Goal: Register for event/course: Sign up to attend an event or enroll in a course

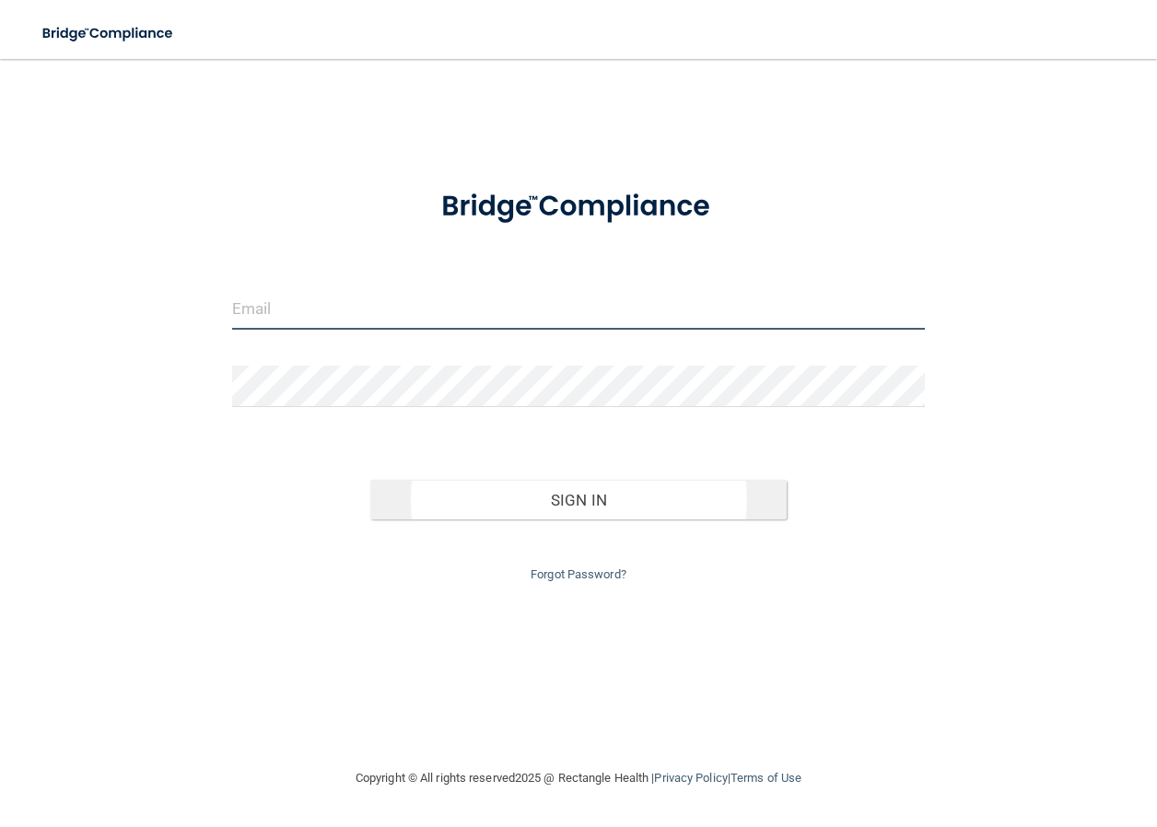
type input "[EMAIL_ADDRESS][DOMAIN_NAME]"
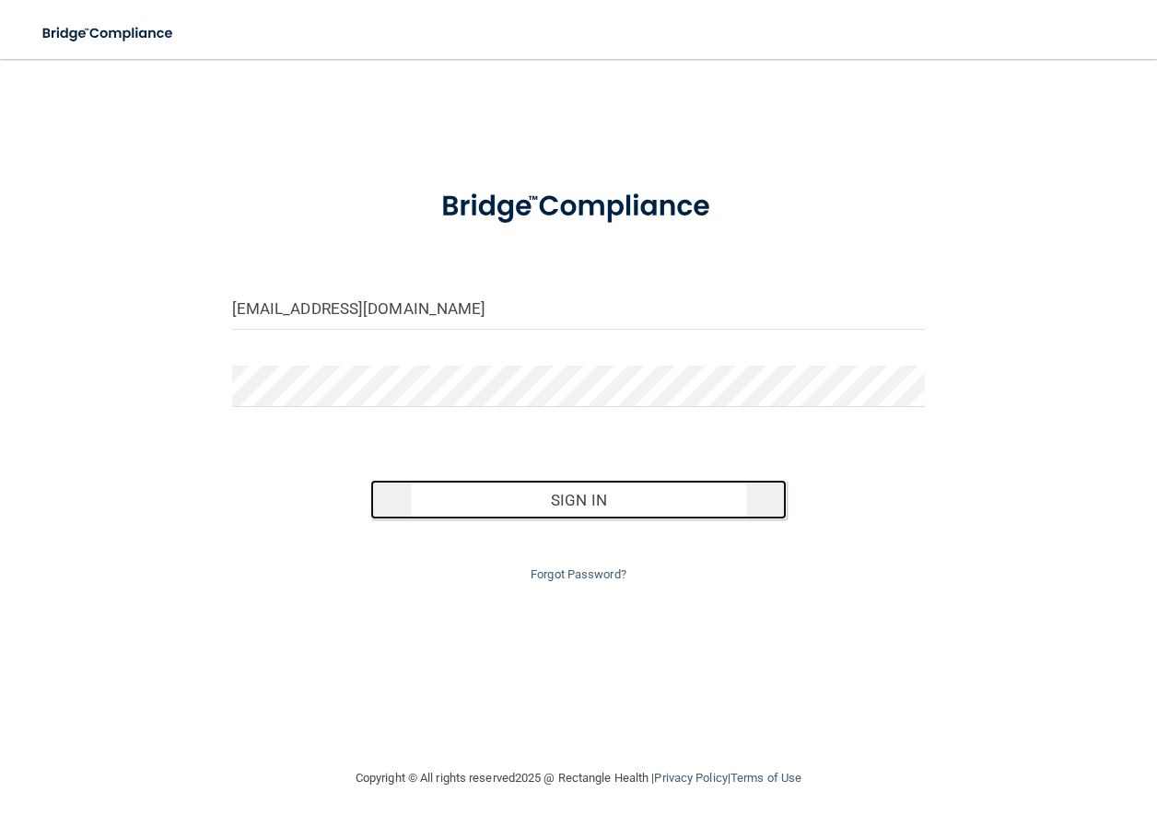
click at [468, 503] on button "Sign In" at bounding box center [578, 500] width 416 height 41
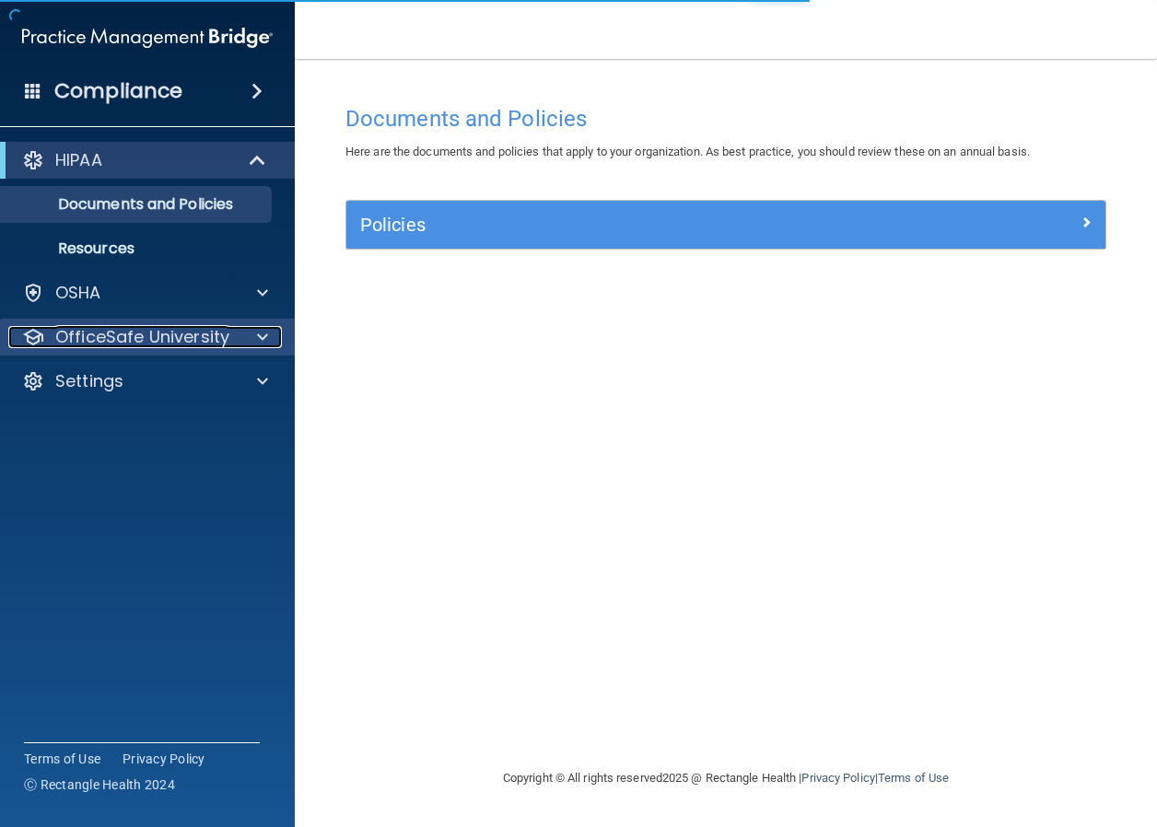
click at [110, 344] on p "OfficeSafe University" at bounding box center [142, 337] width 174 height 22
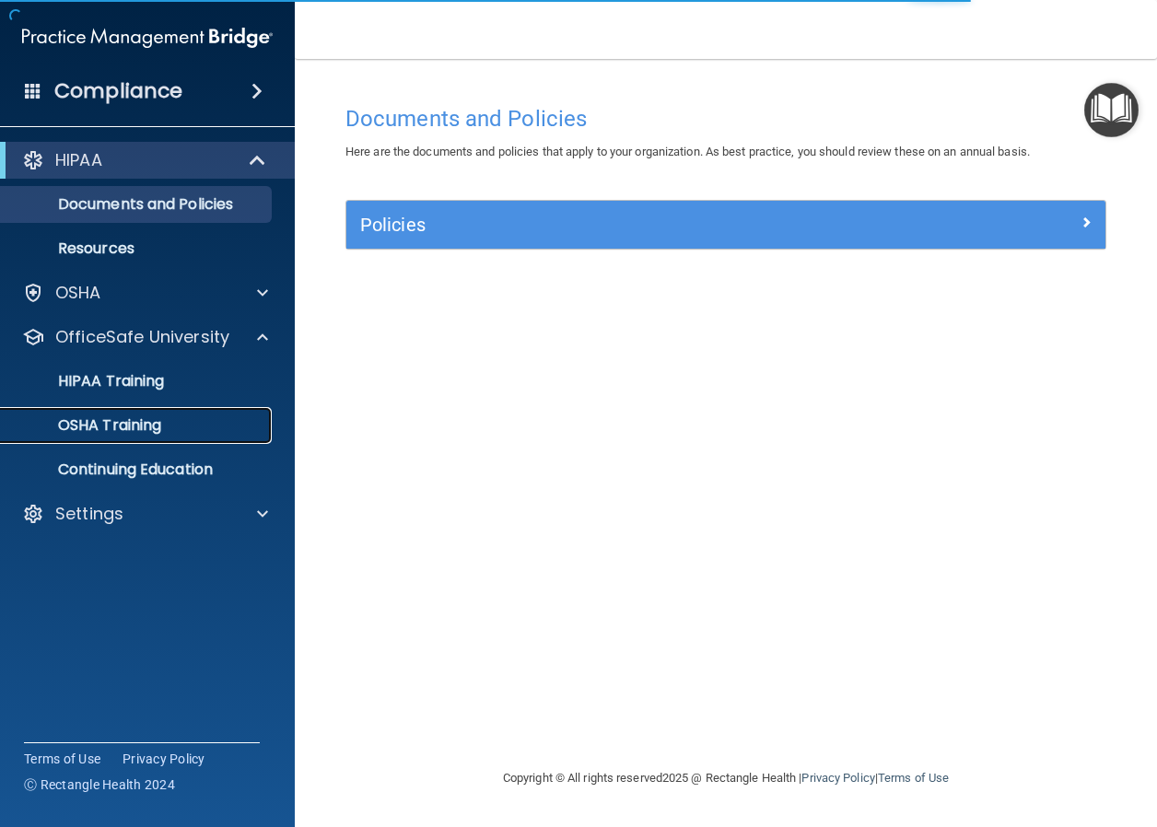
click at [106, 425] on p "OSHA Training" at bounding box center [86, 425] width 149 height 18
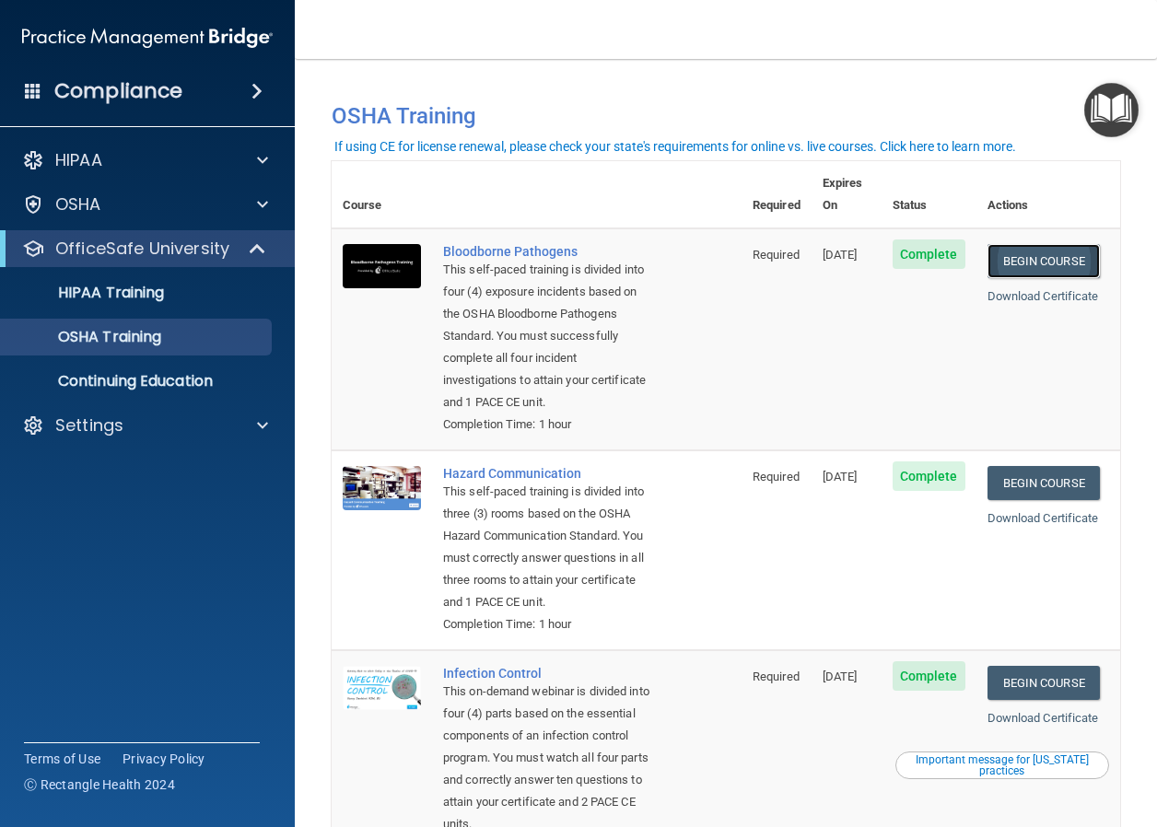
click at [1042, 244] on link "Begin Course" at bounding box center [1043, 261] width 112 height 34
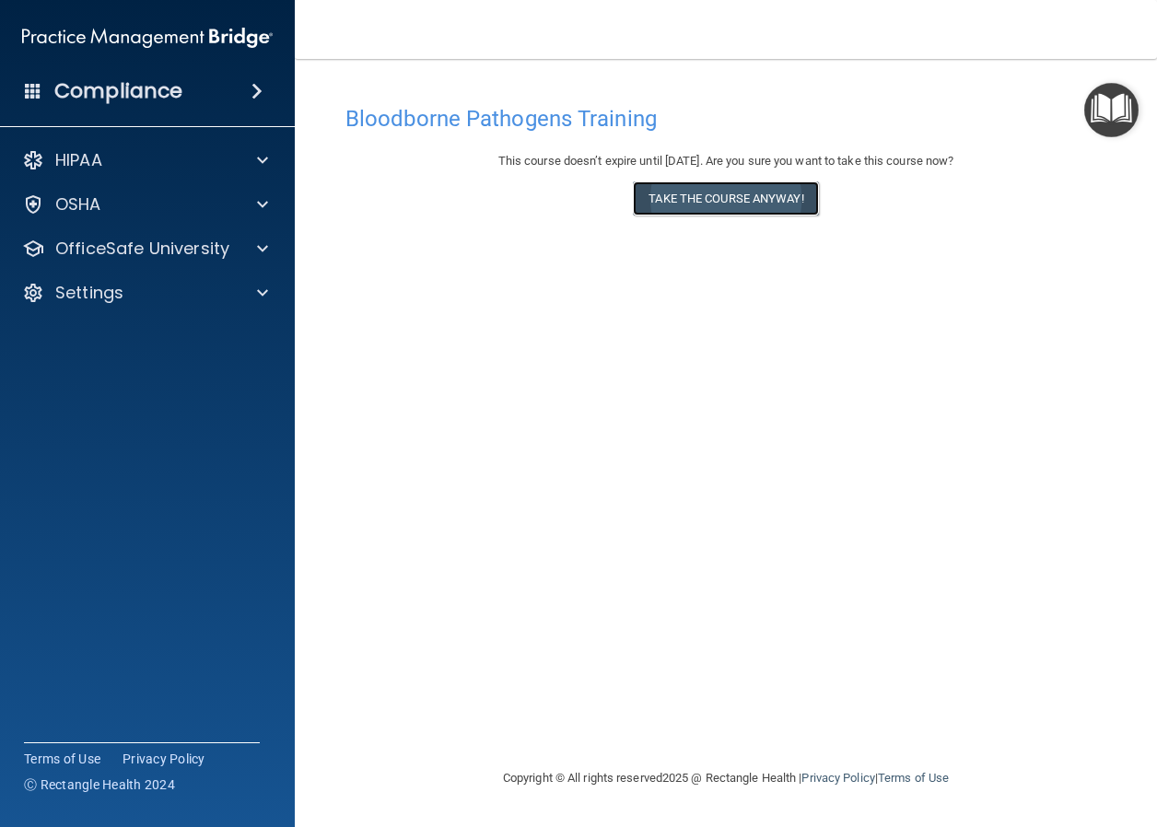
click at [740, 193] on button "Take the course anyway!" at bounding box center [725, 198] width 185 height 34
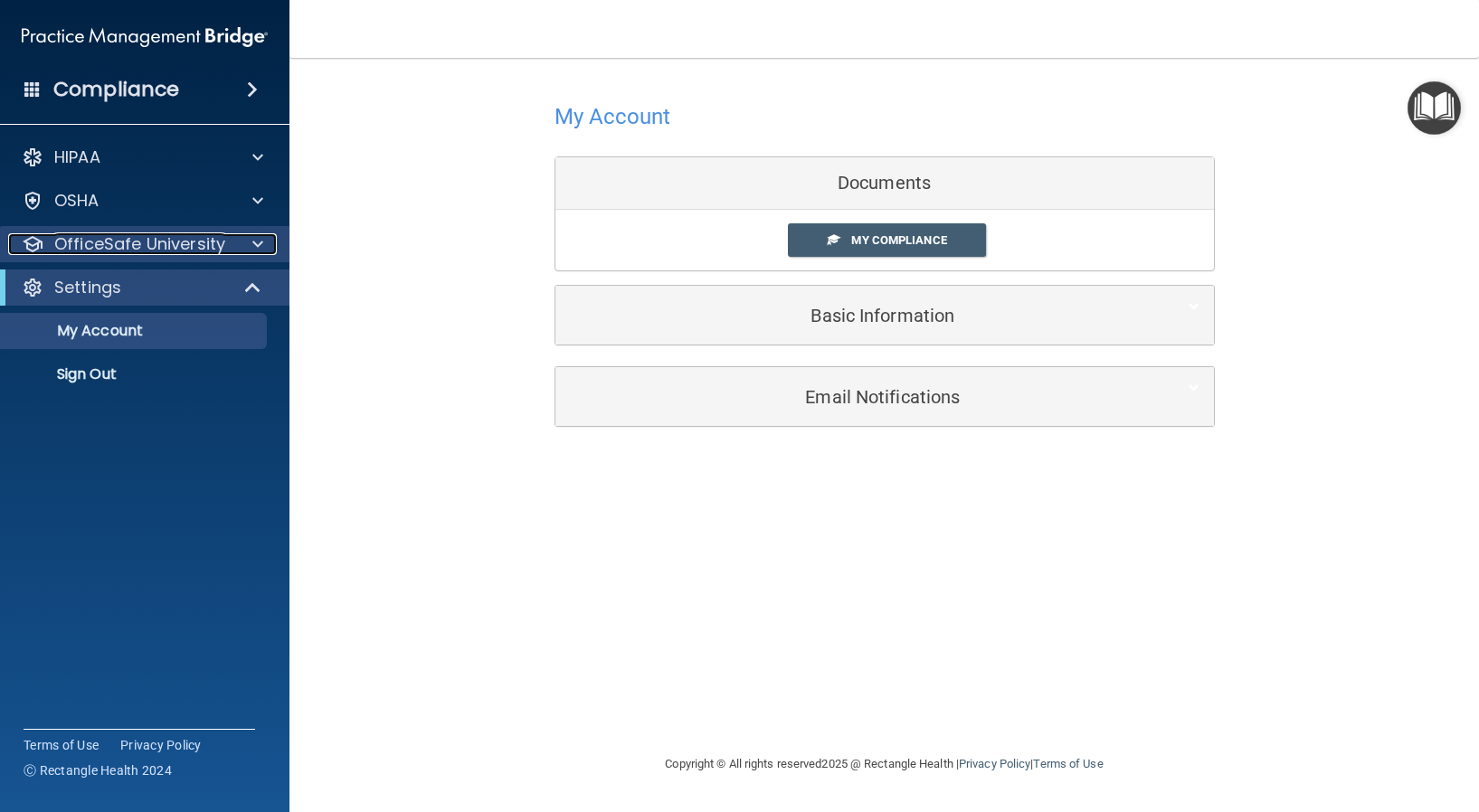
click at [170, 254] on p "OfficeSafe University" at bounding box center [139, 244] width 171 height 22
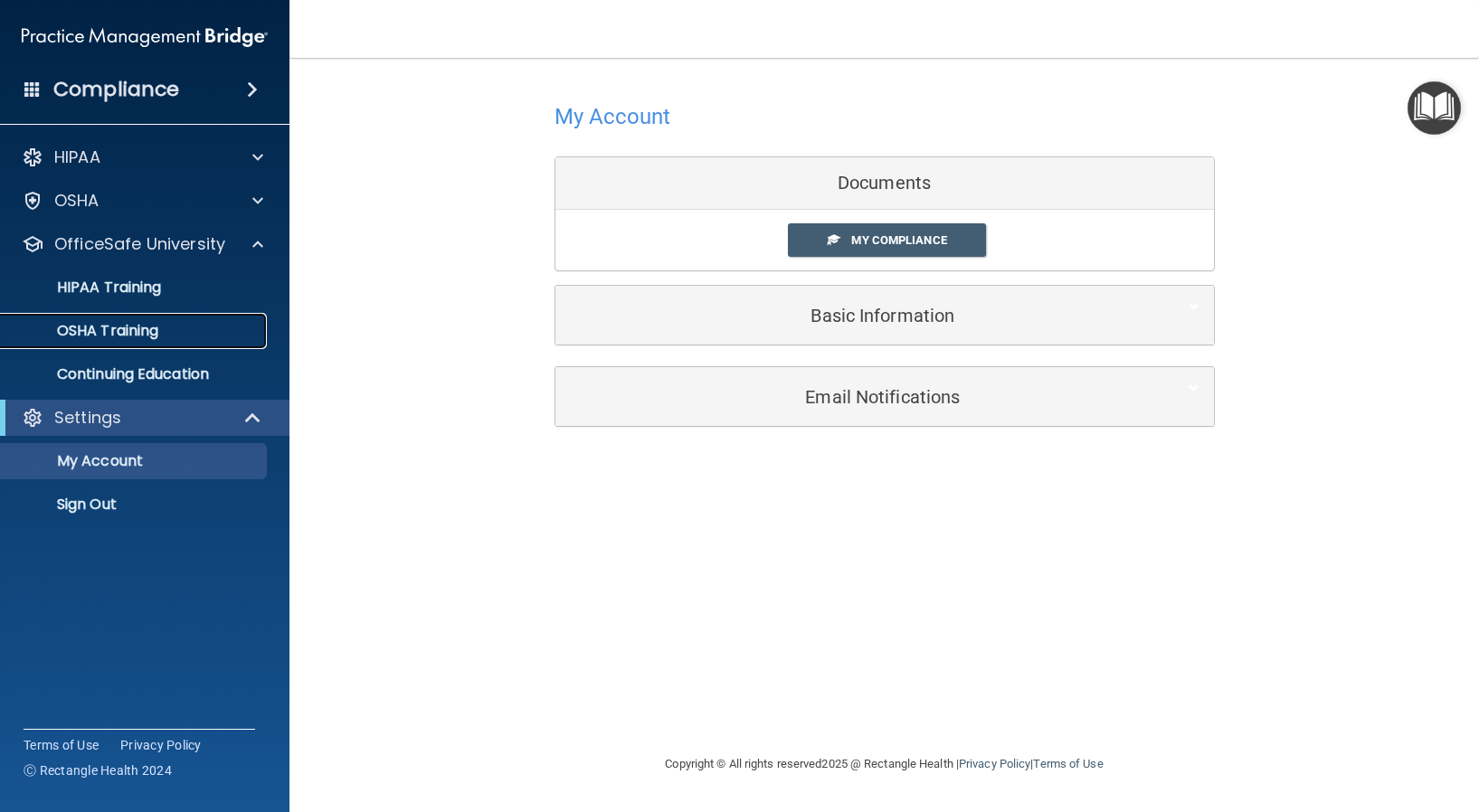
click at [144, 337] on p "OSHA Training" at bounding box center [84, 331] width 146 height 18
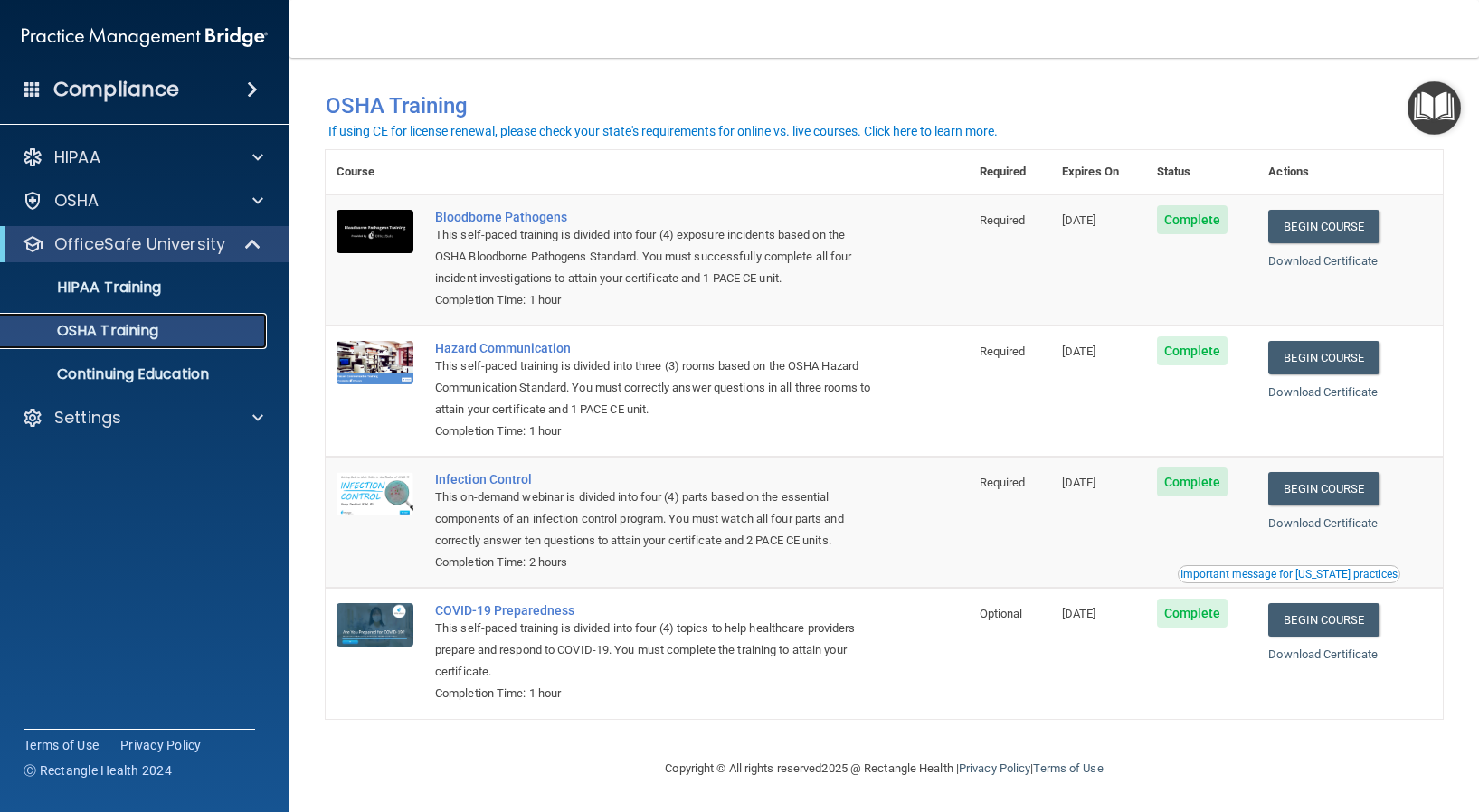
scroll to position [13, 0]
click at [1135, 357] on link "Begin Course" at bounding box center [1323, 357] width 110 height 33
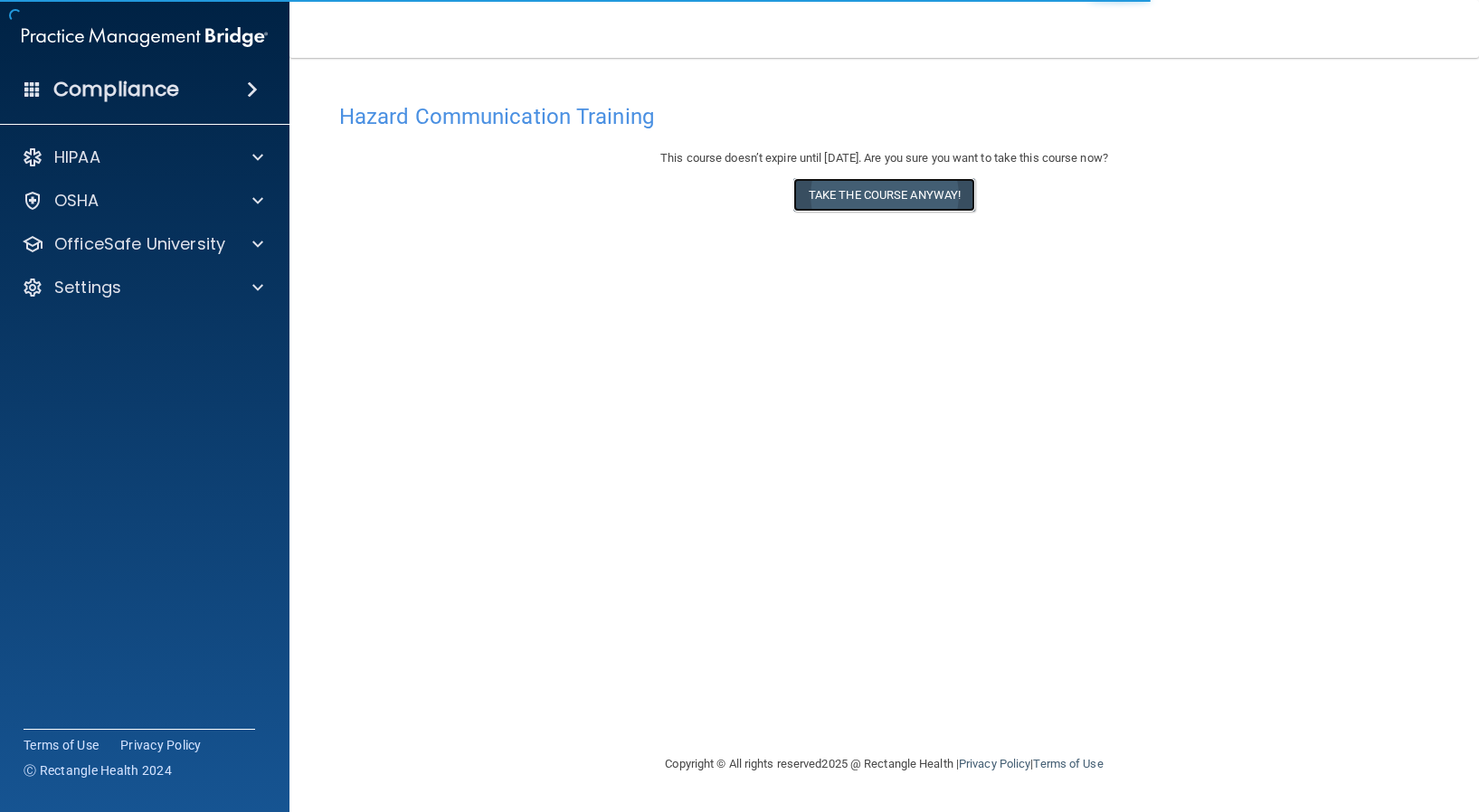
click at [886, 202] on button "Take the course anyway!" at bounding box center [884, 194] width 182 height 33
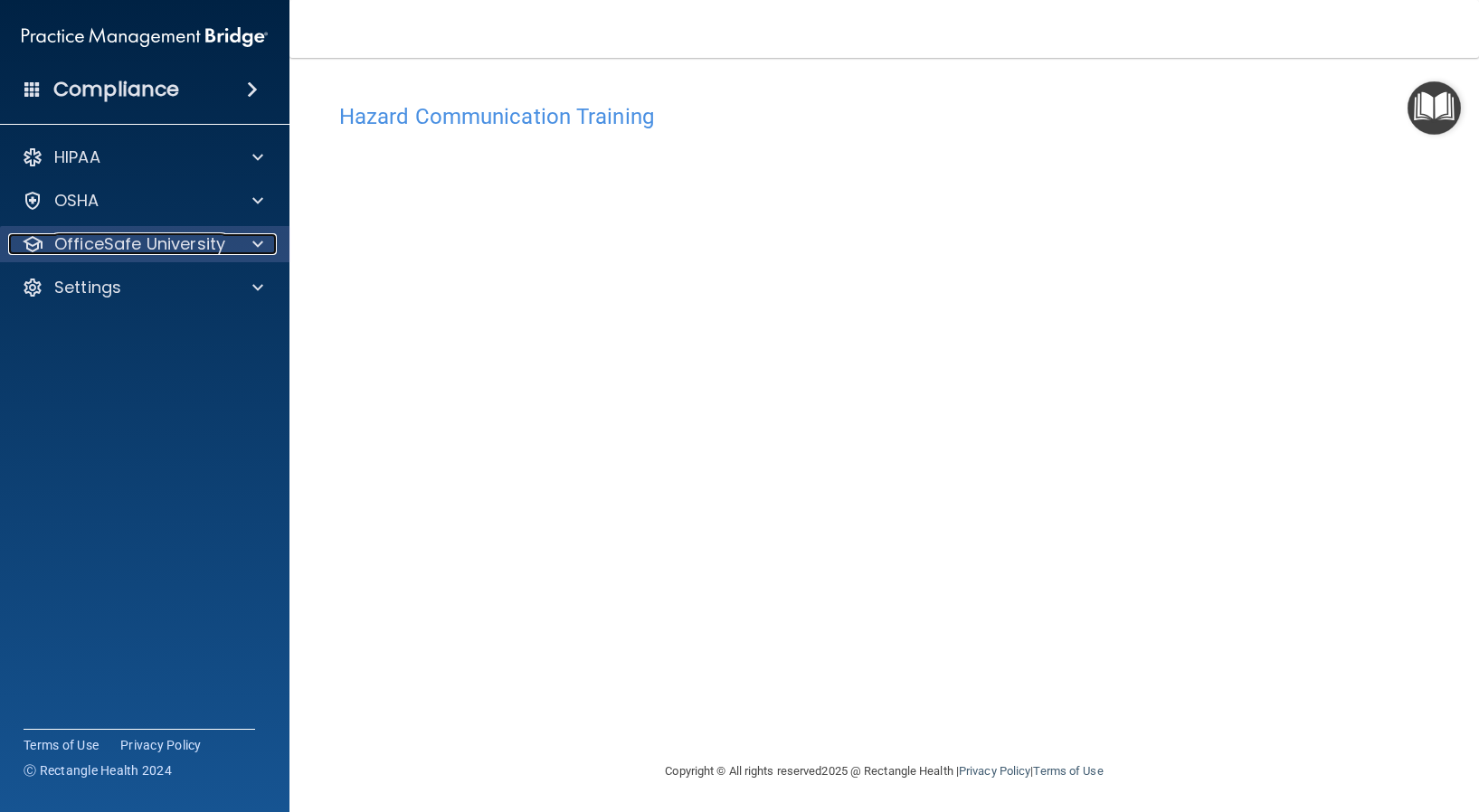
click at [194, 235] on p "OfficeSafe University" at bounding box center [139, 244] width 171 height 22
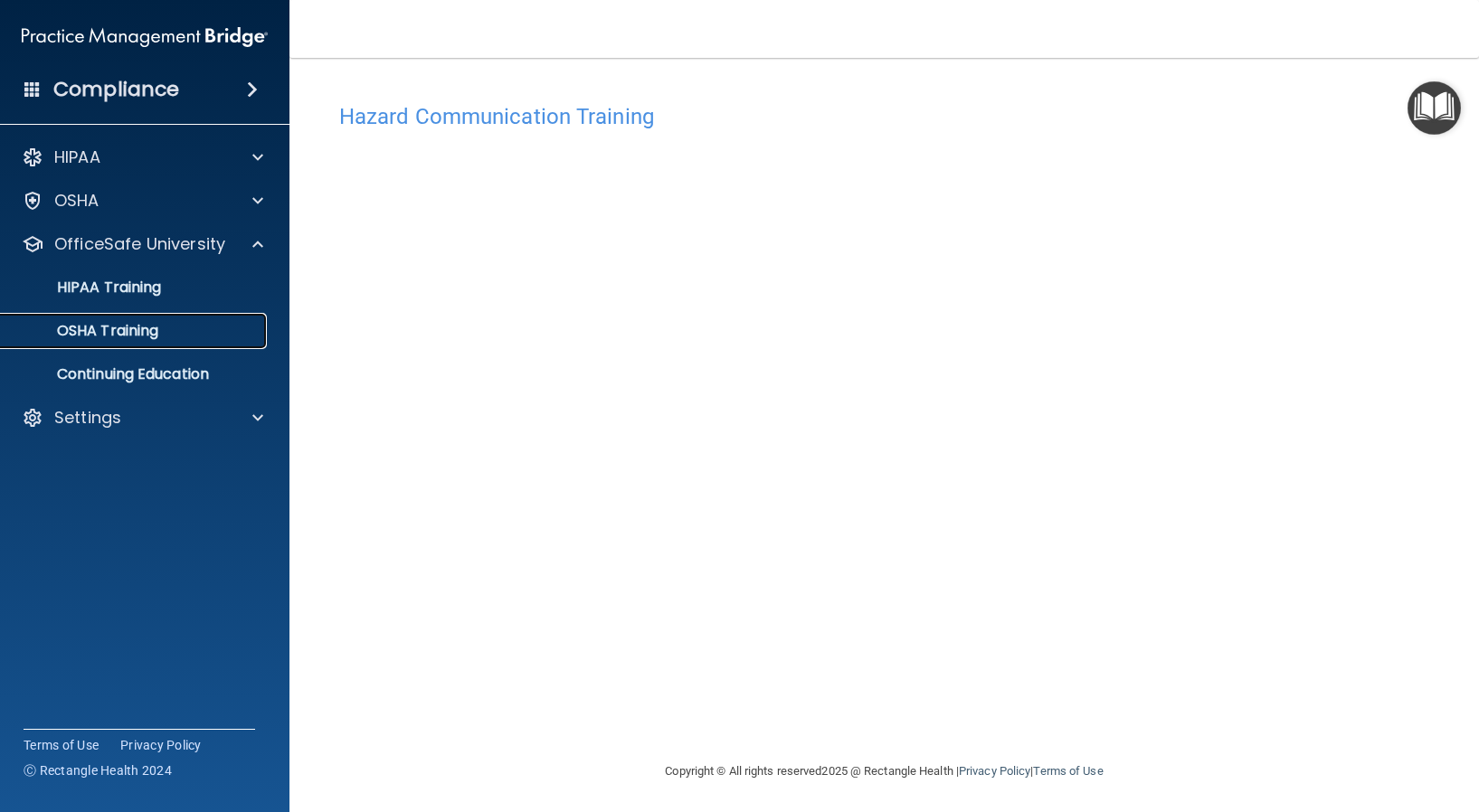
click at [128, 337] on p "OSHA Training" at bounding box center [84, 331] width 146 height 18
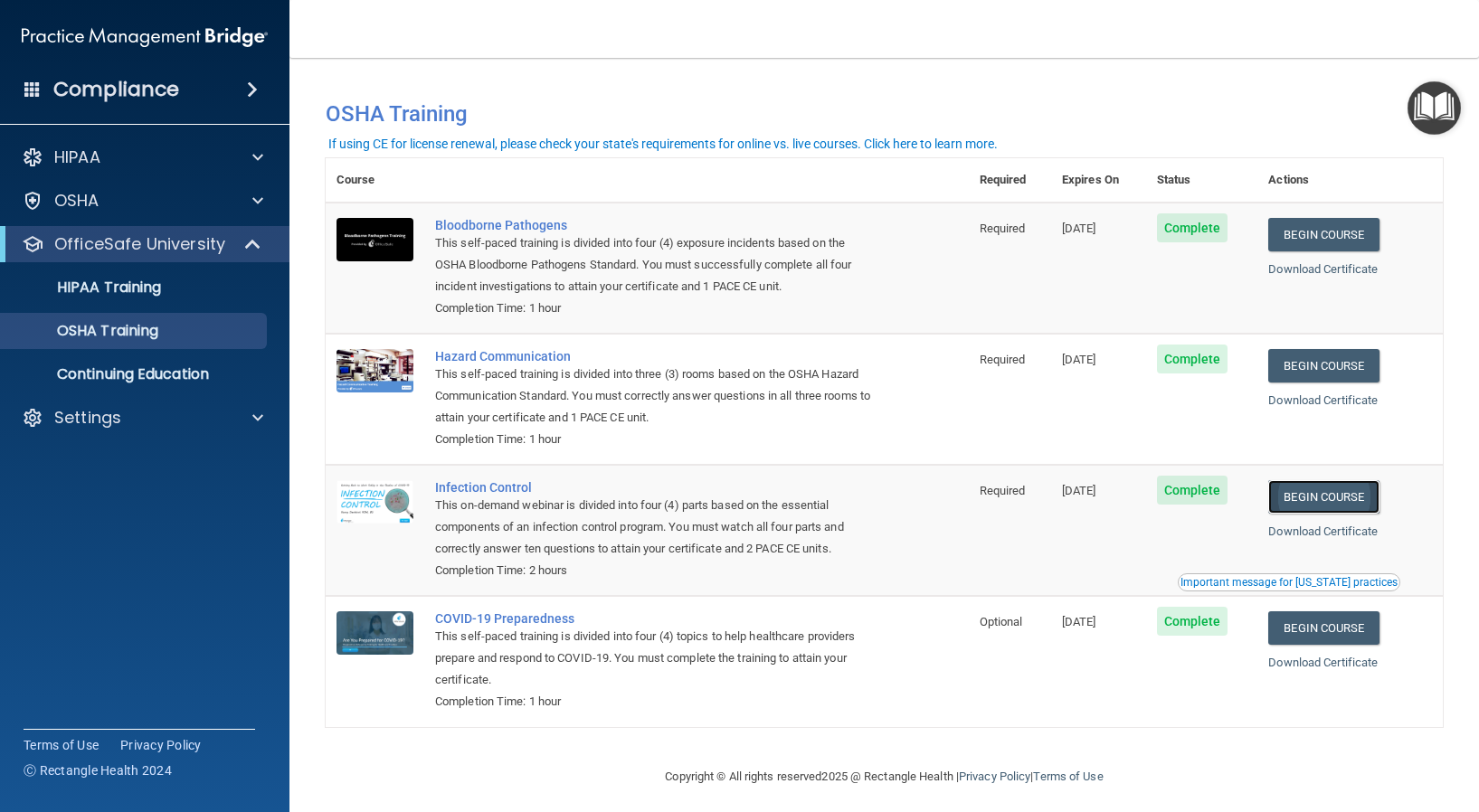
click at [1330, 495] on link "Begin Course" at bounding box center [1323, 497] width 110 height 33
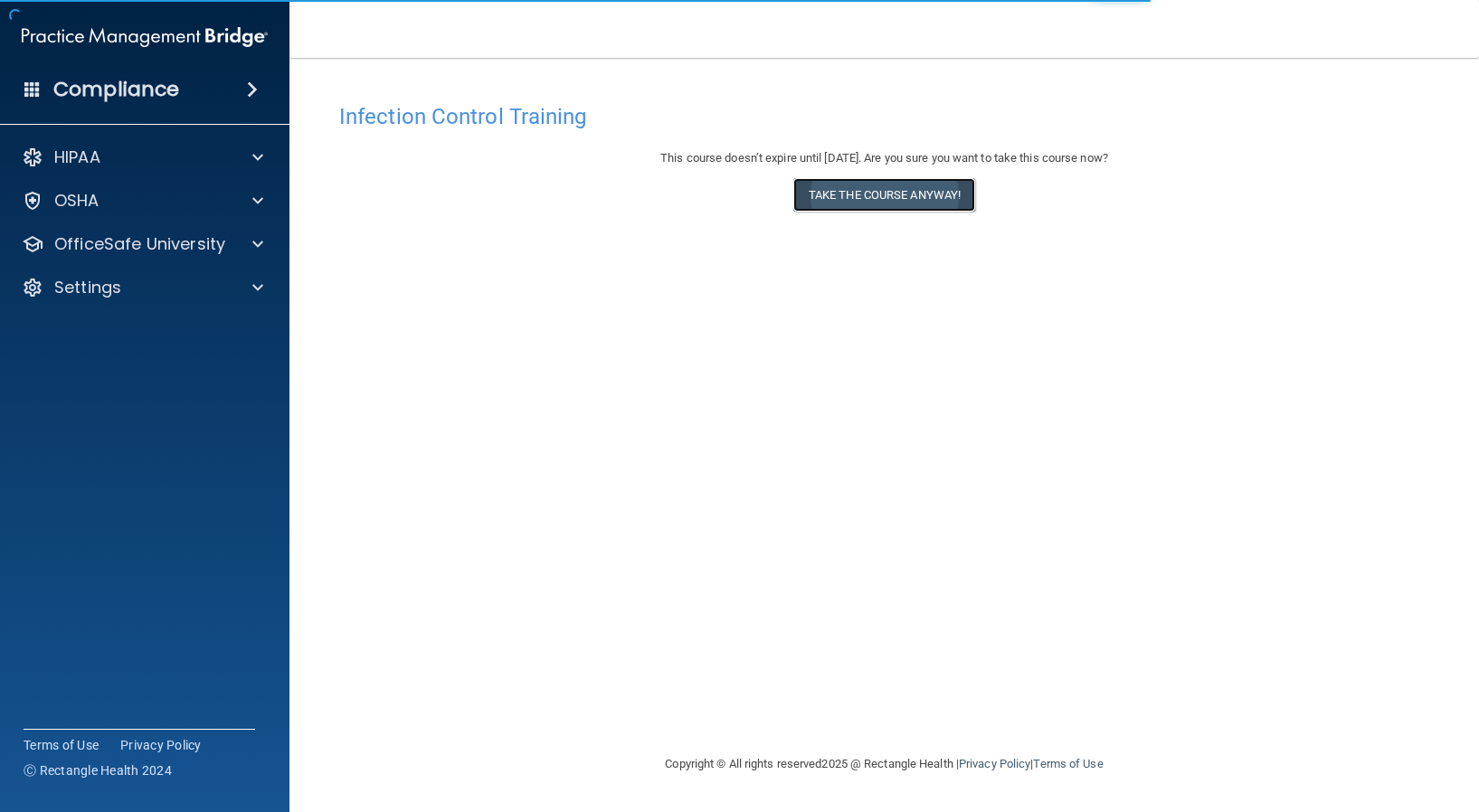
click at [855, 200] on button "Take the course anyway!" at bounding box center [884, 194] width 182 height 33
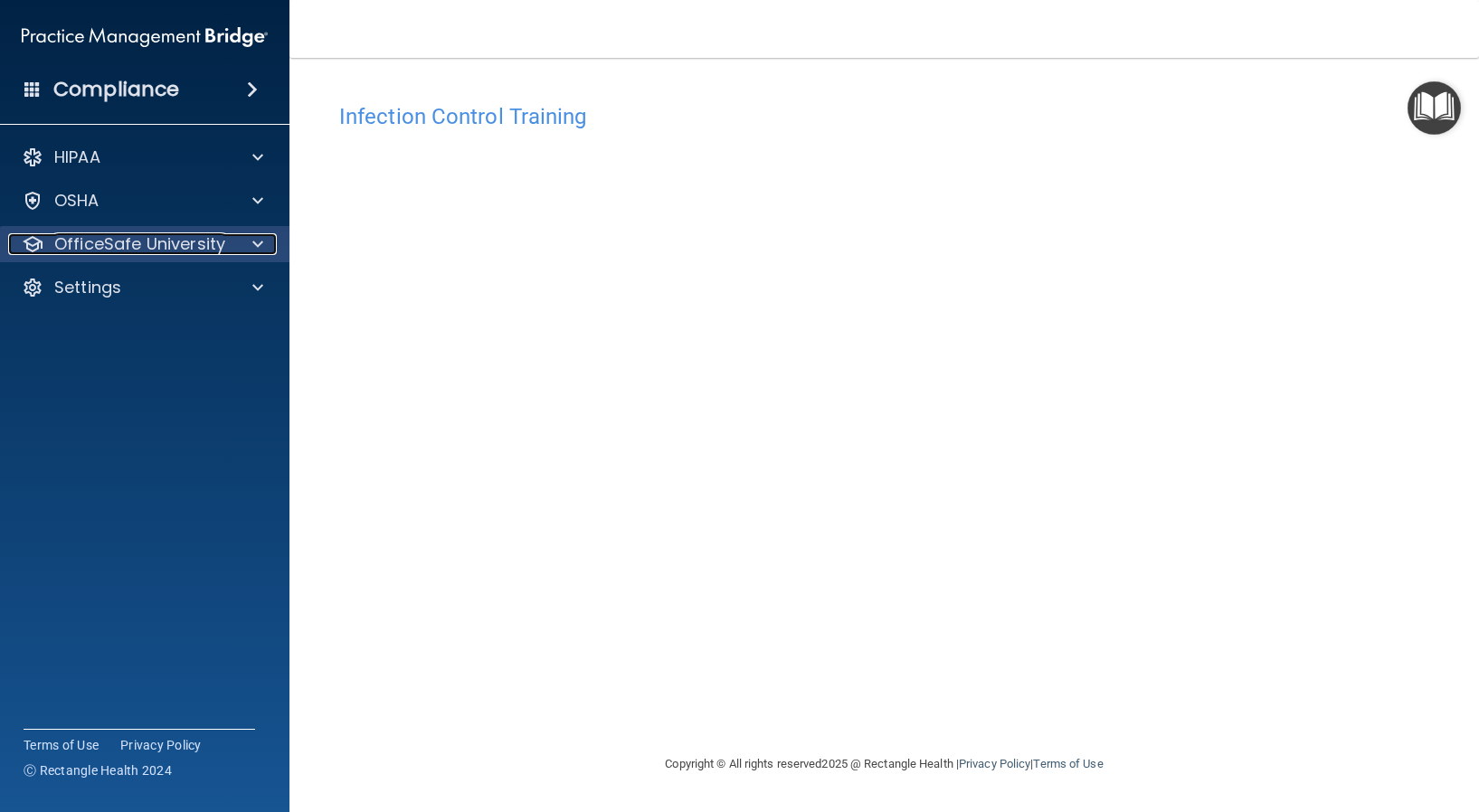
click at [200, 251] on p "OfficeSafe University" at bounding box center [139, 244] width 171 height 22
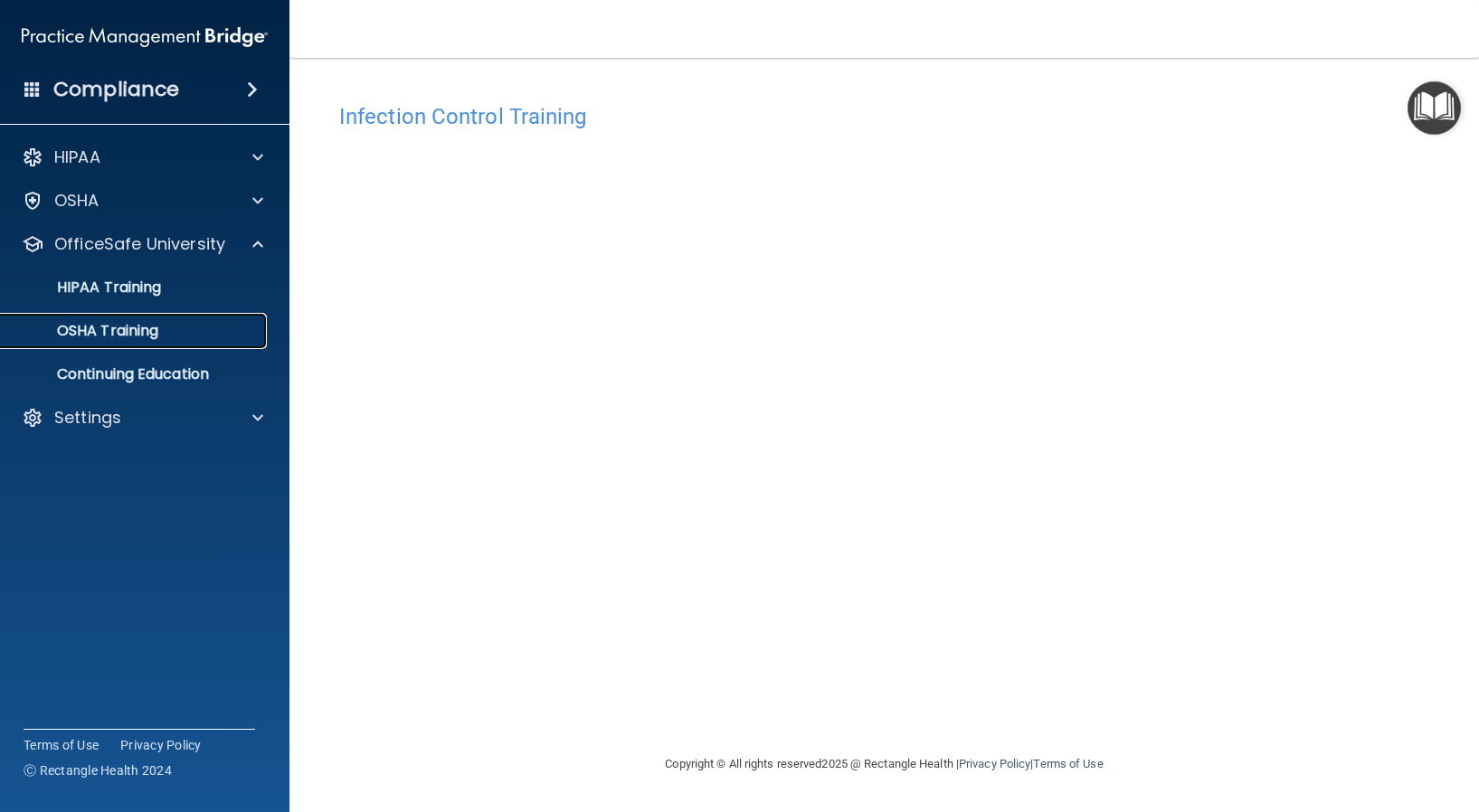
click at [130, 330] on p "OSHA Training" at bounding box center [84, 331] width 146 height 18
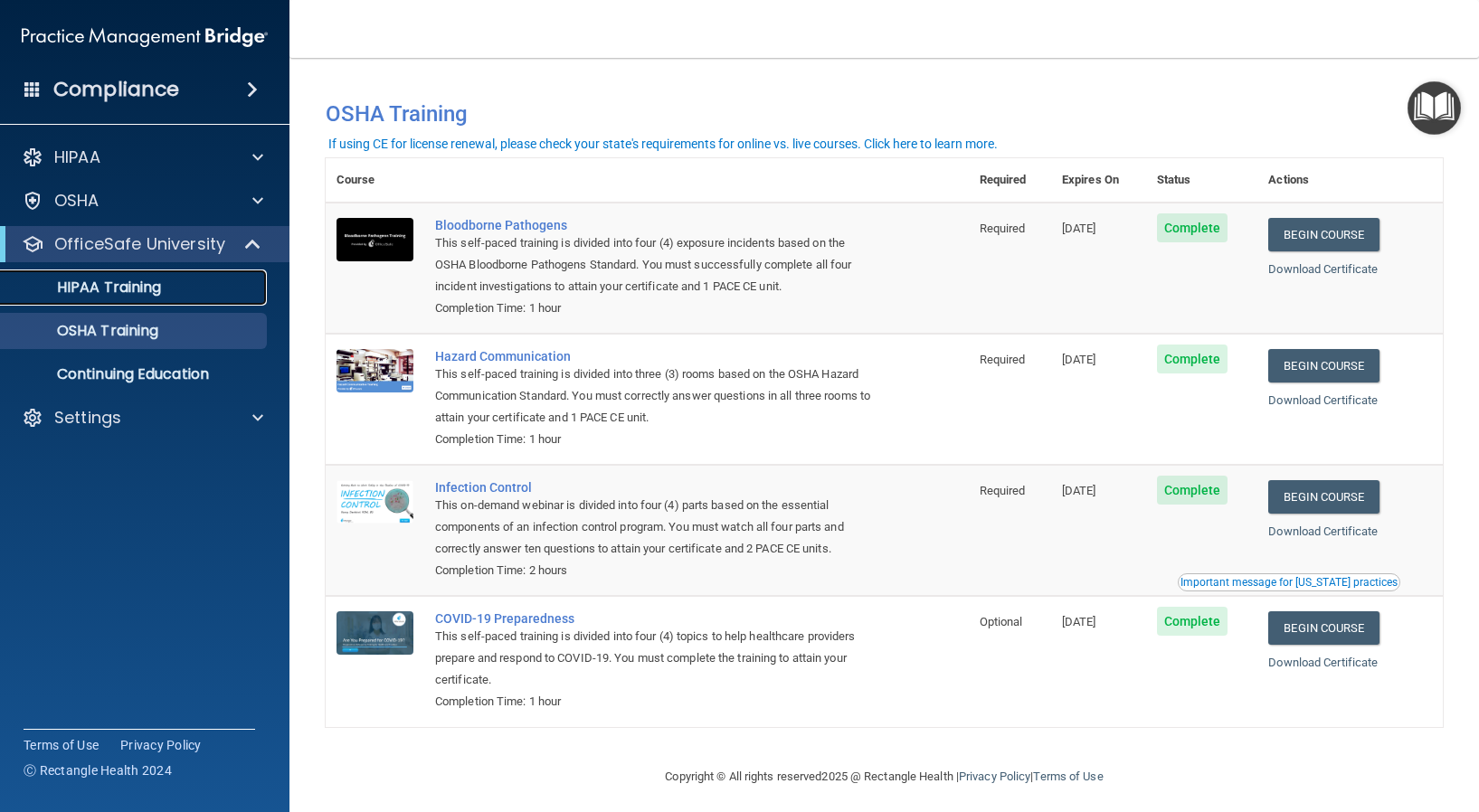
click at [120, 290] on p "HIPAA Training" at bounding box center [86, 288] width 149 height 18
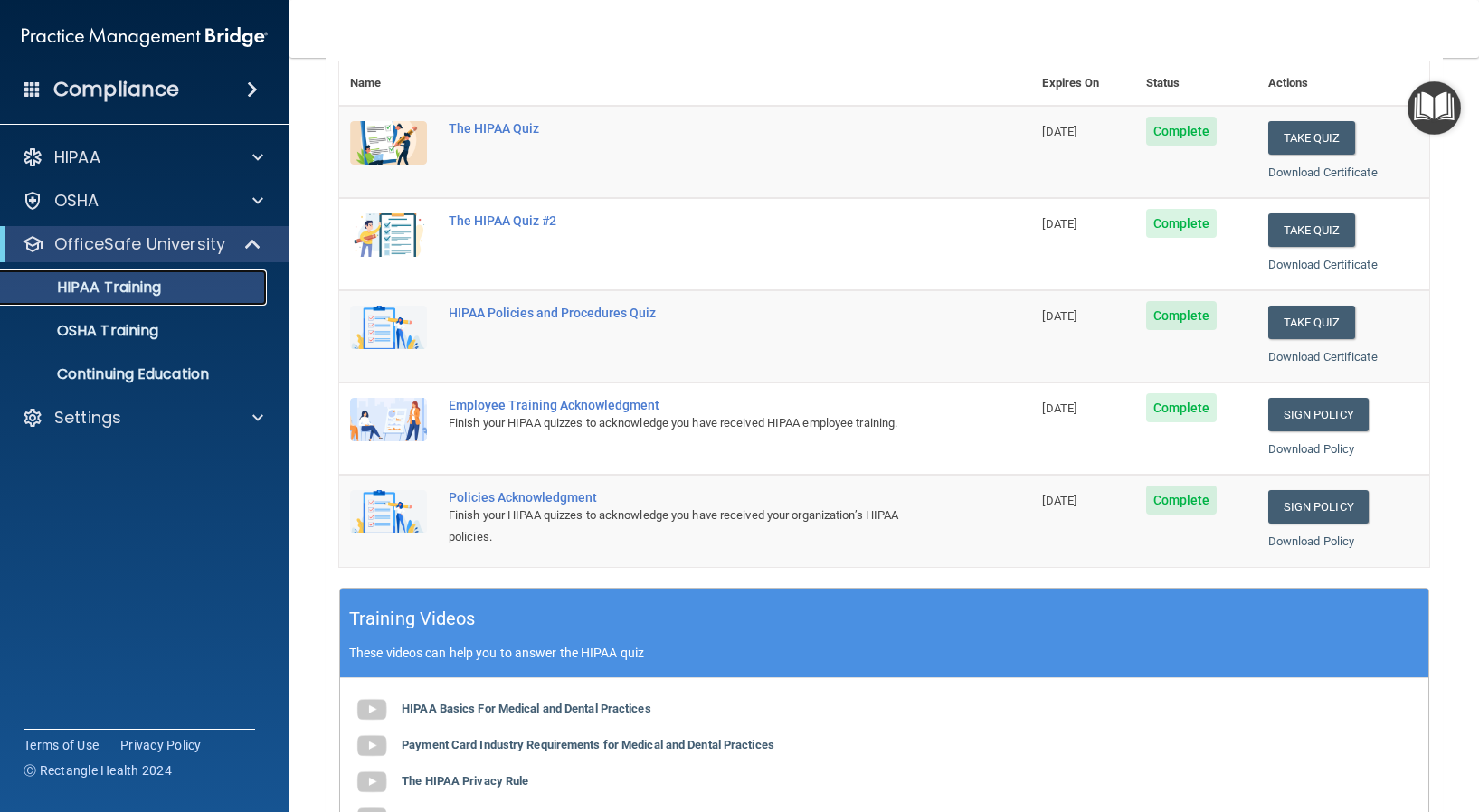
scroll to position [181, 0]
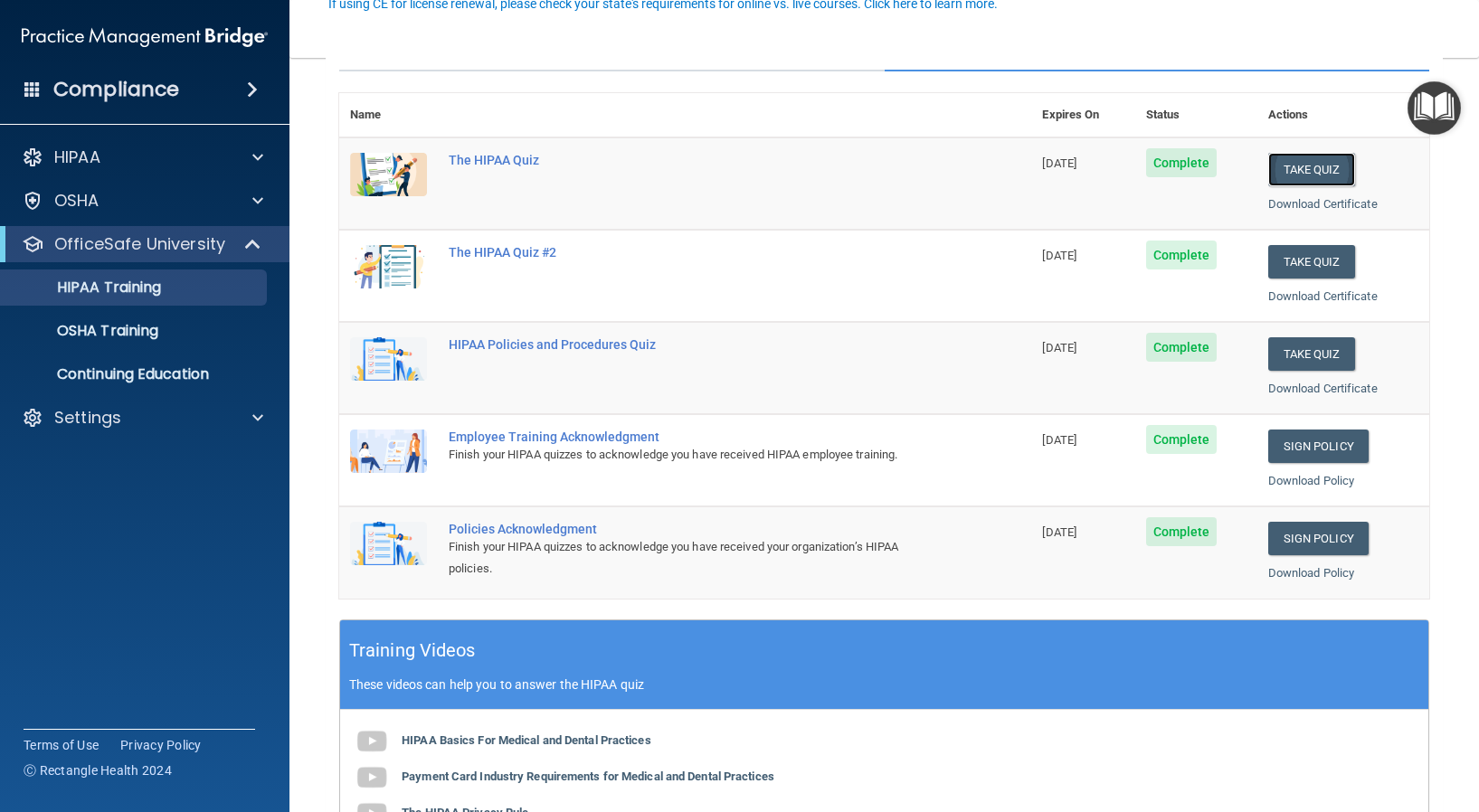
click at [1268, 173] on button "Take Quiz" at bounding box center [1311, 170] width 86 height 33
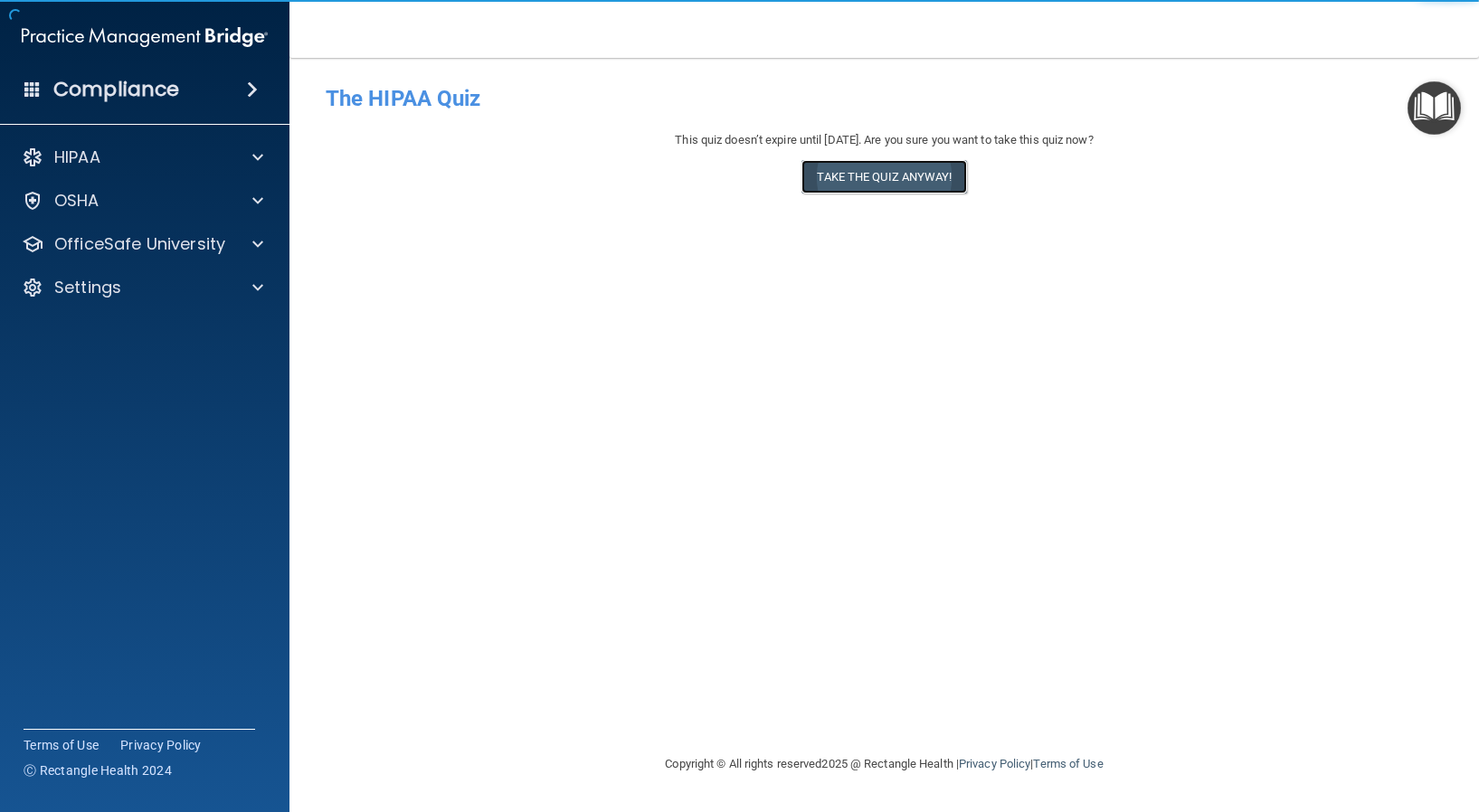
click at [852, 180] on button "Take the quiz anyway!" at bounding box center [884, 177] width 165 height 33
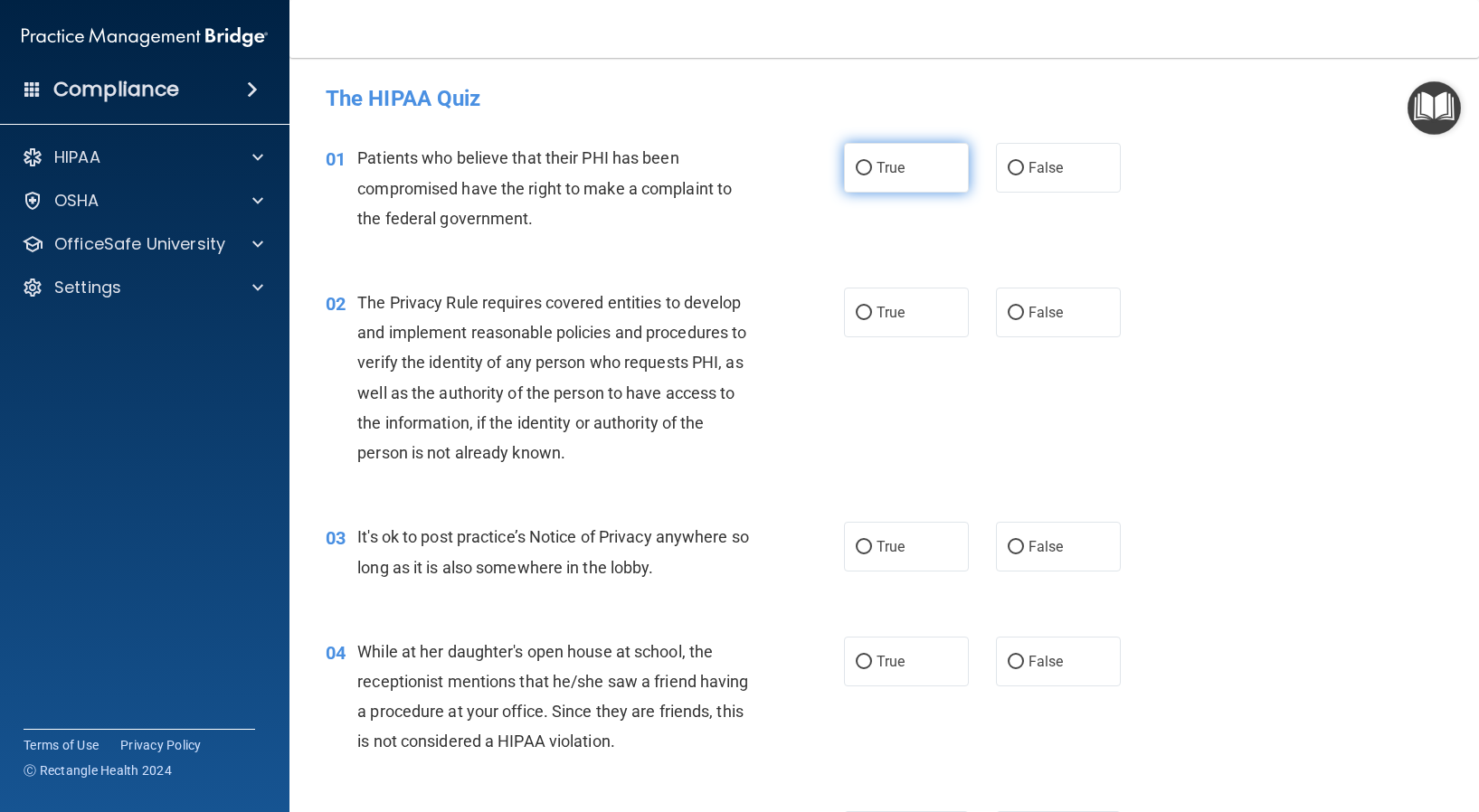
click at [848, 171] on label "True" at bounding box center [905, 167] width 125 height 50
click at [855, 171] on input "True" at bounding box center [863, 169] width 17 height 14
radio input "true"
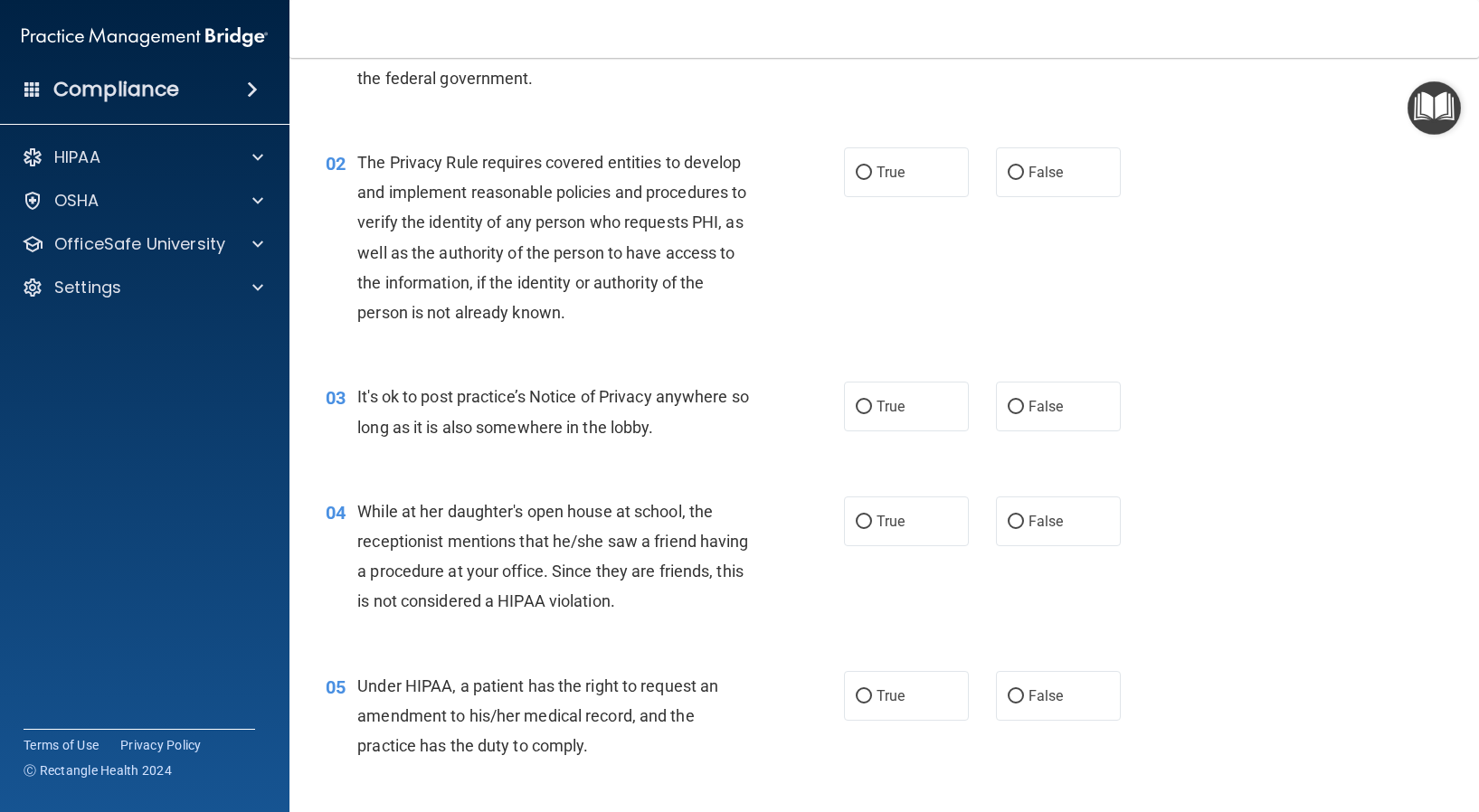
scroll to position [181, 0]
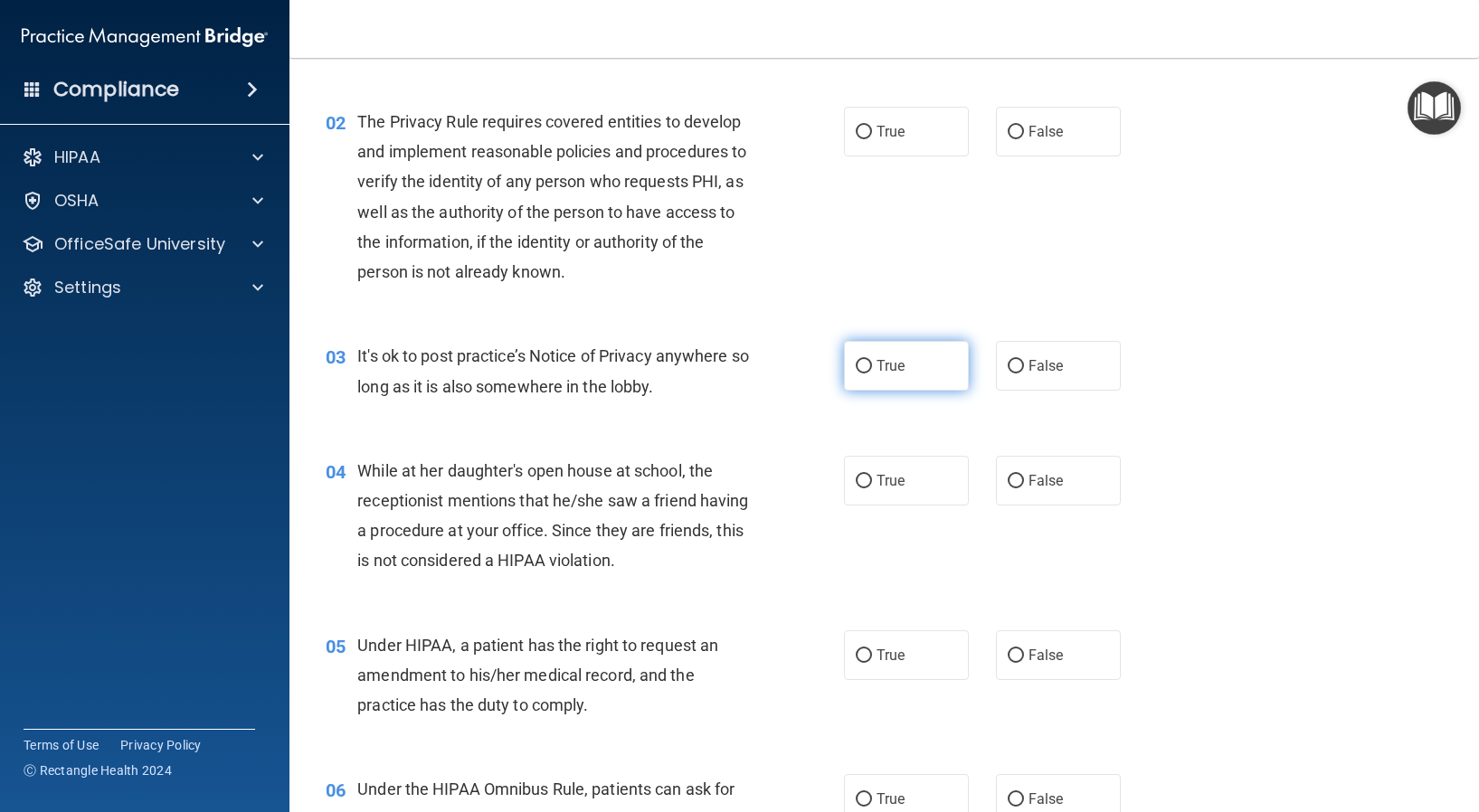
click at [855, 365] on input "True" at bounding box center [863, 366] width 17 height 14
radio input "true"
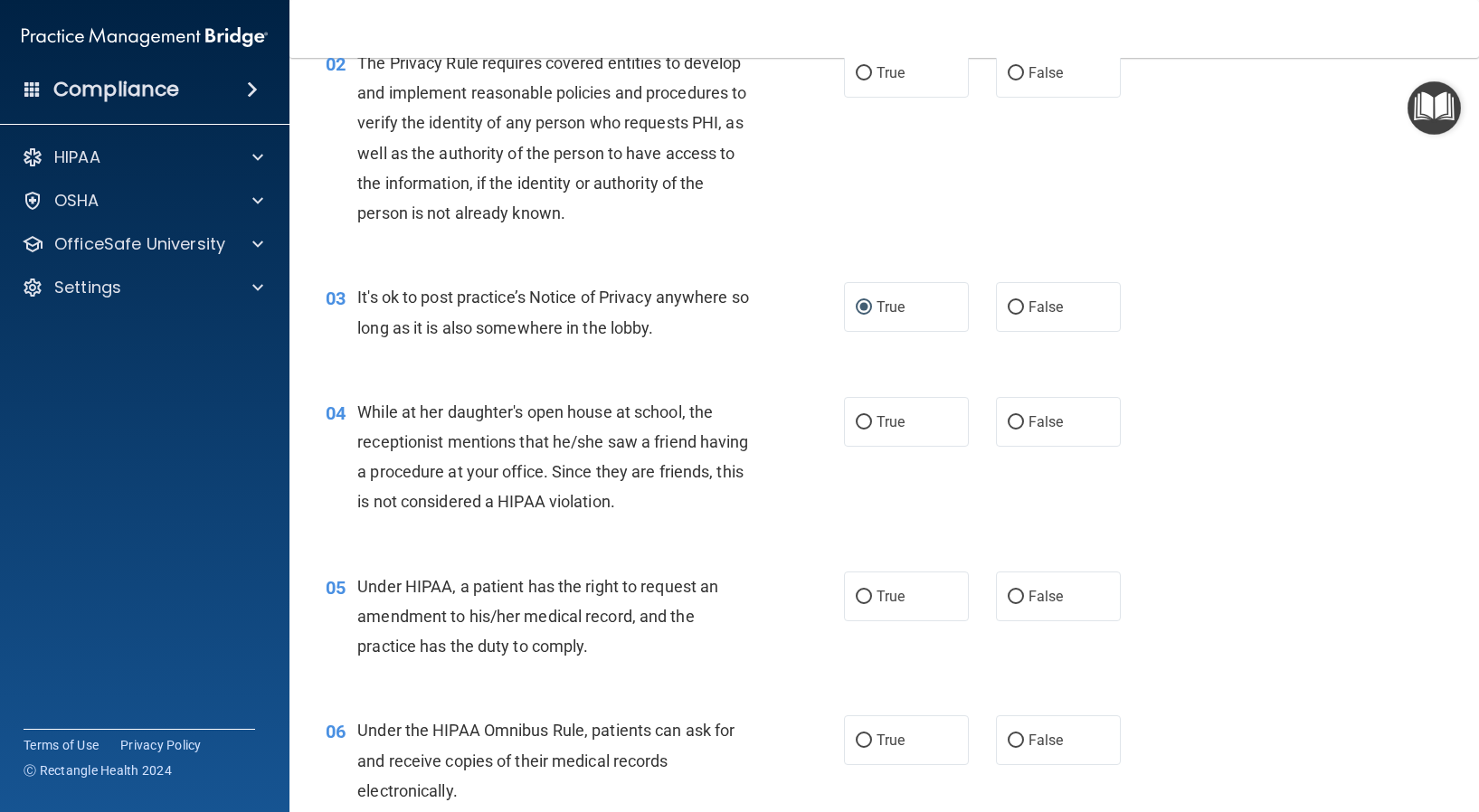
scroll to position [271, 0]
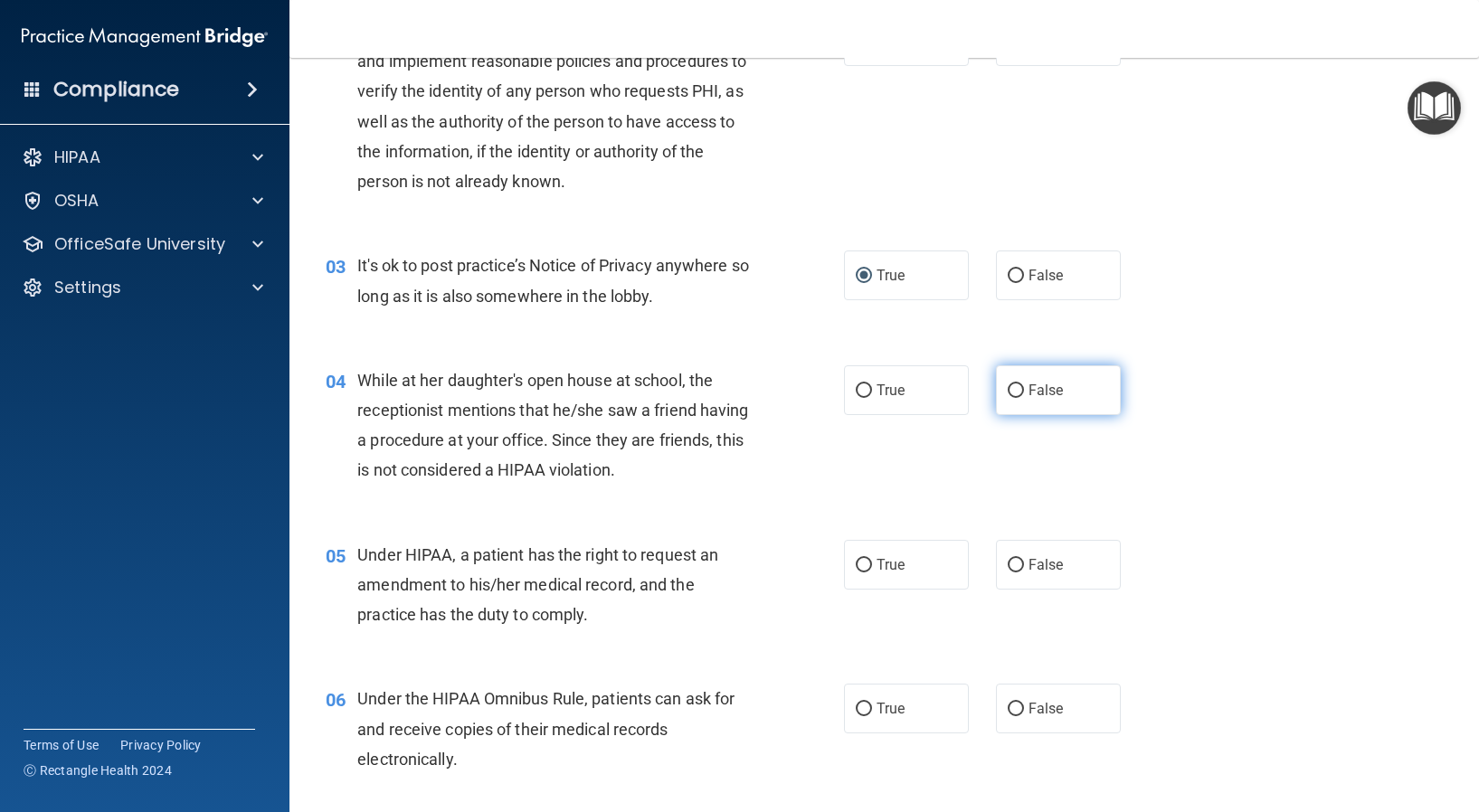
click at [1011, 388] on input "False" at bounding box center [1015, 391] width 17 height 14
radio input "true"
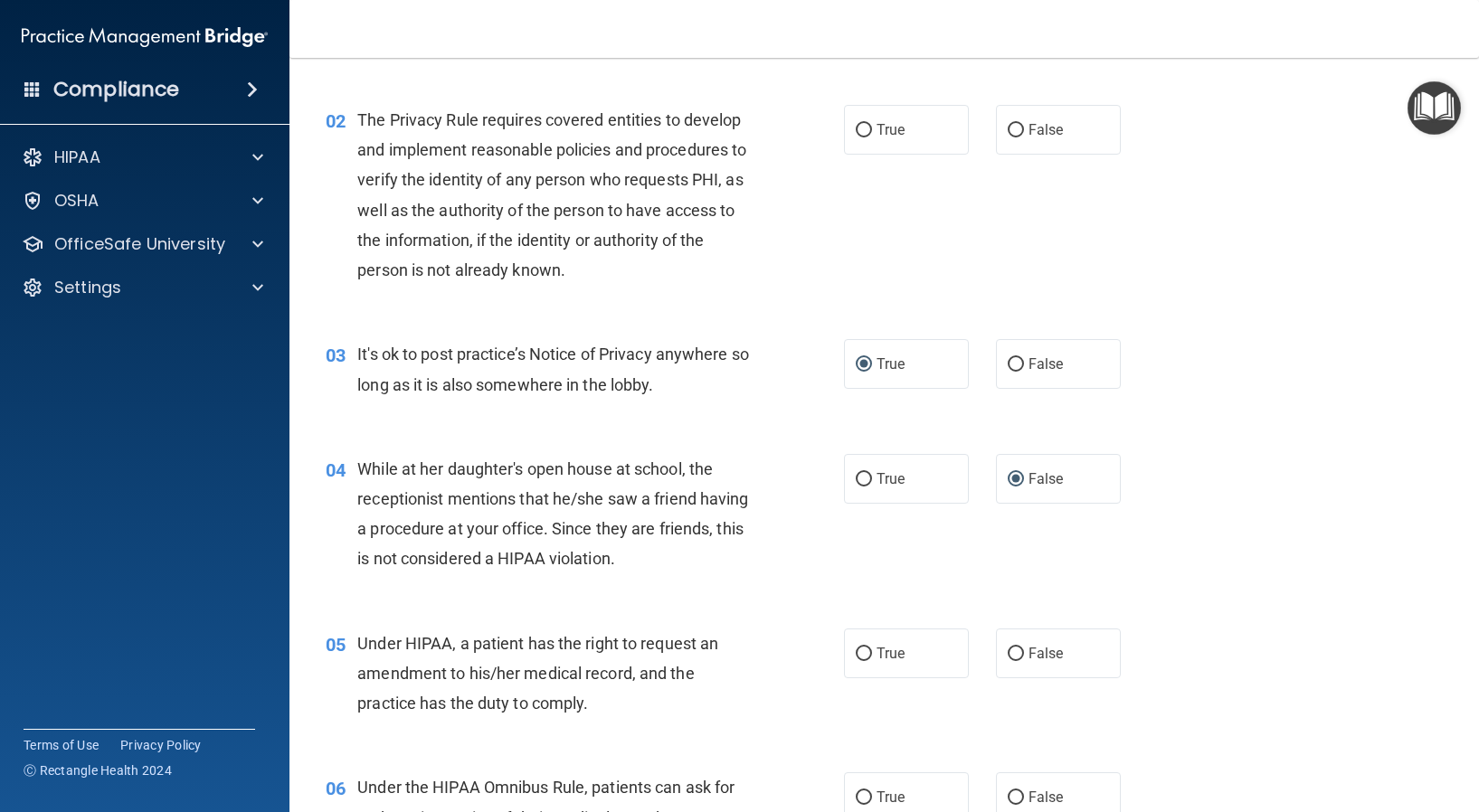
scroll to position [0, 0]
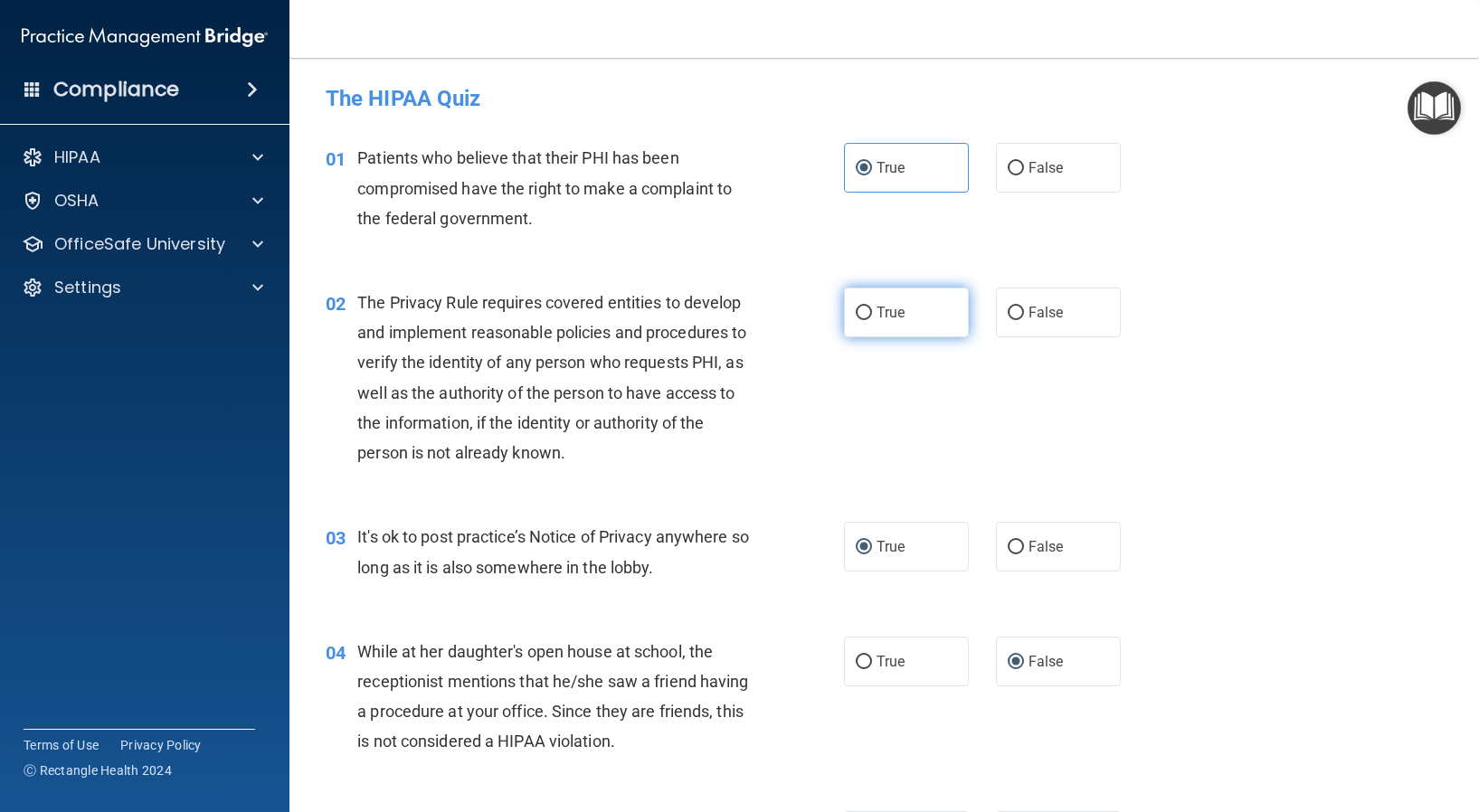
click at [855, 314] on input "True" at bounding box center [863, 313] width 17 height 14
radio input "true"
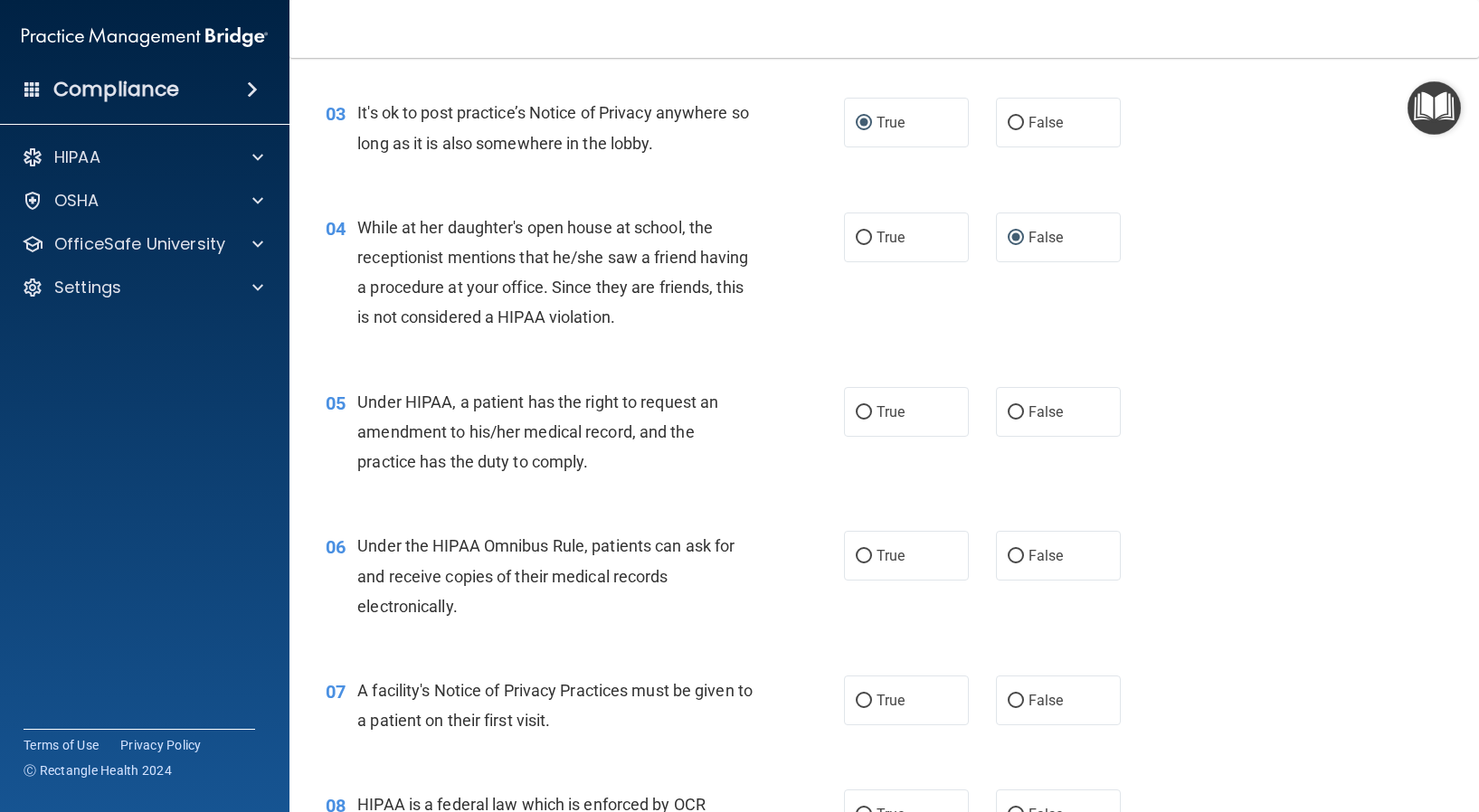
scroll to position [452, 0]
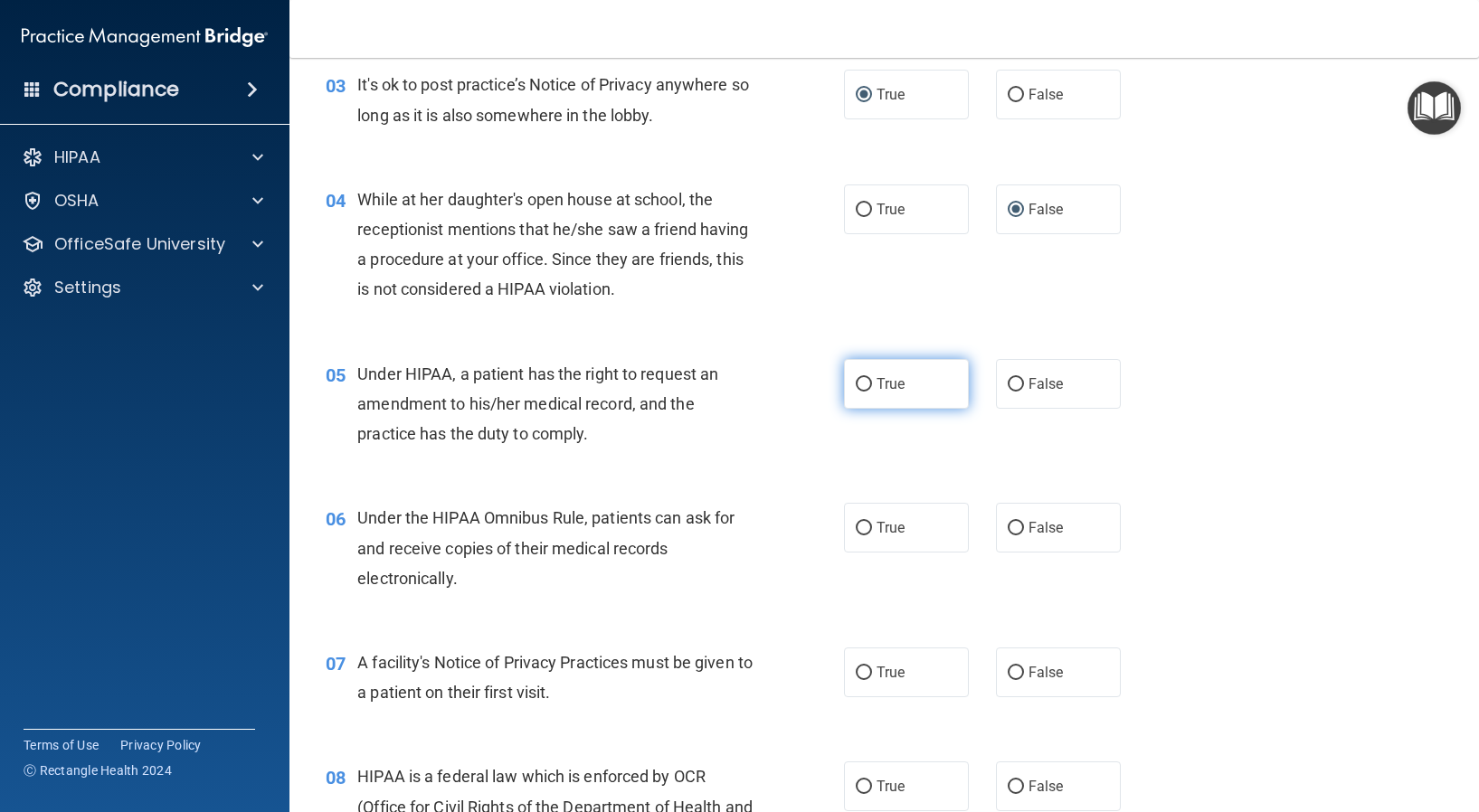
click at [857, 384] on input "True" at bounding box center [863, 385] width 17 height 14
radio input "true"
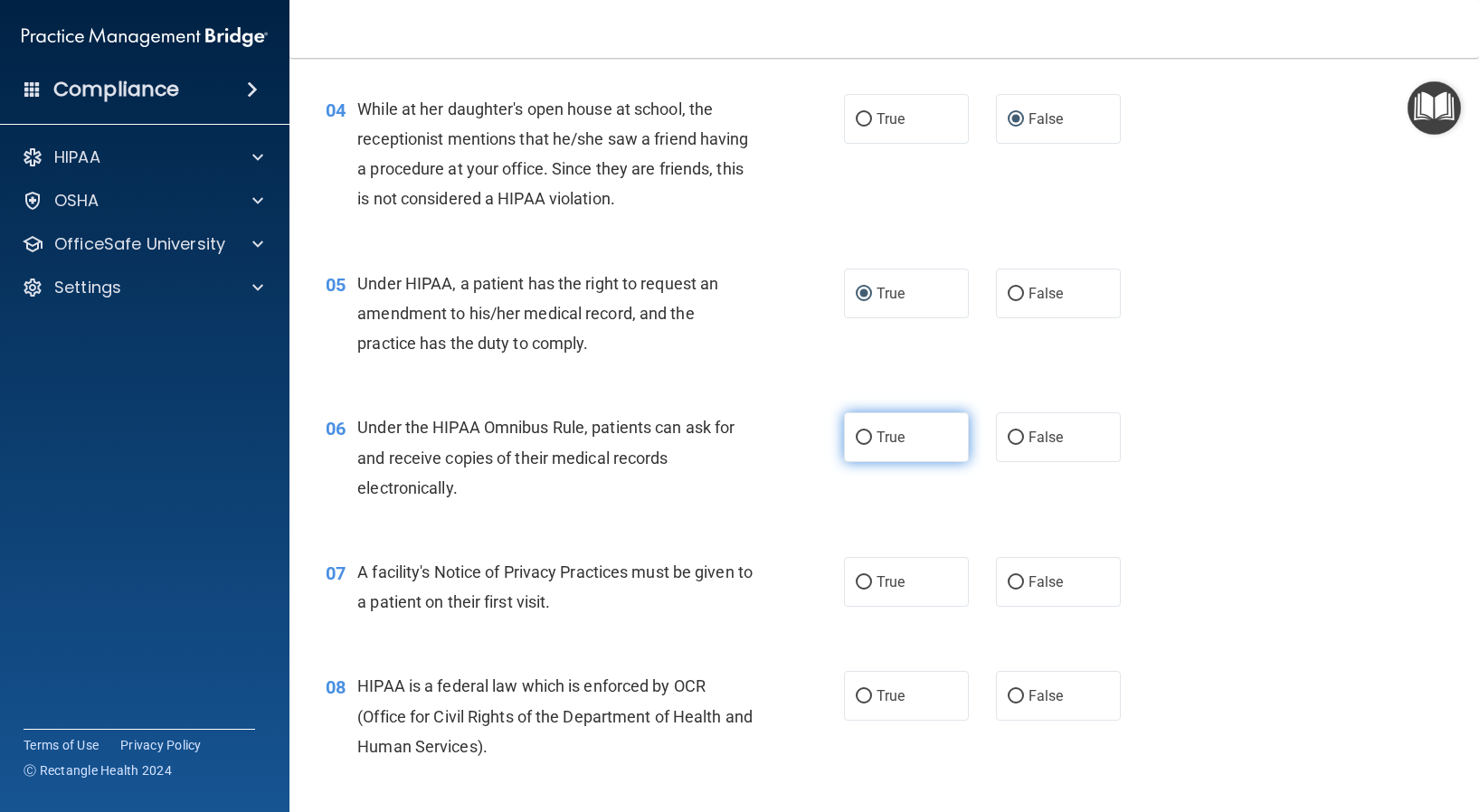
click at [855, 439] on input "True" at bounding box center [863, 438] width 17 height 14
radio input "true"
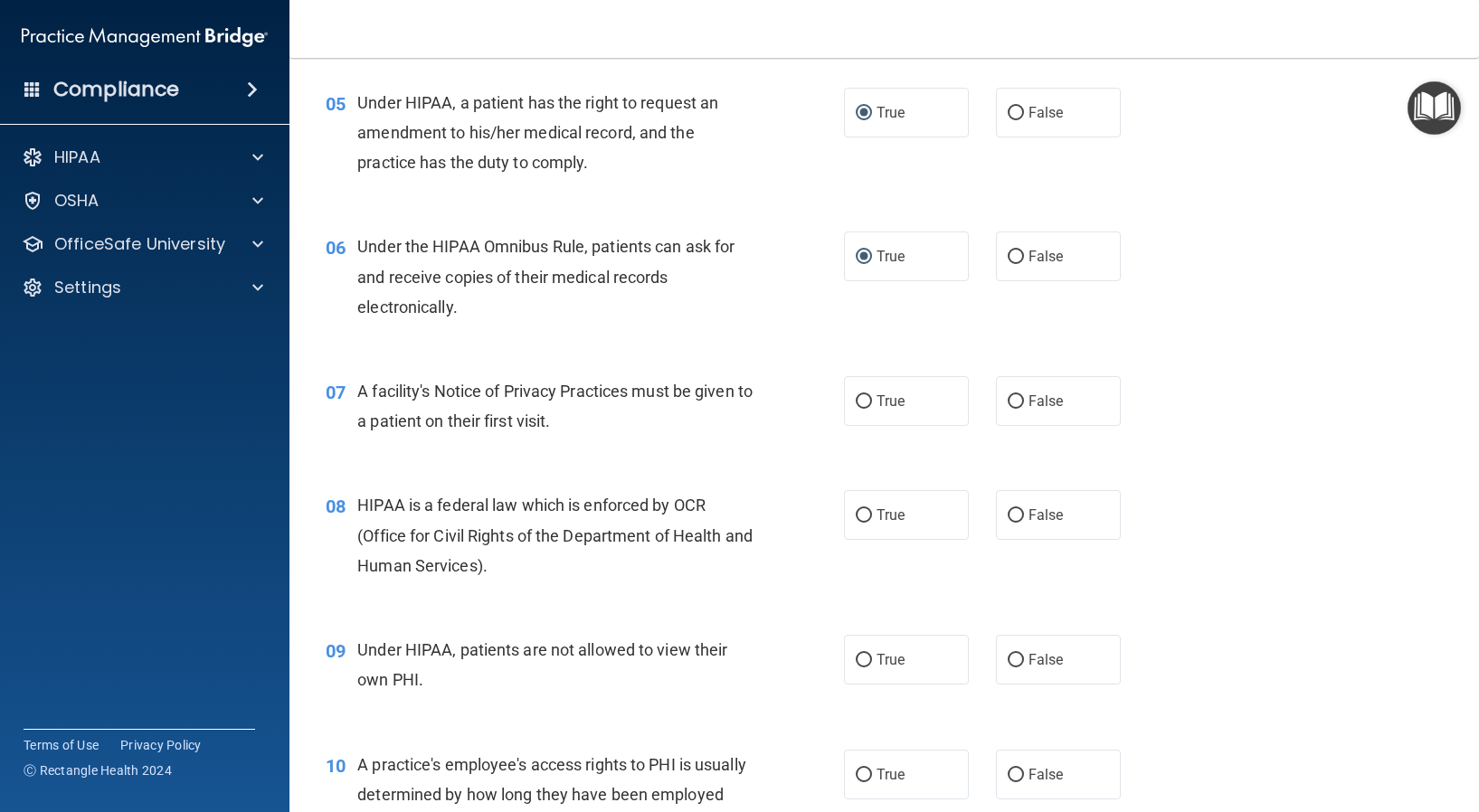
scroll to position [814, 0]
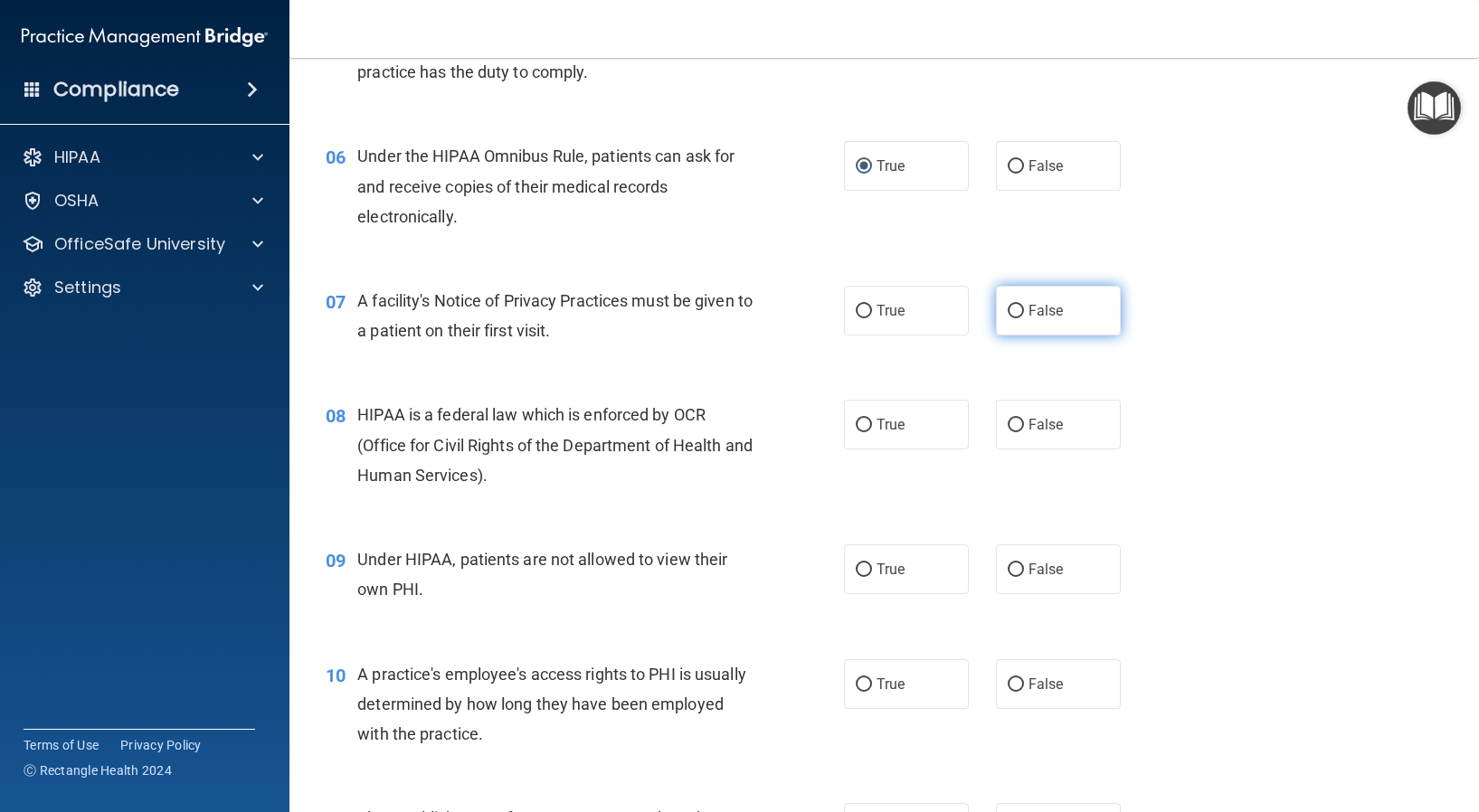
click at [1008, 314] on input "False" at bounding box center [1015, 311] width 17 height 14
radio input "true"
click at [859, 428] on input "True" at bounding box center [863, 425] width 17 height 14
radio input "true"
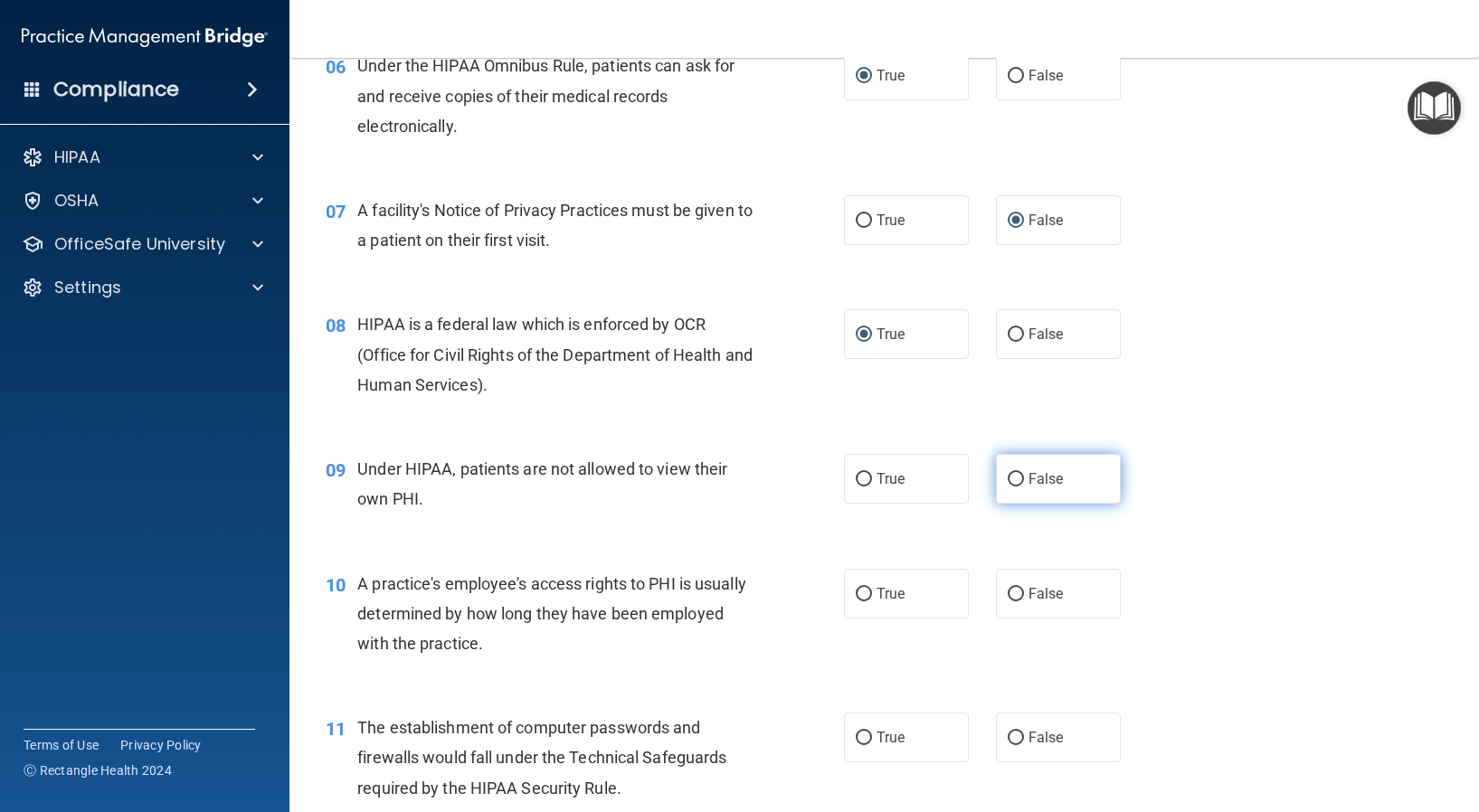
click at [1008, 475] on input "False" at bounding box center [1015, 480] width 17 height 14
radio input "true"
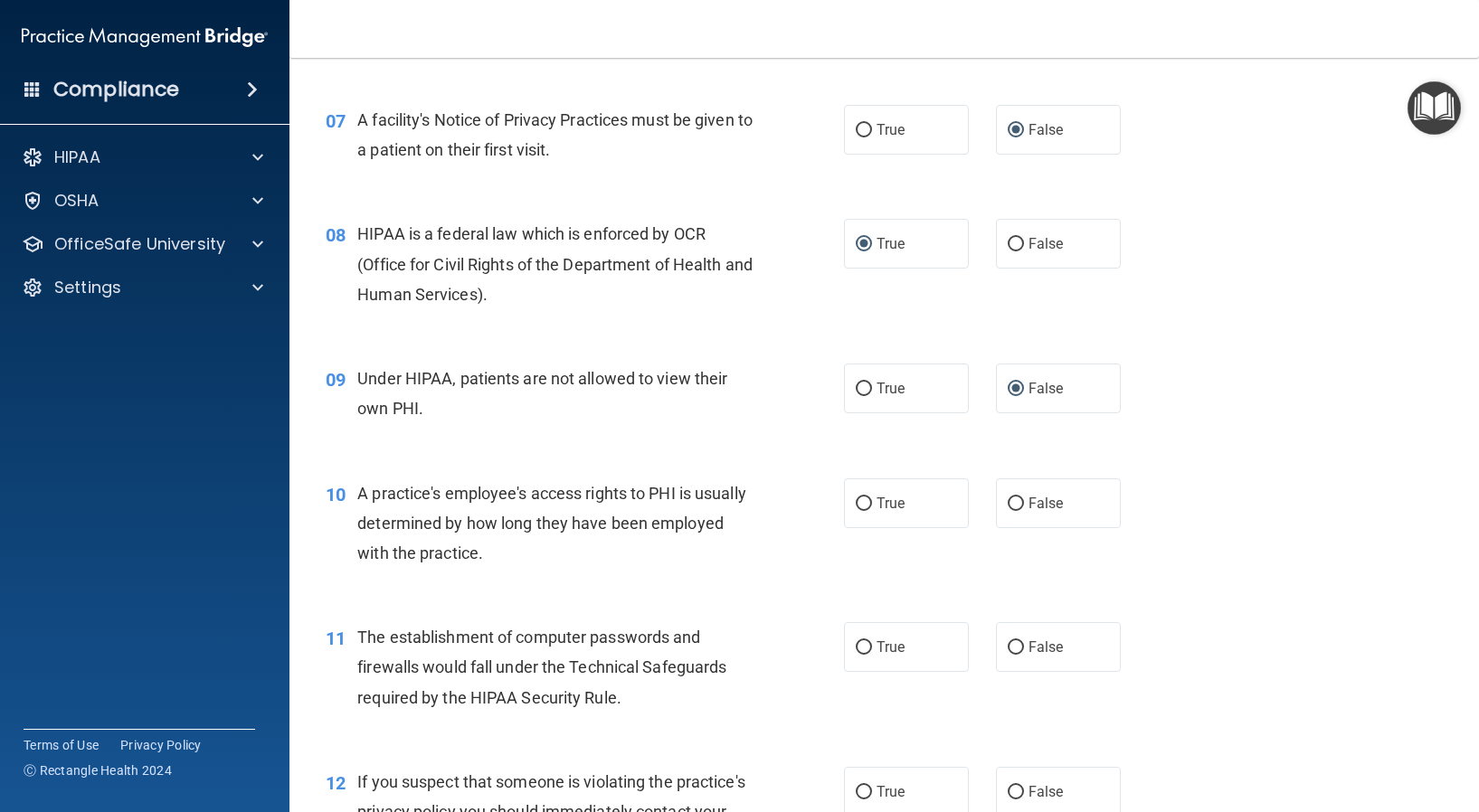
scroll to position [1085, 0]
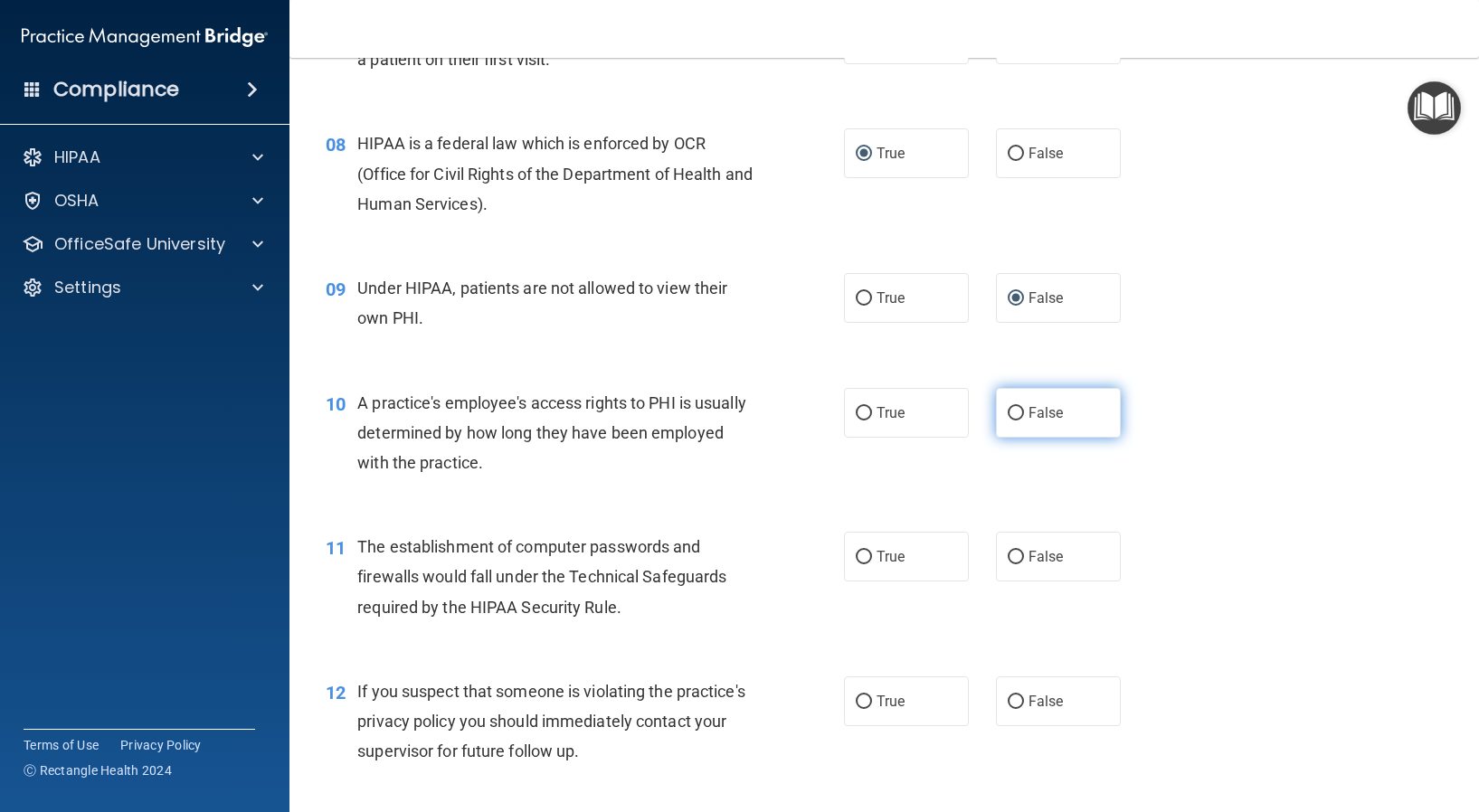
click at [1011, 410] on input "False" at bounding box center [1015, 413] width 17 height 14
radio input "true"
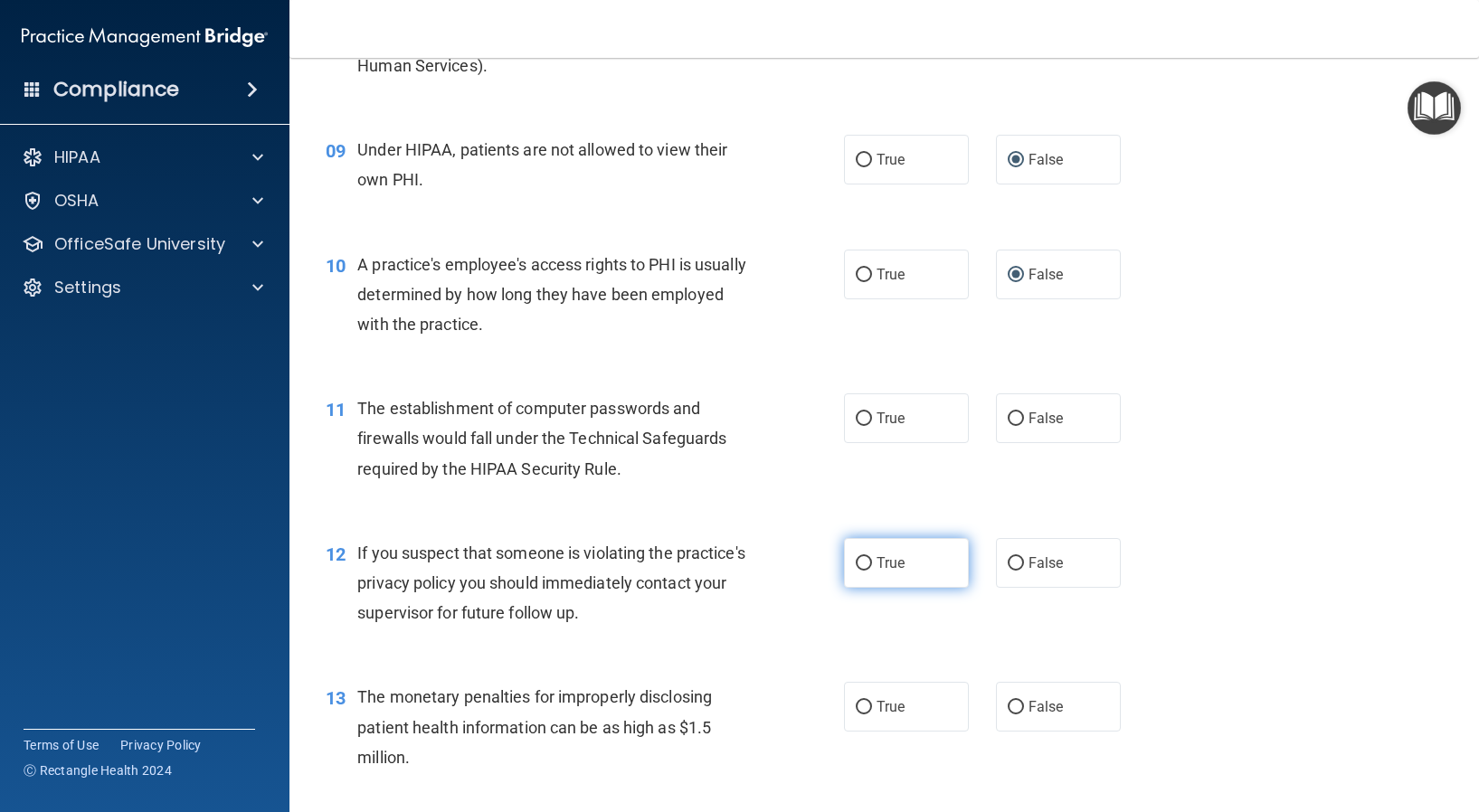
scroll to position [1266, 0]
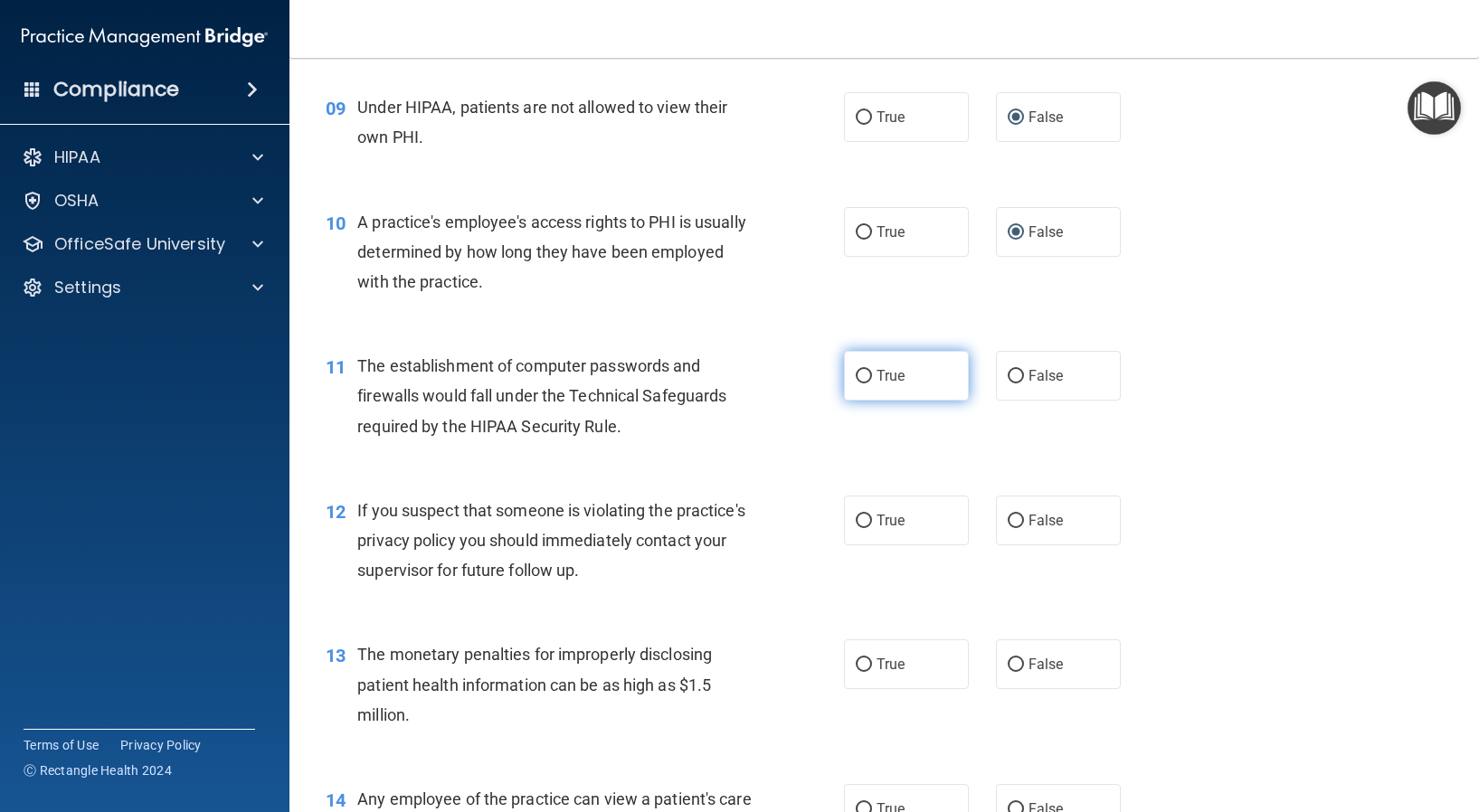
click at [855, 376] on input "True" at bounding box center [863, 377] width 17 height 14
radio input "true"
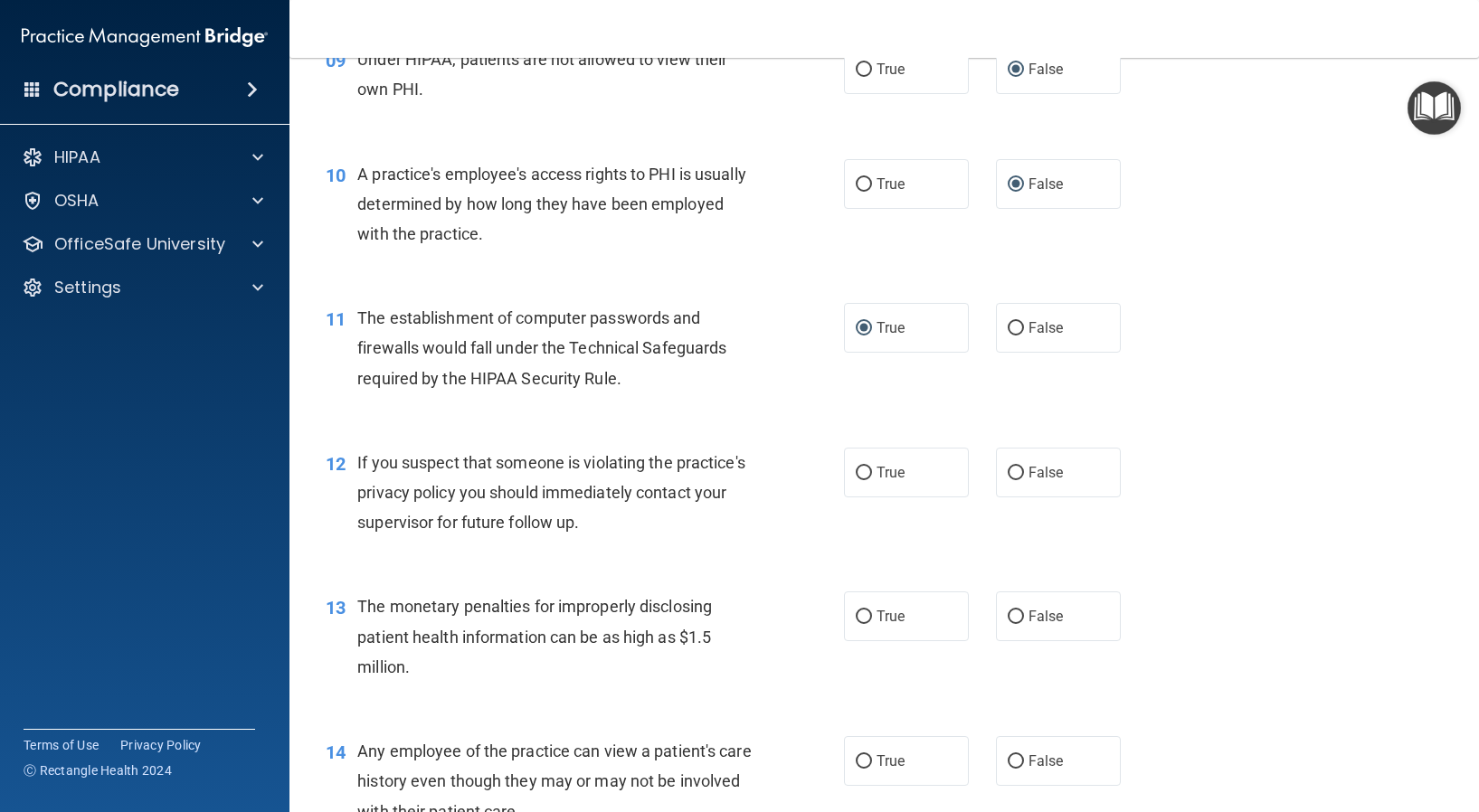
scroll to position [1356, 0]
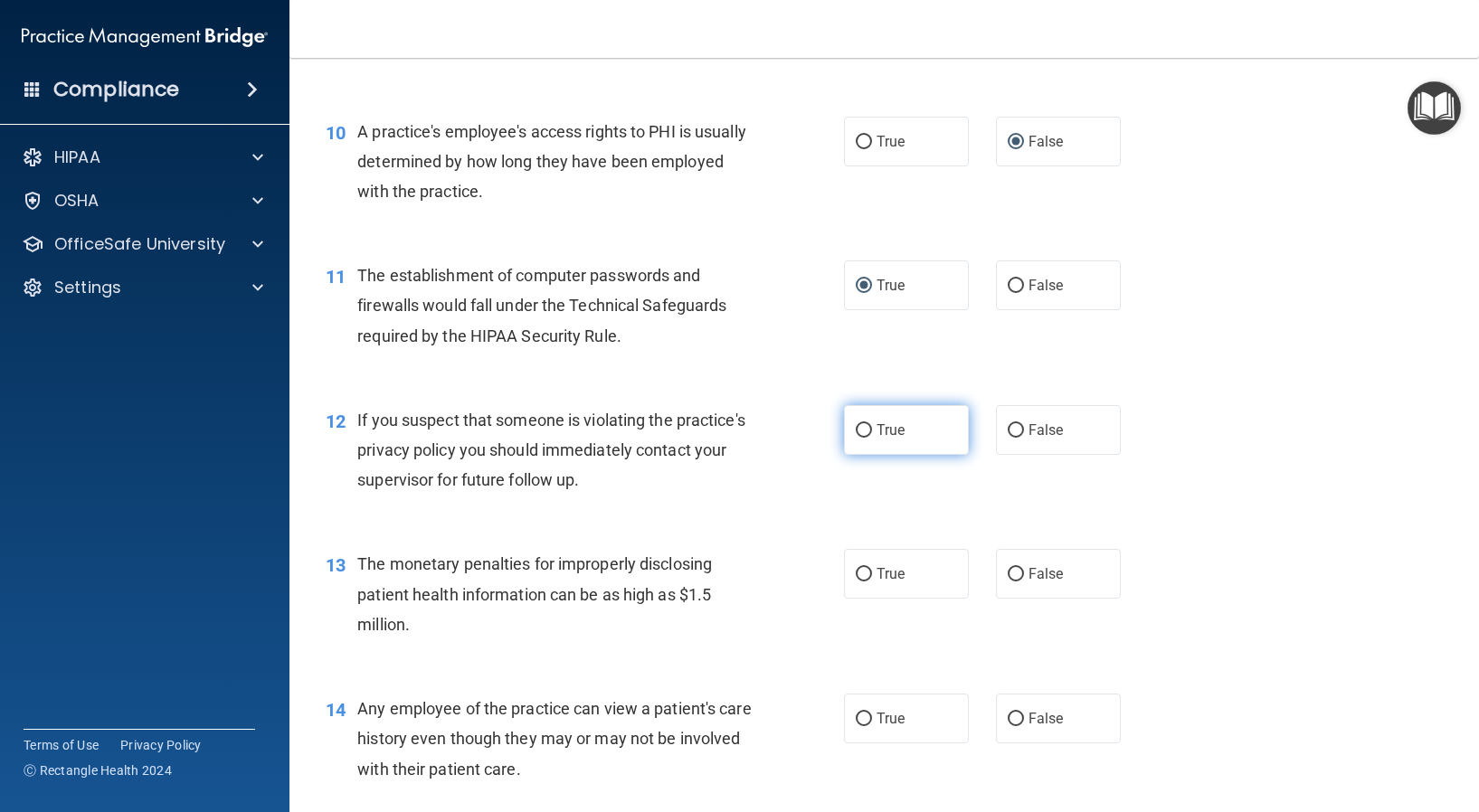
click at [855, 426] on input "True" at bounding box center [863, 431] width 17 height 14
radio input "true"
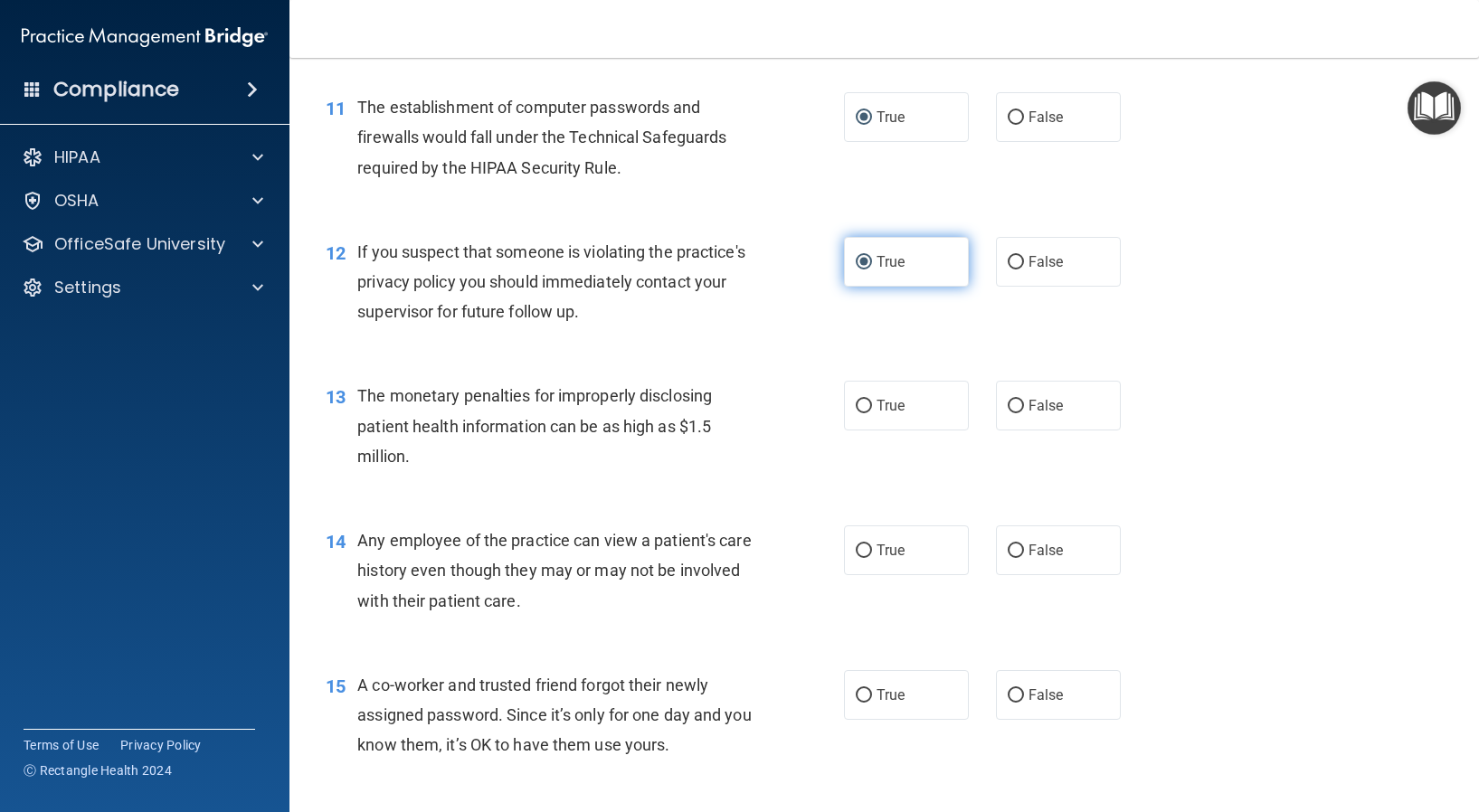
scroll to position [1537, 0]
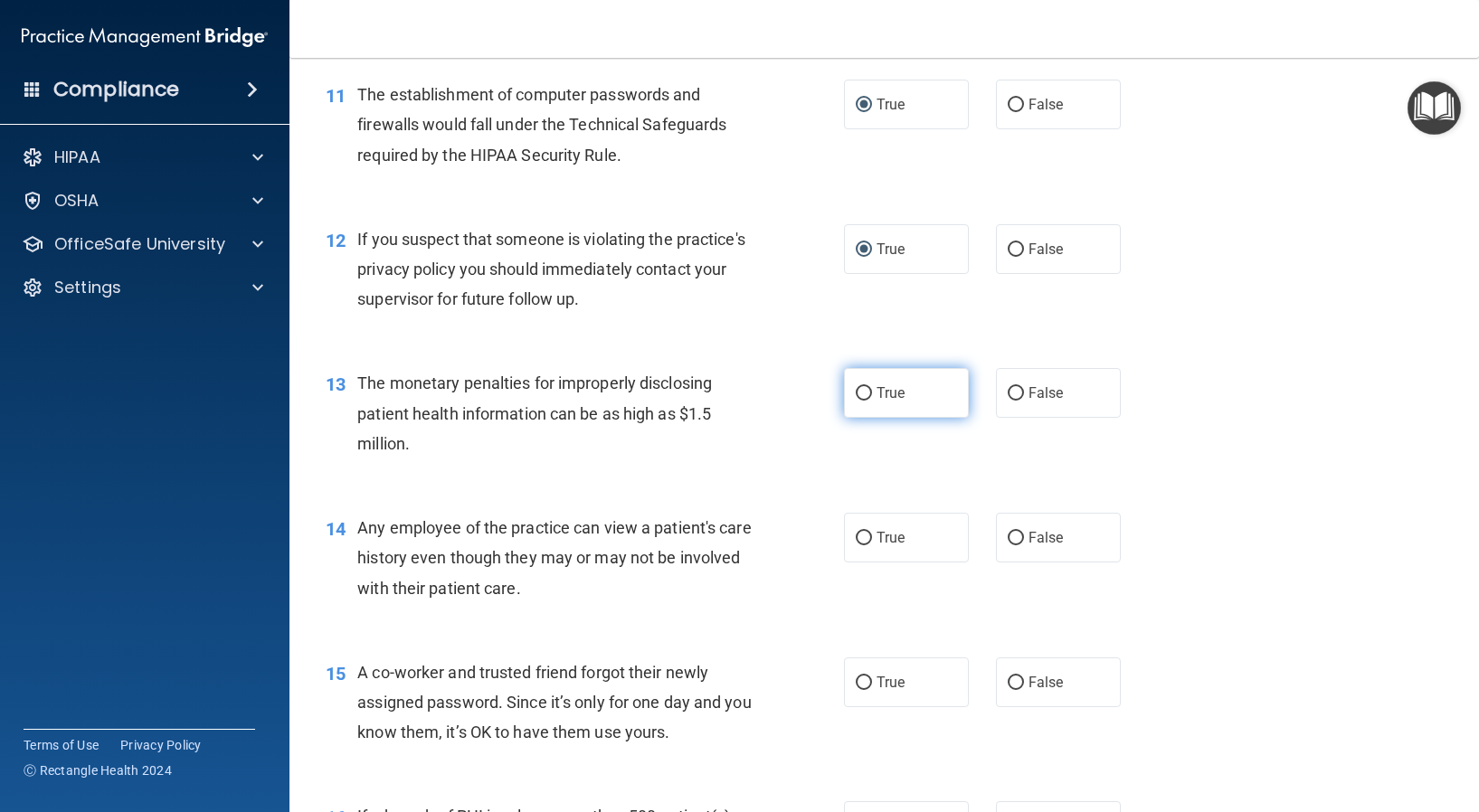
click at [855, 394] on input "True" at bounding box center [863, 394] width 17 height 14
radio input "true"
click at [1008, 252] on input "False" at bounding box center [1015, 250] width 17 height 14
radio input "true"
radio input "false"
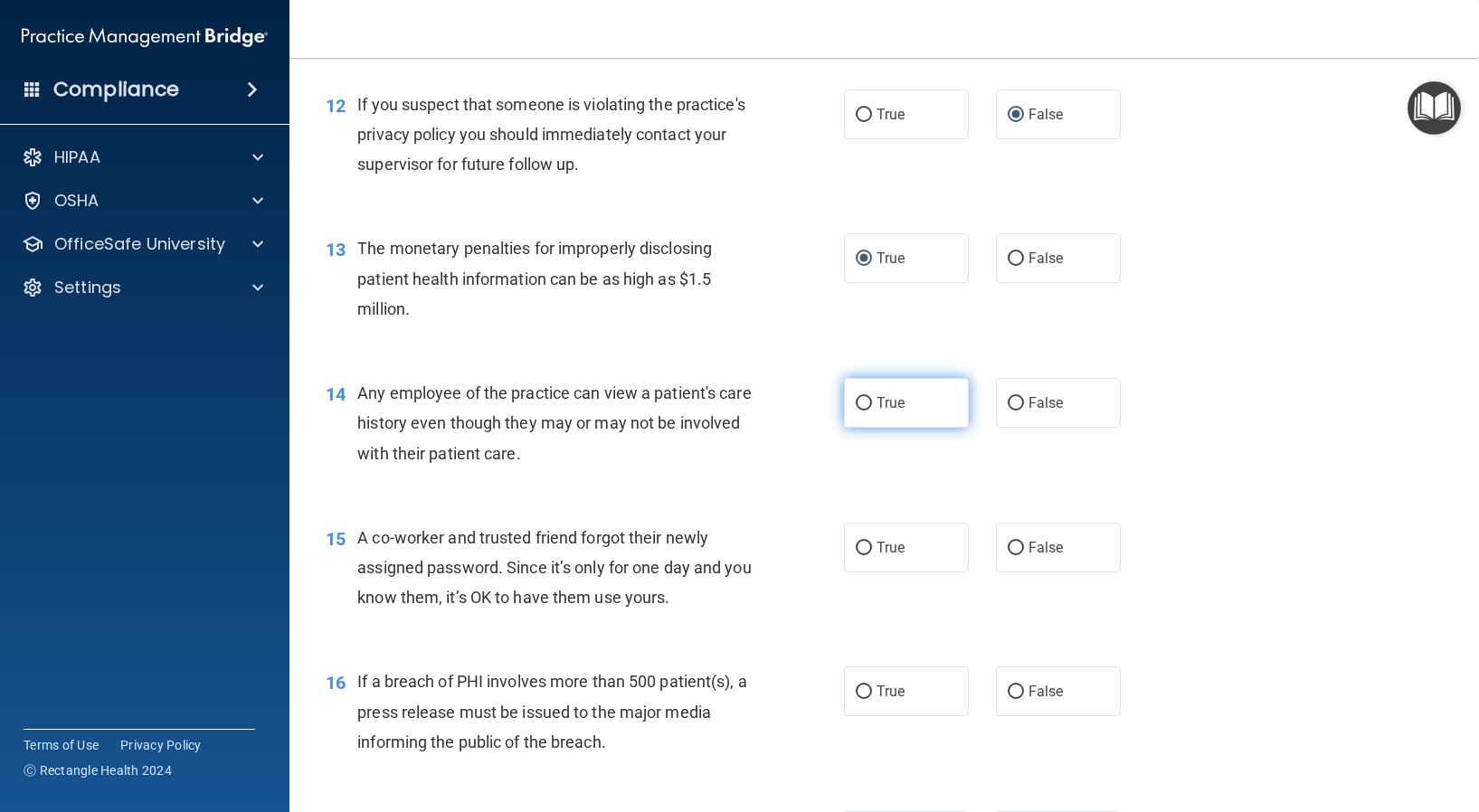
scroll to position [1718, 0]
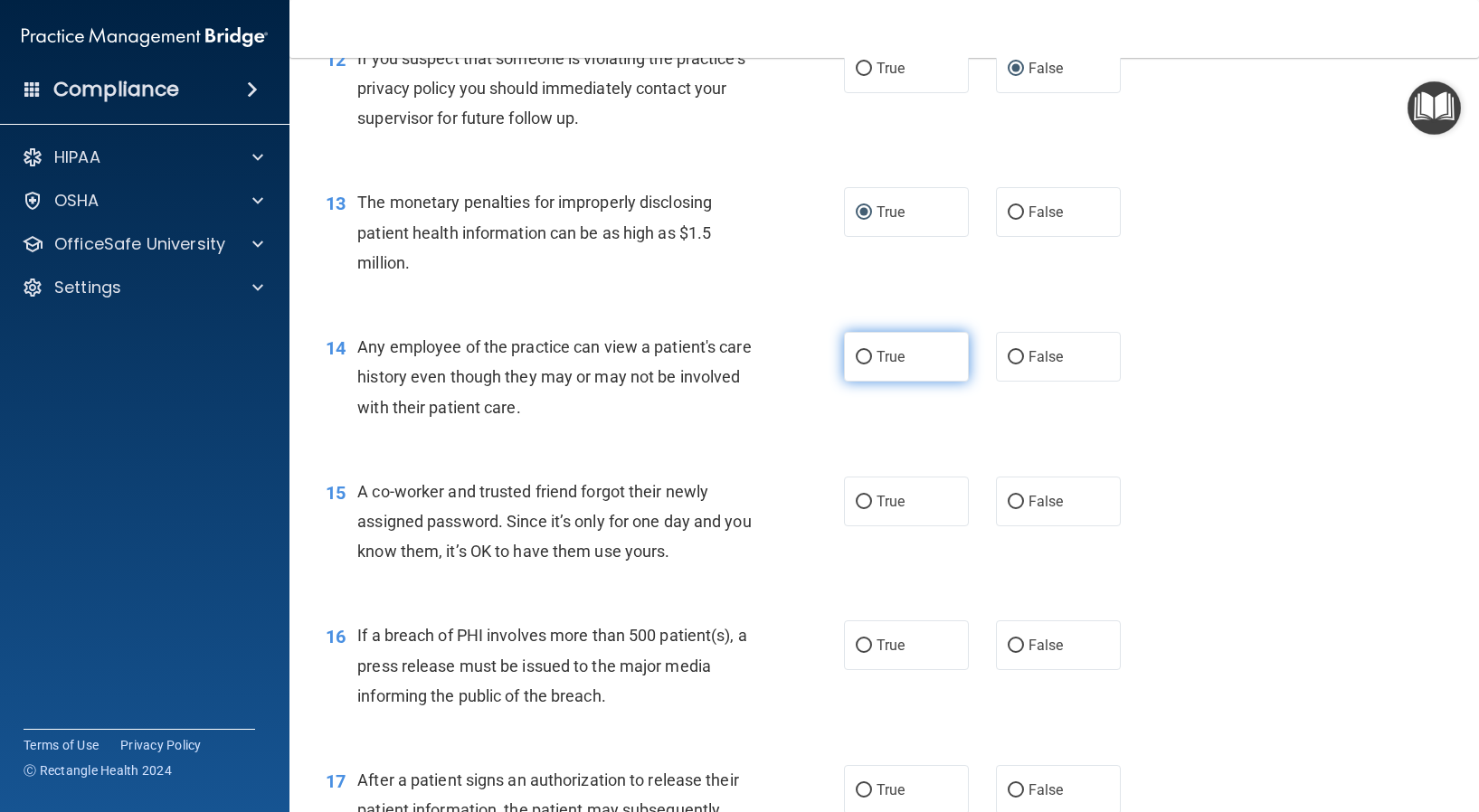
click at [859, 357] on input "True" at bounding box center [863, 357] width 17 height 14
radio input "true"
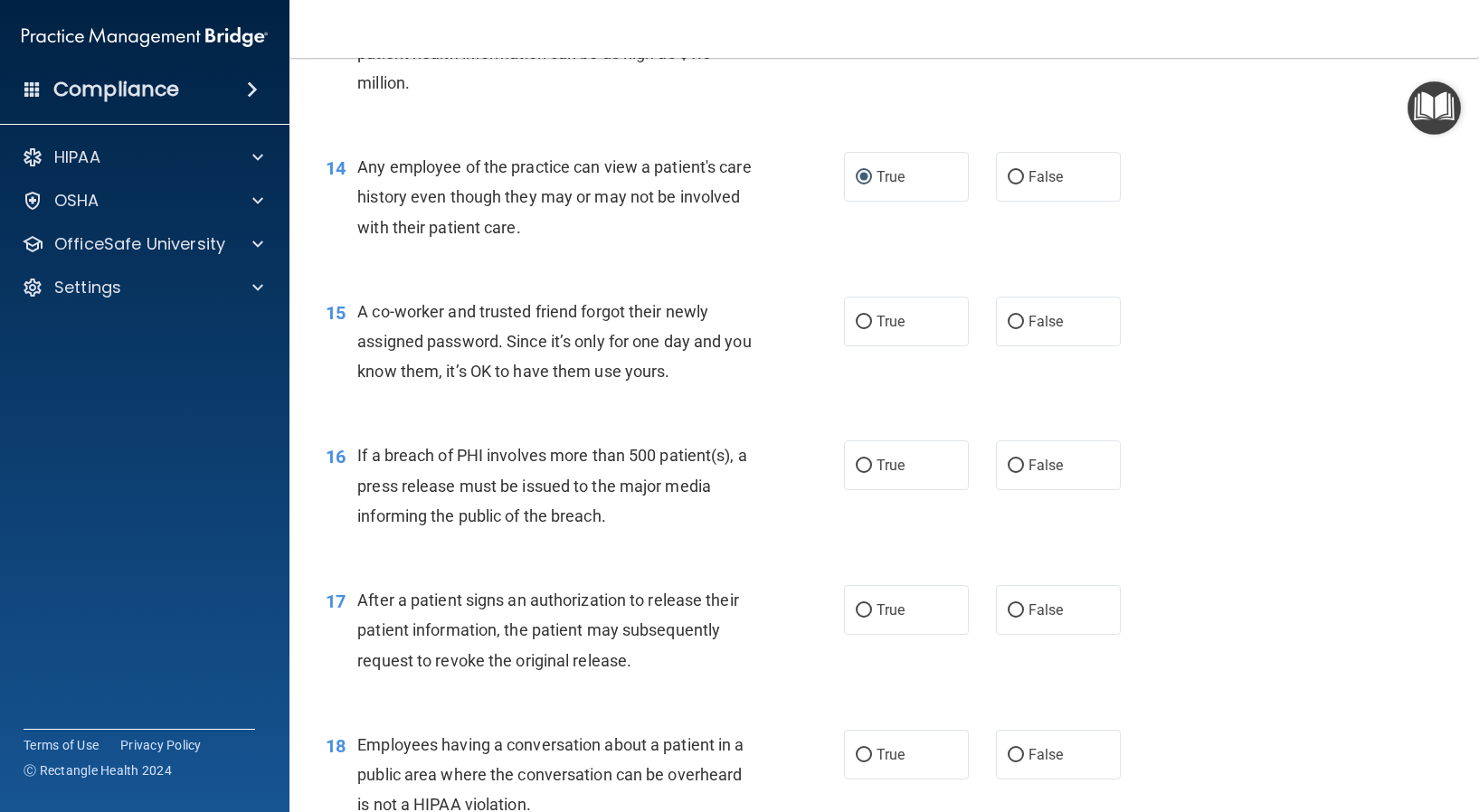
scroll to position [1899, 0]
click at [1012, 319] on input "False" at bounding box center [1015, 321] width 17 height 14
radio input "true"
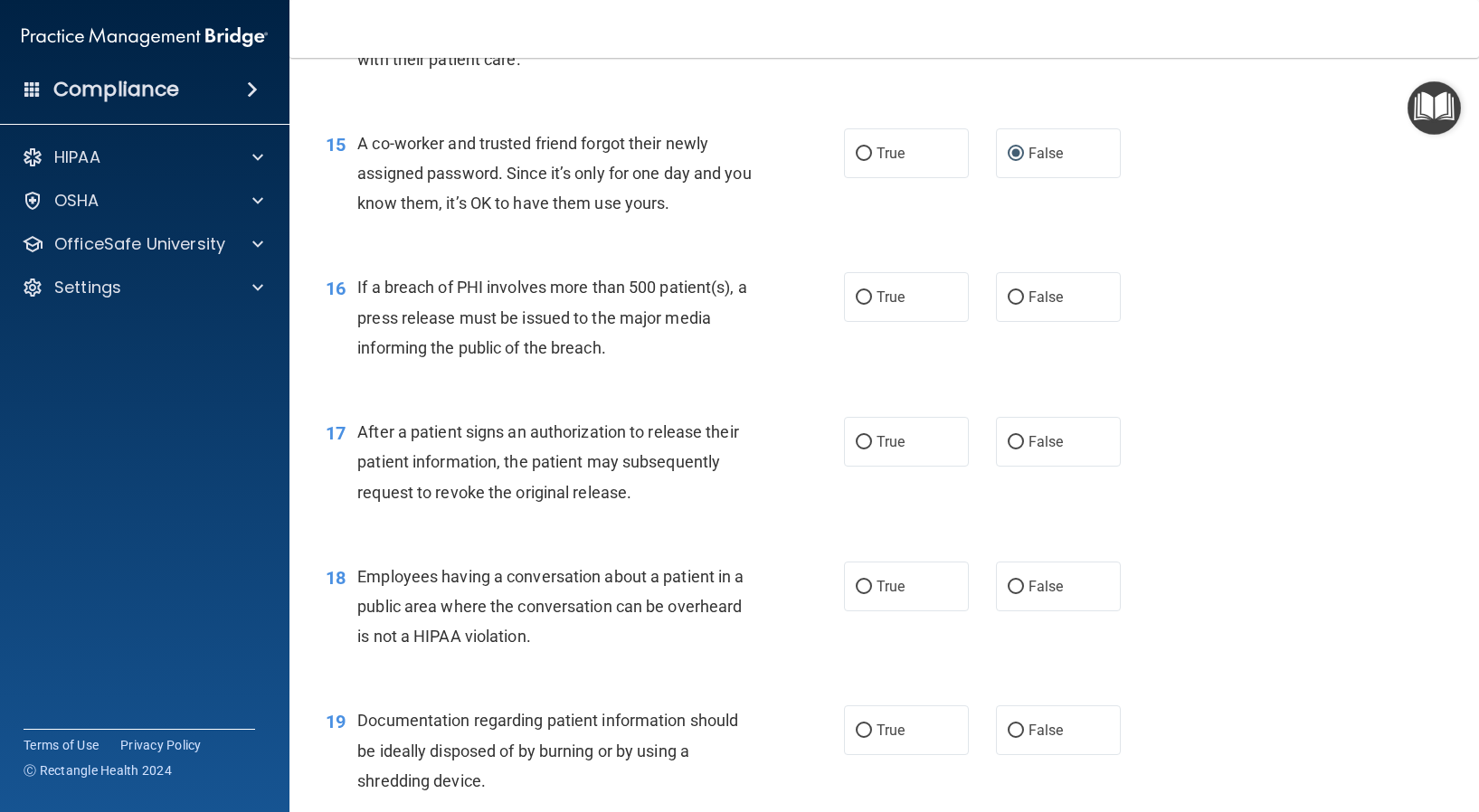
scroll to position [2080, 0]
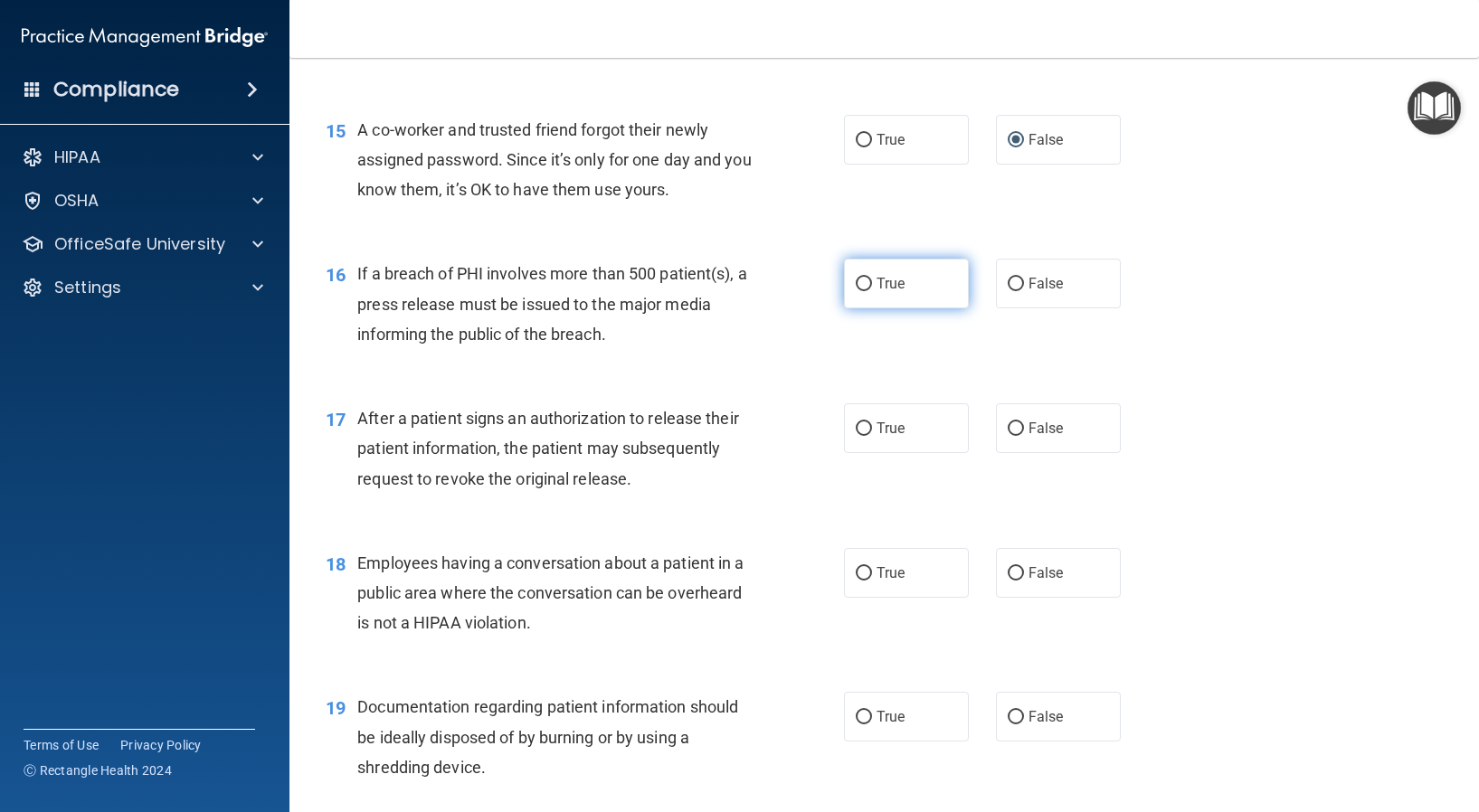
click at [862, 284] on input "True" at bounding box center [863, 285] width 17 height 14
radio input "true"
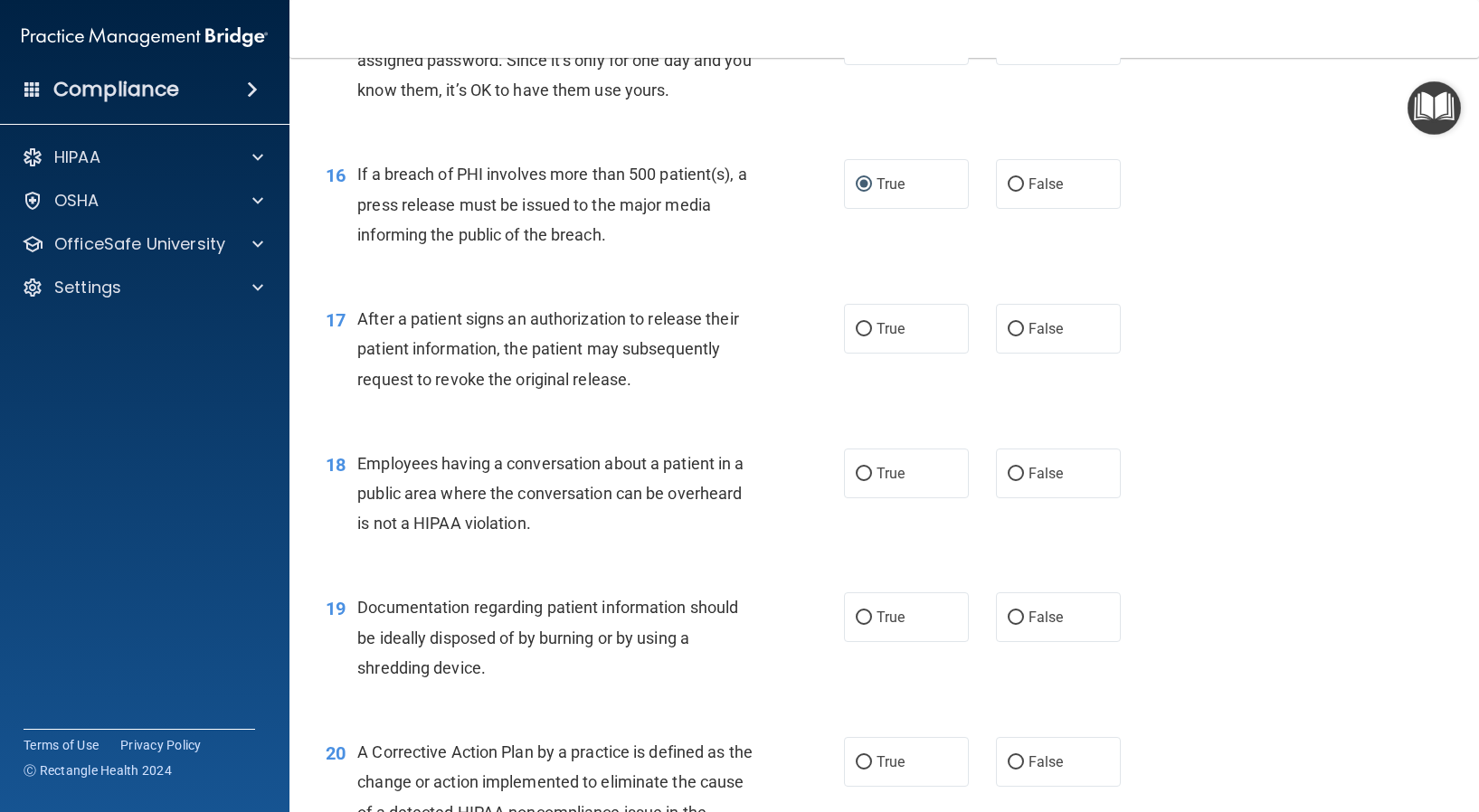
scroll to position [2260, 0]
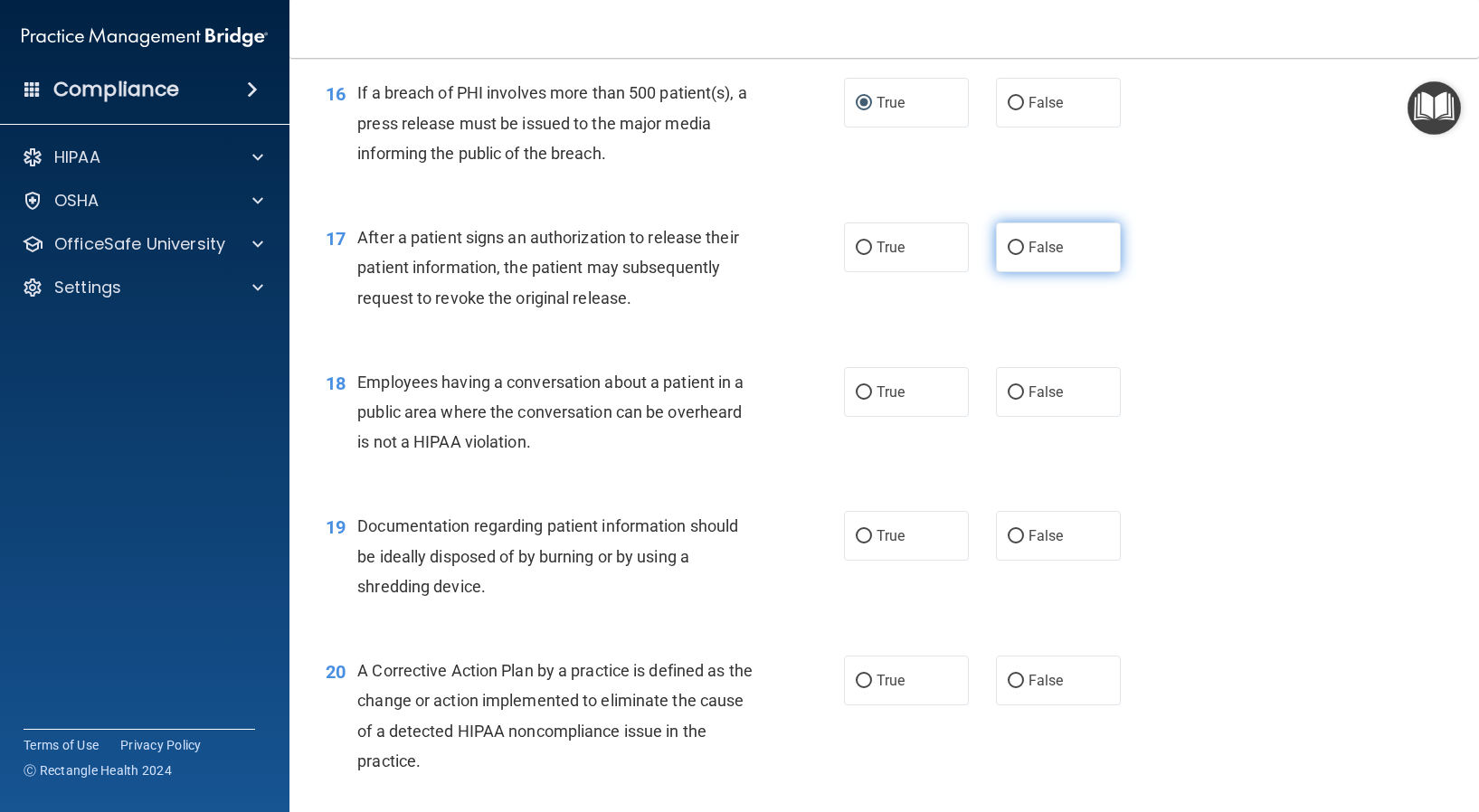
click at [1008, 249] on input "False" at bounding box center [1015, 248] width 17 height 14
radio input "true"
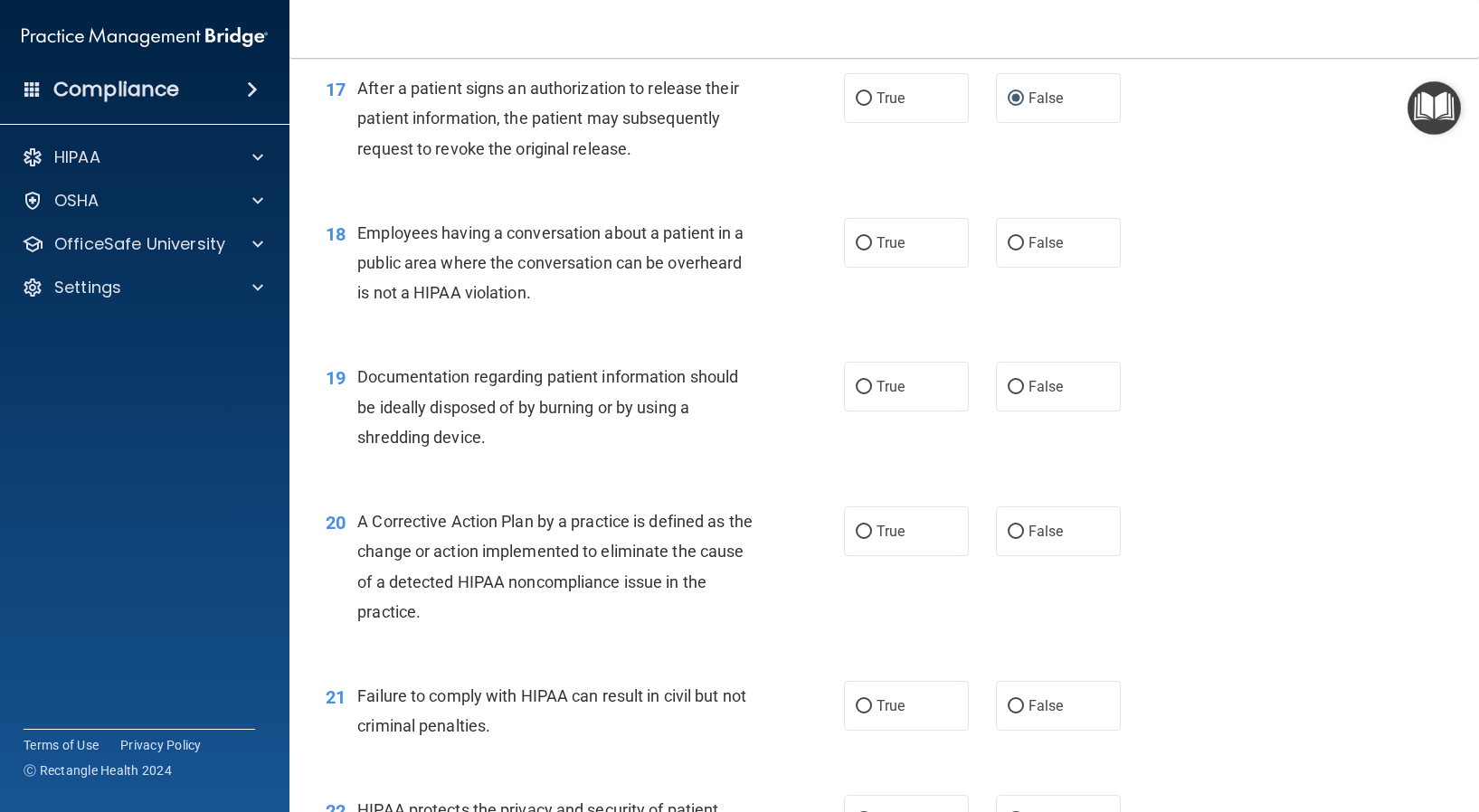
scroll to position [2441, 0]
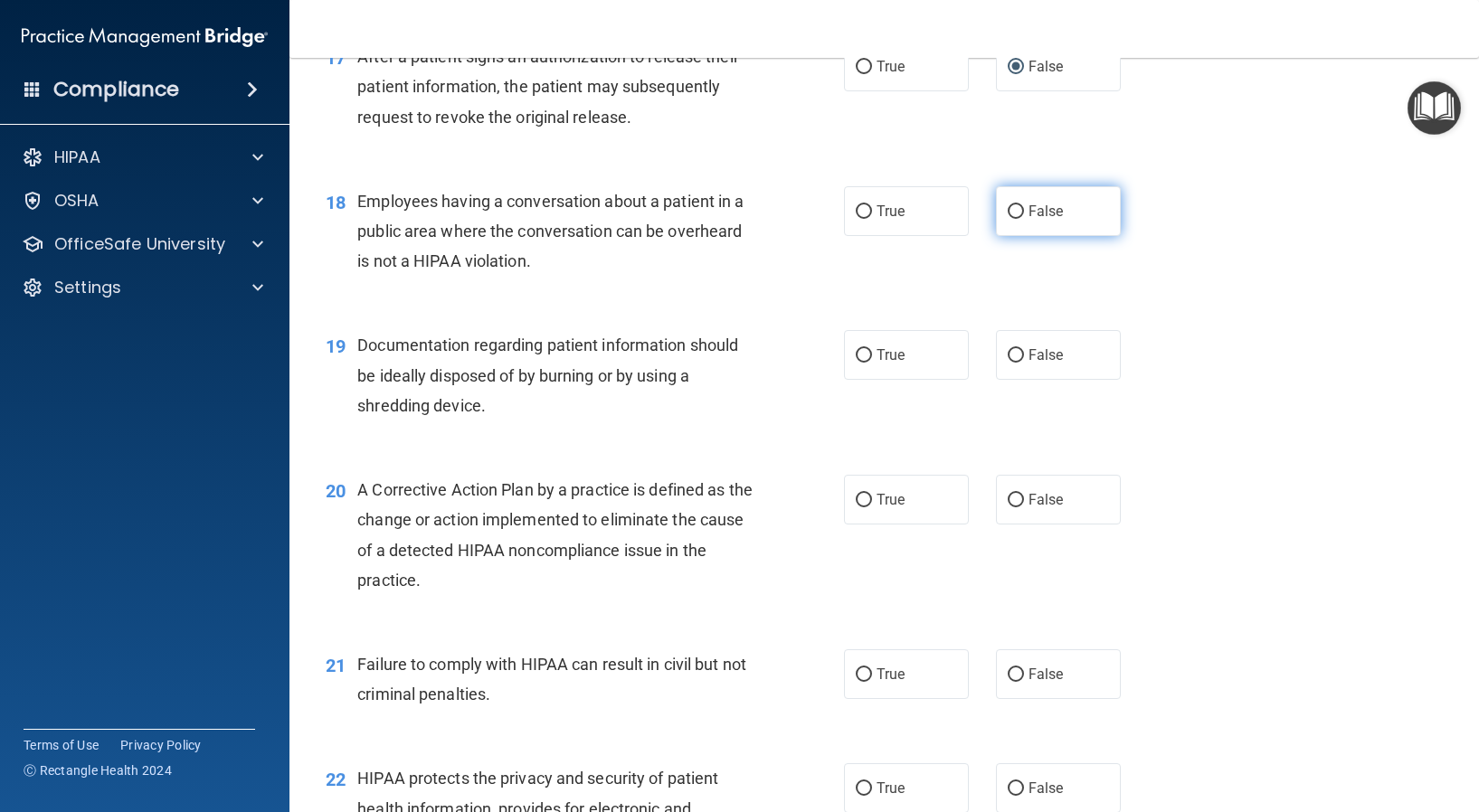
click at [1013, 209] on input "False" at bounding box center [1015, 212] width 17 height 14
radio input "true"
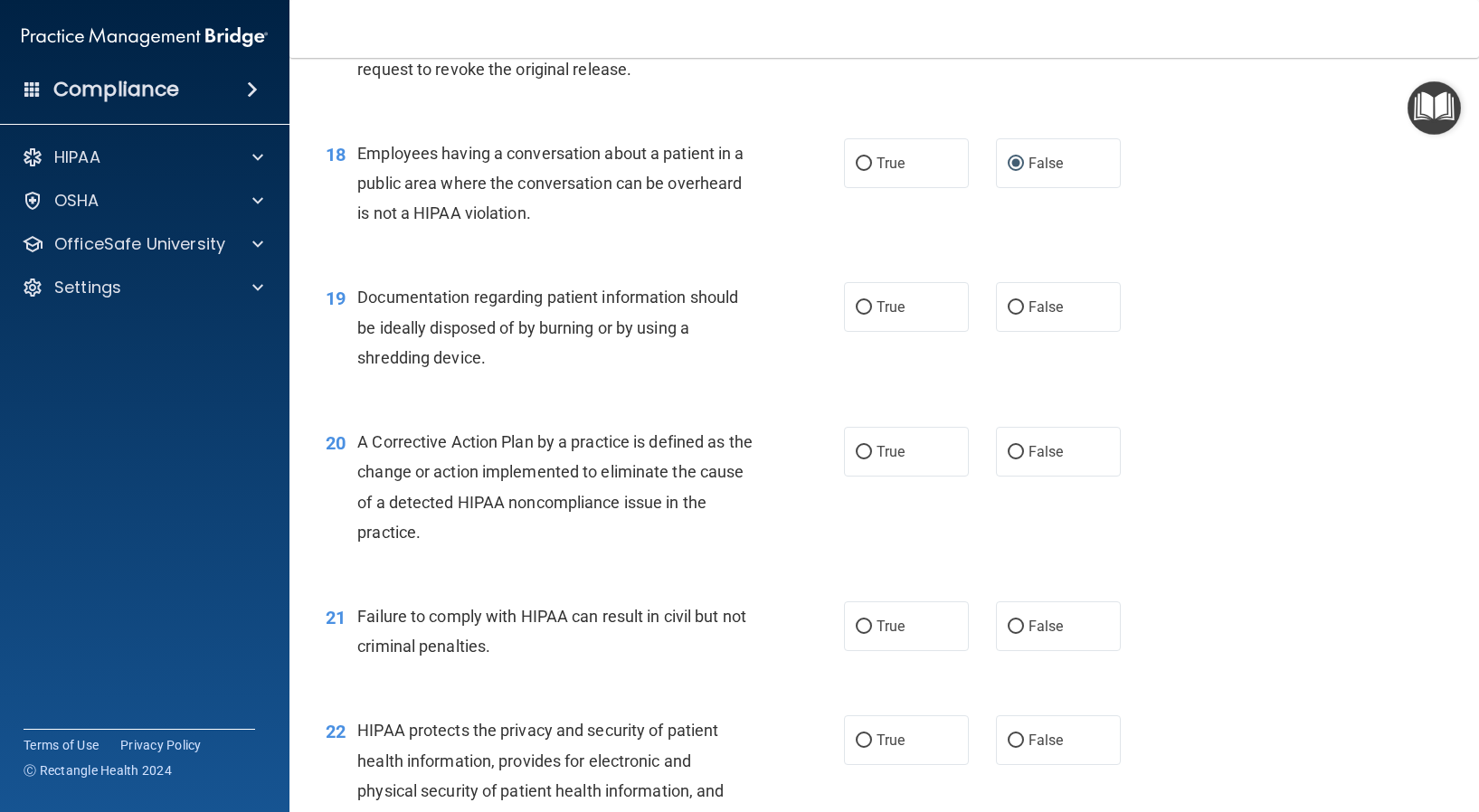
scroll to position [2531, 0]
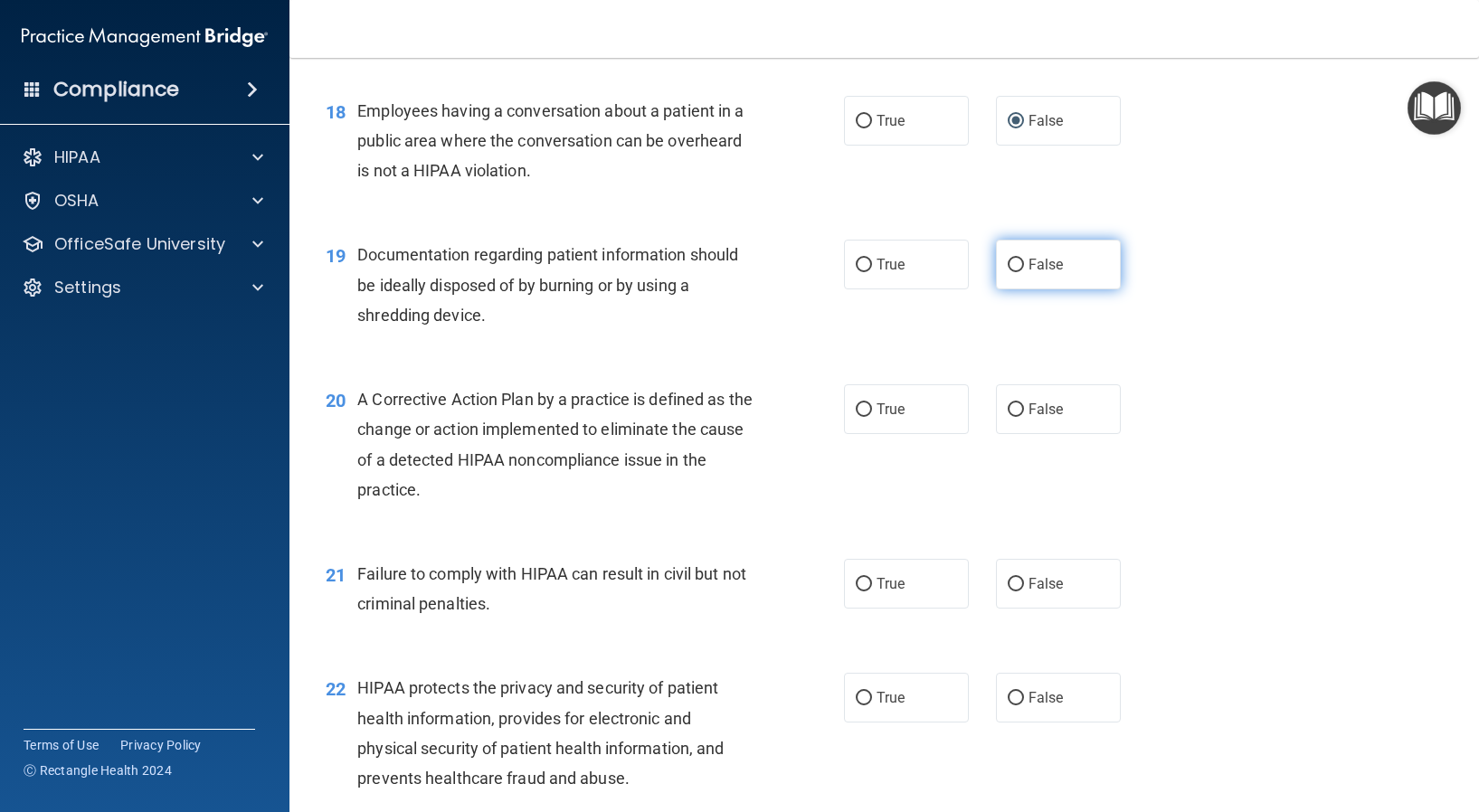
click at [1008, 265] on input "False" at bounding box center [1015, 265] width 17 height 14
radio input "true"
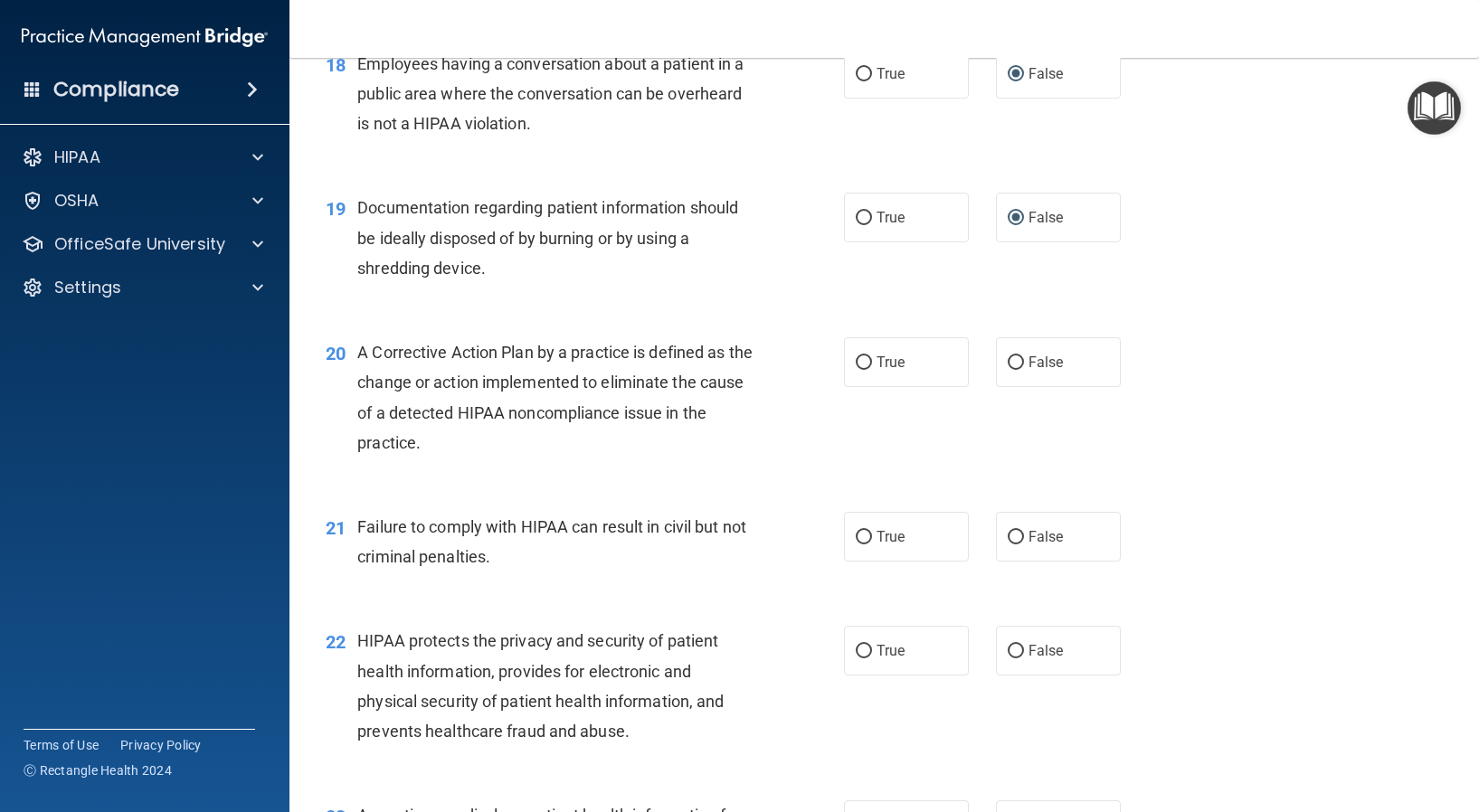
scroll to position [2622, 0]
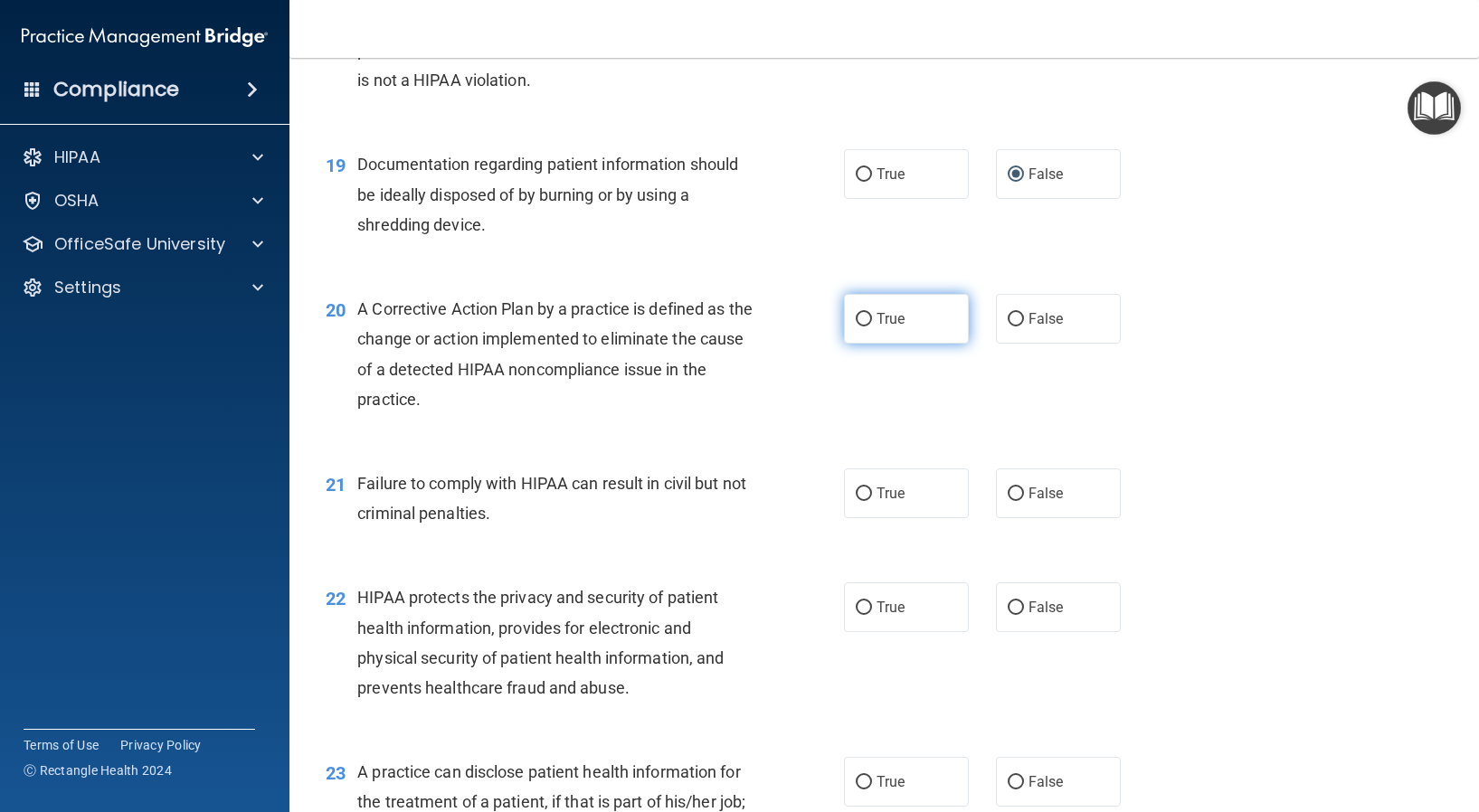
click at [855, 325] on input "True" at bounding box center [863, 320] width 17 height 14
radio input "true"
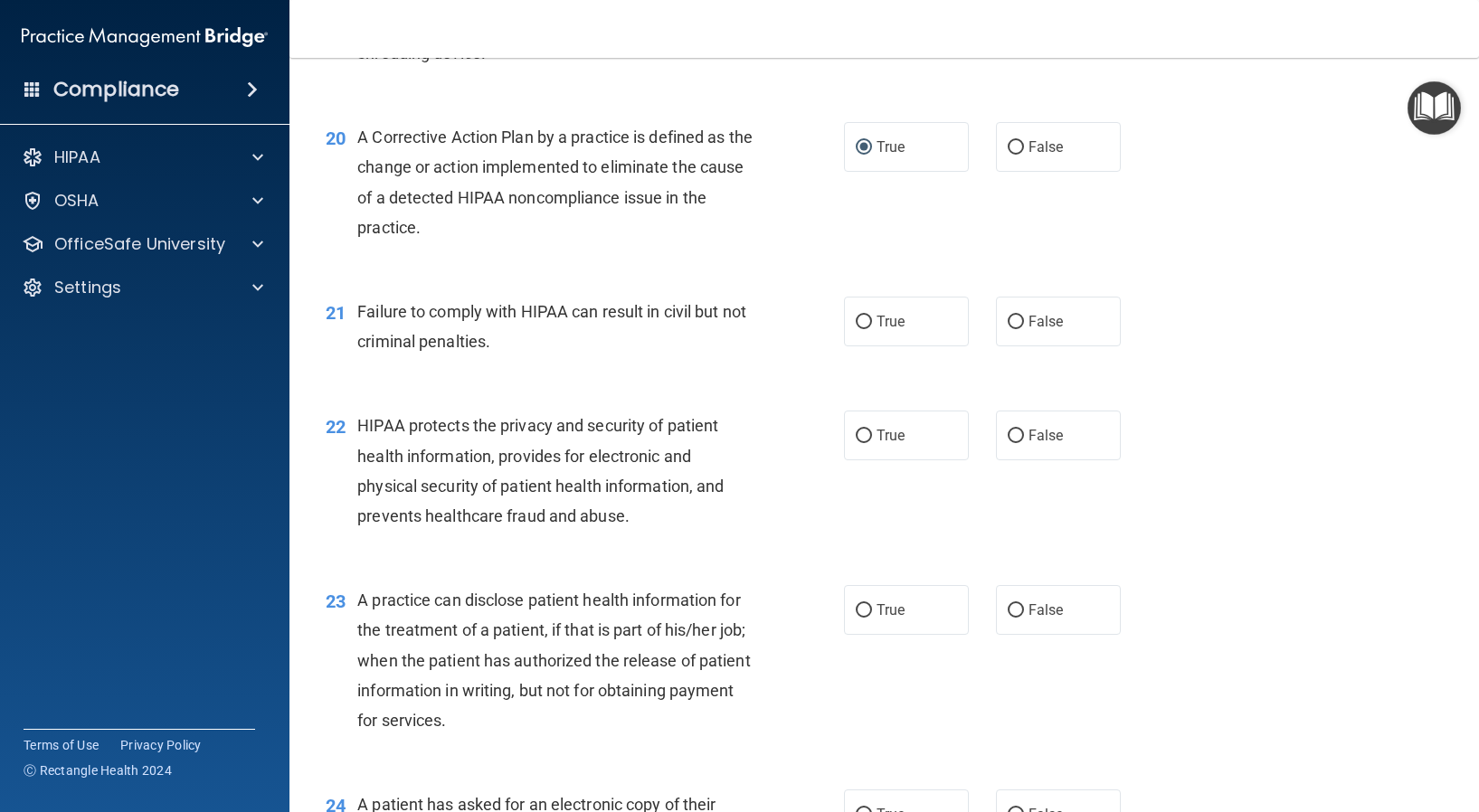
scroll to position [2803, 0]
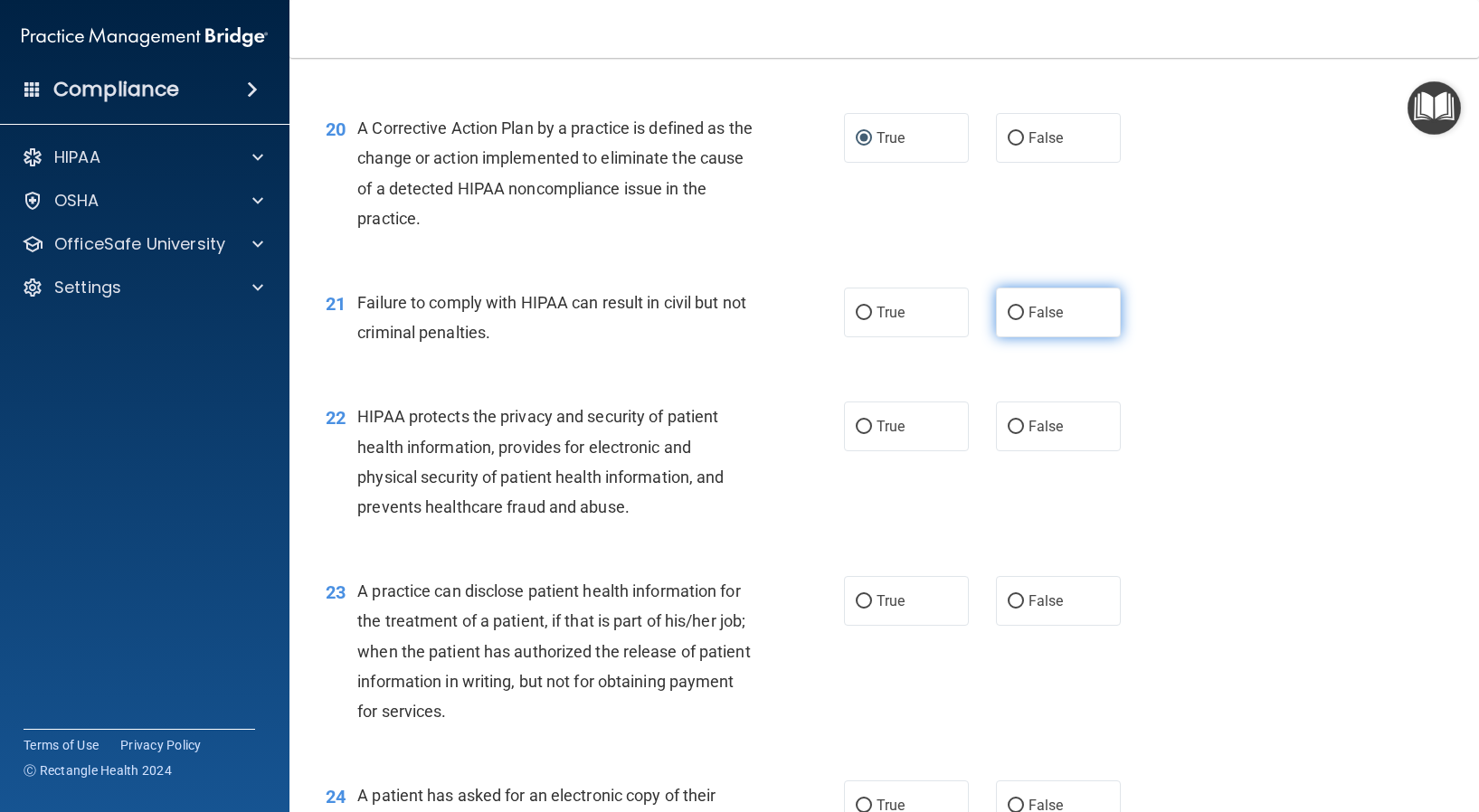
click at [1008, 310] on input "False" at bounding box center [1015, 313] width 17 height 14
radio input "true"
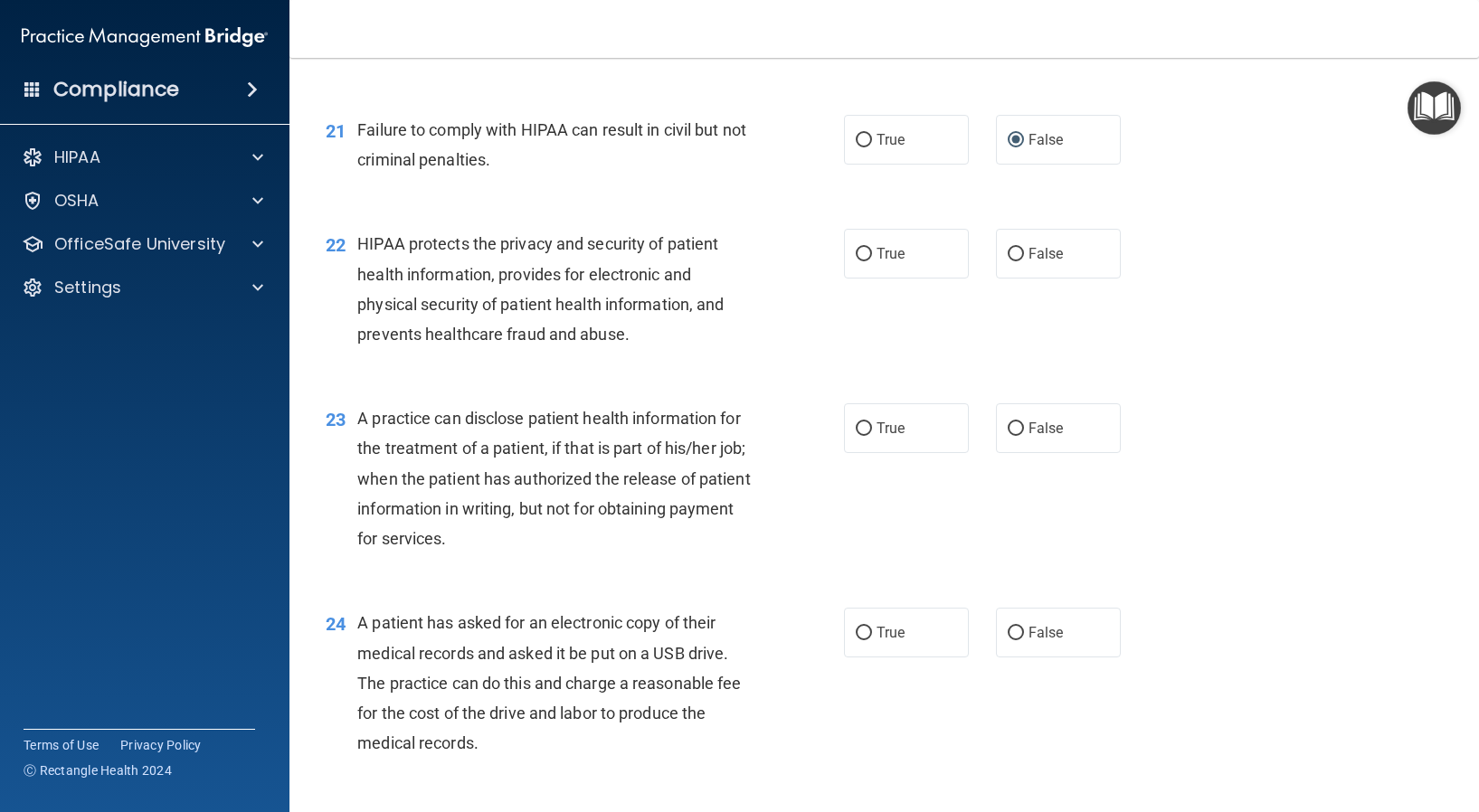
scroll to position [2984, 0]
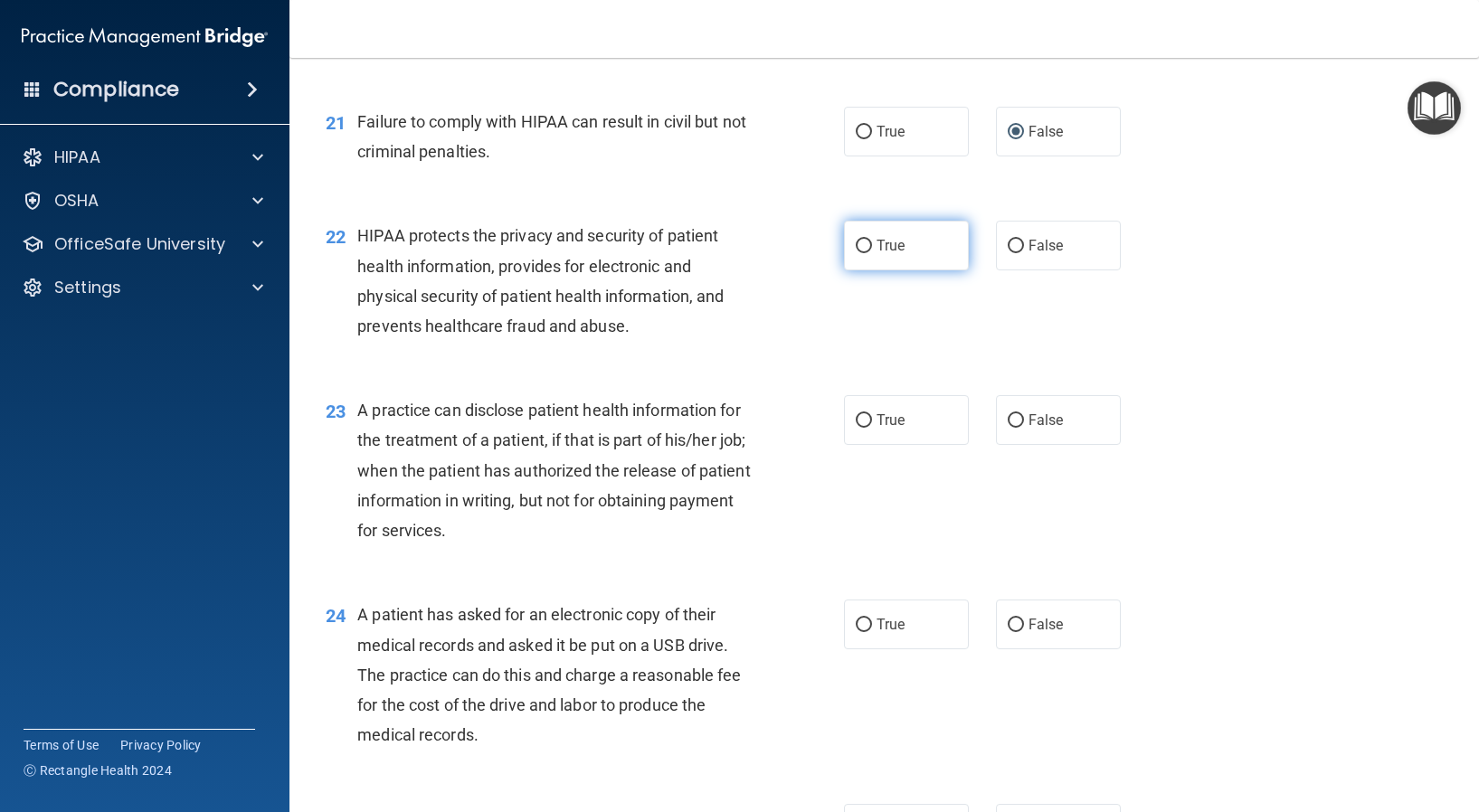
click at [856, 244] on input "True" at bounding box center [863, 246] width 17 height 14
radio input "true"
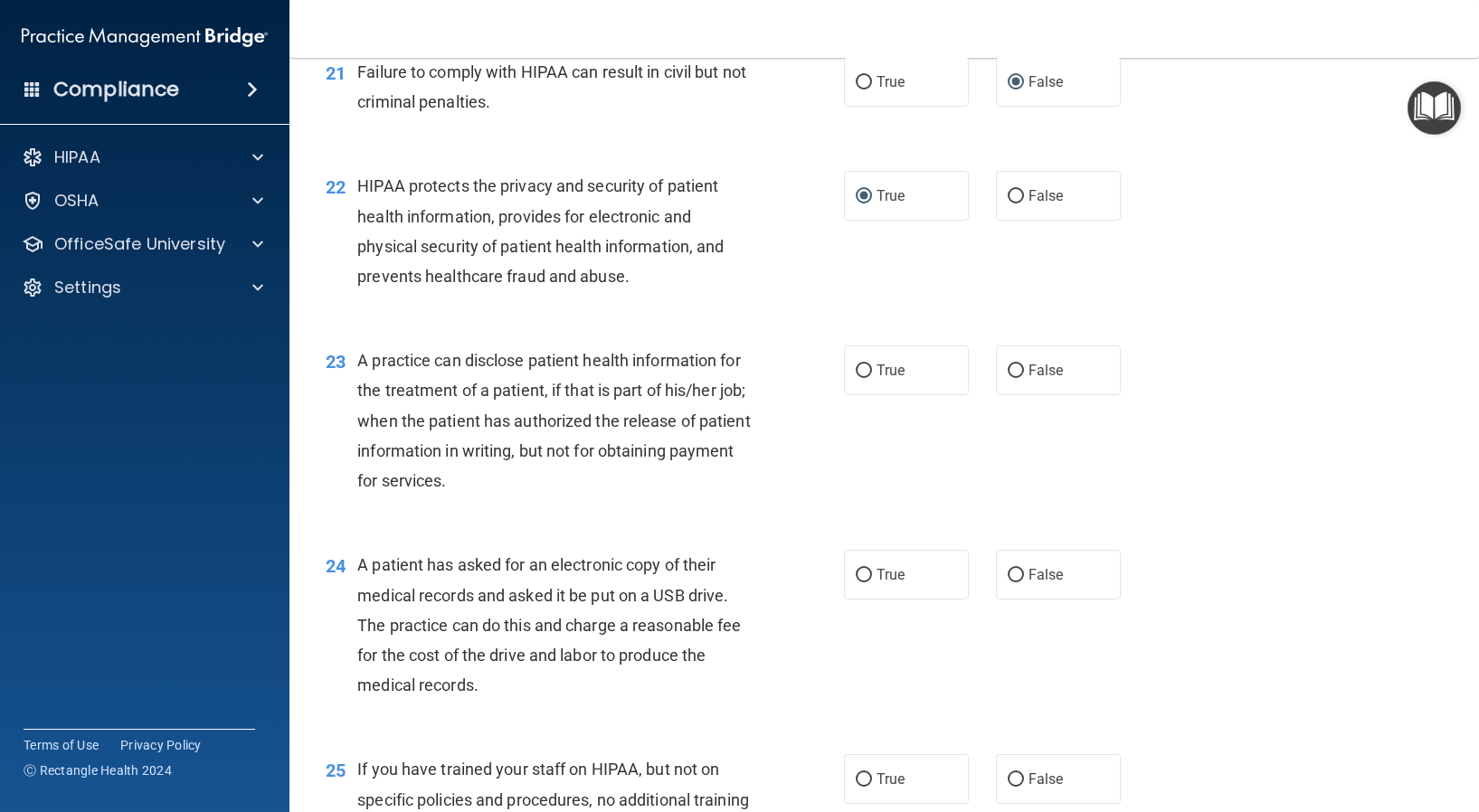
scroll to position [3074, 0]
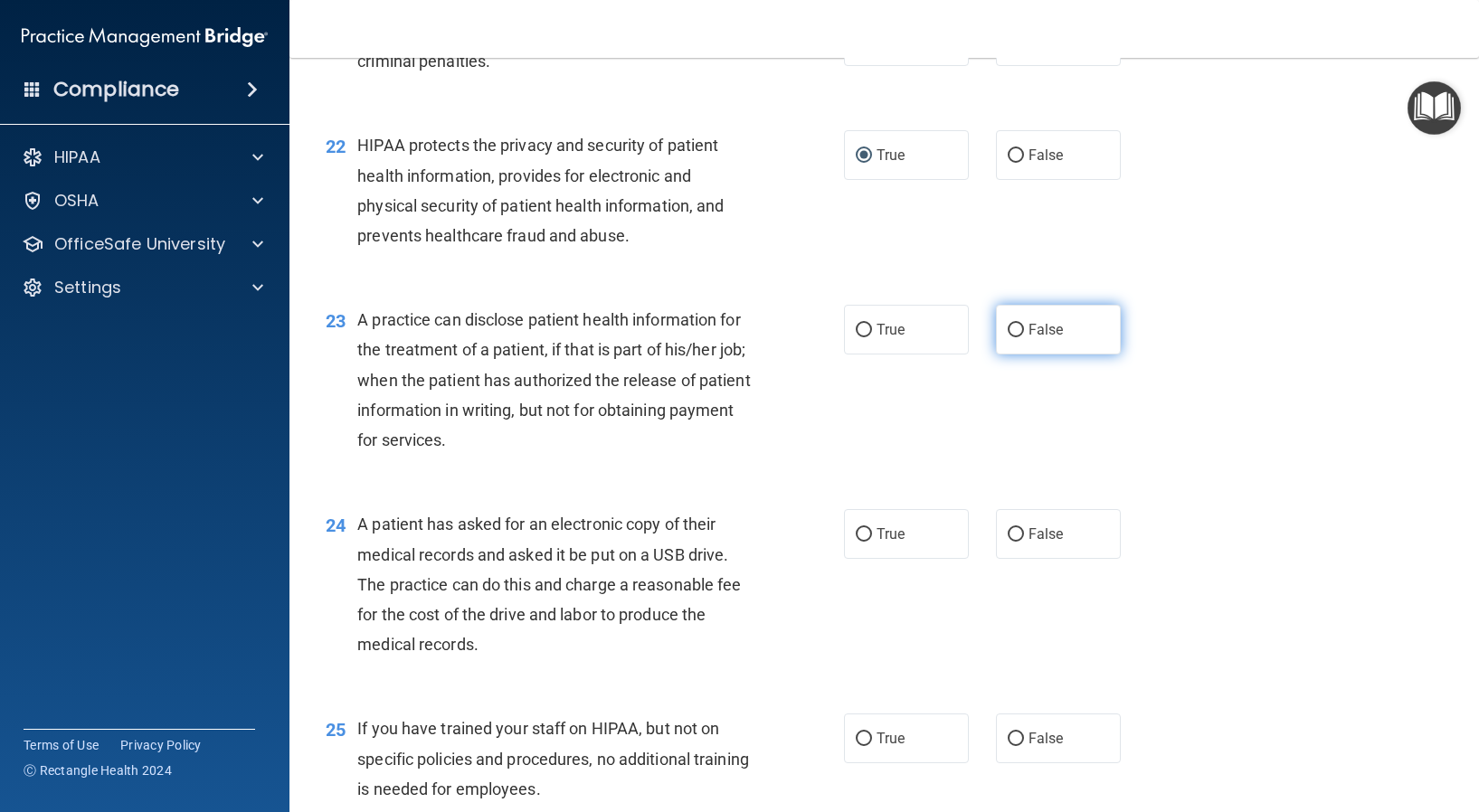
click at [1008, 335] on input "False" at bounding box center [1015, 331] width 17 height 14
radio input "true"
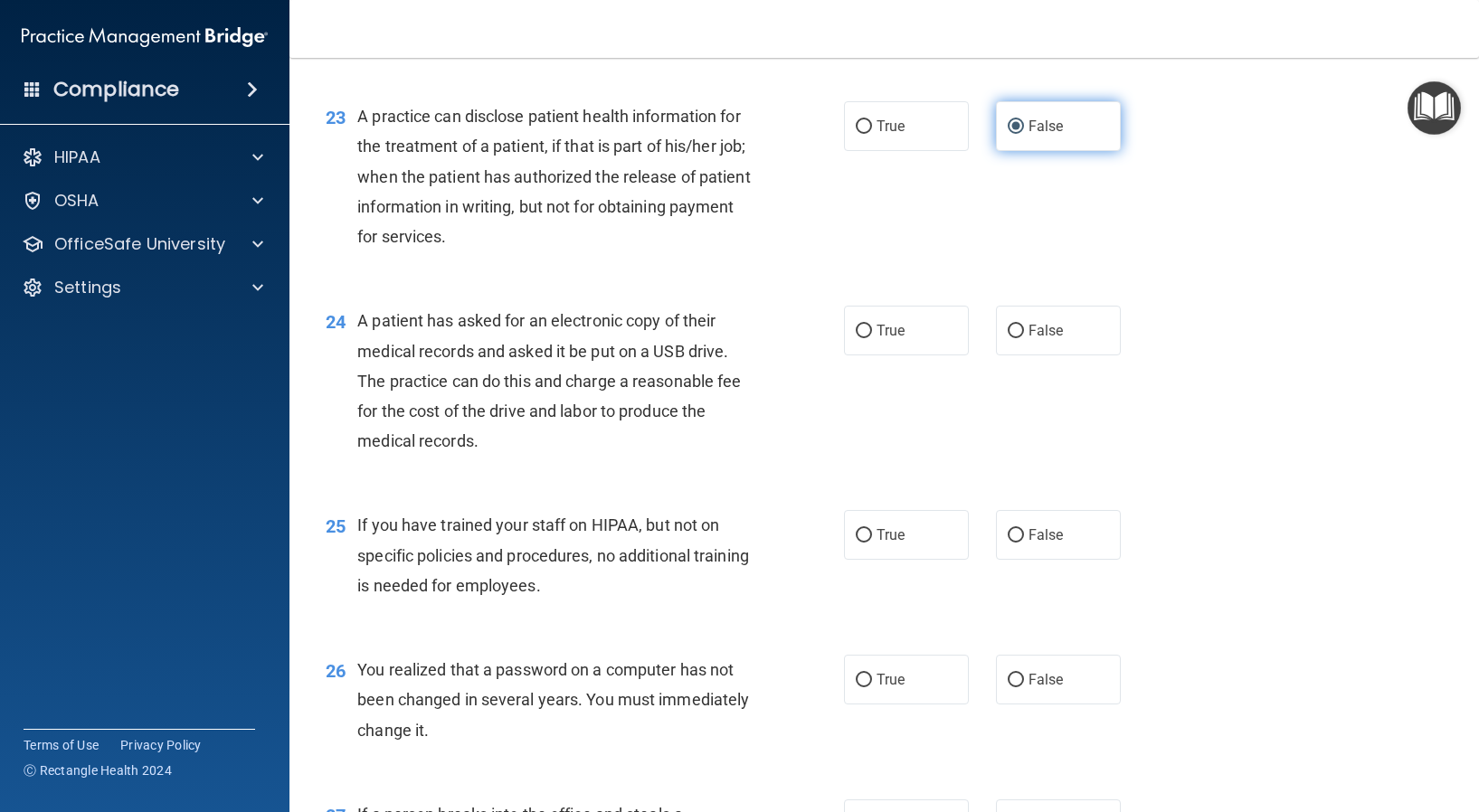
scroll to position [3345, 0]
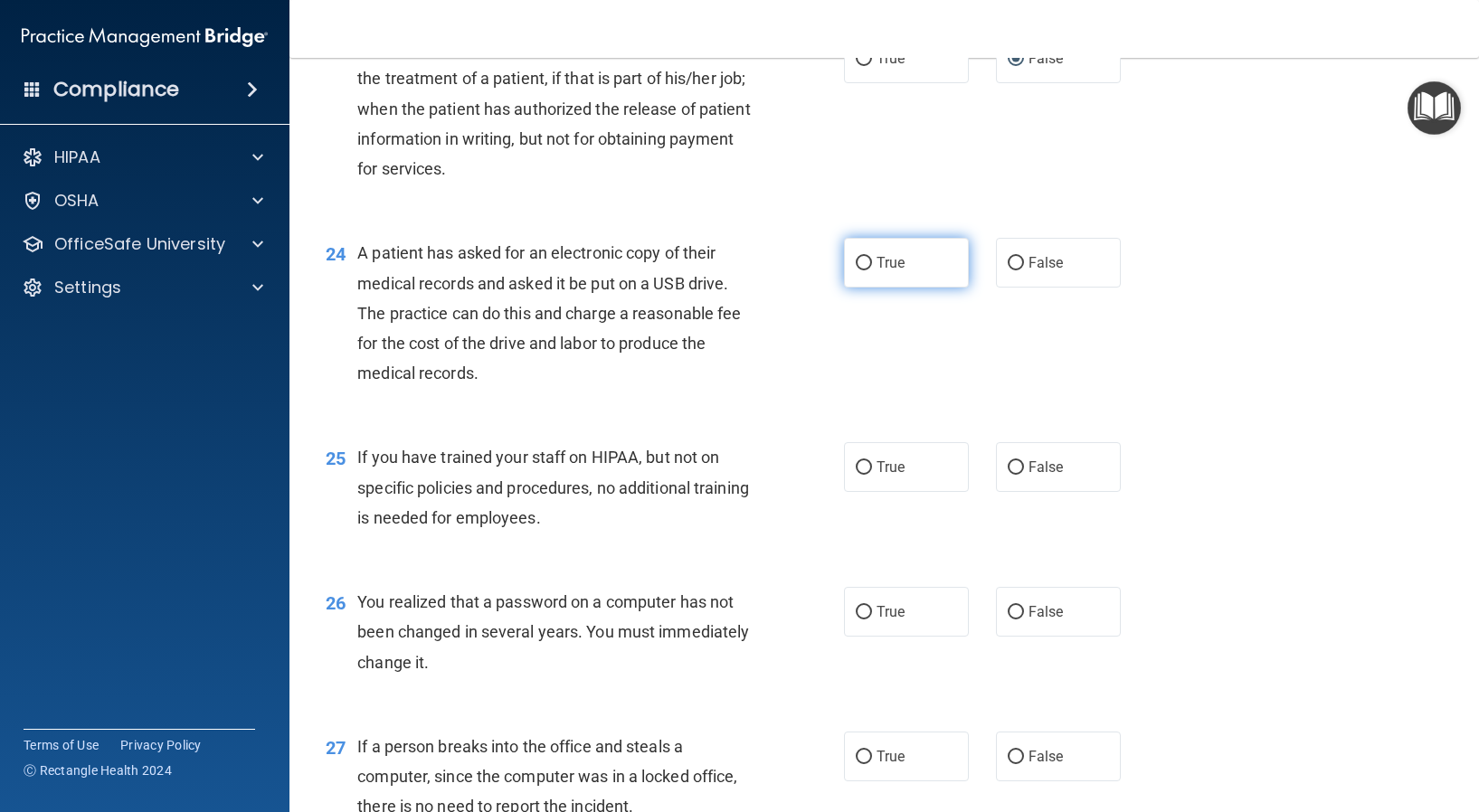
click at [863, 265] on input "True" at bounding box center [863, 264] width 17 height 14
radio input "true"
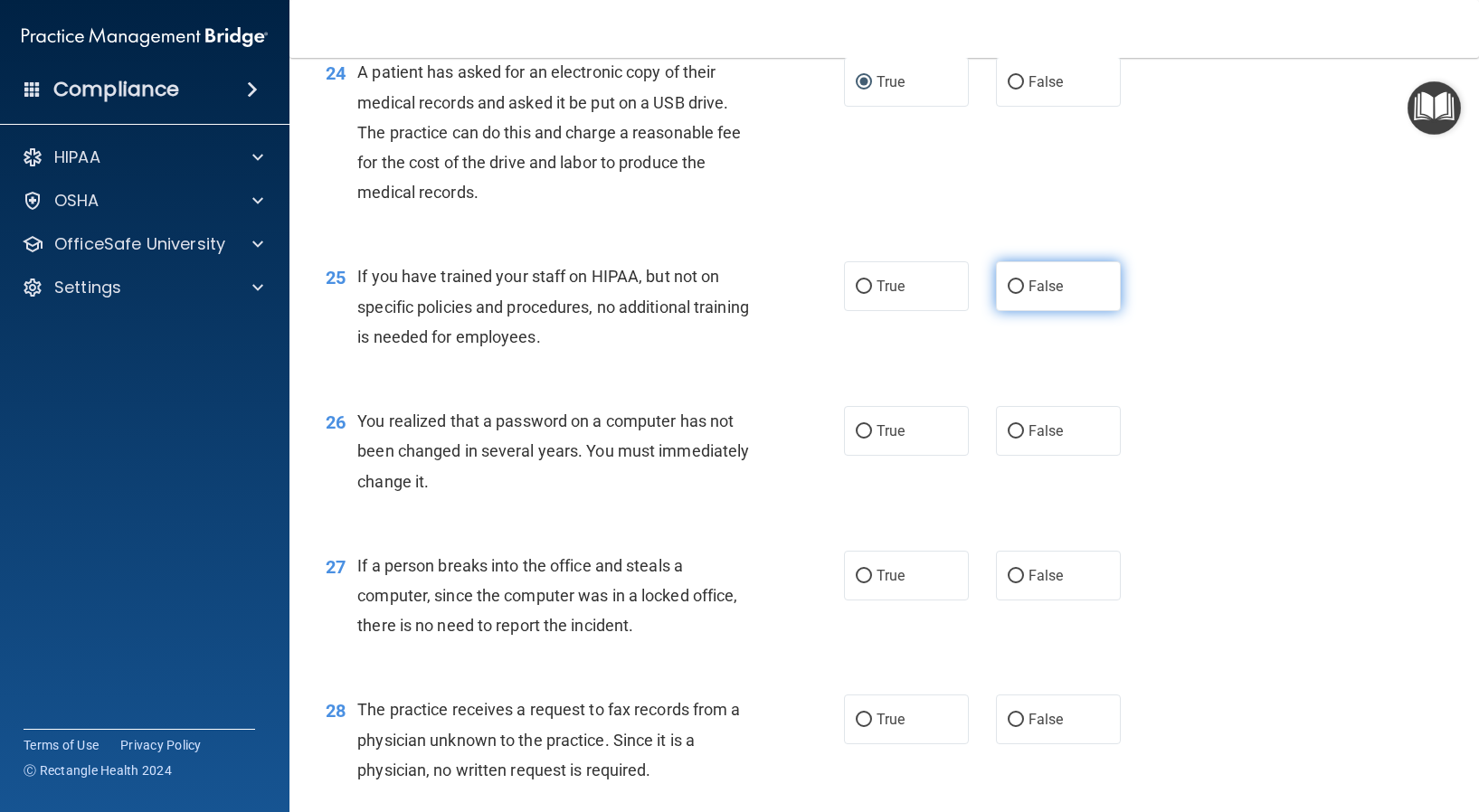
click at [1009, 290] on input "False" at bounding box center [1015, 287] width 17 height 14
radio input "true"
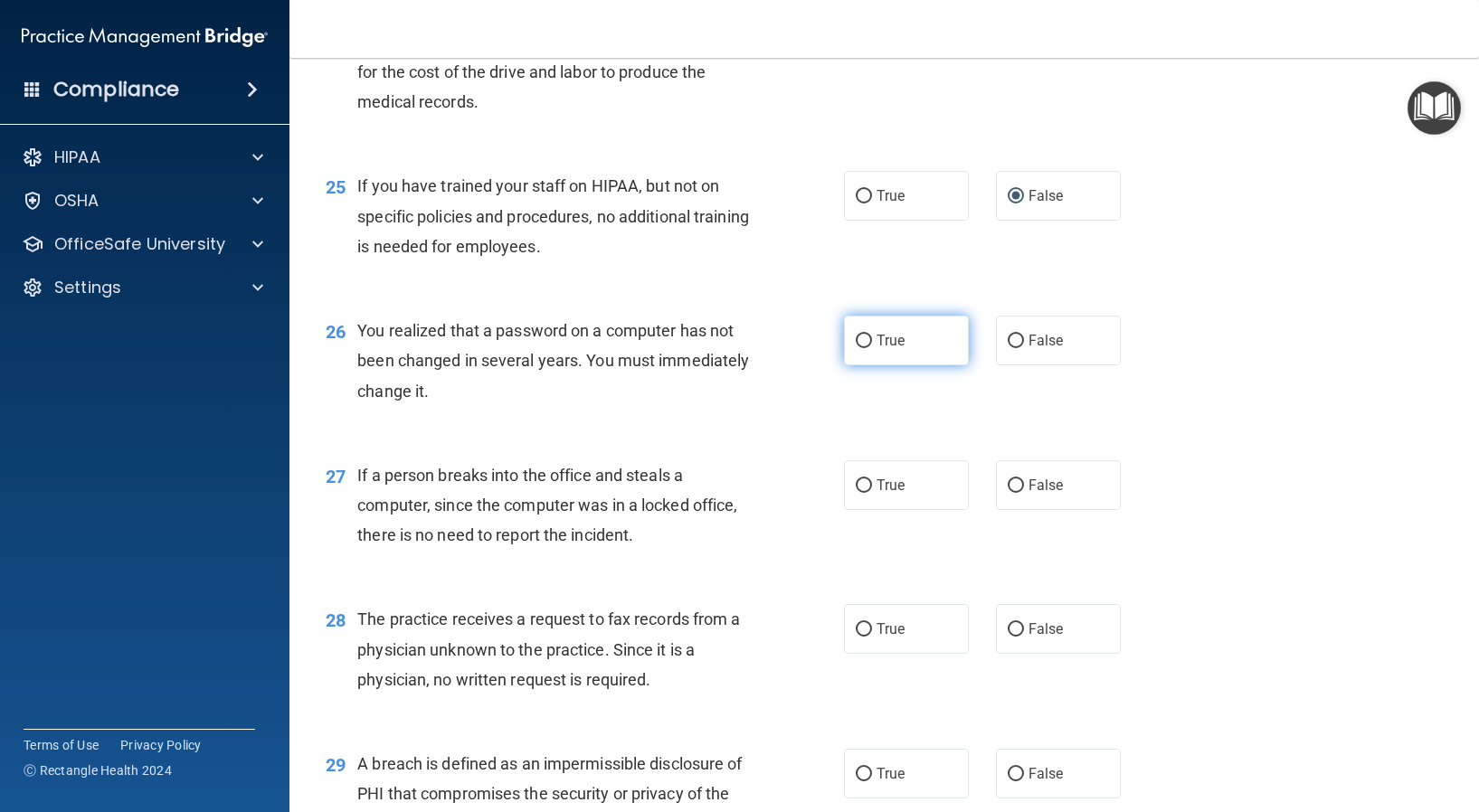
click at [854, 349] on label "True" at bounding box center [905, 340] width 125 height 50
click at [855, 349] on input "True" at bounding box center [863, 342] width 17 height 14
radio input "true"
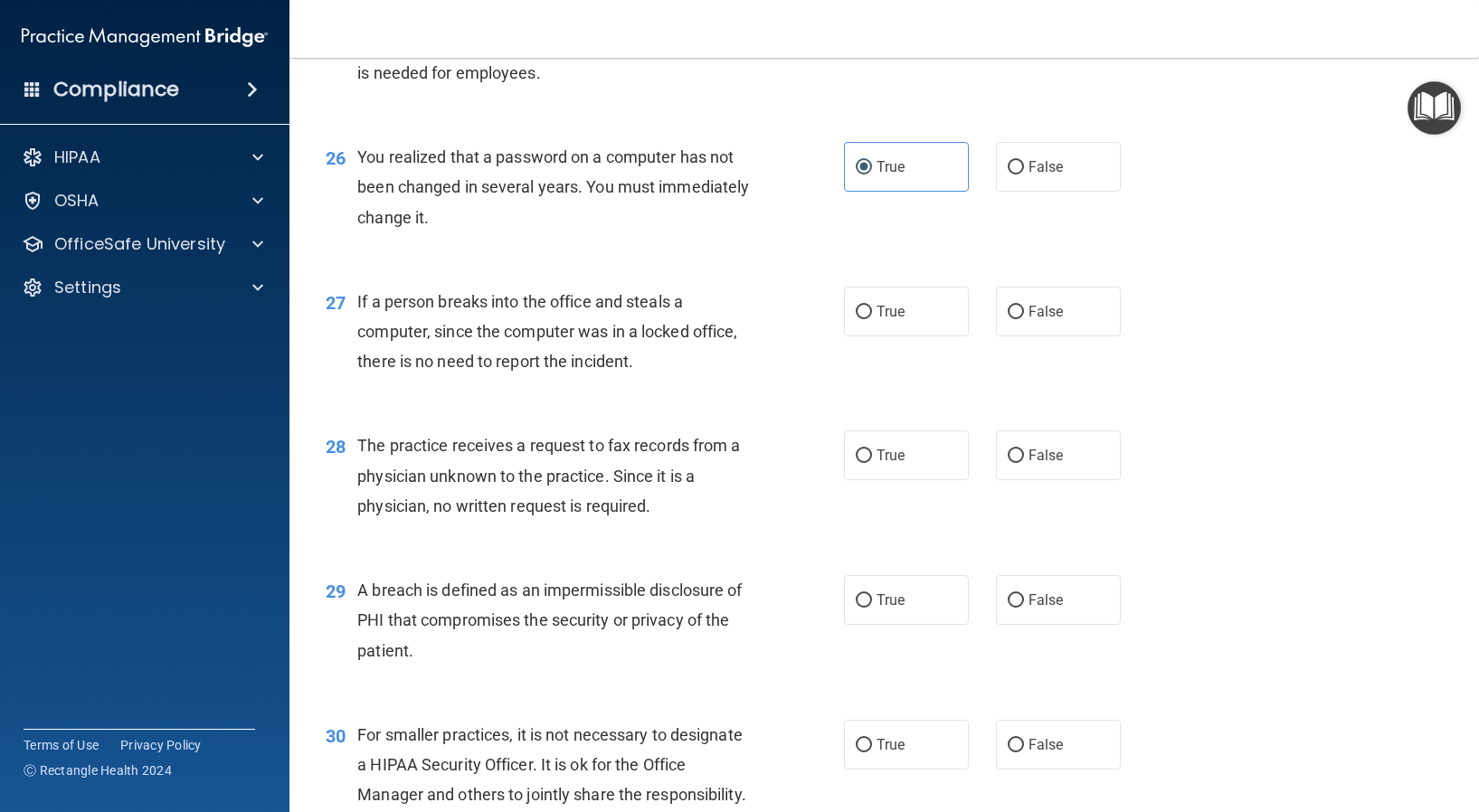
scroll to position [3797, 0]
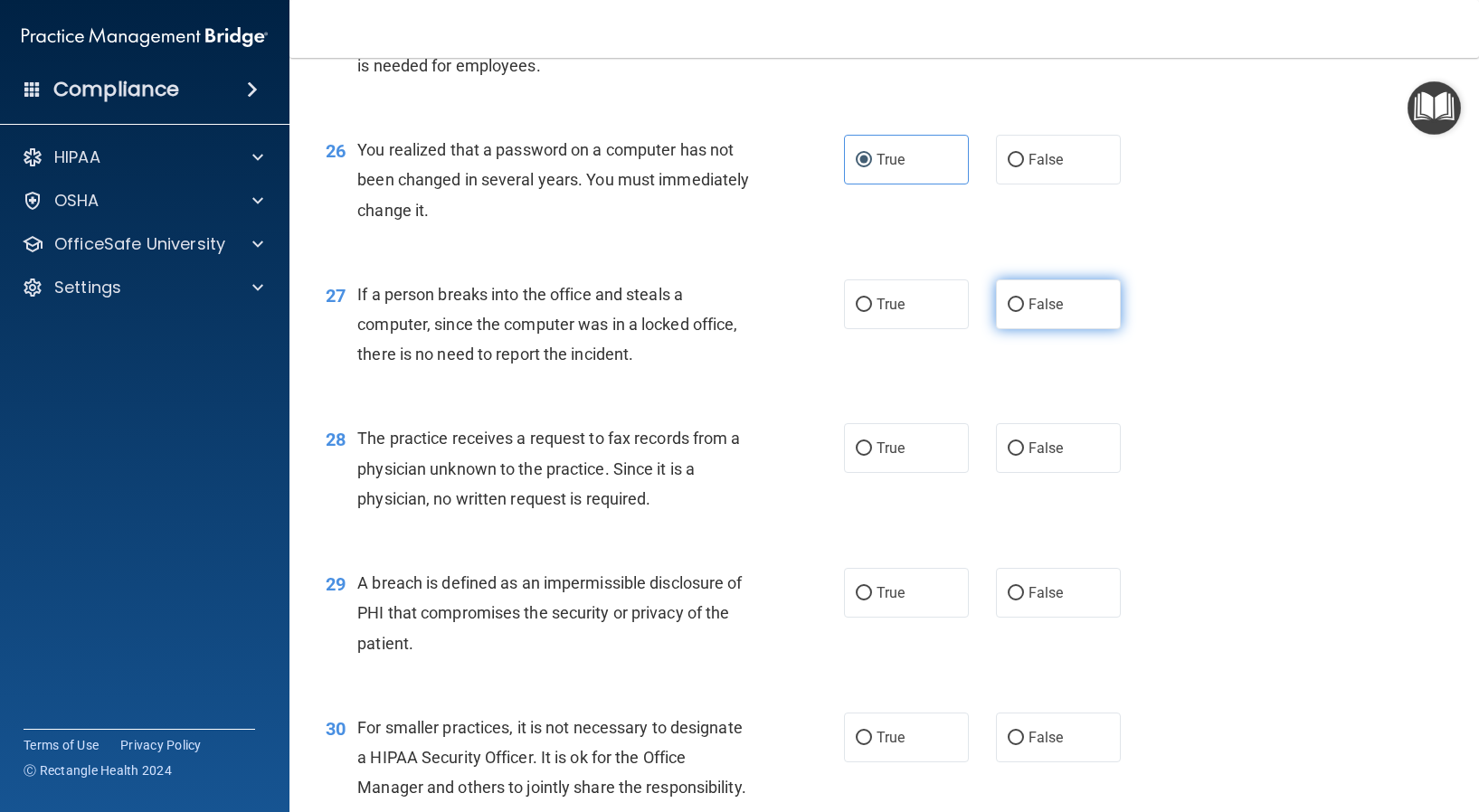
click at [1011, 304] on input "False" at bounding box center [1015, 305] width 17 height 14
radio input "true"
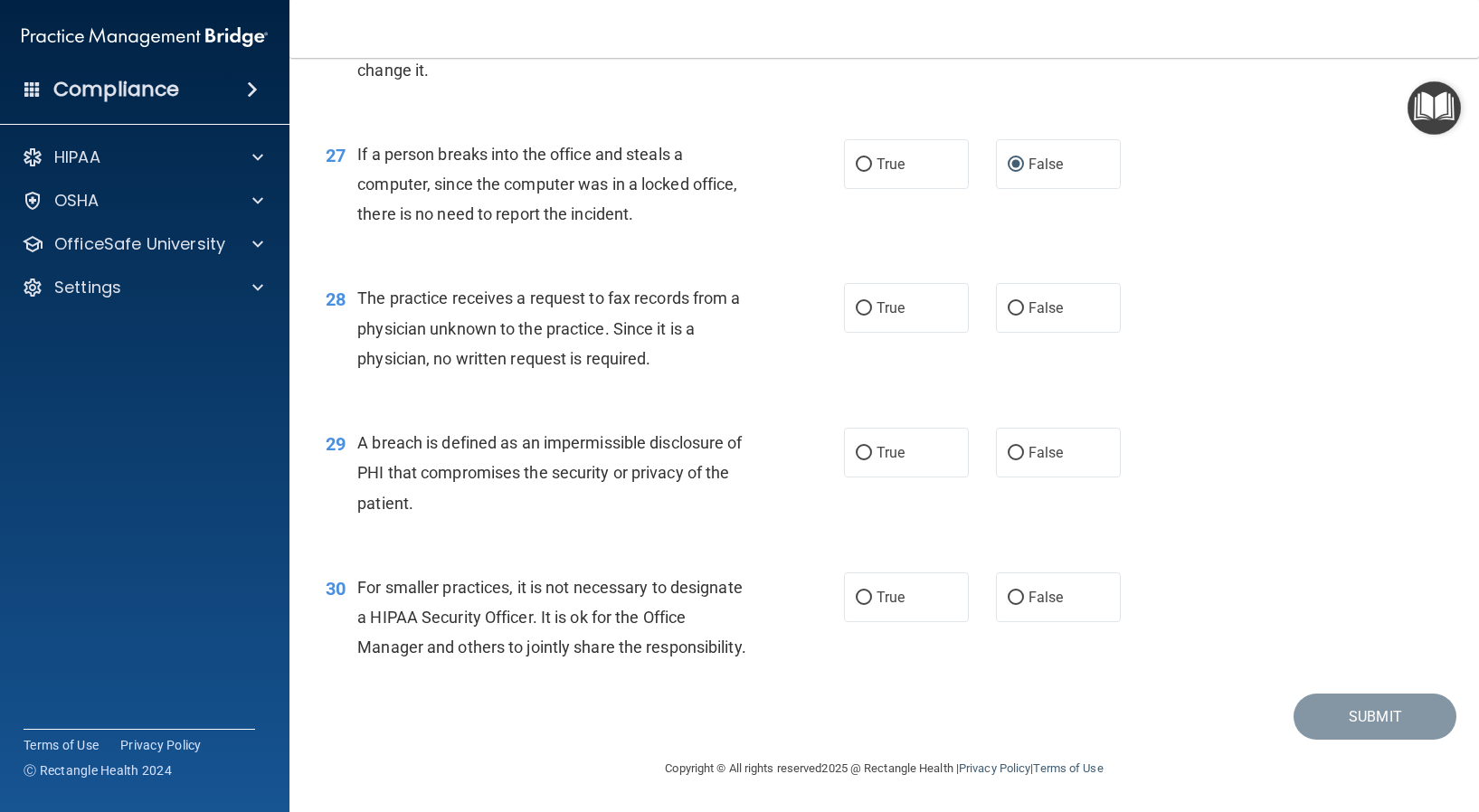
scroll to position [3968, 0]
click at [1008, 302] on input "False" at bounding box center [1015, 309] width 17 height 14
radio input "true"
click at [862, 447] on input "True" at bounding box center [863, 454] width 17 height 14
radio input "true"
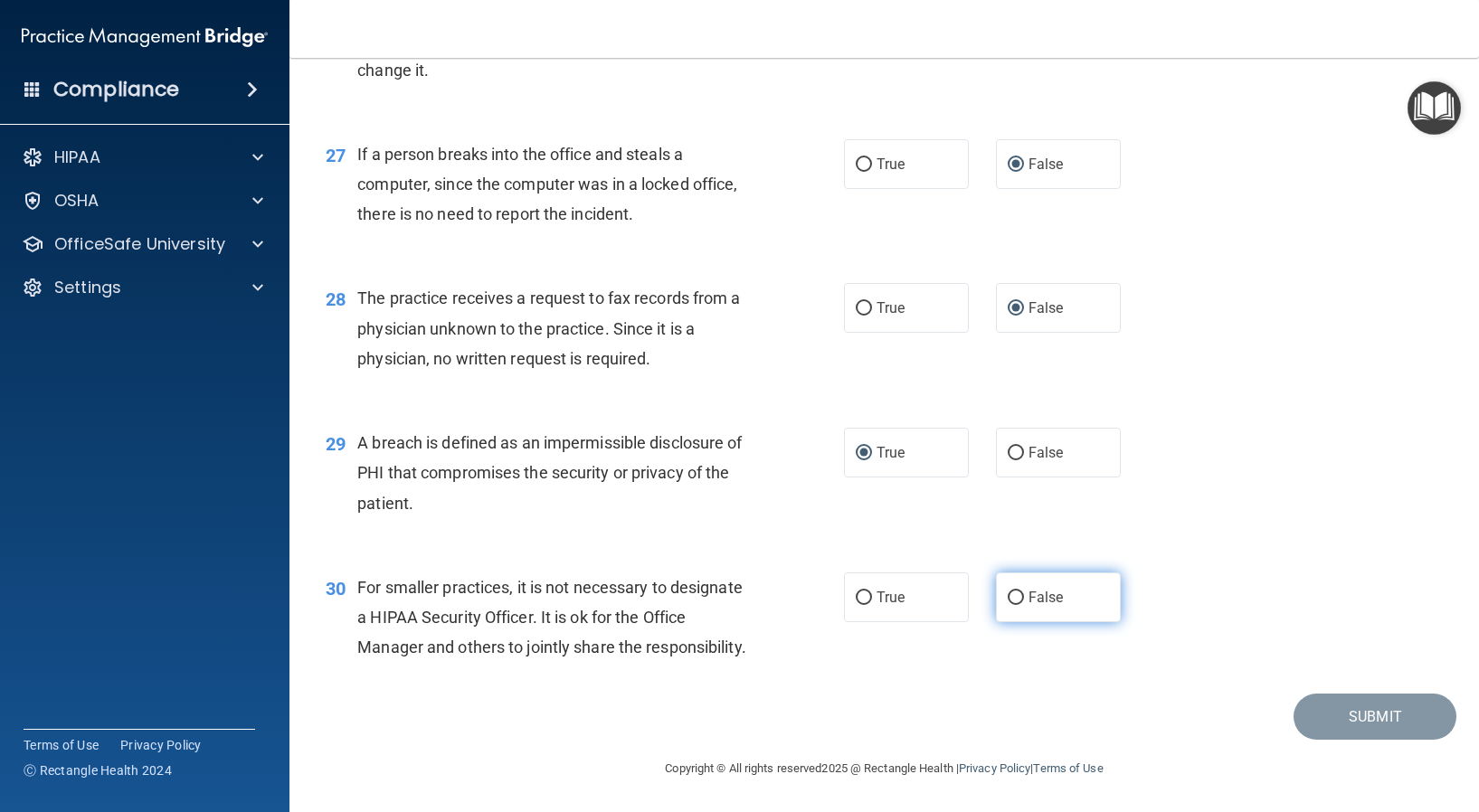
click at [1008, 591] on input "False" at bounding box center [1015, 598] width 17 height 14
radio input "true"
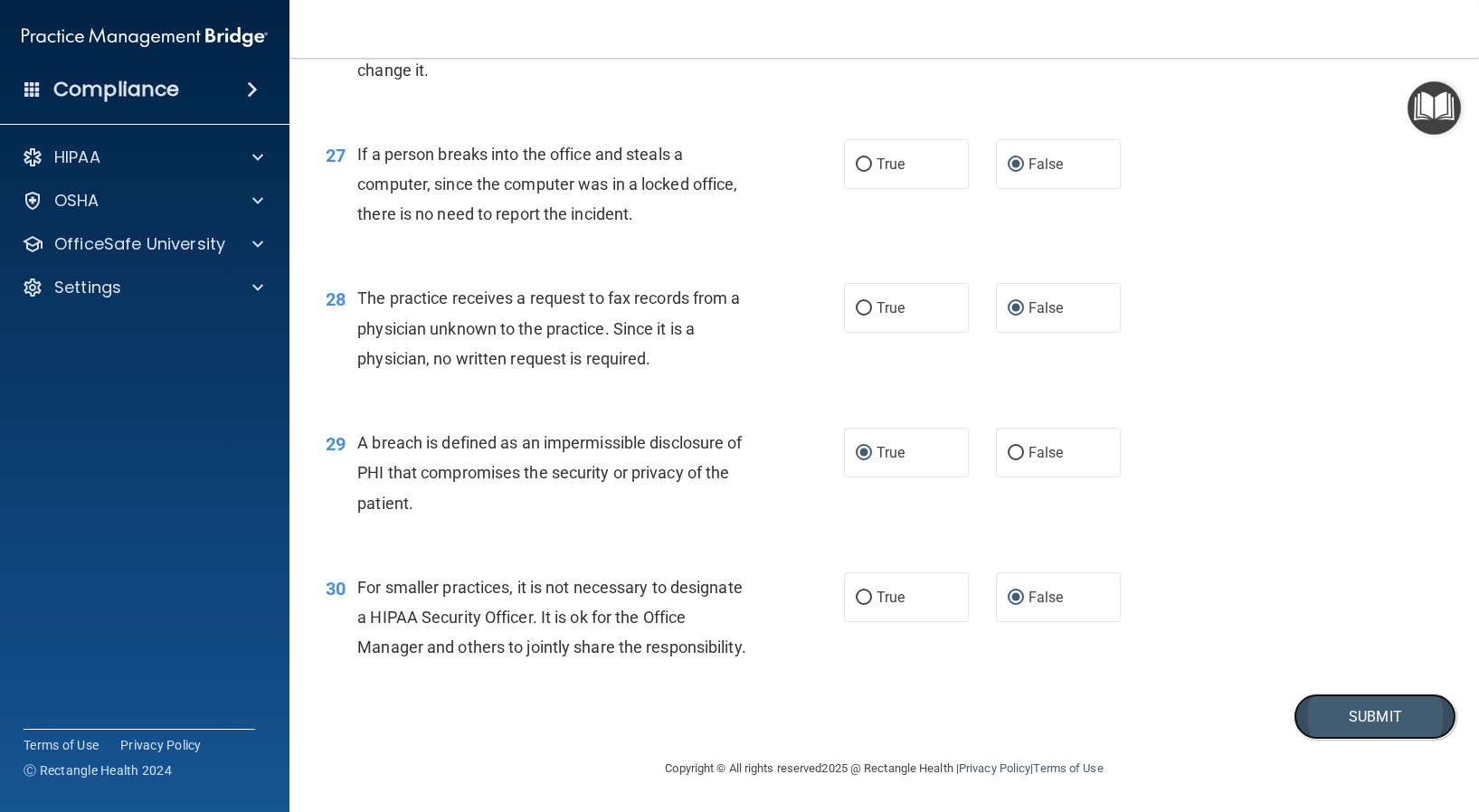
click at [1324, 731] on button "Submit" at bounding box center [1375, 716] width 163 height 46
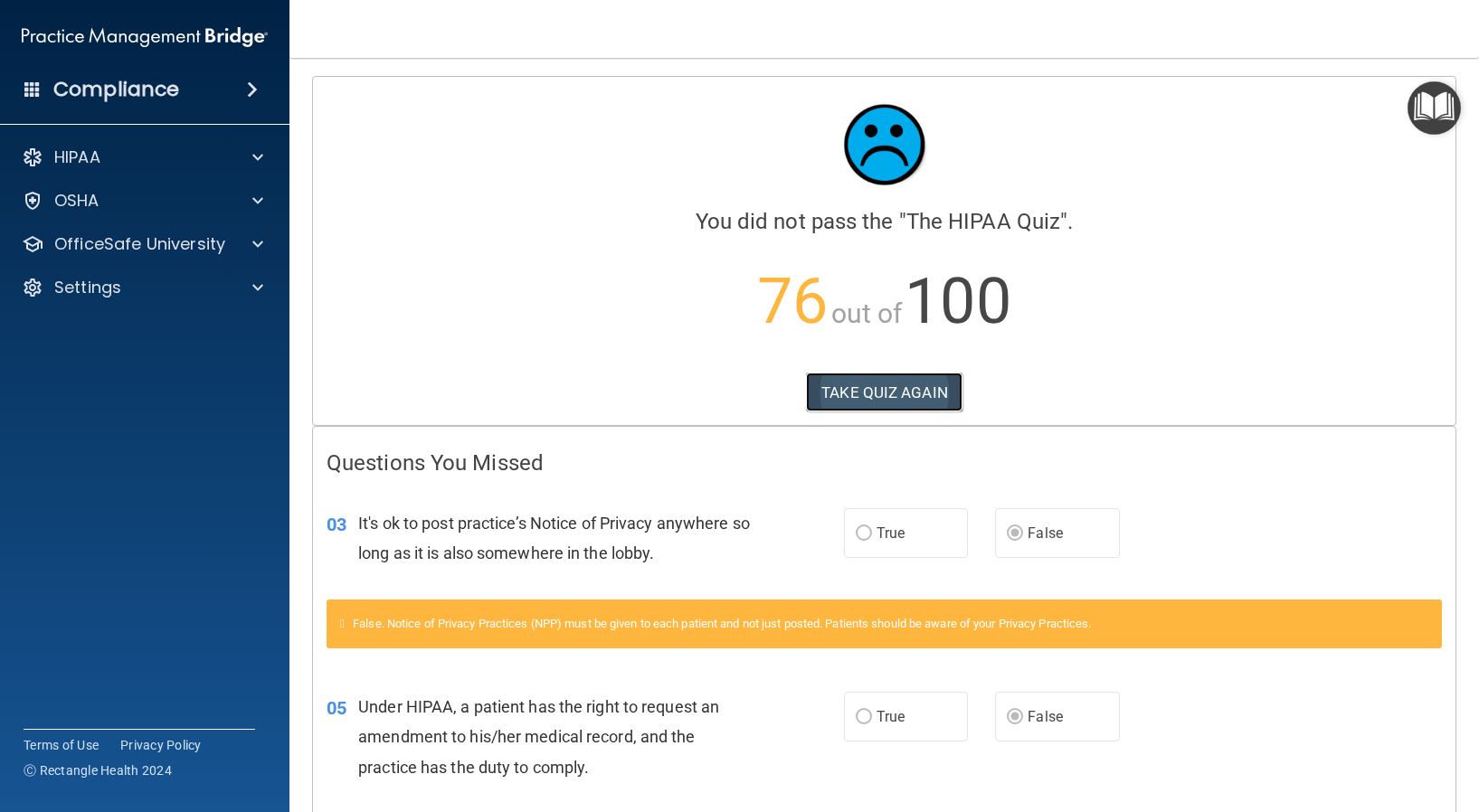
click at [862, 402] on button "TAKE QUIZ AGAIN" at bounding box center [883, 392] width 156 height 40
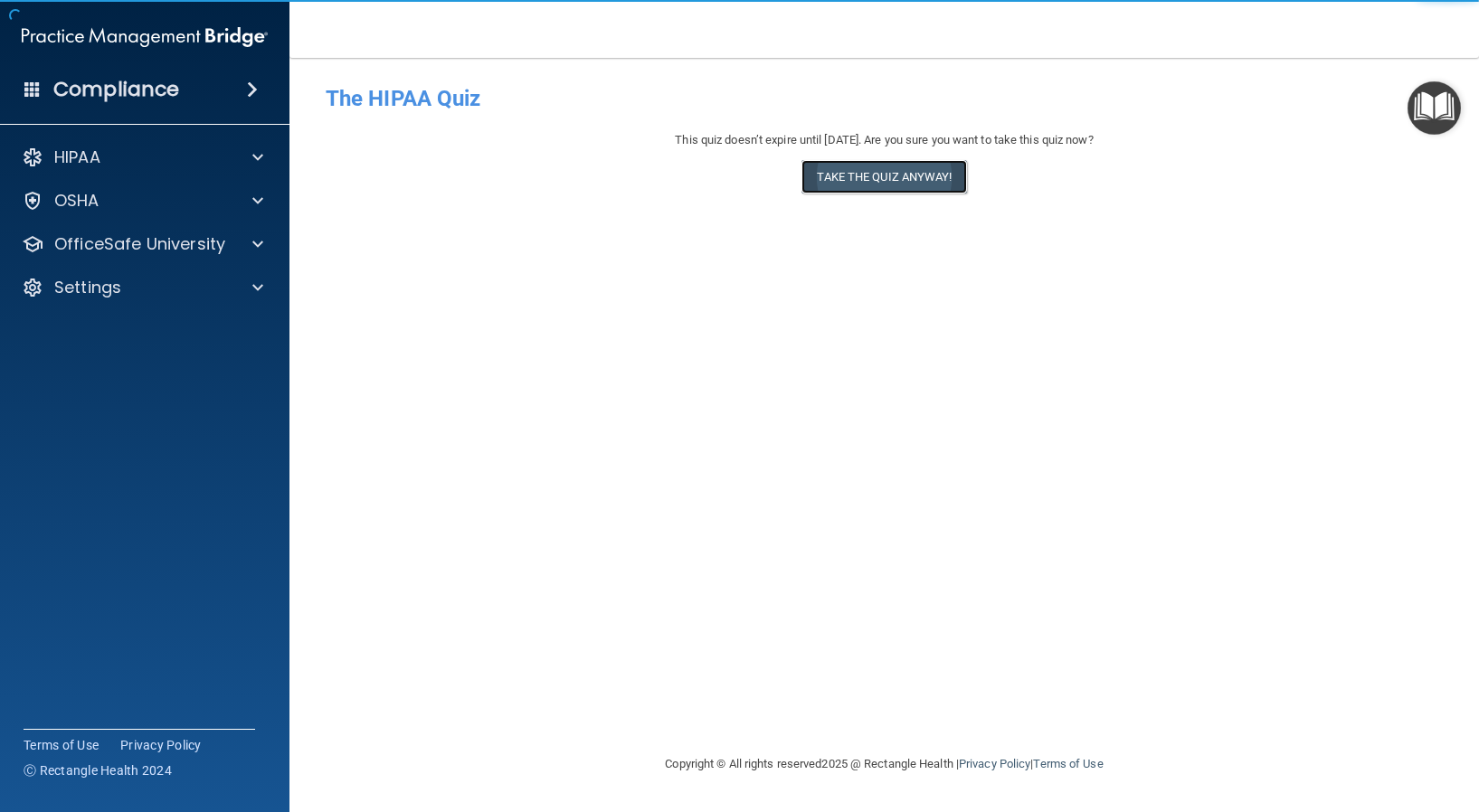
click at [913, 173] on button "Take the quiz anyway!" at bounding box center [884, 177] width 165 height 33
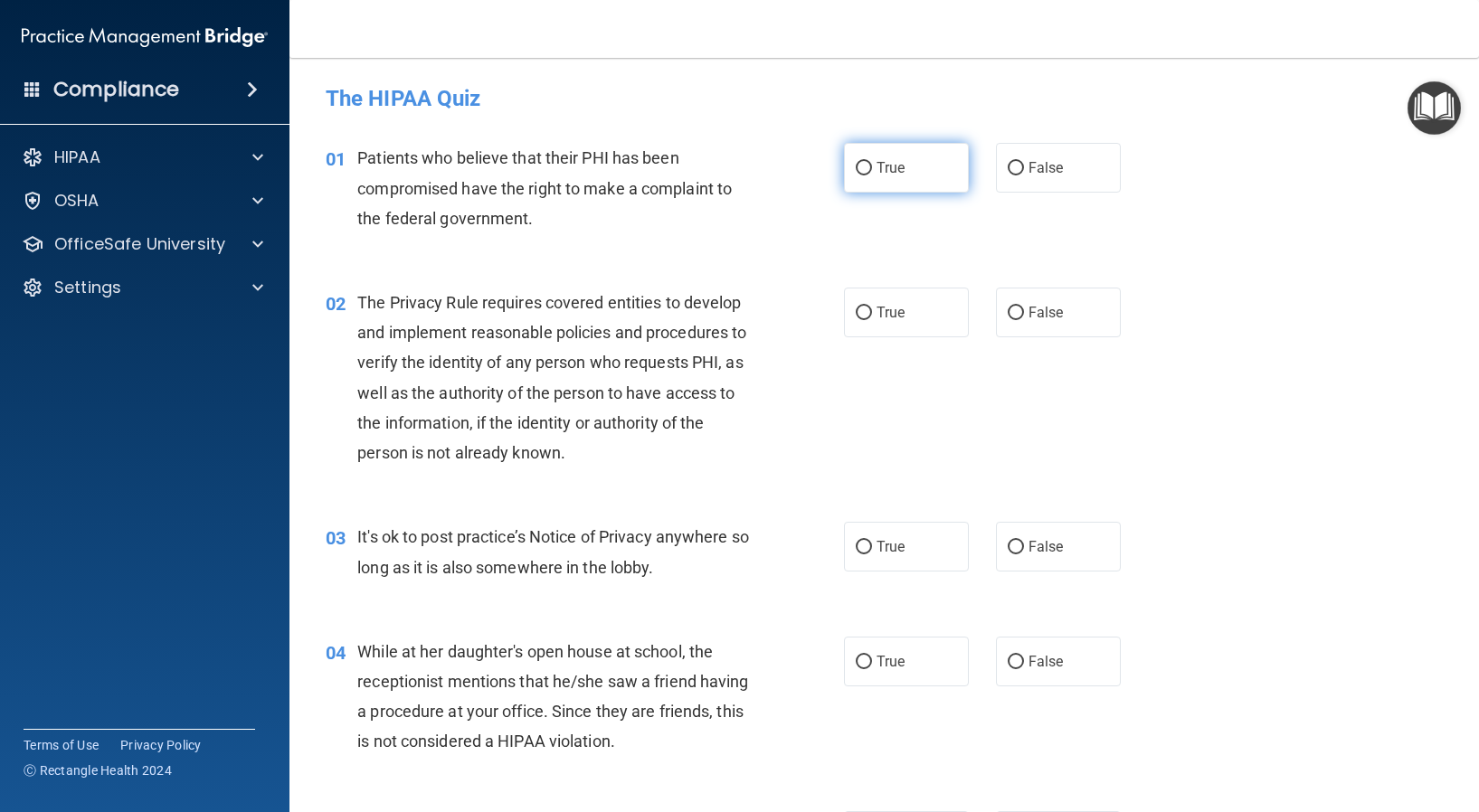
click at [855, 174] on input "True" at bounding box center [863, 169] width 17 height 14
radio input "true"
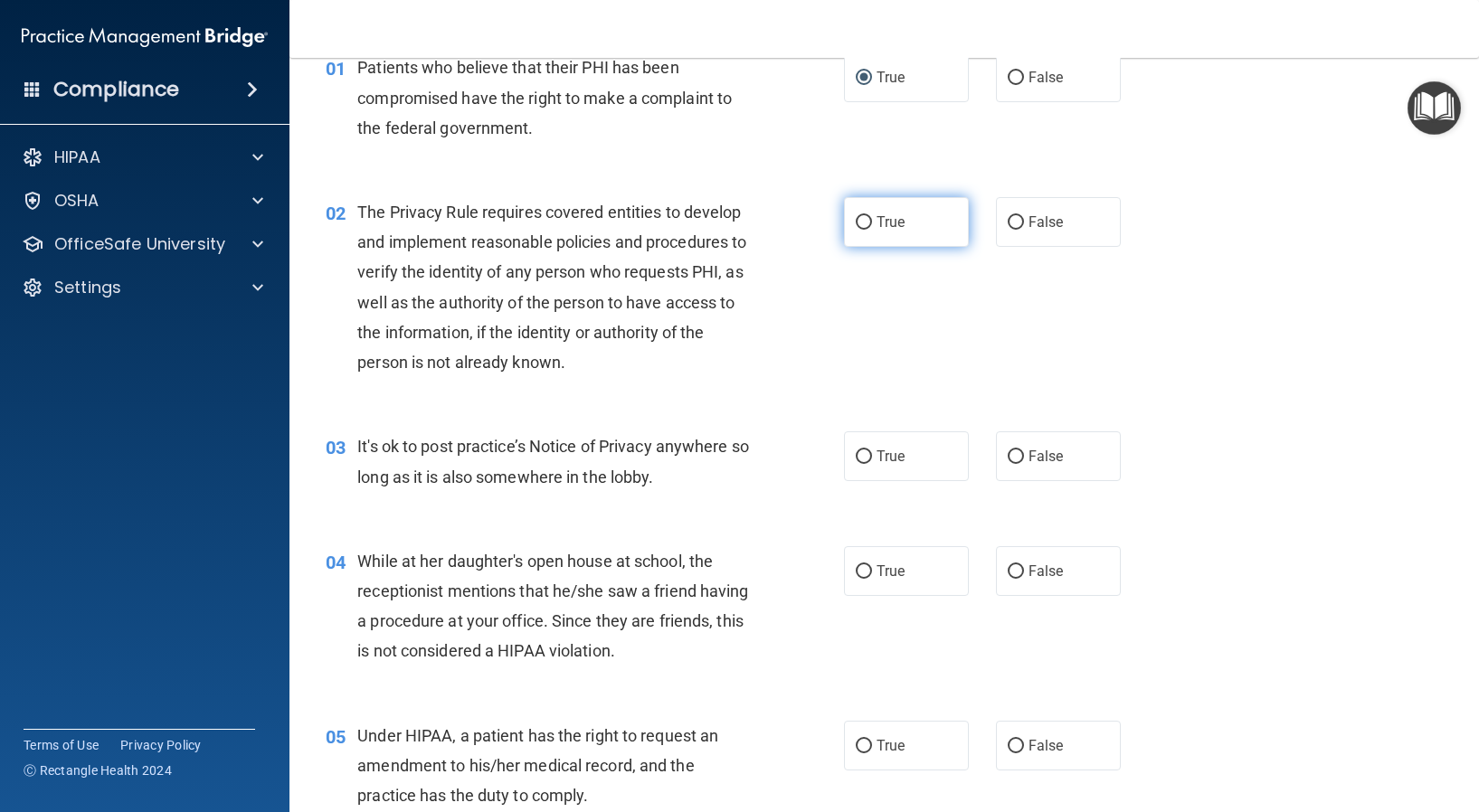
click at [855, 227] on input "True" at bounding box center [863, 223] width 17 height 14
radio input "true"
click at [1011, 459] on input "False" at bounding box center [1015, 458] width 17 height 14
radio input "true"
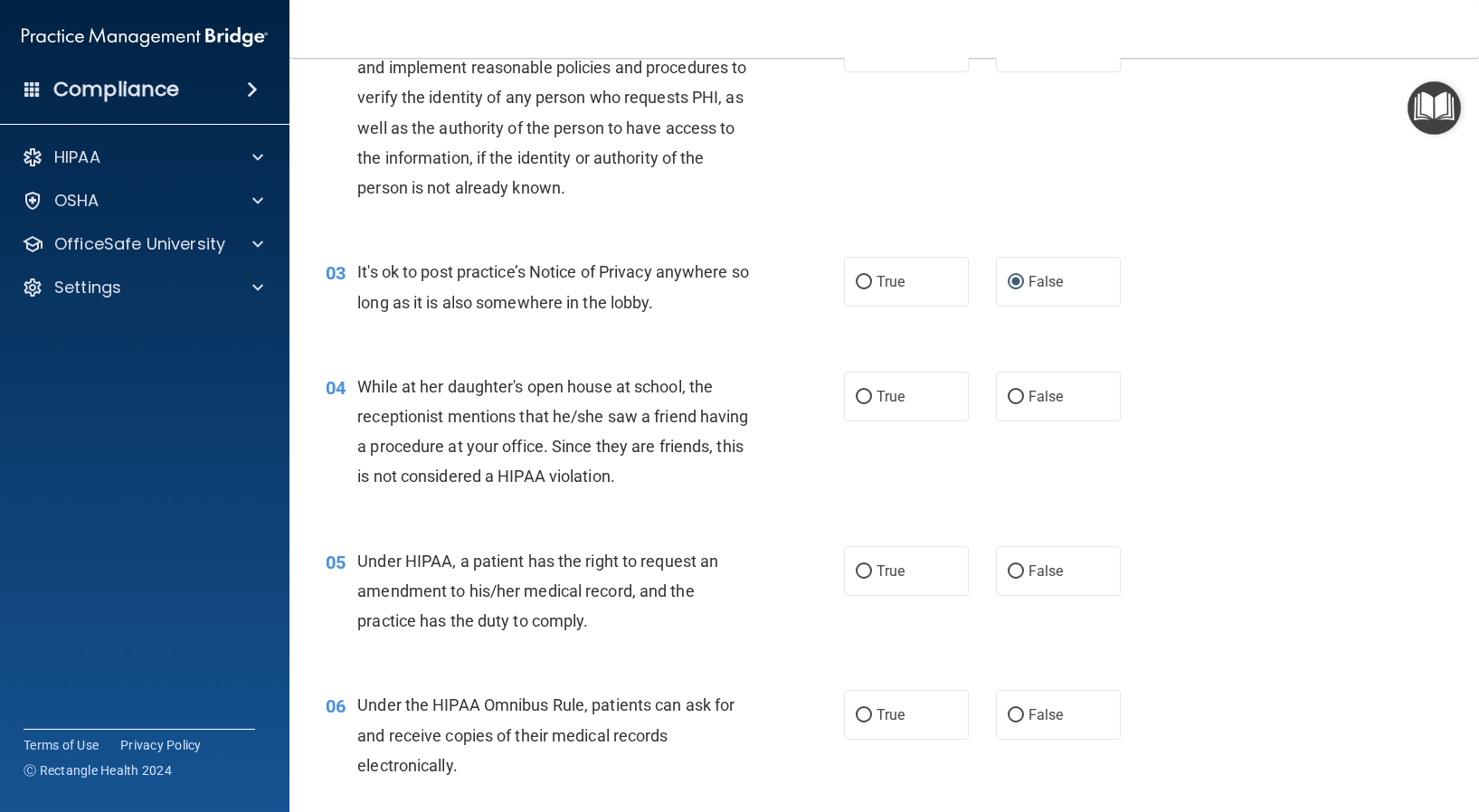
scroll to position [271, 0]
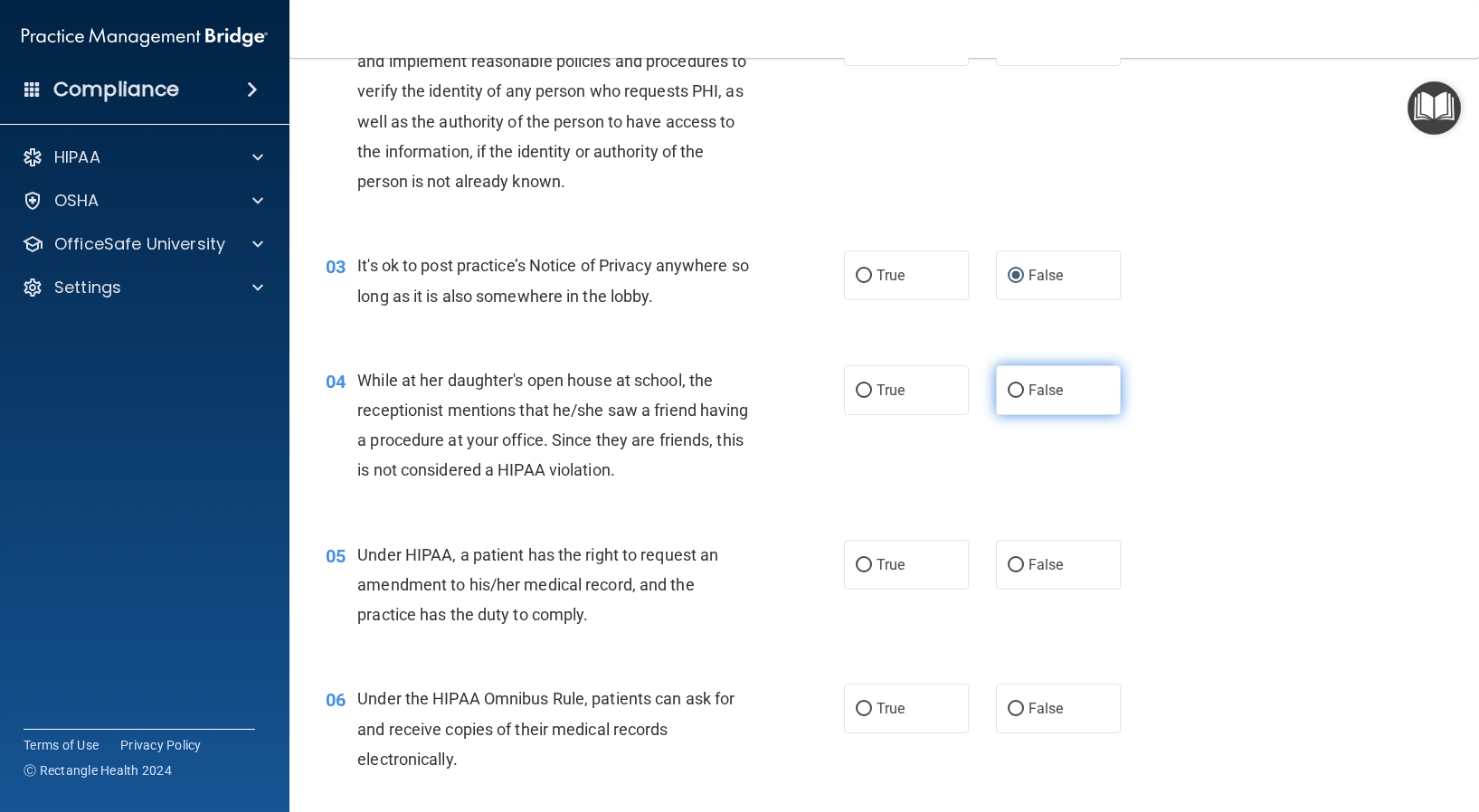
click at [1011, 394] on input "False" at bounding box center [1015, 391] width 17 height 14
radio input "true"
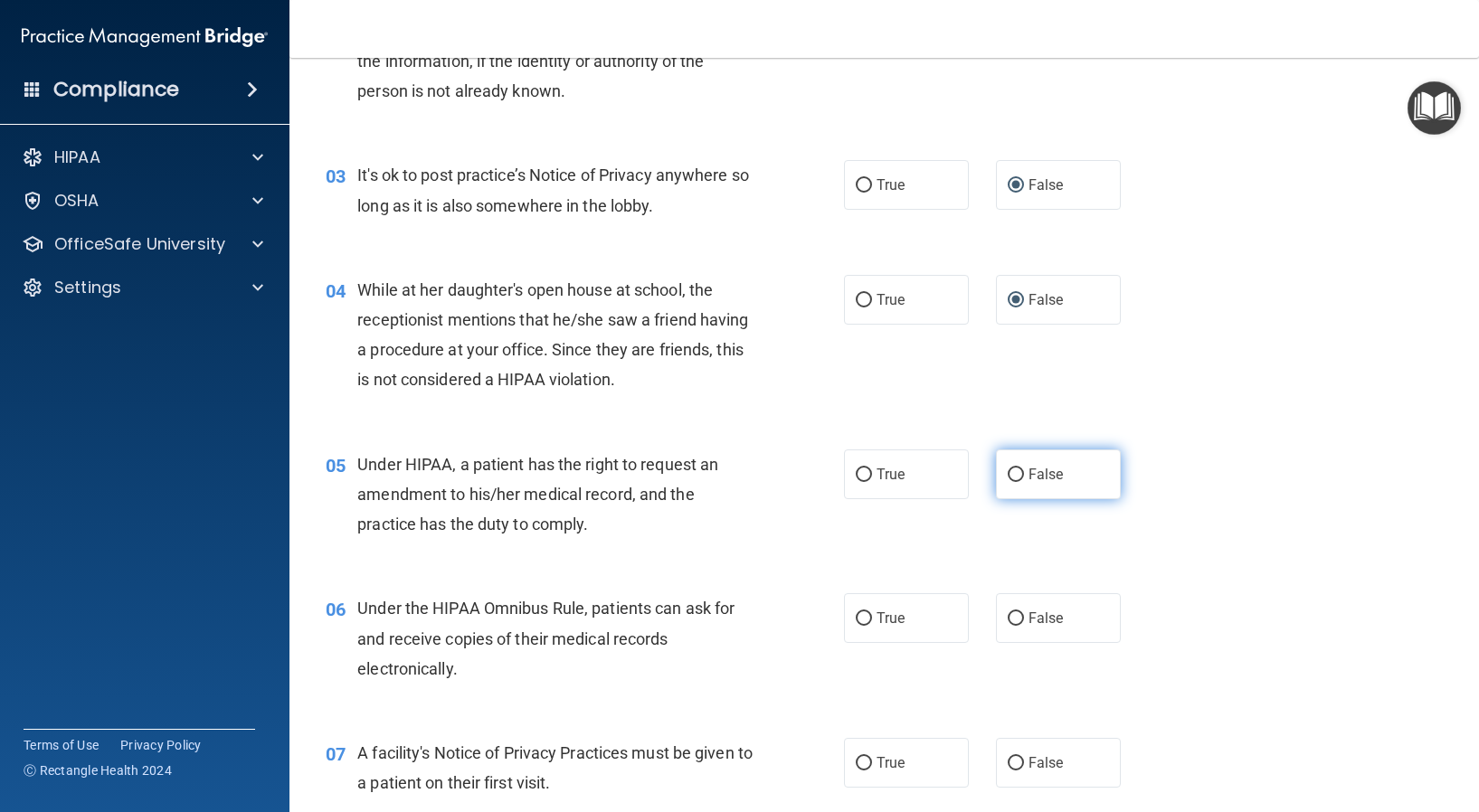
click at [1008, 475] on input "False" at bounding box center [1015, 475] width 17 height 14
radio input "true"
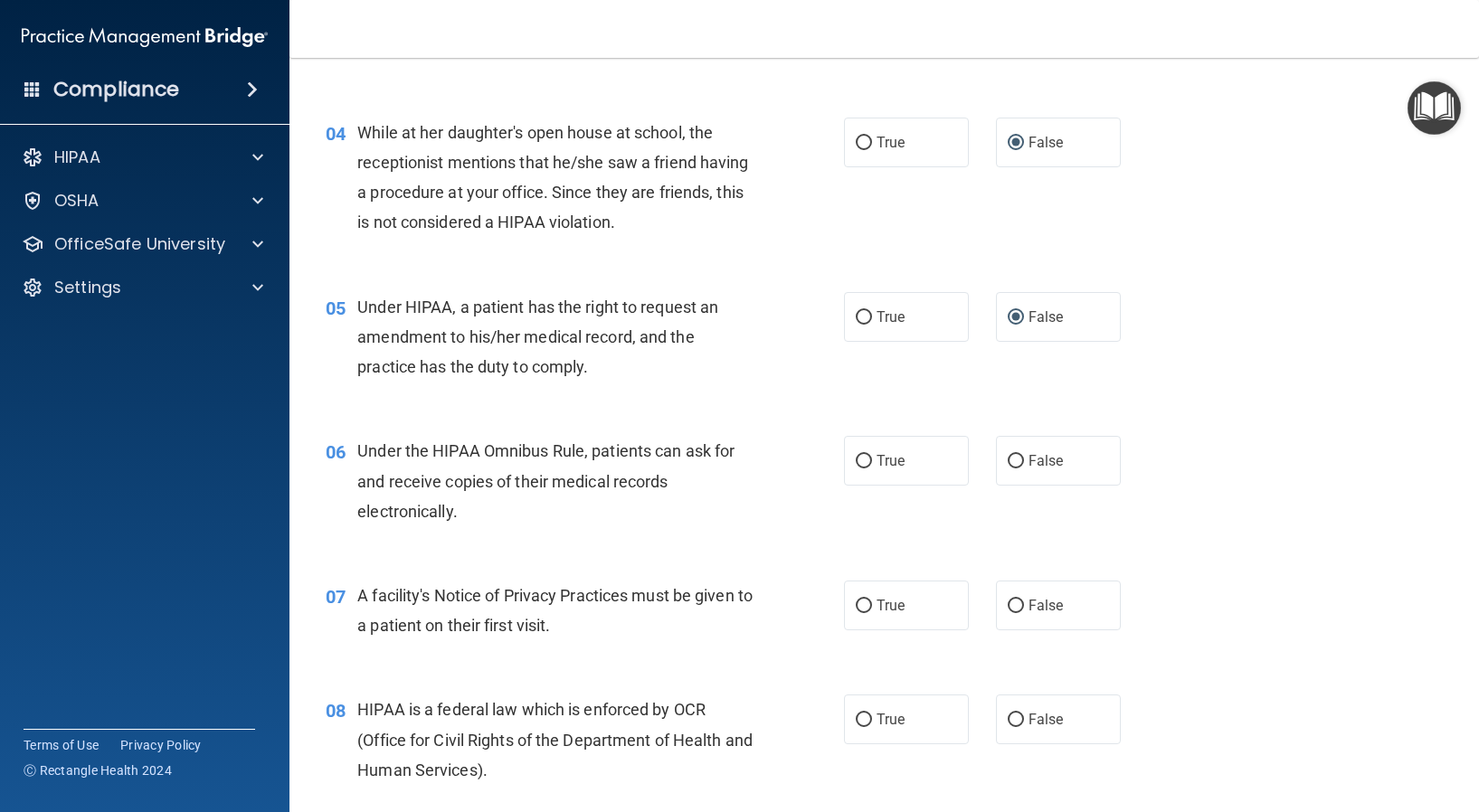
scroll to position [542, 0]
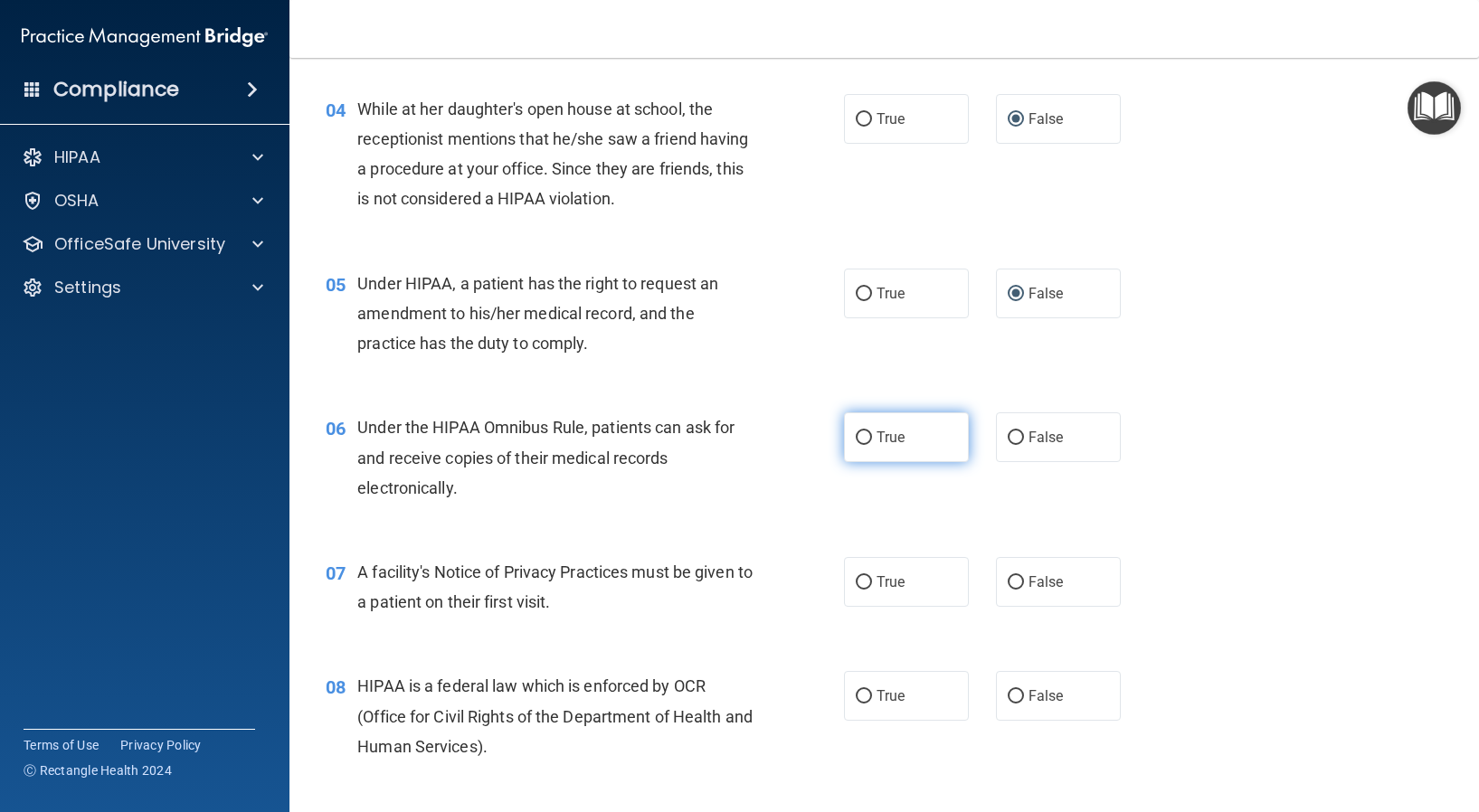
click at [863, 443] on input "True" at bounding box center [863, 438] width 17 height 14
radio input "true"
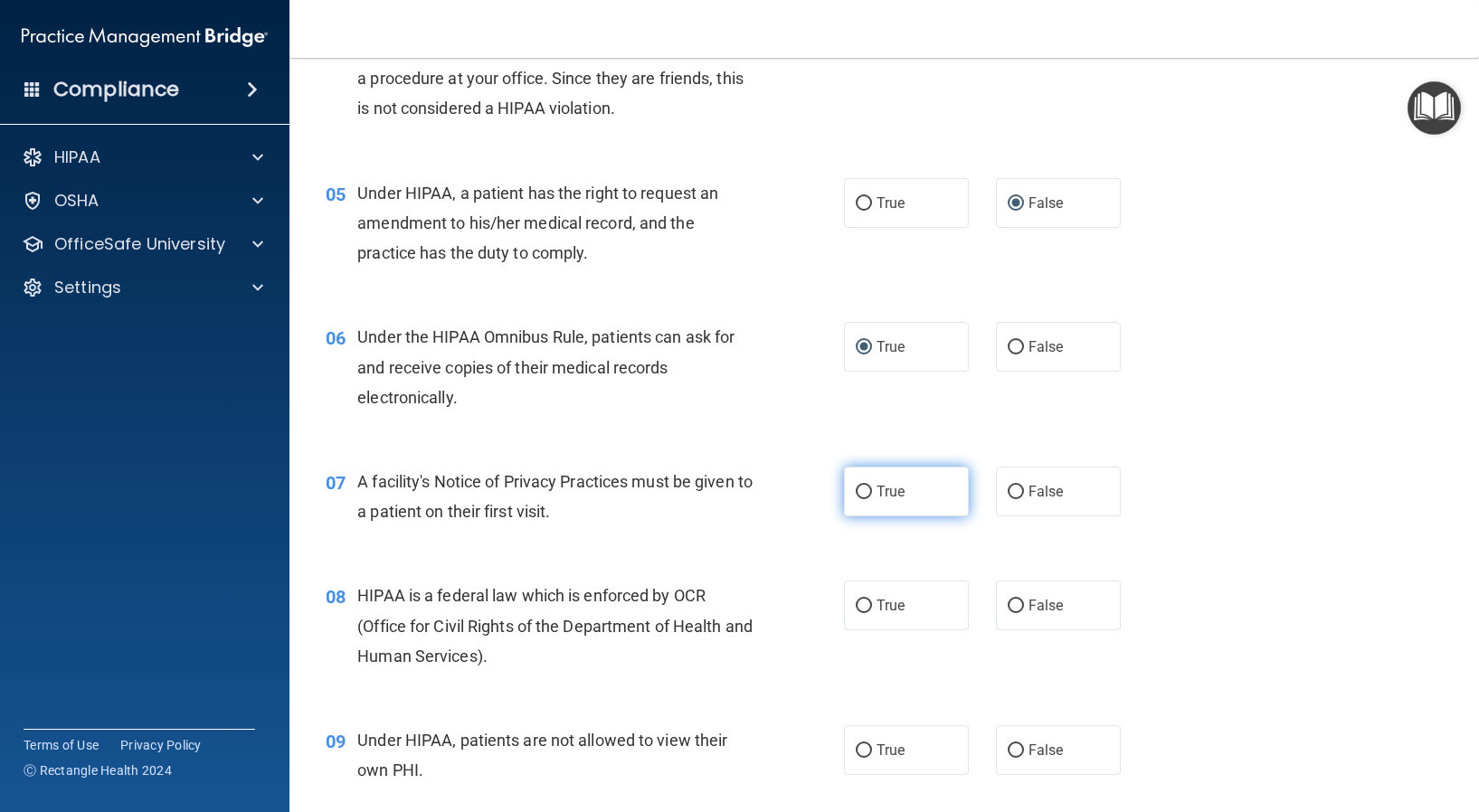
click at [863, 490] on input "True" at bounding box center [863, 492] width 17 height 14
radio input "true"
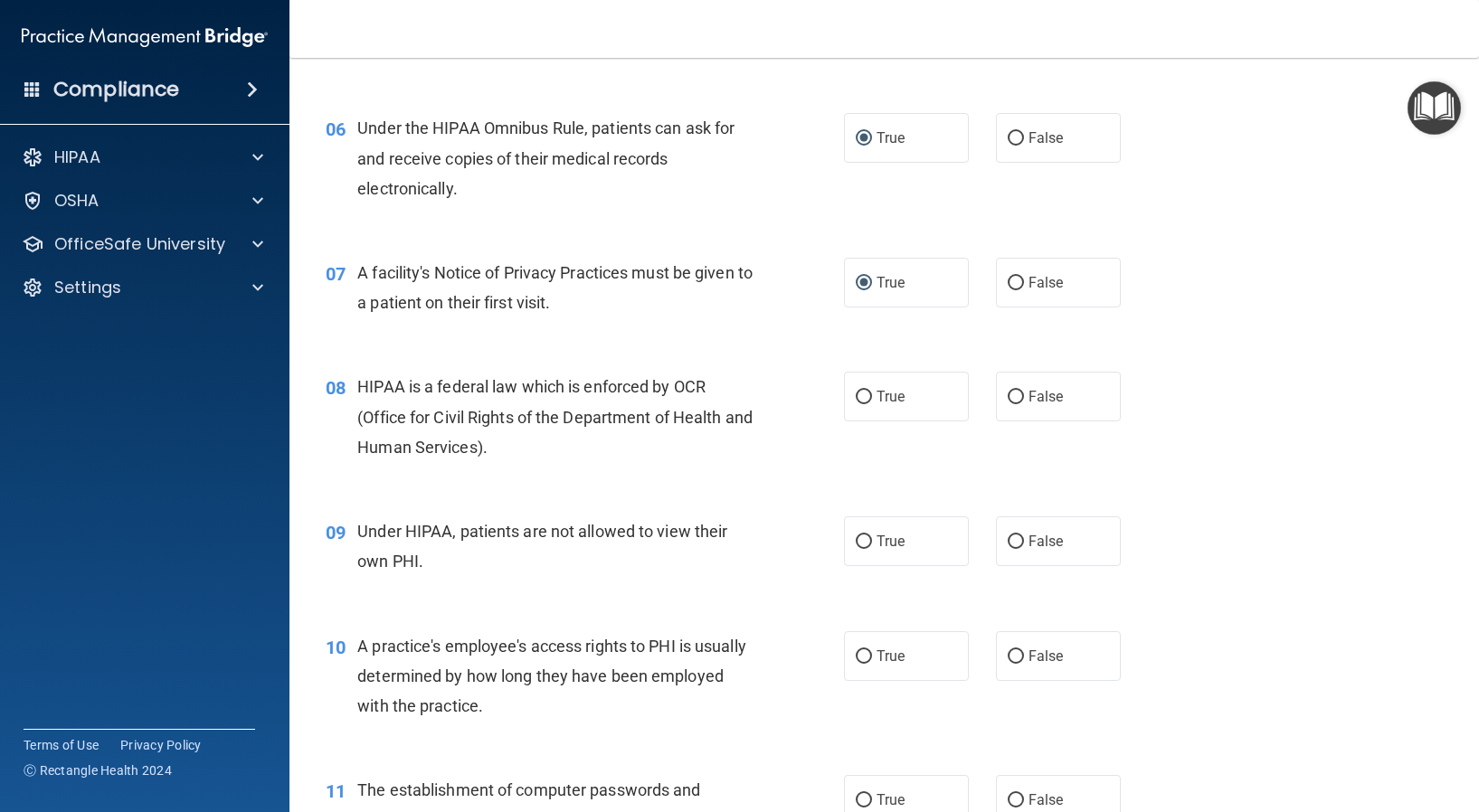
scroll to position [904, 0]
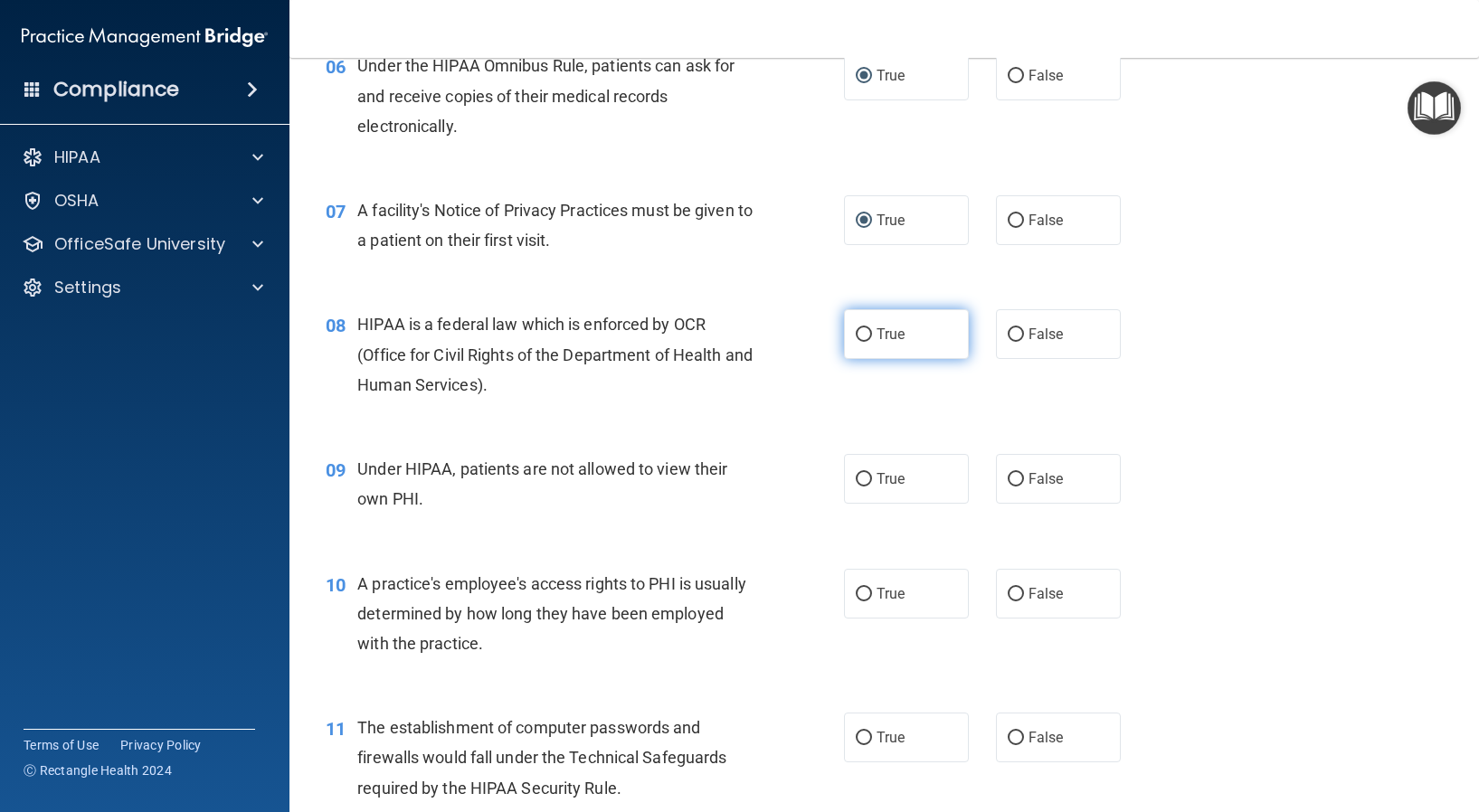
click at [855, 337] on input "True" at bounding box center [863, 335] width 17 height 14
radio input "true"
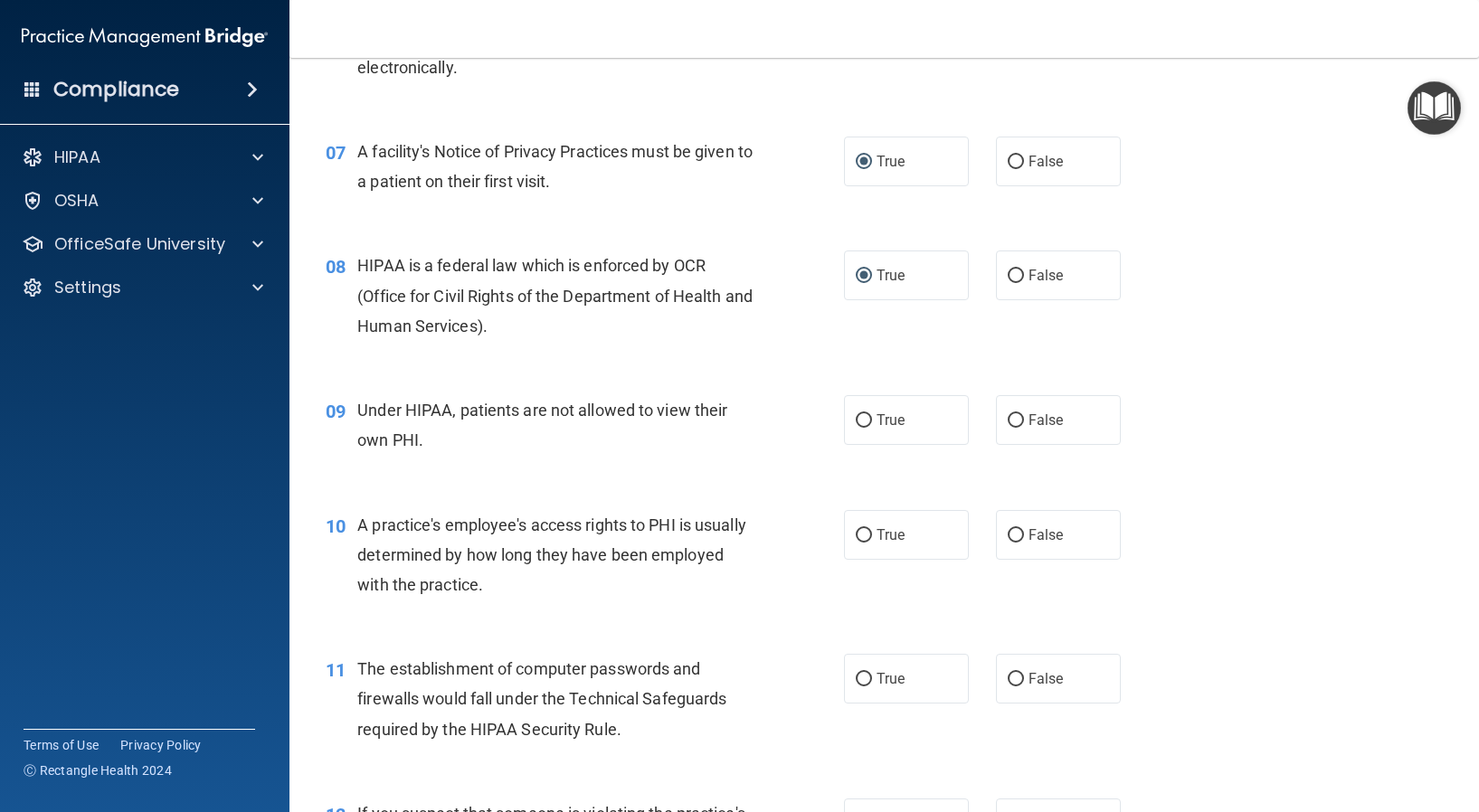
scroll to position [995, 0]
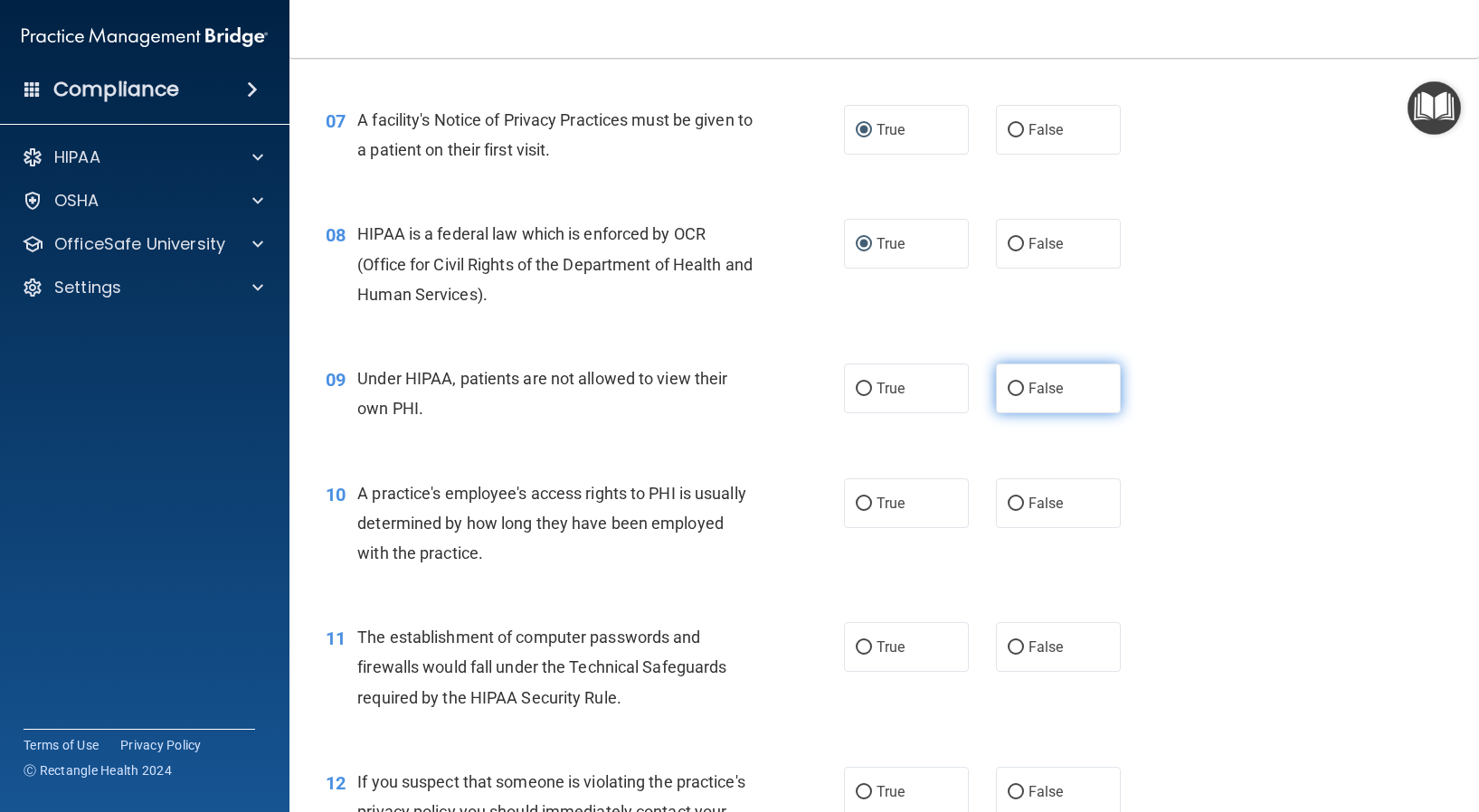
click at [1008, 386] on input "False" at bounding box center [1015, 390] width 17 height 14
radio input "true"
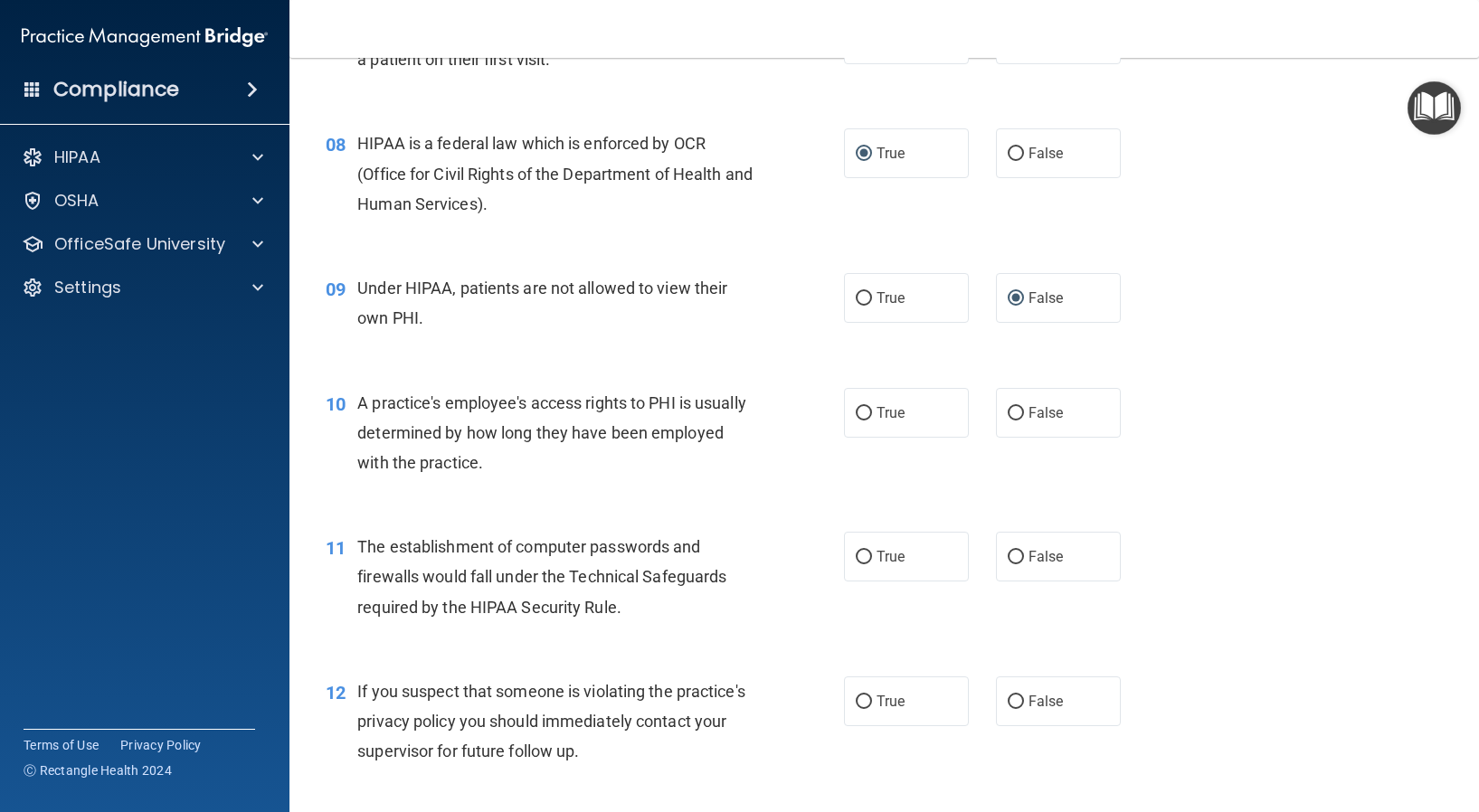
scroll to position [1175, 0]
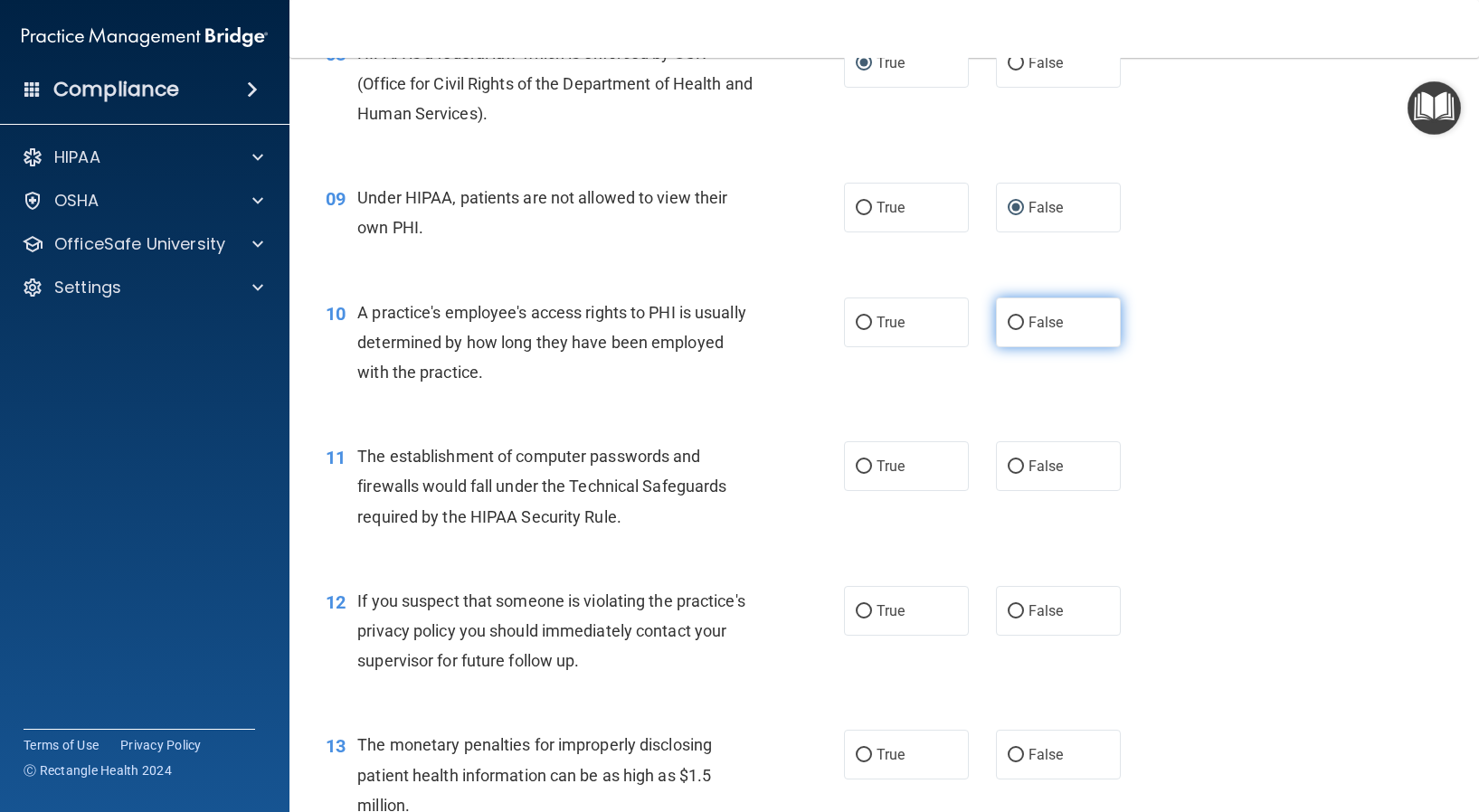
click at [1008, 319] on input "False" at bounding box center [1015, 323] width 17 height 14
radio input "true"
click at [855, 463] on input "True" at bounding box center [863, 467] width 17 height 14
radio input "true"
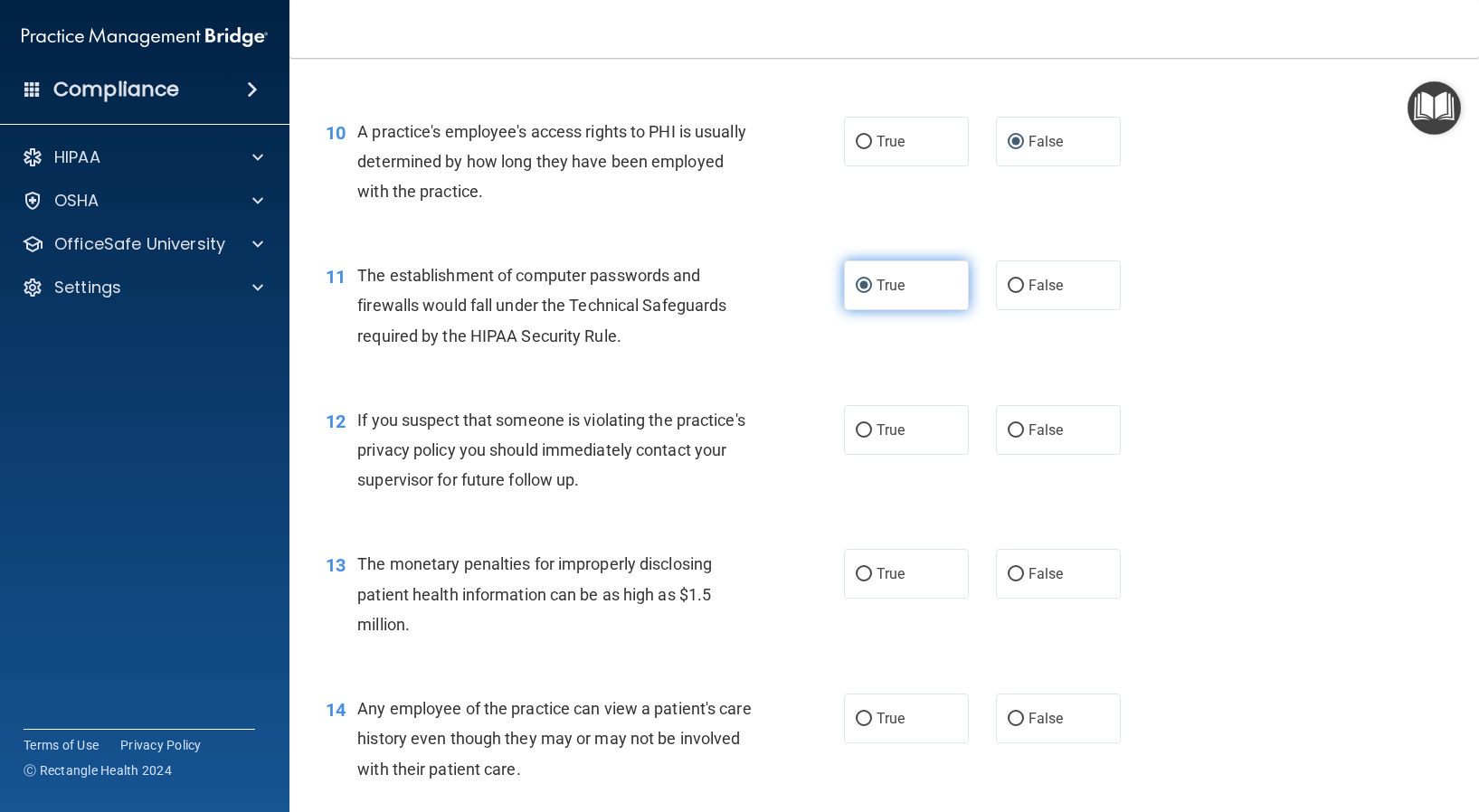
scroll to position [1446, 0]
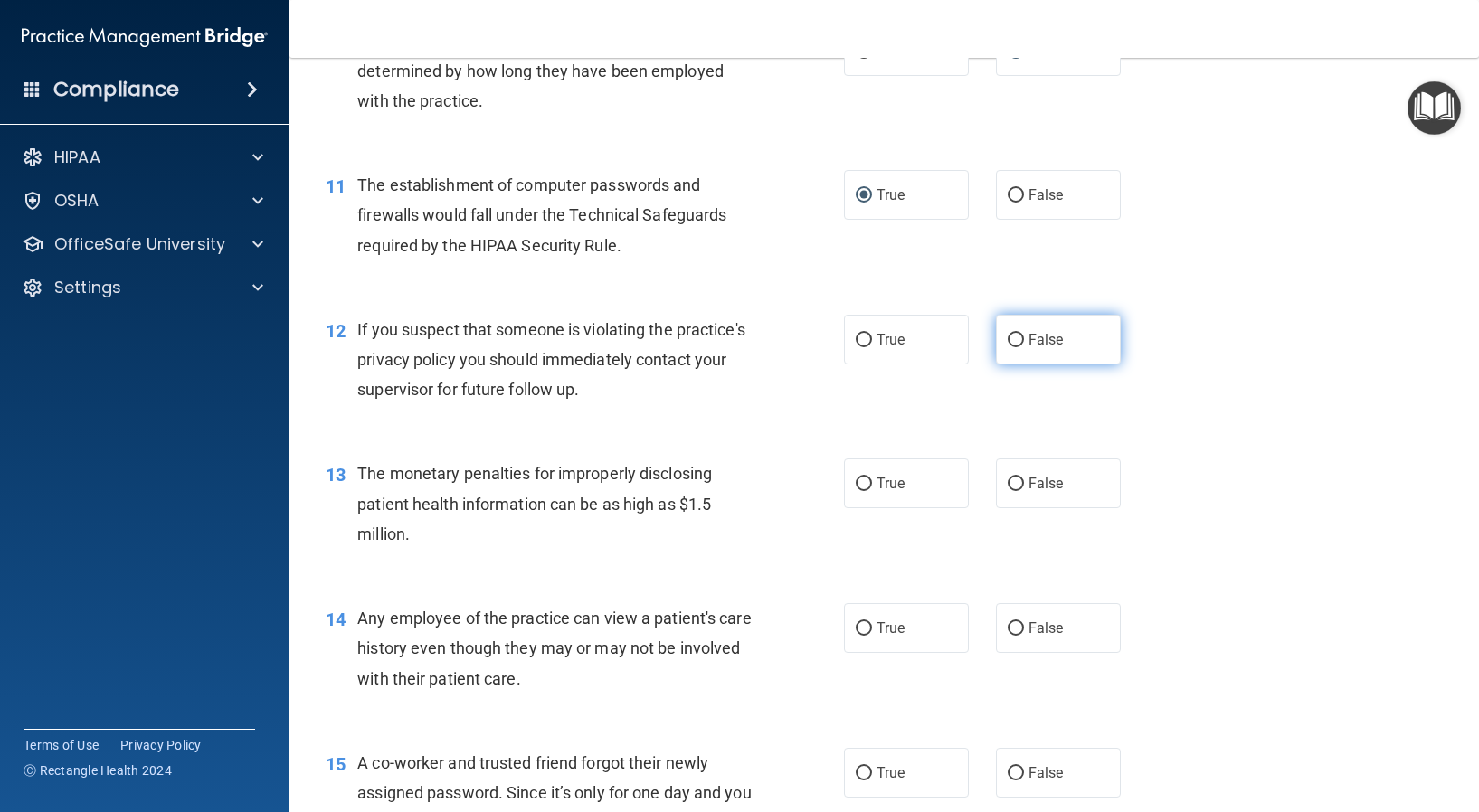
click at [1008, 343] on input "False" at bounding box center [1015, 341] width 17 height 14
radio input "true"
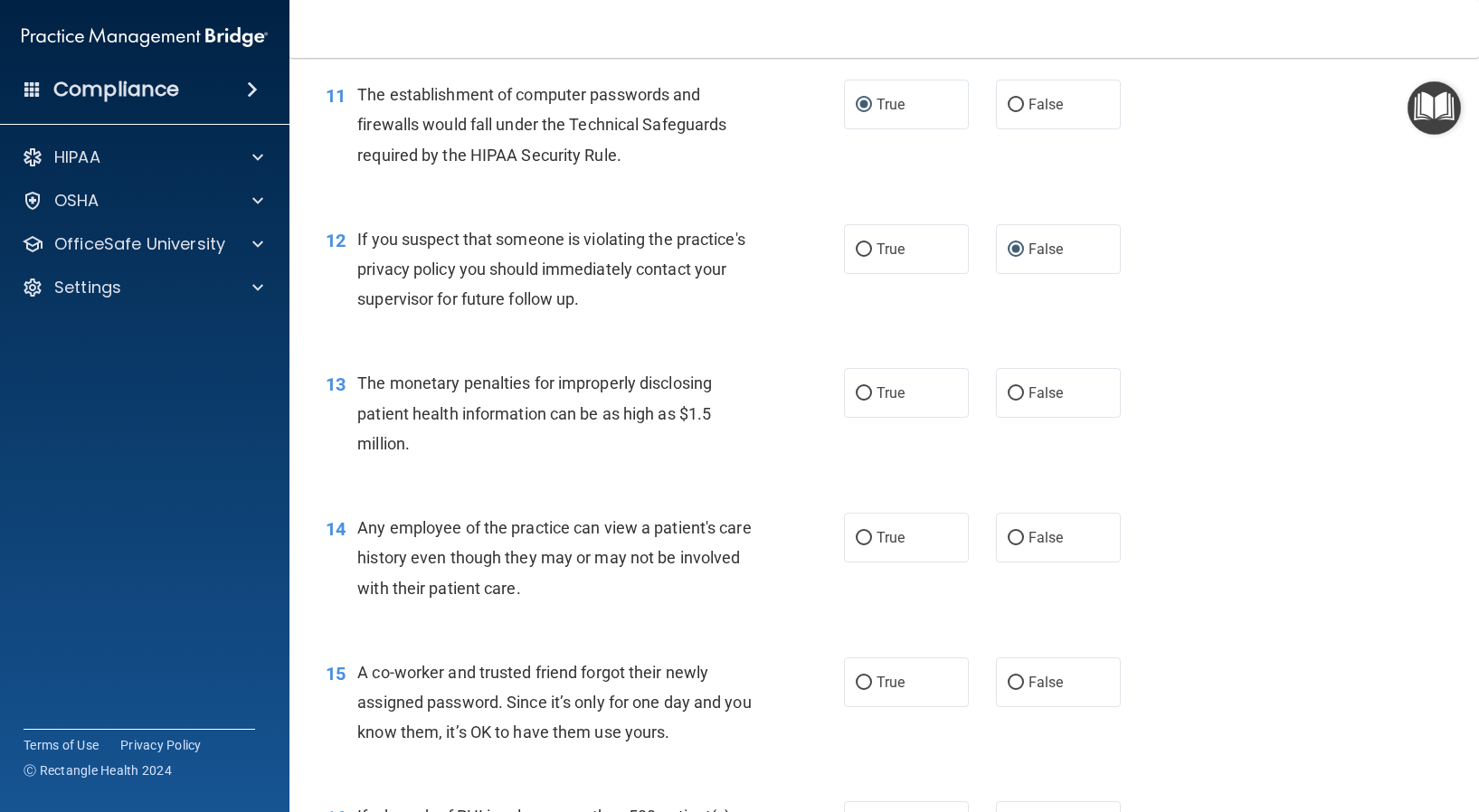
scroll to position [1627, 0]
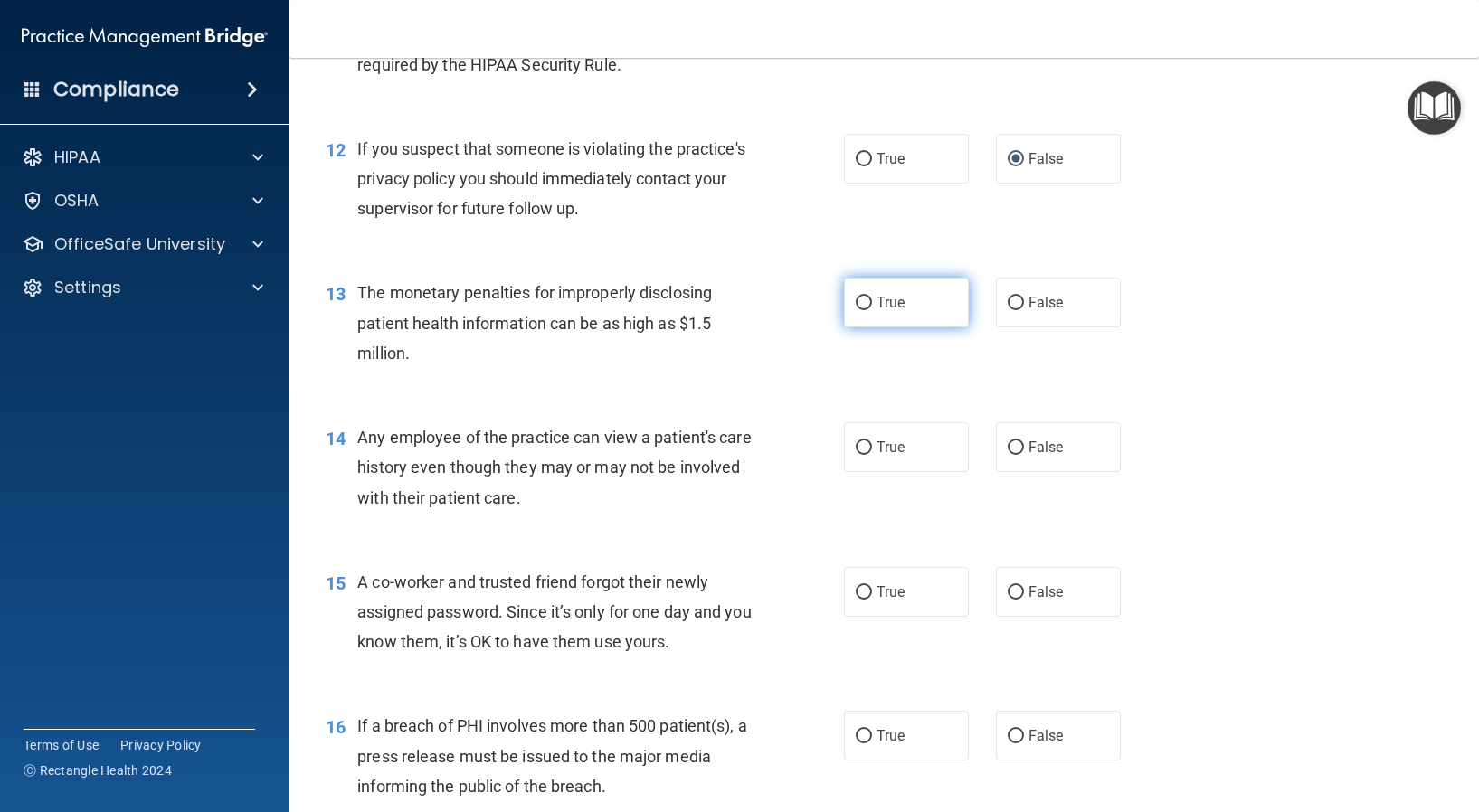
click at [858, 300] on input "True" at bounding box center [863, 303] width 17 height 14
radio input "true"
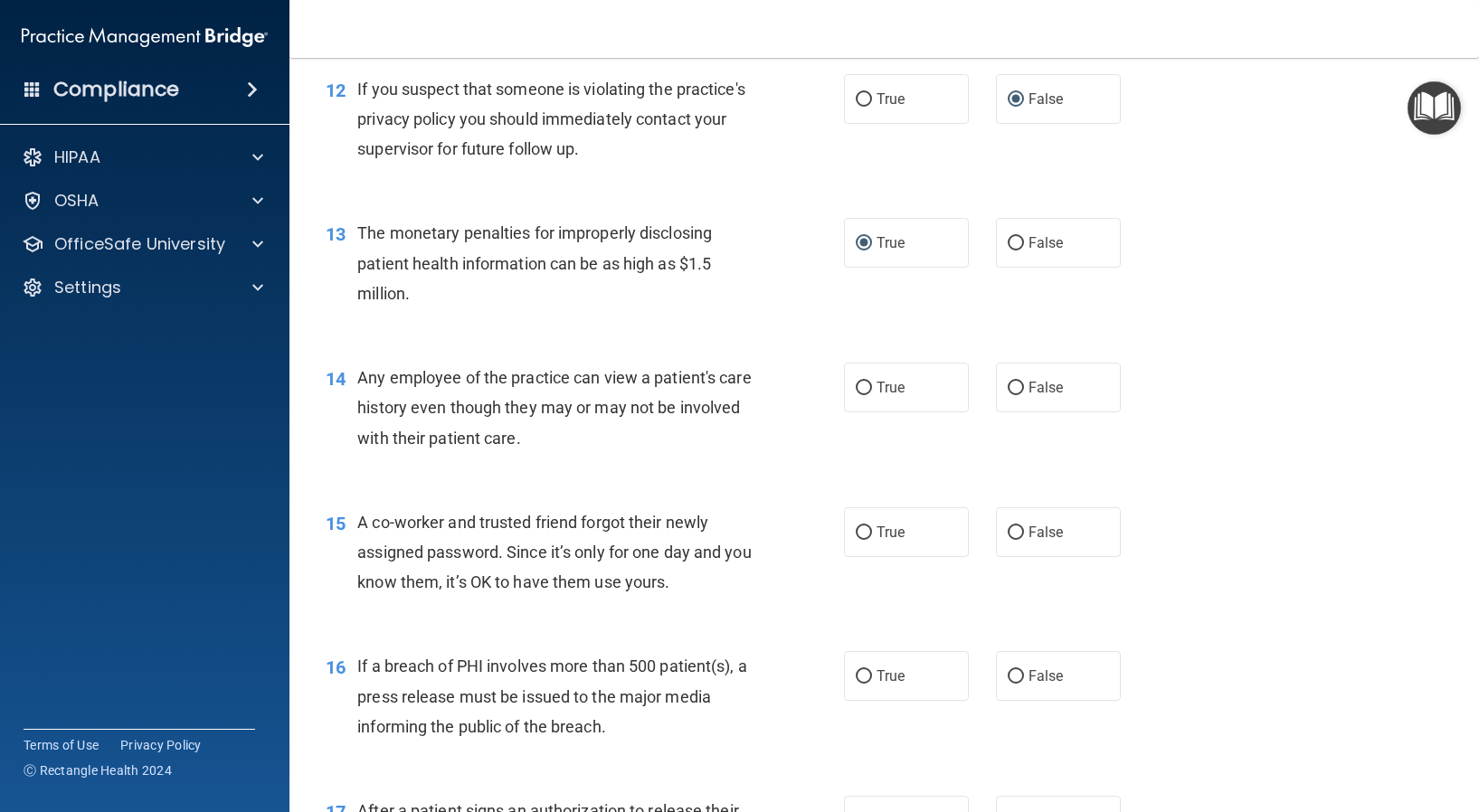
scroll to position [1718, 0]
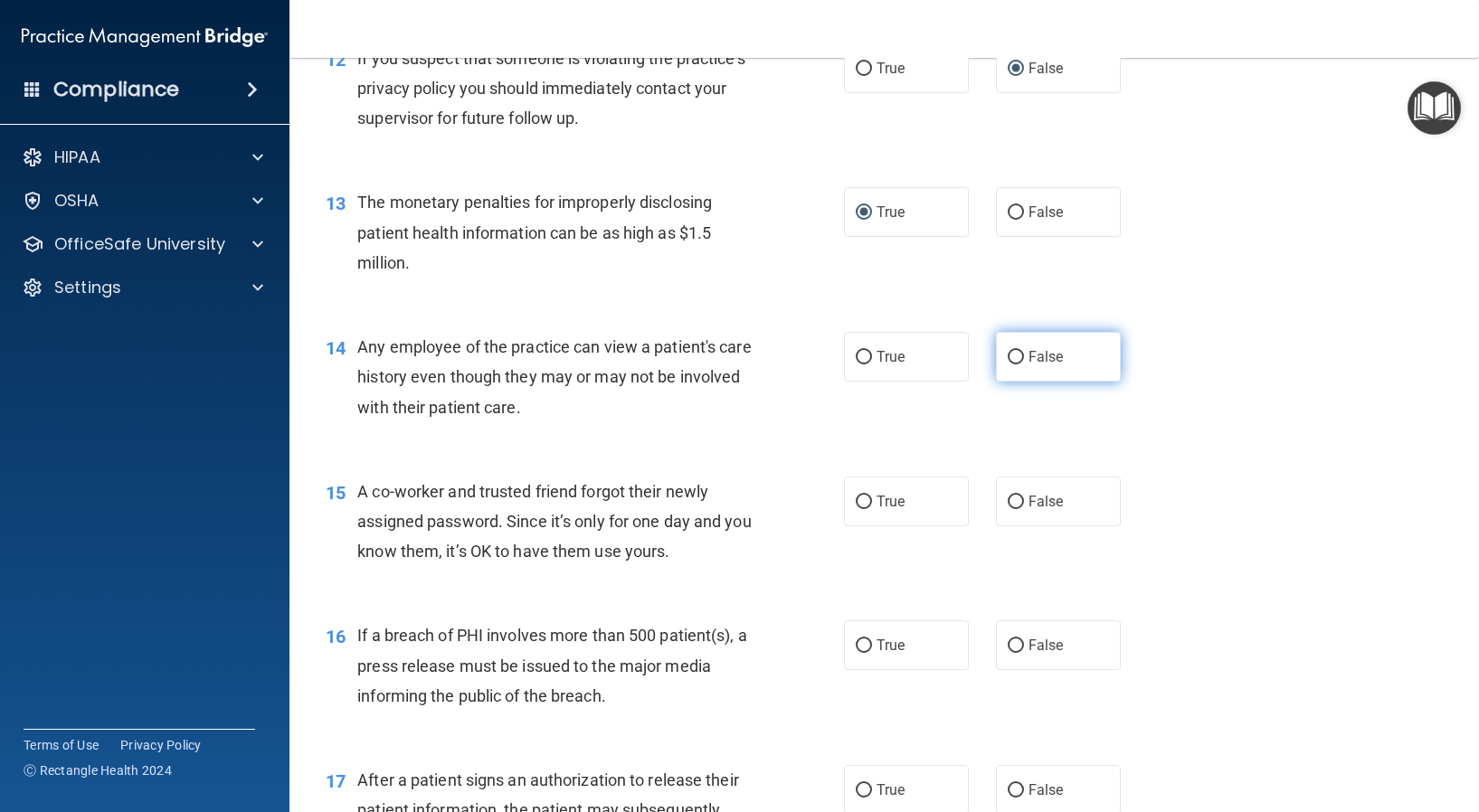
click at [1008, 359] on input "False" at bounding box center [1015, 357] width 17 height 14
radio input "true"
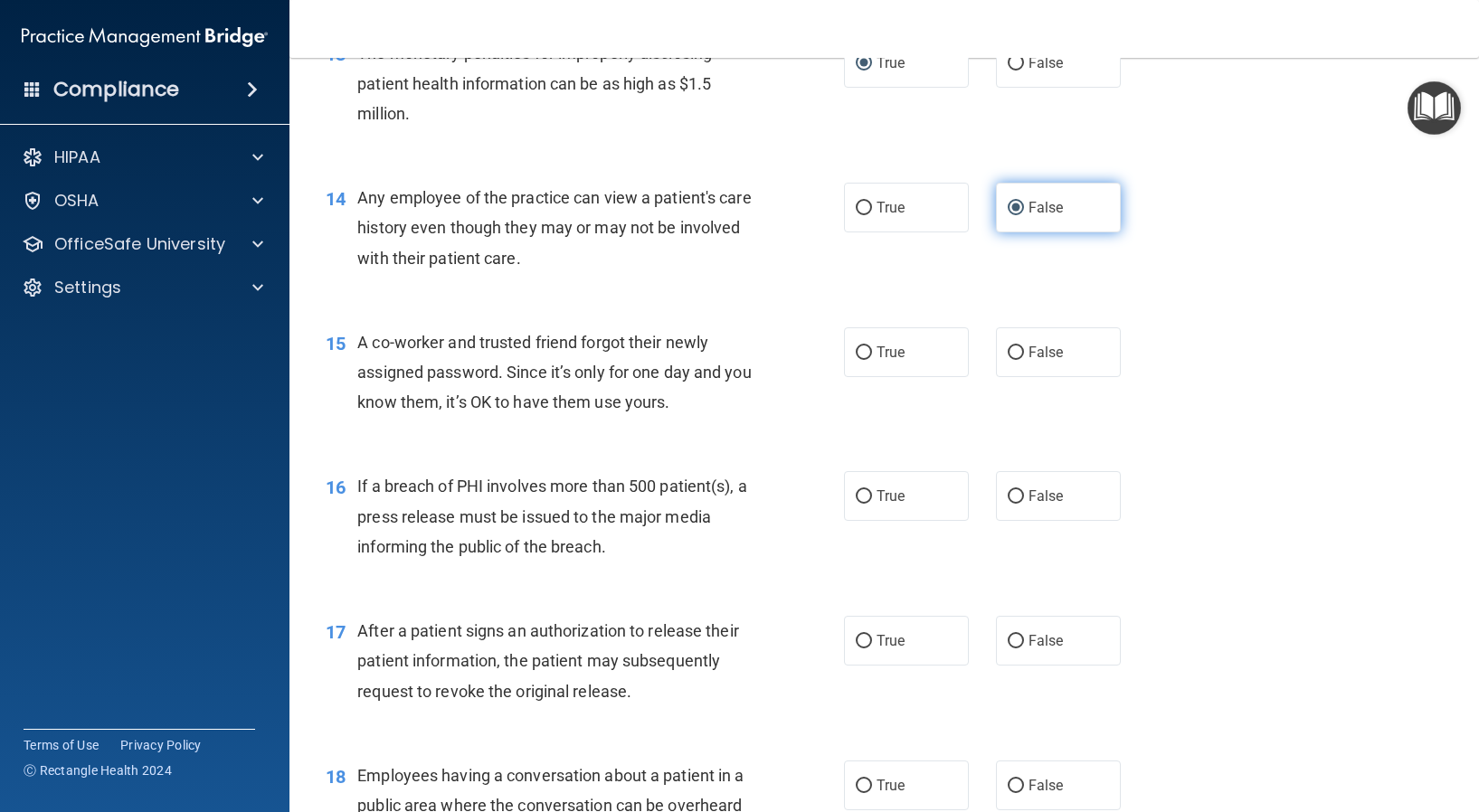
scroll to position [1899, 0]
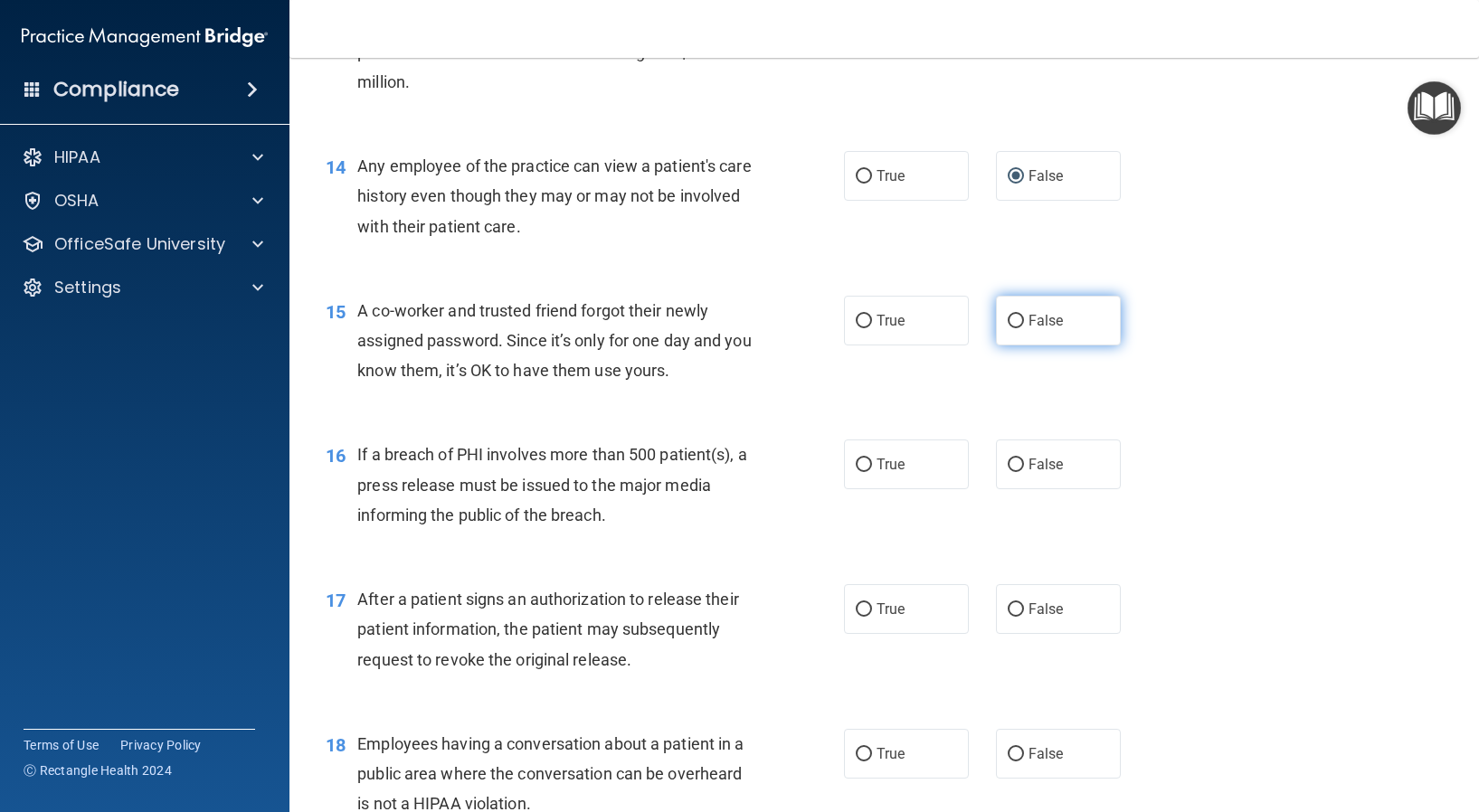
click at [1008, 322] on input "False" at bounding box center [1015, 321] width 17 height 14
radio input "true"
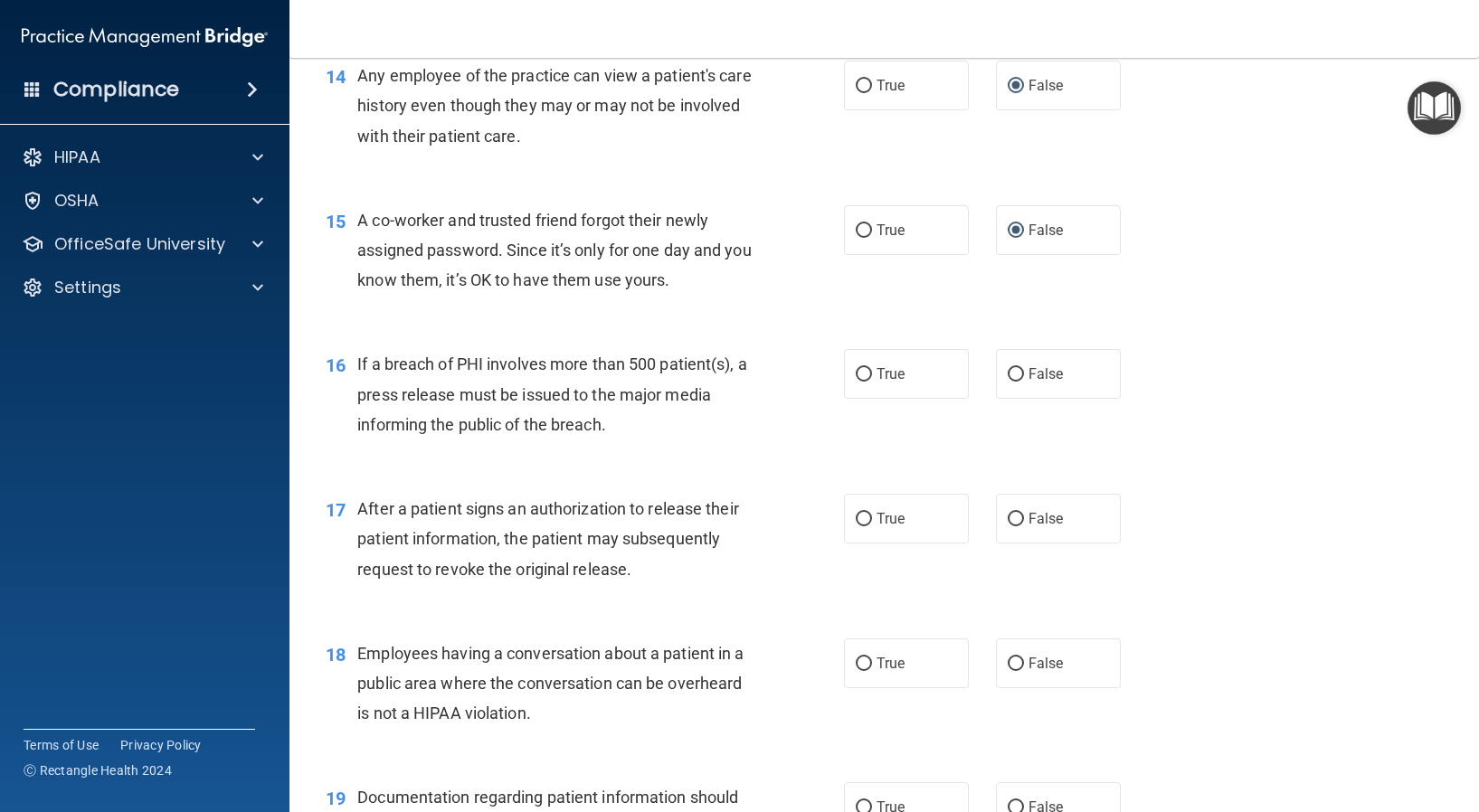
scroll to position [2080, 0]
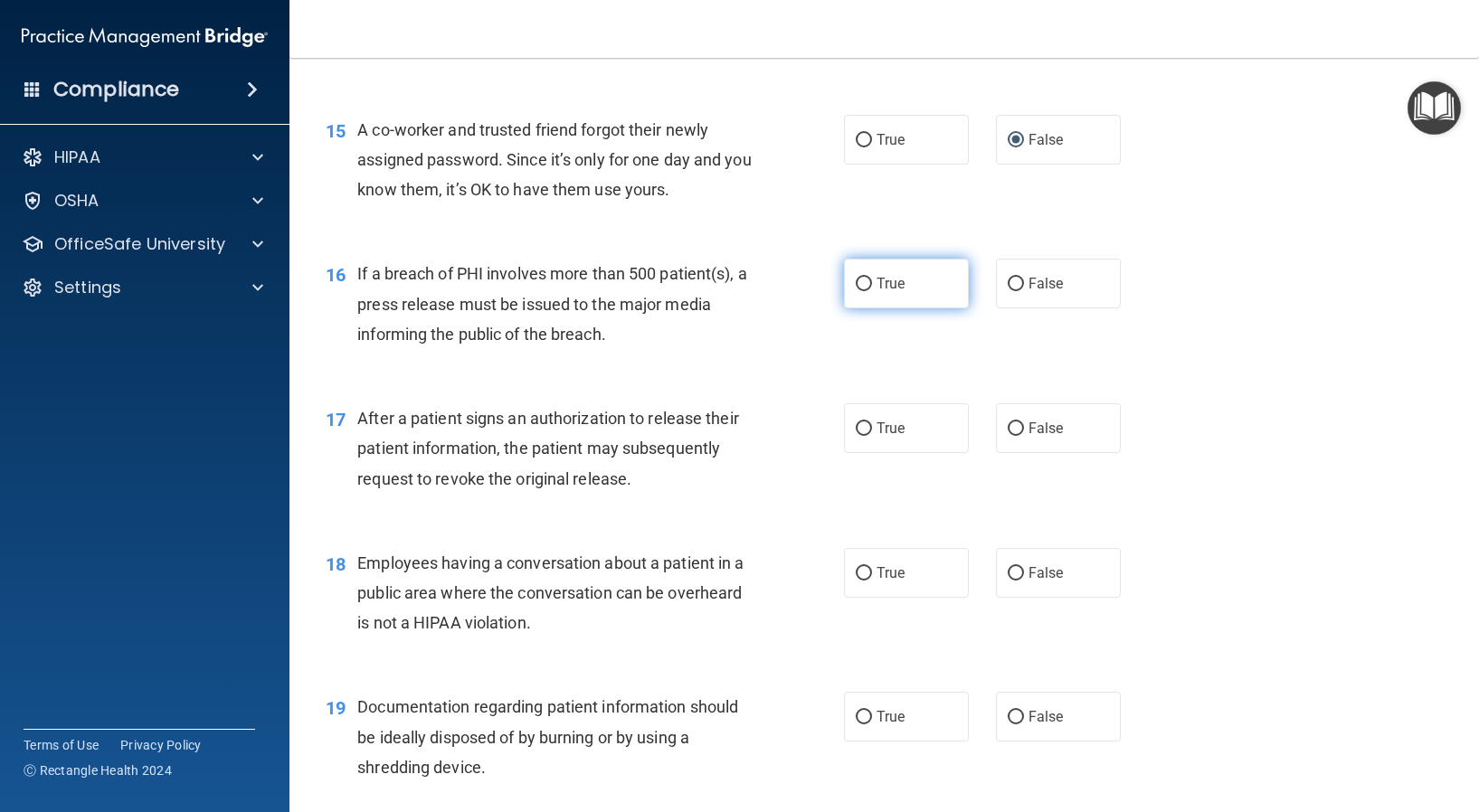
click at [856, 285] on input "True" at bounding box center [863, 285] width 17 height 14
radio input "true"
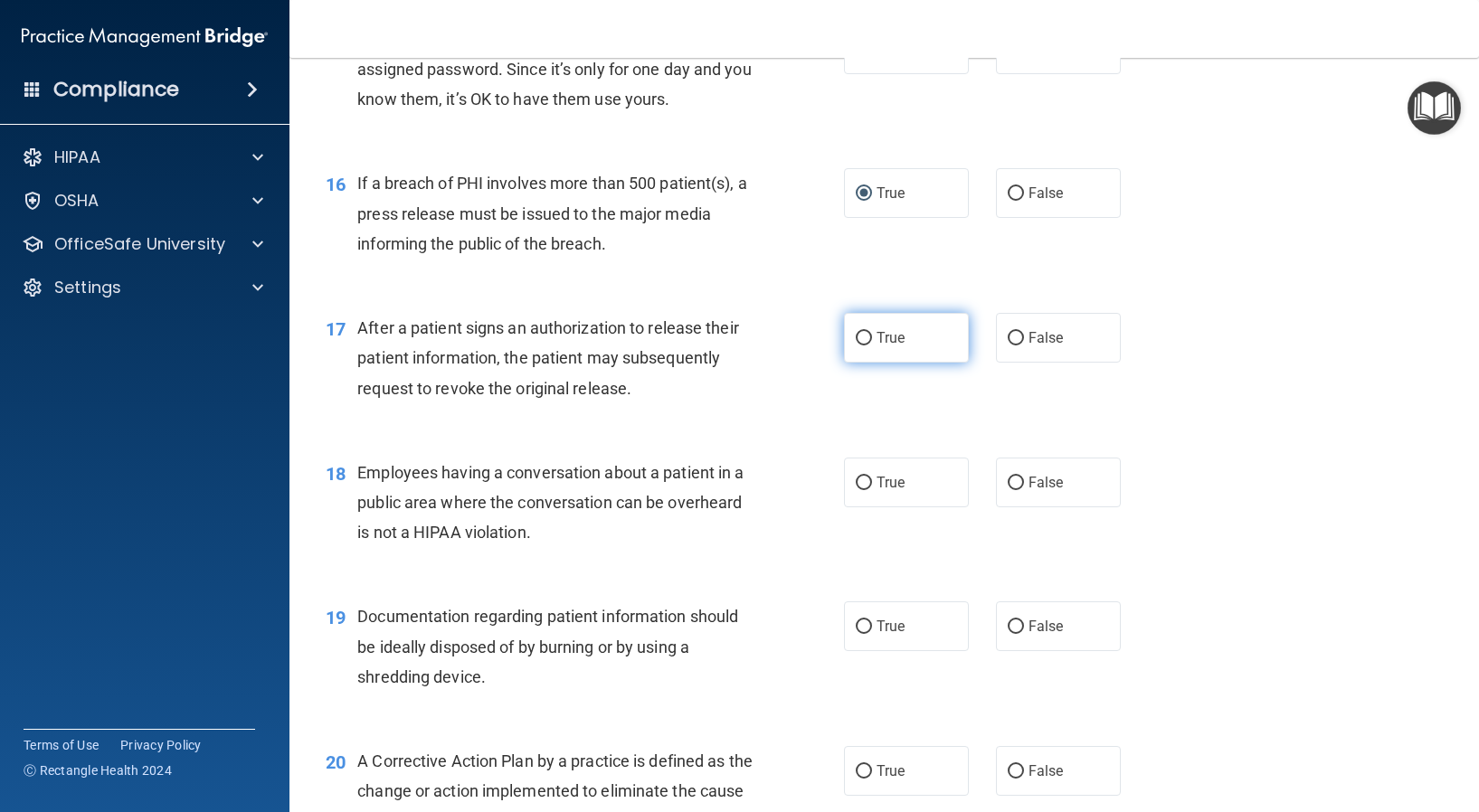
click at [851, 349] on label "True" at bounding box center [905, 338] width 125 height 50
click at [855, 346] on input "True" at bounding box center [863, 339] width 17 height 14
radio input "true"
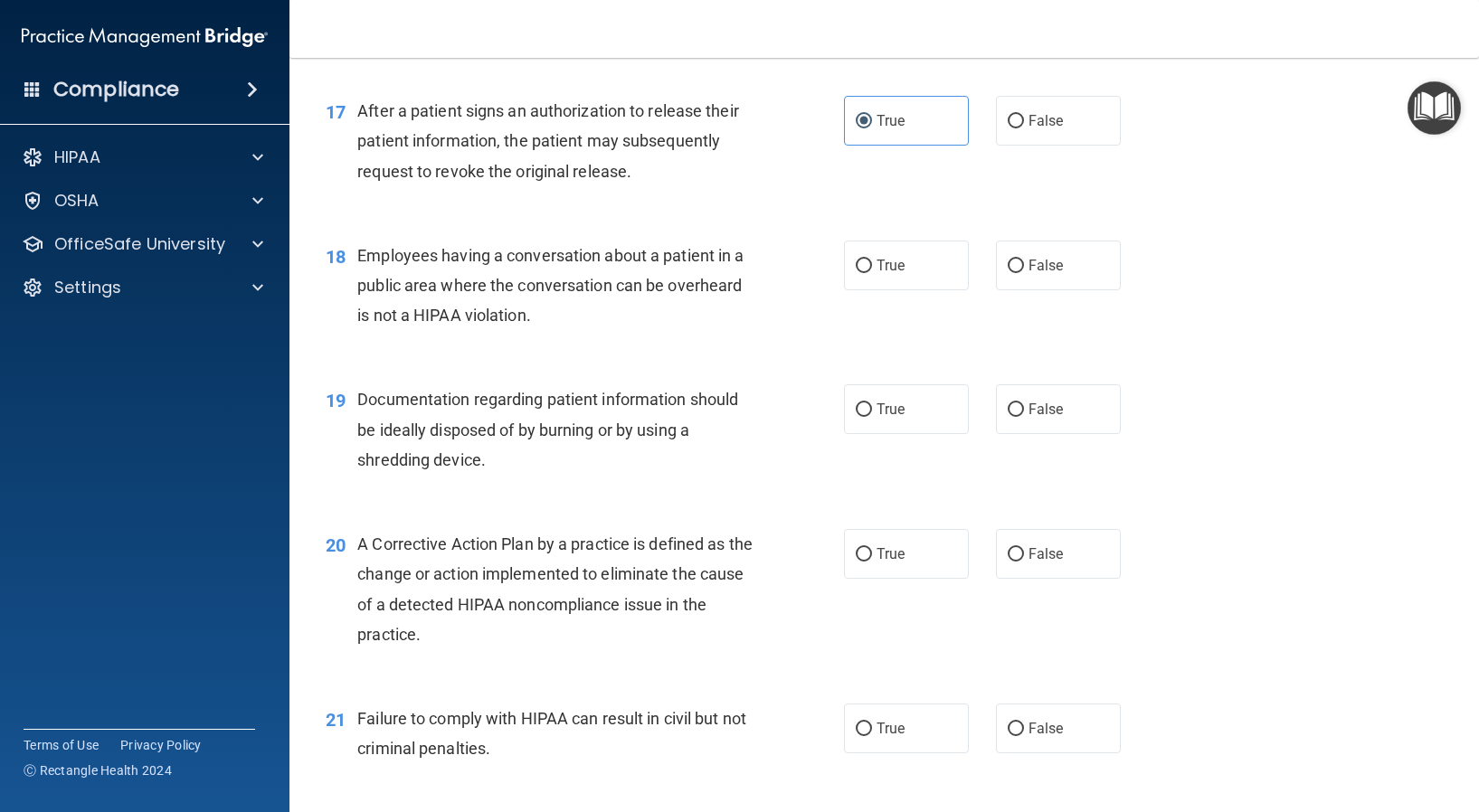
scroll to position [2441, 0]
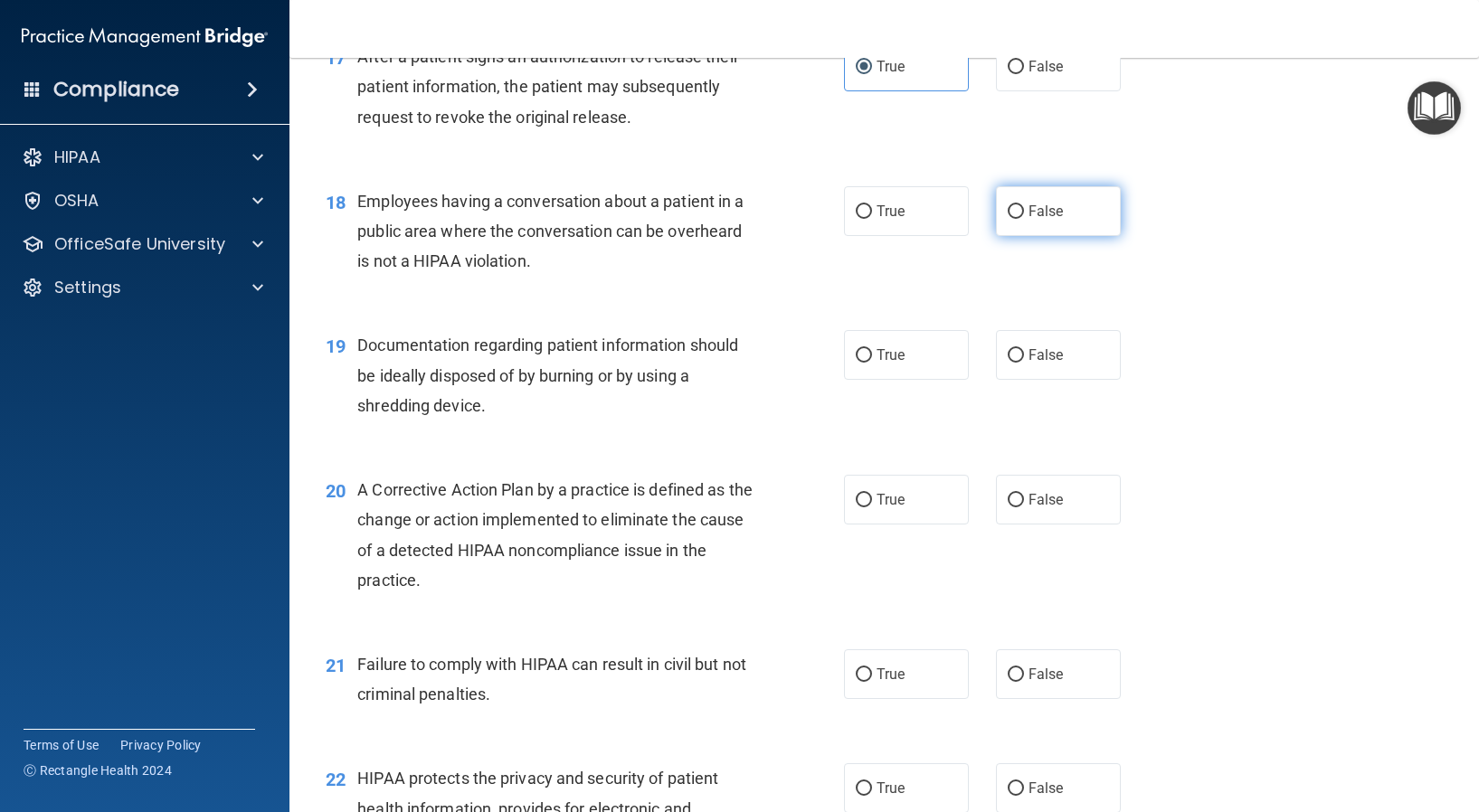
click at [1008, 213] on input "False" at bounding box center [1015, 212] width 17 height 14
radio input "true"
click at [848, 358] on label "True" at bounding box center [905, 354] width 125 height 50
click at [855, 358] on input "True" at bounding box center [863, 355] width 17 height 14
radio input "true"
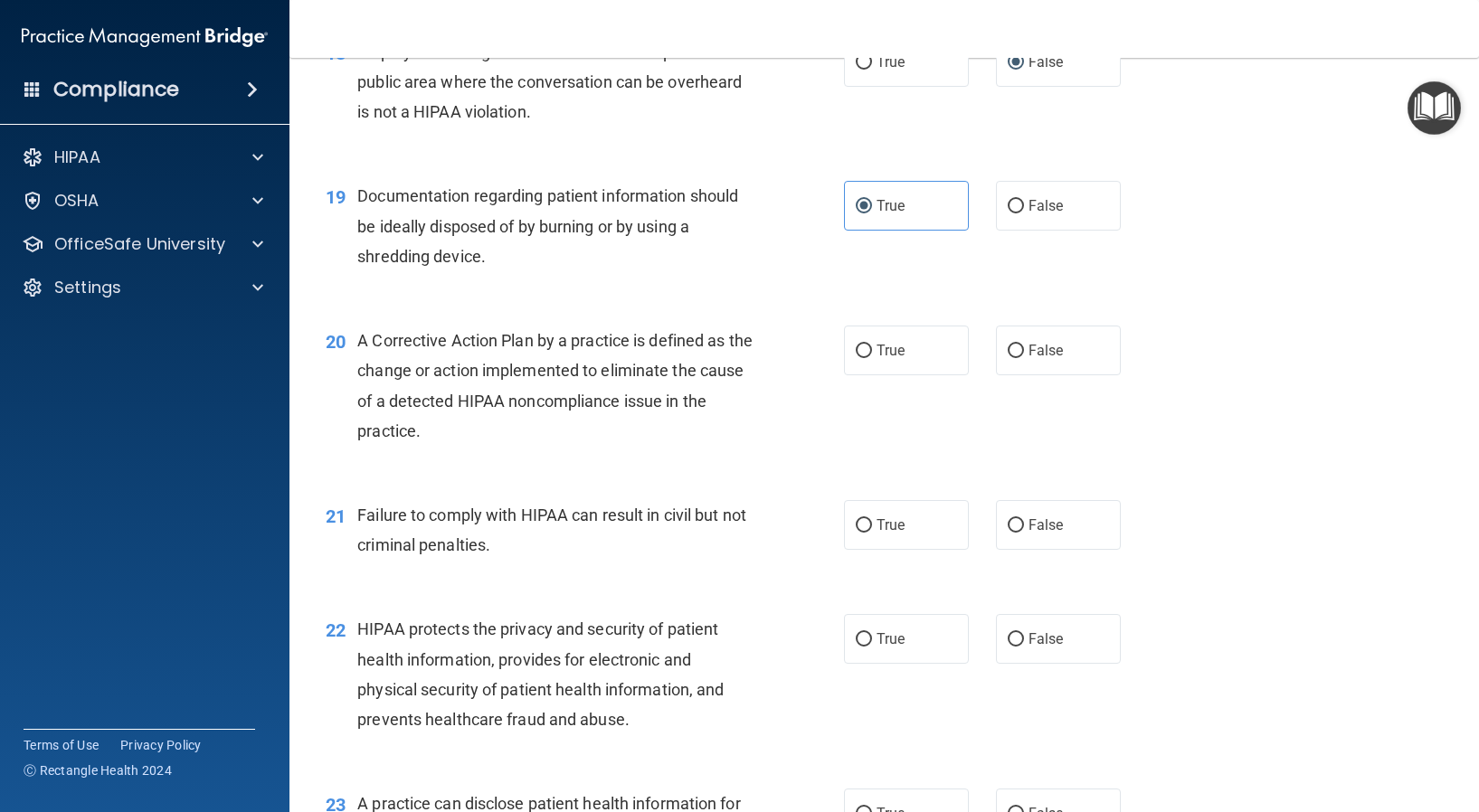
scroll to position [2622, 0]
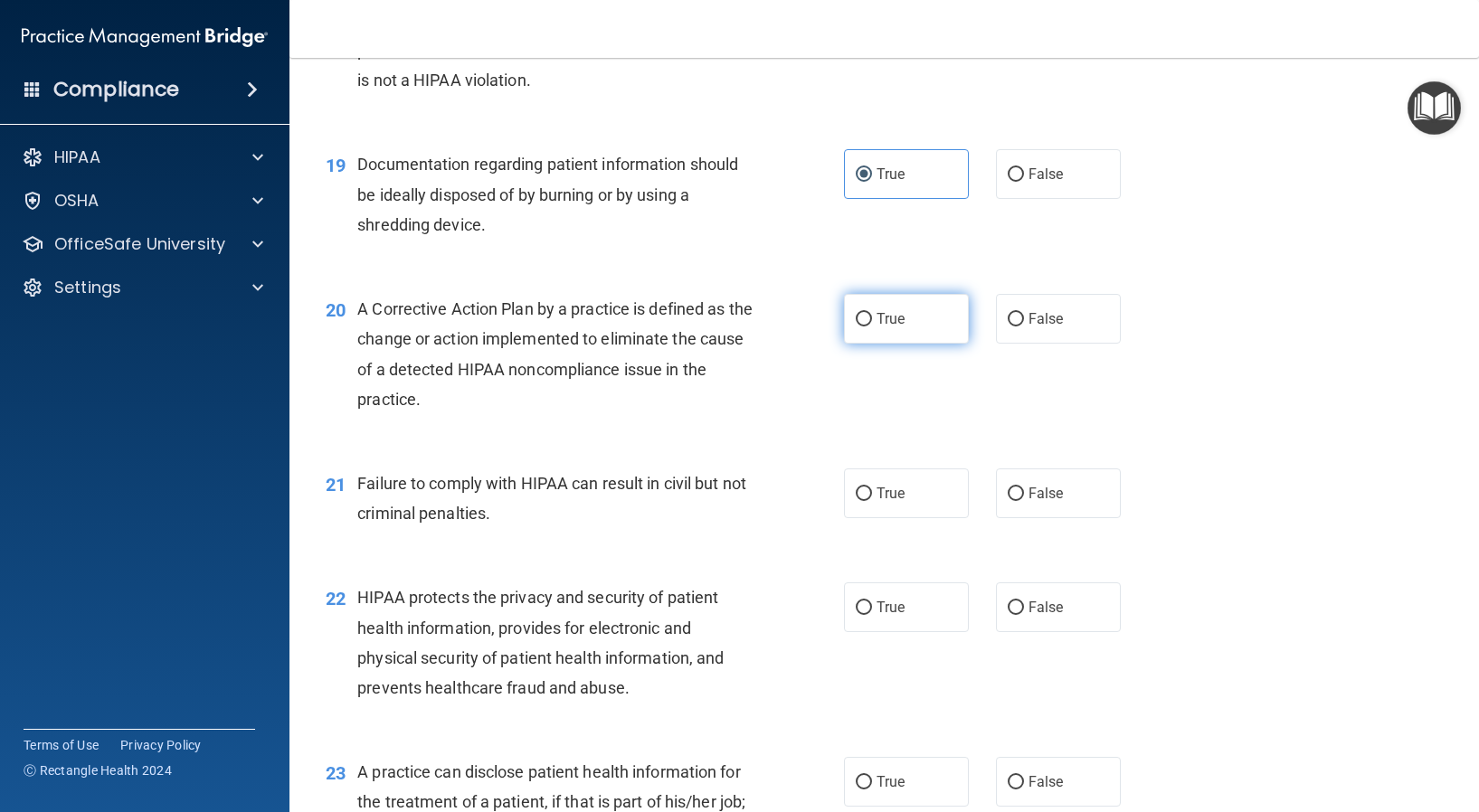
click at [856, 319] on input "True" at bounding box center [863, 320] width 17 height 14
radio input "true"
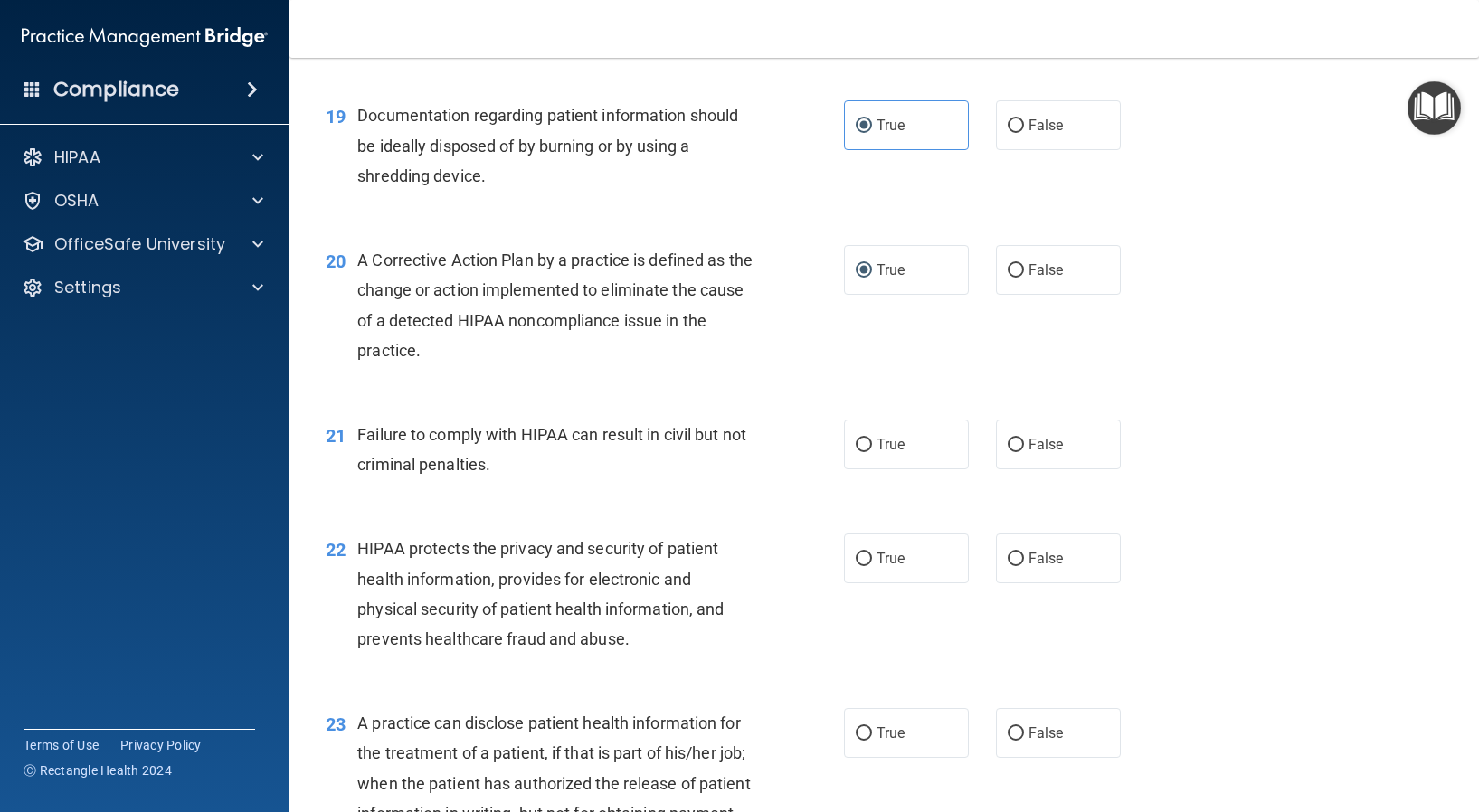
scroll to position [2712, 0]
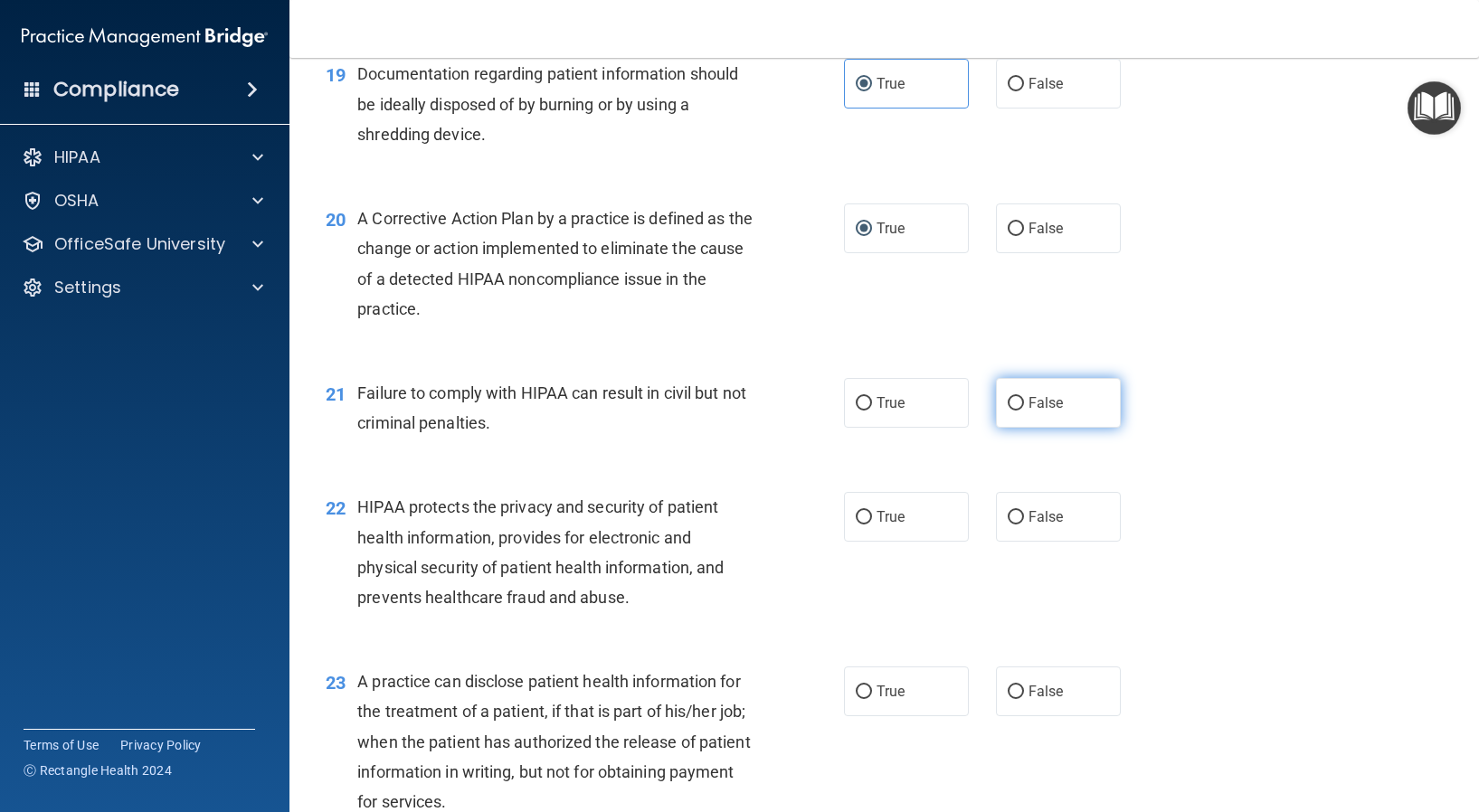
click at [1010, 399] on input "False" at bounding box center [1015, 404] width 17 height 14
radio input "true"
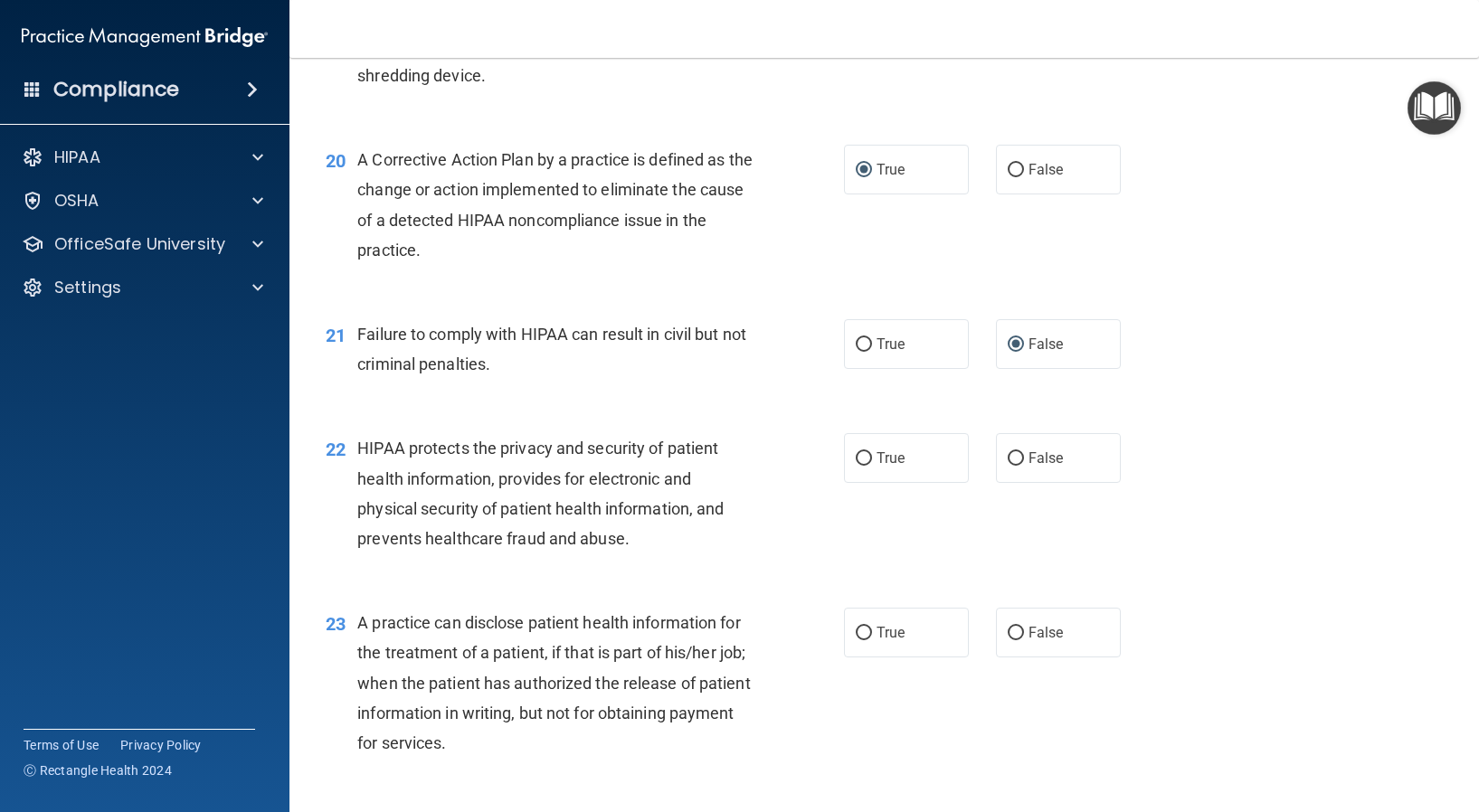
scroll to position [2803, 0]
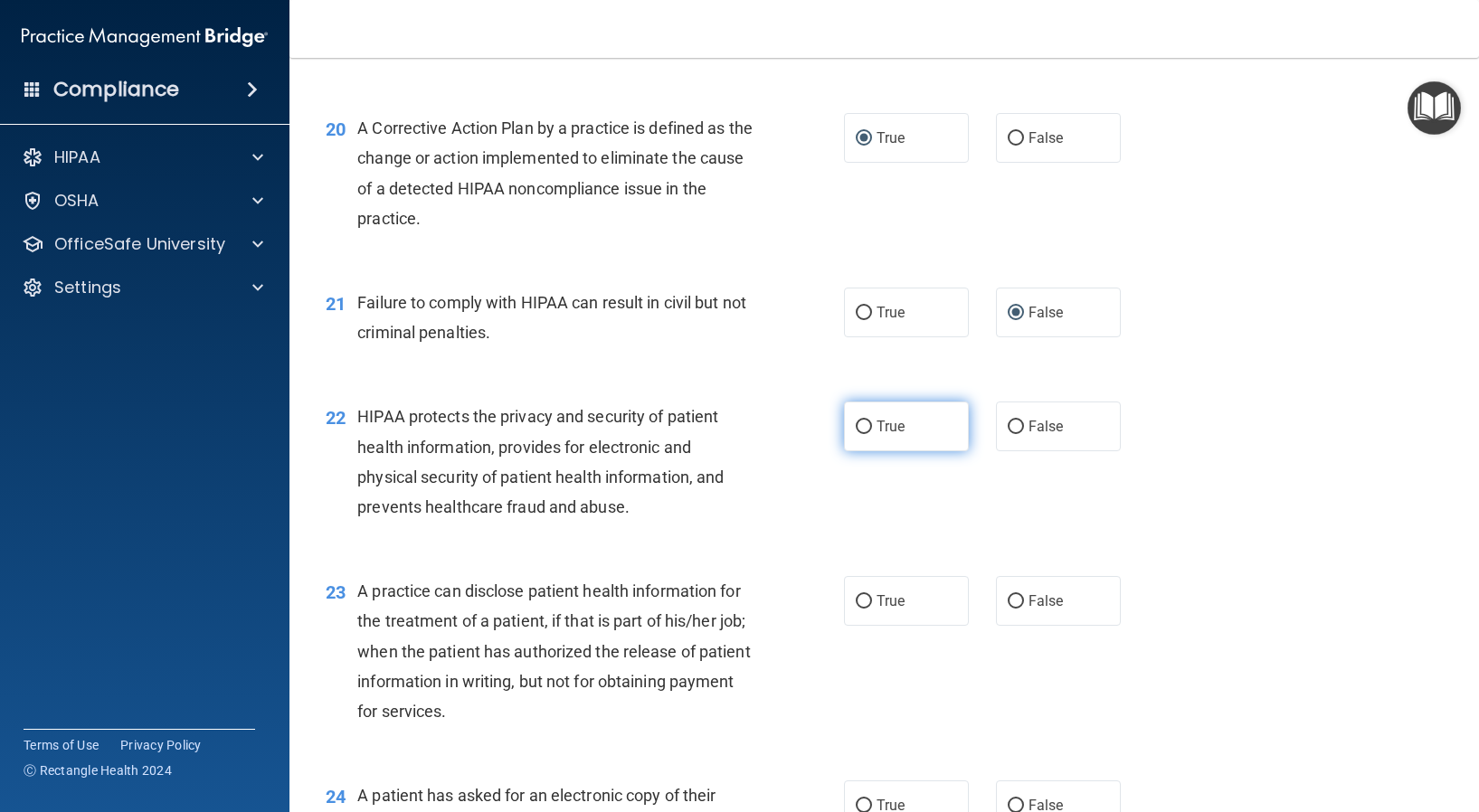
click at [858, 423] on input "True" at bounding box center [863, 427] width 17 height 14
radio input "true"
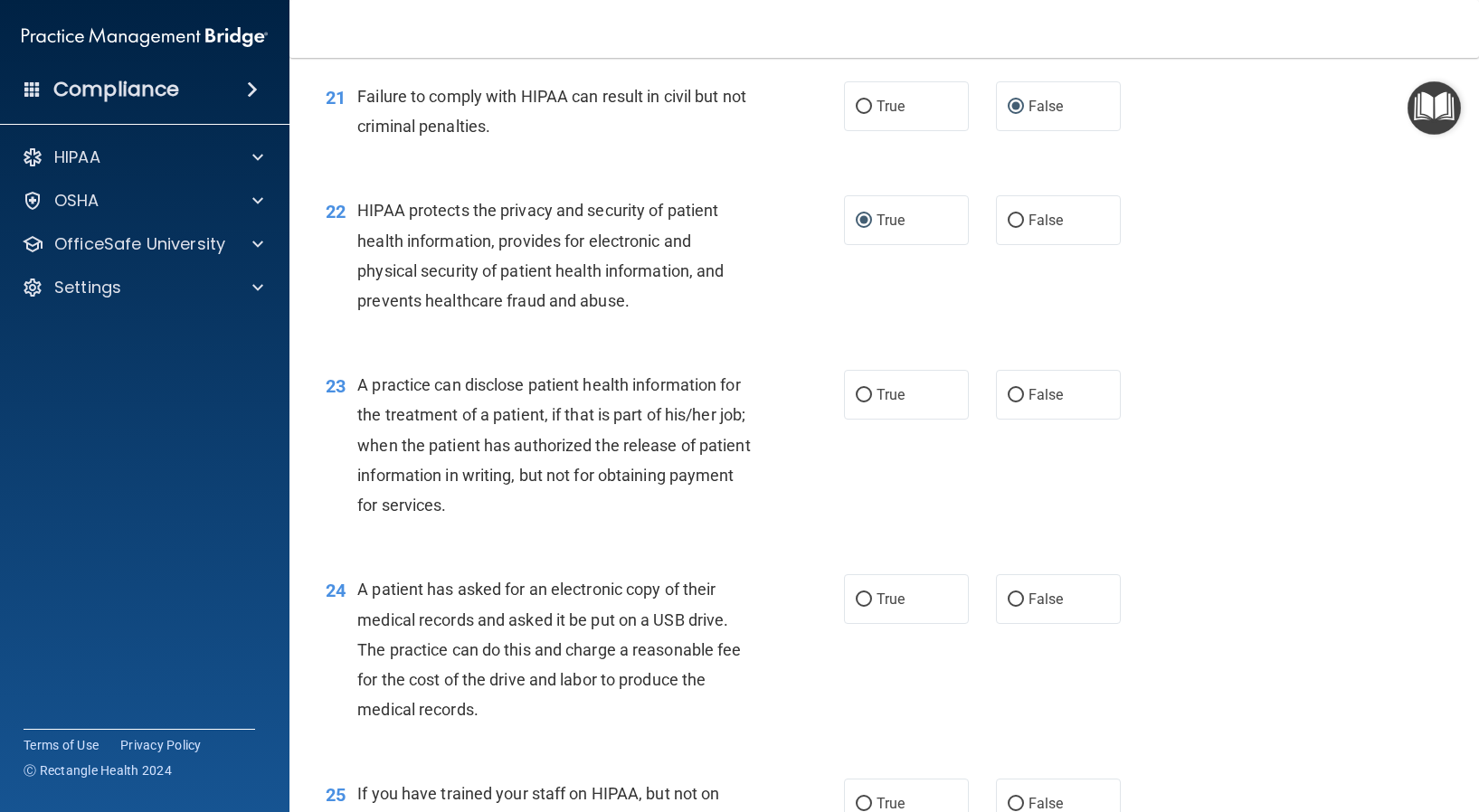
scroll to position [3074, 0]
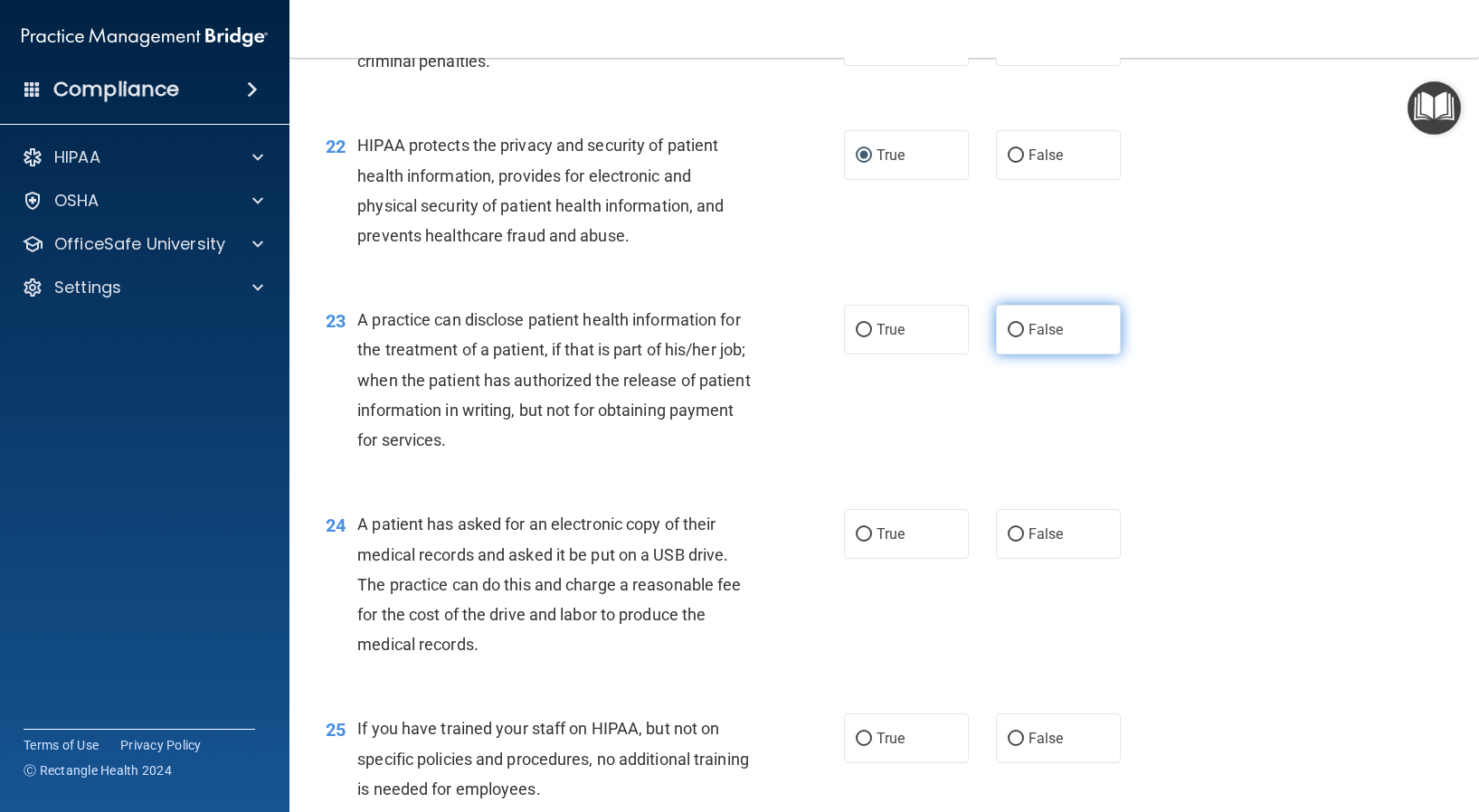
click at [1010, 330] on input "False" at bounding box center [1015, 331] width 17 height 14
radio input "true"
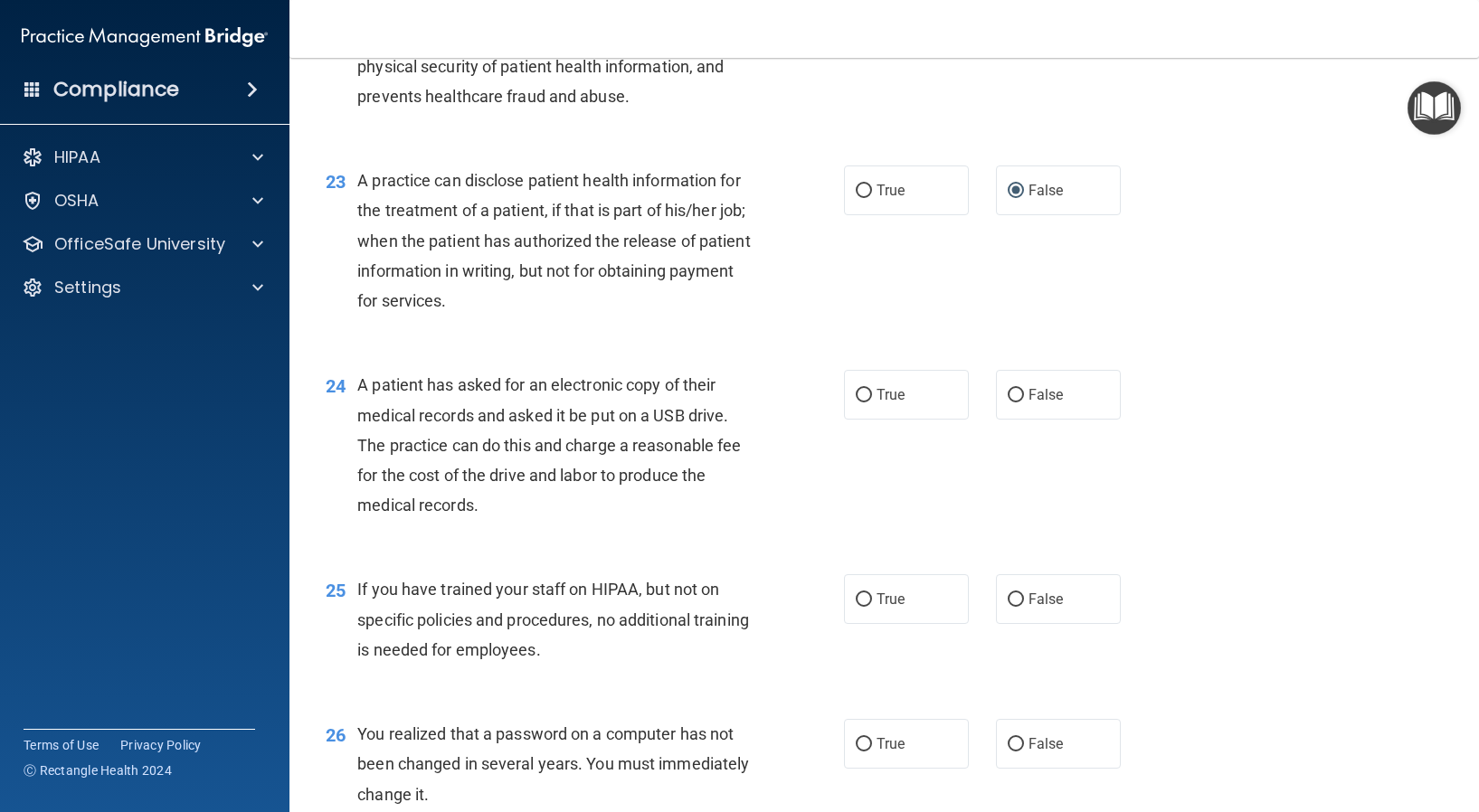
scroll to position [3255, 0]
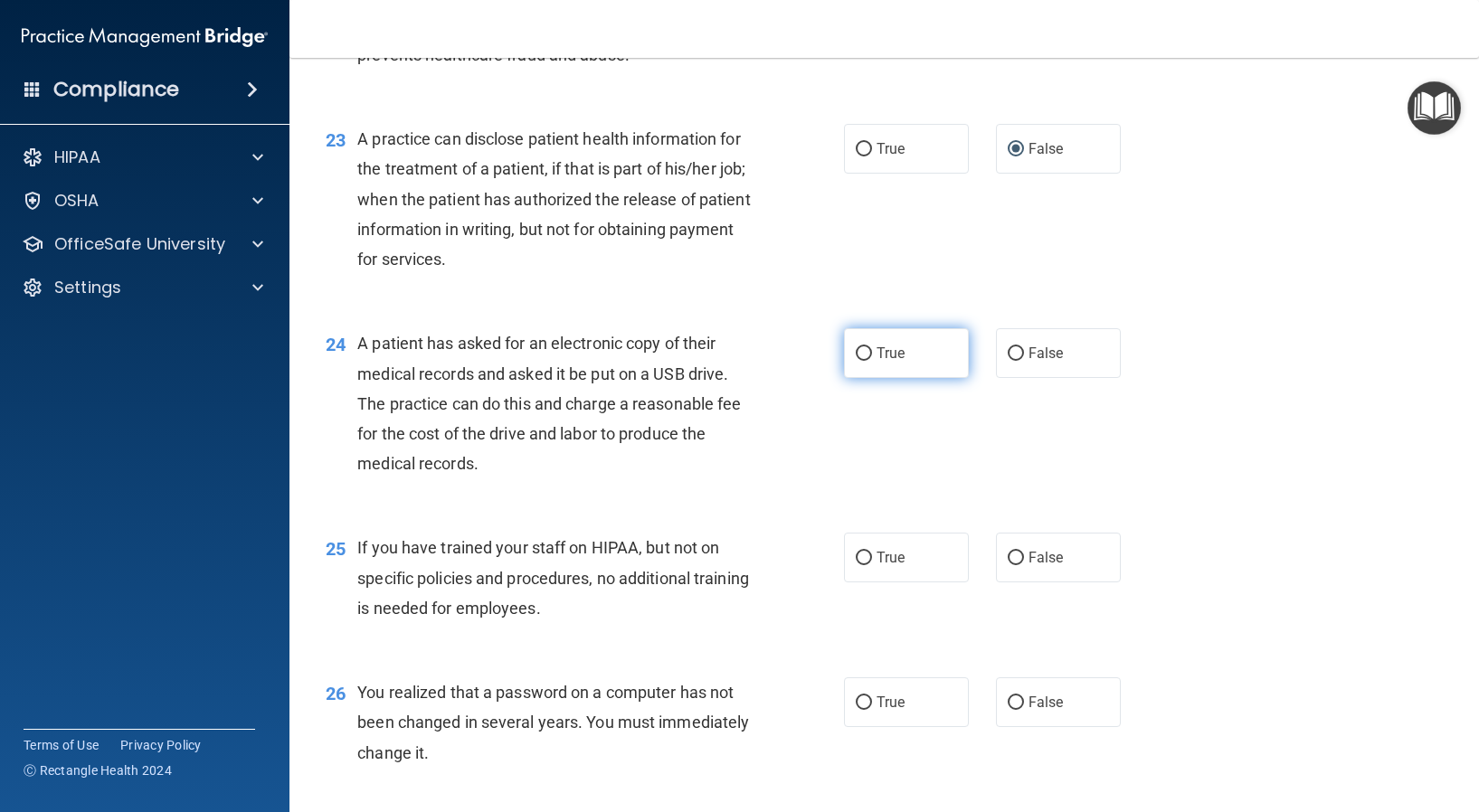
click at [855, 355] on input "True" at bounding box center [863, 354] width 17 height 14
radio input "true"
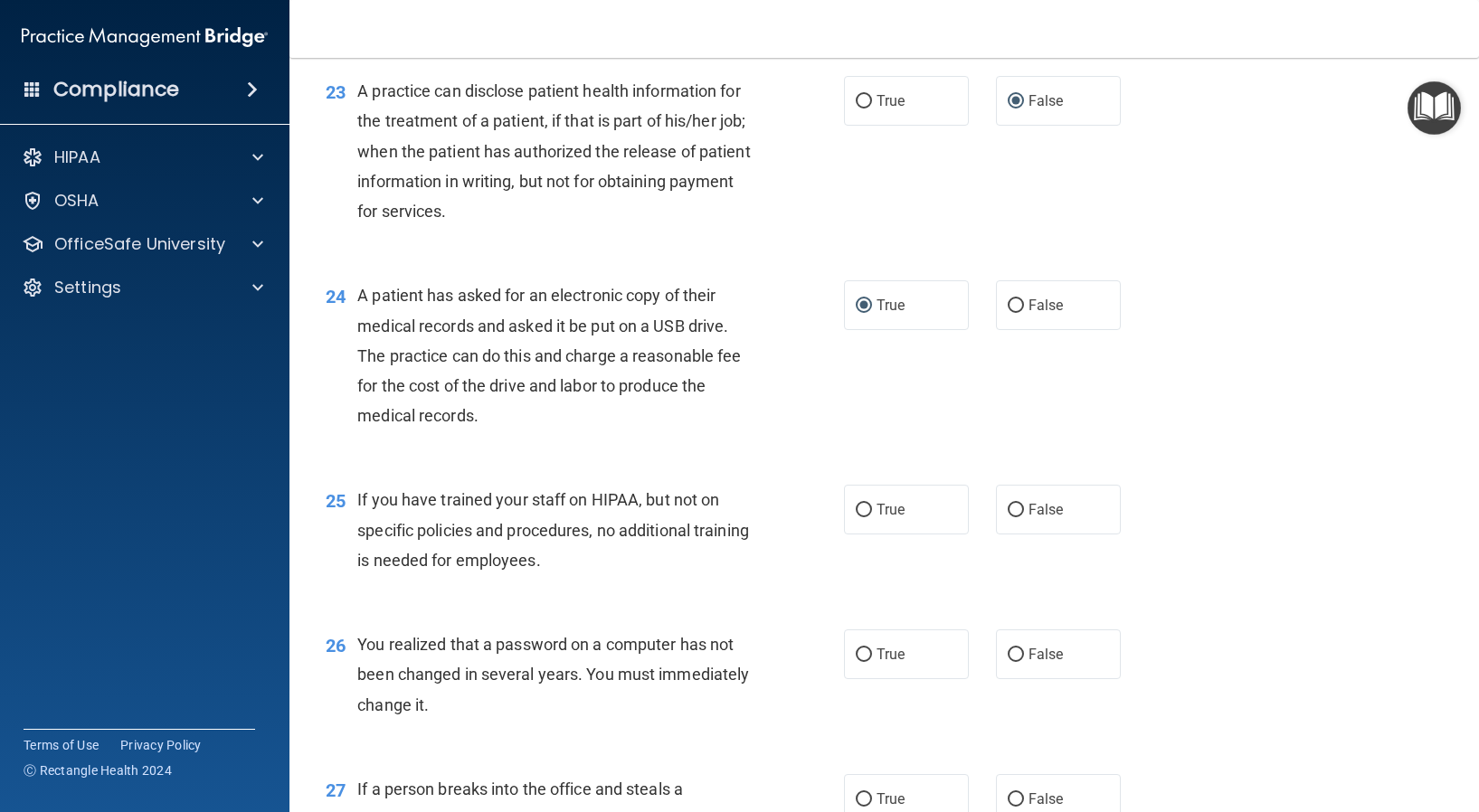
scroll to position [3345, 0]
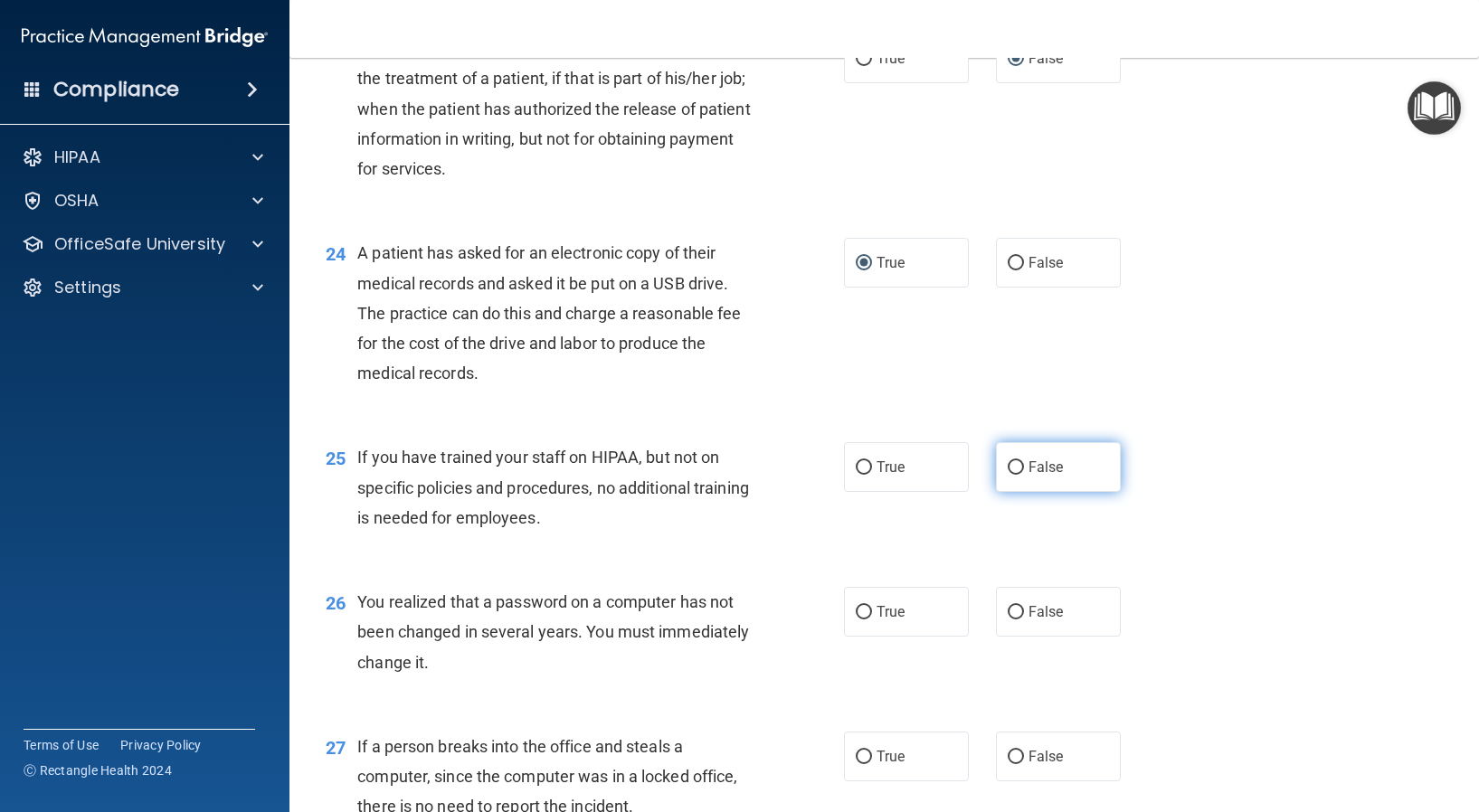
click at [1010, 462] on input "False" at bounding box center [1015, 468] width 17 height 14
radio input "true"
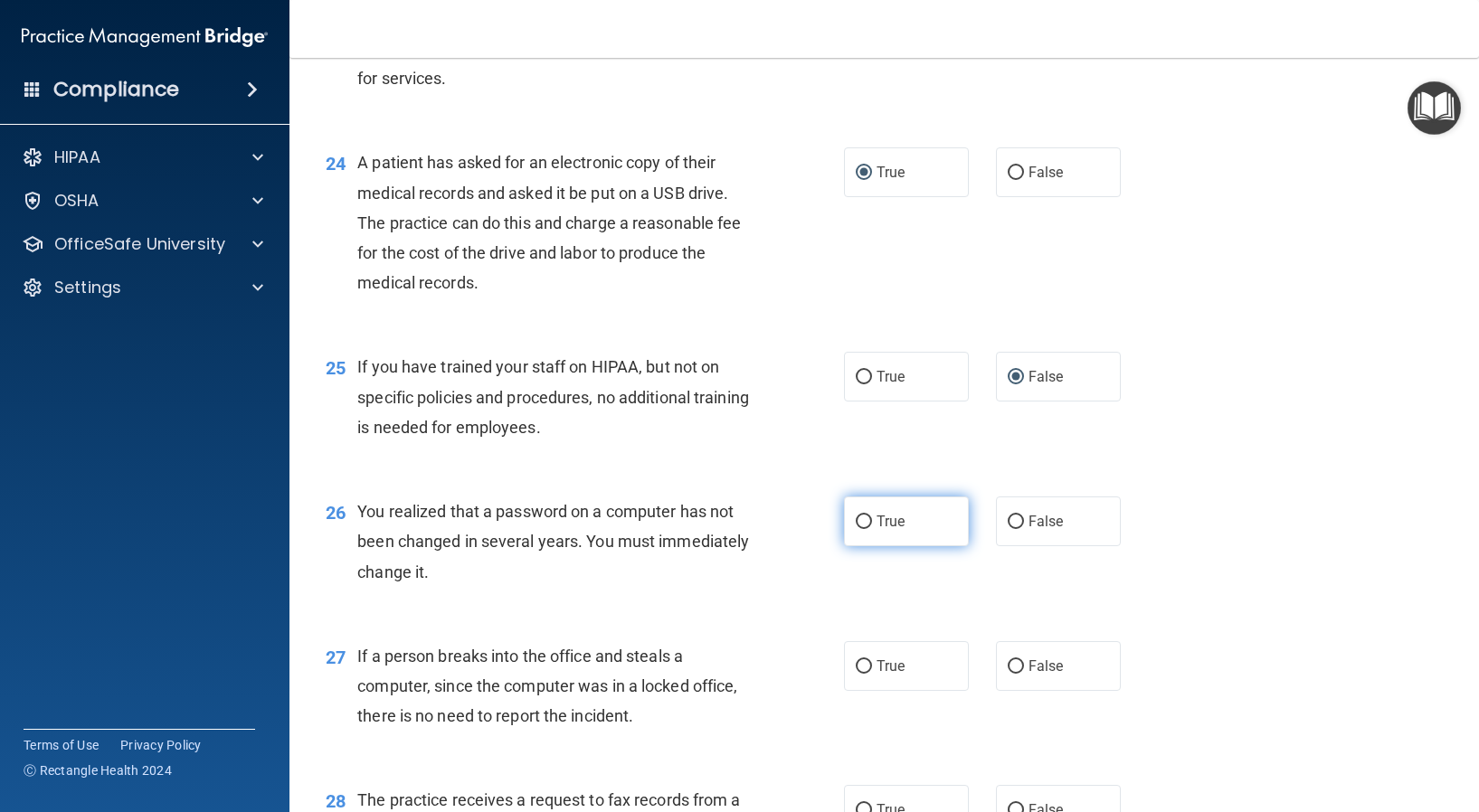
click at [858, 525] on input "True" at bounding box center [863, 522] width 17 height 14
radio input "true"
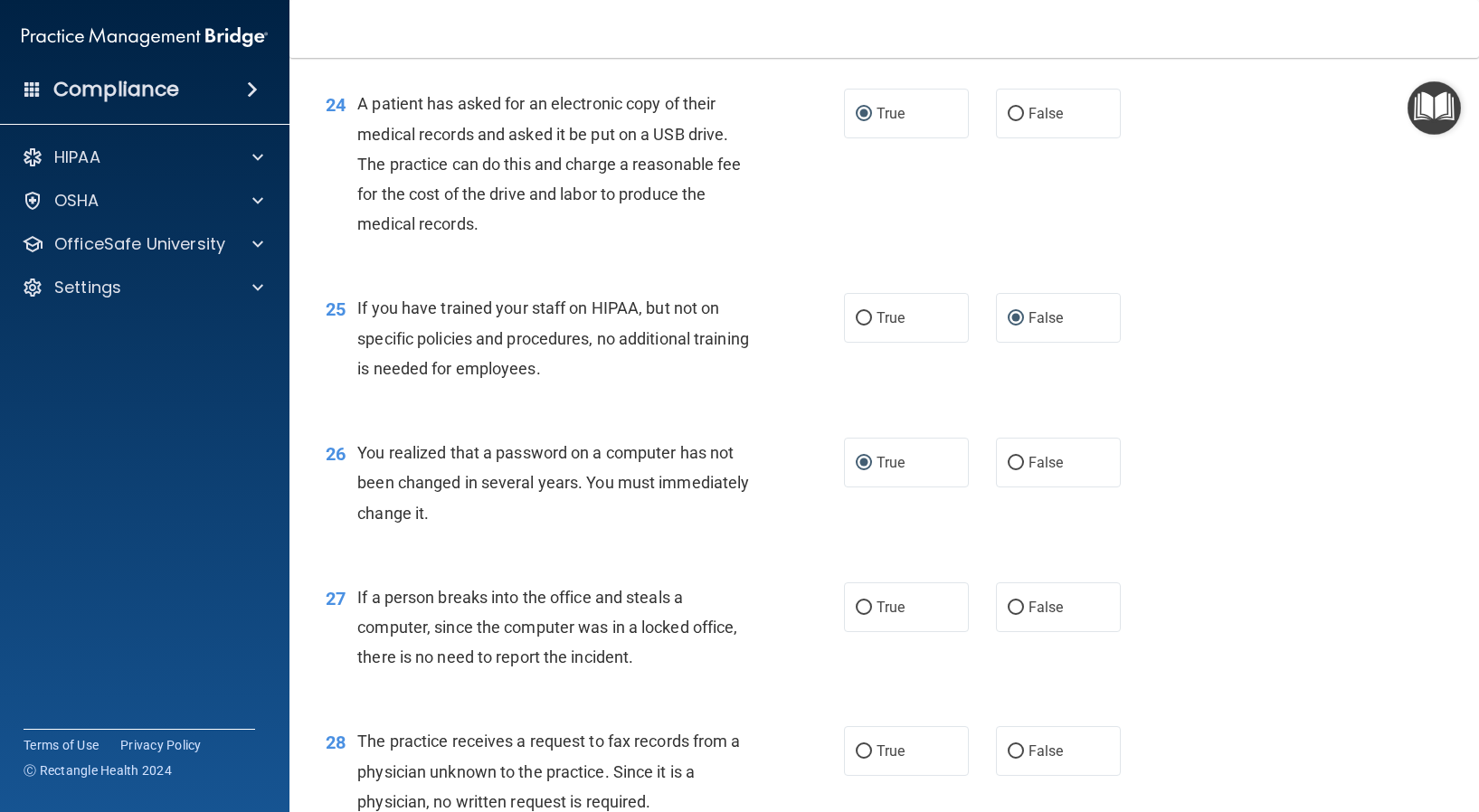
scroll to position [3526, 0]
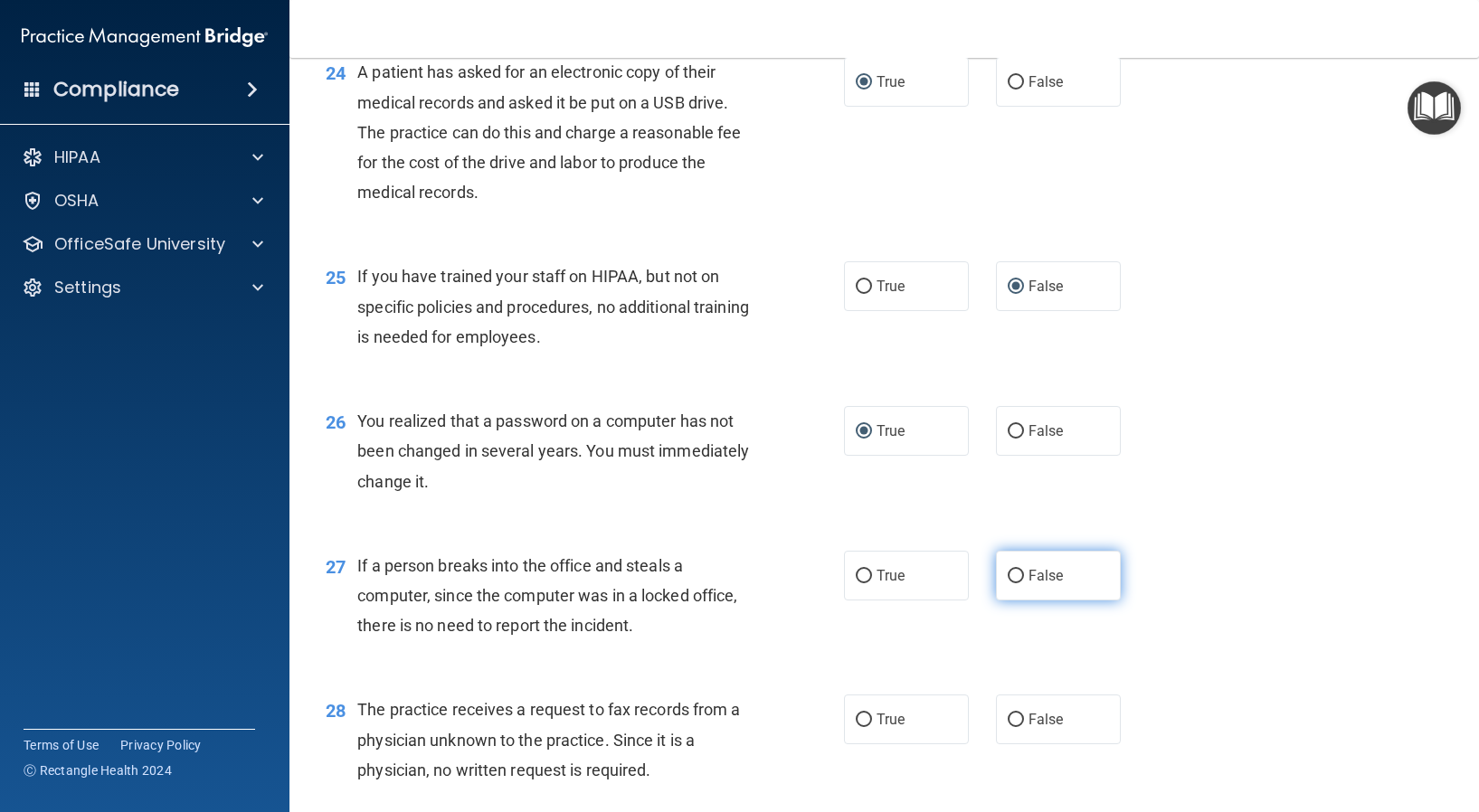
click at [1008, 574] on input "False" at bounding box center [1015, 576] width 17 height 14
radio input "true"
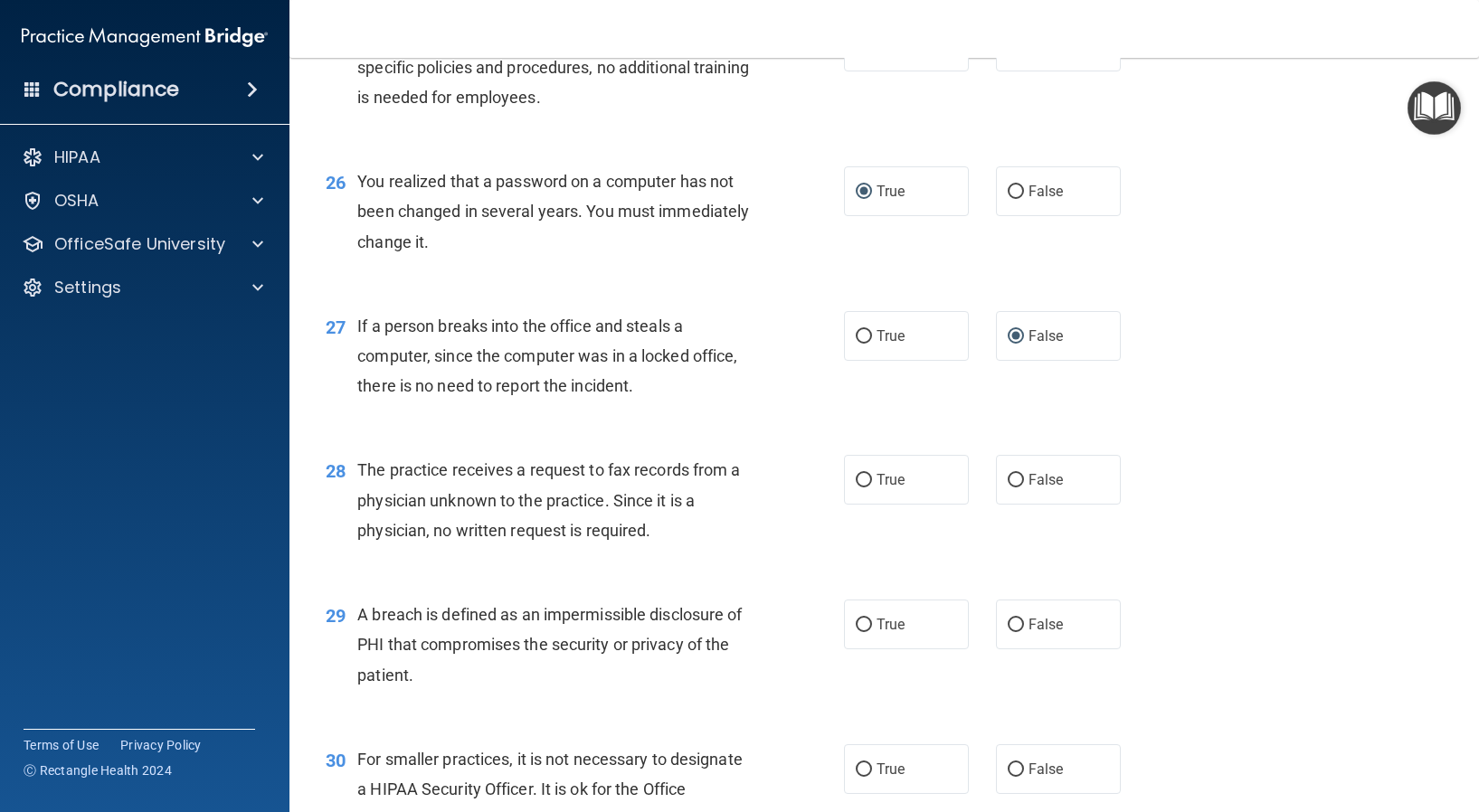
scroll to position [3797, 0]
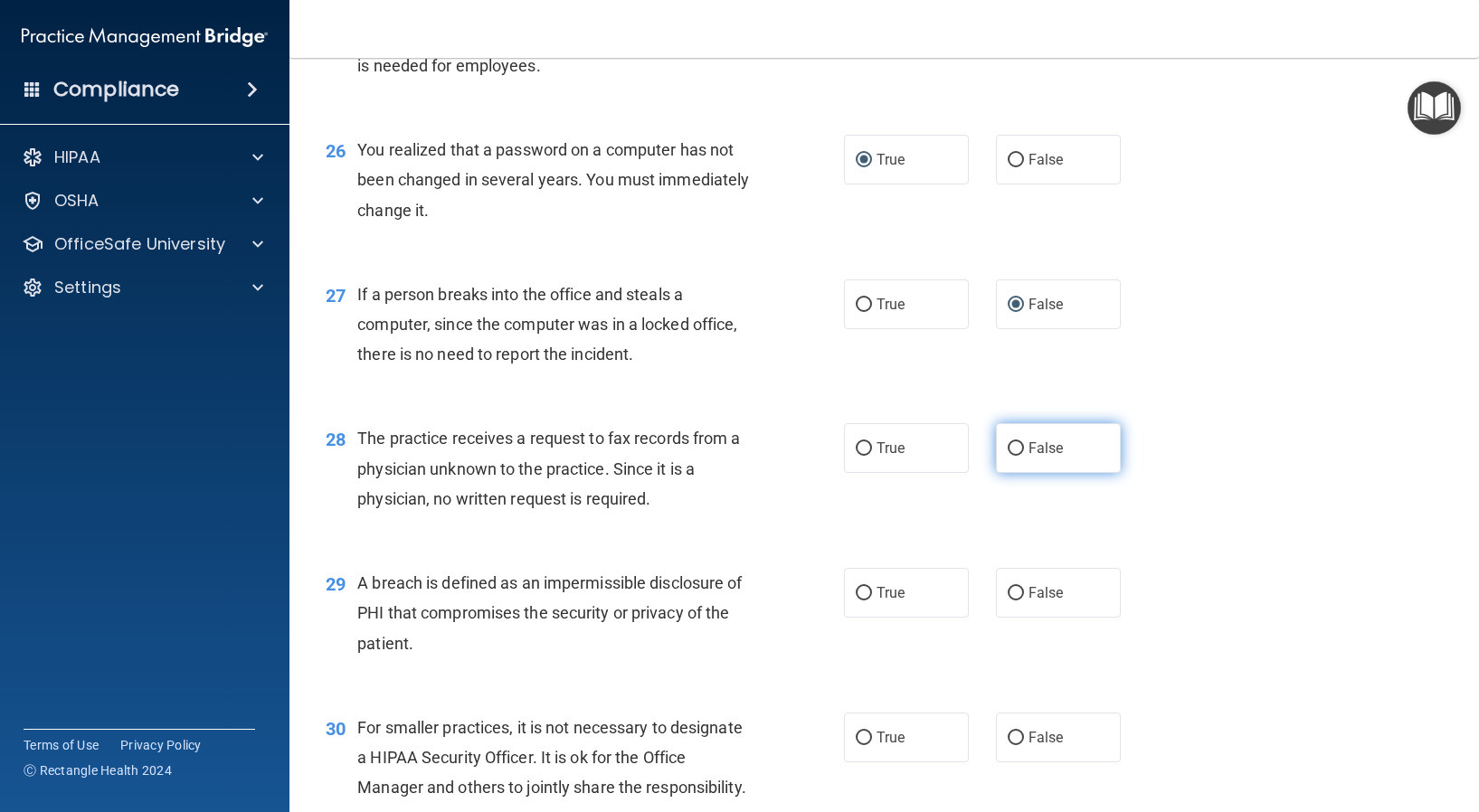
click at [1008, 450] on input "False" at bounding box center [1015, 449] width 17 height 14
radio input "true"
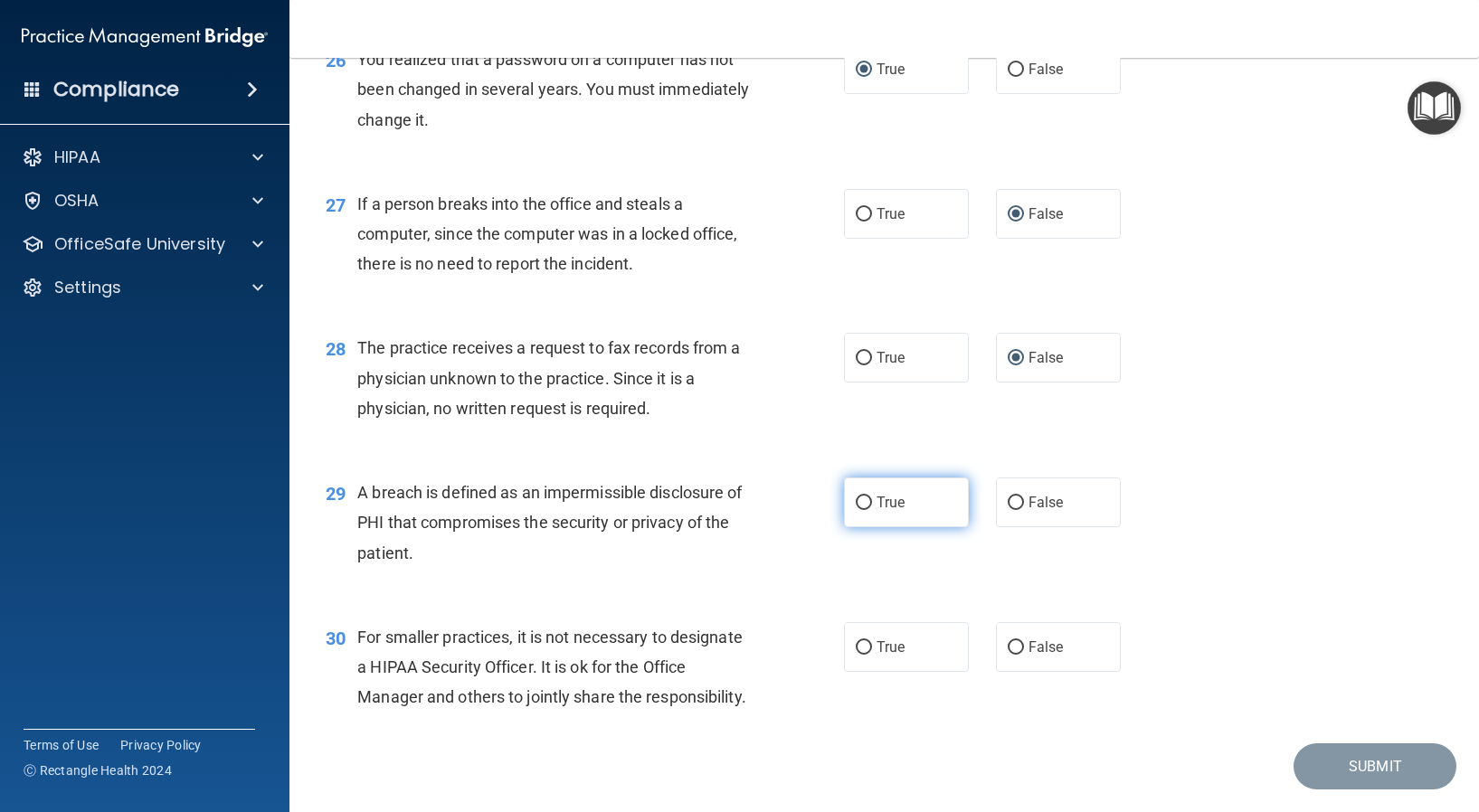
click at [857, 499] on input "True" at bounding box center [863, 504] width 17 height 14
radio input "true"
drag, startPoint x: 1007, startPoint y: 645, endPoint x: 893, endPoint y: 673, distance: 117.4
click at [1008, 647] on input "False" at bounding box center [1015, 648] width 17 height 14
radio input "true"
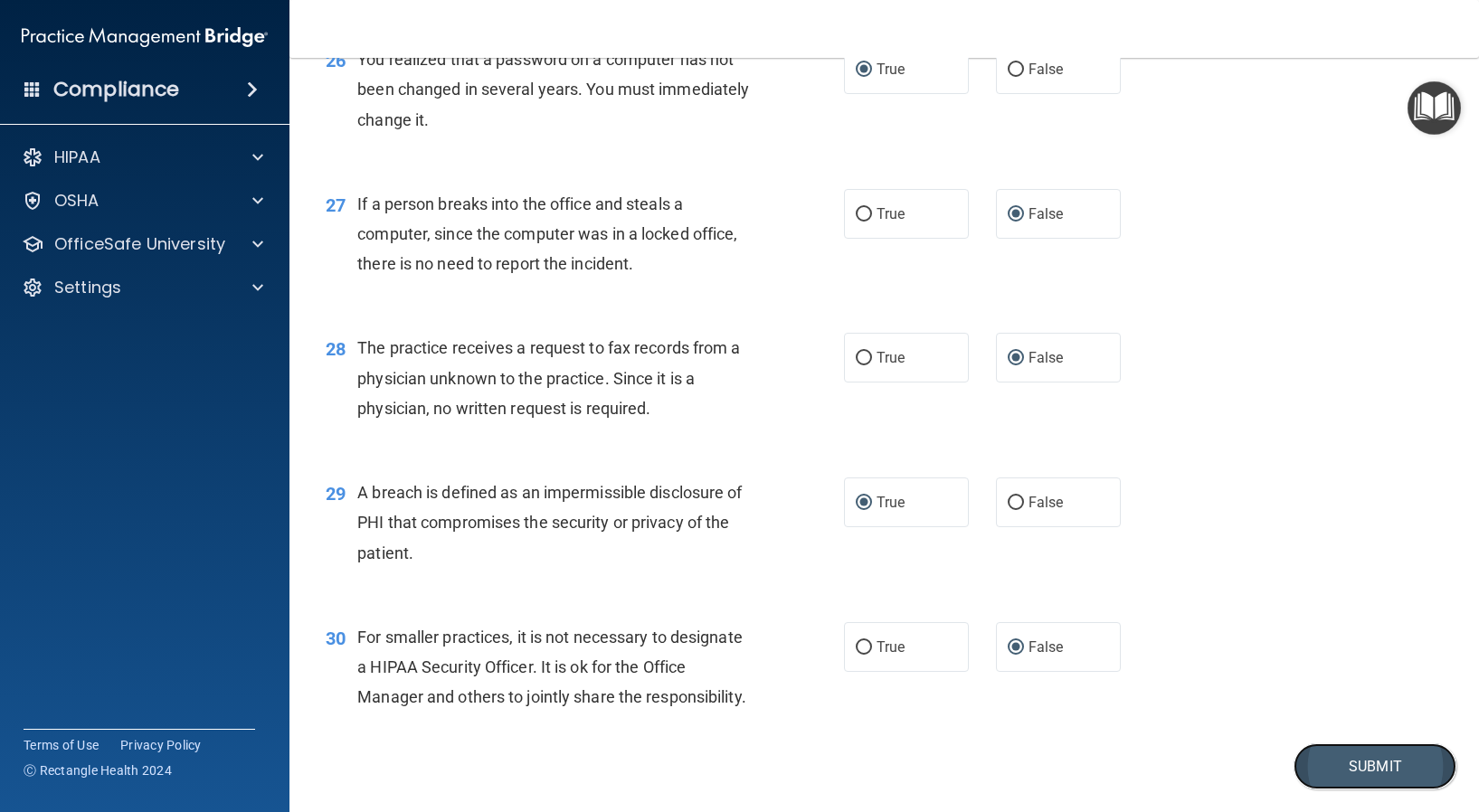
click at [1365, 785] on button "Submit" at bounding box center [1375, 766] width 163 height 46
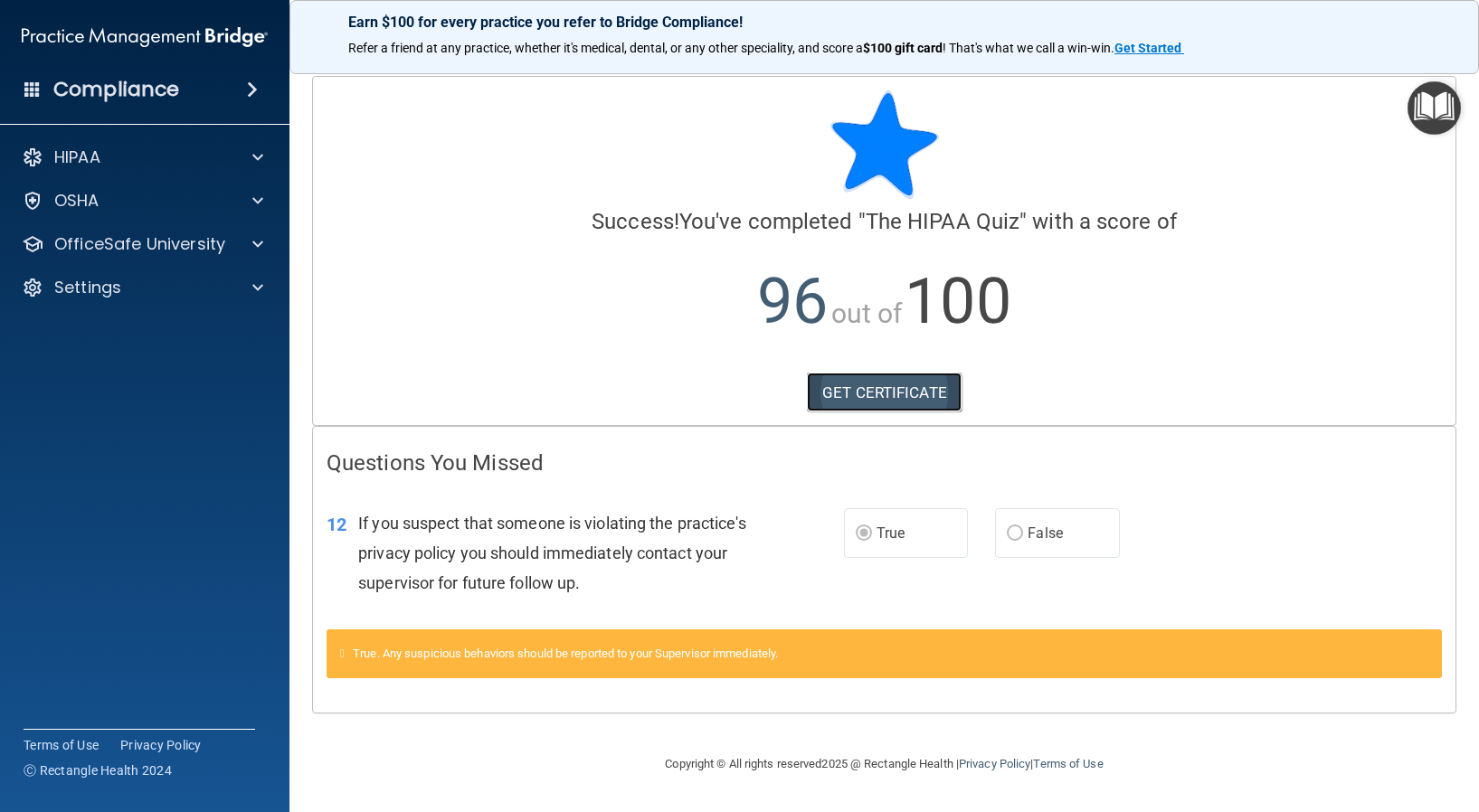
click at [906, 391] on link "GET CERTIFICATE" at bounding box center [883, 392] width 154 height 40
click at [120, 247] on p "OfficeSafe University" at bounding box center [139, 244] width 171 height 22
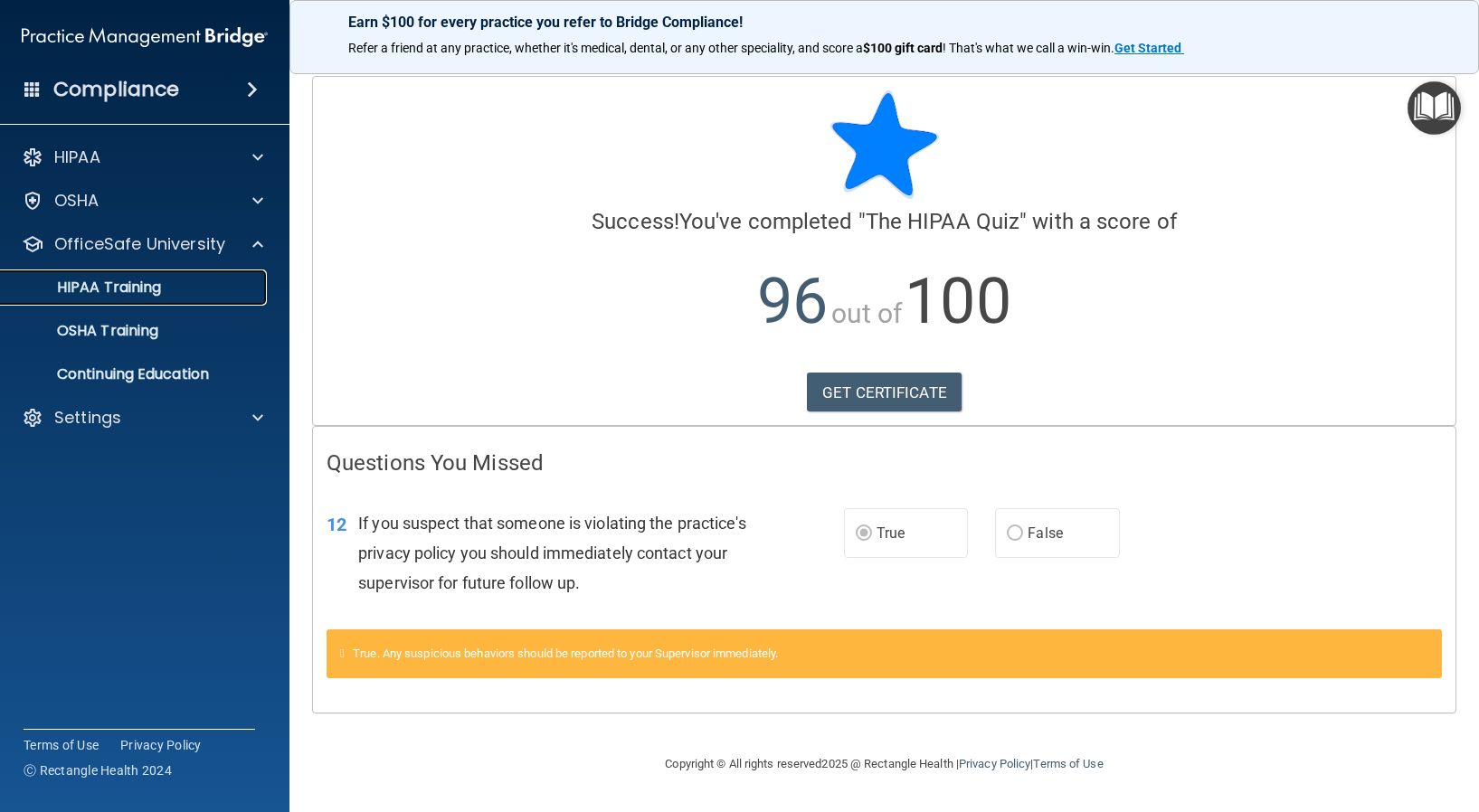
click at [112, 287] on p "HIPAA Training" at bounding box center [86, 288] width 149 height 18
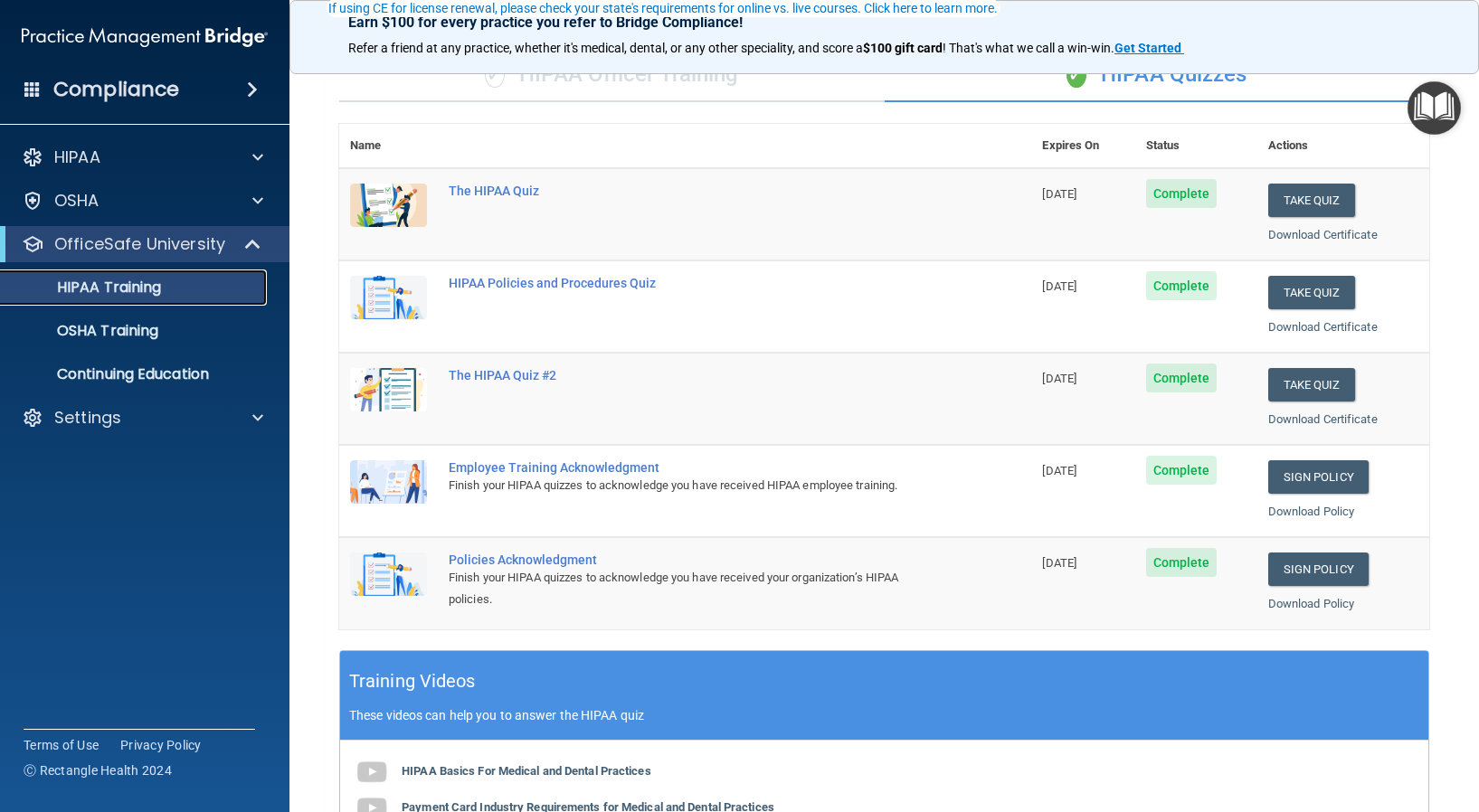
scroll to position [181, 0]
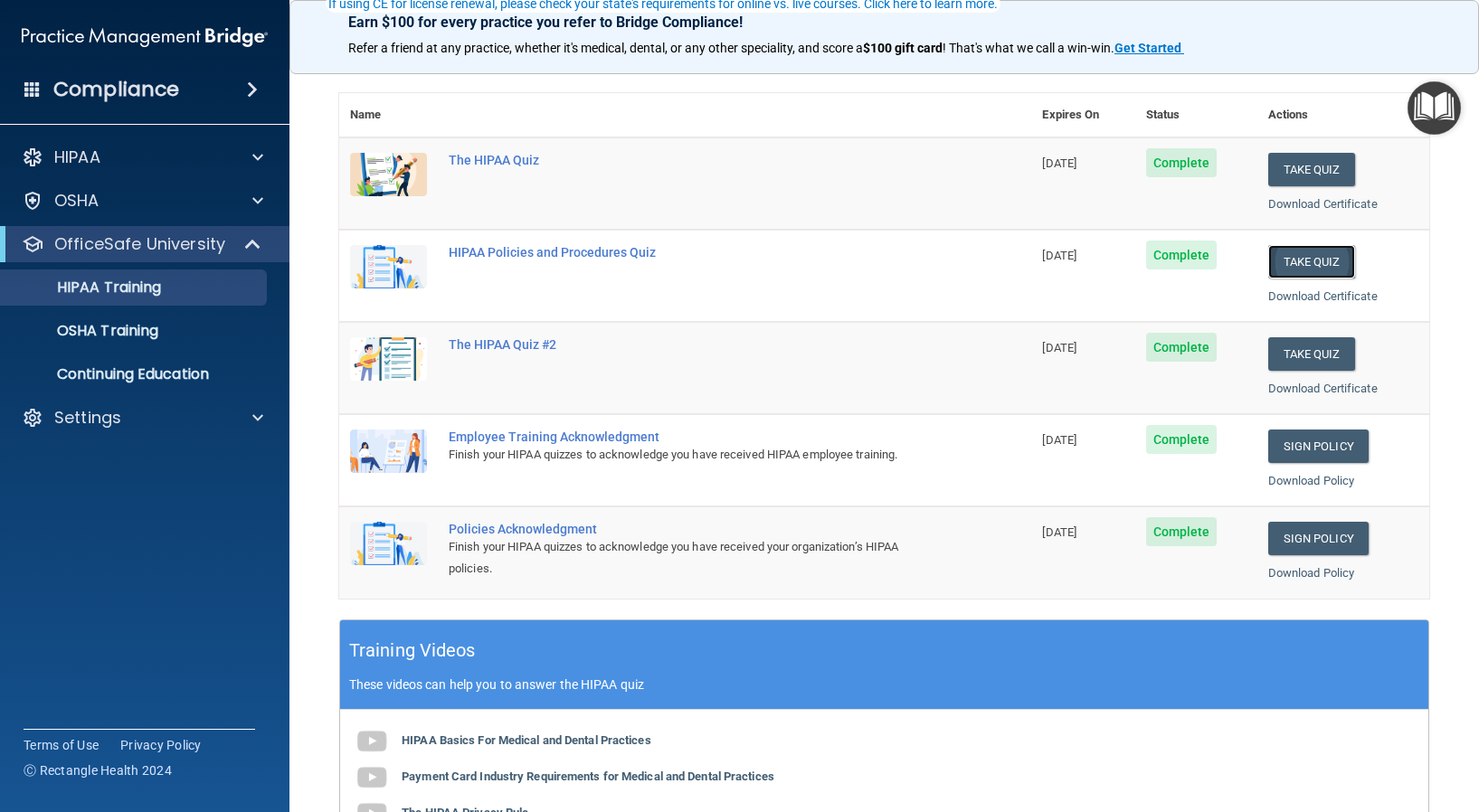
click at [1316, 261] on button "Take Quiz" at bounding box center [1311, 262] width 86 height 33
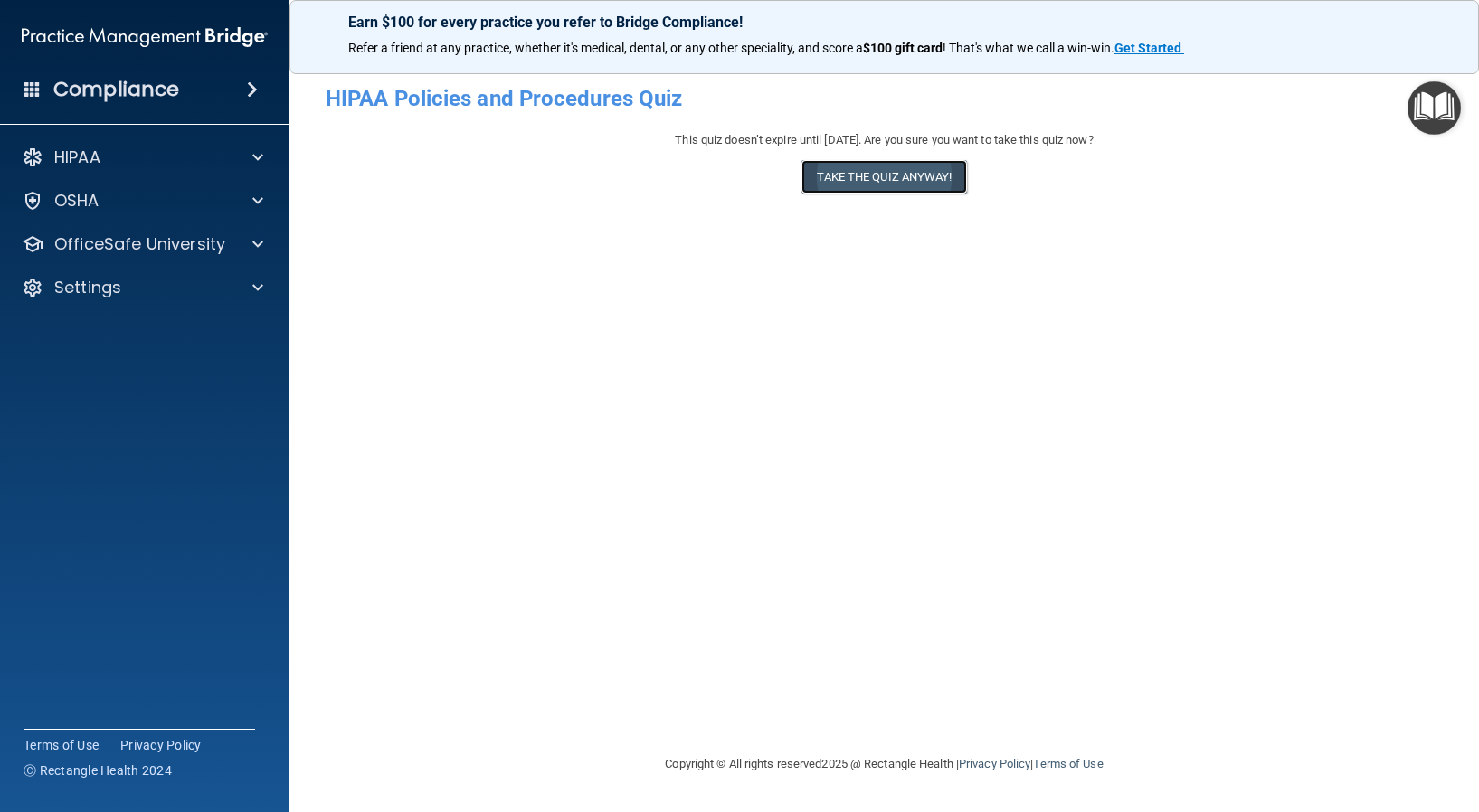
click at [840, 172] on button "Take the quiz anyway!" at bounding box center [884, 177] width 165 height 33
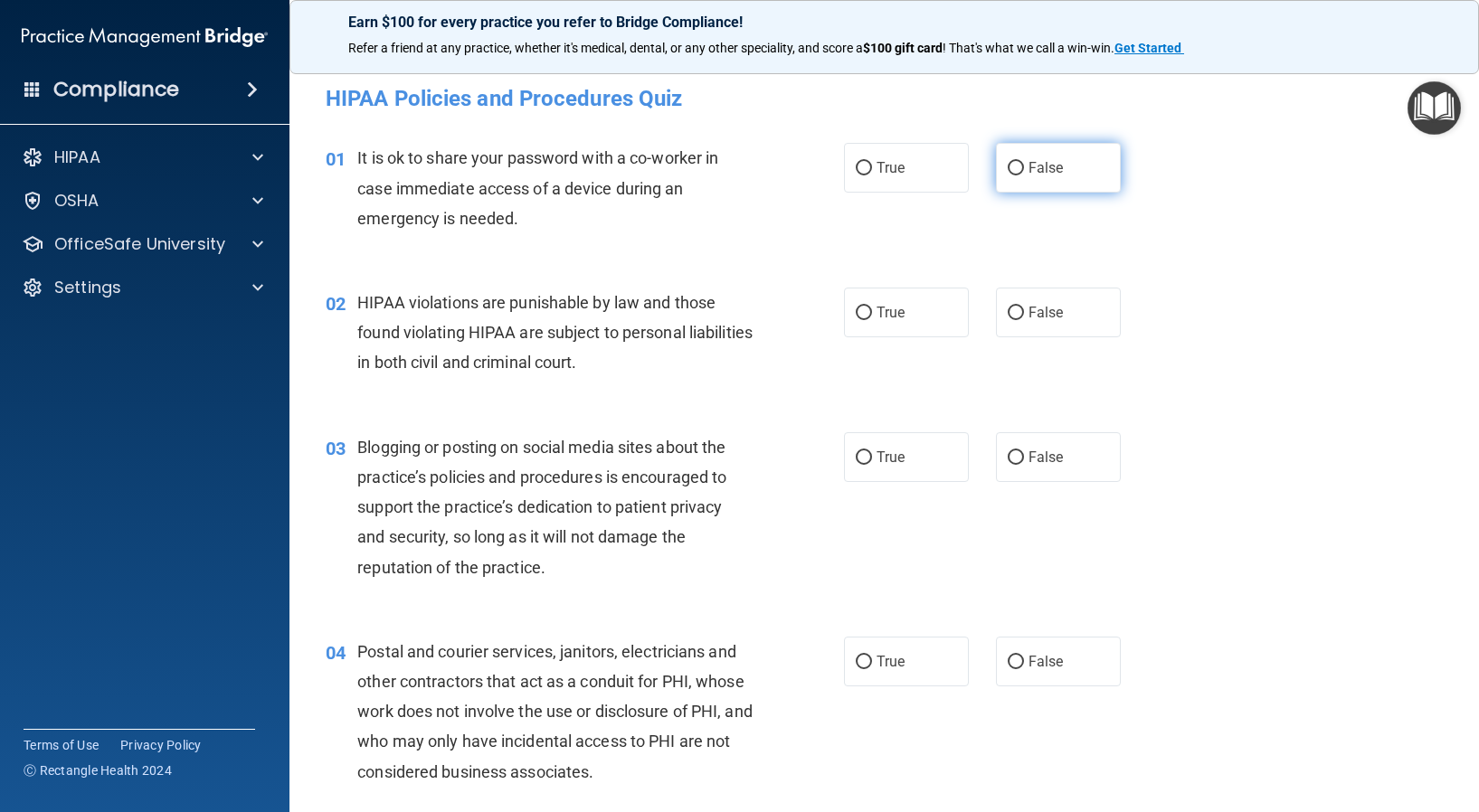
click at [1011, 166] on input "False" at bounding box center [1015, 169] width 17 height 14
radio input "true"
click at [855, 311] on input "True" at bounding box center [863, 313] width 17 height 14
radio input "true"
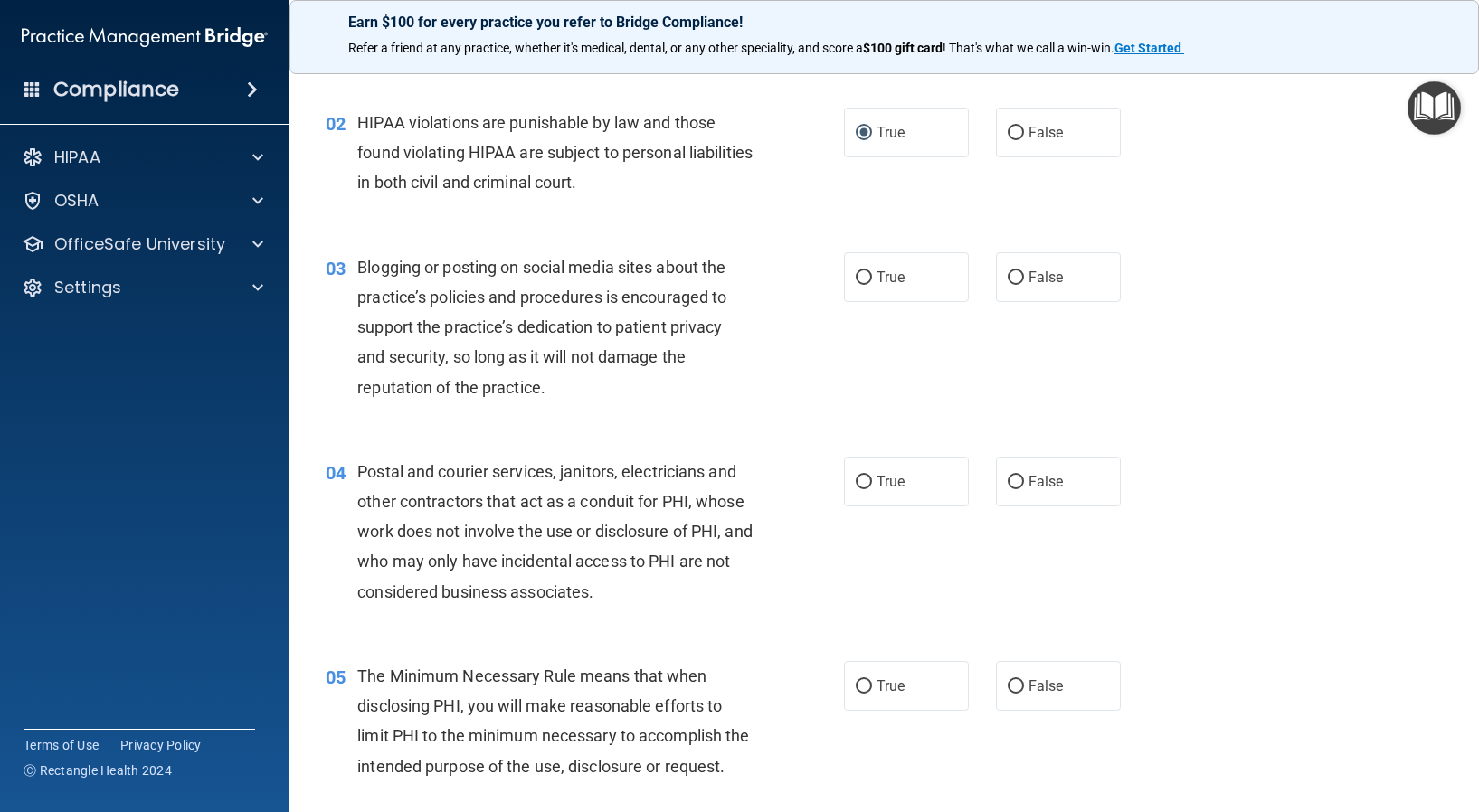
scroll to position [181, 0]
click at [1008, 273] on input "False" at bounding box center [1015, 277] width 17 height 14
radio input "true"
click at [1011, 482] on input "False" at bounding box center [1015, 481] width 17 height 14
radio input "true"
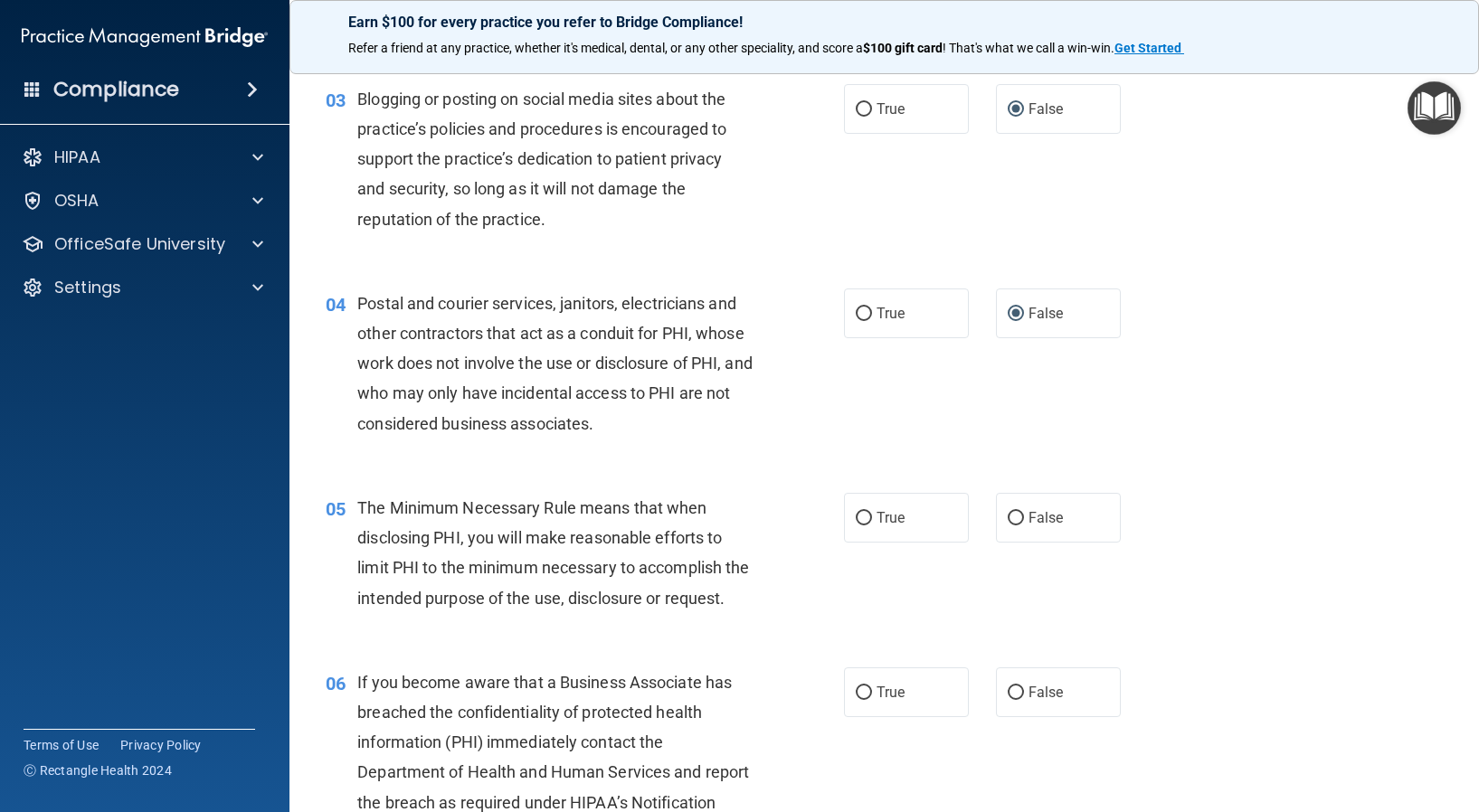
scroll to position [361, 0]
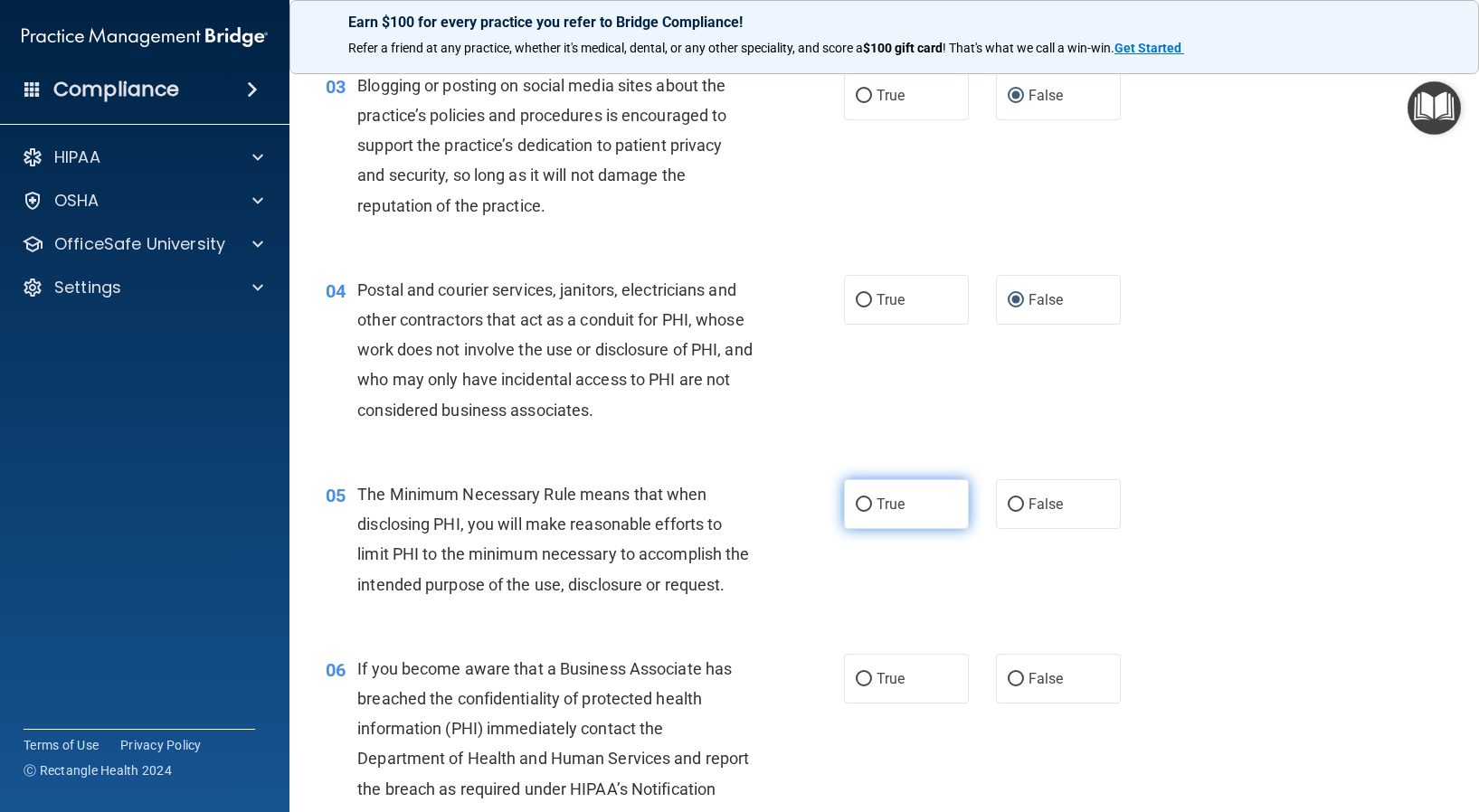
click at [855, 505] on input "True" at bounding box center [863, 505] width 17 height 14
radio input "true"
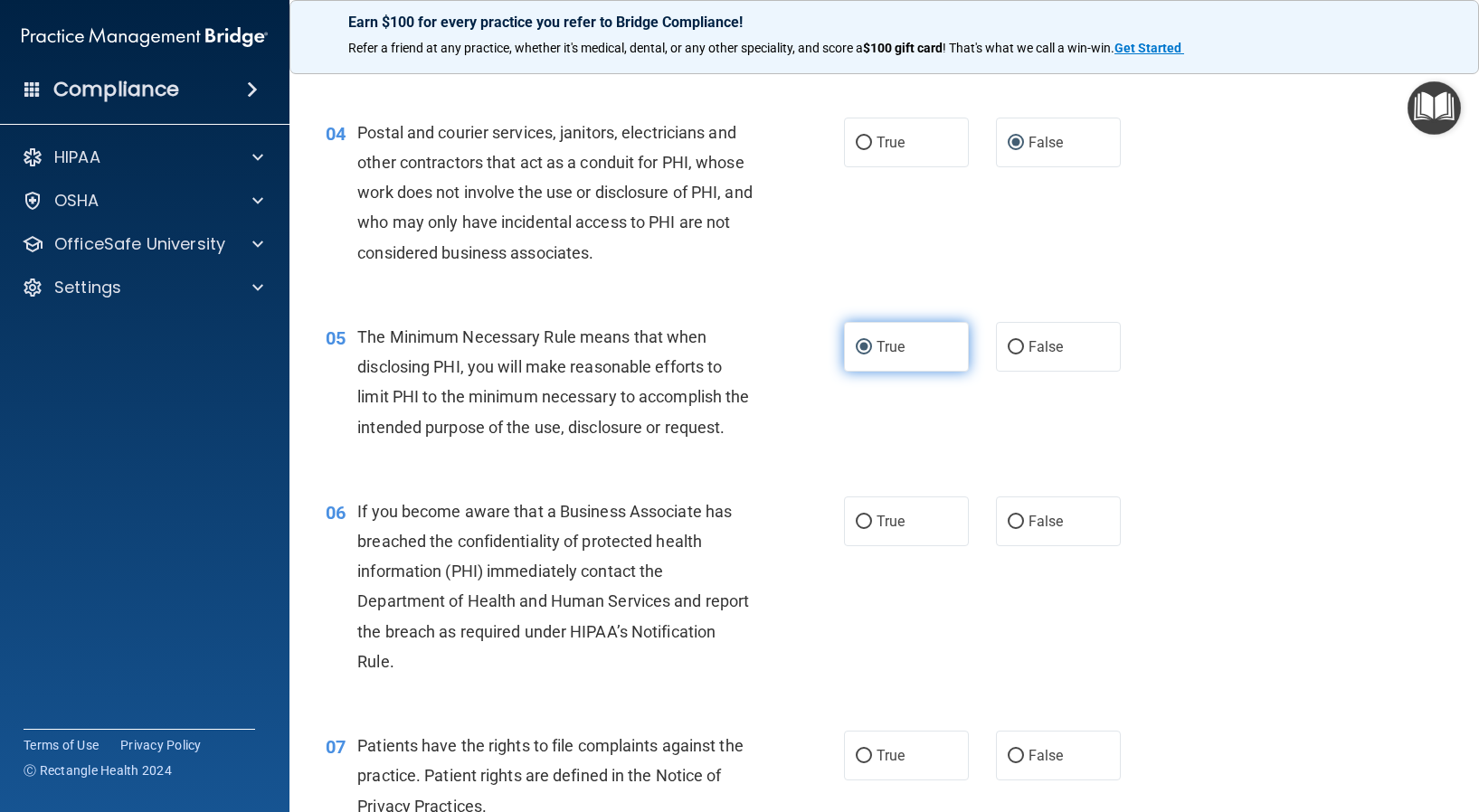
scroll to position [542, 0]
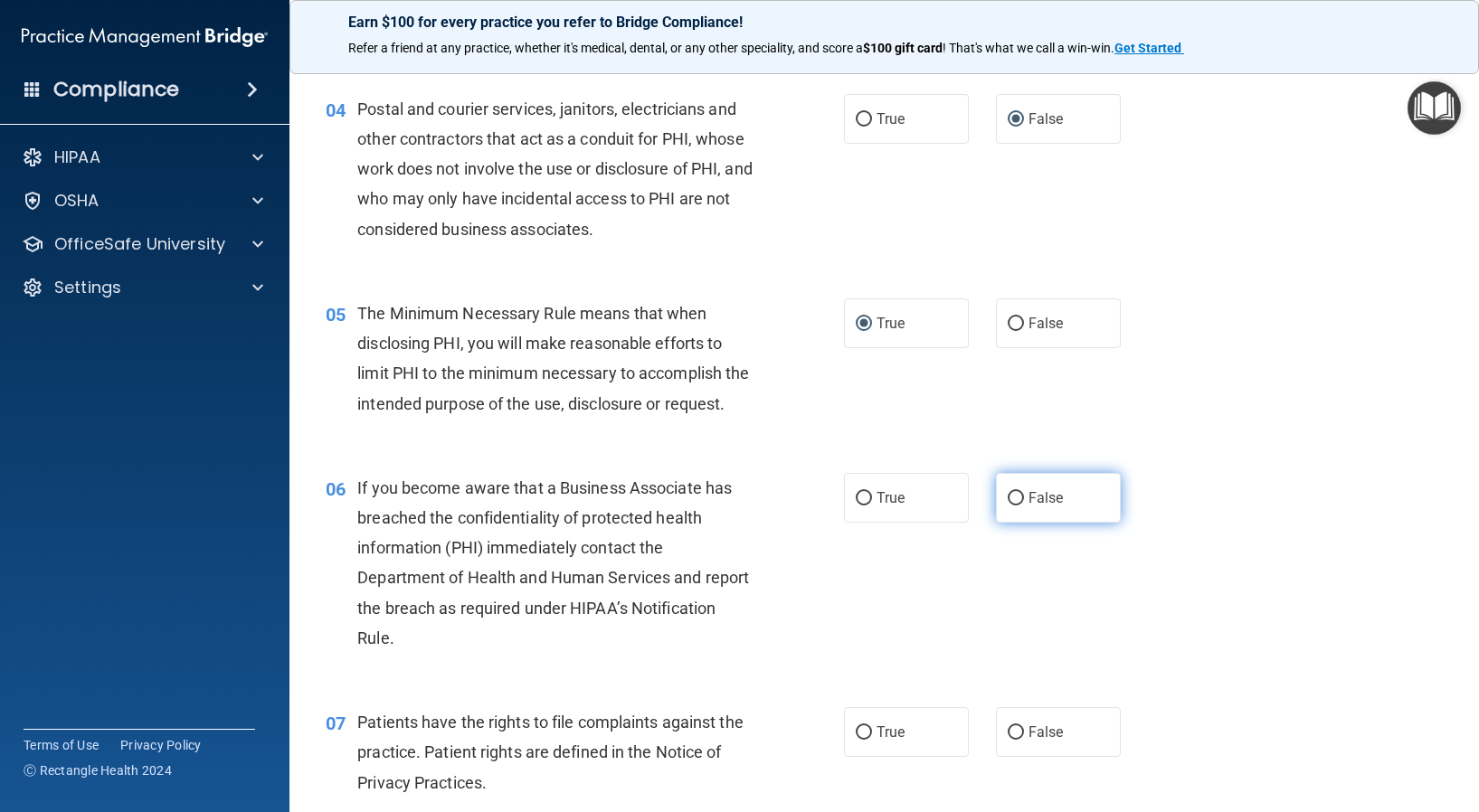
click at [1008, 506] on input "False" at bounding box center [1015, 499] width 17 height 14
radio input "true"
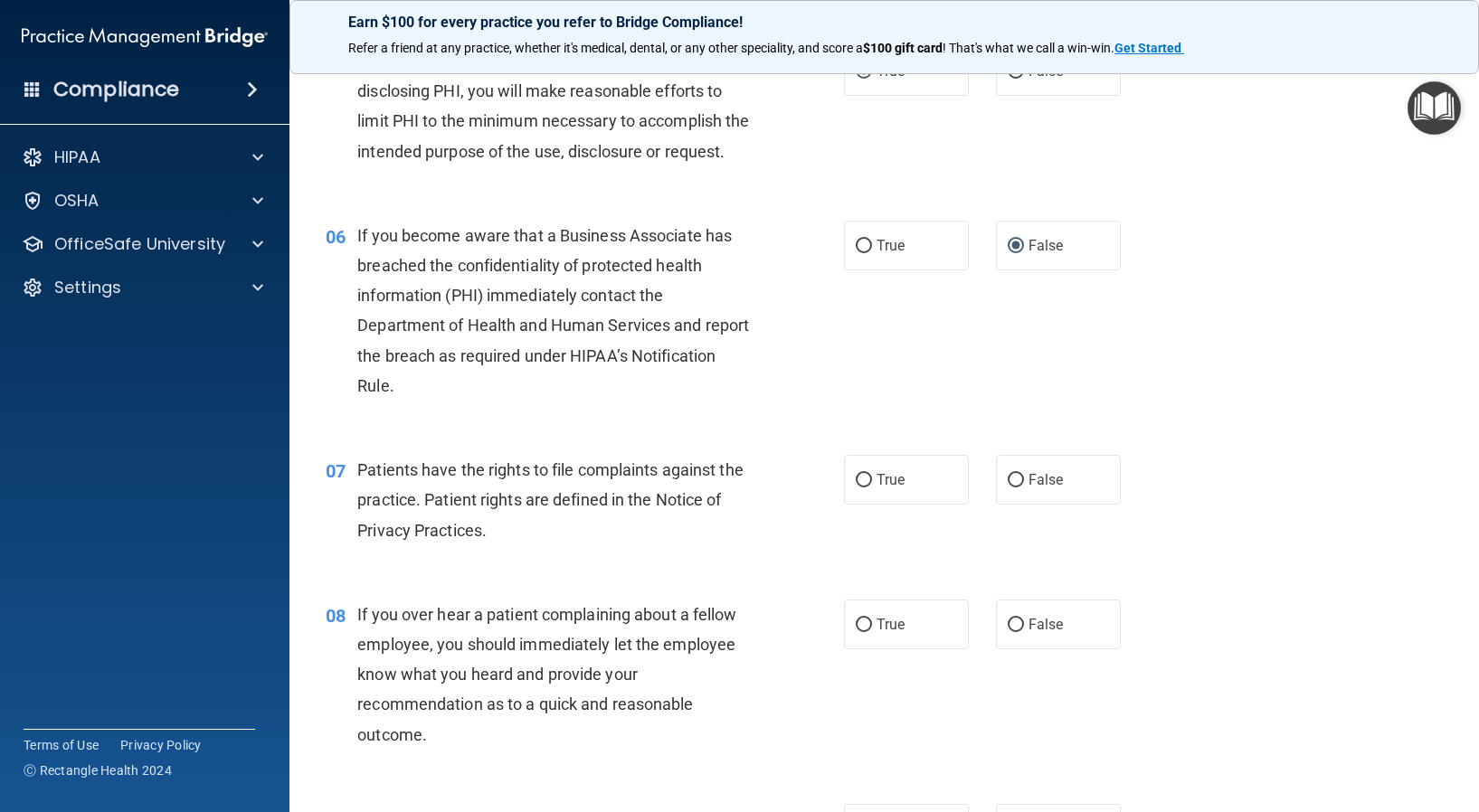
scroll to position [814, 0]
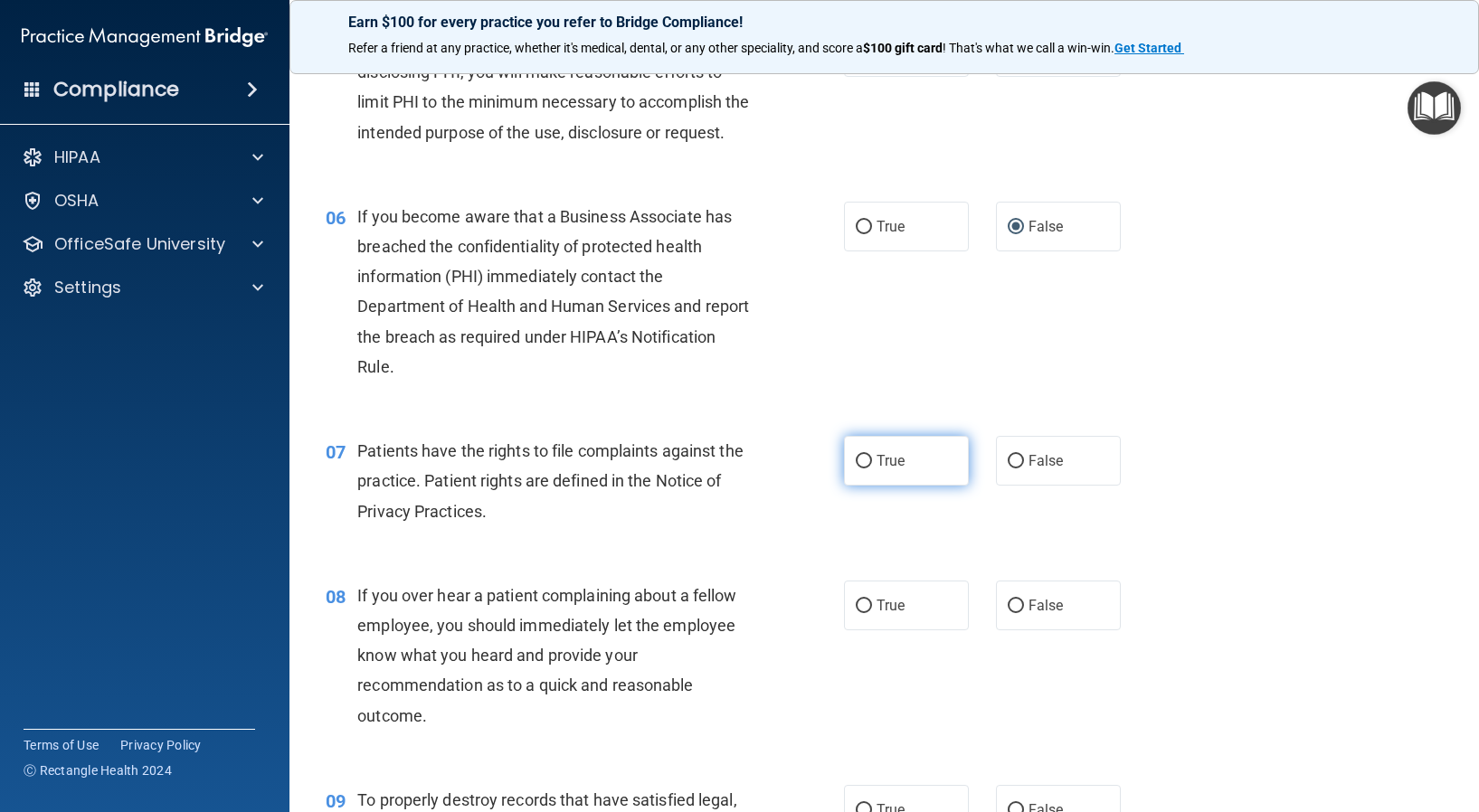
click at [862, 468] on input "True" at bounding box center [863, 461] width 17 height 14
radio input "true"
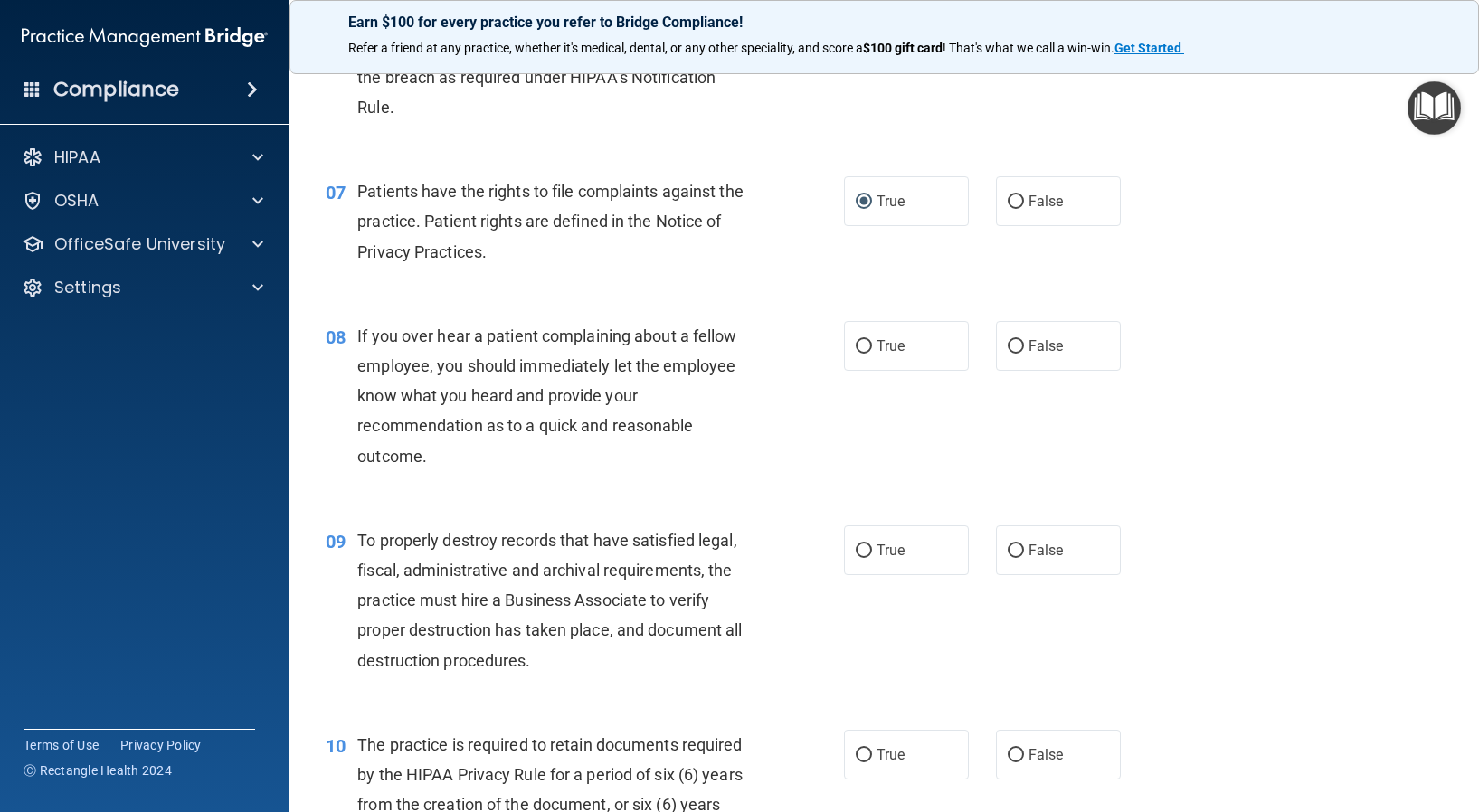
scroll to position [1085, 0]
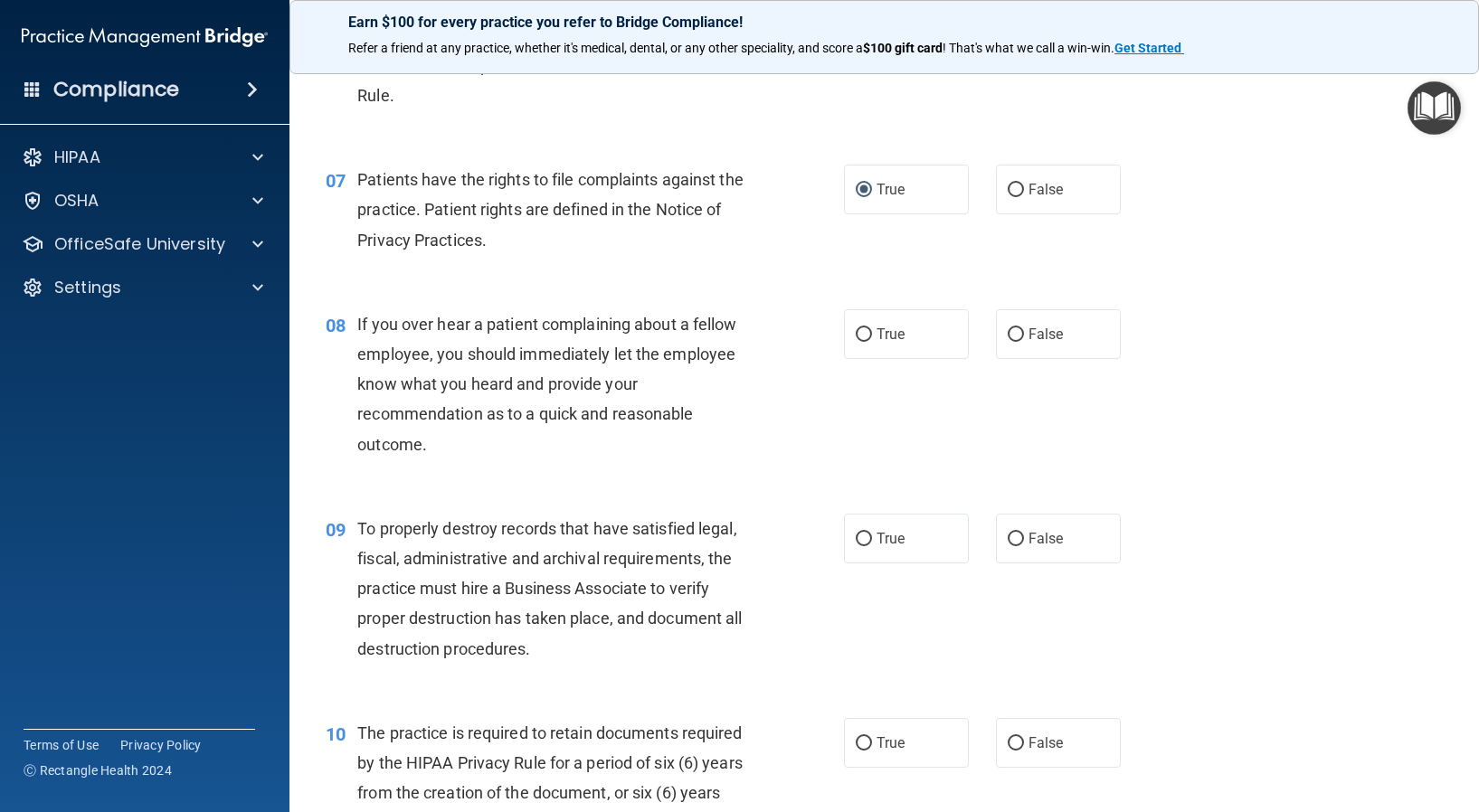
drag, startPoint x: 1003, startPoint y: 364, endPoint x: 985, endPoint y: 380, distance: 24.1
click at [1008, 342] on input "False" at bounding box center [1015, 335] width 17 height 14
radio input "true"
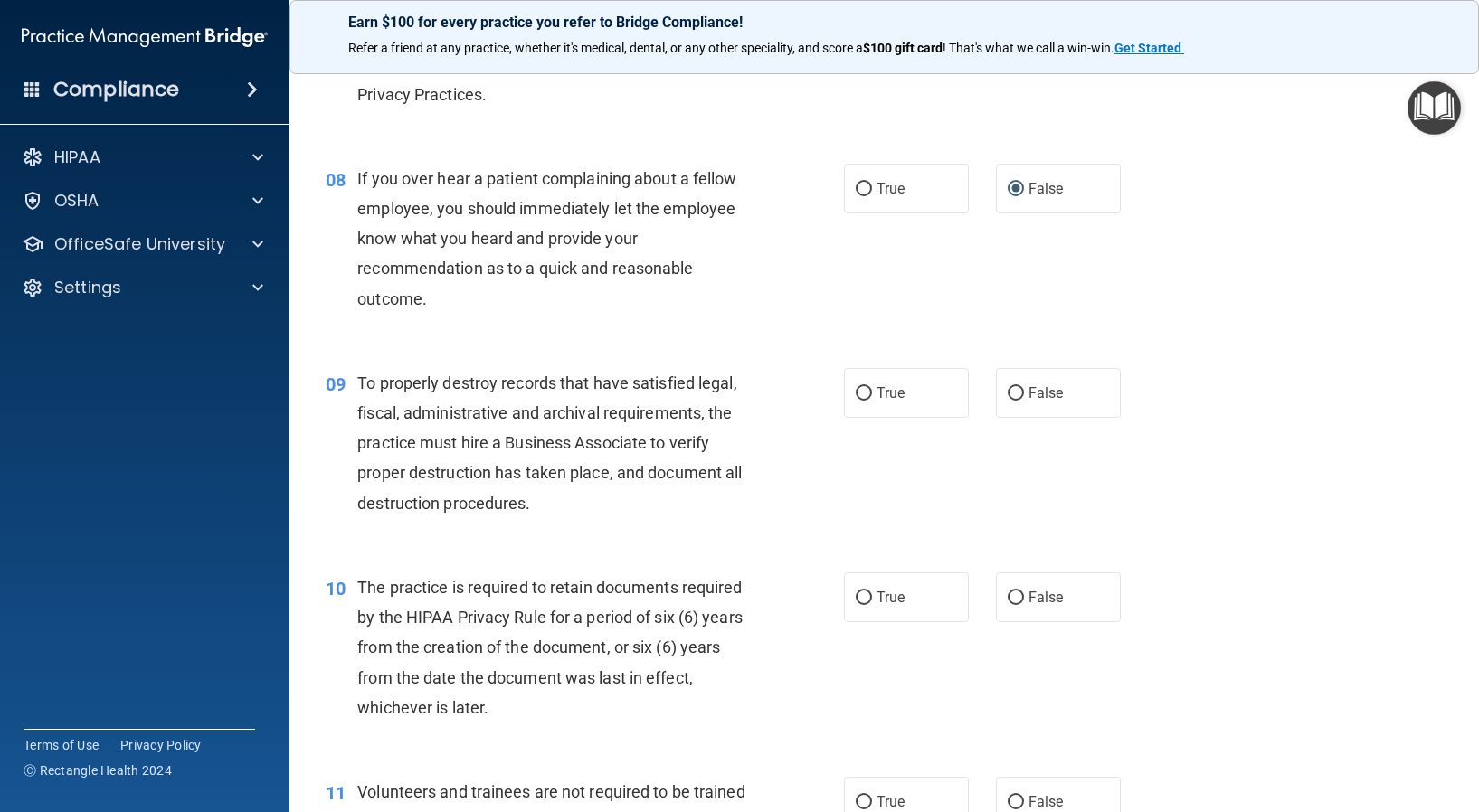
scroll to position [1266, 0]
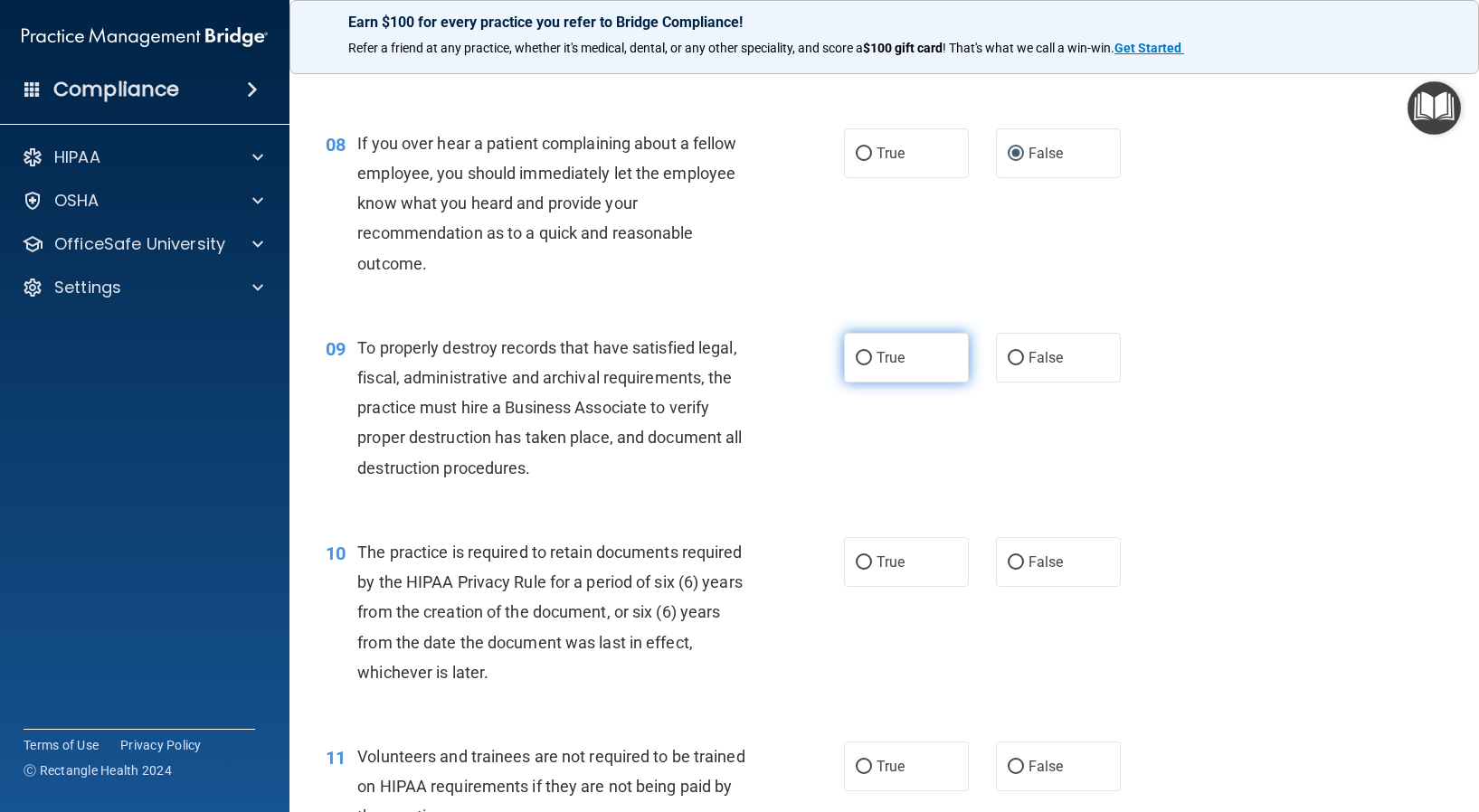
click at [857, 365] on input "True" at bounding box center [863, 358] width 17 height 14
radio input "true"
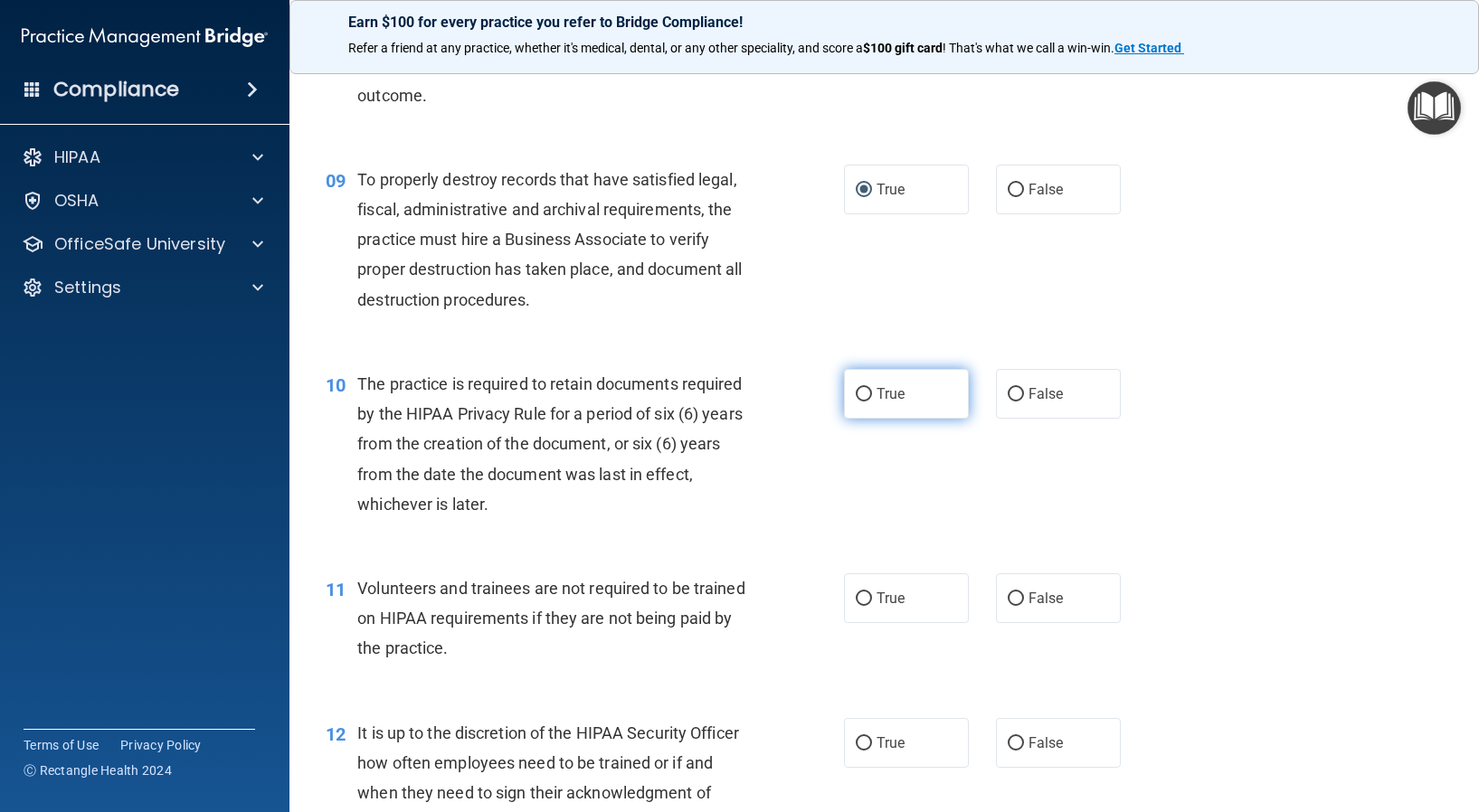
scroll to position [1446, 0]
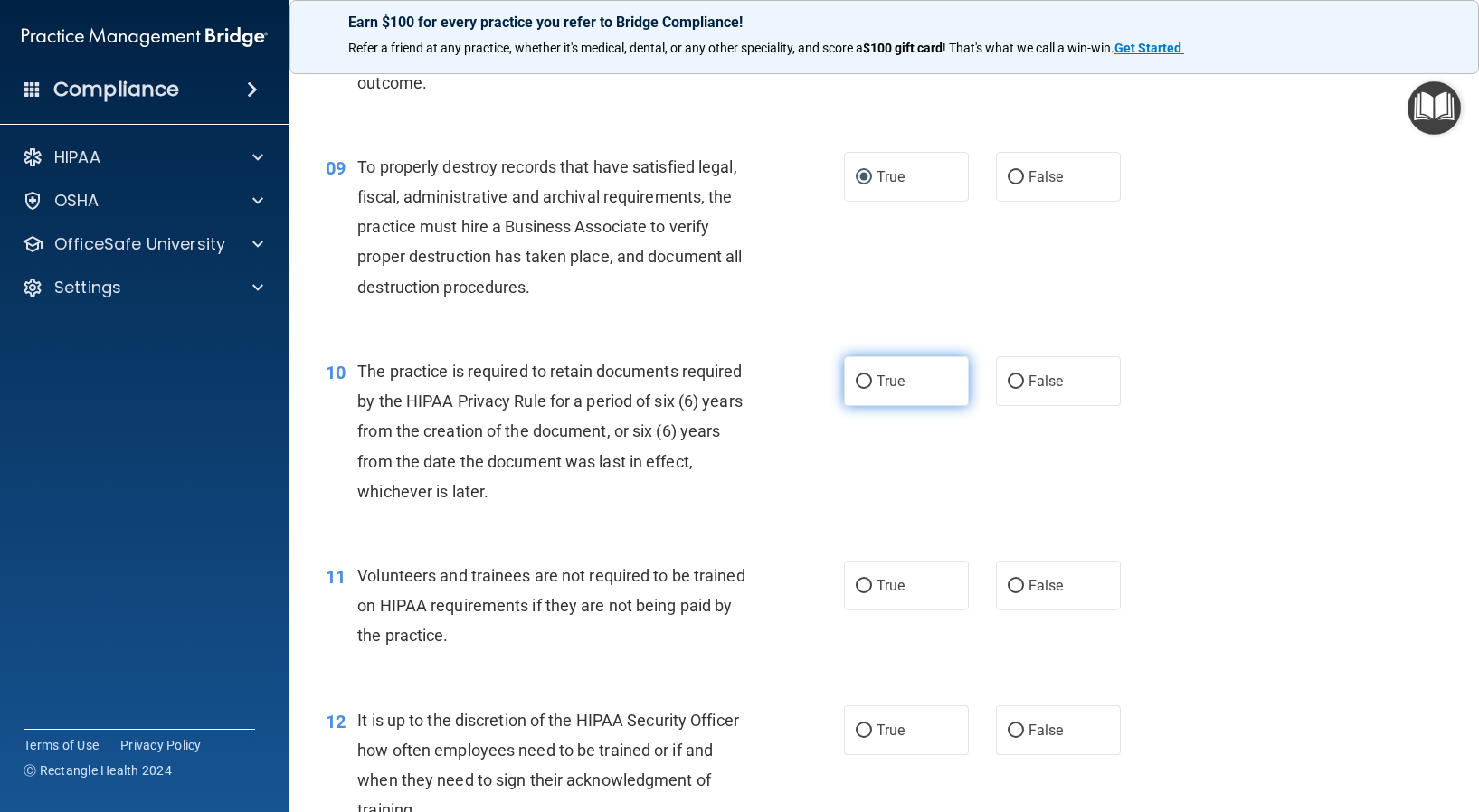
click at [856, 389] on input "True" at bounding box center [863, 382] width 17 height 14
radio input "true"
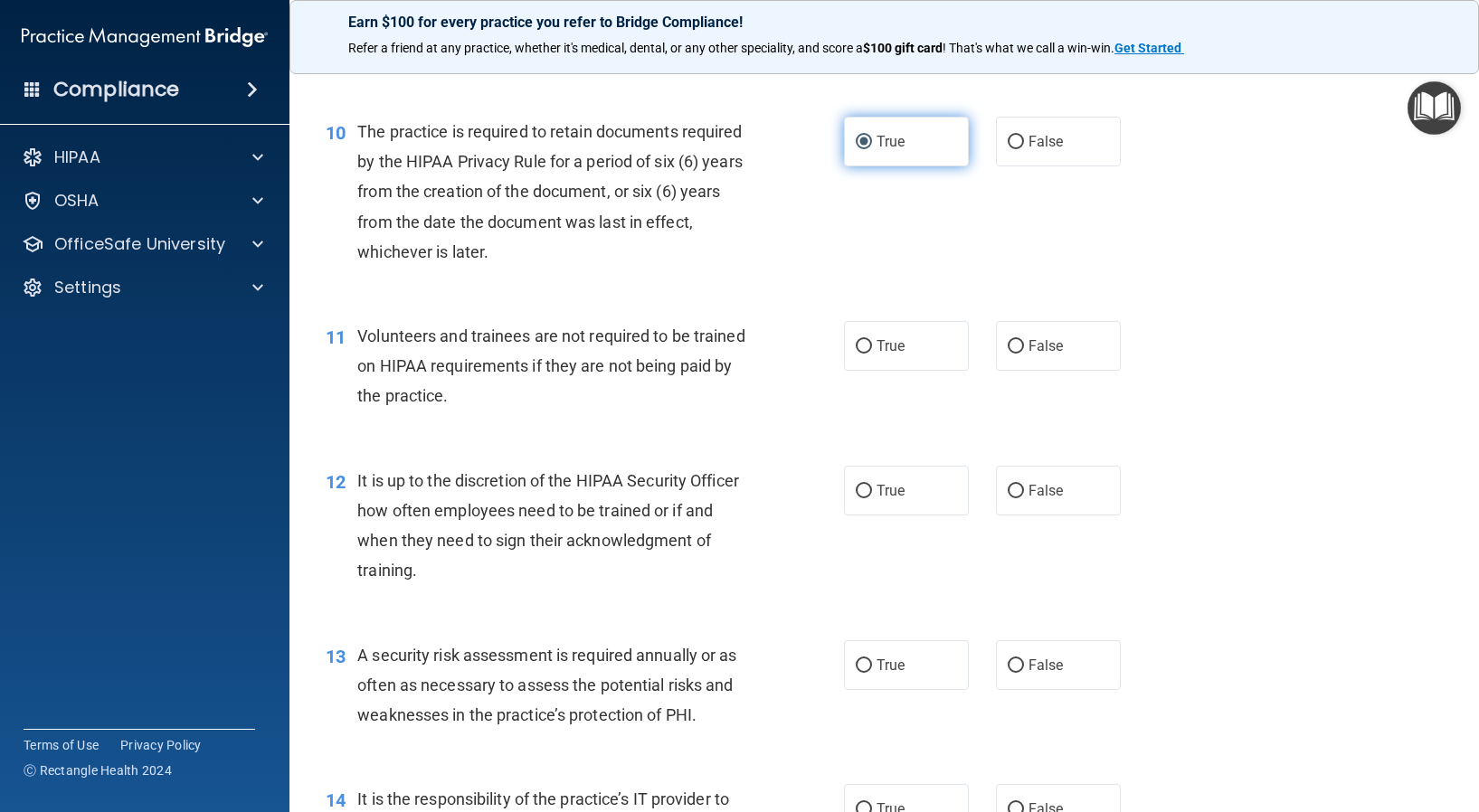
scroll to position [1718, 0]
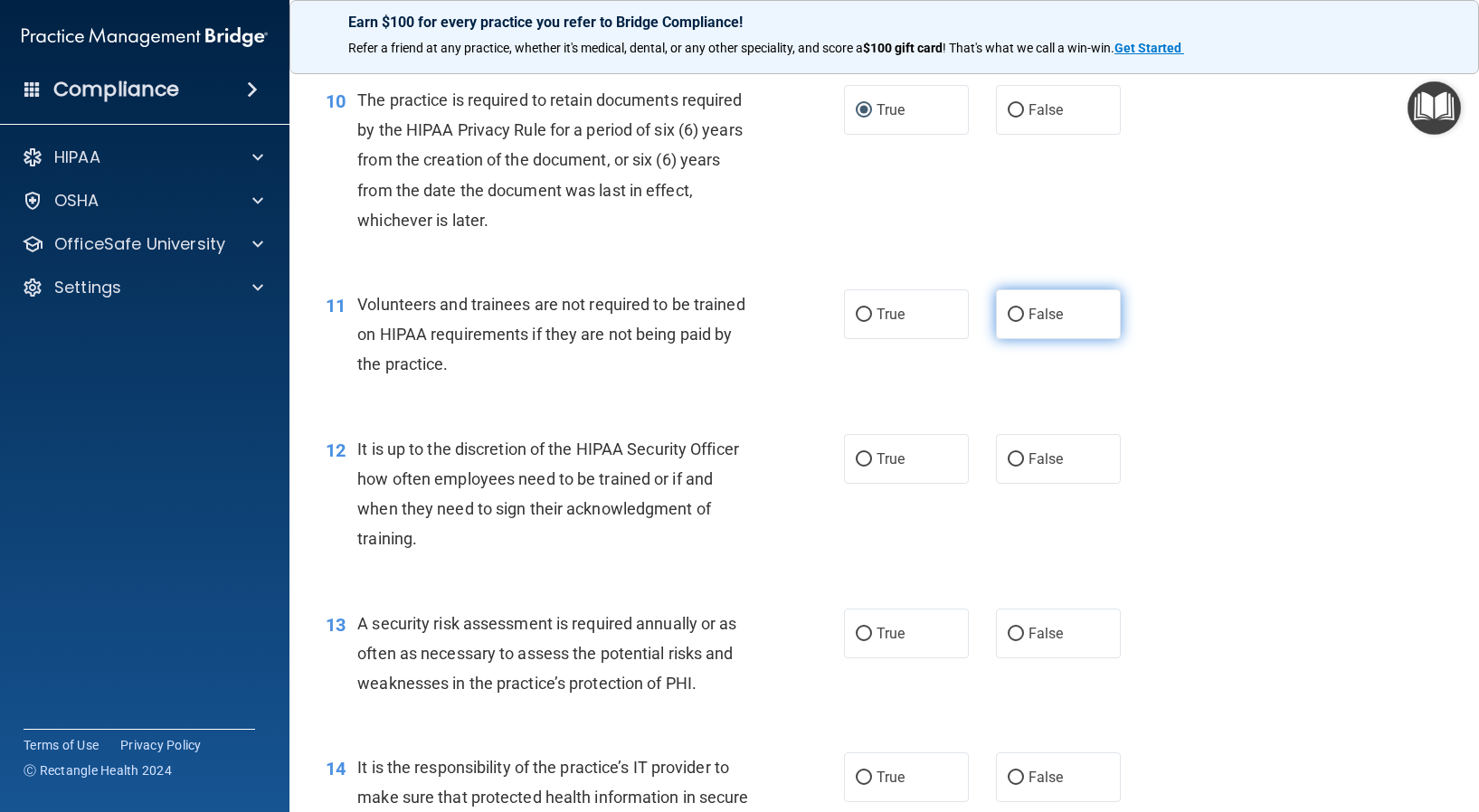
click at [1012, 322] on input "False" at bounding box center [1015, 315] width 17 height 14
radio input "true"
click at [1008, 466] on input "False" at bounding box center [1015, 460] width 17 height 14
radio input "true"
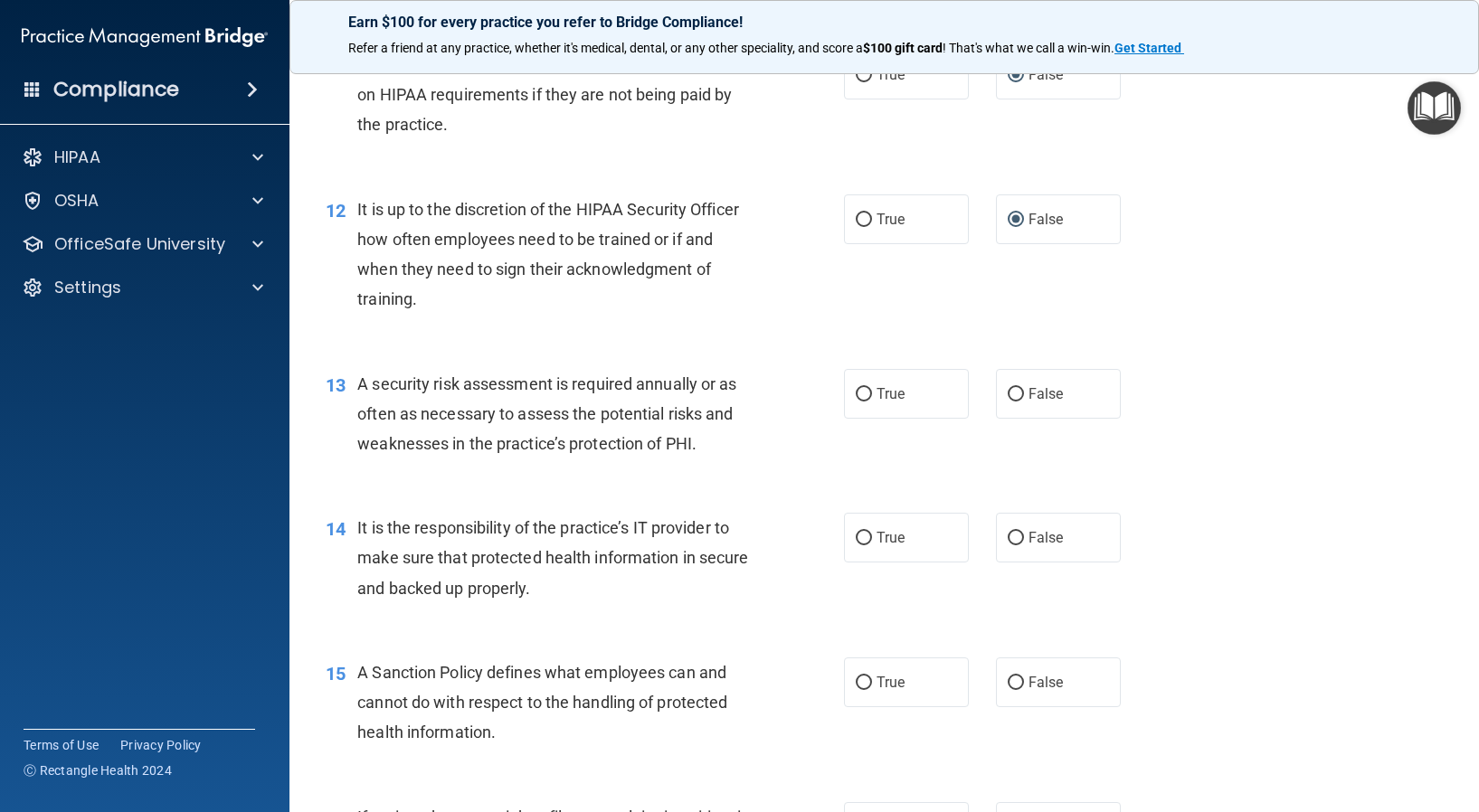
scroll to position [1989, 0]
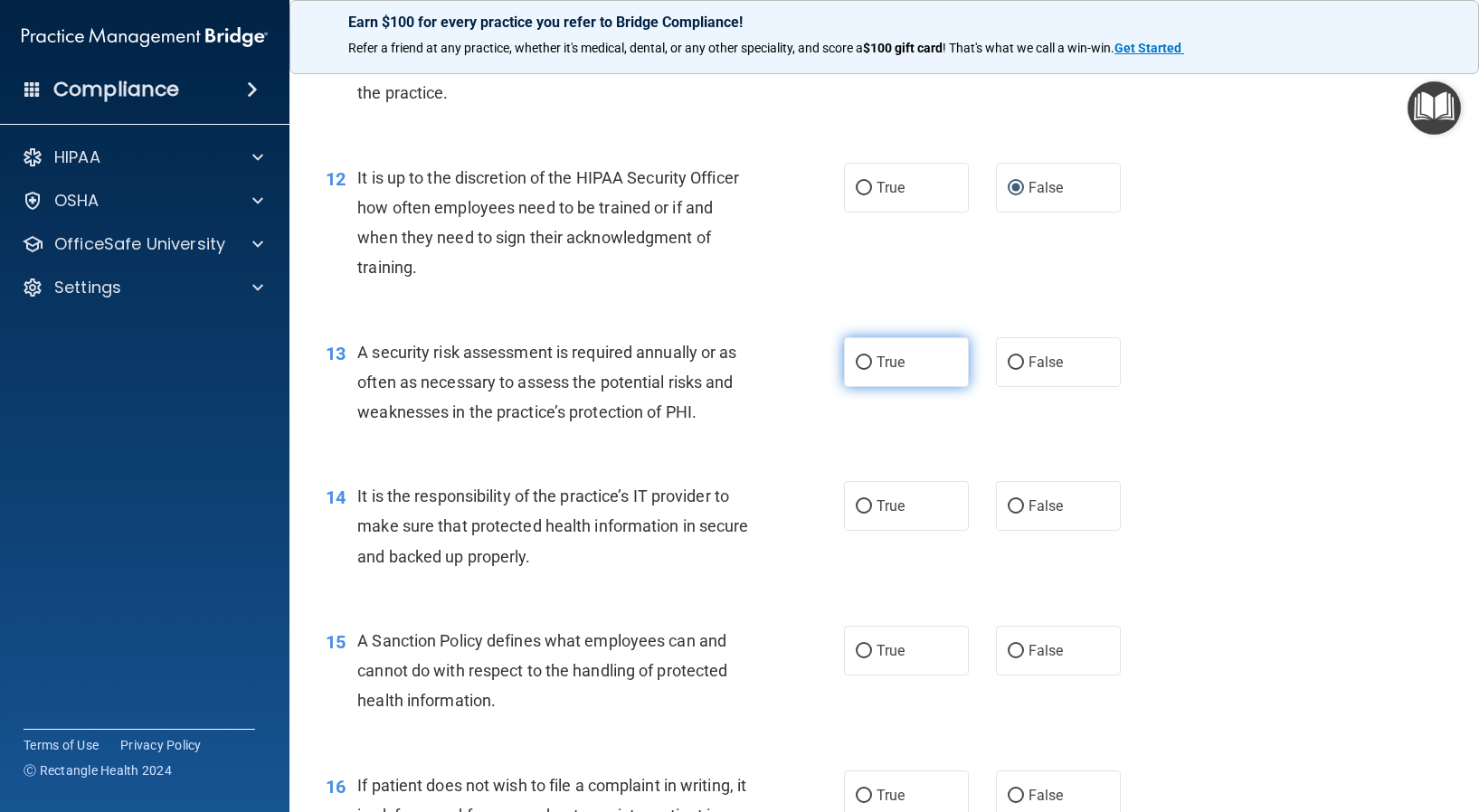
click at [860, 370] on input "True" at bounding box center [863, 363] width 17 height 14
radio input "true"
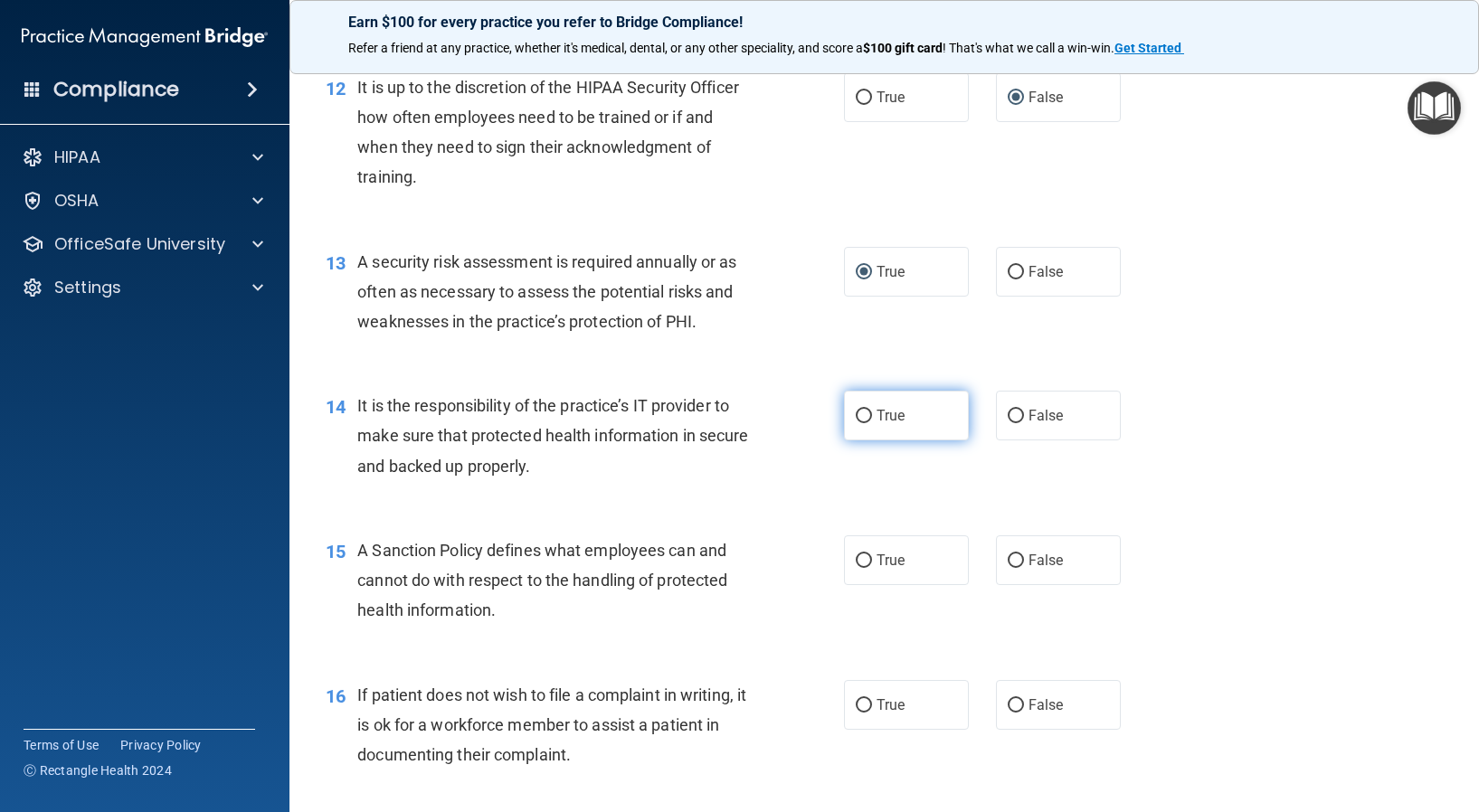
click at [865, 440] on label "True" at bounding box center [905, 415] width 125 height 50
click at [865, 423] on input "True" at bounding box center [863, 416] width 17 height 14
radio input "true"
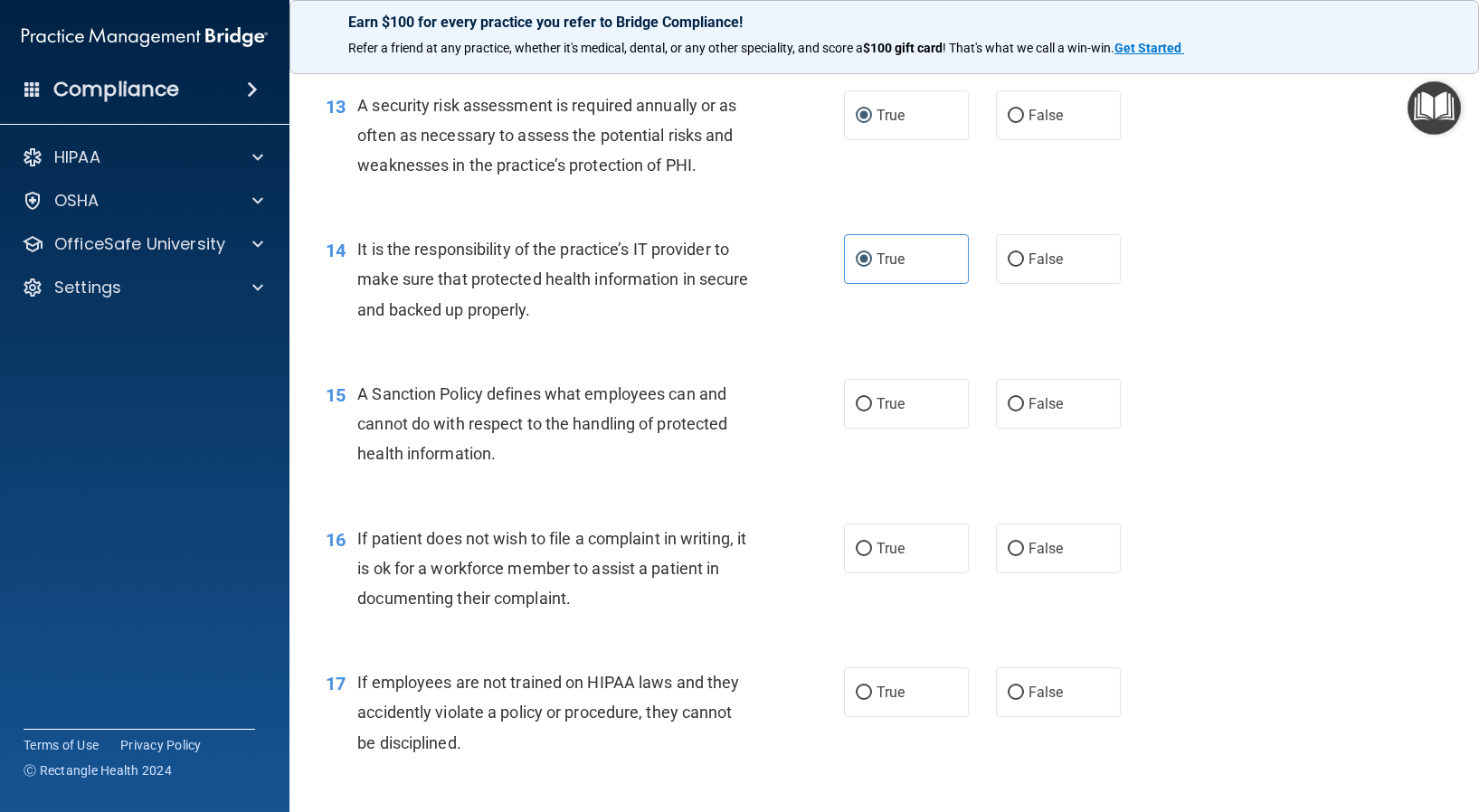
scroll to position [2260, 0]
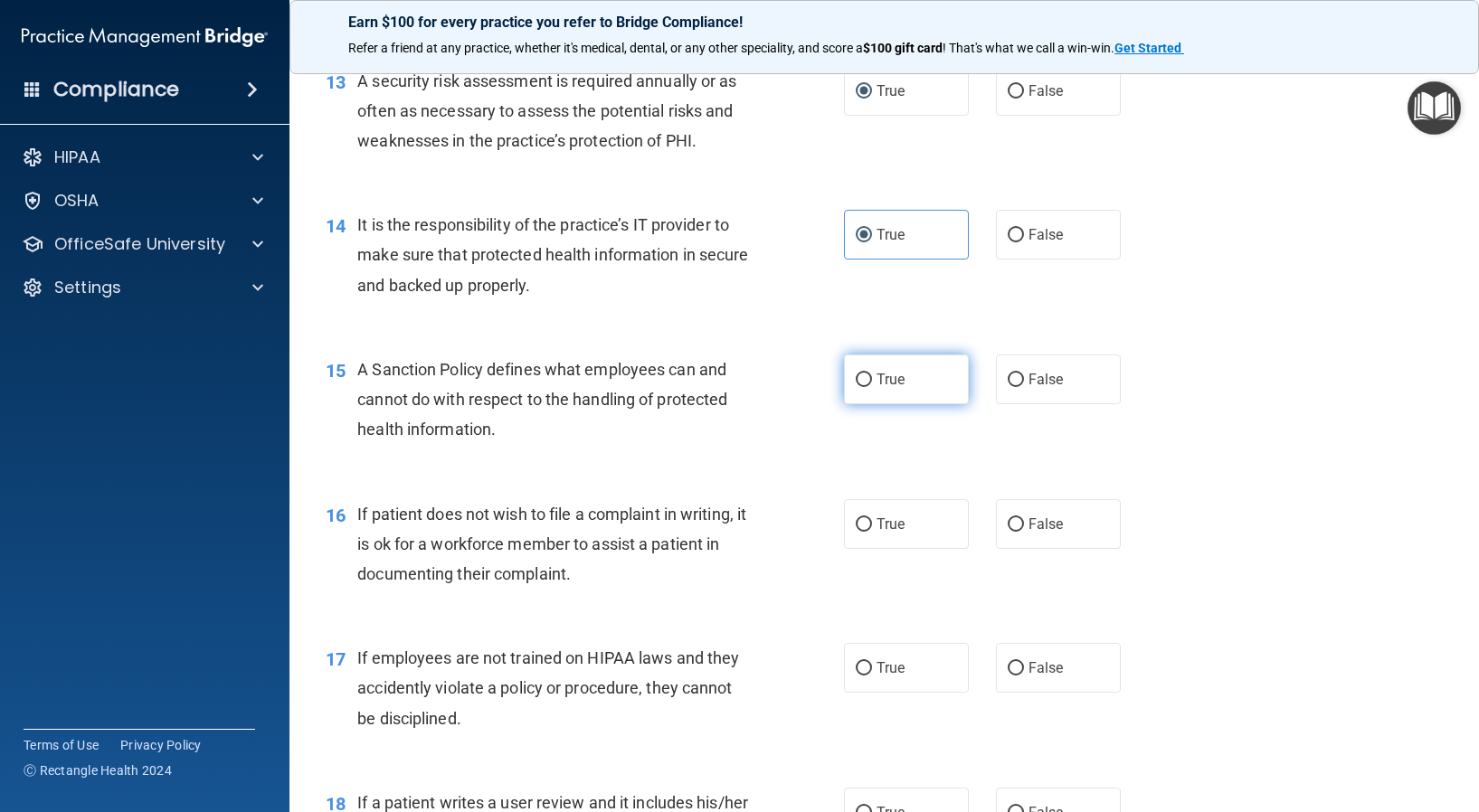
click at [860, 387] on input "True" at bounding box center [863, 380] width 17 height 14
radio input "true"
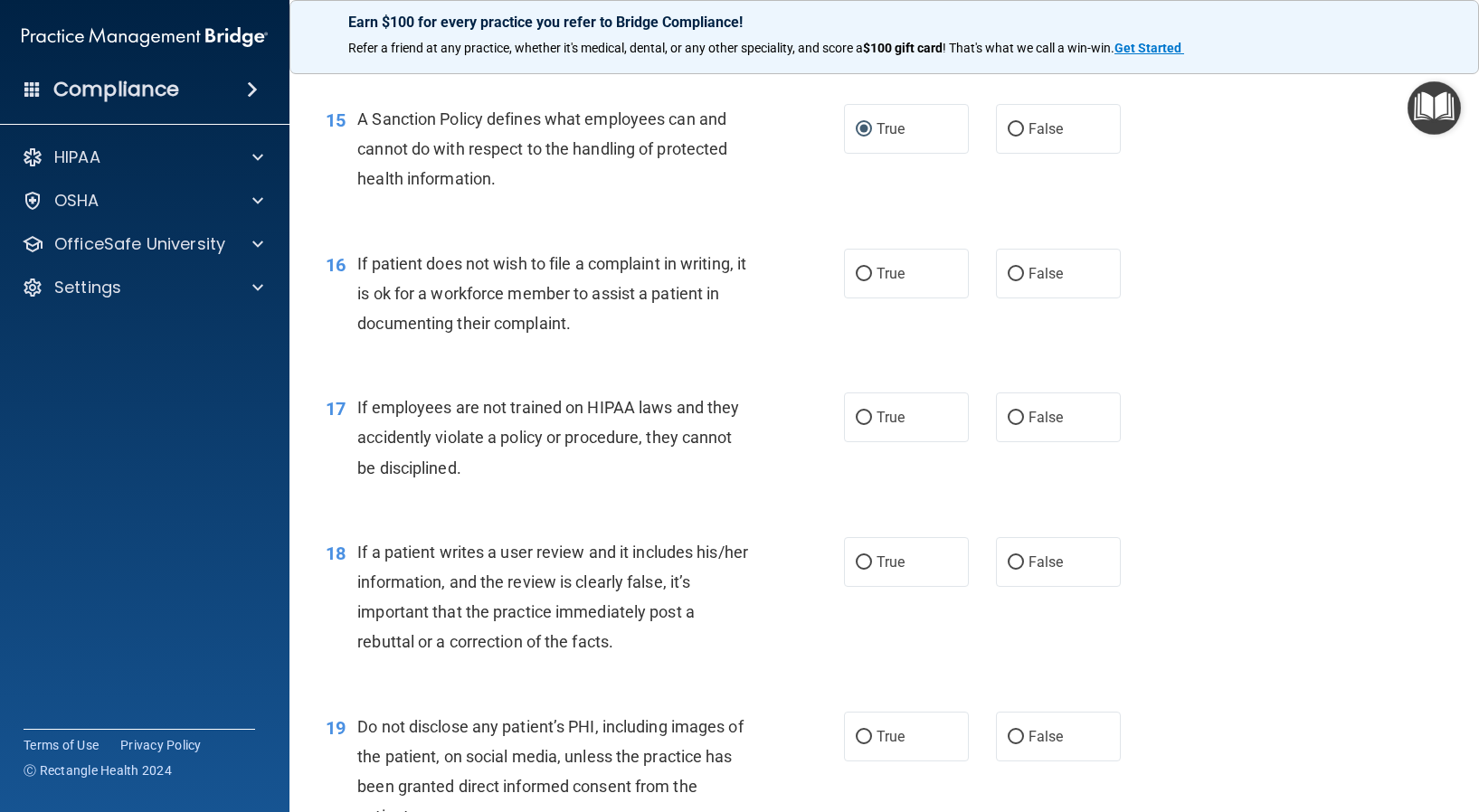
scroll to position [2531, 0]
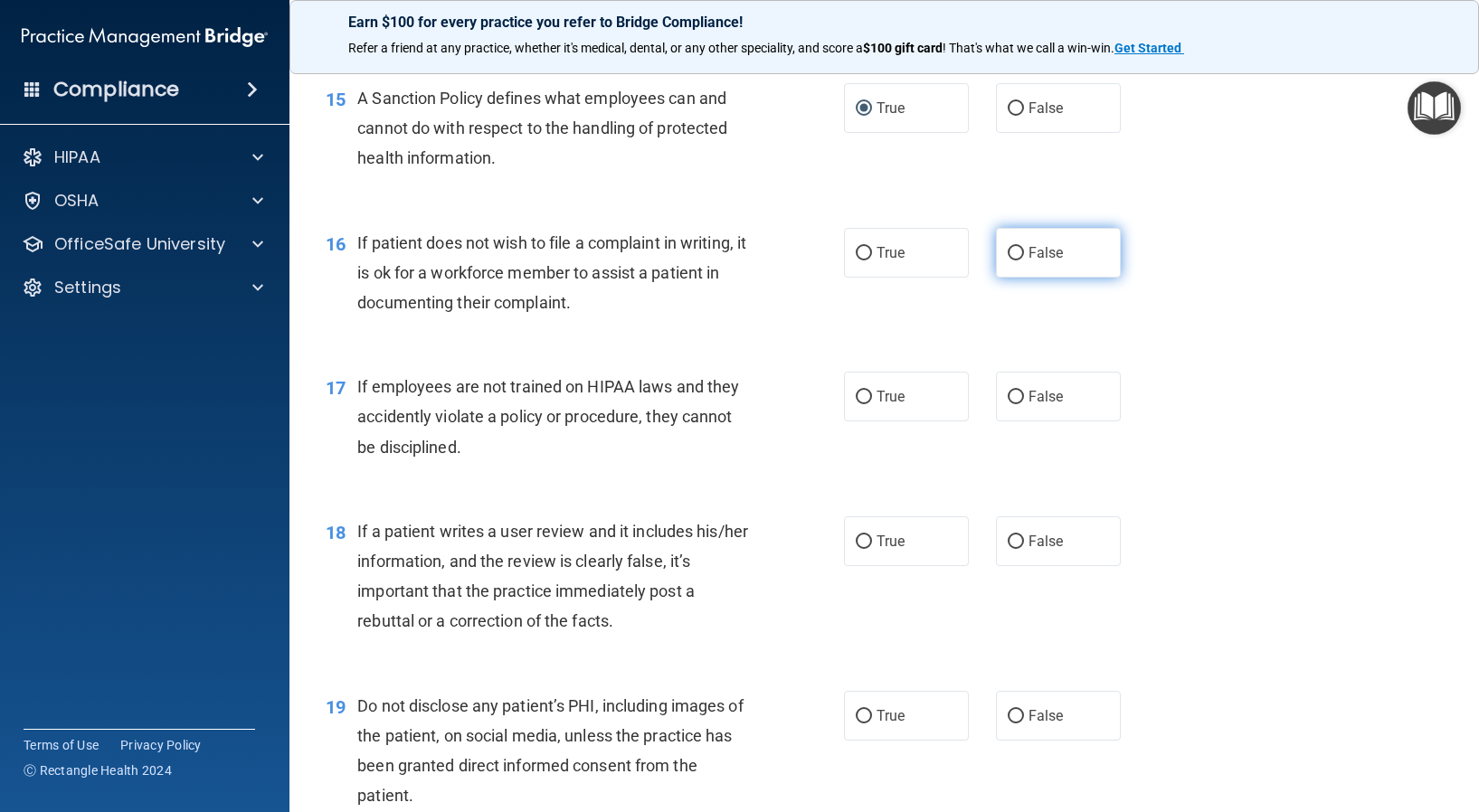
click at [1008, 260] on input "False" at bounding box center [1015, 253] width 17 height 14
radio input "true"
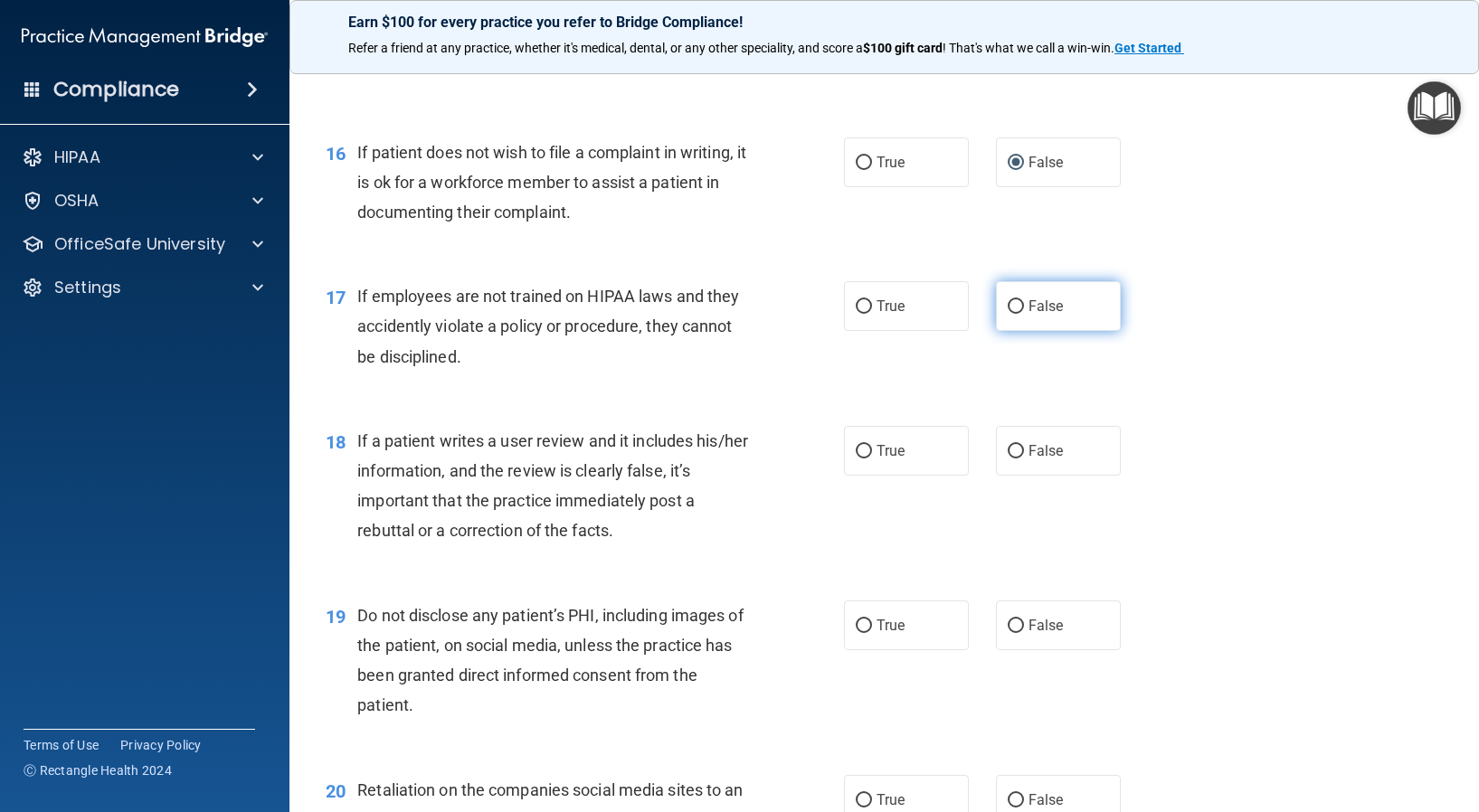
click at [1008, 314] on input "False" at bounding box center [1015, 307] width 17 height 14
radio input "true"
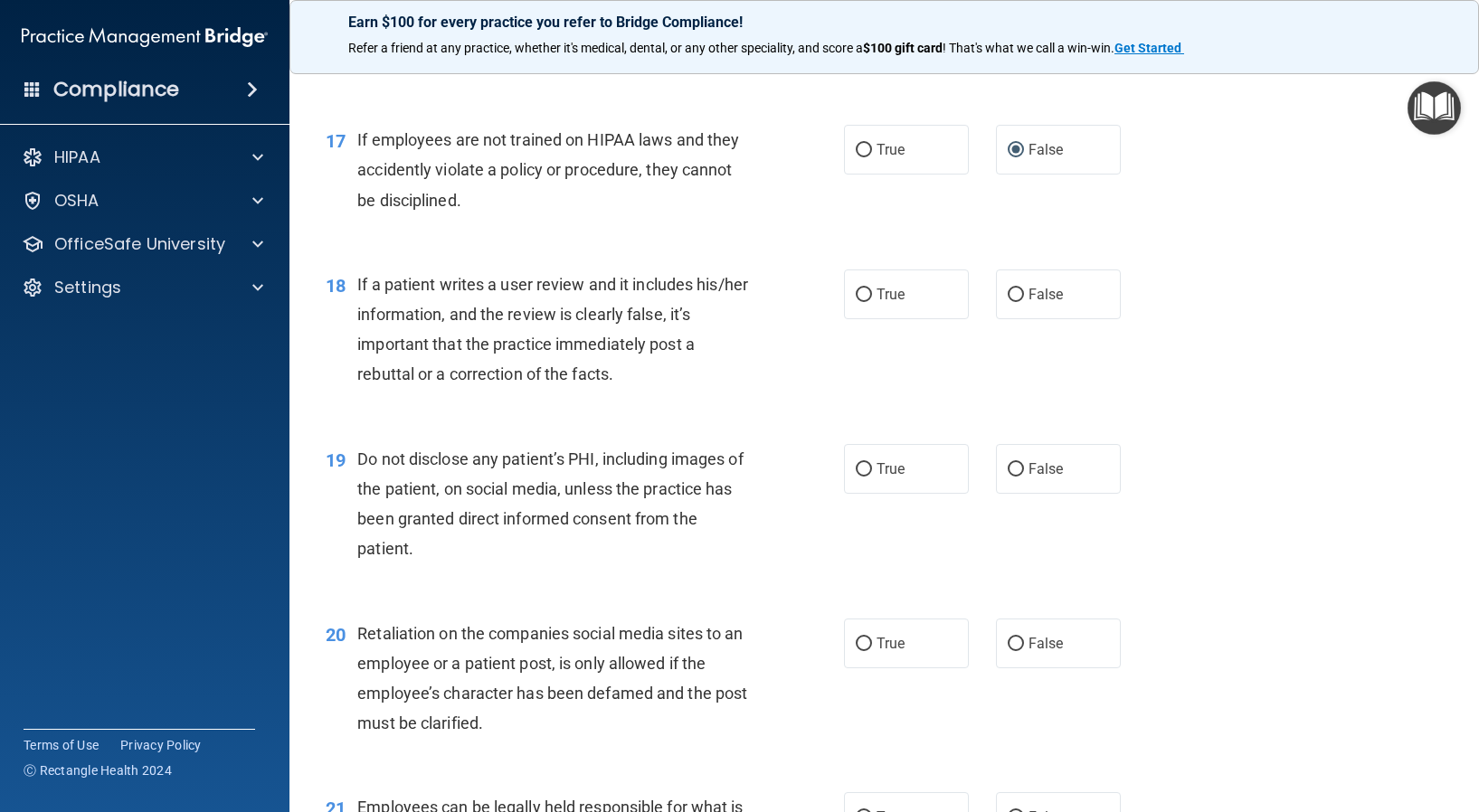
scroll to position [2803, 0]
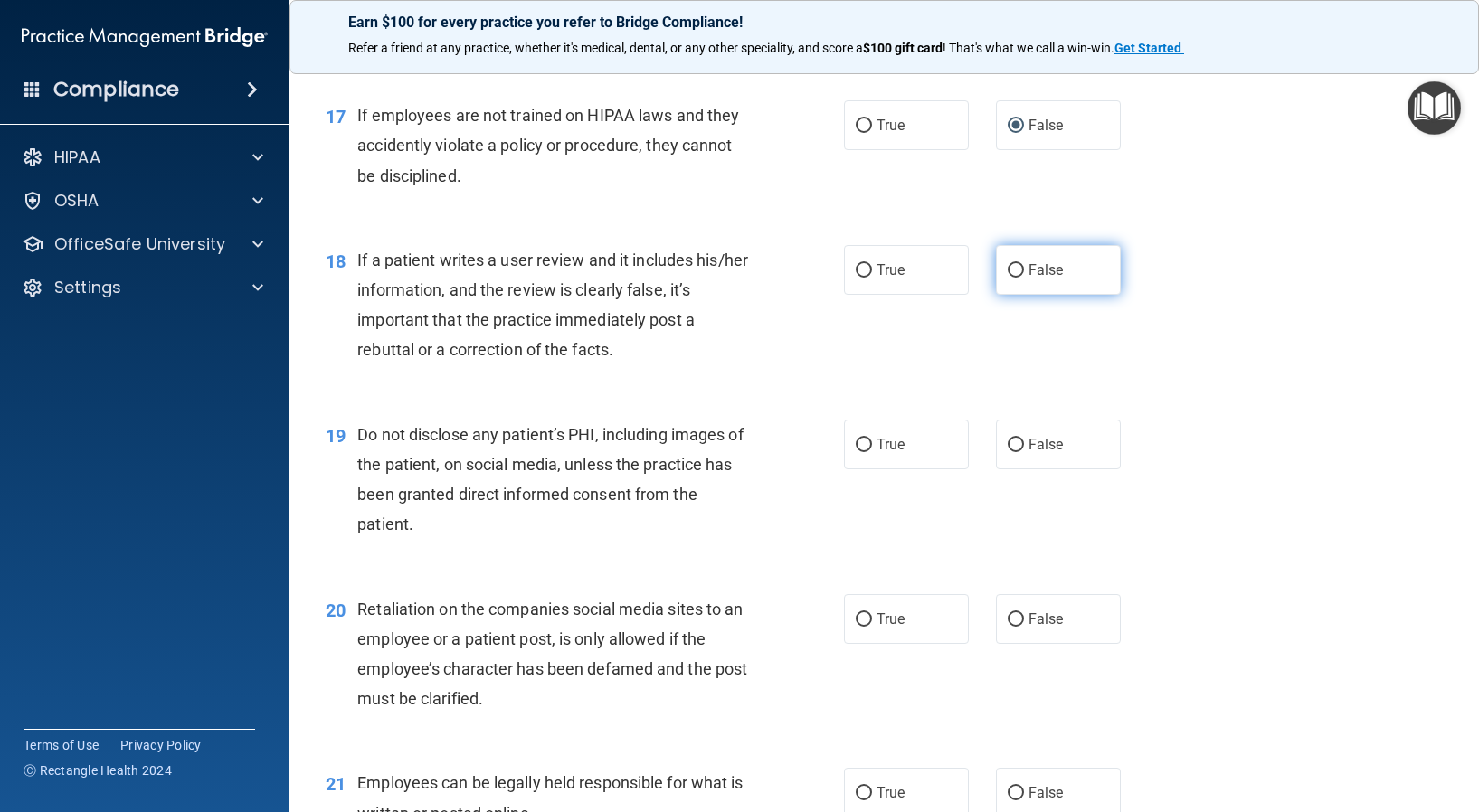
drag, startPoint x: 1004, startPoint y: 297, endPoint x: 994, endPoint y: 298, distance: 10.0
click at [1008, 278] on input "False" at bounding box center [1015, 271] width 17 height 14
radio input "true"
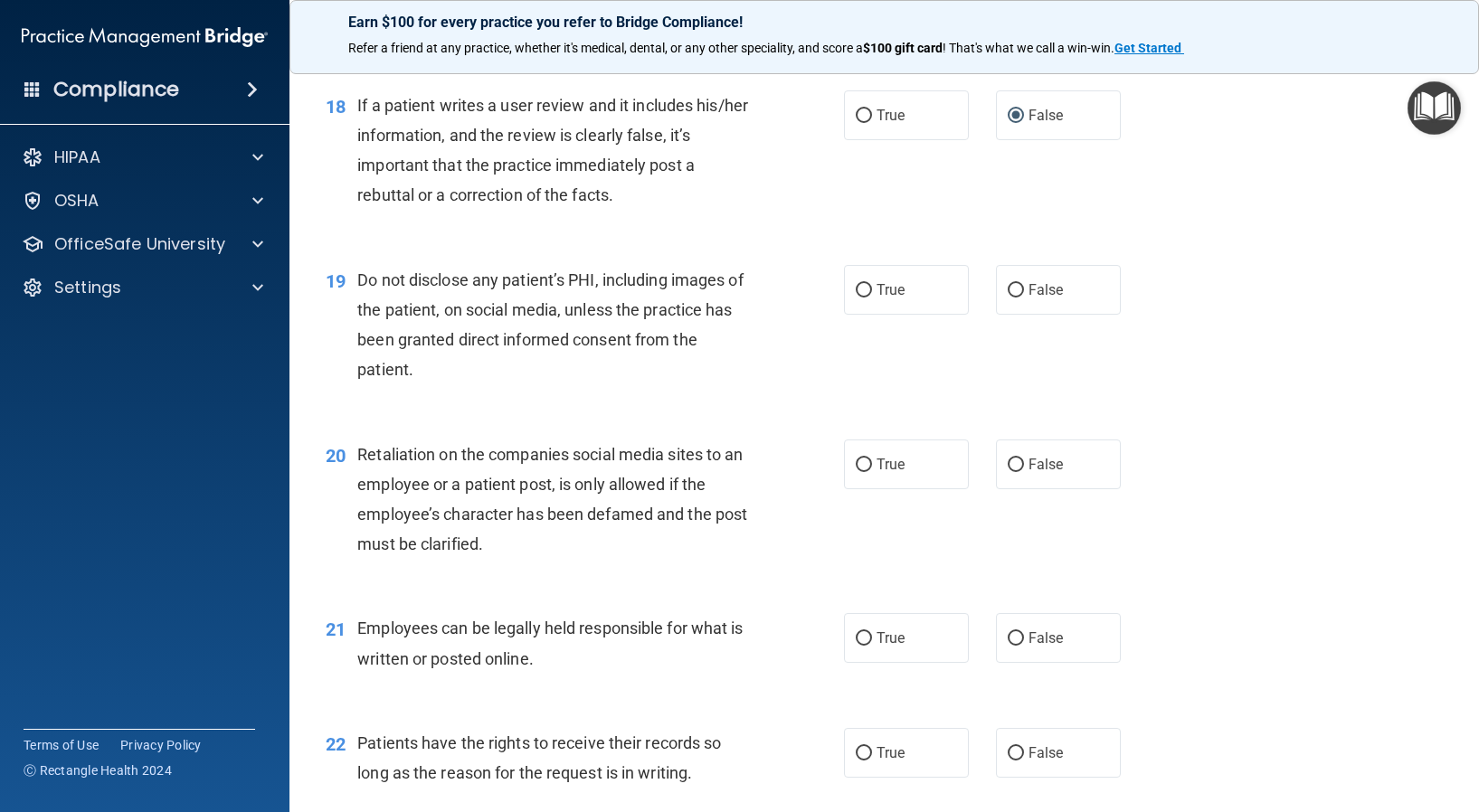
scroll to position [2984, 0]
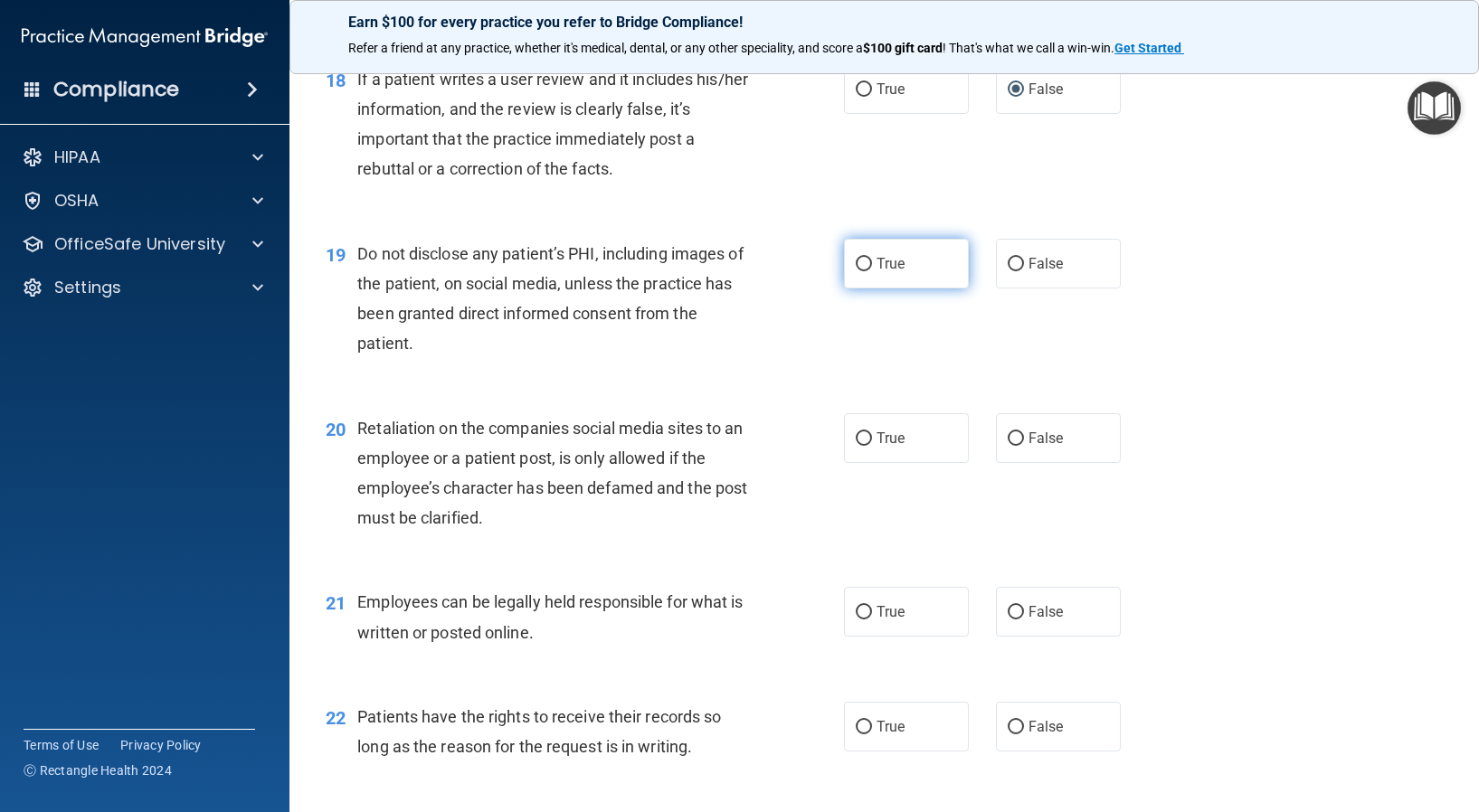
click at [860, 271] on input "True" at bounding box center [863, 264] width 17 height 14
radio input "true"
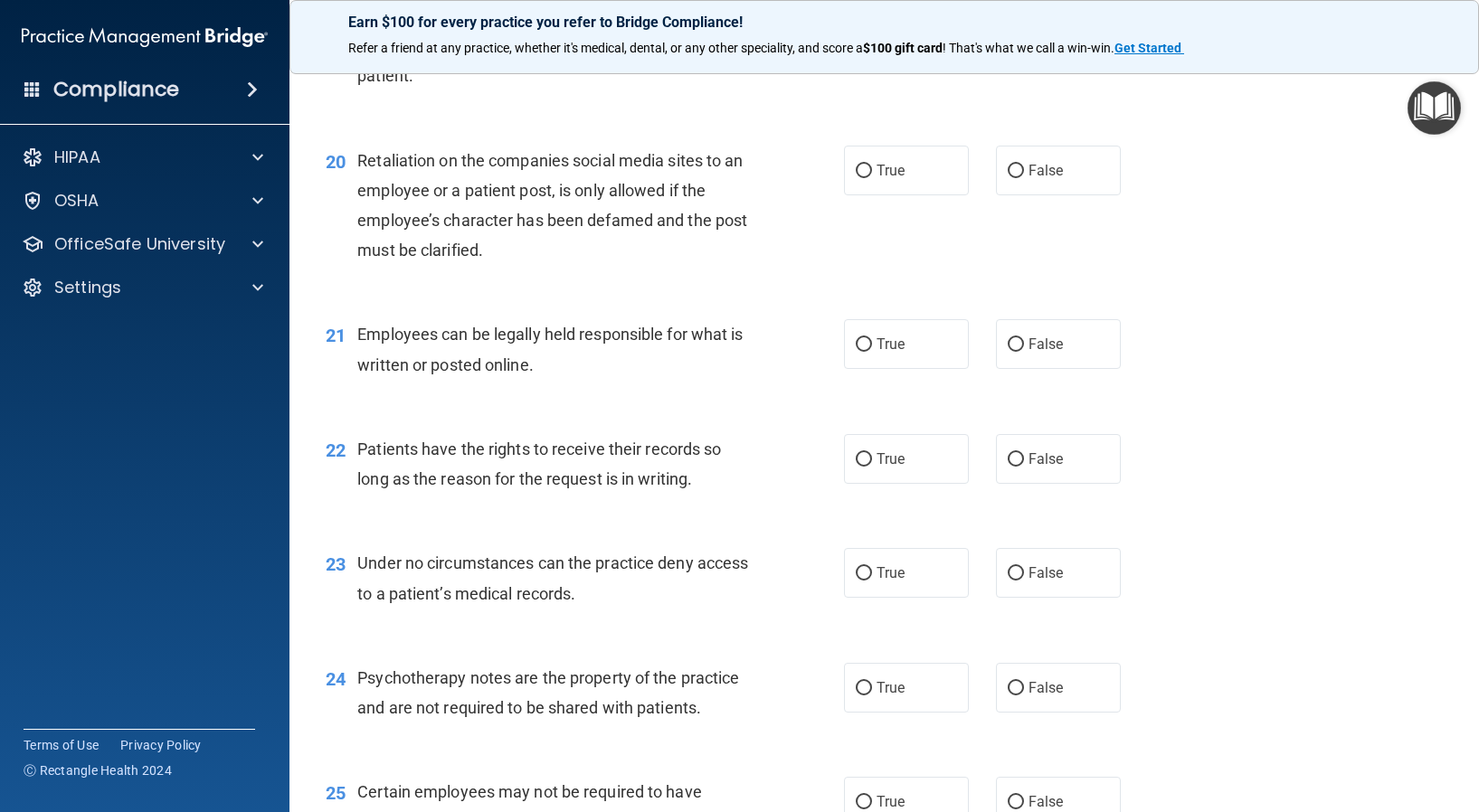
scroll to position [3255, 0]
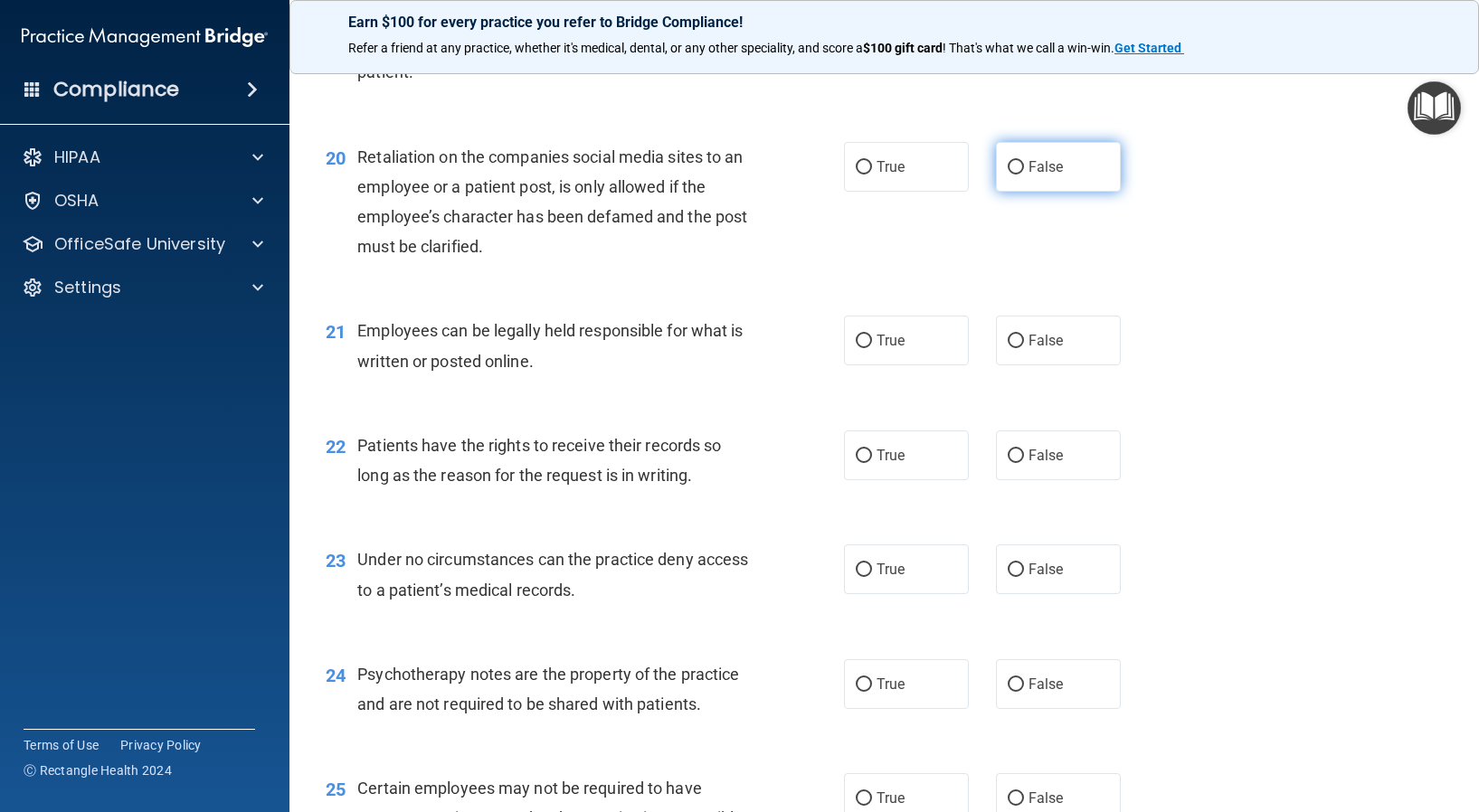
click at [1014, 175] on input "False" at bounding box center [1015, 168] width 17 height 14
radio input "true"
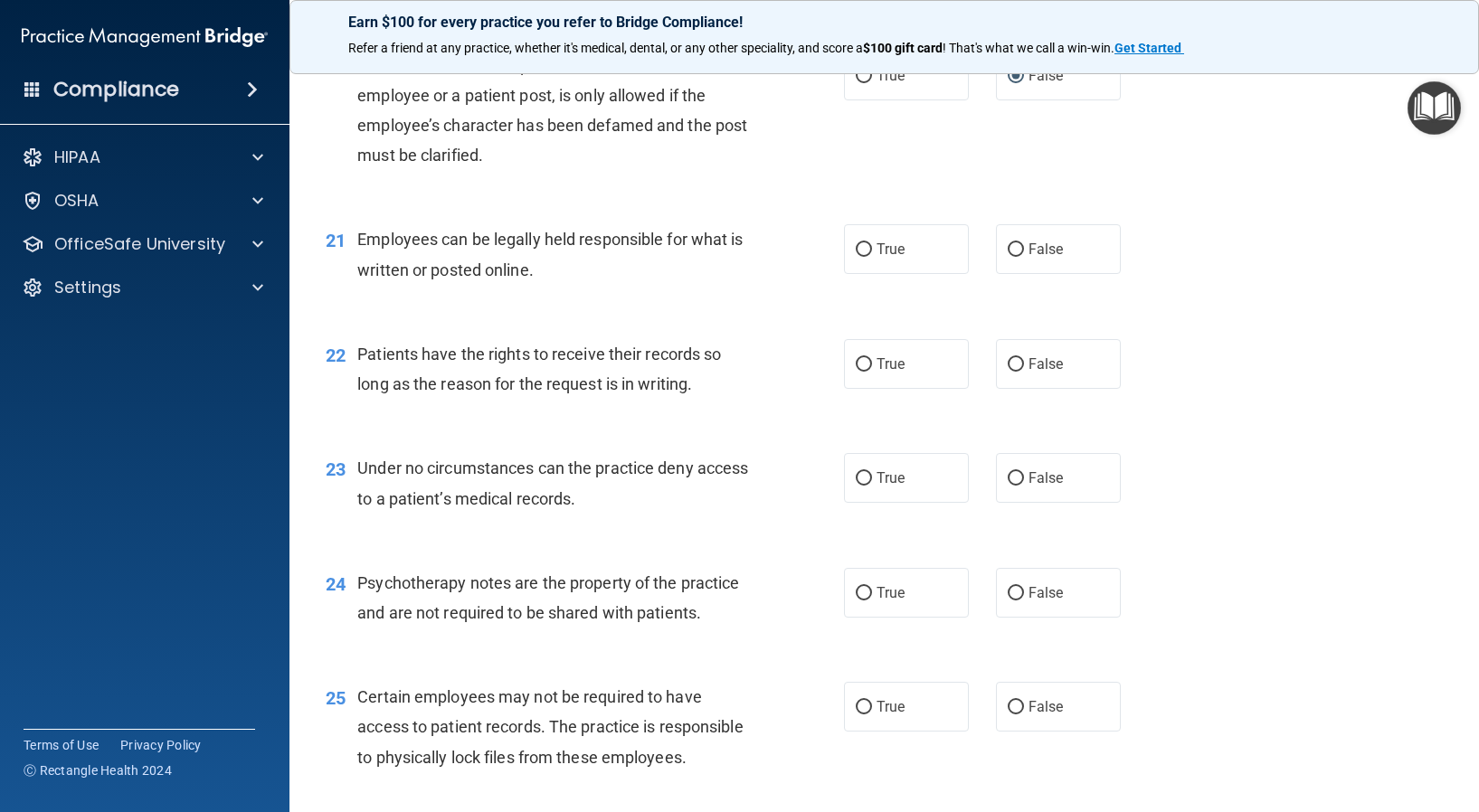
scroll to position [3214, 0]
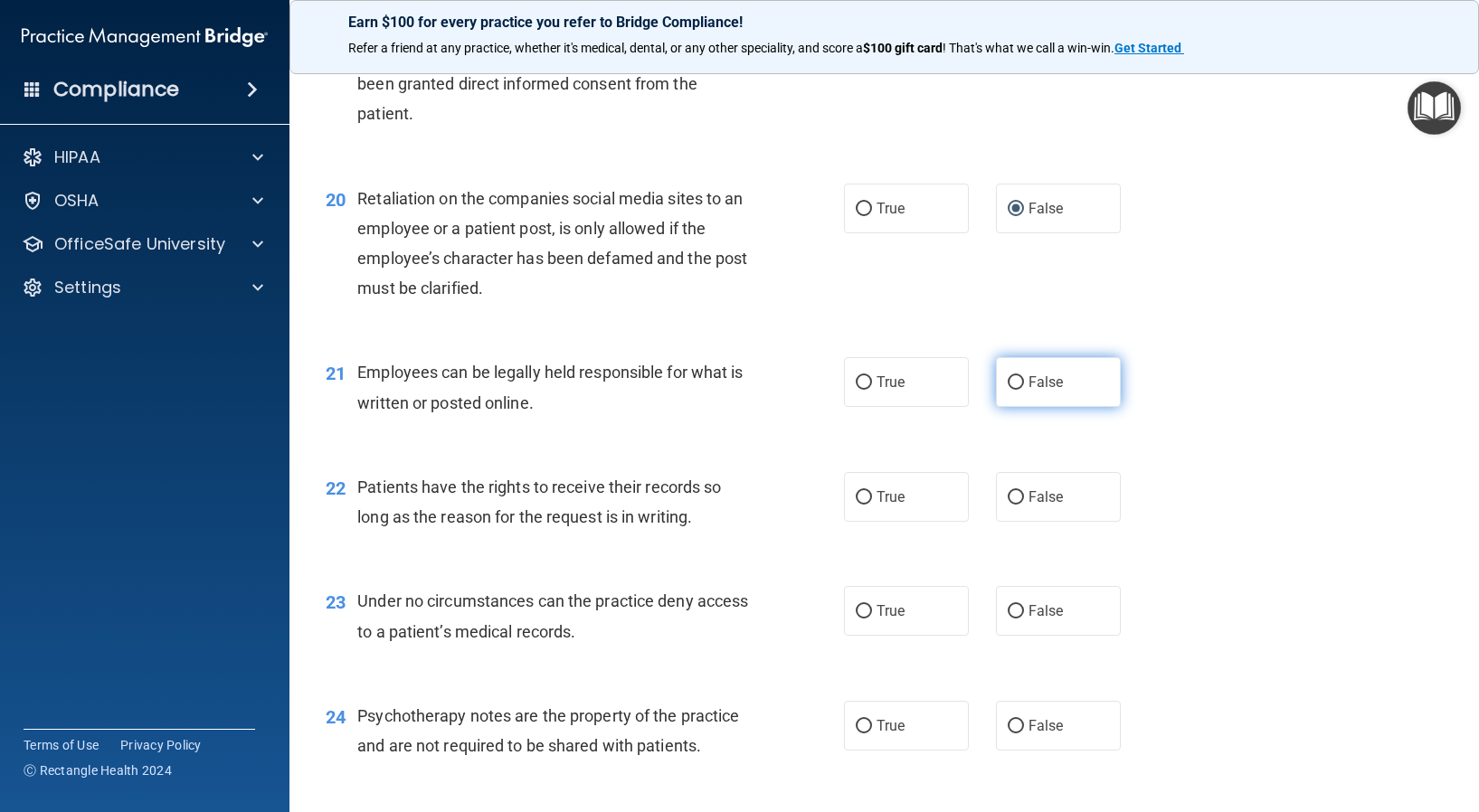
click at [1013, 390] on input "False" at bounding box center [1015, 383] width 17 height 14
radio input "true"
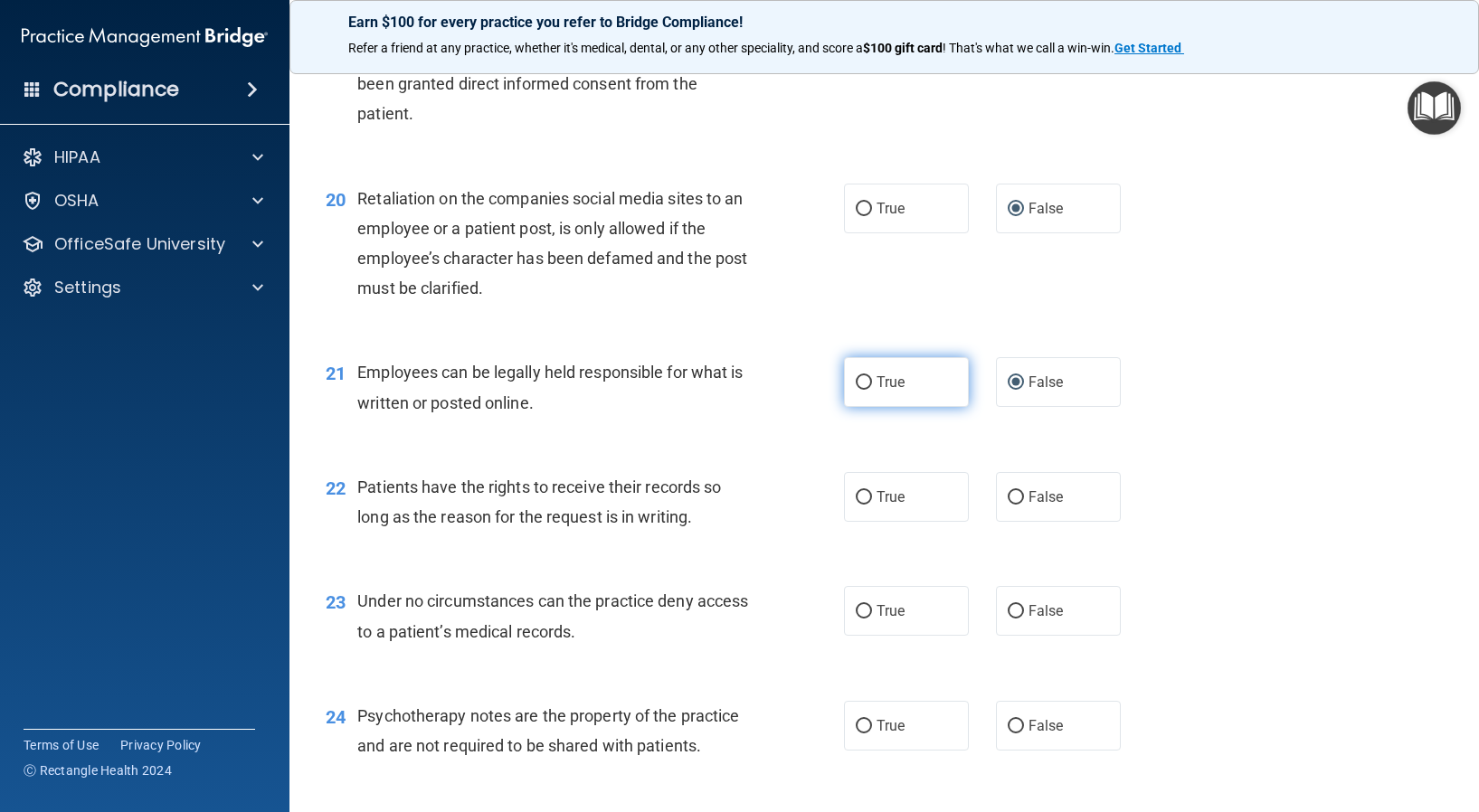
click at [855, 390] on input "True" at bounding box center [863, 383] width 17 height 14
radio input "true"
radio input "false"
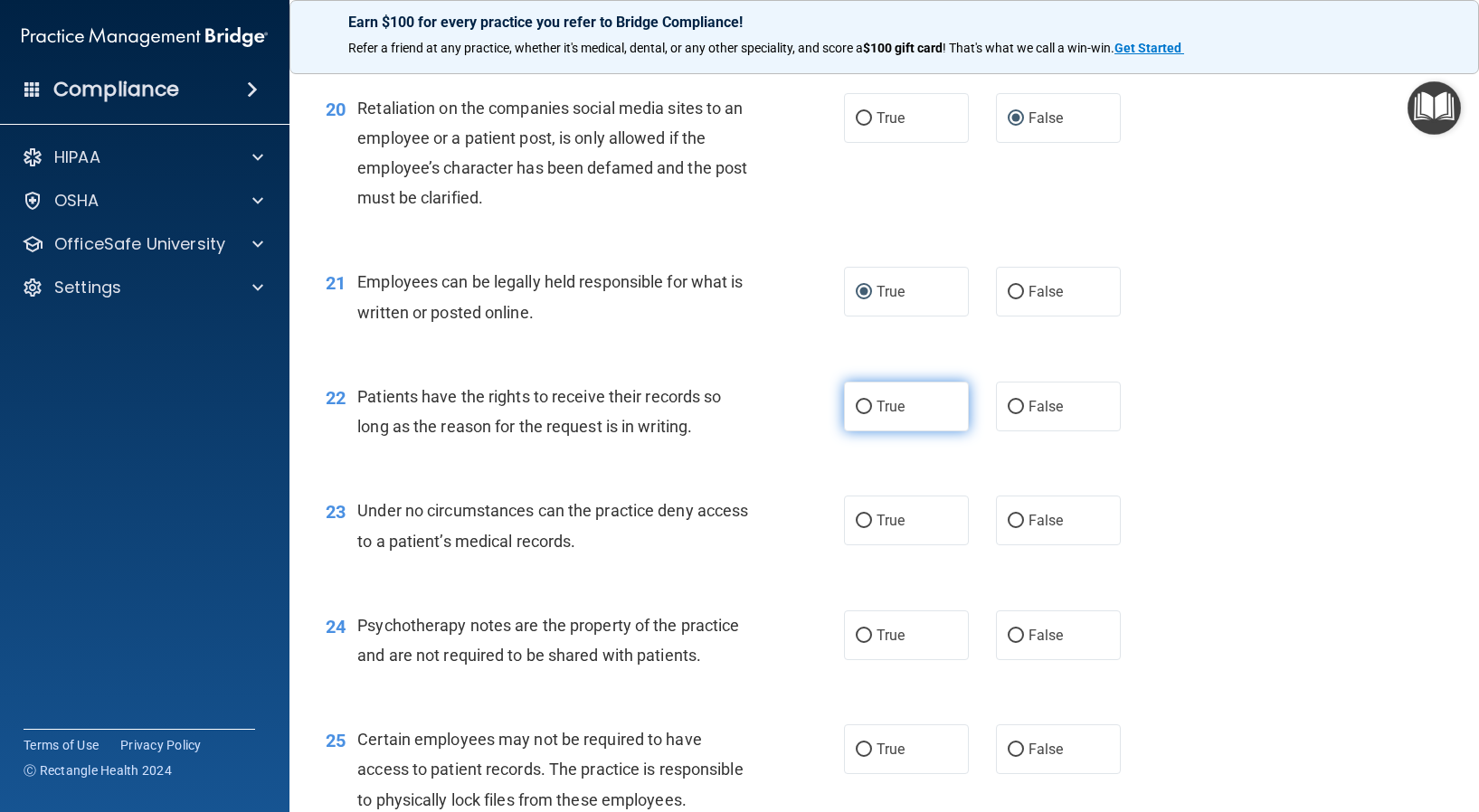
click at [859, 414] on input "True" at bounding box center [863, 407] width 17 height 14
radio input "true"
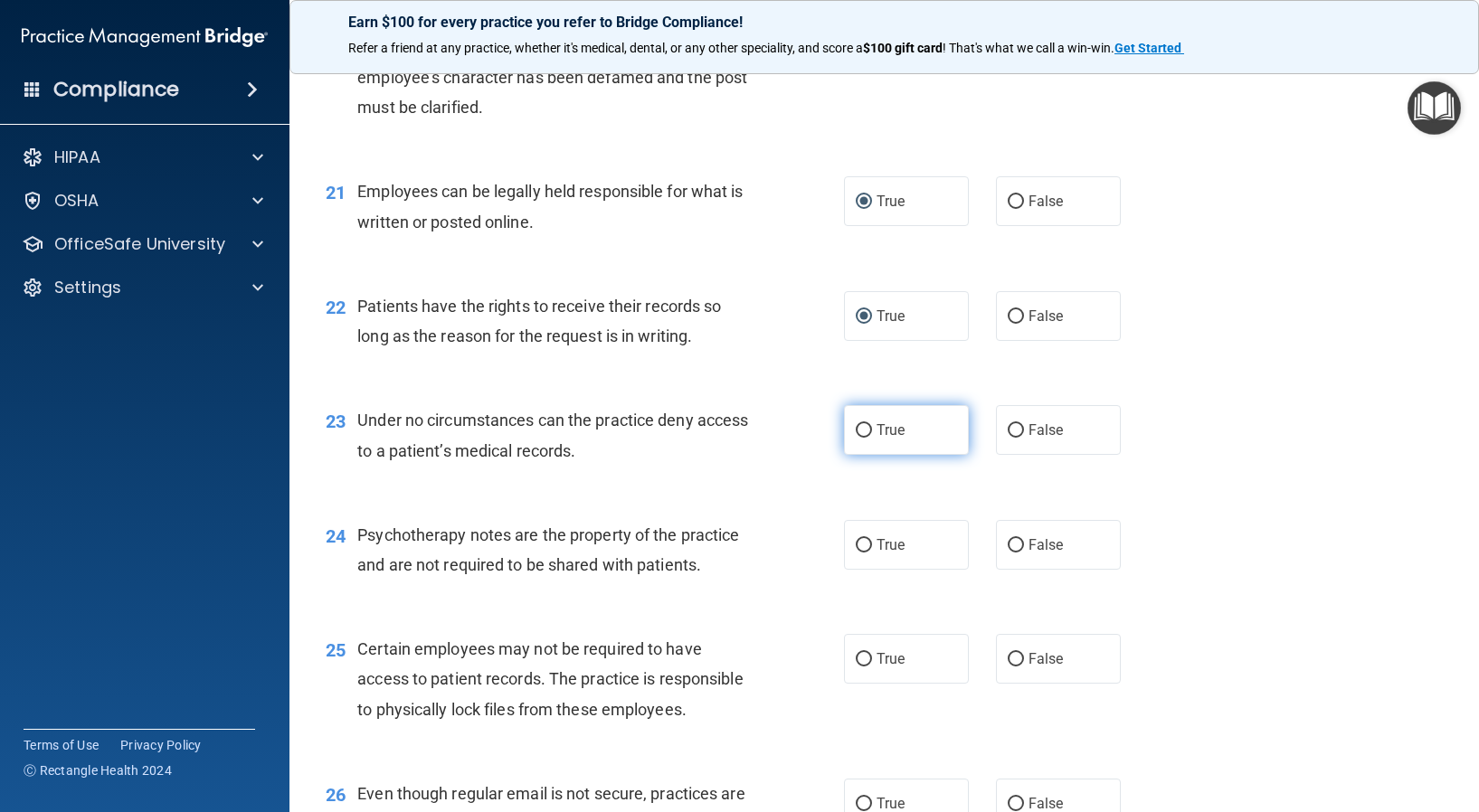
click at [855, 438] on input "True" at bounding box center [863, 431] width 17 height 14
radio input "true"
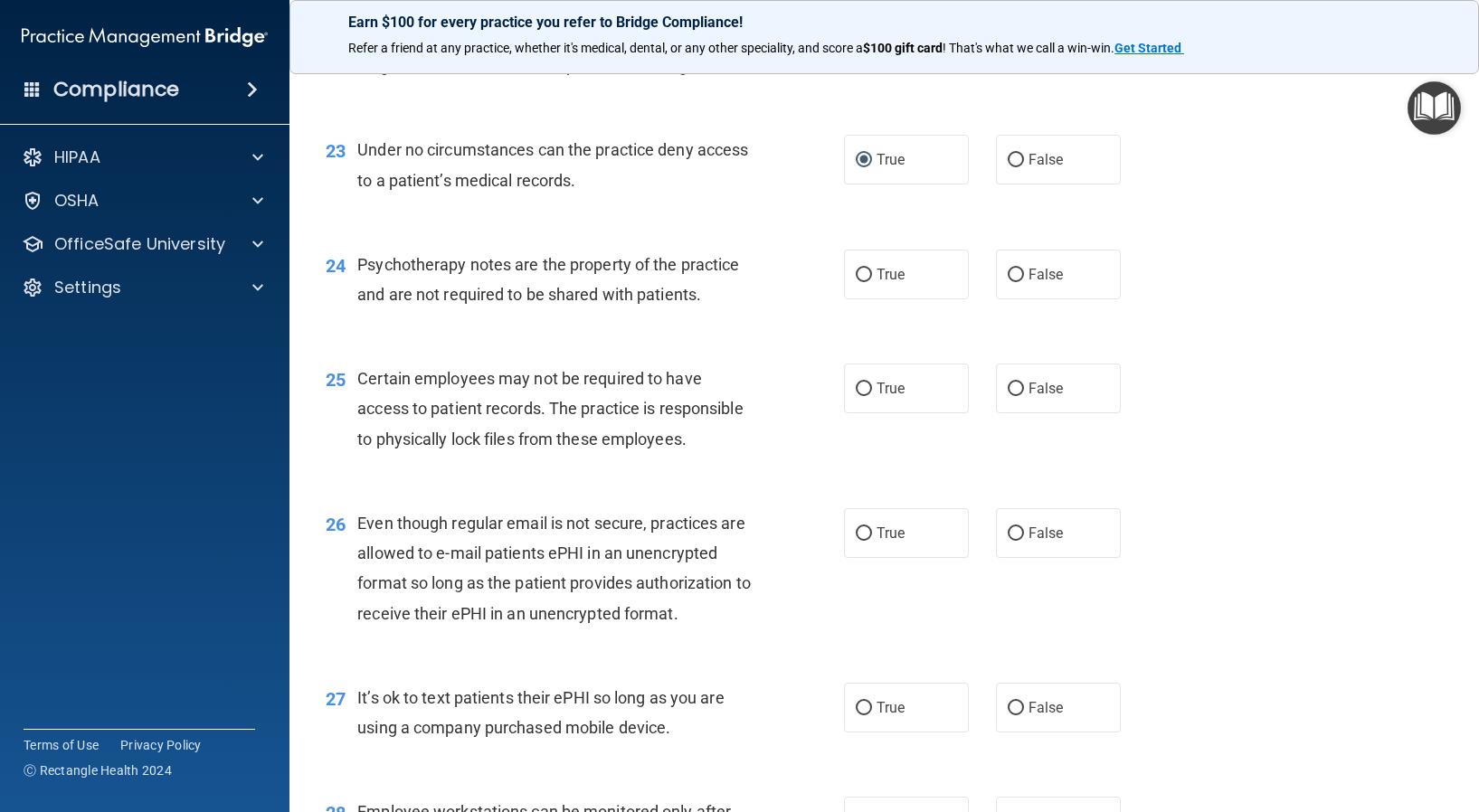
scroll to position [3665, 0]
drag, startPoint x: 1004, startPoint y: 189, endPoint x: 997, endPoint y: 201, distance: 13.9
click at [1008, 166] on input "False" at bounding box center [1015, 160] width 17 height 14
radio input "true"
radio input "false"
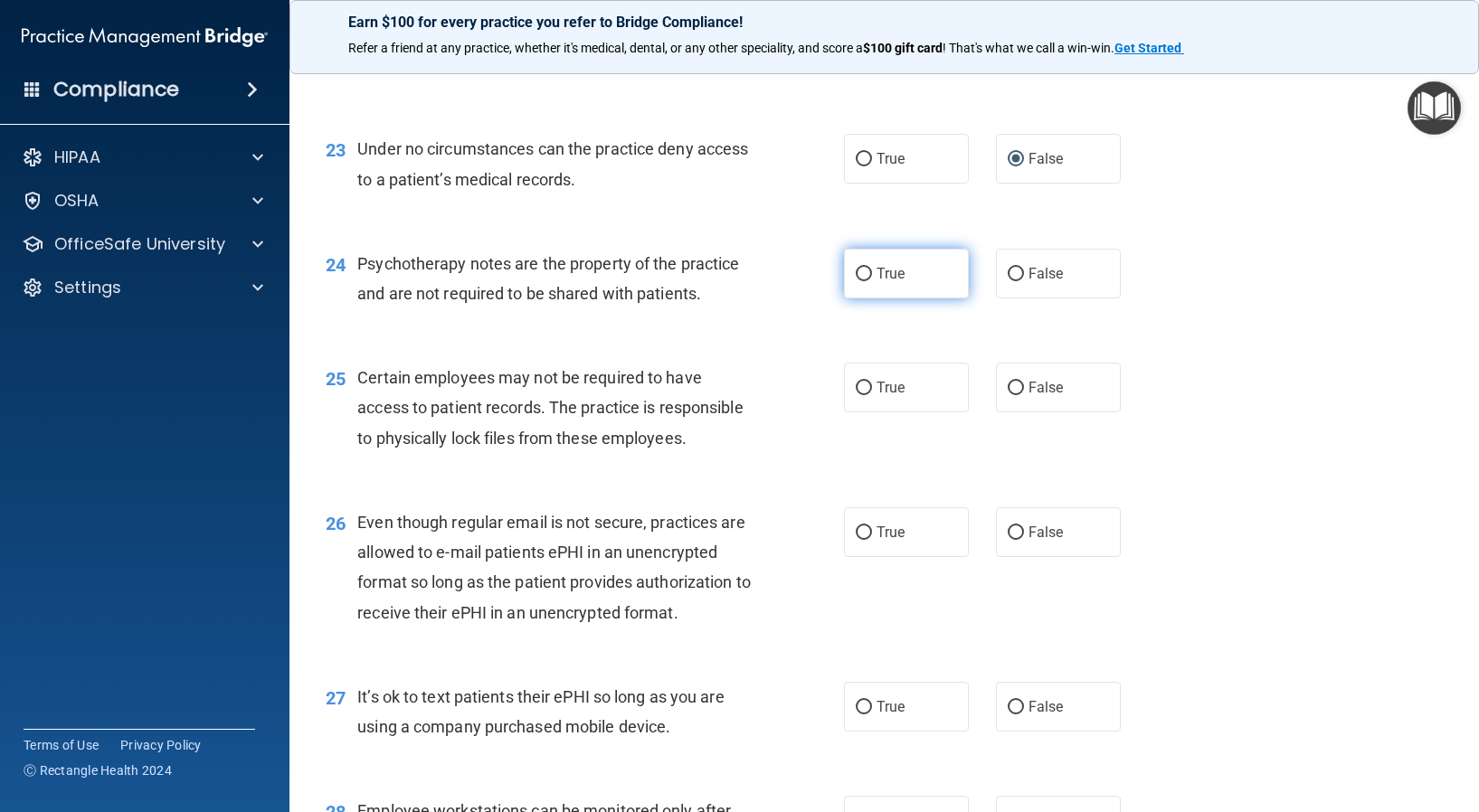
click at [860, 281] on input "True" at bounding box center [863, 275] width 17 height 14
radio input "true"
click at [1010, 395] on input "False" at bounding box center [1015, 389] width 17 height 14
radio input "true"
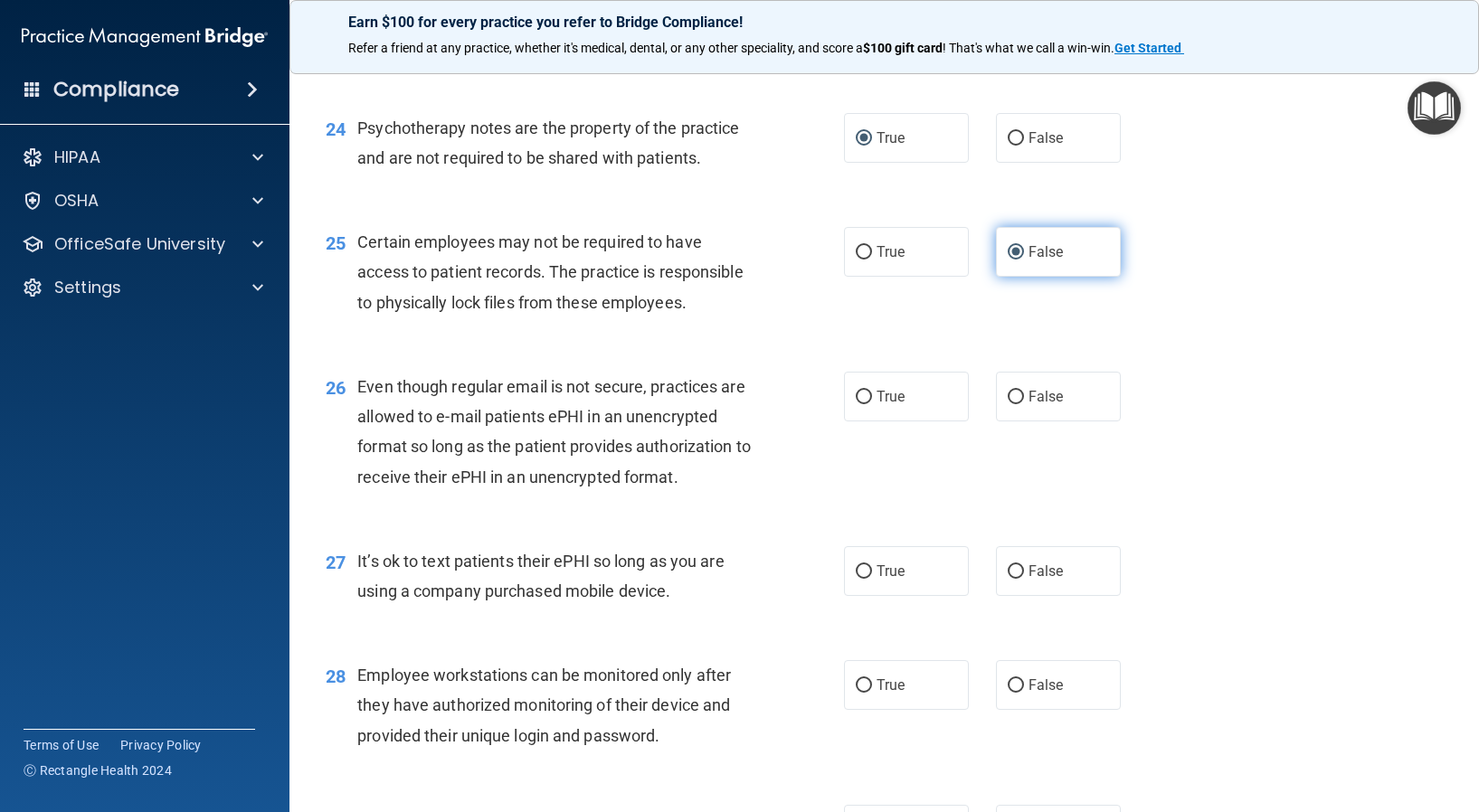
scroll to position [3846, 0]
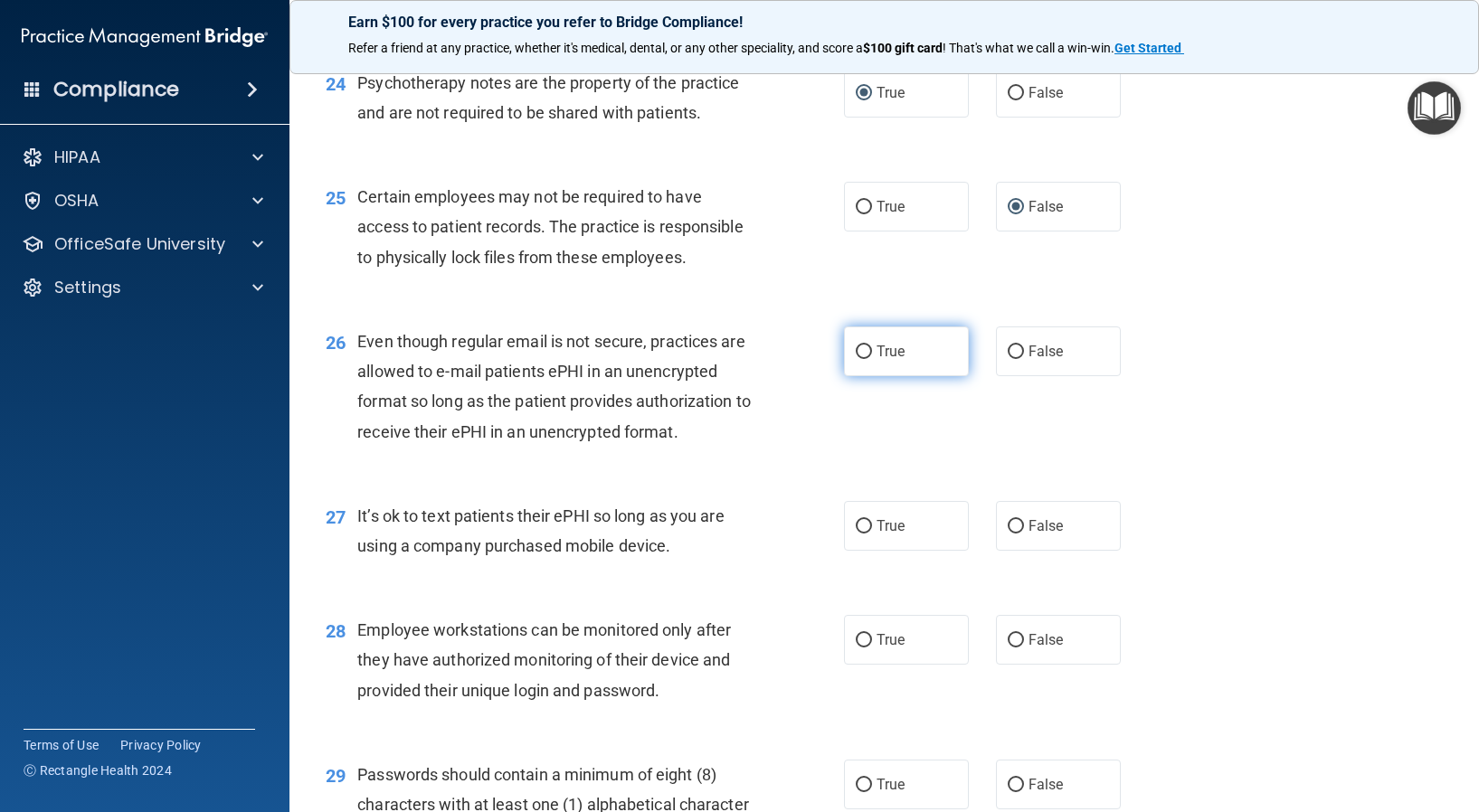
click at [855, 359] on input "True" at bounding box center [863, 352] width 17 height 14
radio input "true"
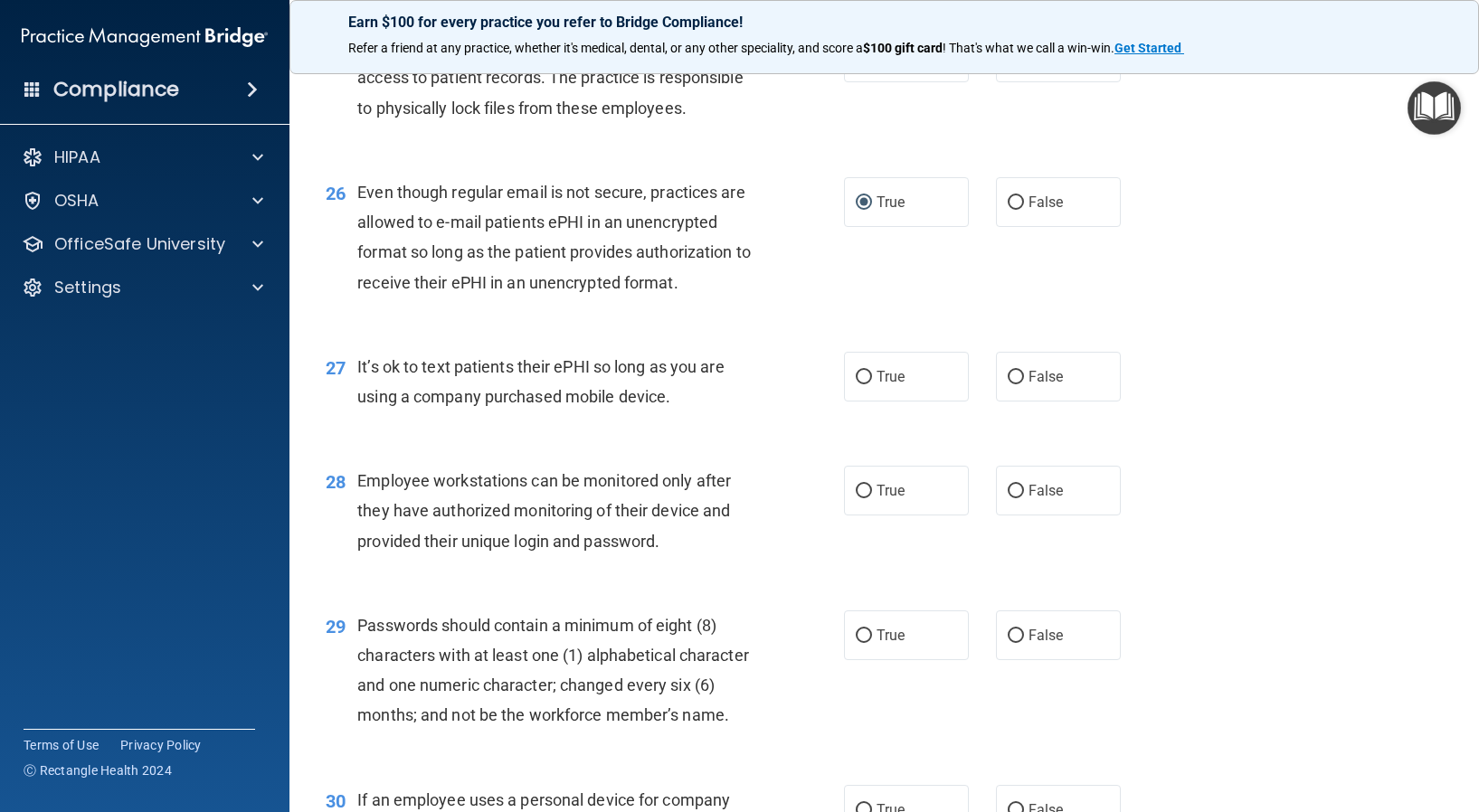
scroll to position [4027, 0]
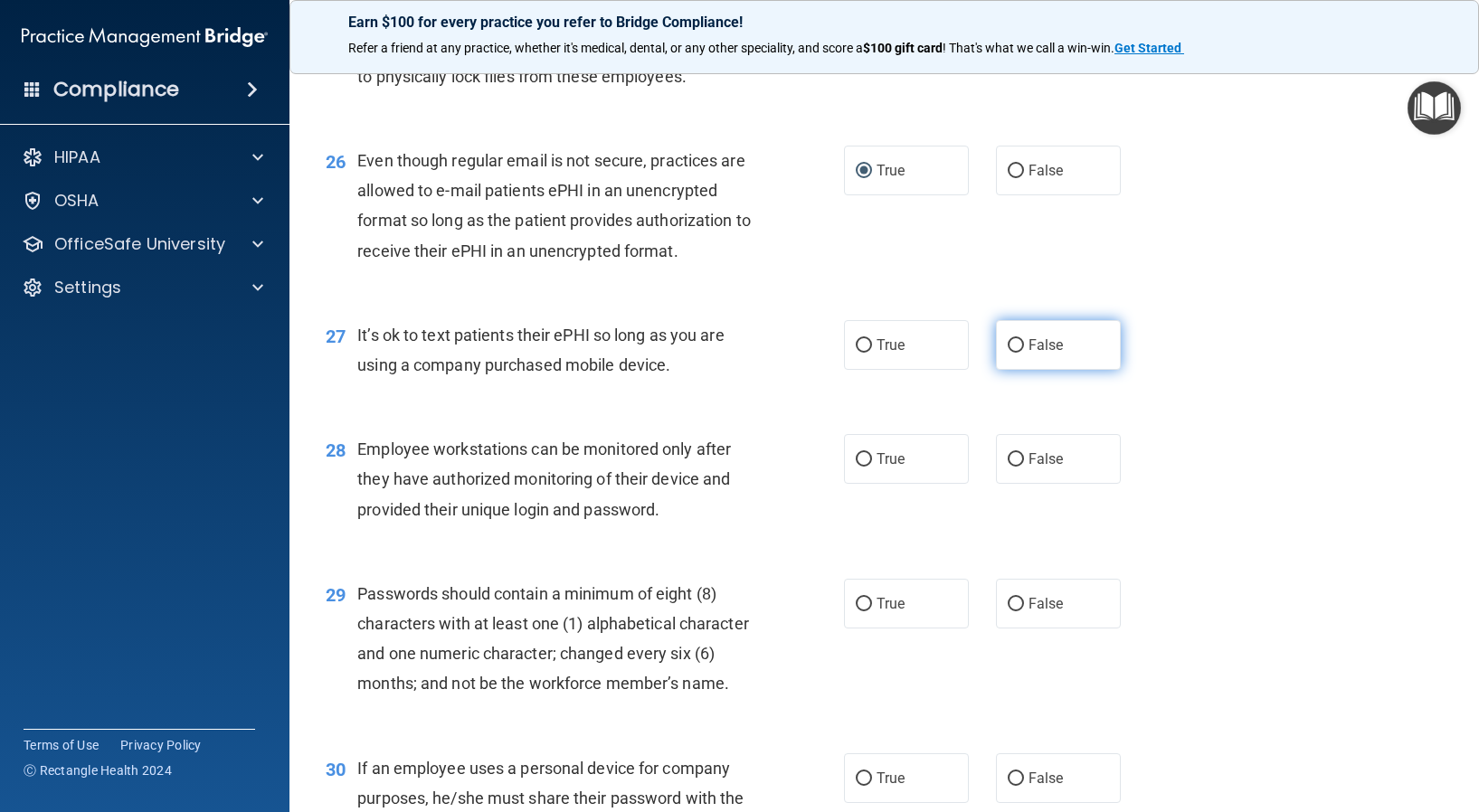
click at [1008, 352] on input "False" at bounding box center [1015, 346] width 17 height 14
radio input "true"
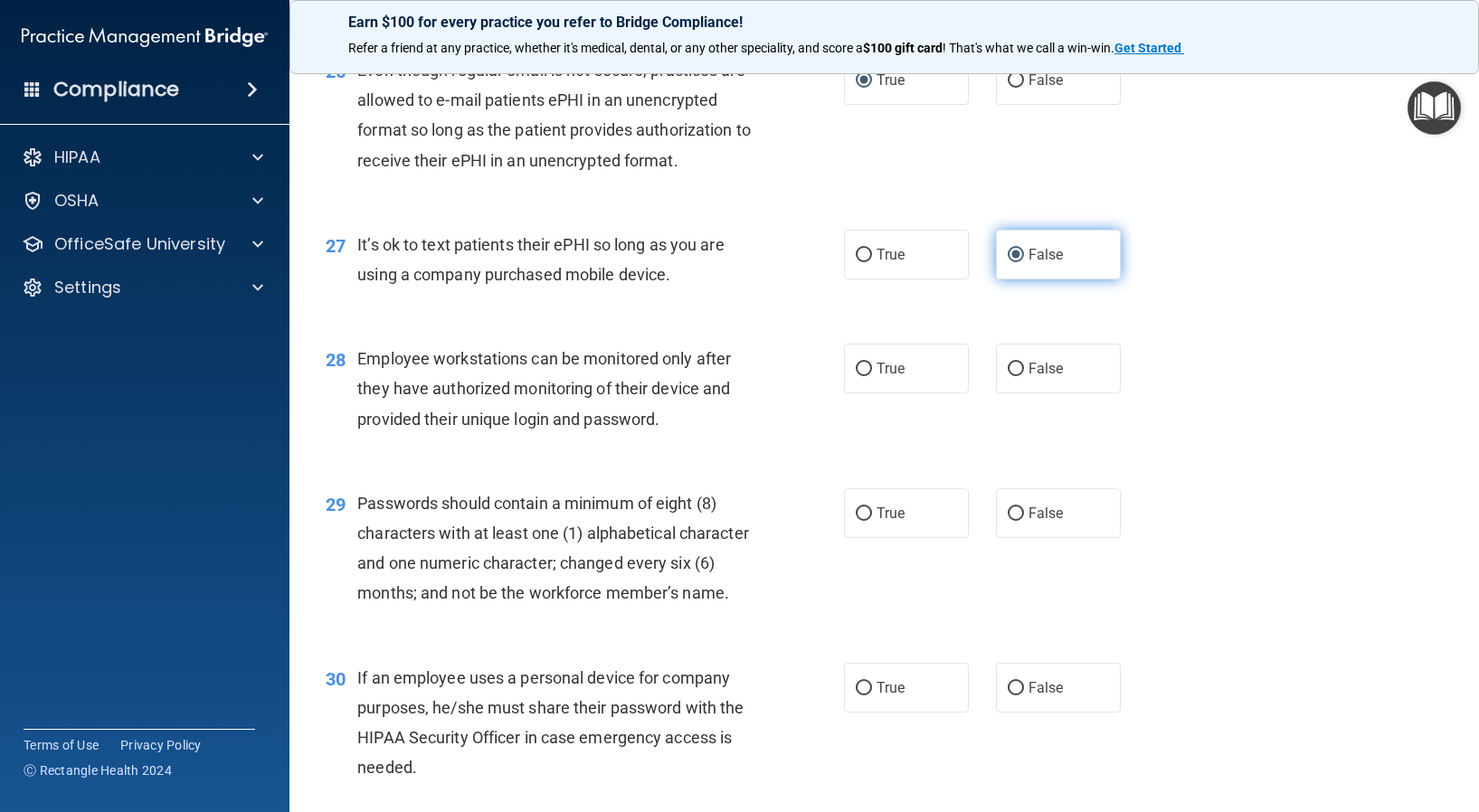
scroll to position [4207, 0]
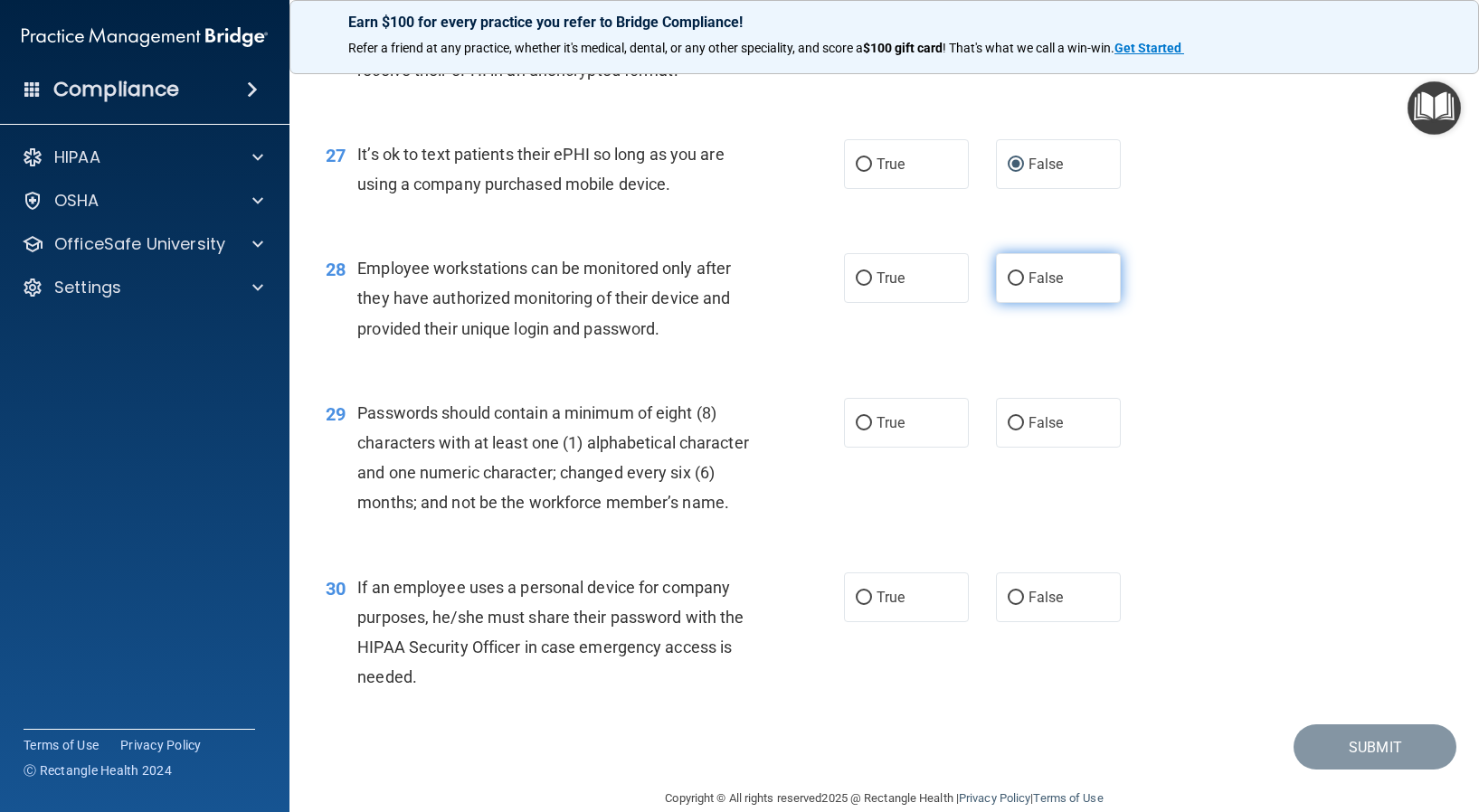
click at [1008, 286] on input "False" at bounding box center [1015, 279] width 17 height 14
radio input "true"
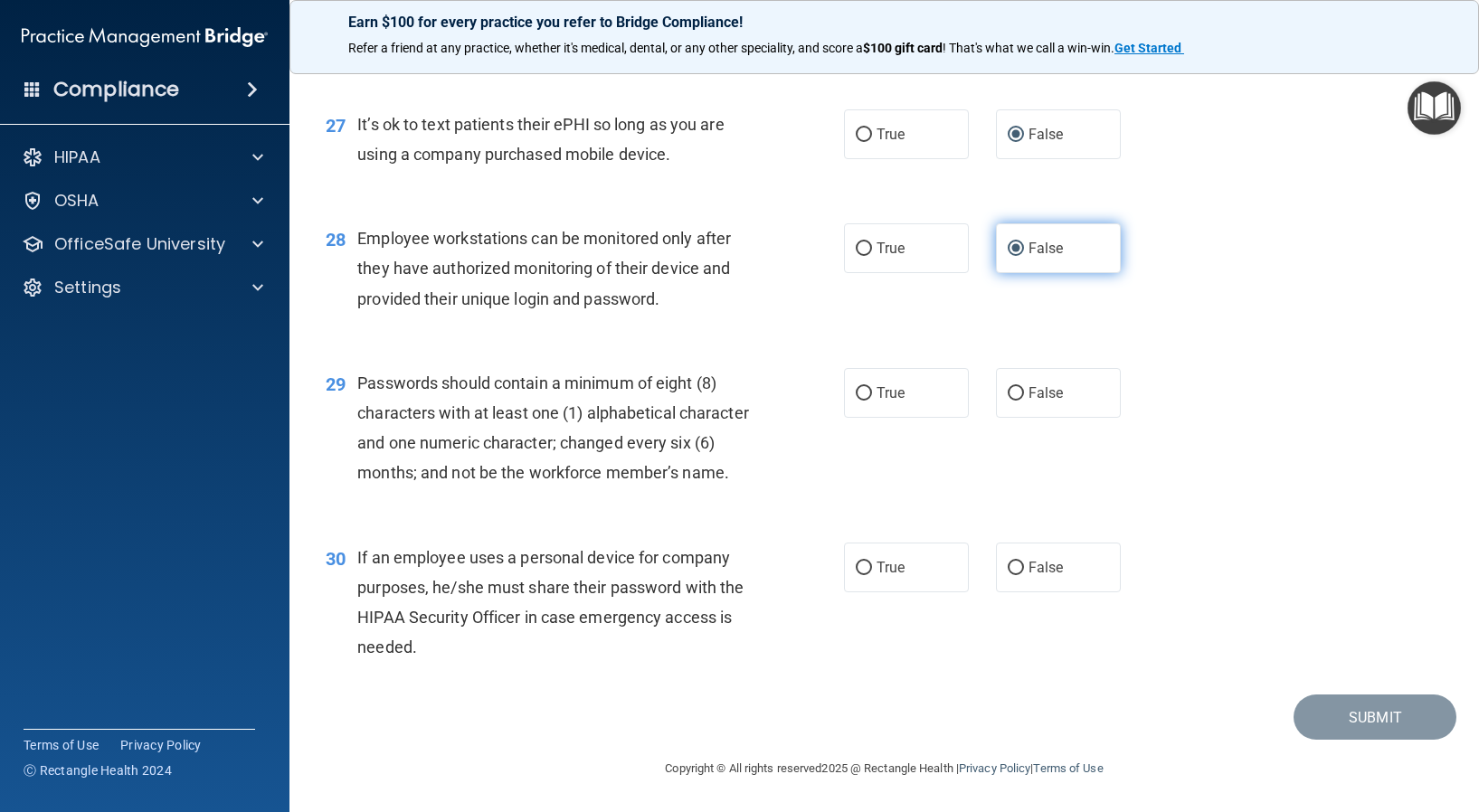
scroll to position [4299, 0]
click at [855, 387] on input "True" at bounding box center [863, 394] width 17 height 14
radio input "true"
click at [1008, 567] on input "False" at bounding box center [1015, 568] width 17 height 14
radio input "true"
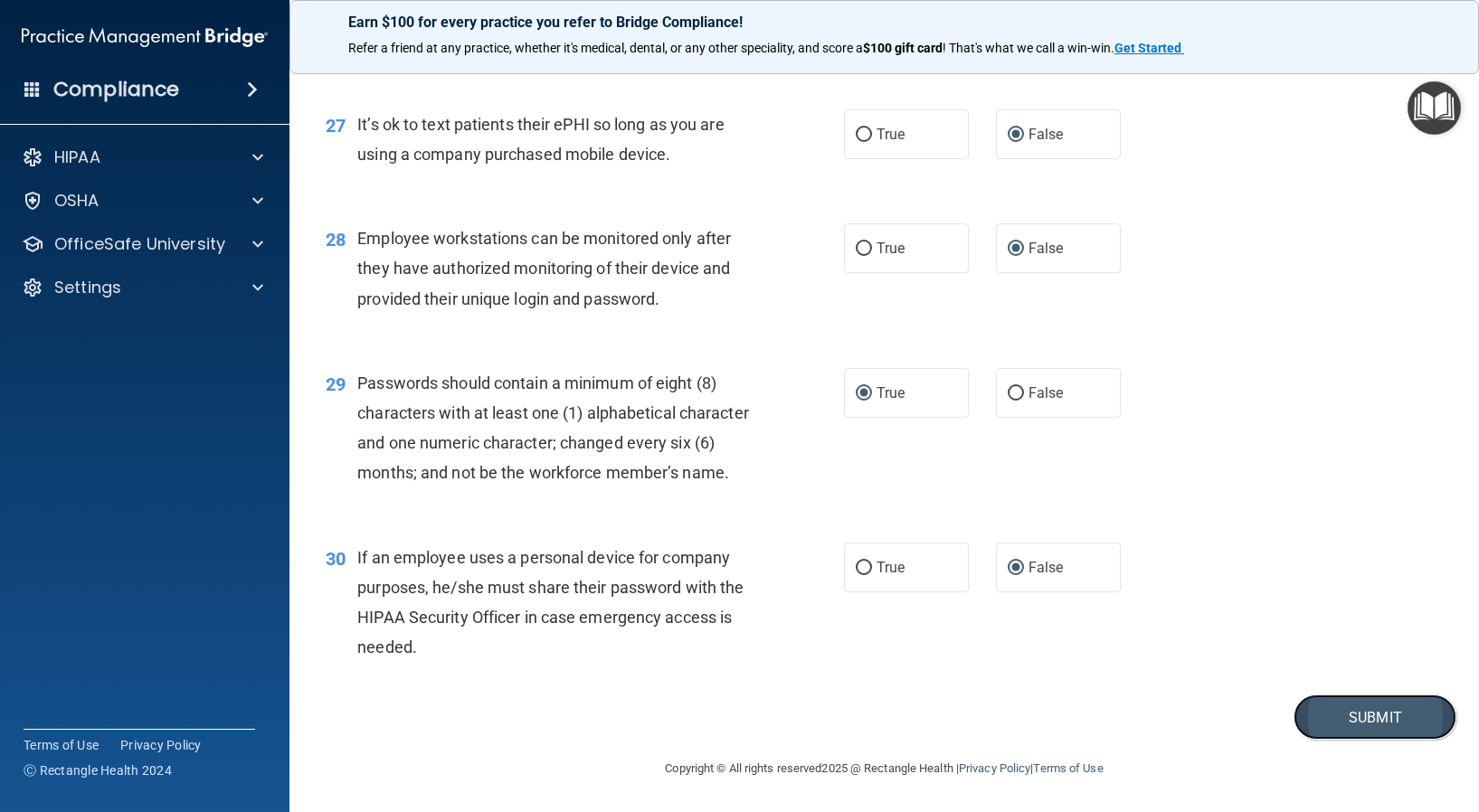
click at [1354, 714] on button "Submit" at bounding box center [1375, 717] width 163 height 46
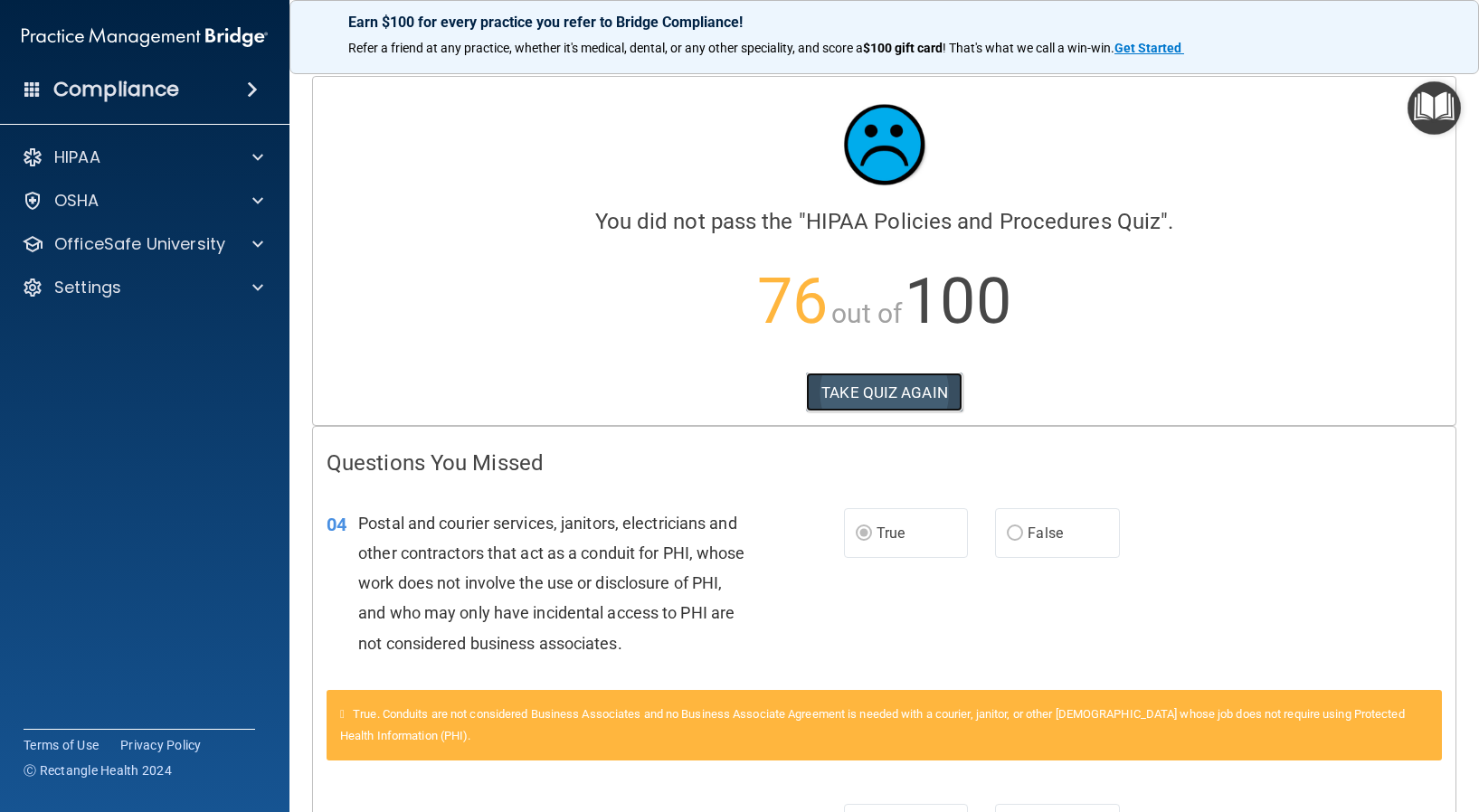
click at [881, 397] on button "TAKE QUIZ AGAIN" at bounding box center [883, 392] width 156 height 40
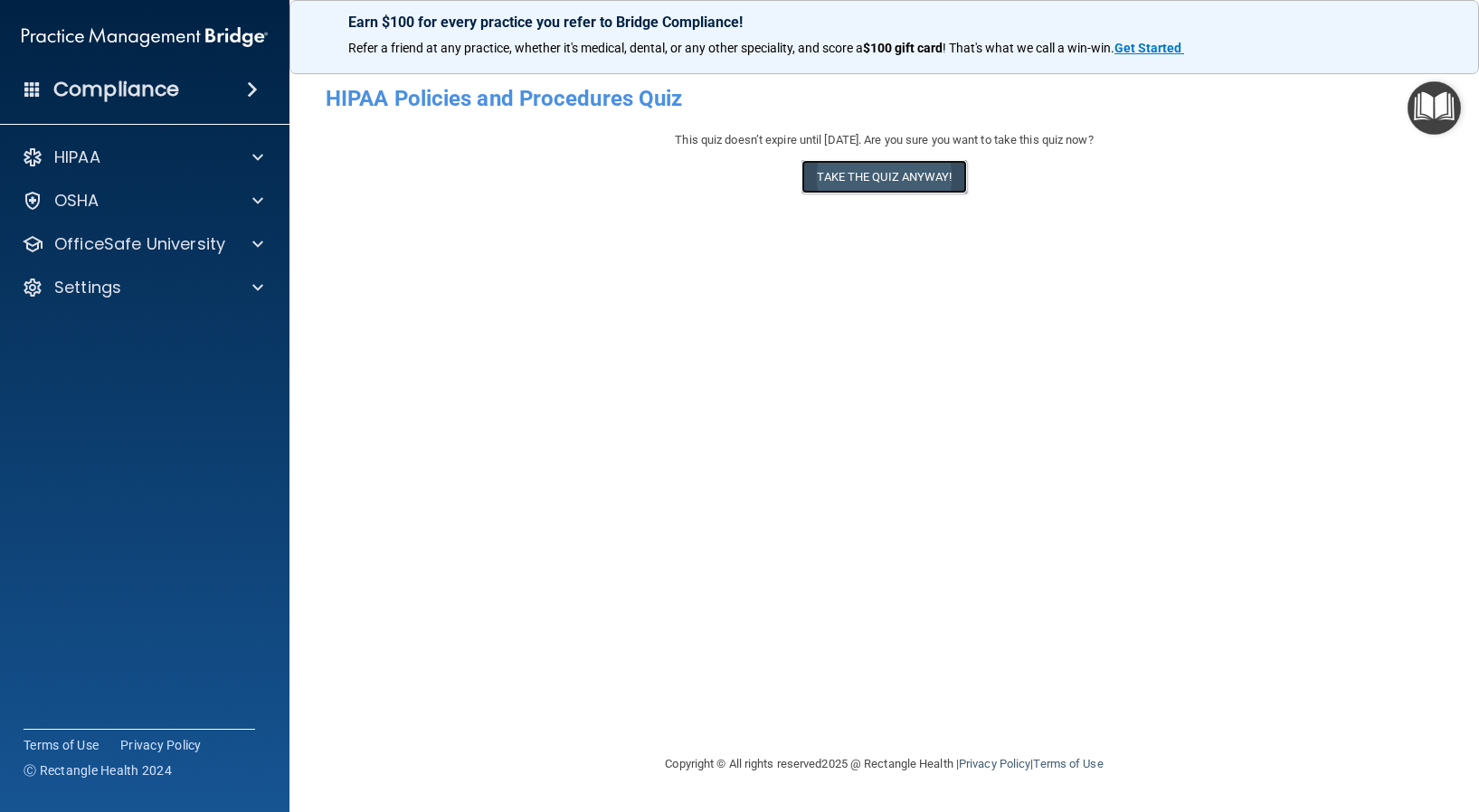
click at [906, 177] on button "Take the quiz anyway!" at bounding box center [884, 177] width 165 height 33
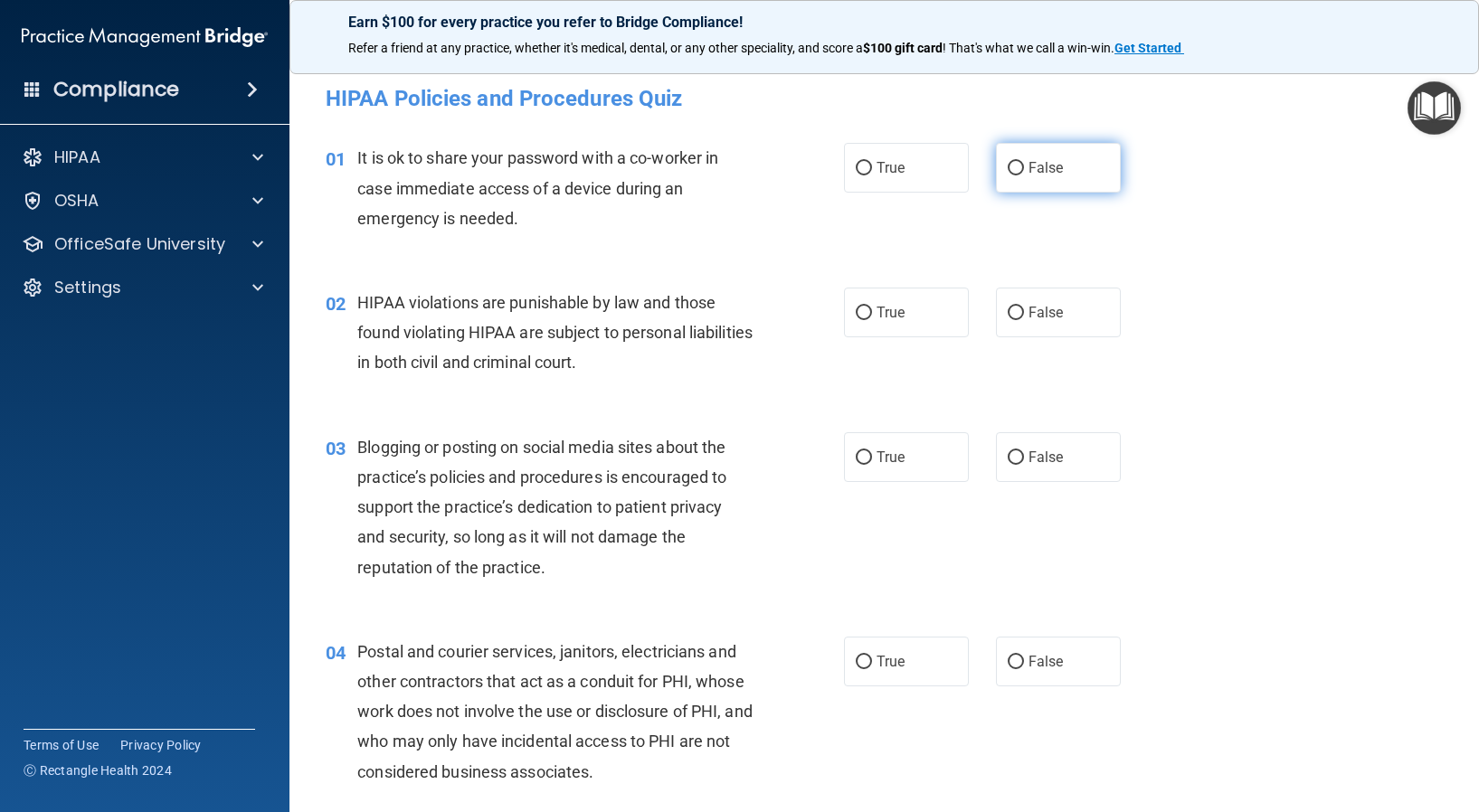
click at [1008, 166] on input "False" at bounding box center [1015, 169] width 17 height 14
radio input "true"
click at [858, 309] on input "True" at bounding box center [863, 313] width 17 height 14
radio input "true"
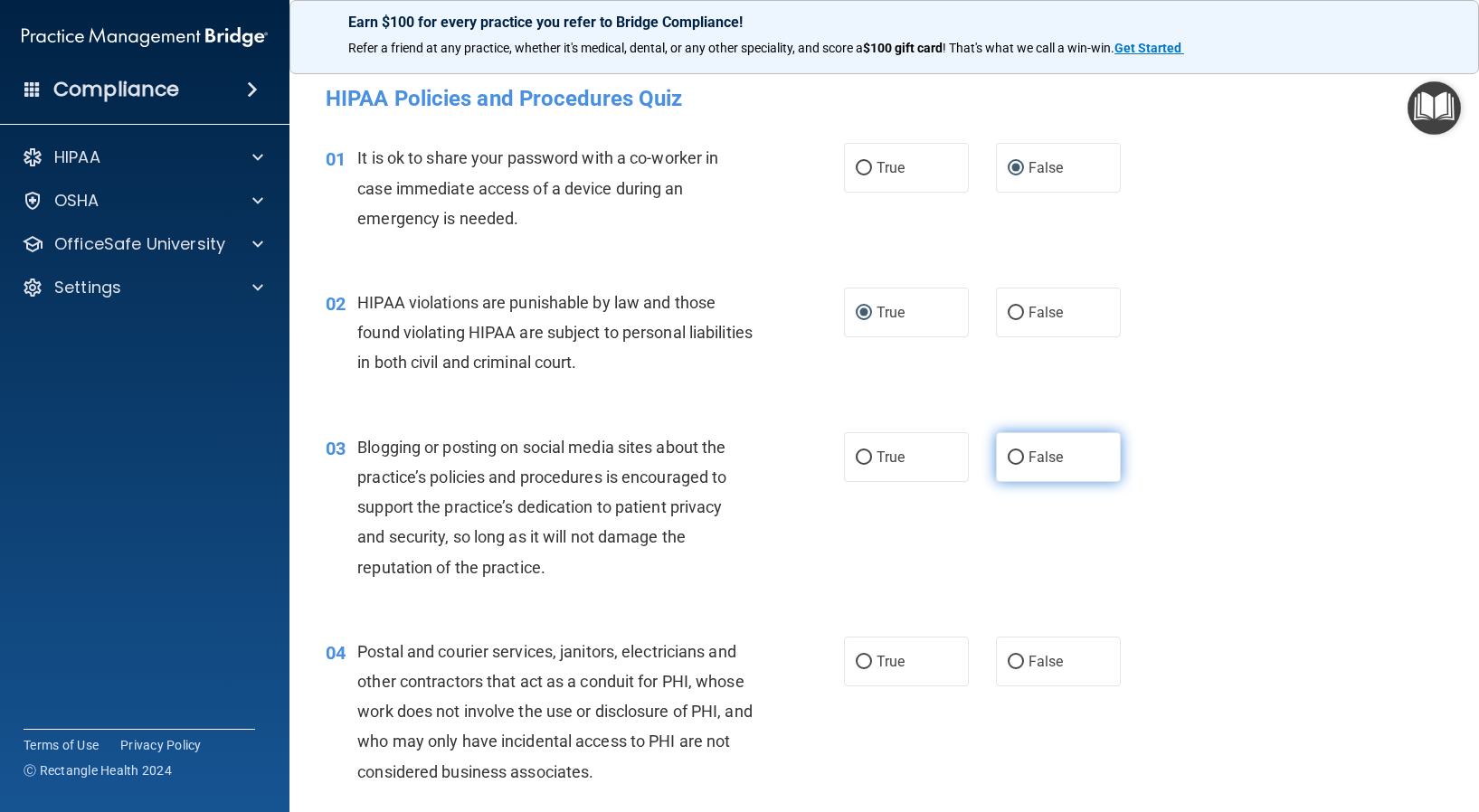
click at [1008, 461] on input "False" at bounding box center [1015, 458] width 17 height 14
radio input "true"
click at [855, 662] on input "True" at bounding box center [863, 663] width 17 height 14
radio input "true"
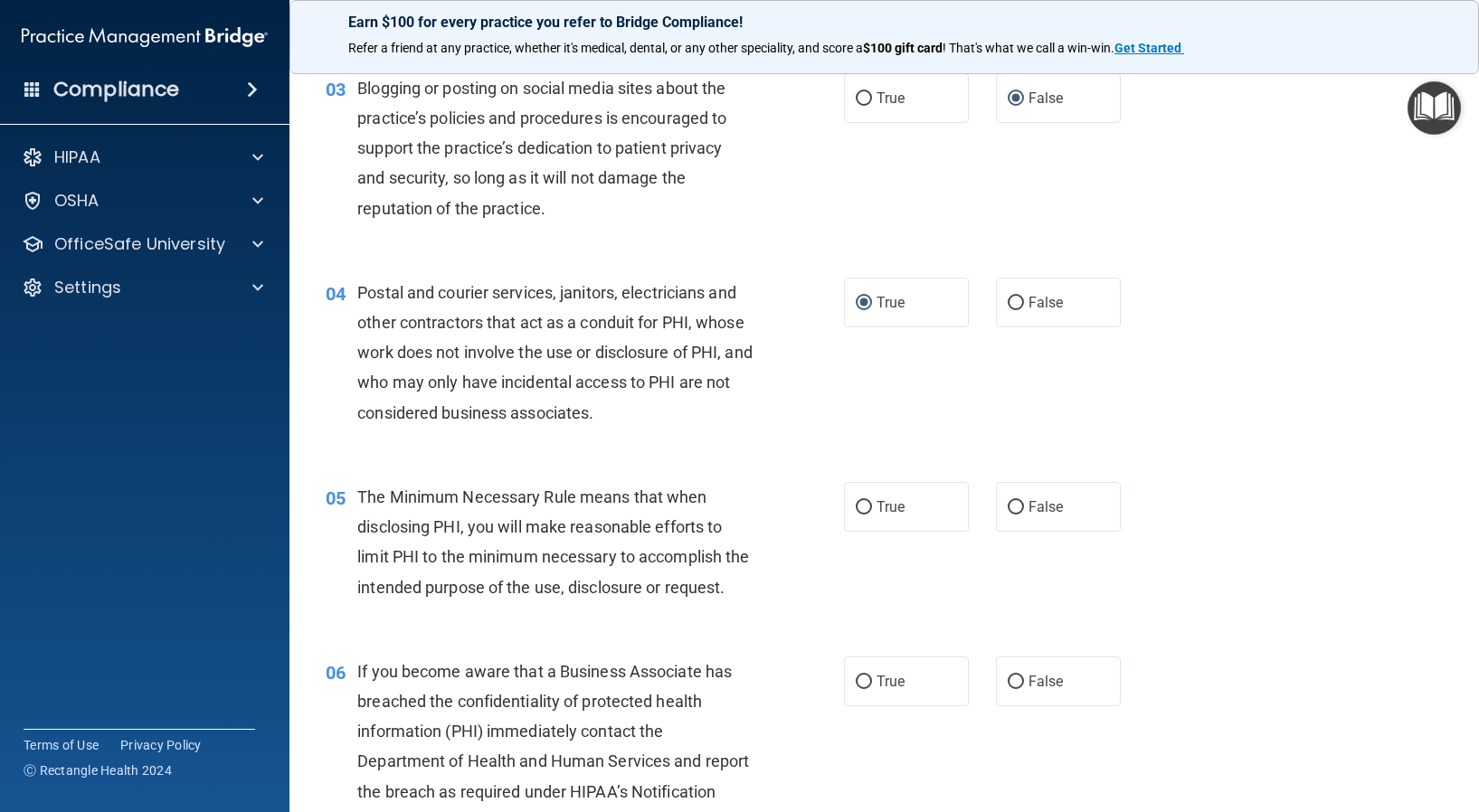
scroll to position [361, 0]
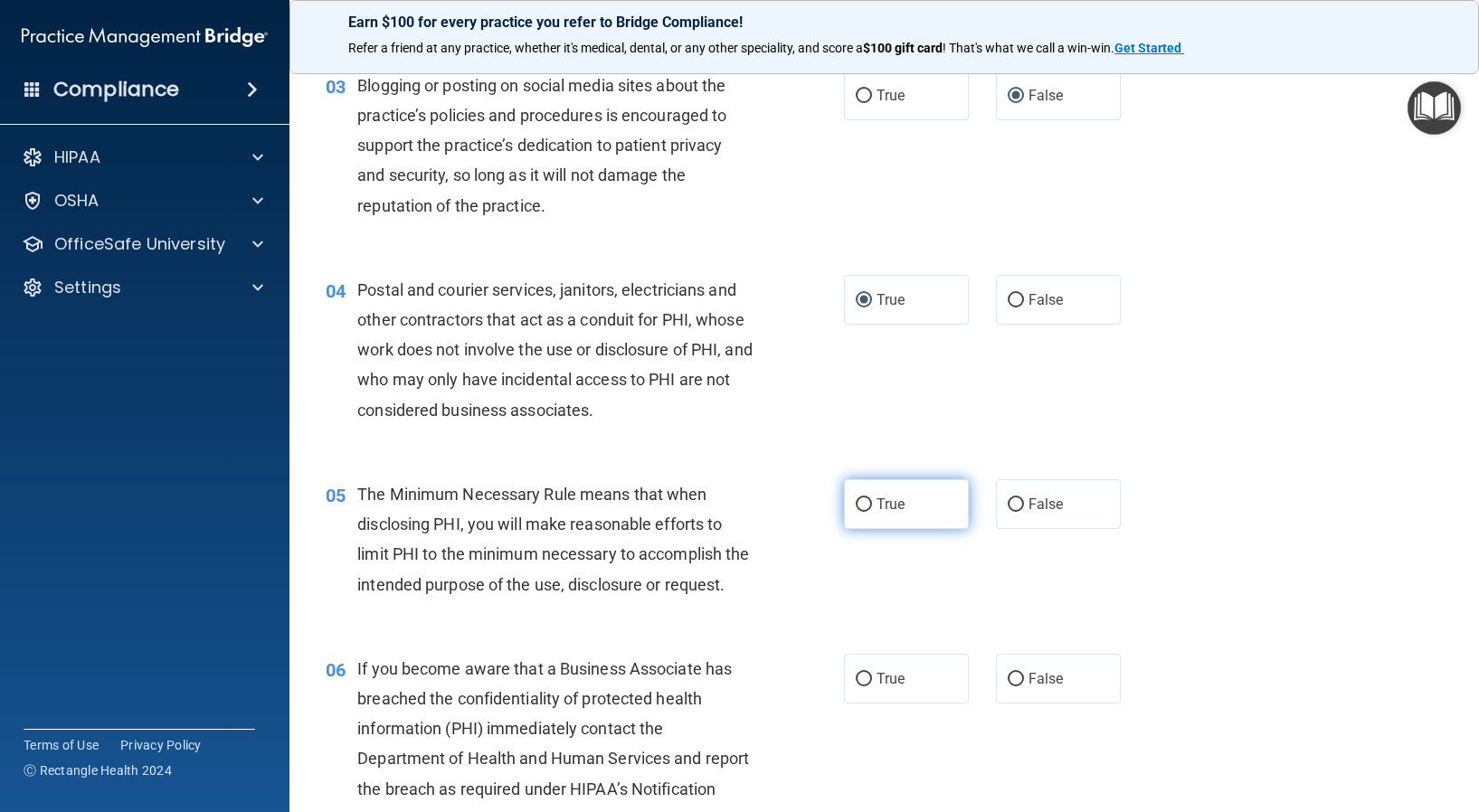
click at [856, 499] on input "True" at bounding box center [863, 505] width 17 height 14
radio input "true"
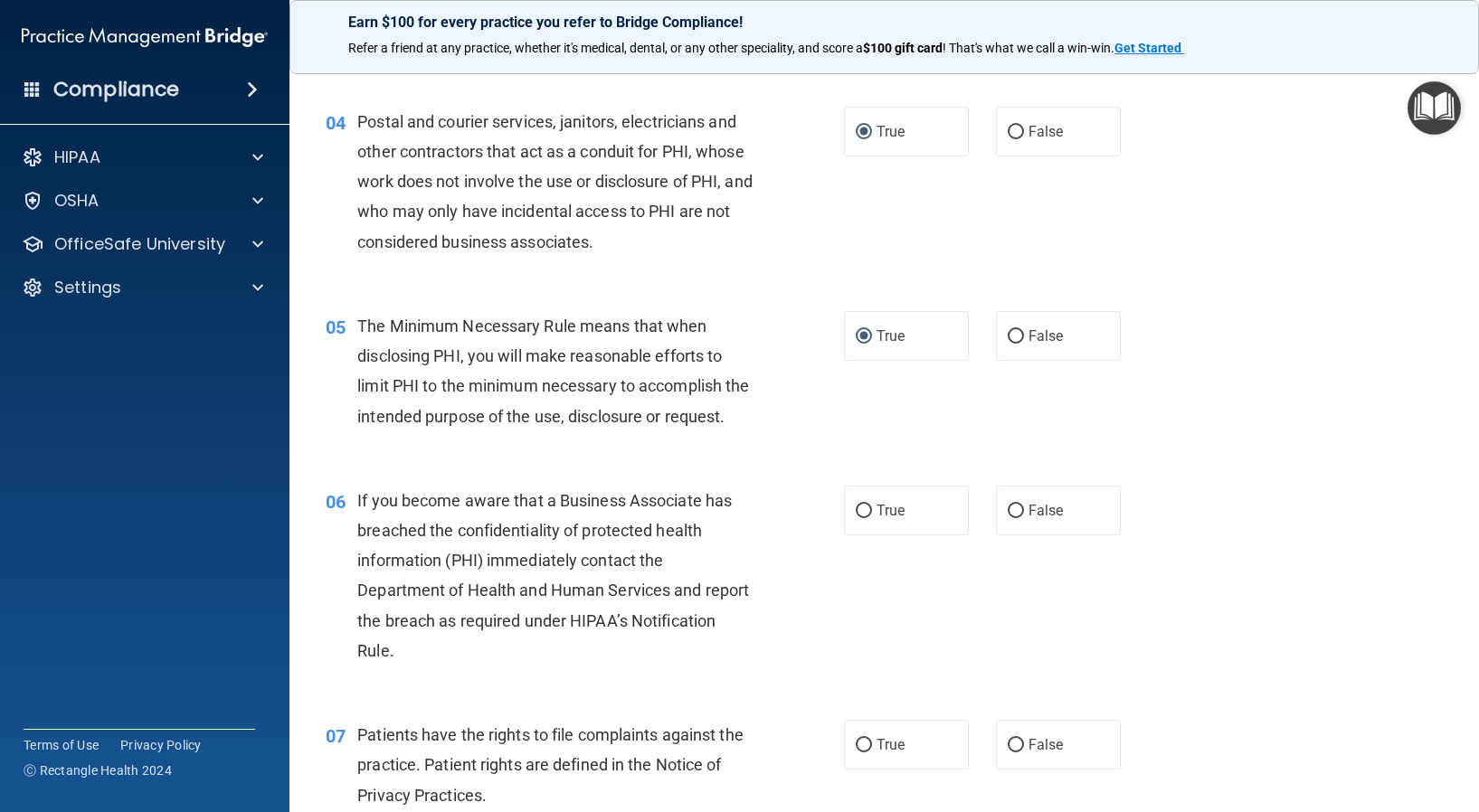
scroll to position [542, 0]
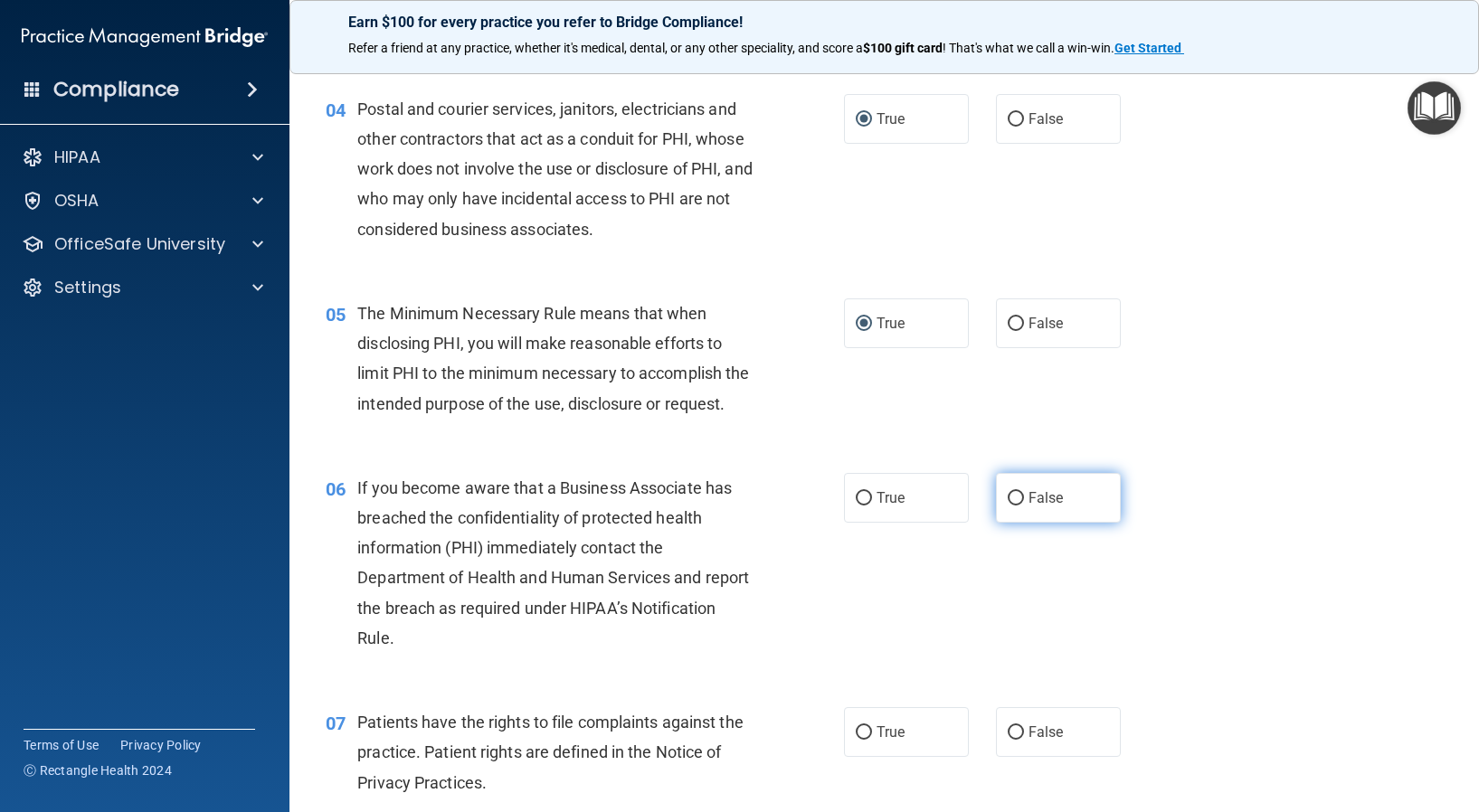
click at [1008, 506] on input "False" at bounding box center [1015, 499] width 17 height 14
radio input "true"
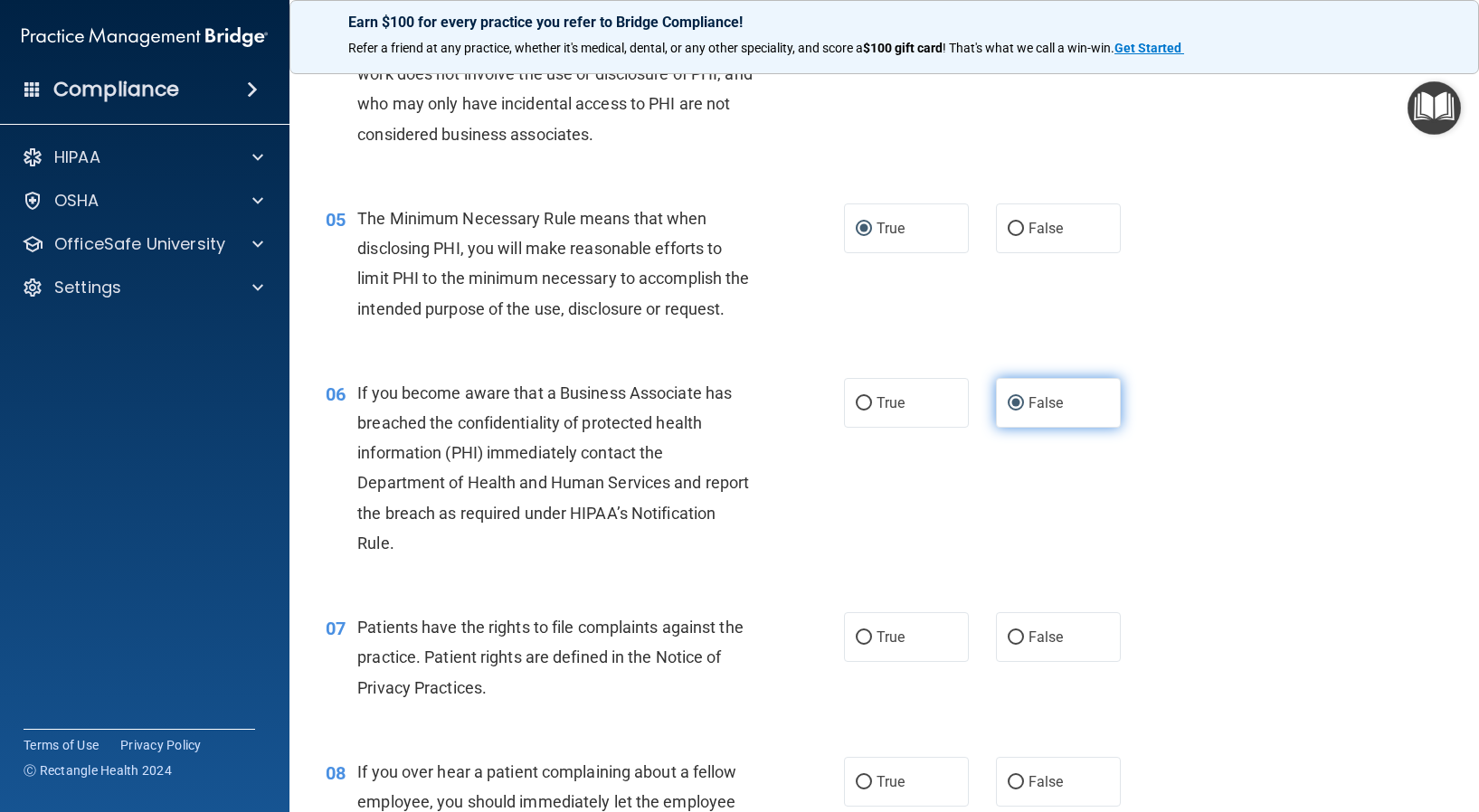
scroll to position [724, 0]
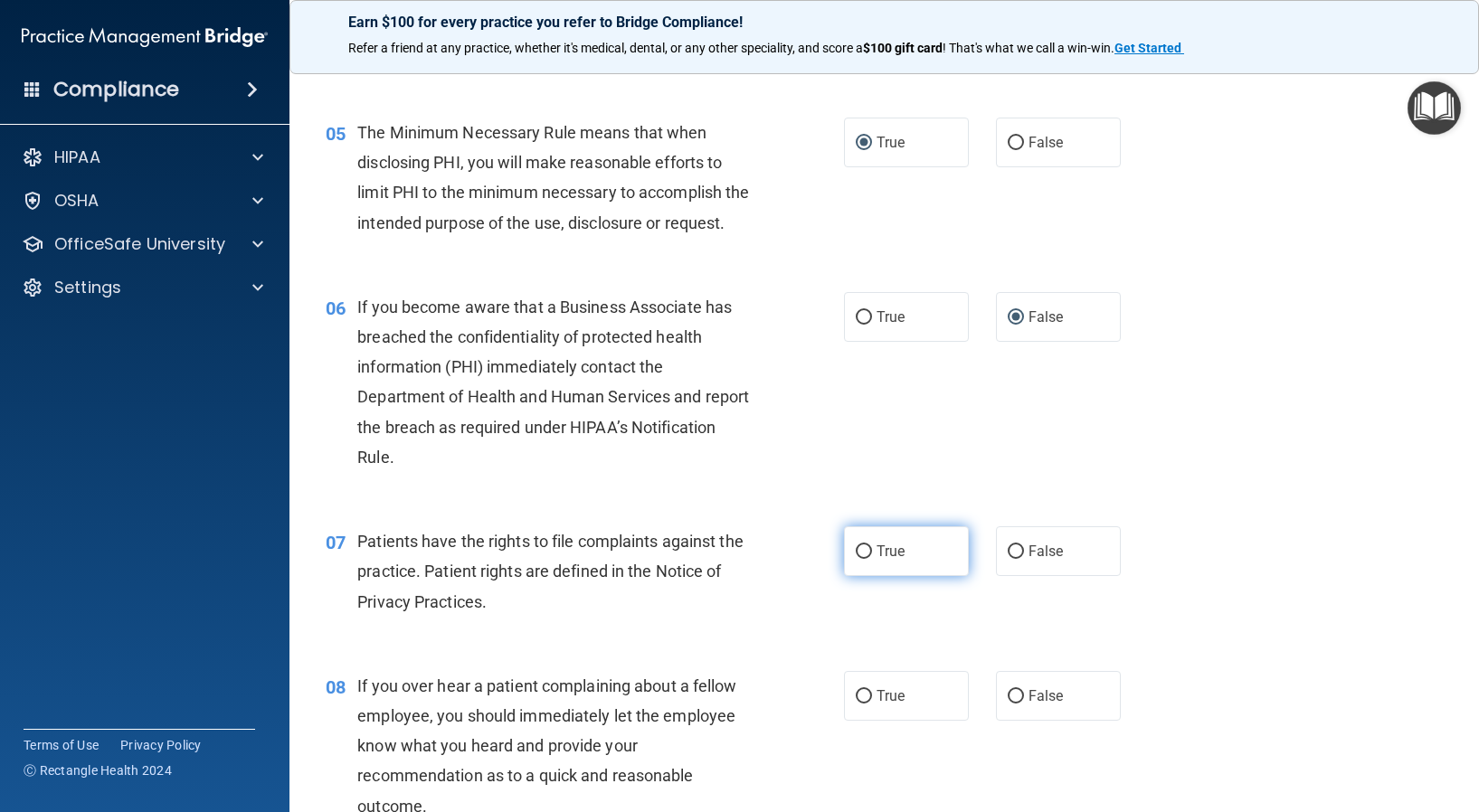
click at [856, 559] on input "True" at bounding box center [863, 552] width 17 height 14
radio input "true"
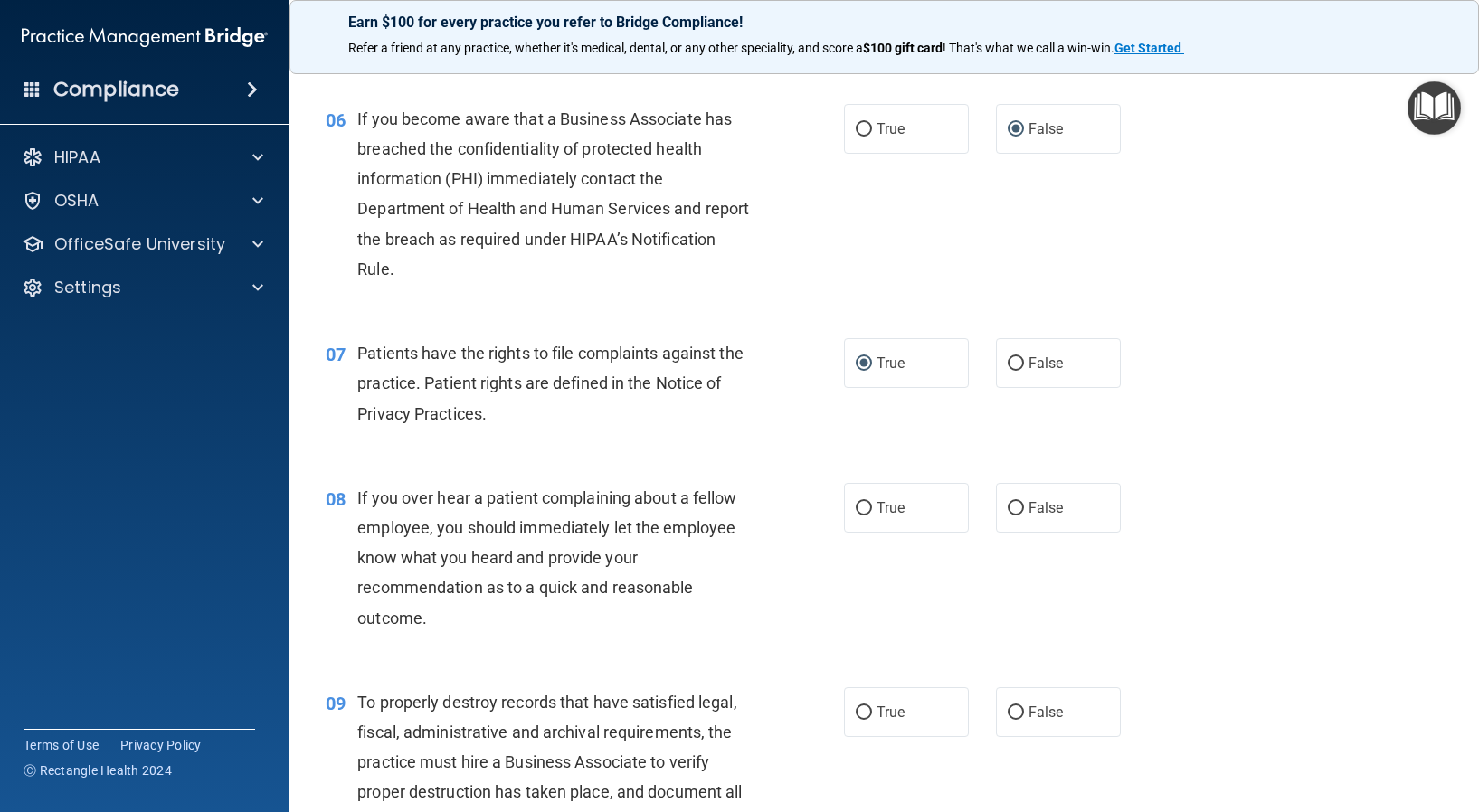
scroll to position [995, 0]
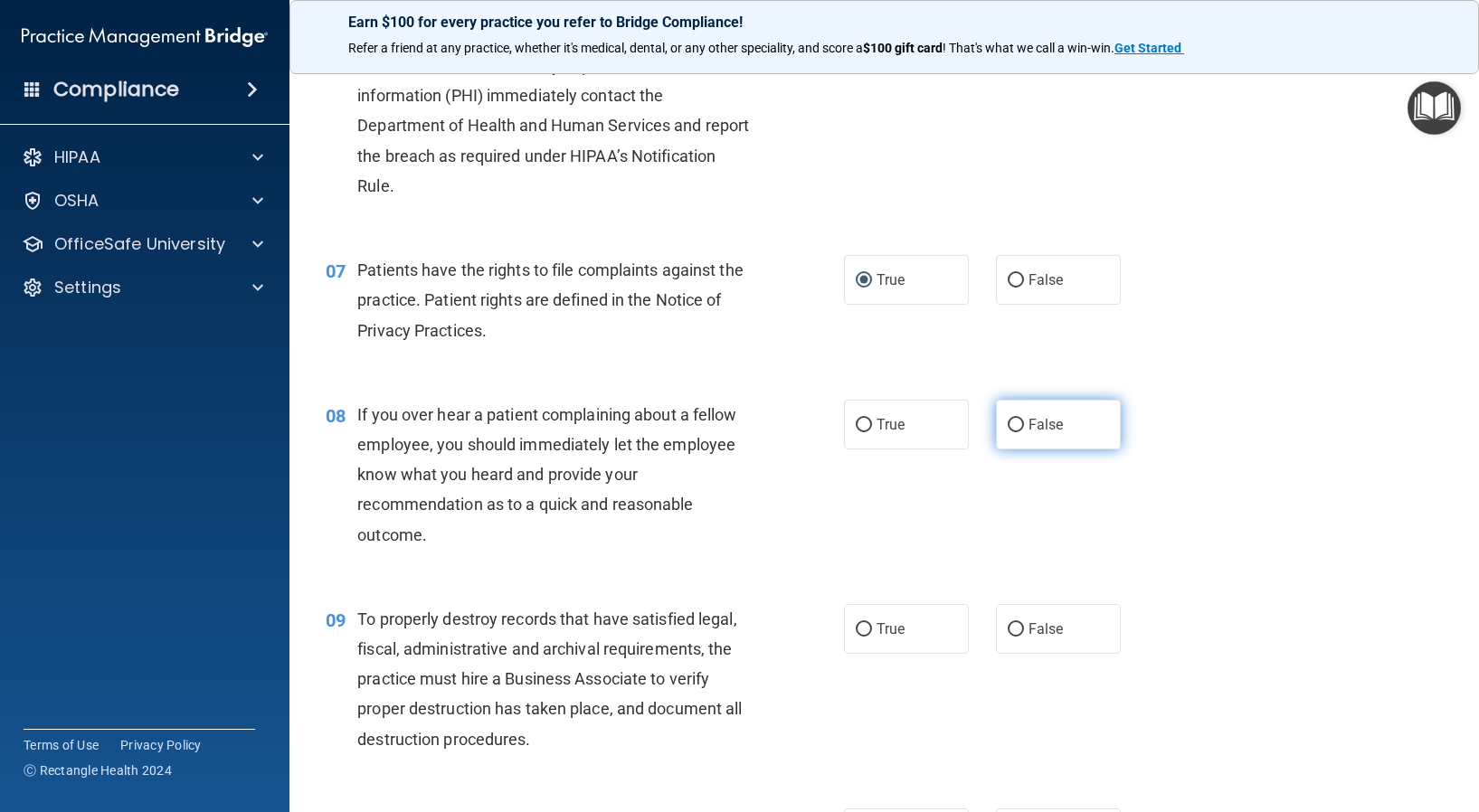
click at [1009, 432] on input "False" at bounding box center [1015, 425] width 17 height 14
radio input "true"
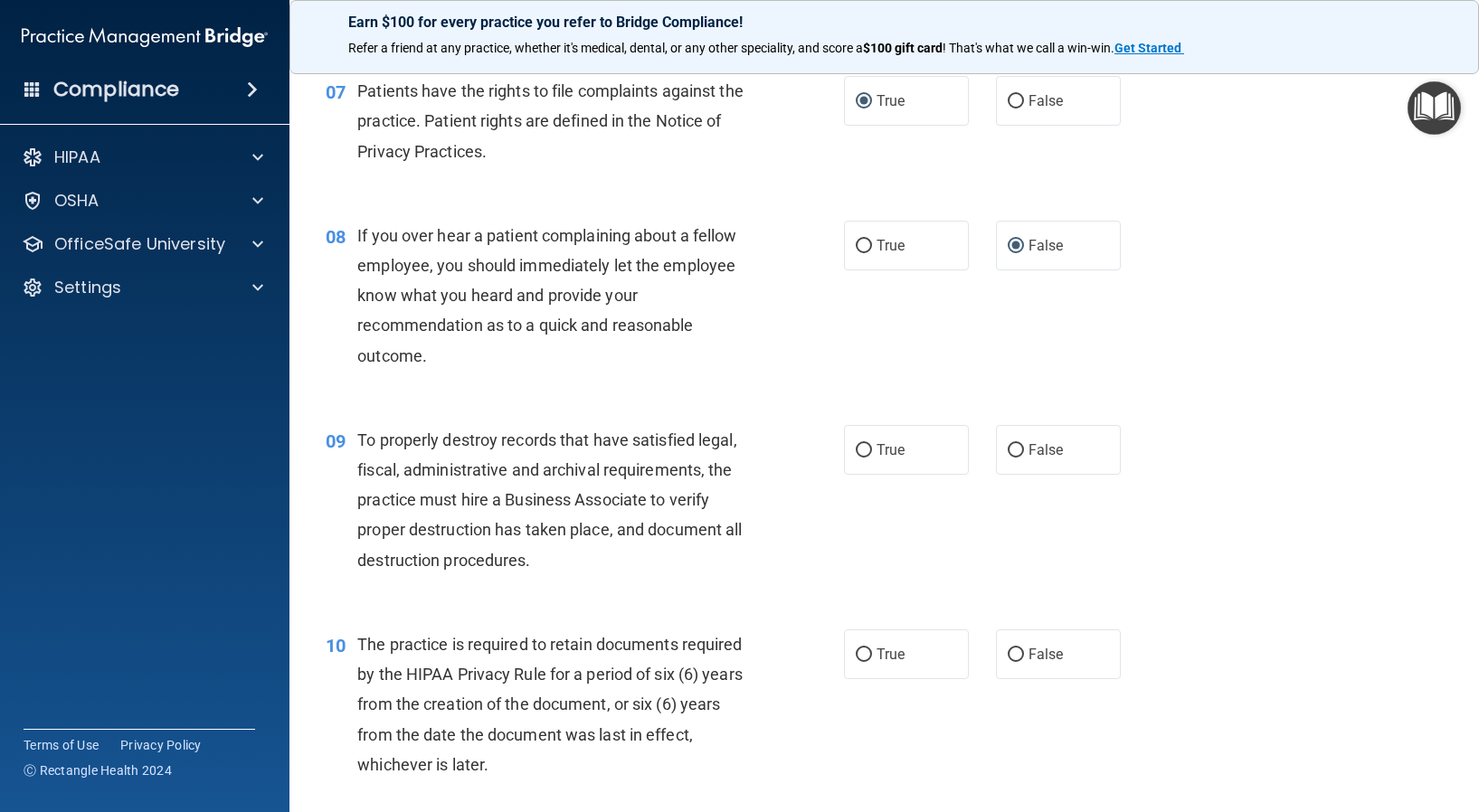
scroll to position [1175, 0]
click at [1008, 456] on input "False" at bounding box center [1015, 449] width 17 height 14
radio input "true"
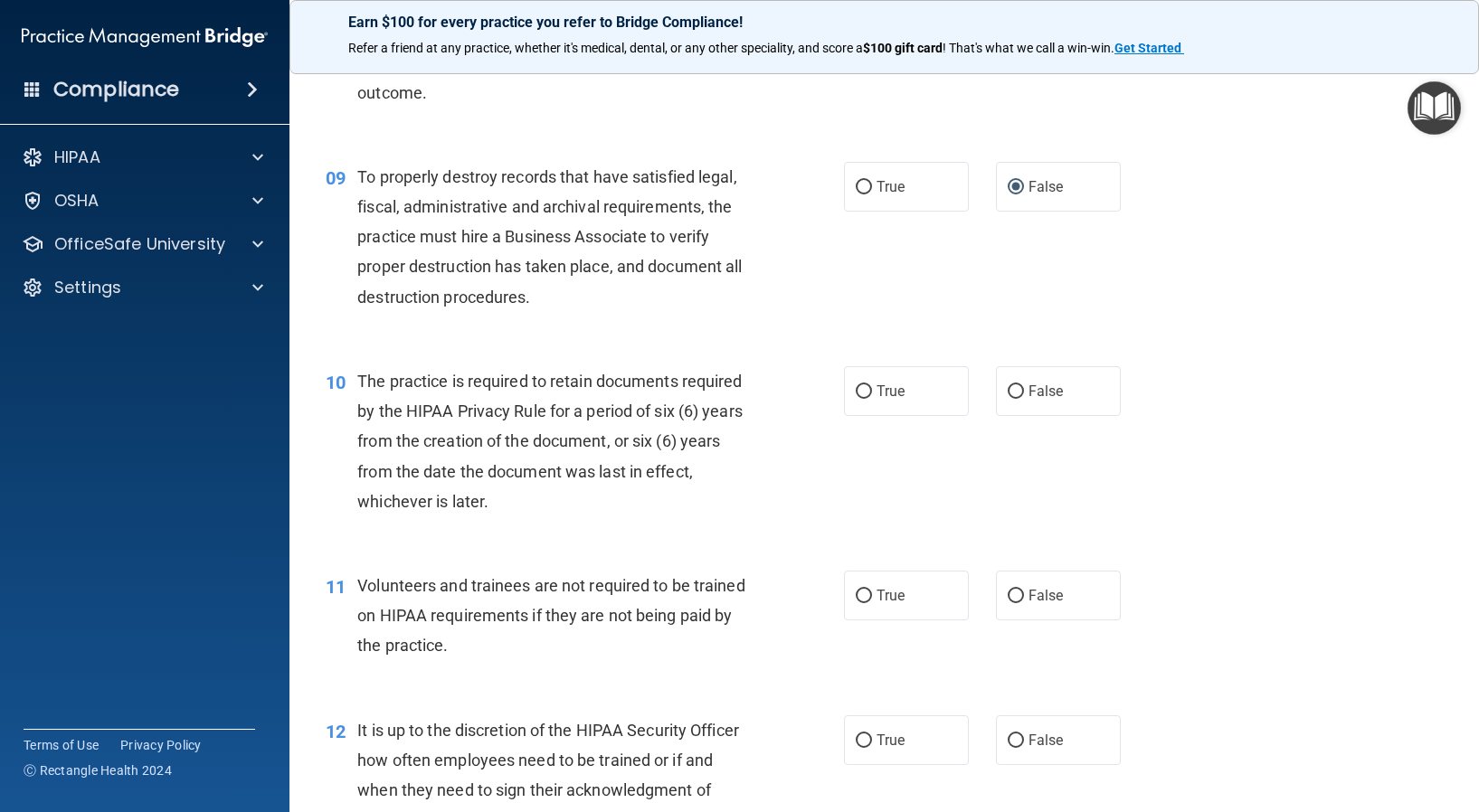
scroll to position [1446, 0]
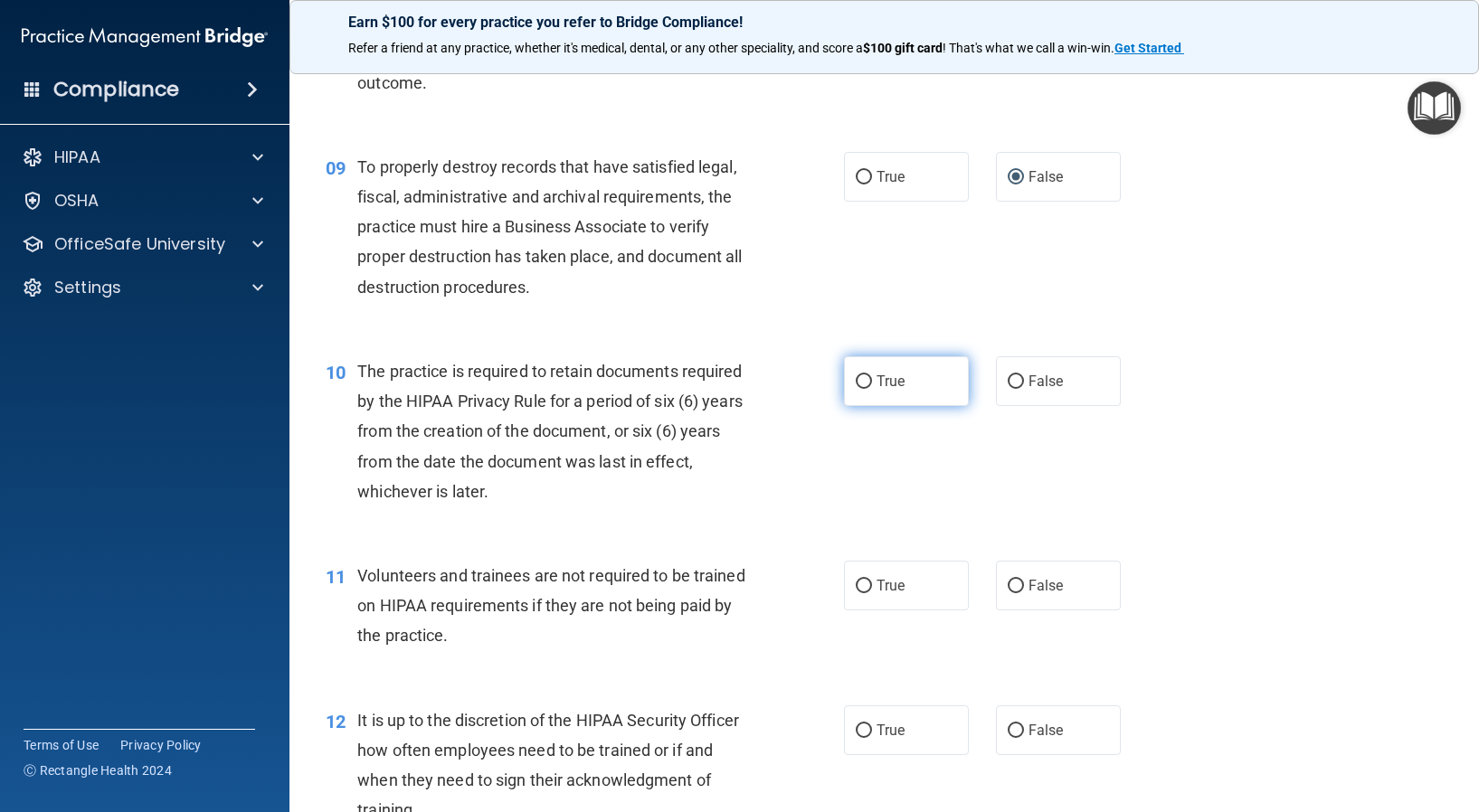
click at [855, 389] on input "True" at bounding box center [863, 382] width 17 height 14
radio input "true"
click at [1008, 593] on input "False" at bounding box center [1015, 586] width 17 height 14
radio input "true"
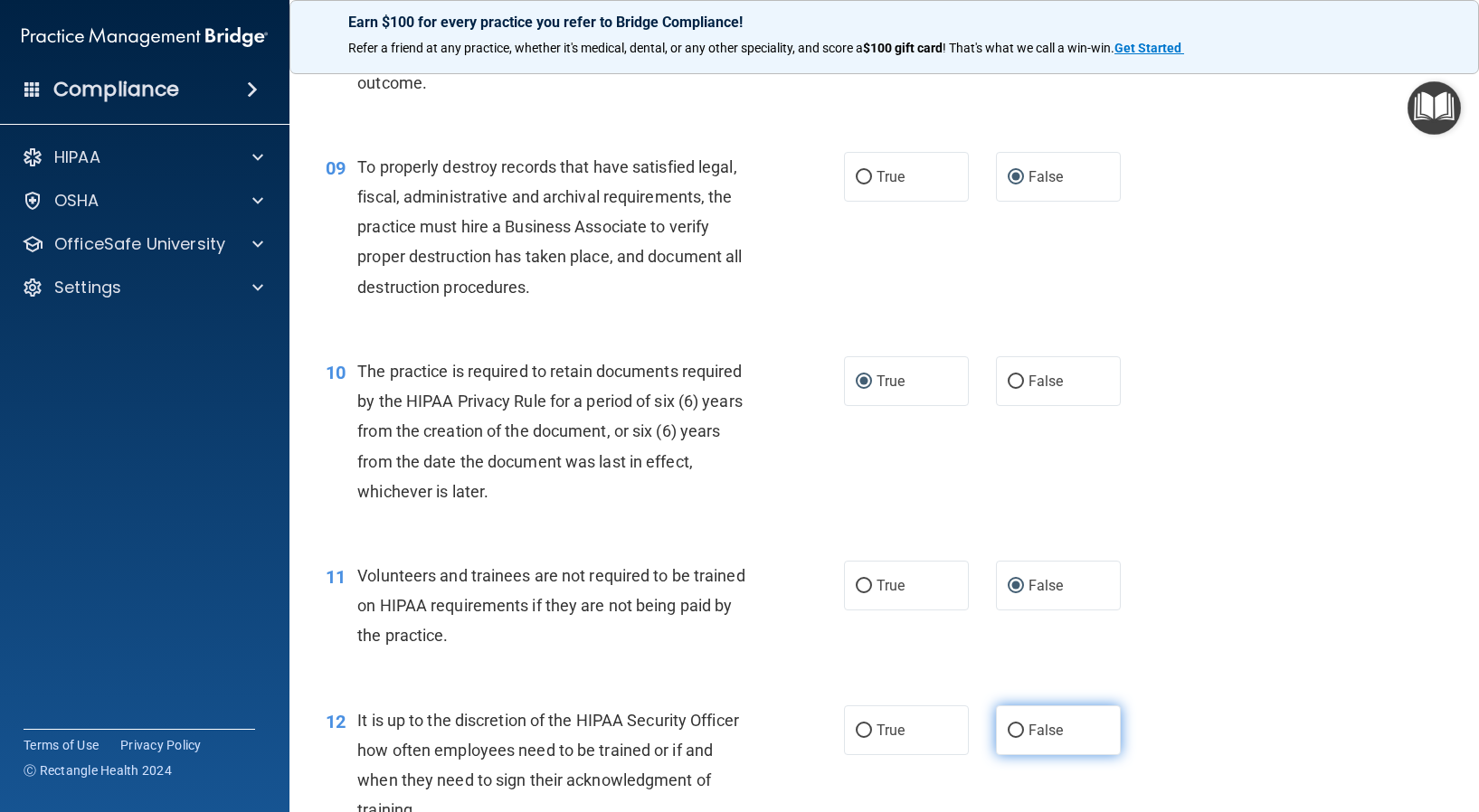
click at [1008, 737] on input "False" at bounding box center [1015, 731] width 17 height 14
radio input "true"
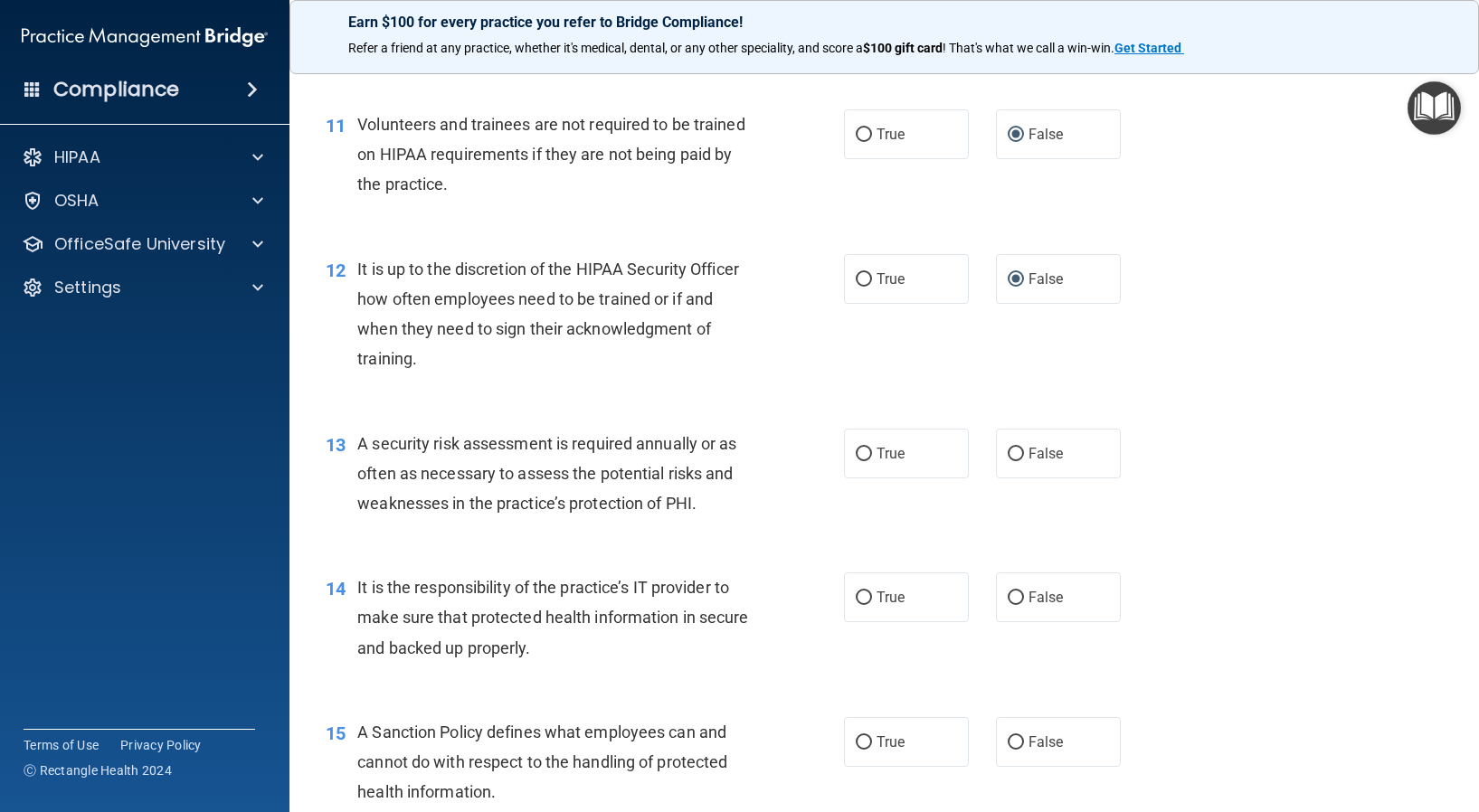
scroll to position [1899, 0]
click at [863, 460] on input "True" at bounding box center [863, 454] width 17 height 14
radio input "true"
click at [1008, 604] on input "False" at bounding box center [1015, 597] width 17 height 14
radio input "true"
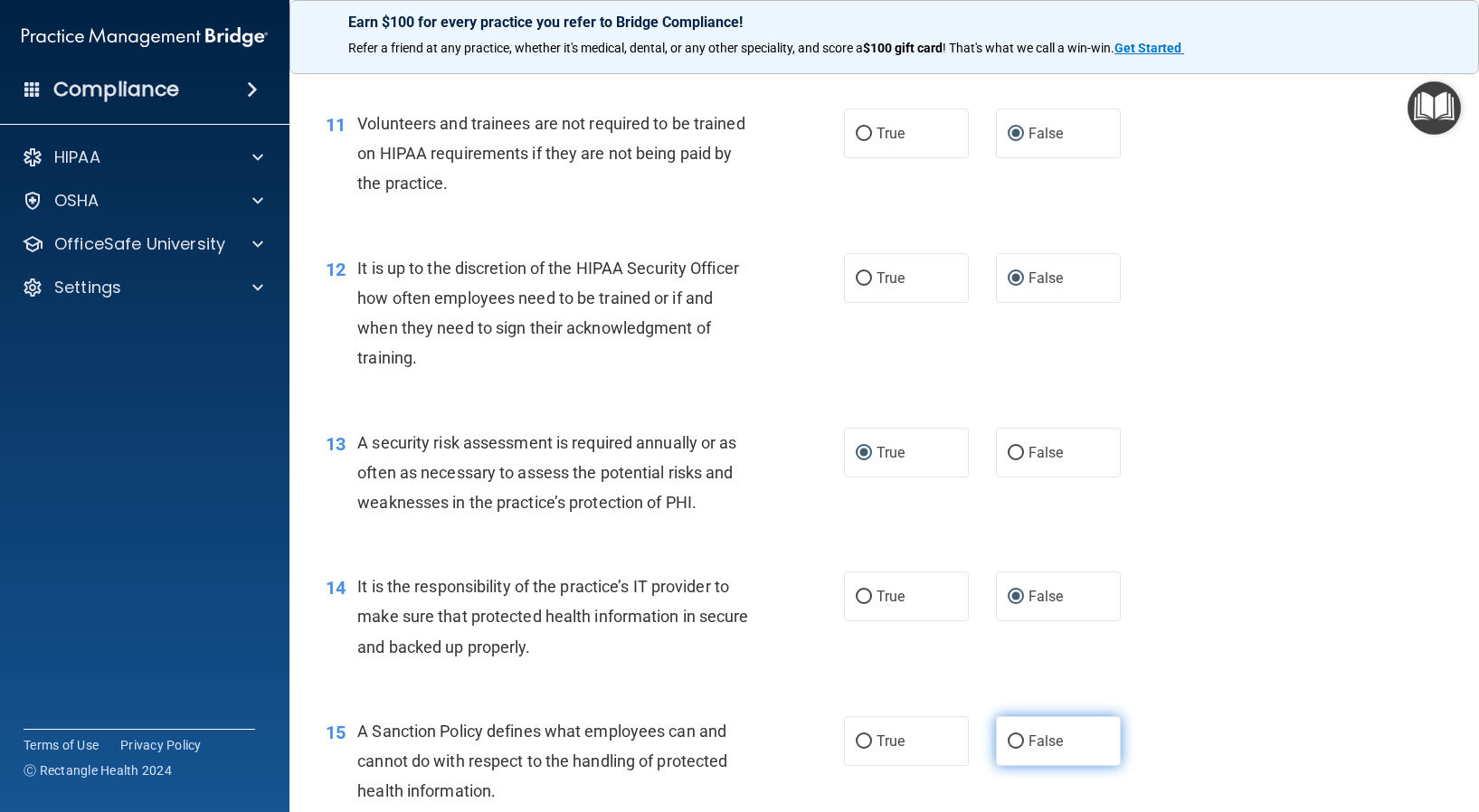
click at [1008, 748] on input "False" at bounding box center [1015, 742] width 17 height 14
radio input "true"
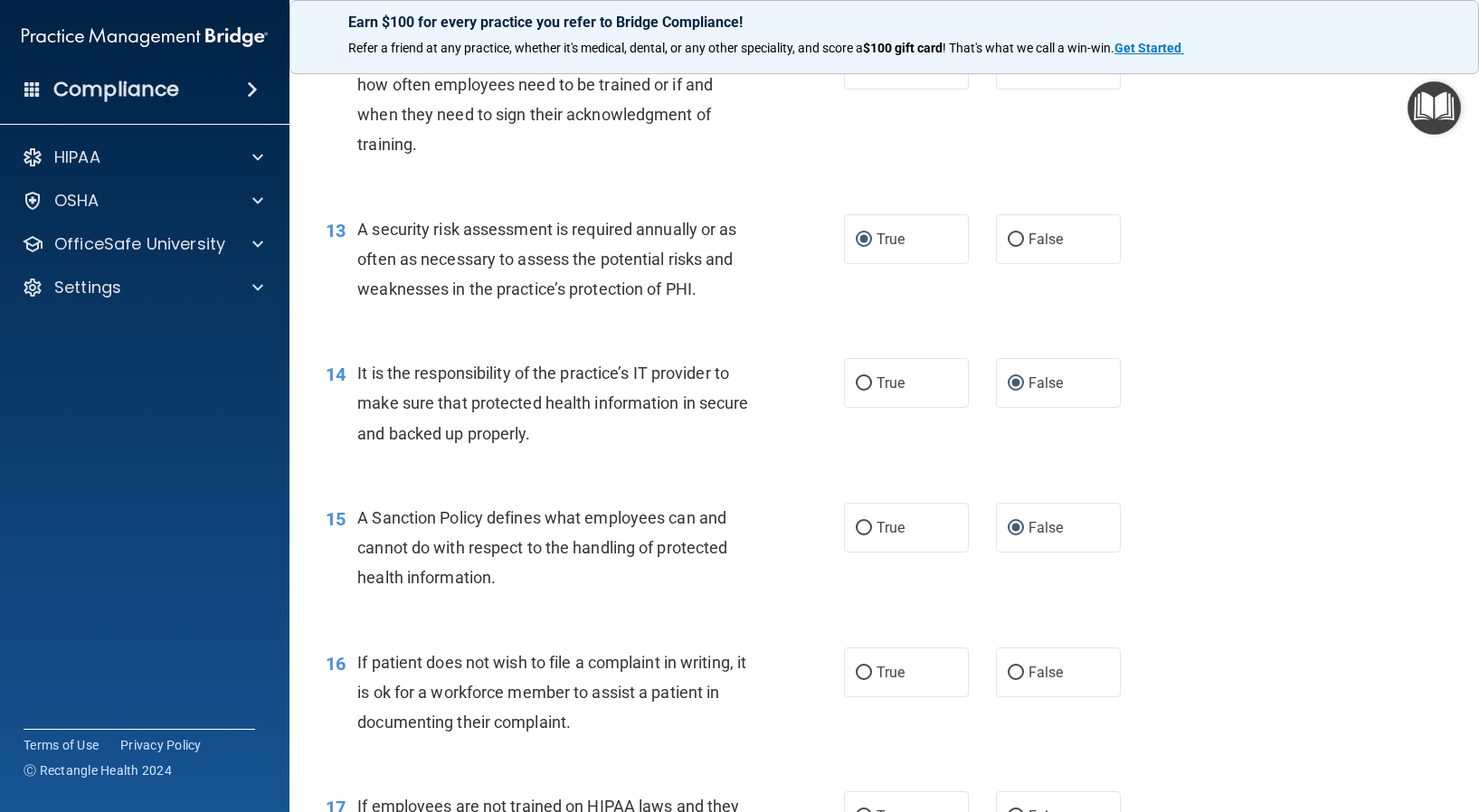
scroll to position [2170, 0]
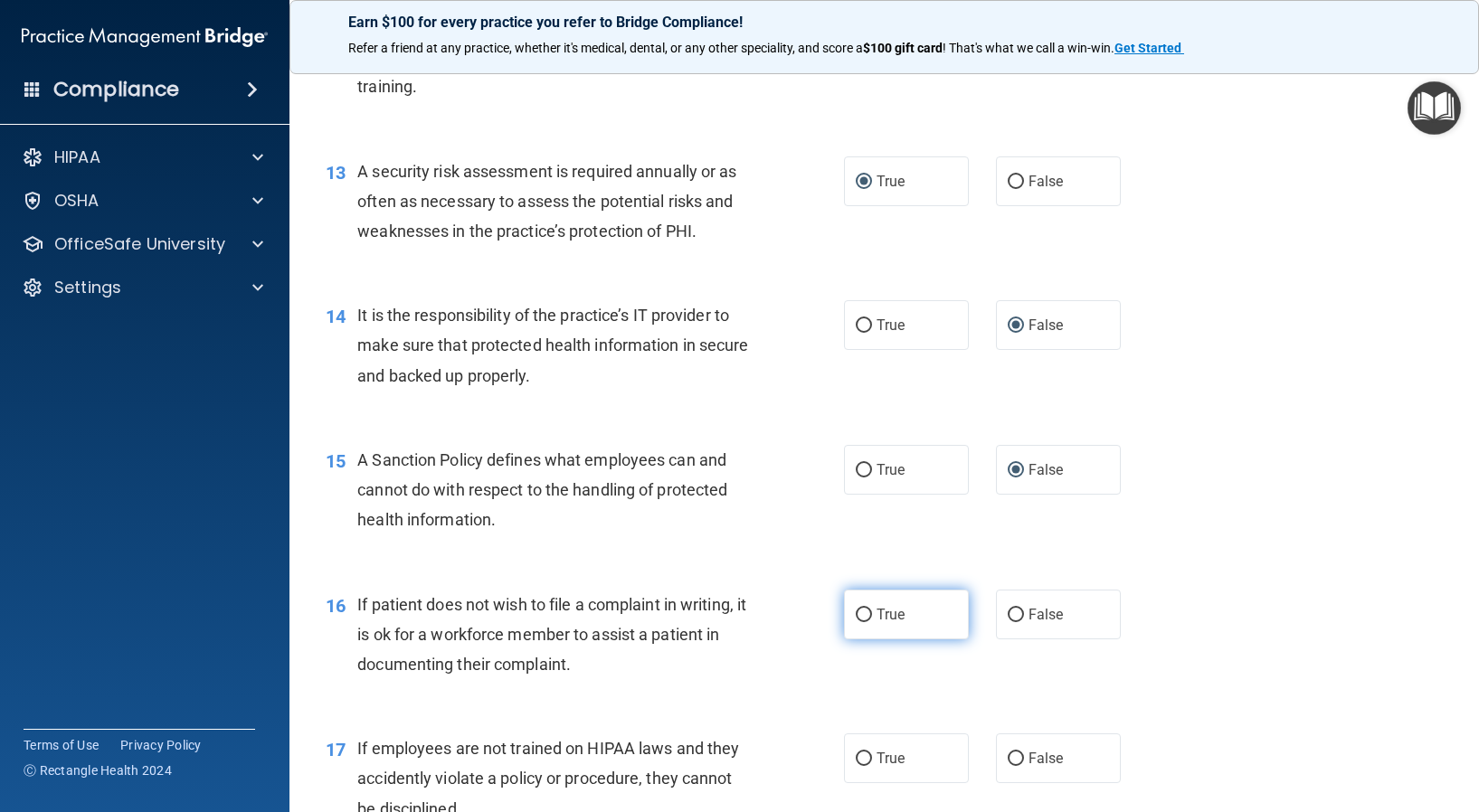
click at [855, 623] on input "True" at bounding box center [863, 616] width 17 height 14
radio input "true"
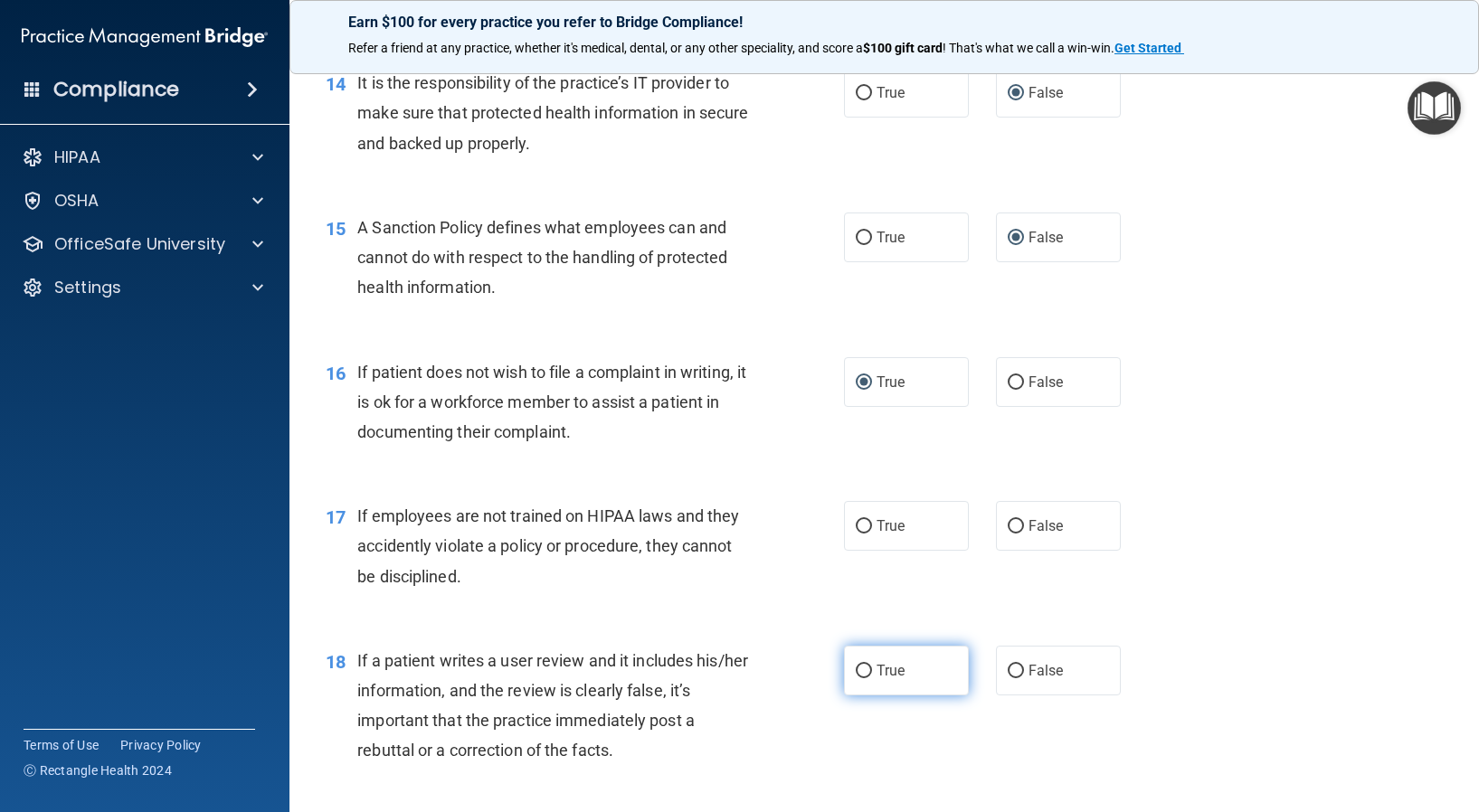
scroll to position [2441, 0]
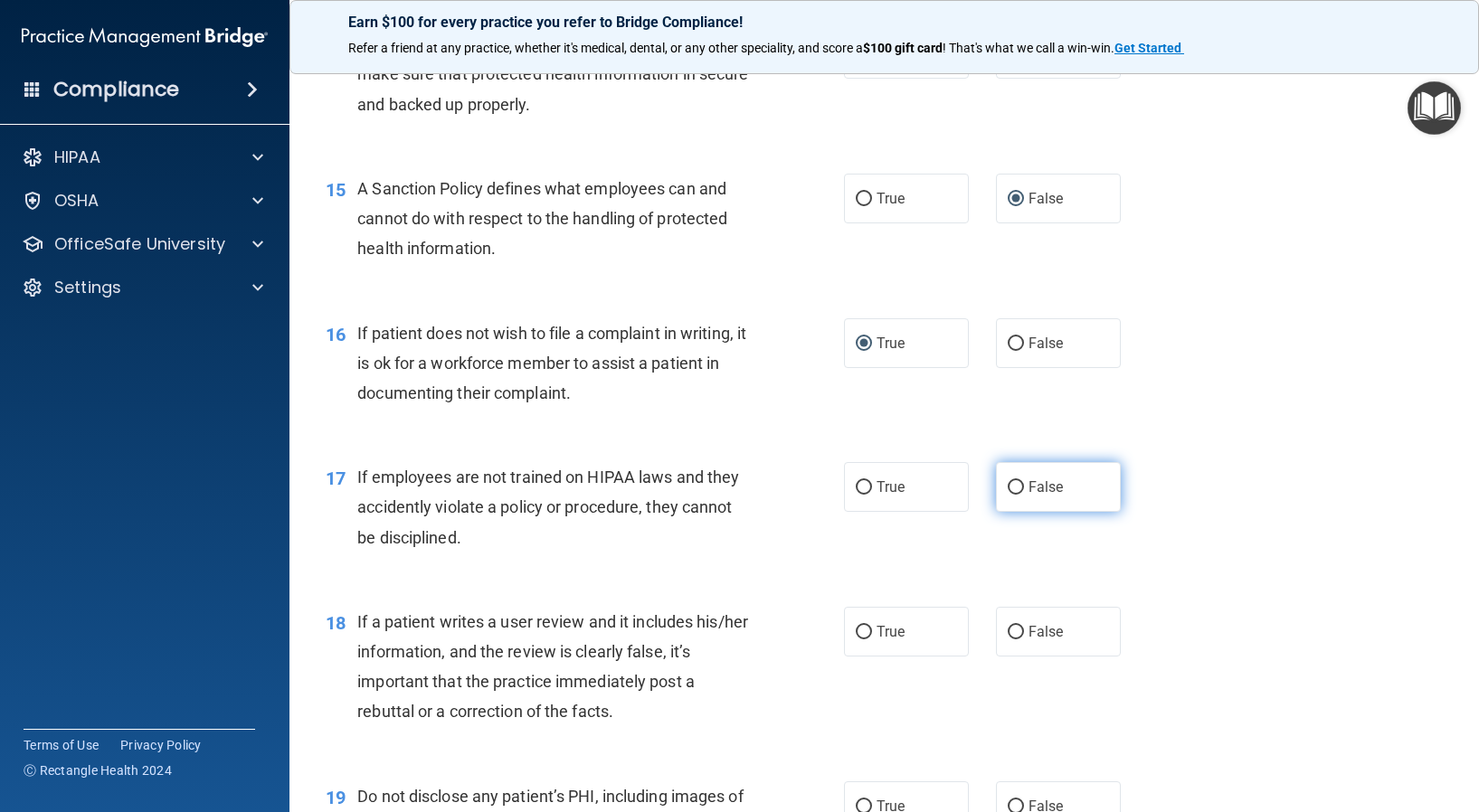
click at [1011, 495] on input "False" at bounding box center [1015, 488] width 17 height 14
radio input "true"
click at [1008, 639] on input "False" at bounding box center [1015, 632] width 17 height 14
radio input "true"
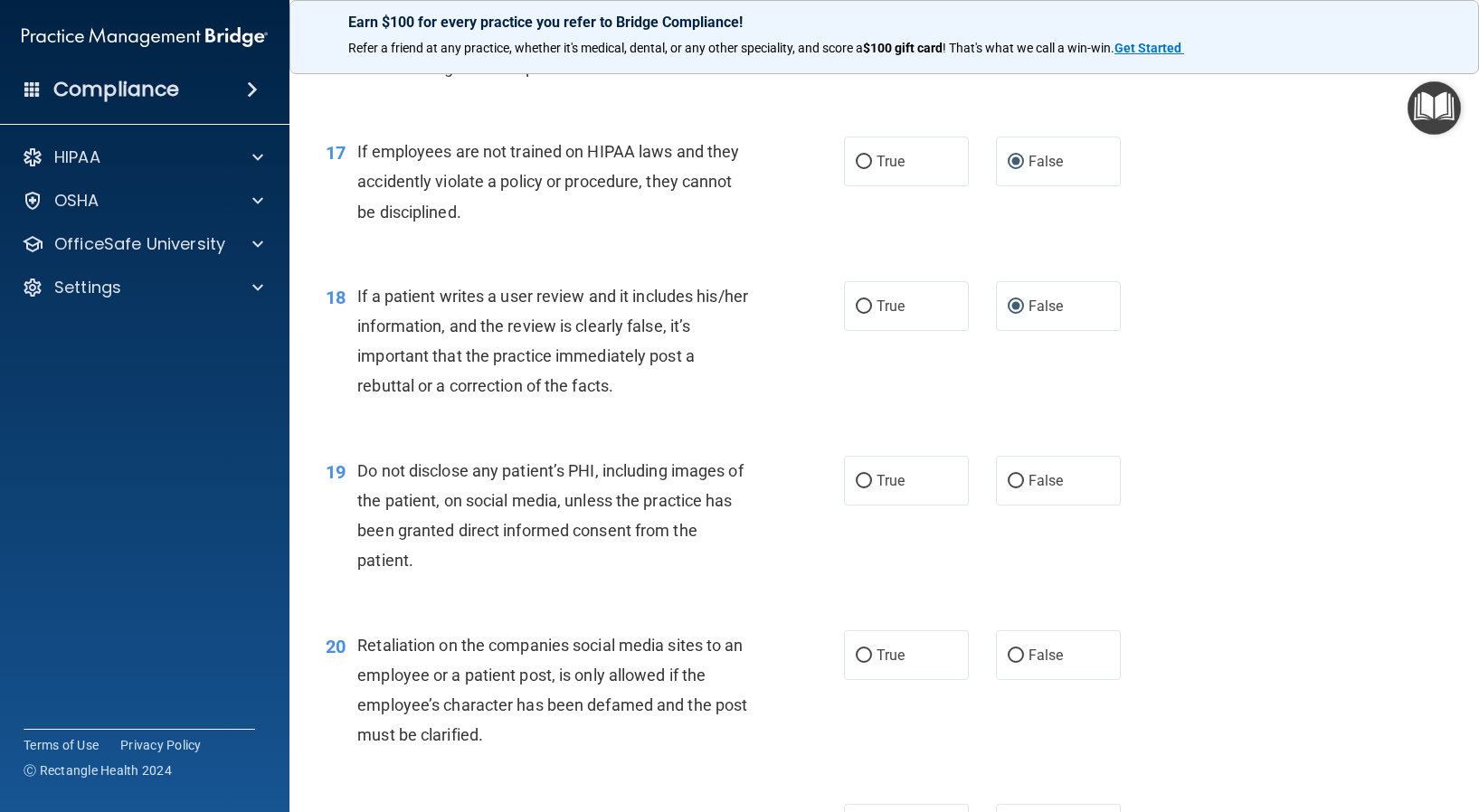
scroll to position [2803, 0]
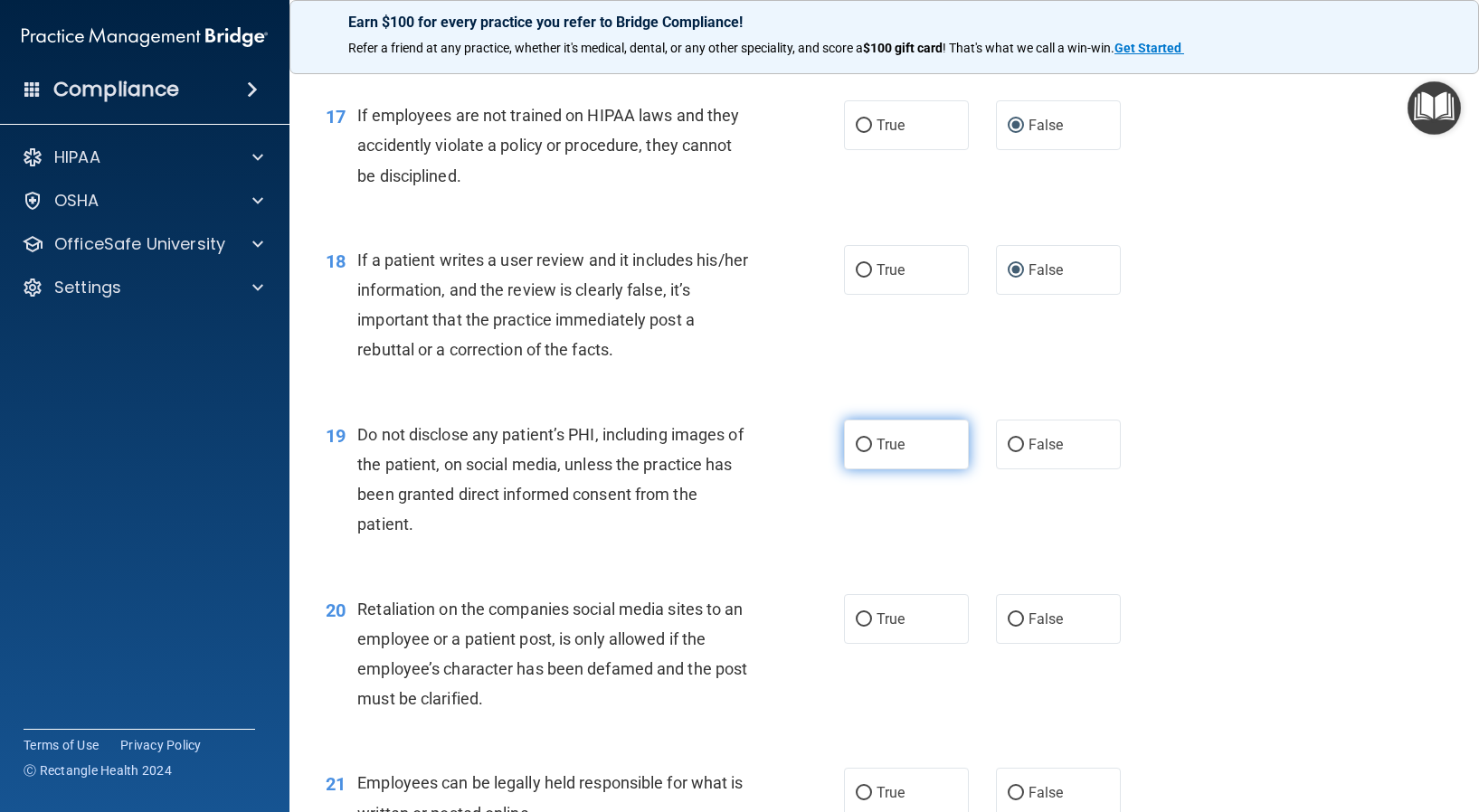
click at [855, 452] on input "True" at bounding box center [863, 446] width 17 height 14
radio input "true"
click at [1008, 626] on input "False" at bounding box center [1015, 620] width 17 height 14
radio input "true"
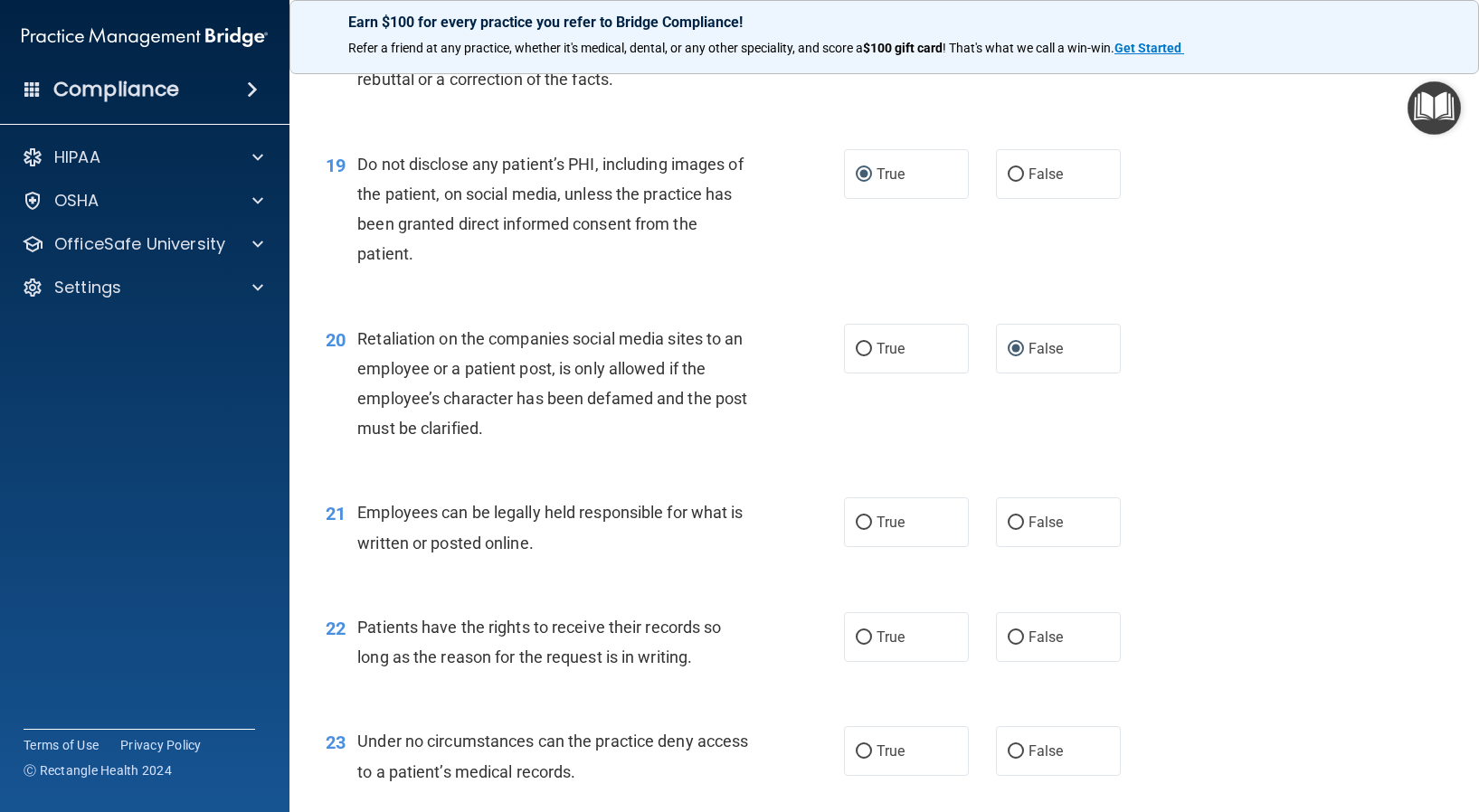
scroll to position [3074, 0]
click at [855, 529] on input "True" at bounding box center [863, 522] width 17 height 14
radio input "true"
click at [1008, 644] on input "False" at bounding box center [1015, 637] width 17 height 14
radio input "true"
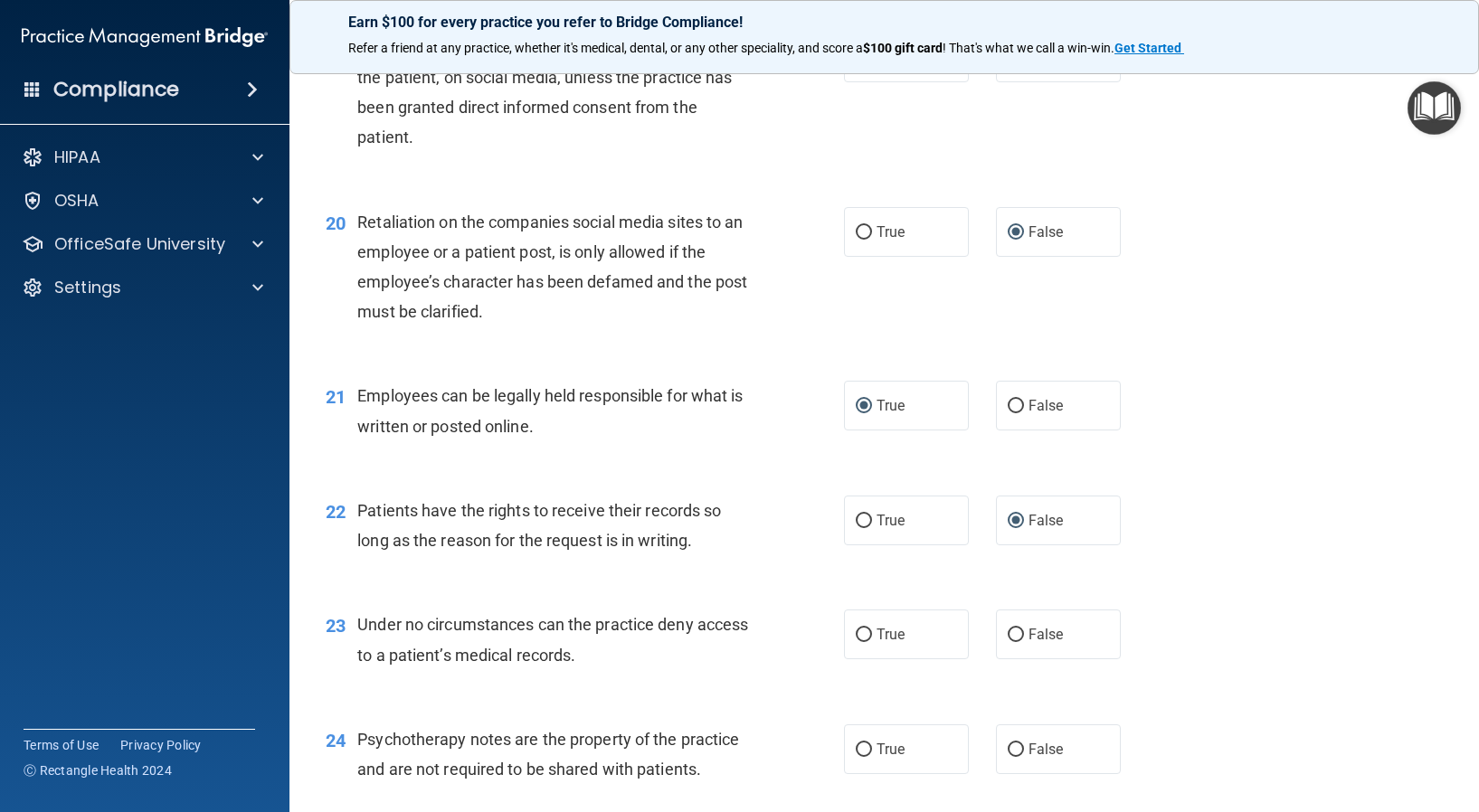
scroll to position [3255, 0]
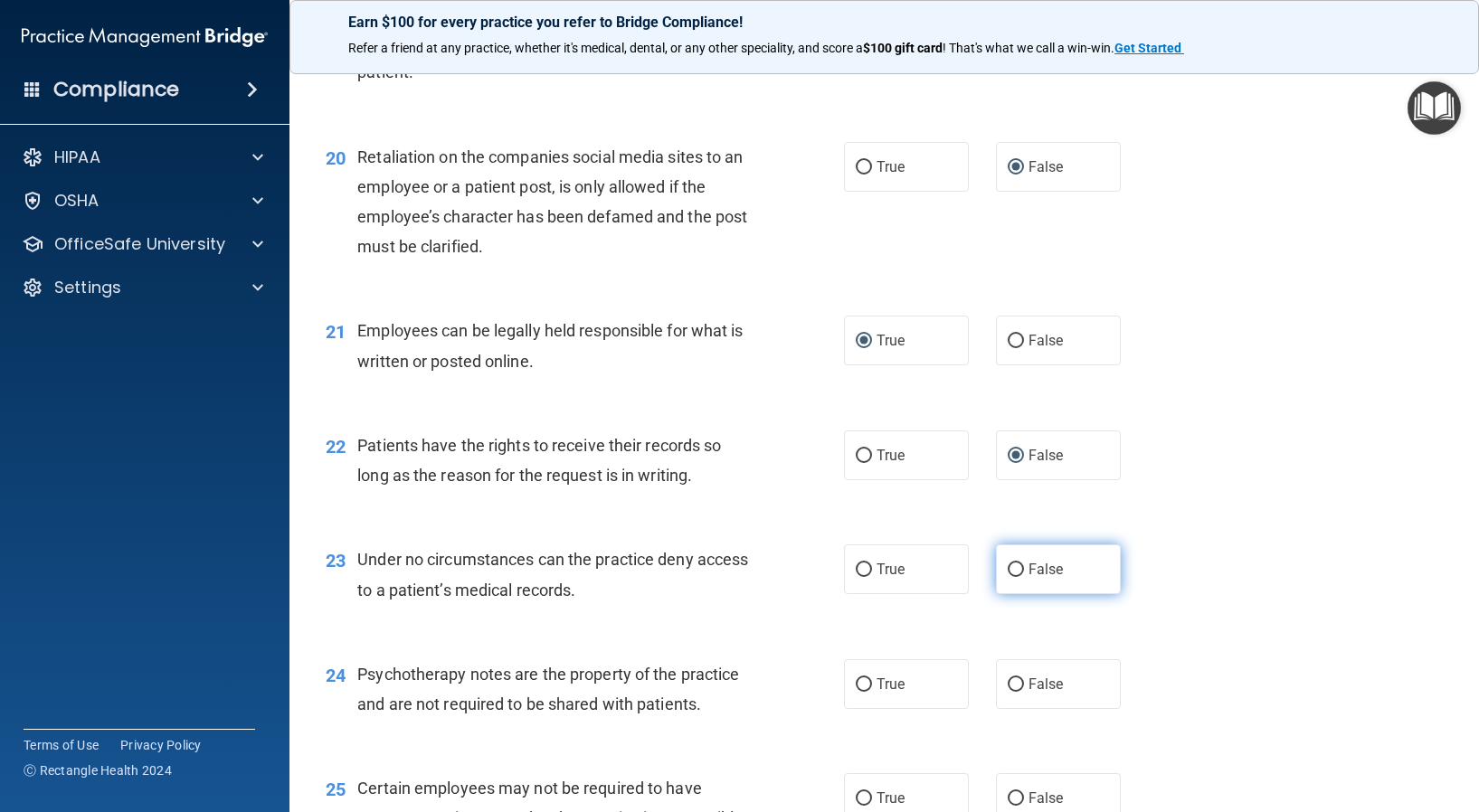
click at [1009, 576] on input "False" at bounding box center [1015, 570] width 17 height 14
radio input "true"
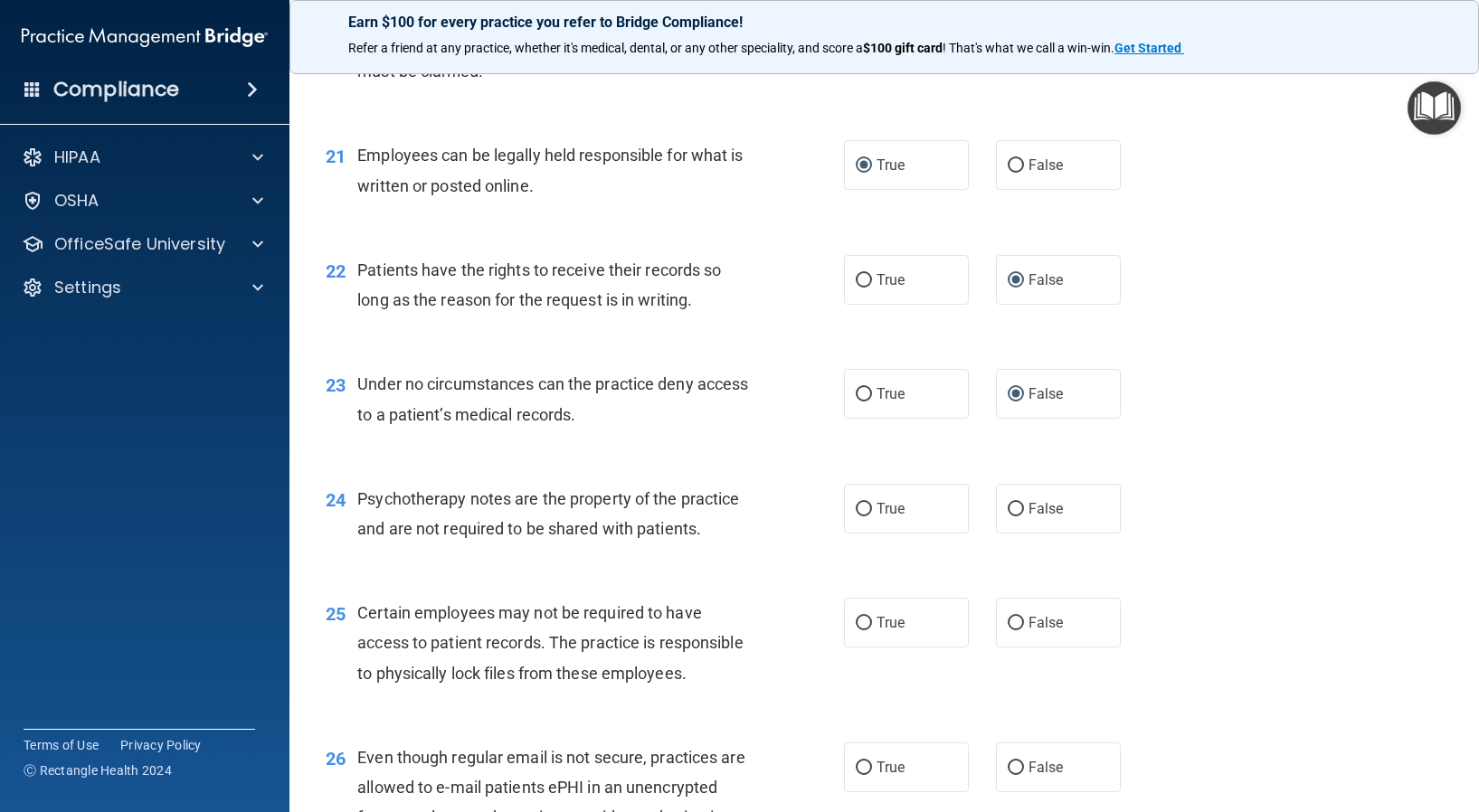
scroll to position [3436, 0]
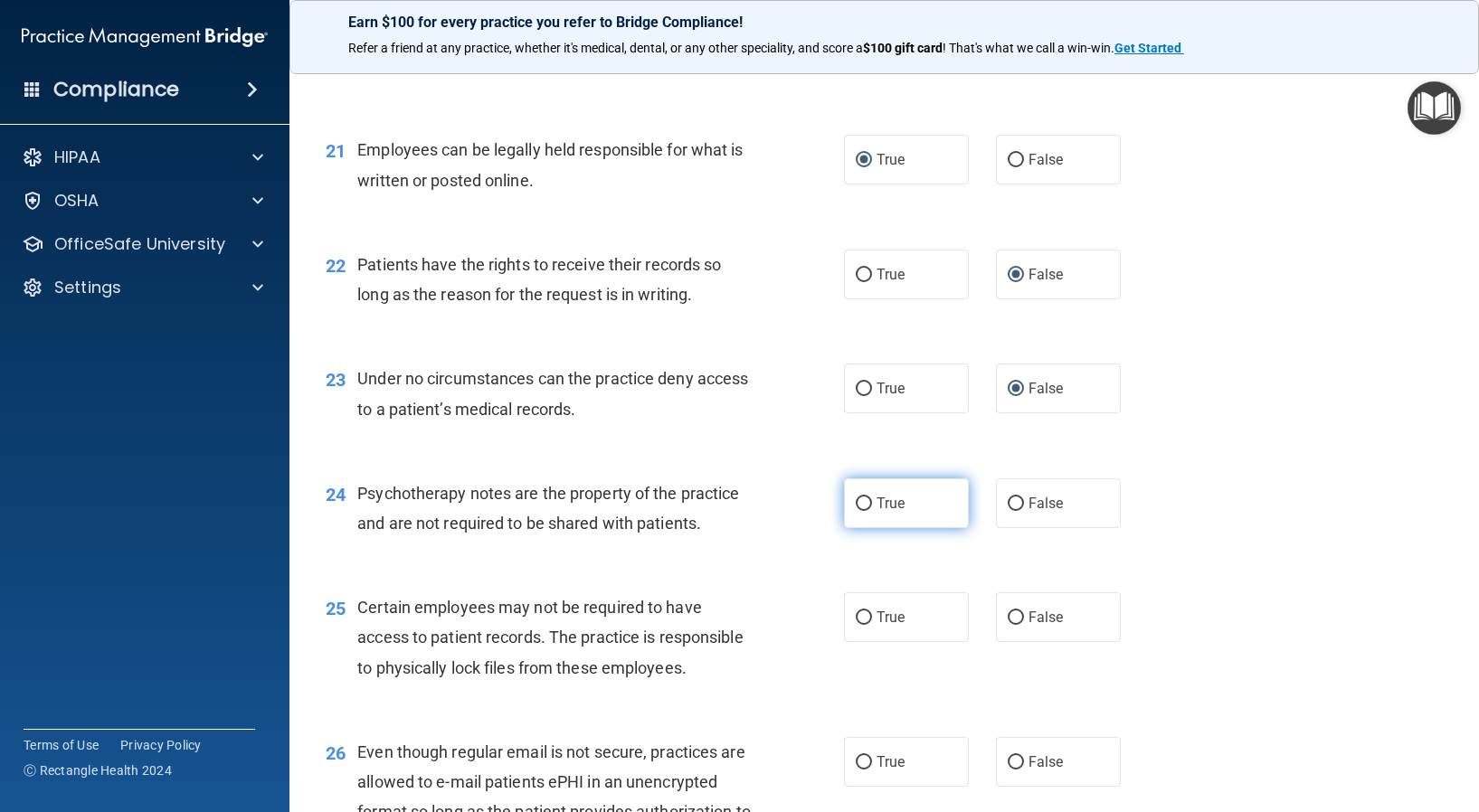
click at [855, 511] on input "True" at bounding box center [863, 504] width 17 height 14
radio input "true"
click at [855, 624] on input "True" at bounding box center [863, 618] width 17 height 14
radio input "true"
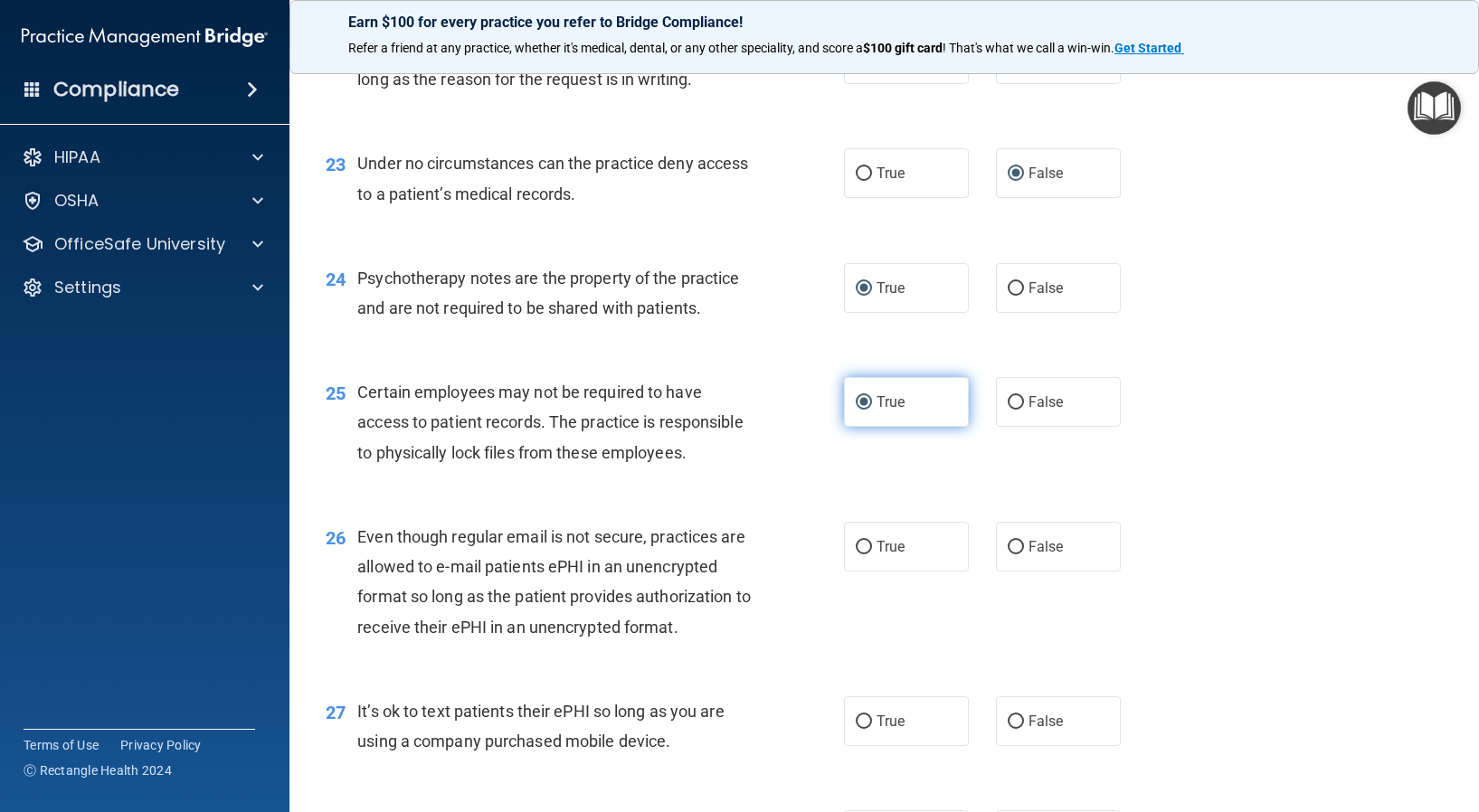
scroll to position [3707, 0]
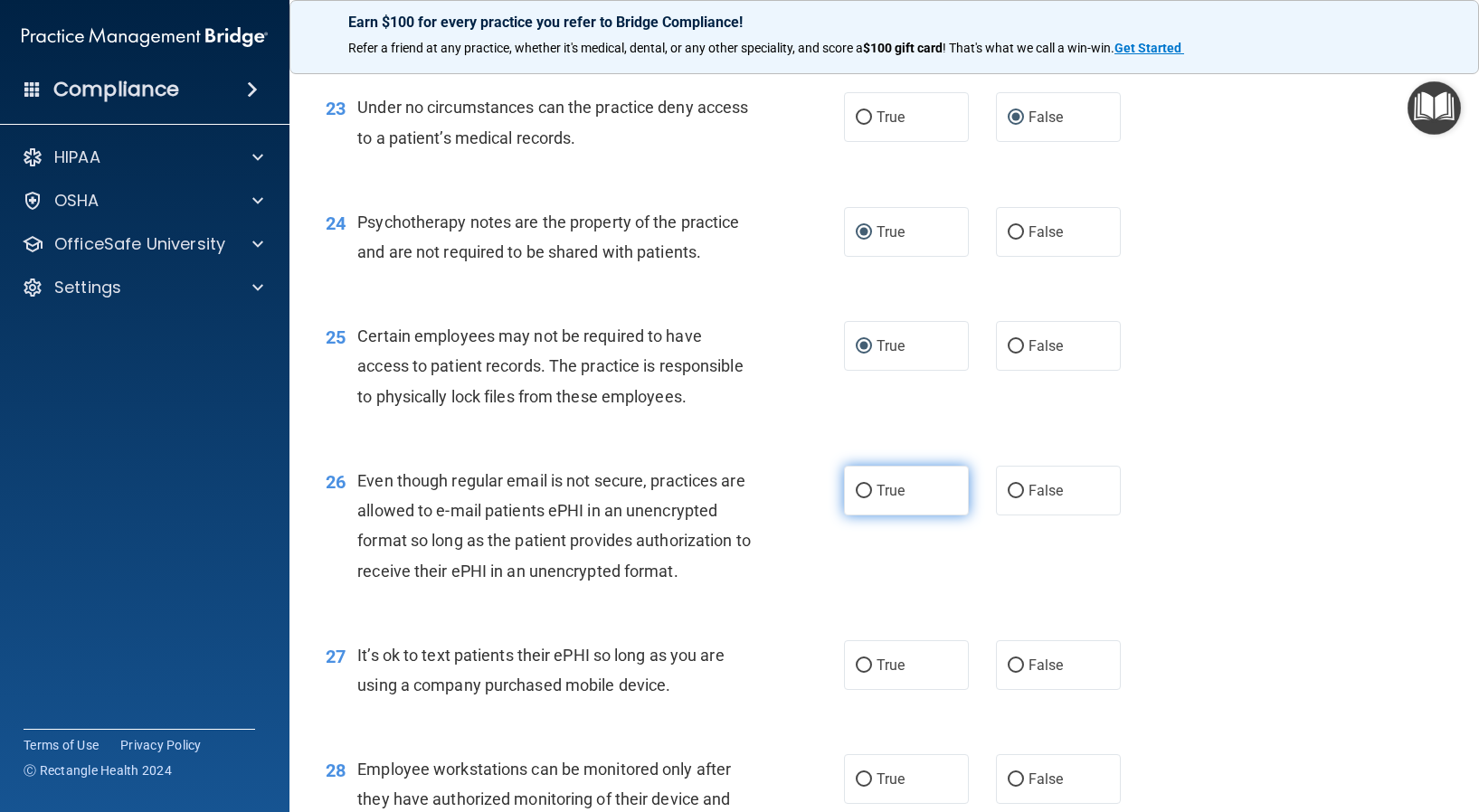
click at [856, 498] on input "True" at bounding box center [863, 492] width 17 height 14
radio input "true"
click at [1008, 673] on input "False" at bounding box center [1015, 666] width 17 height 14
radio input "true"
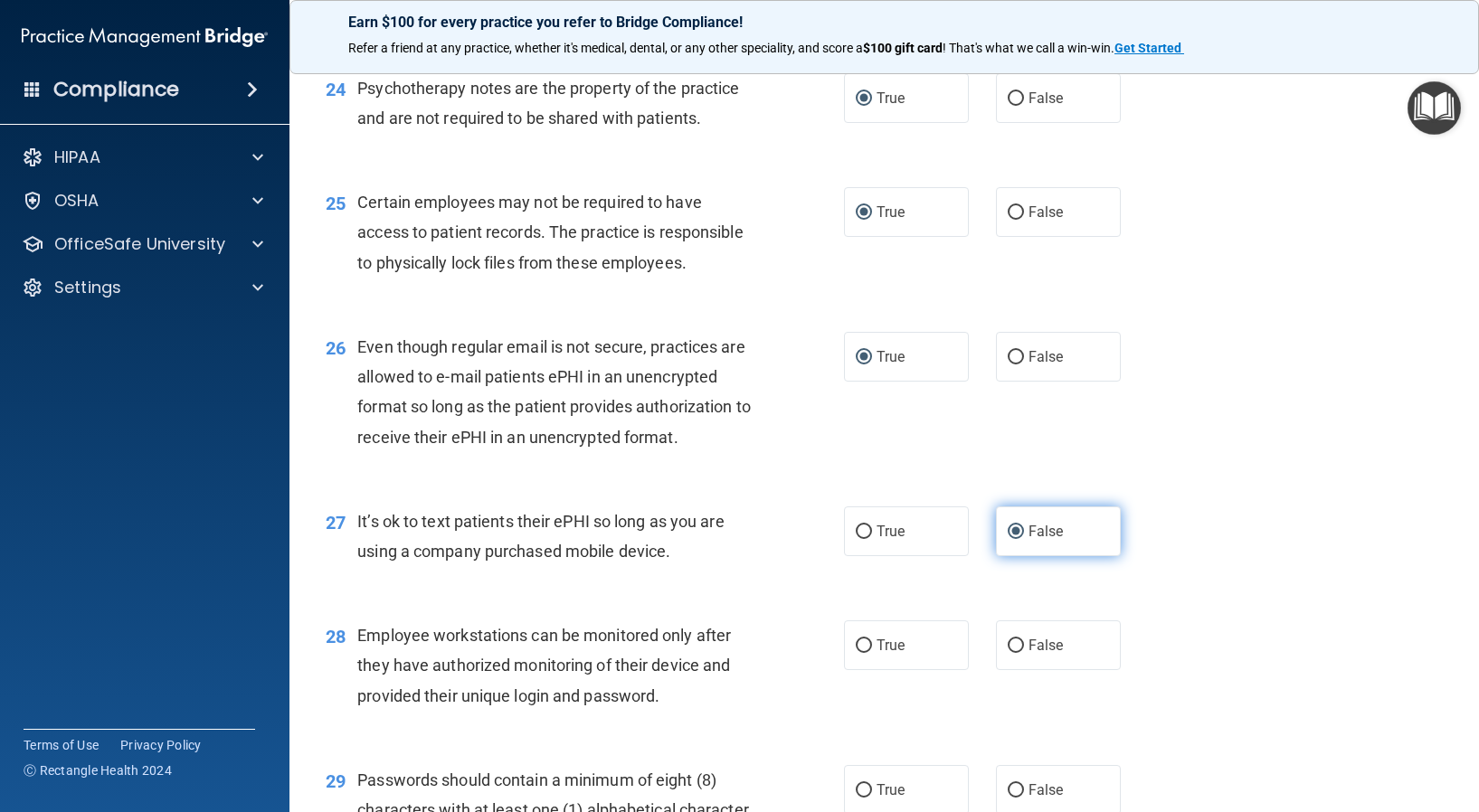
scroll to position [3888, 0]
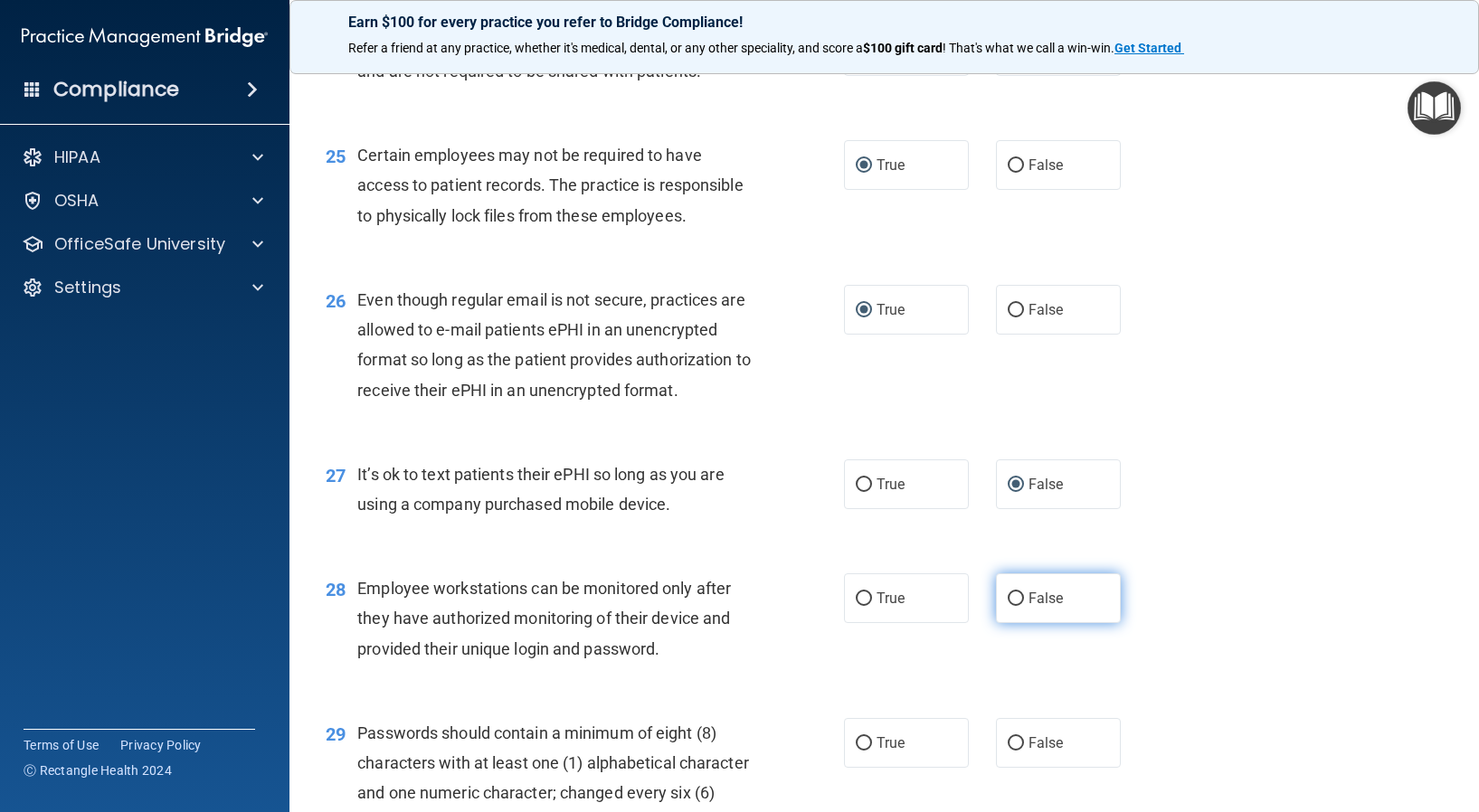
click at [1008, 606] on input "False" at bounding box center [1015, 599] width 17 height 14
radio input "true"
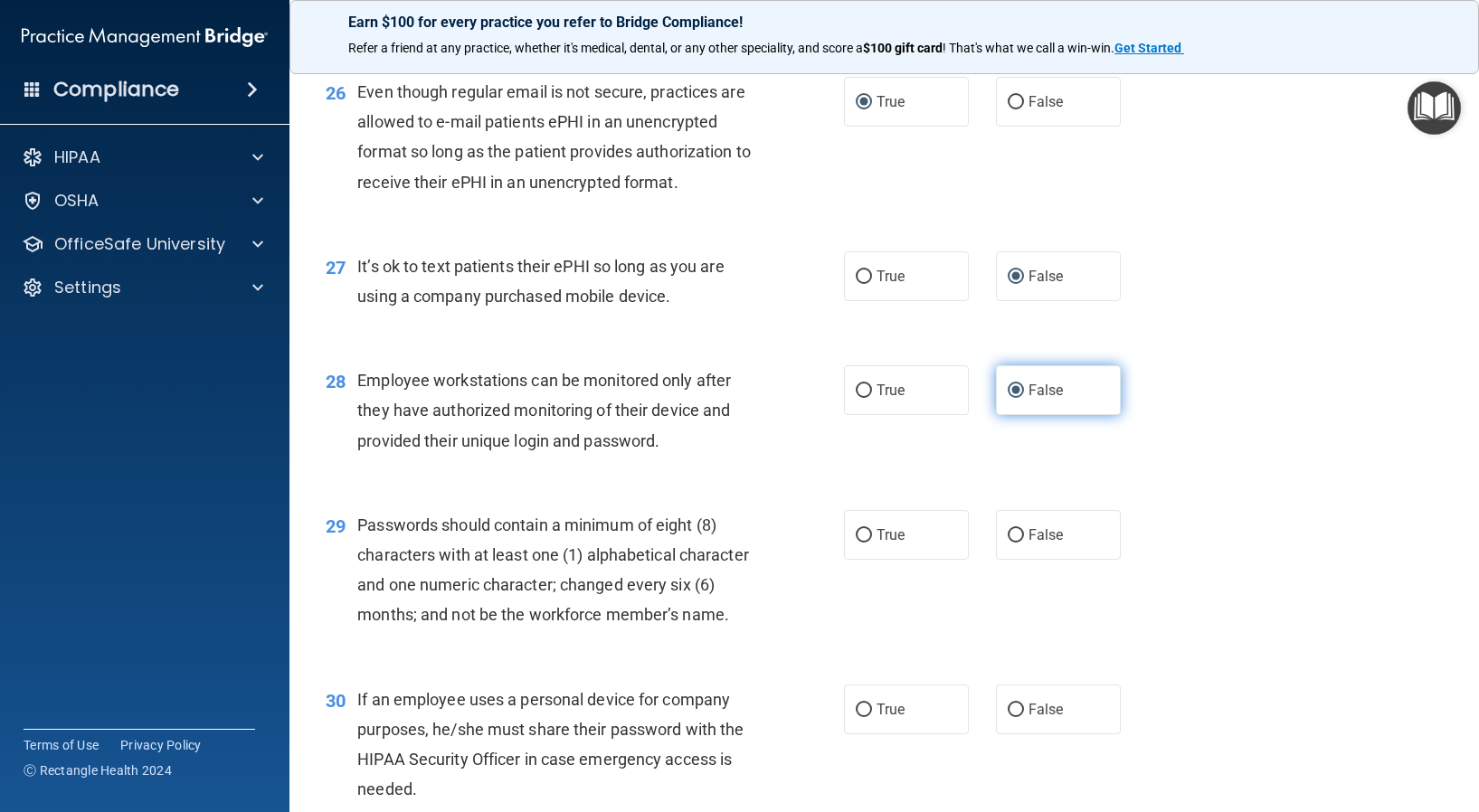
scroll to position [4159, 0]
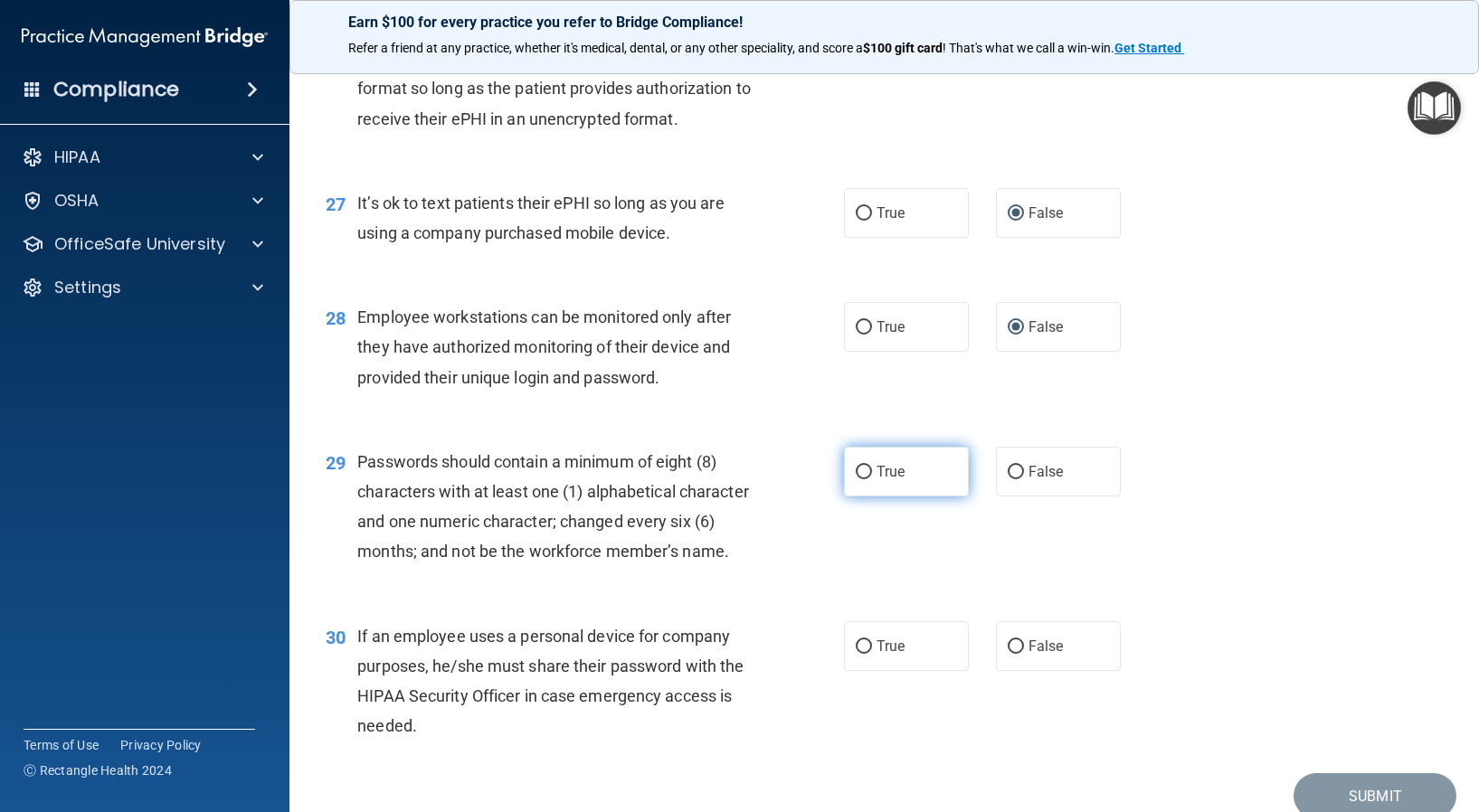
click at [855, 479] on input "True" at bounding box center [863, 472] width 17 height 14
radio input "true"
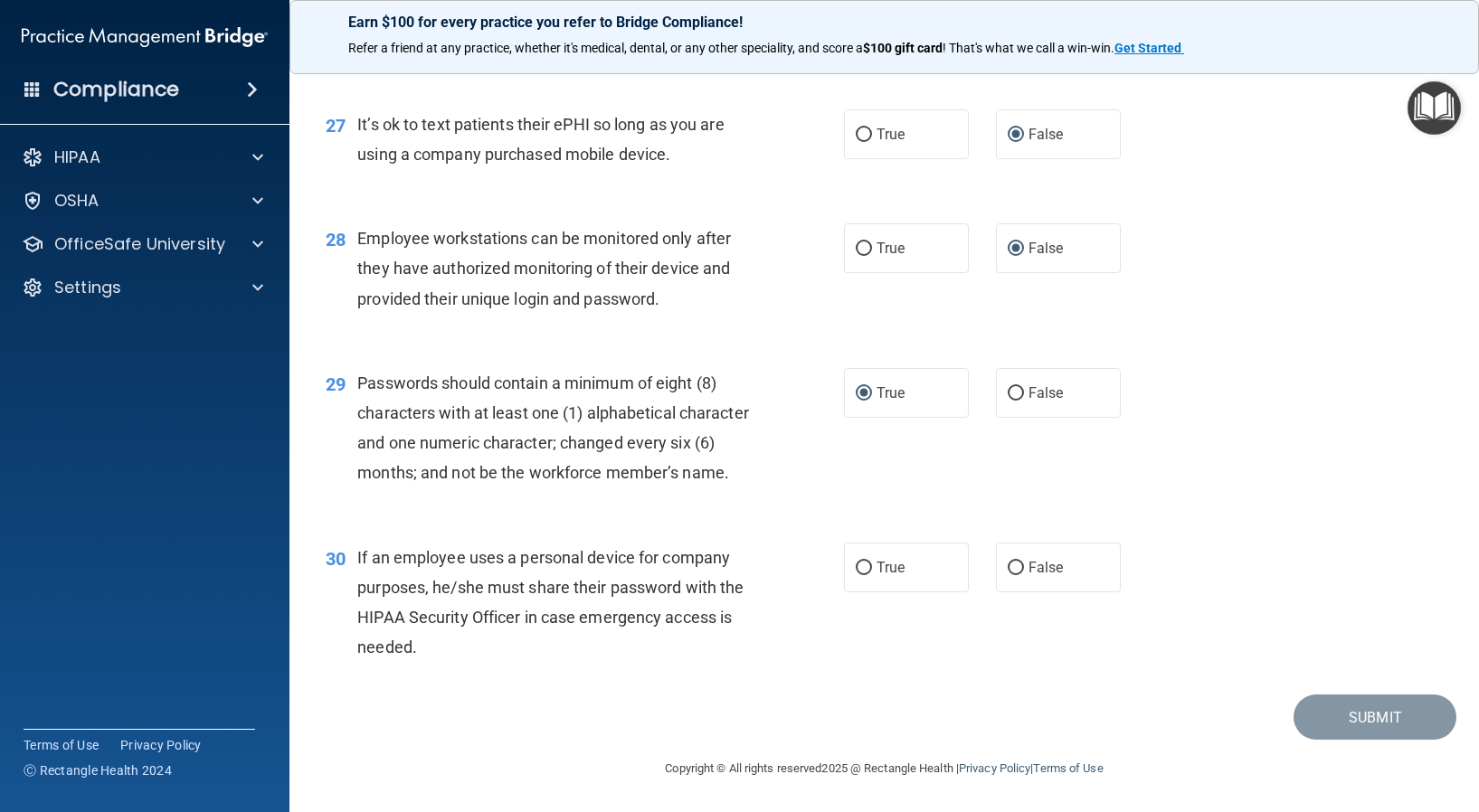
scroll to position [4299, 0]
click at [1008, 564] on input "False" at bounding box center [1015, 568] width 17 height 14
radio input "true"
click at [1366, 721] on button "Submit" at bounding box center [1375, 717] width 163 height 46
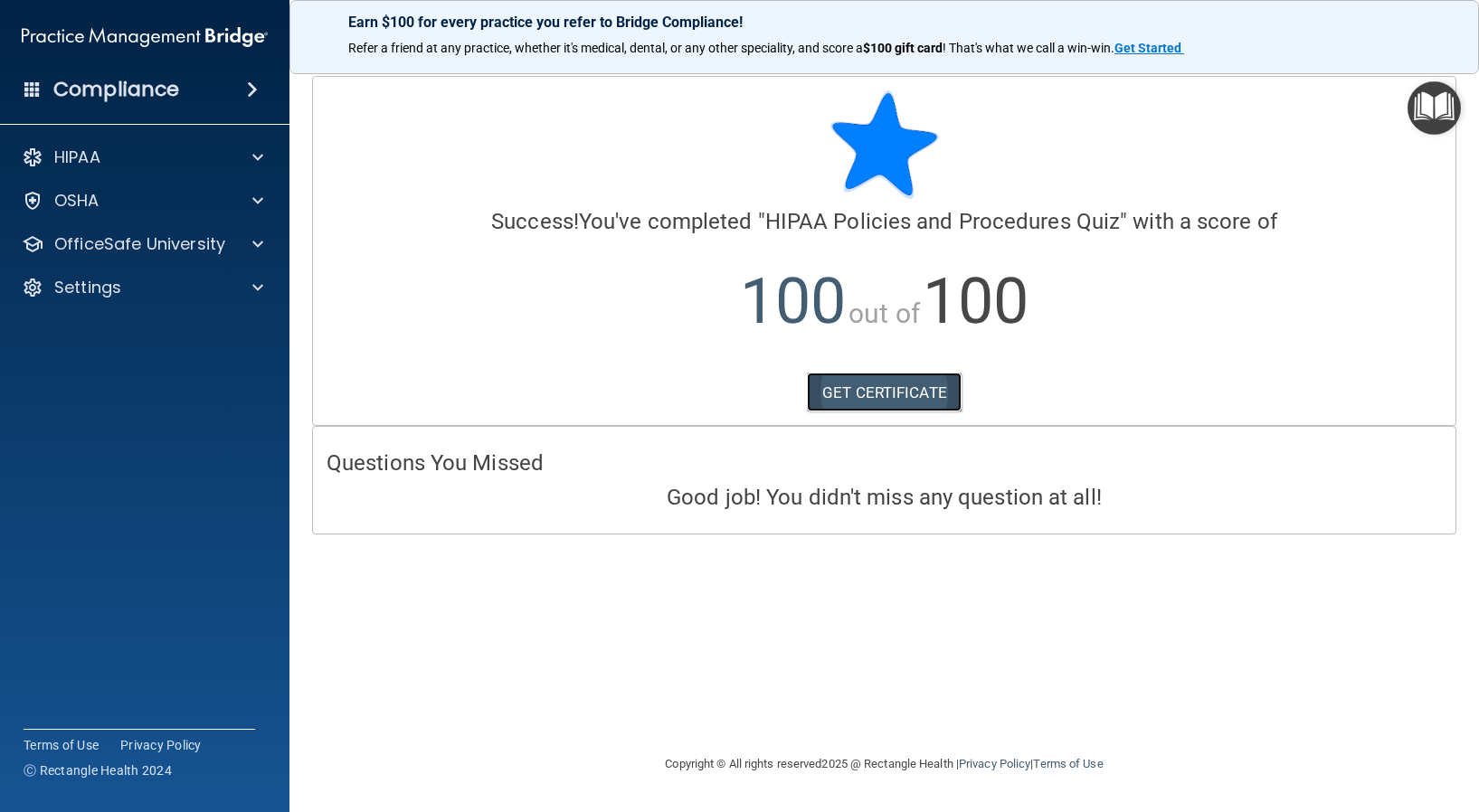
click at [873, 387] on link "GET CERTIFICATE" at bounding box center [883, 392] width 154 height 40
click at [120, 245] on p "OfficeSafe University" at bounding box center [139, 244] width 171 height 22
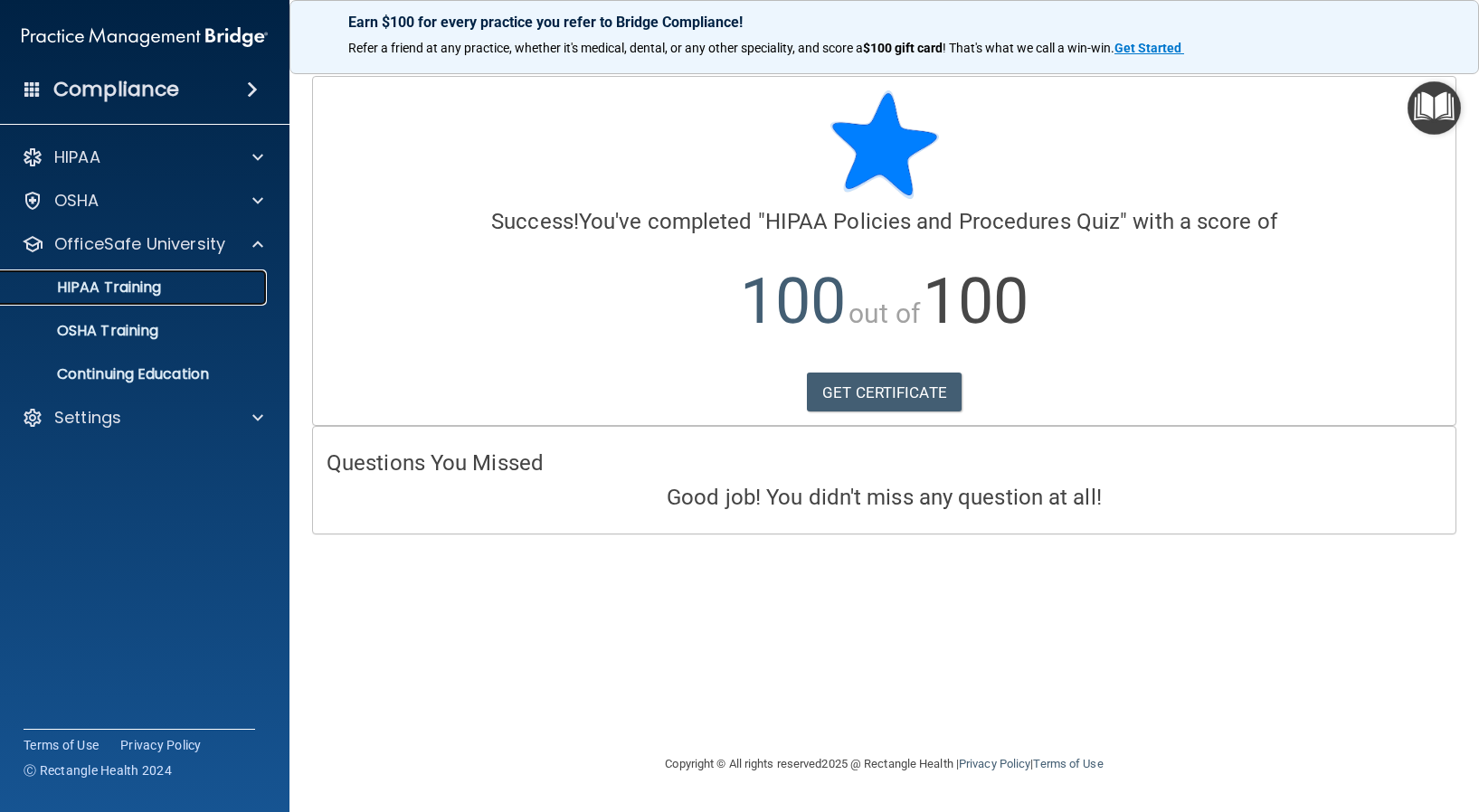
click at [137, 282] on p "HIPAA Training" at bounding box center [86, 288] width 149 height 18
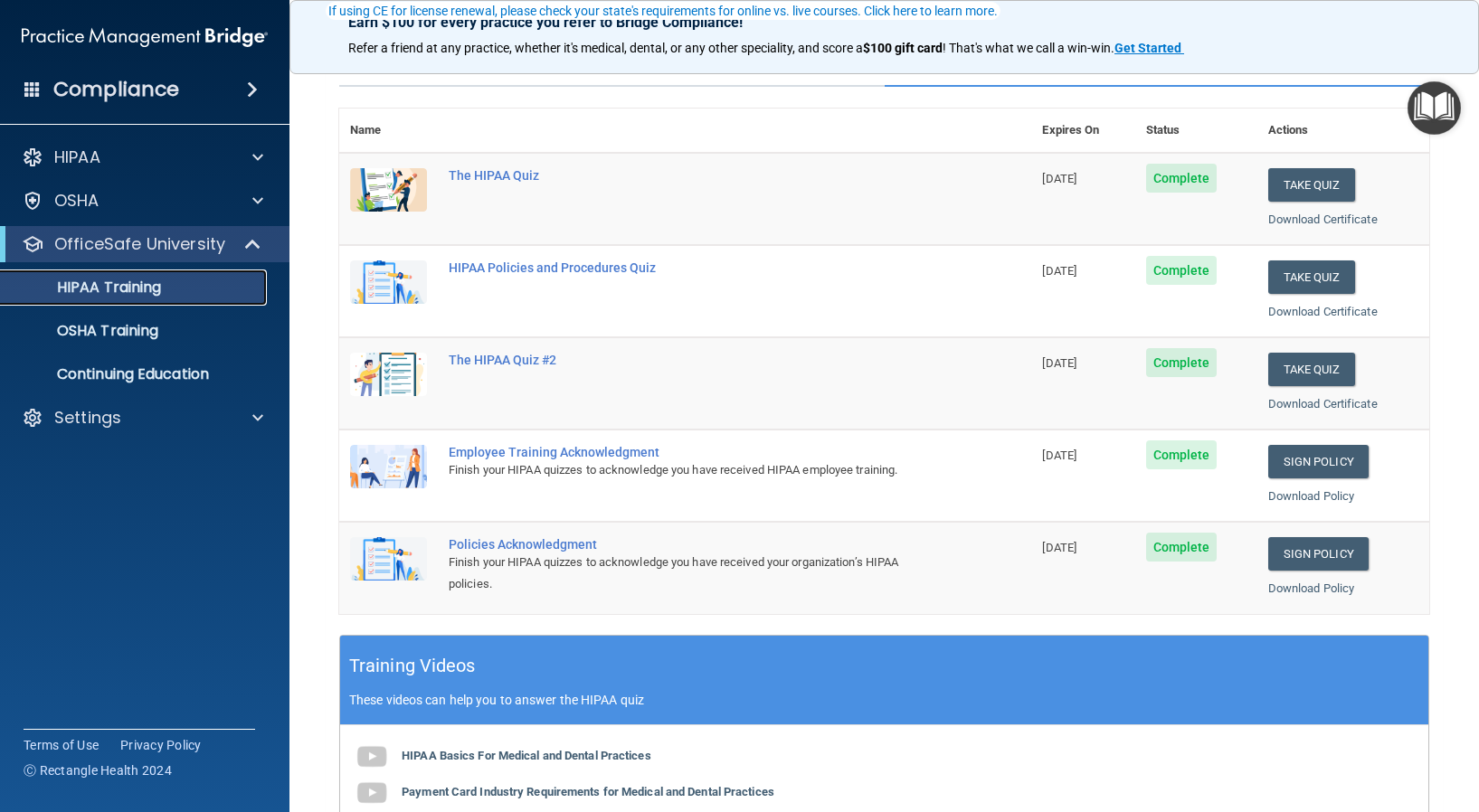
scroll to position [181, 0]
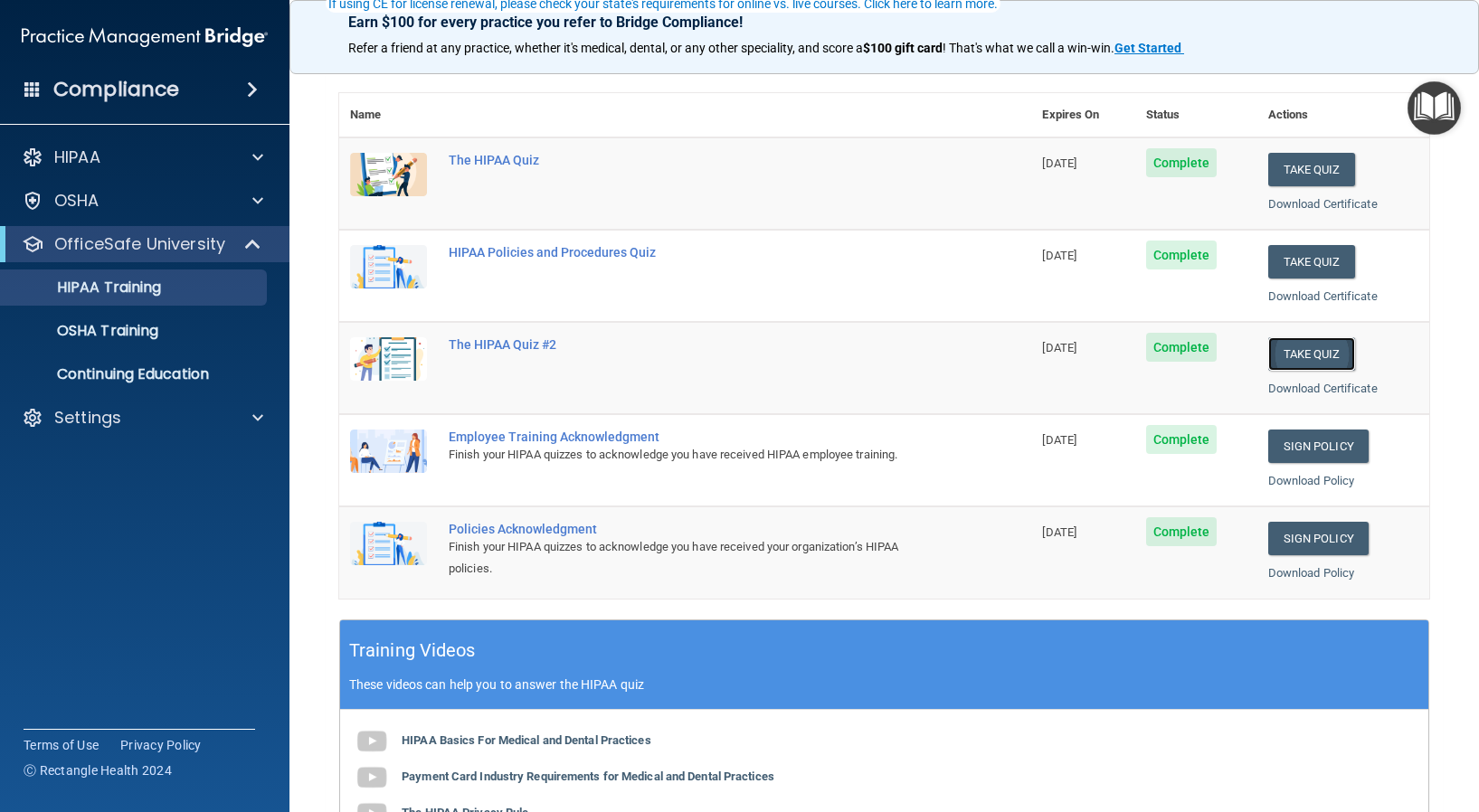
click at [1296, 354] on button "Take Quiz" at bounding box center [1311, 353] width 86 height 33
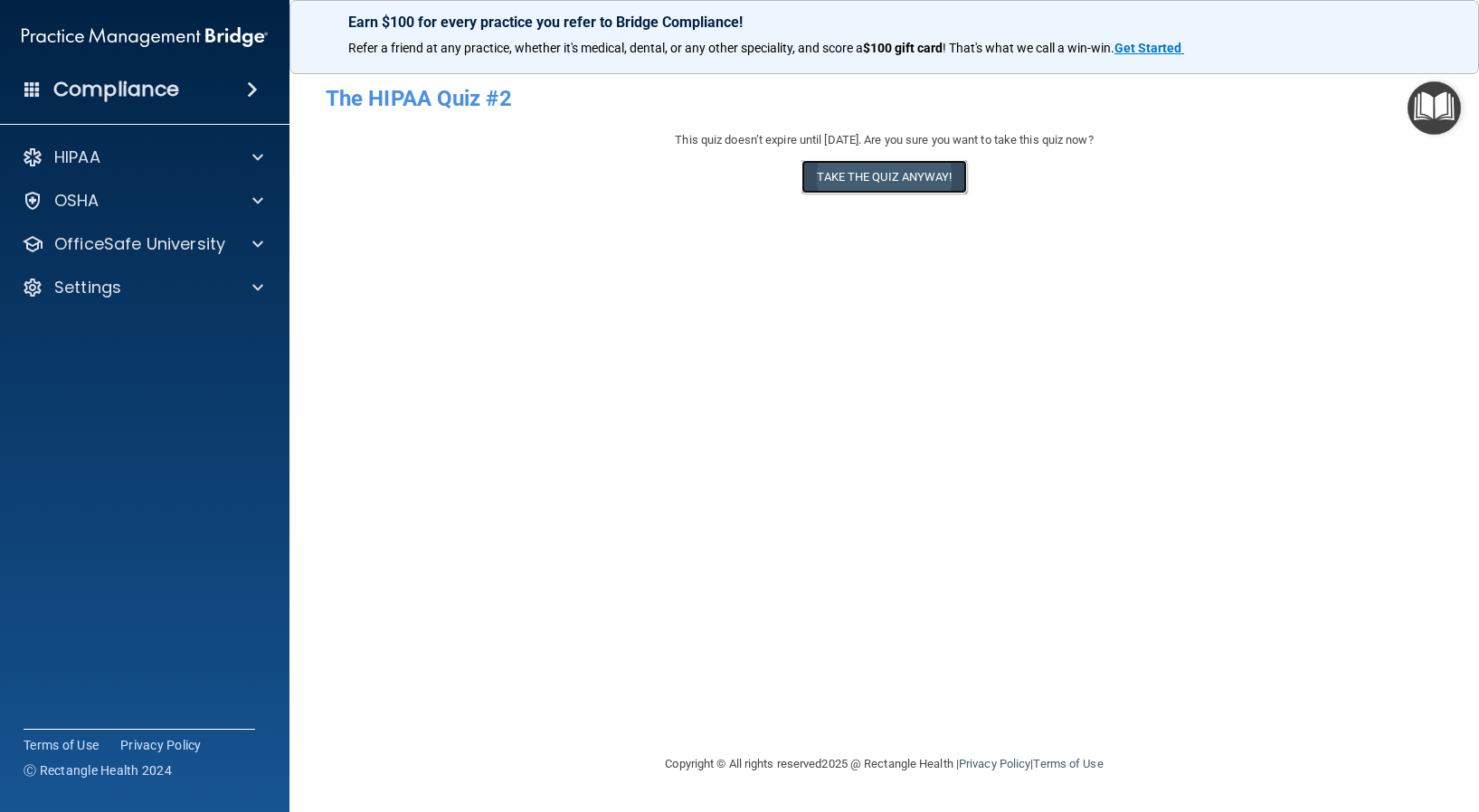
click at [918, 168] on button "Take the quiz anyway!" at bounding box center [884, 177] width 165 height 33
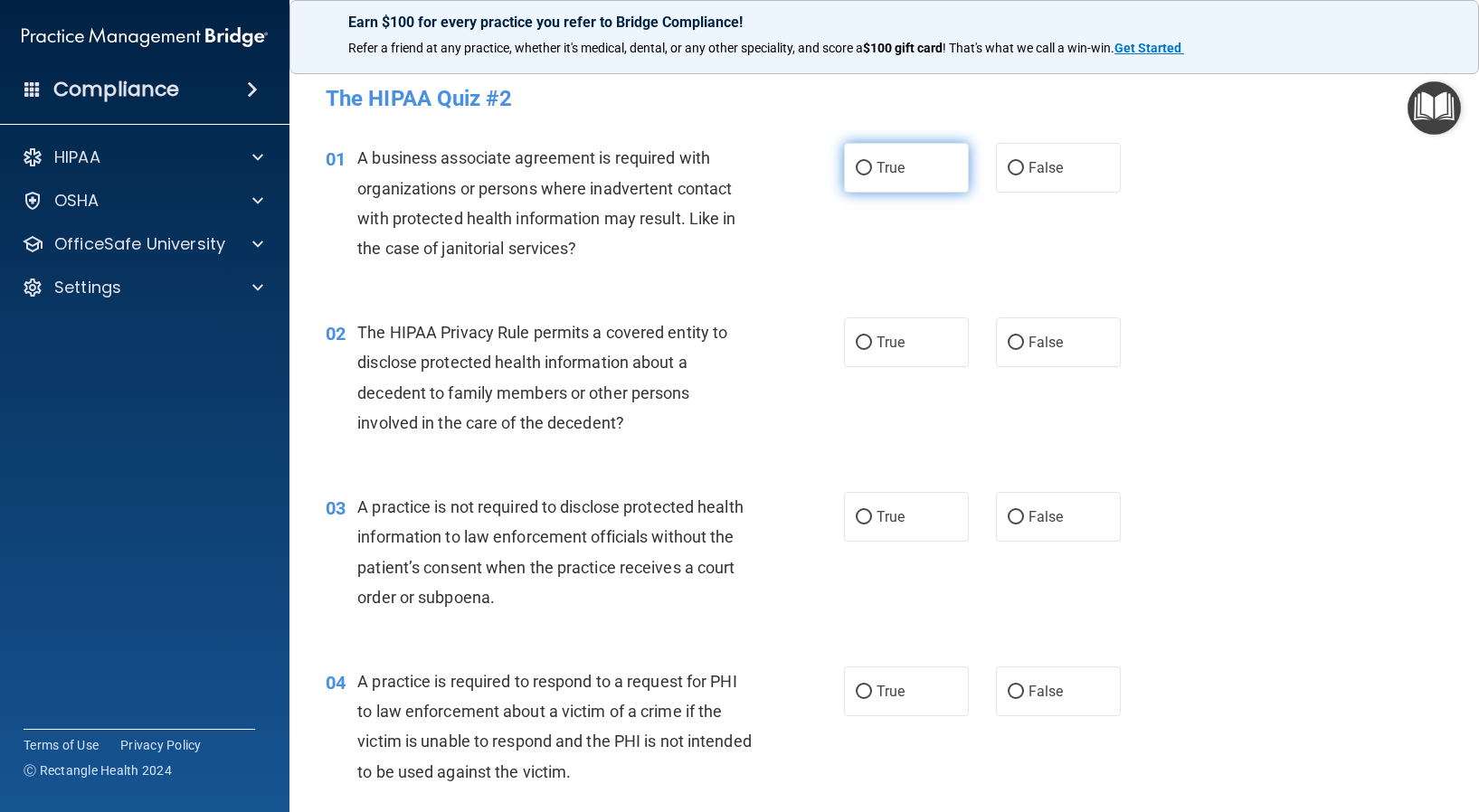
click at [856, 166] on input "True" at bounding box center [863, 169] width 17 height 14
radio input "true"
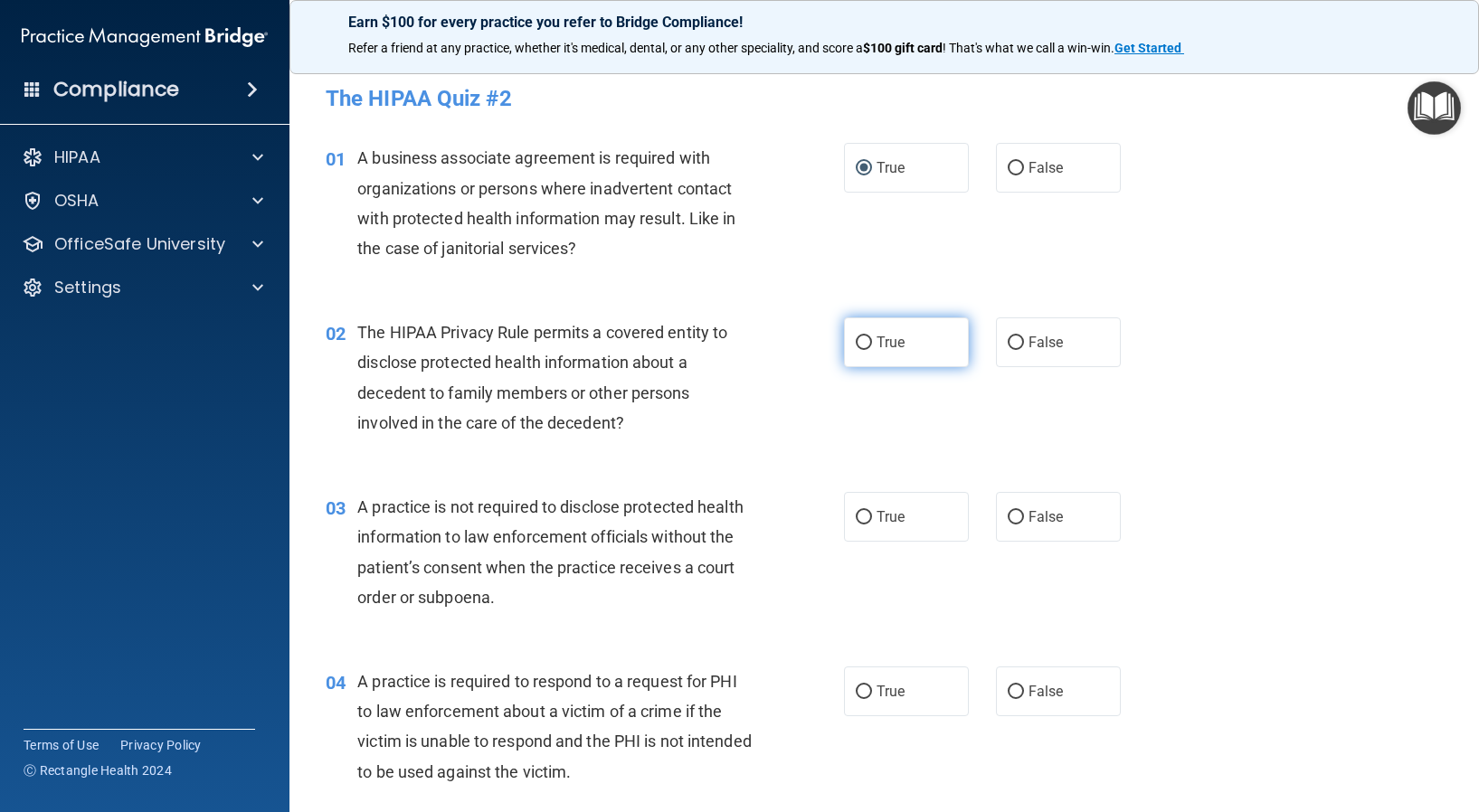
click at [855, 341] on input "True" at bounding box center [863, 344] width 17 height 14
radio input "true"
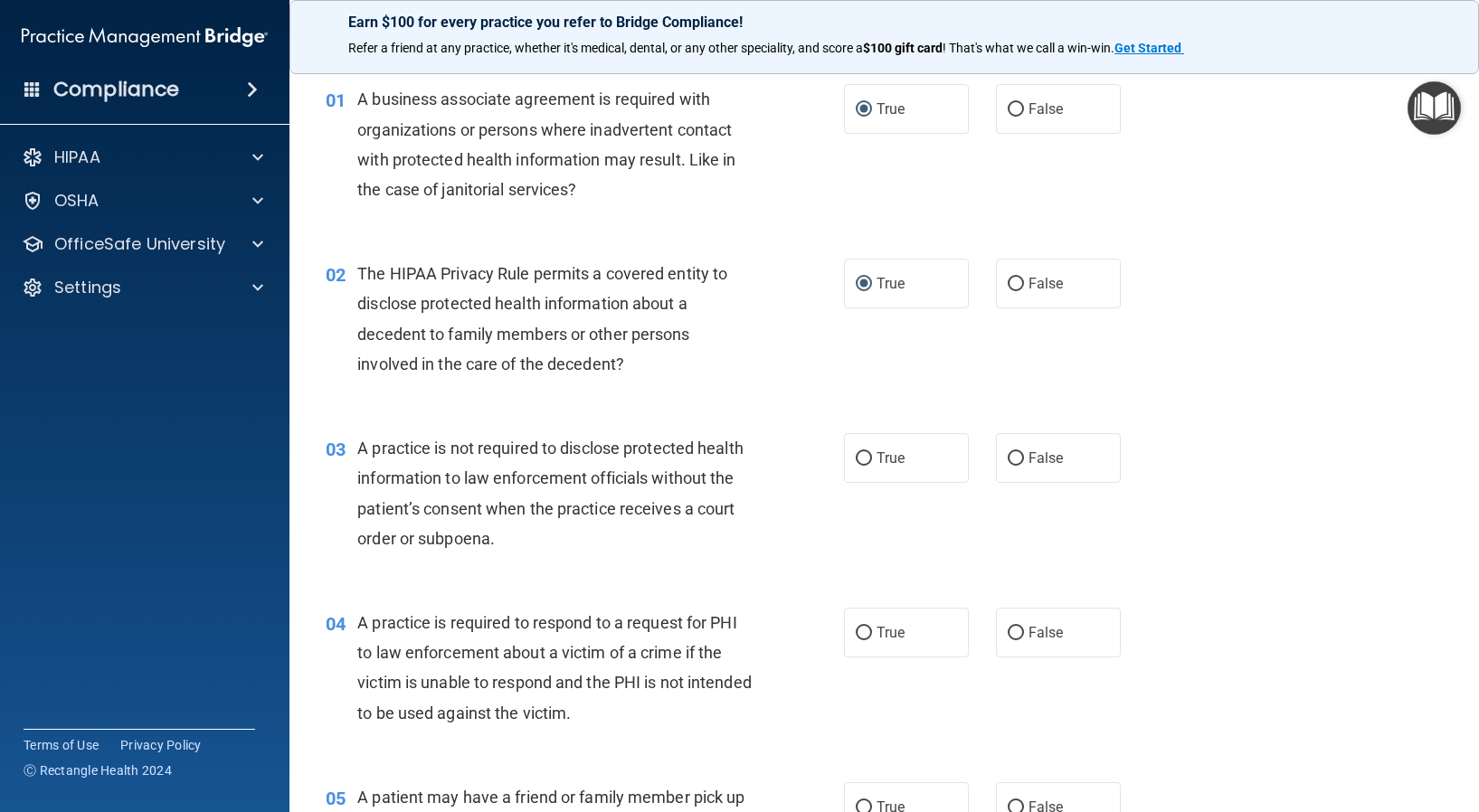
scroll to position [90, 0]
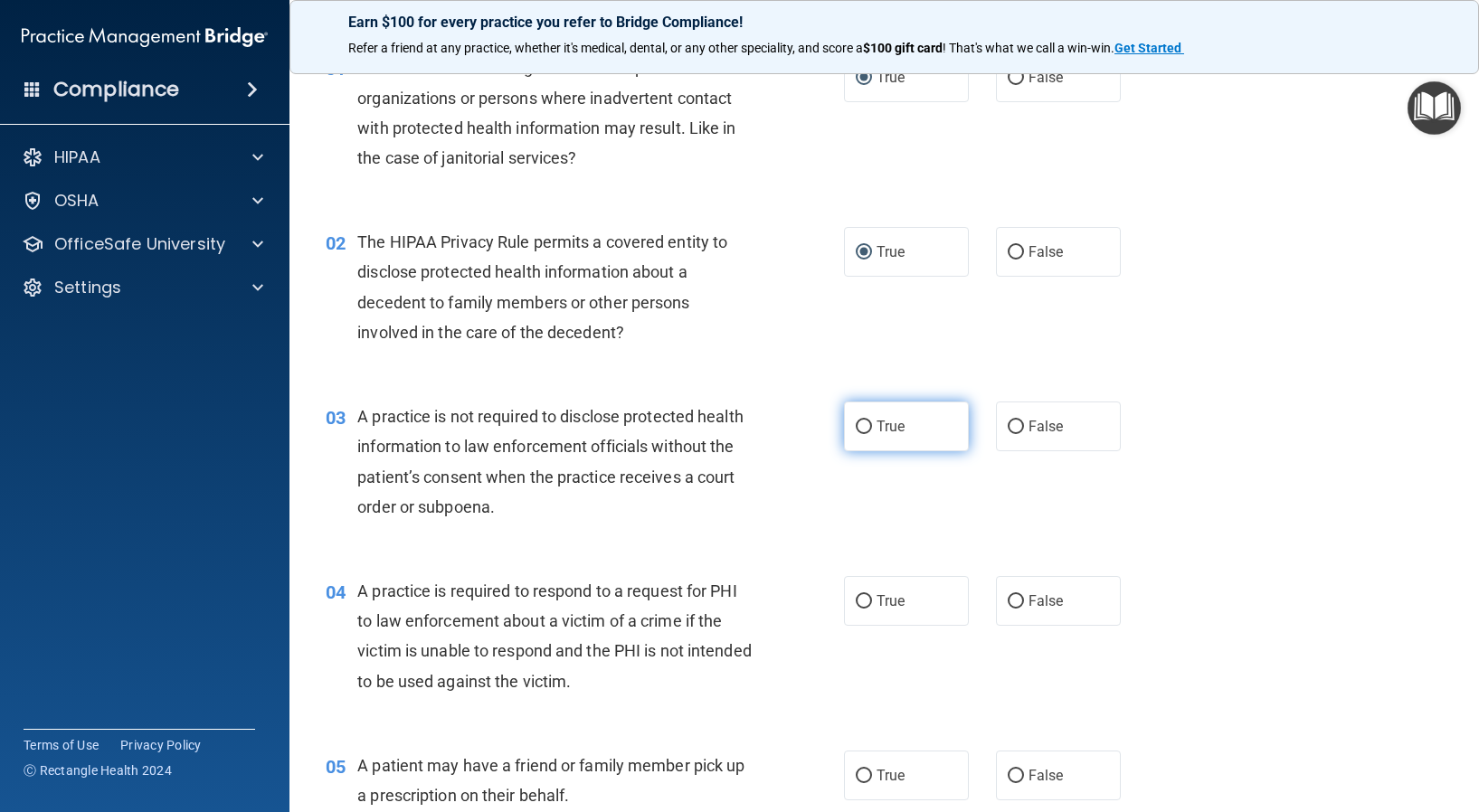
click at [855, 424] on input "True" at bounding box center [863, 427] width 17 height 14
radio input "true"
click at [1000, 435] on label "False" at bounding box center [1058, 426] width 125 height 50
click at [1008, 434] on input "False" at bounding box center [1015, 427] width 17 height 14
radio input "true"
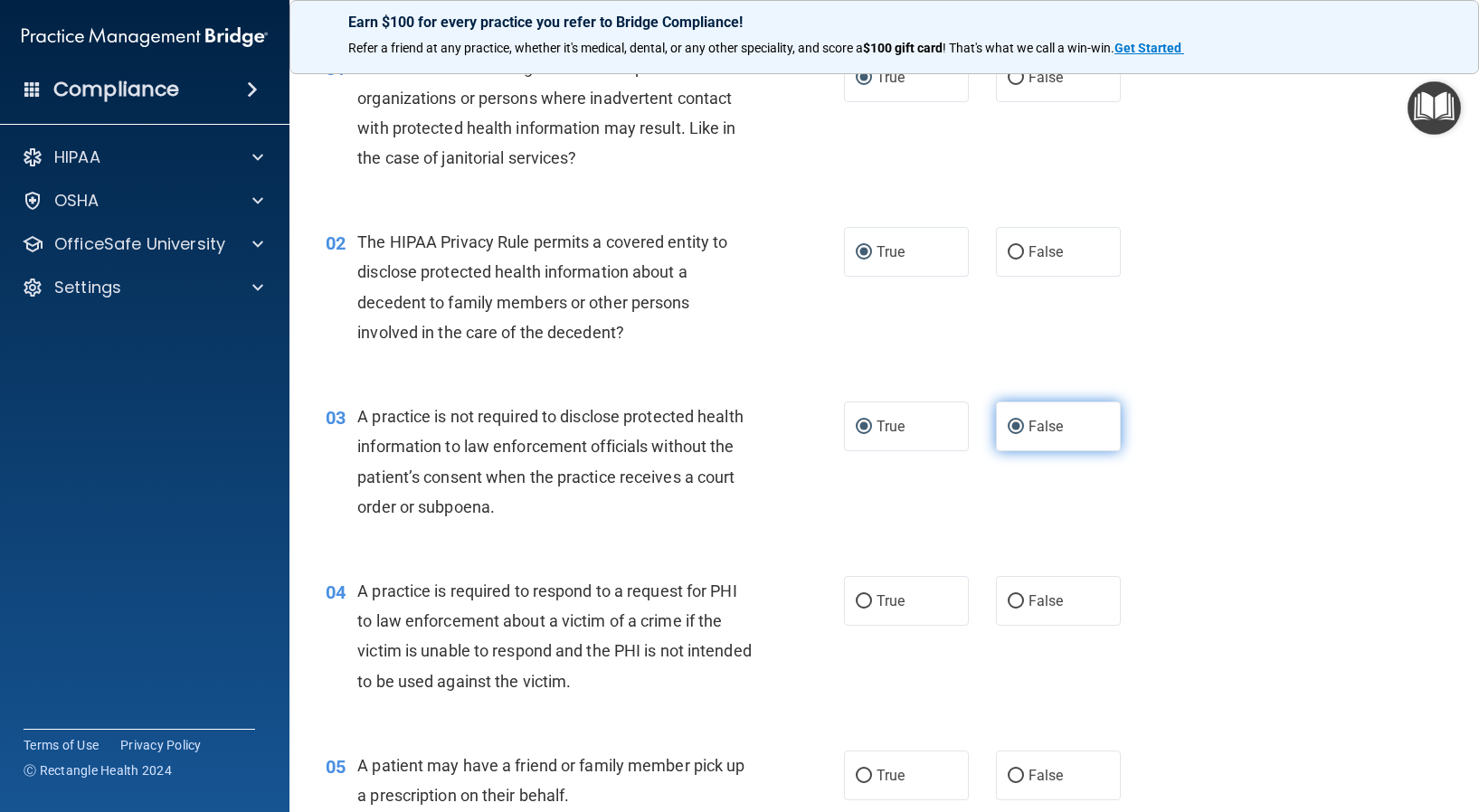
radio input "false"
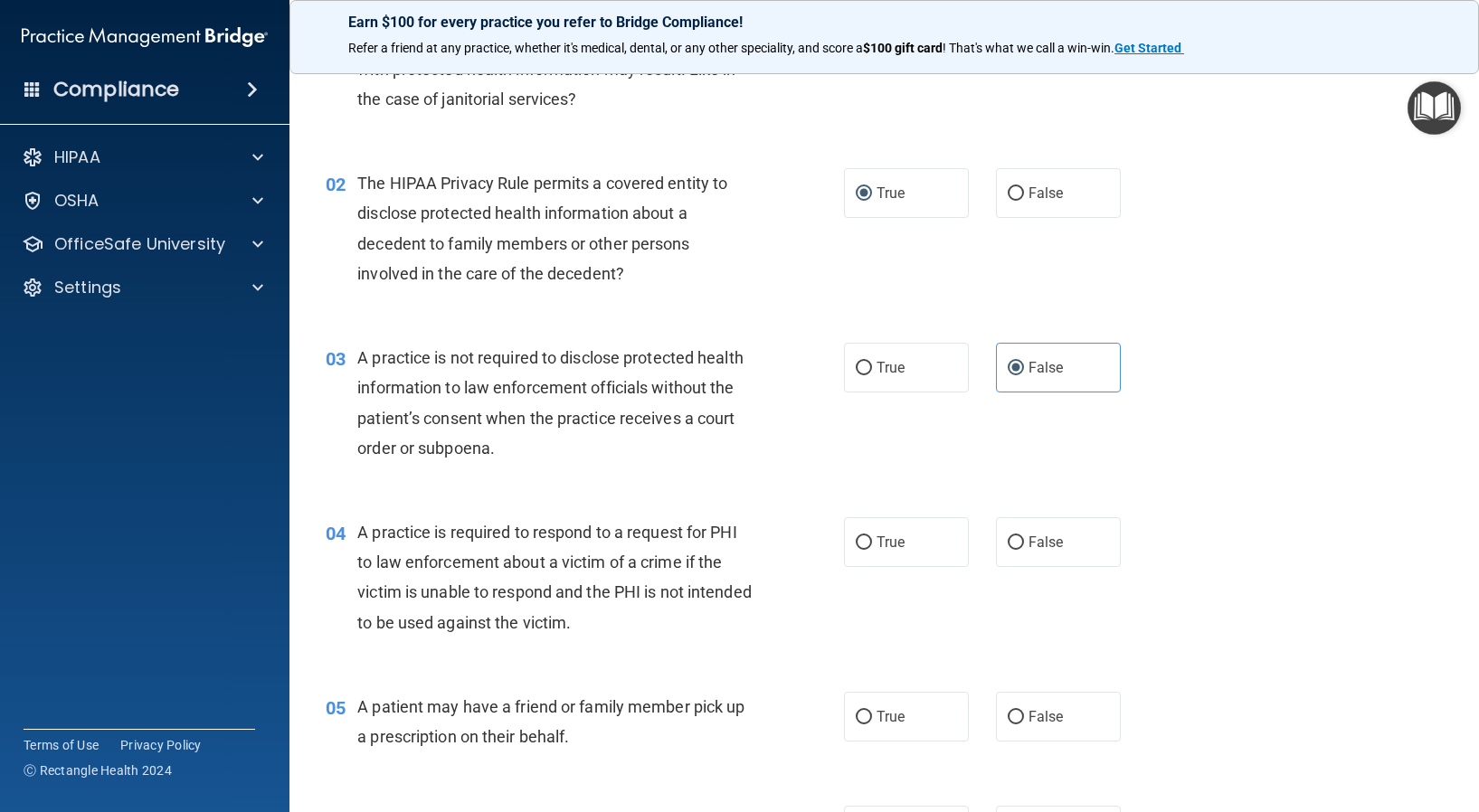
scroll to position [181, 0]
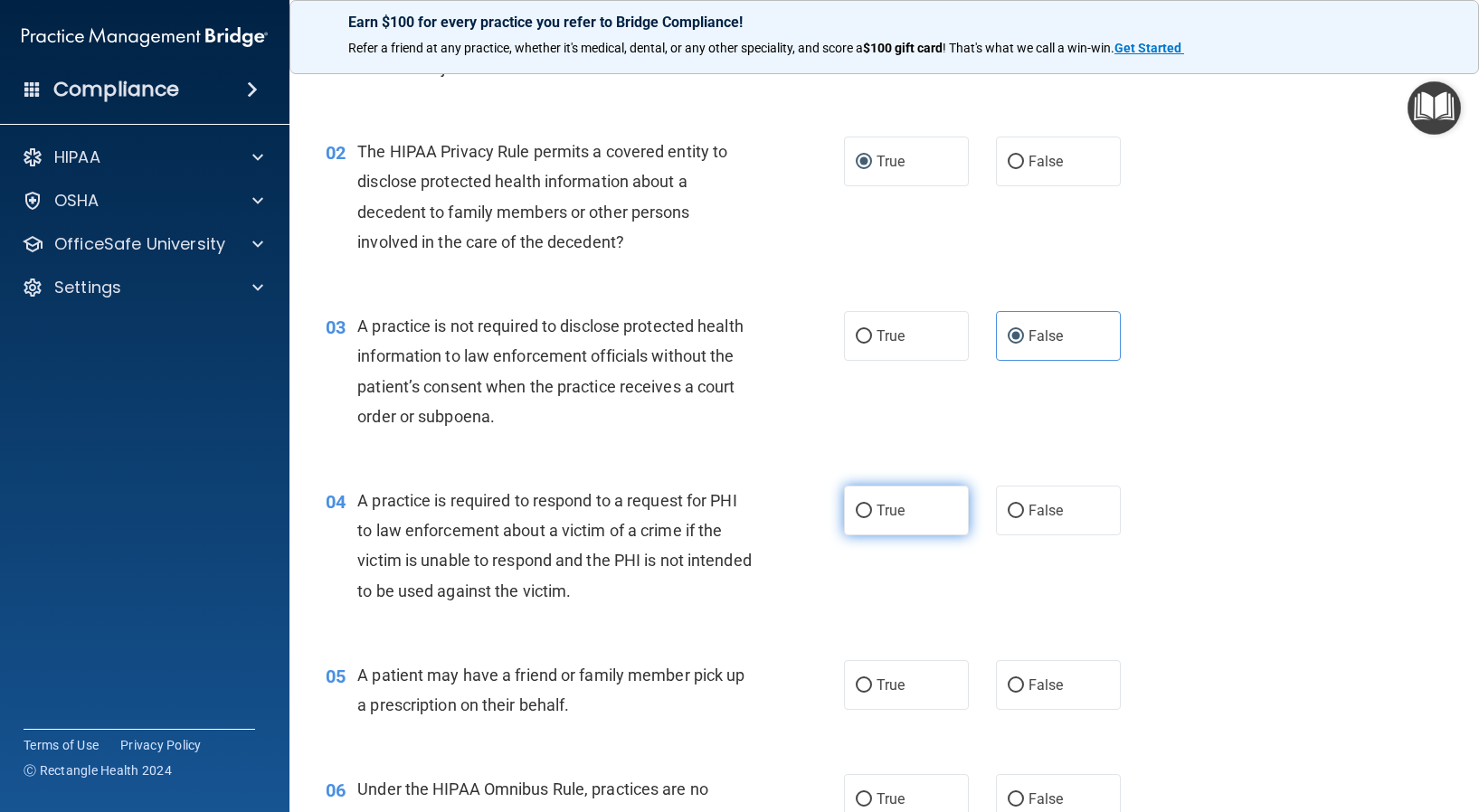
click at [855, 508] on input "True" at bounding box center [863, 512] width 17 height 14
radio input "true"
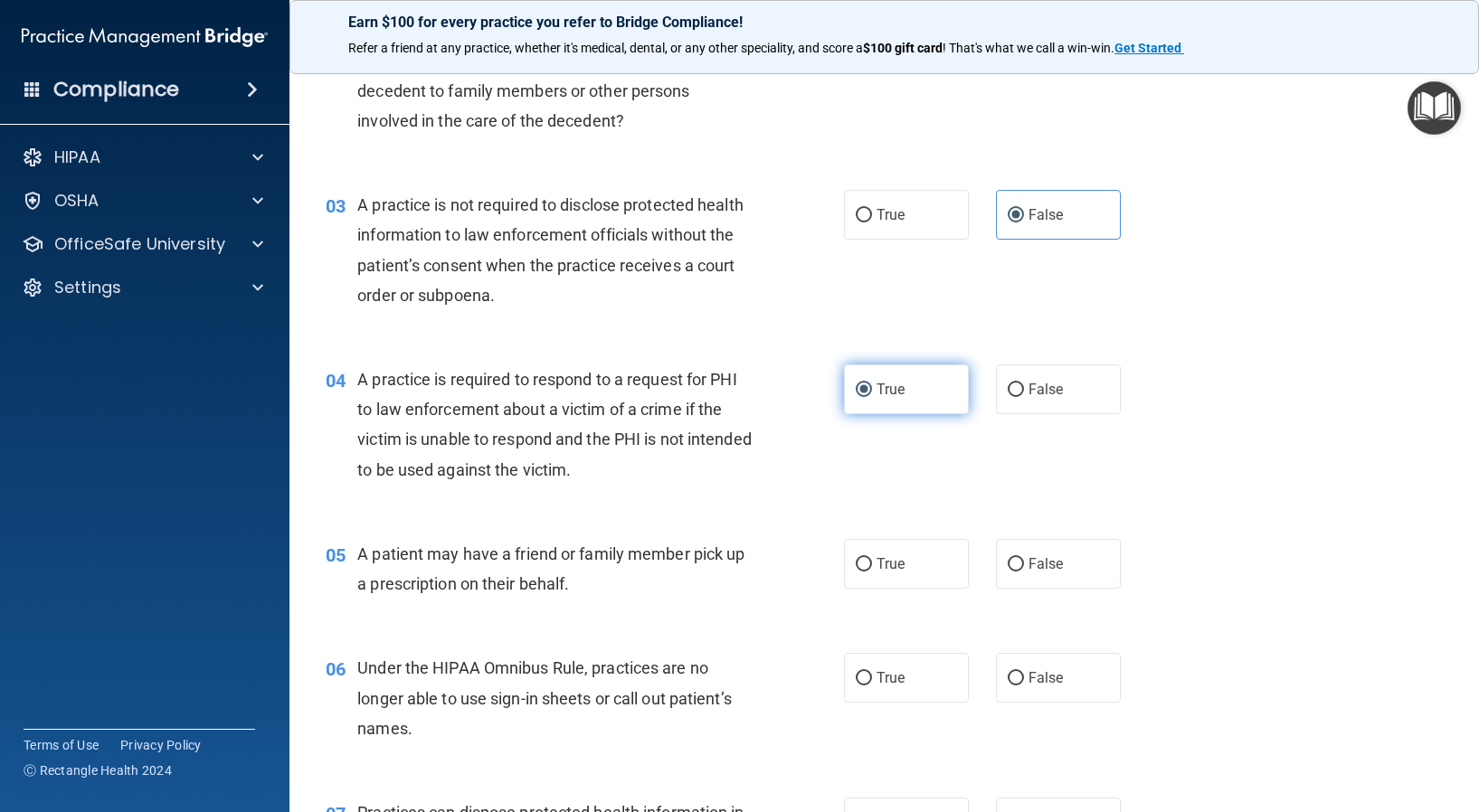
scroll to position [361, 0]
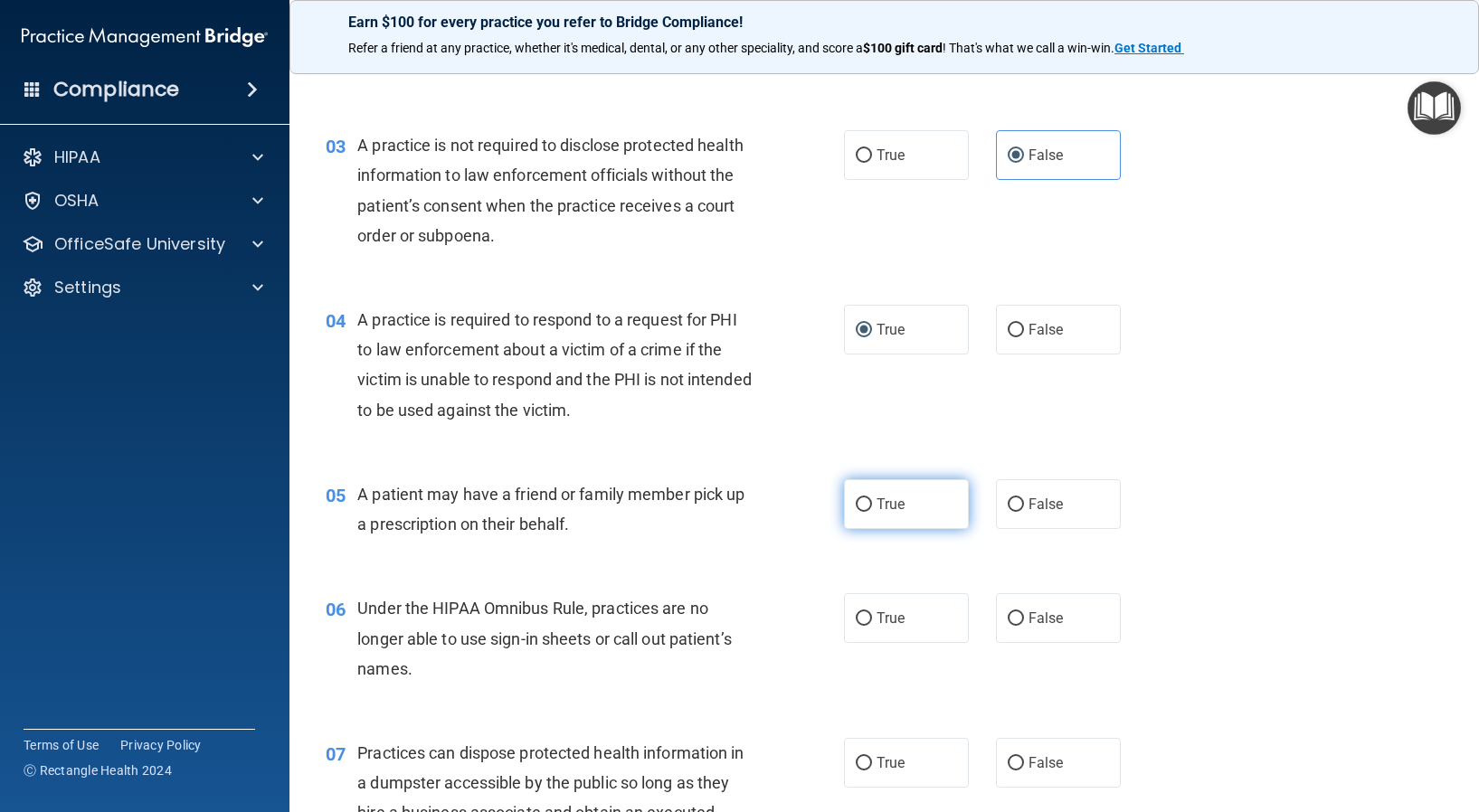
click at [855, 509] on input "True" at bounding box center [863, 505] width 17 height 14
radio input "true"
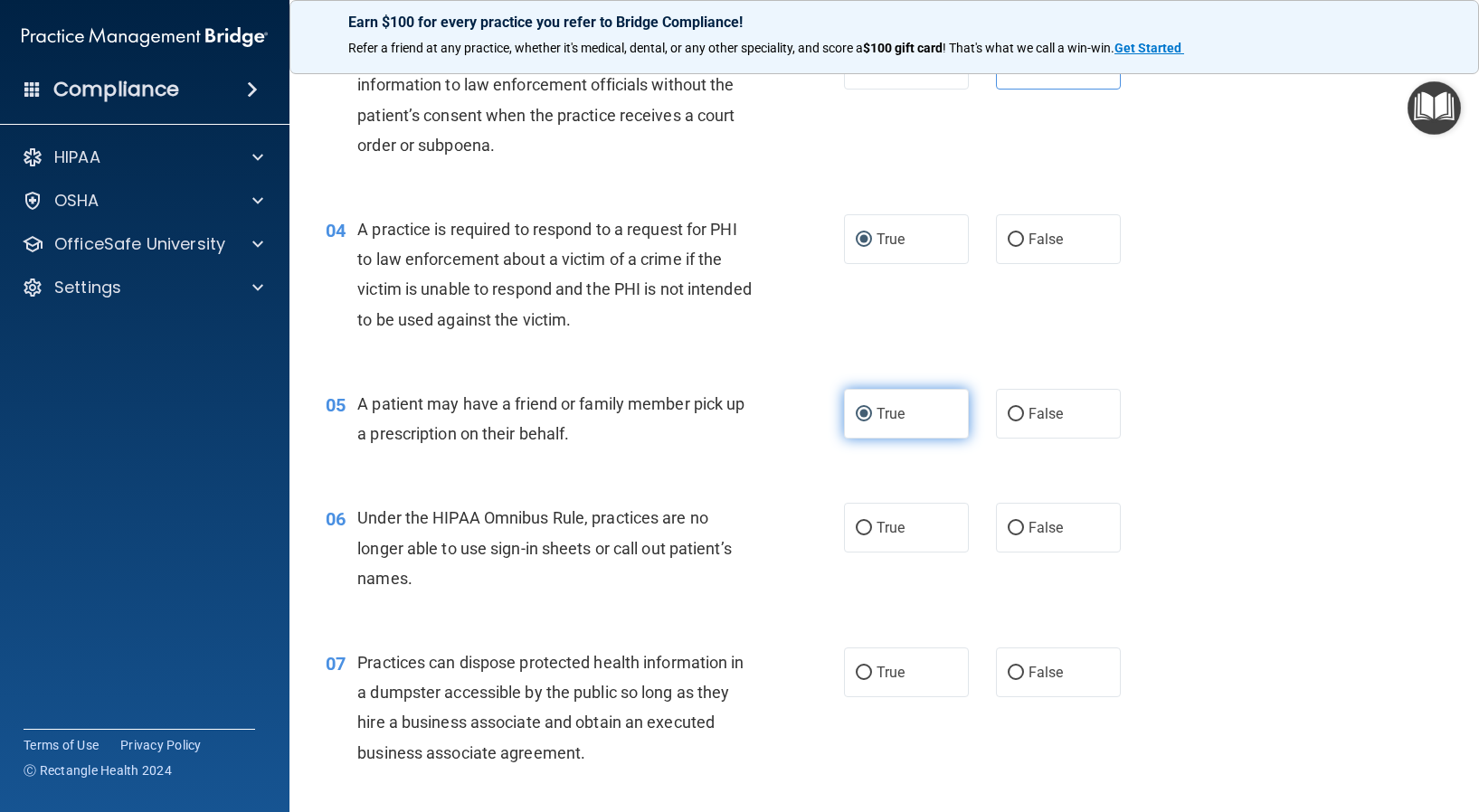
scroll to position [542, 0]
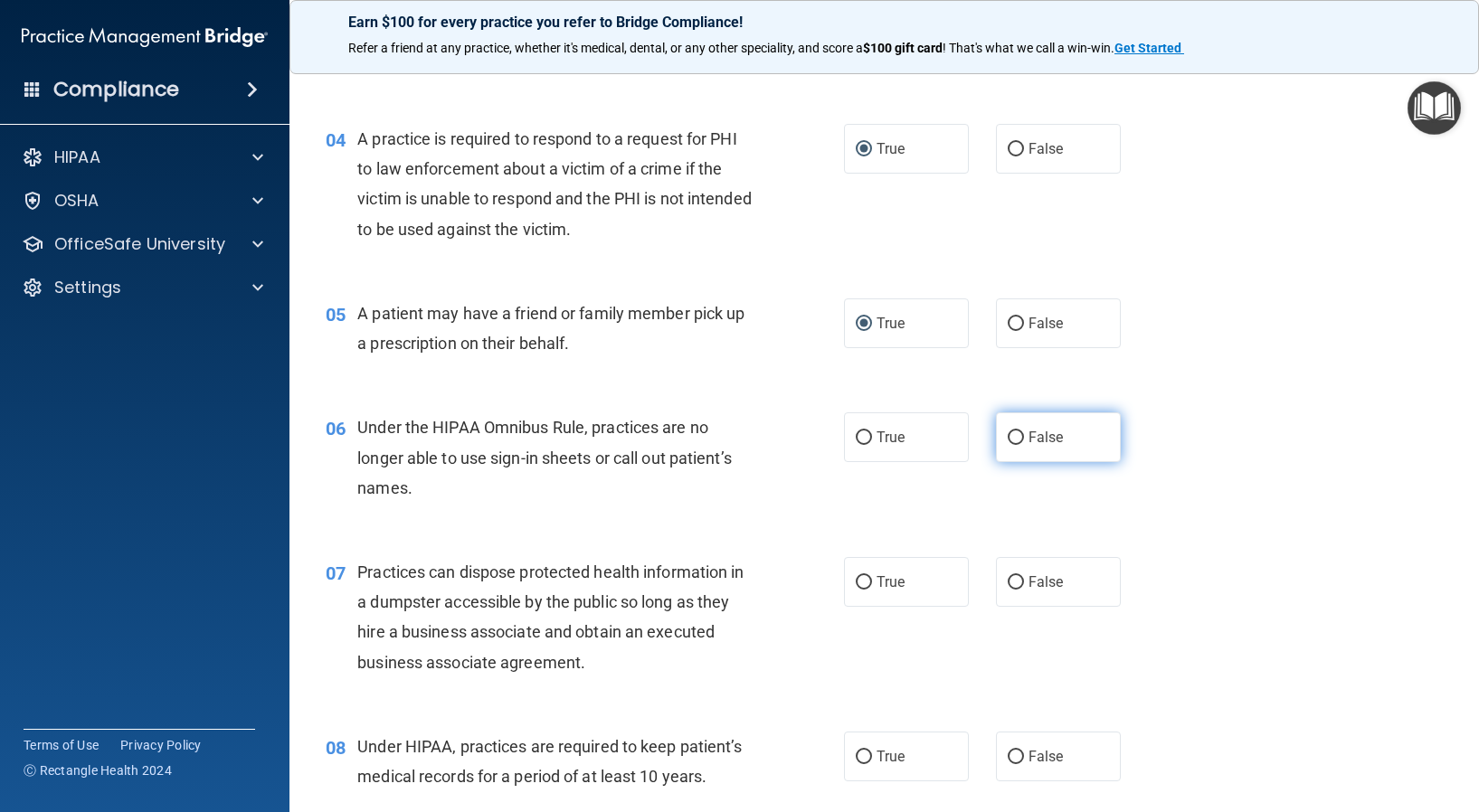
click at [1008, 435] on input "False" at bounding box center [1015, 438] width 17 height 14
radio input "true"
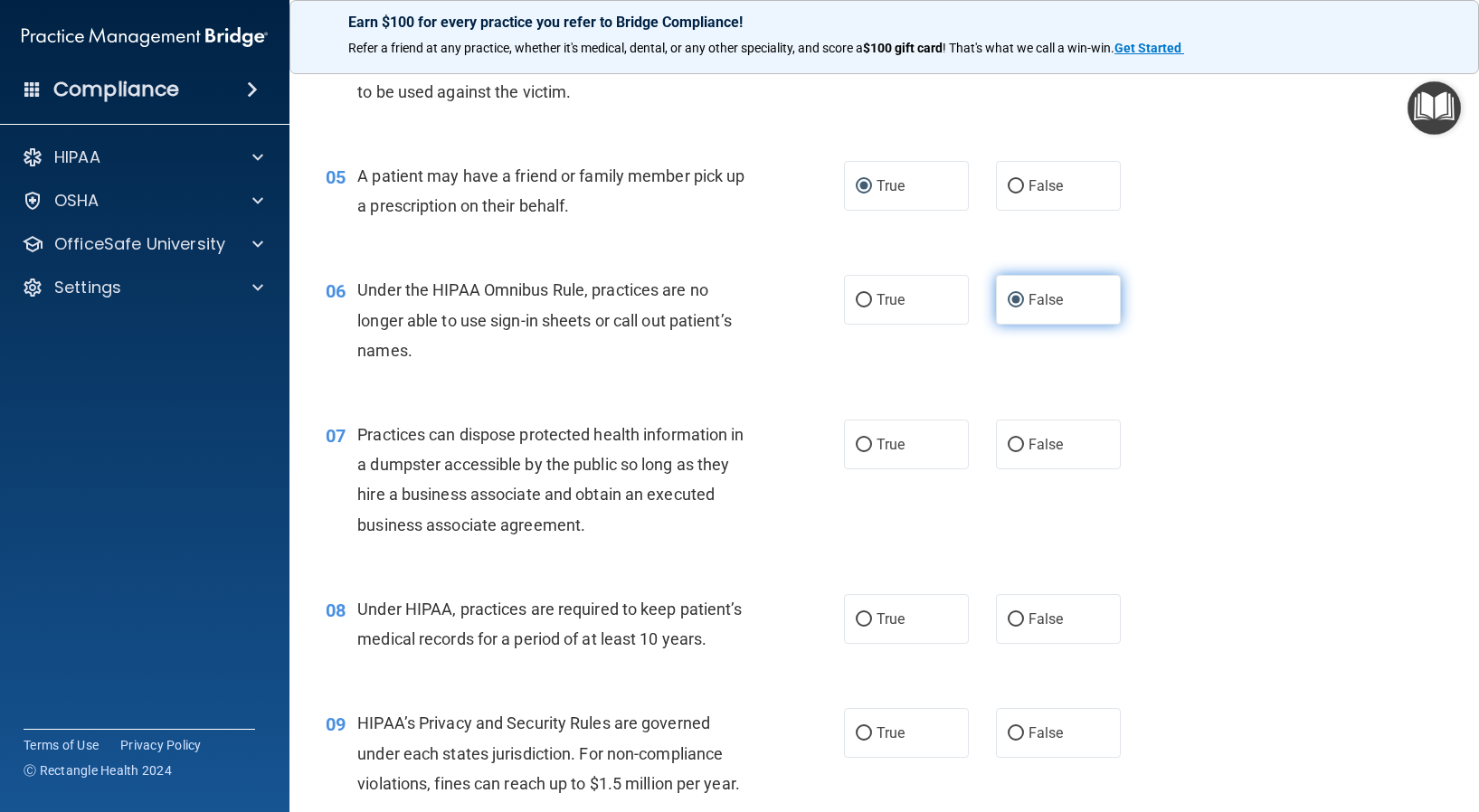
scroll to position [724, 0]
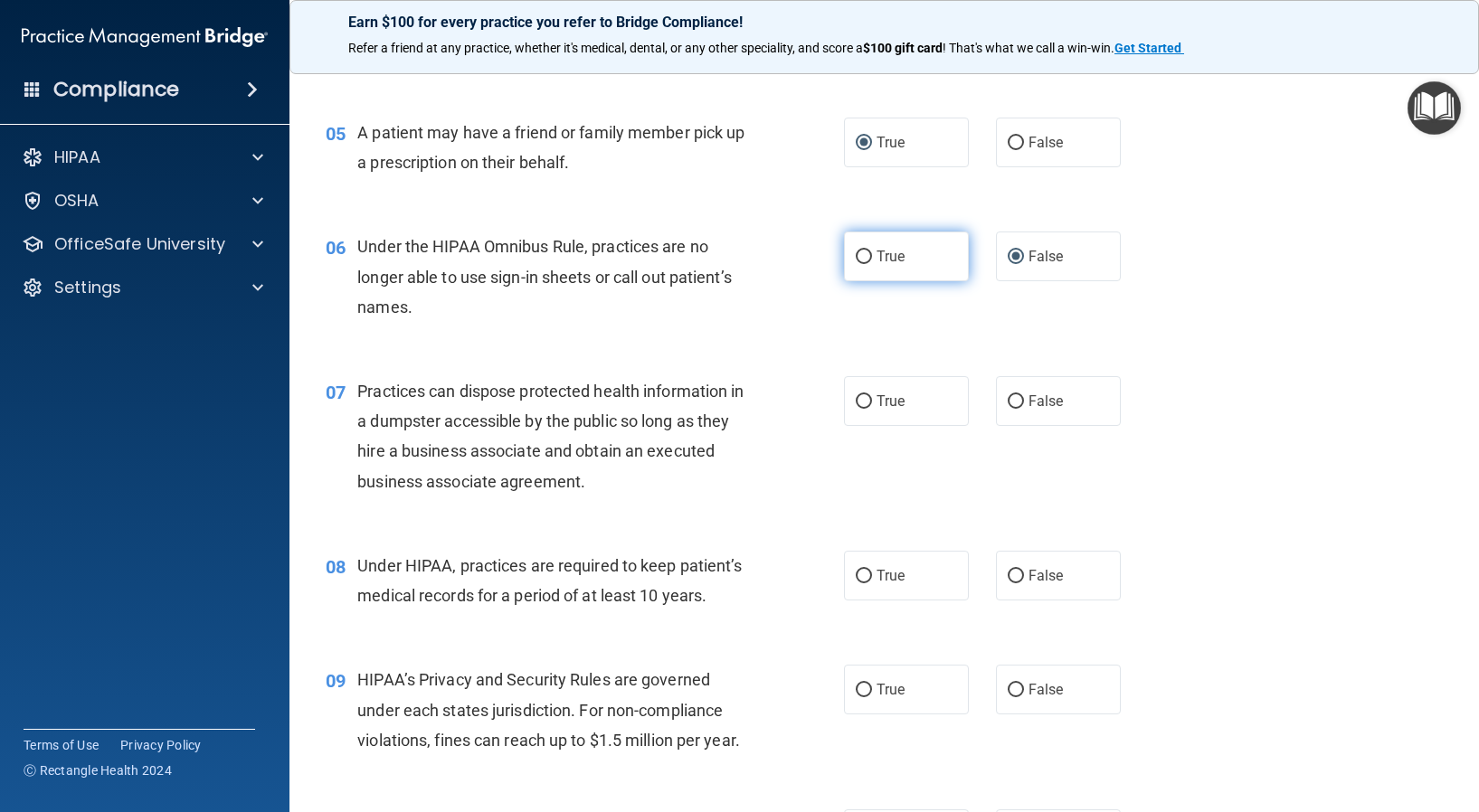
click at [855, 251] on input "True" at bounding box center [863, 257] width 17 height 14
radio input "true"
radio input "false"
click at [1008, 400] on input "False" at bounding box center [1015, 402] width 17 height 14
radio input "true"
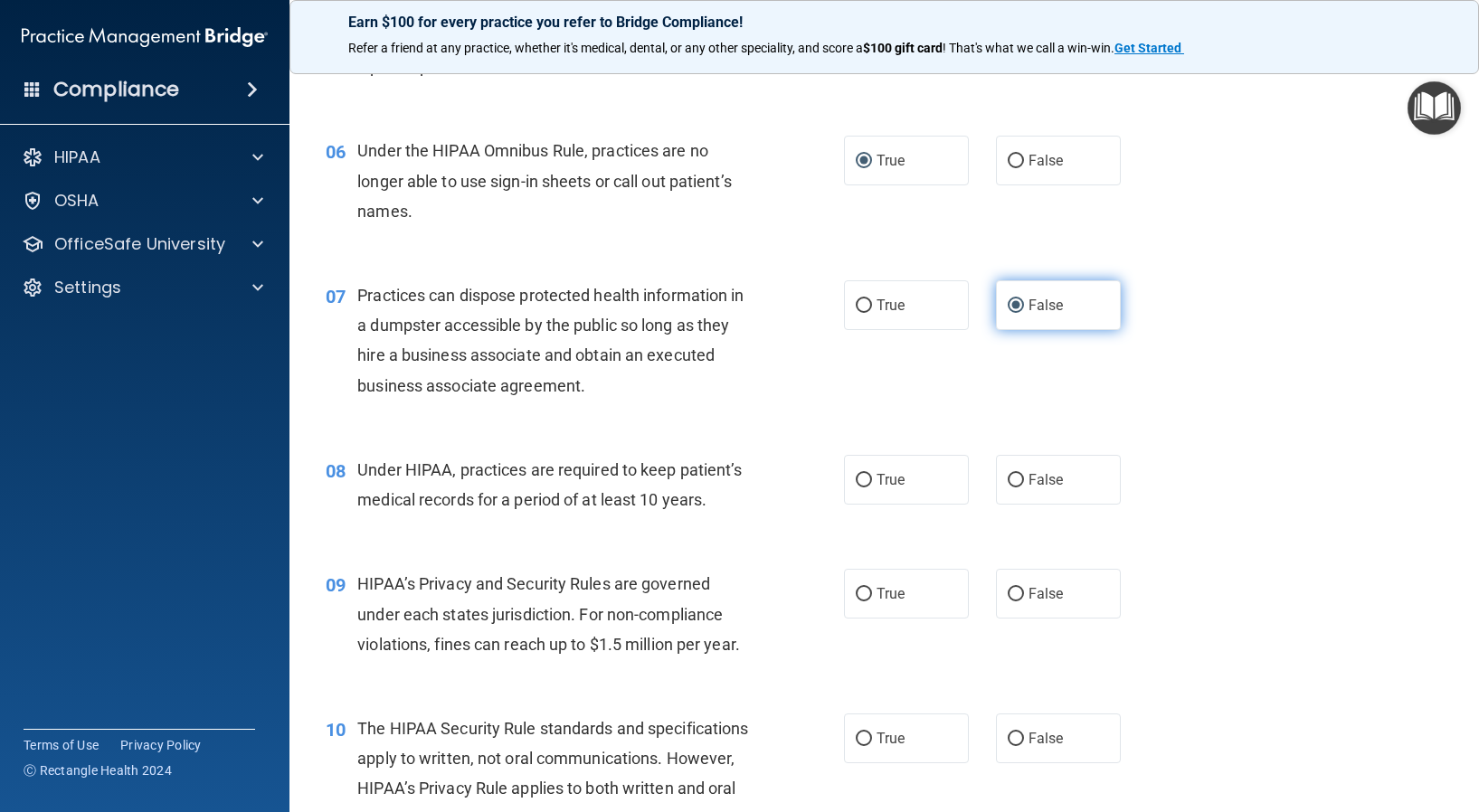
scroll to position [904, 0]
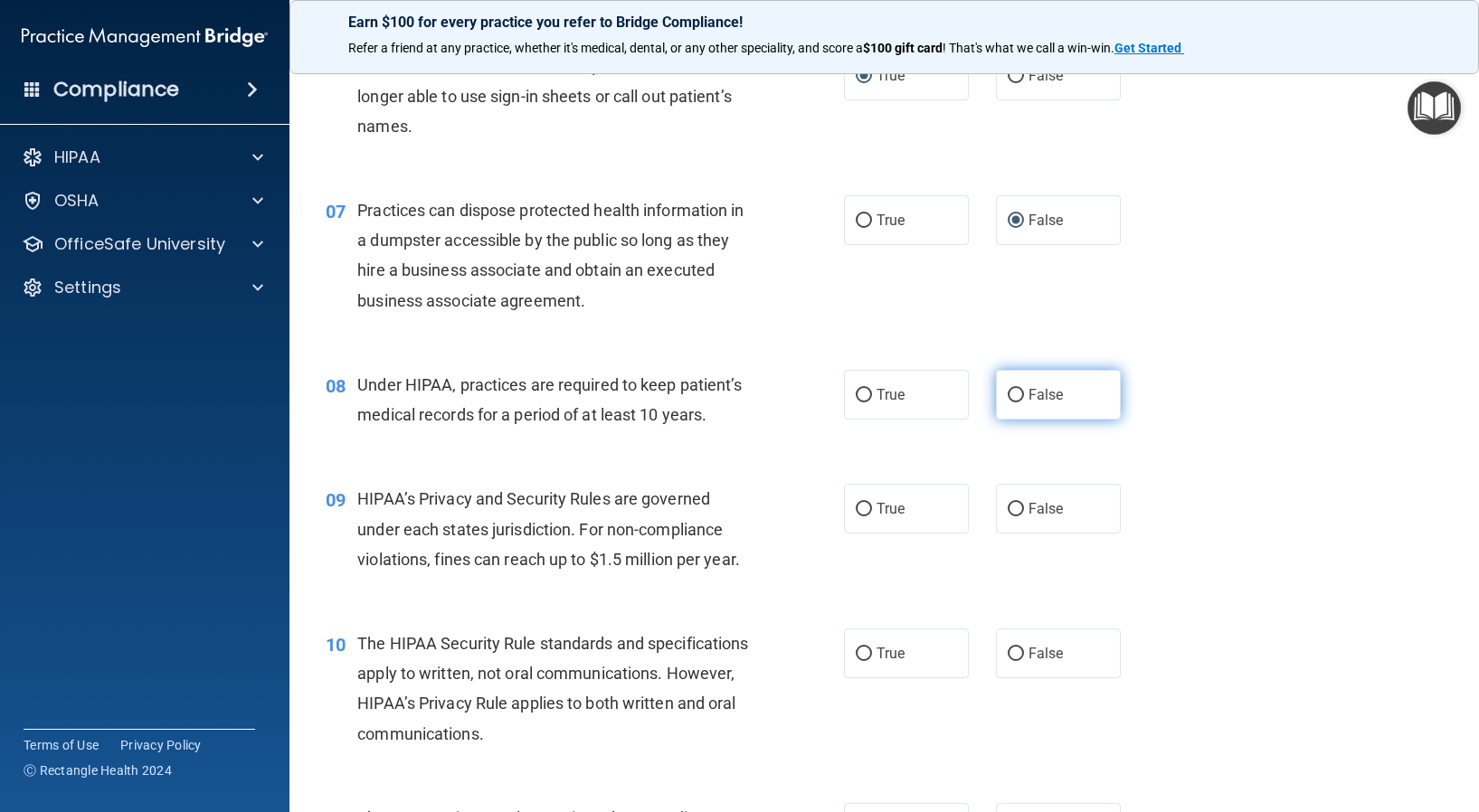
click at [1008, 393] on input "False" at bounding box center [1015, 396] width 17 height 14
radio input "true"
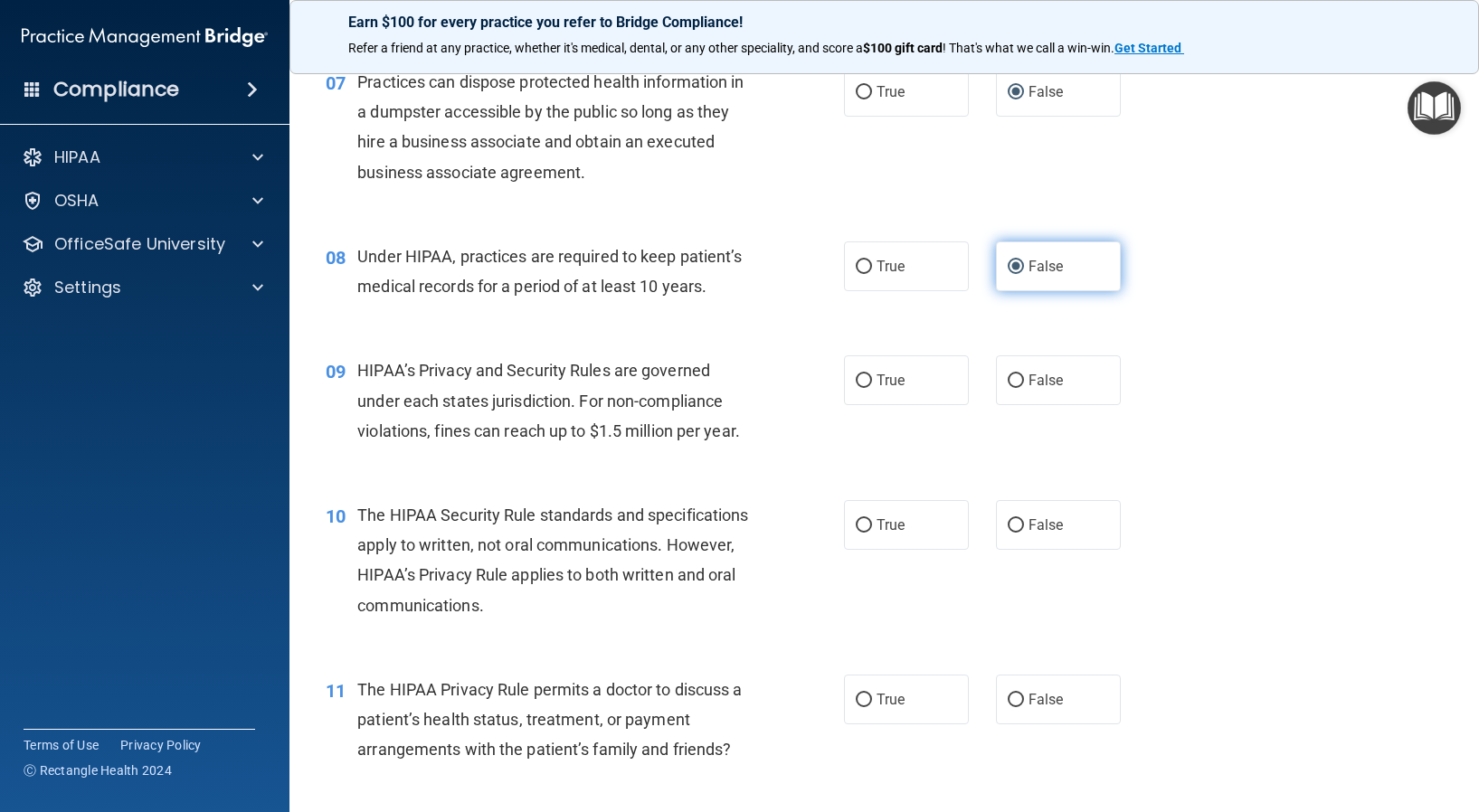
scroll to position [1085, 0]
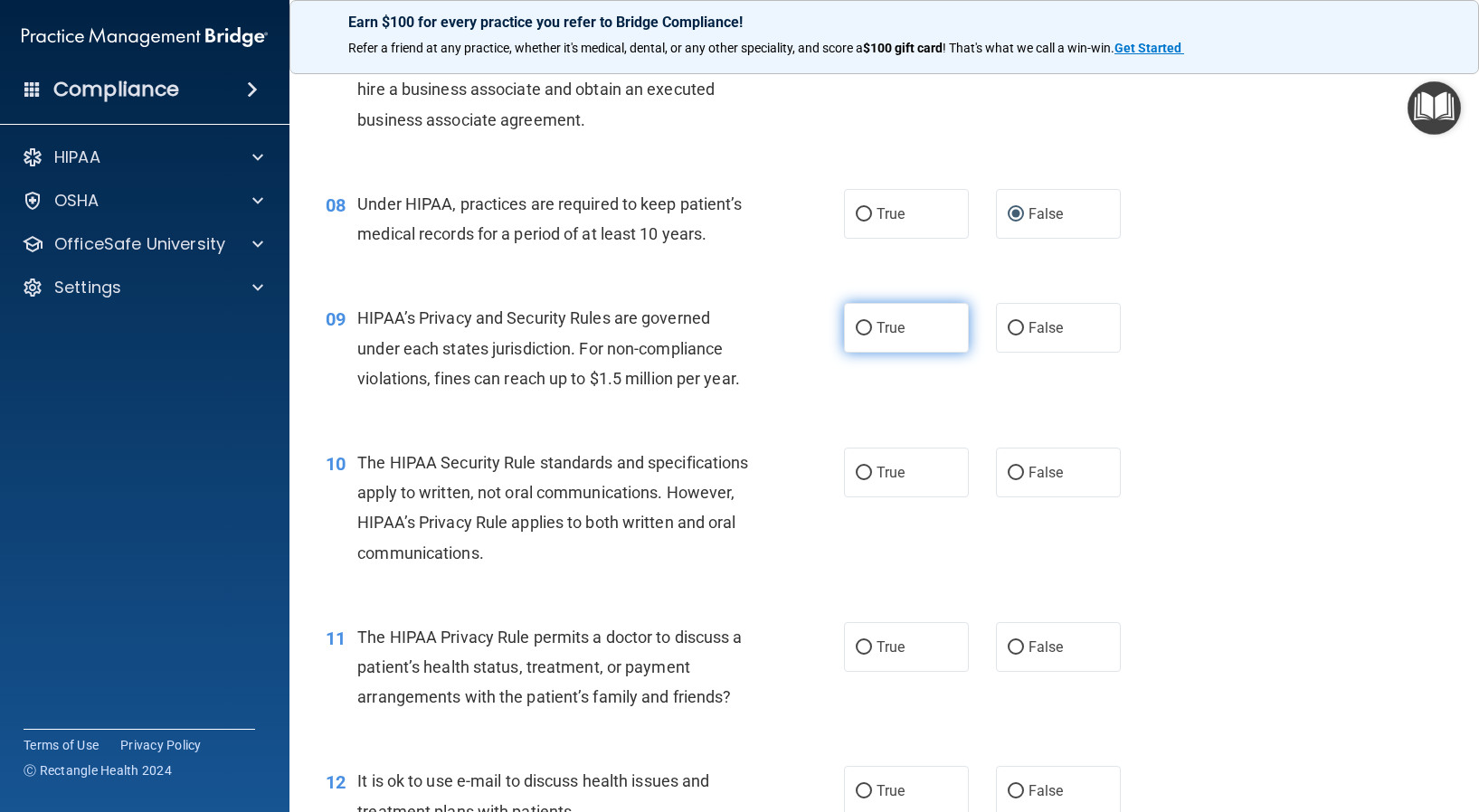
click at [858, 326] on input "True" at bounding box center [863, 329] width 17 height 14
radio input "true"
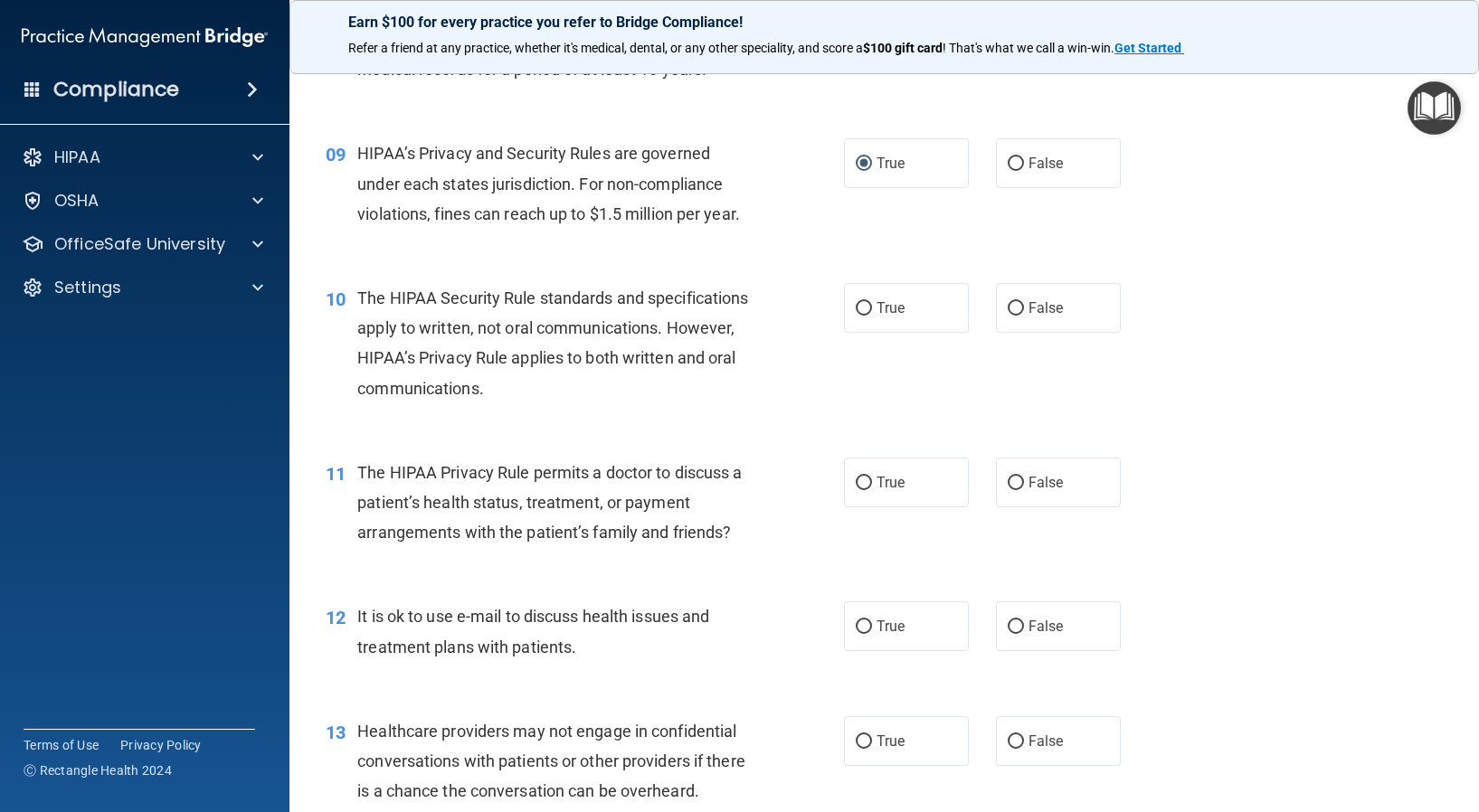
scroll to position [1266, 0]
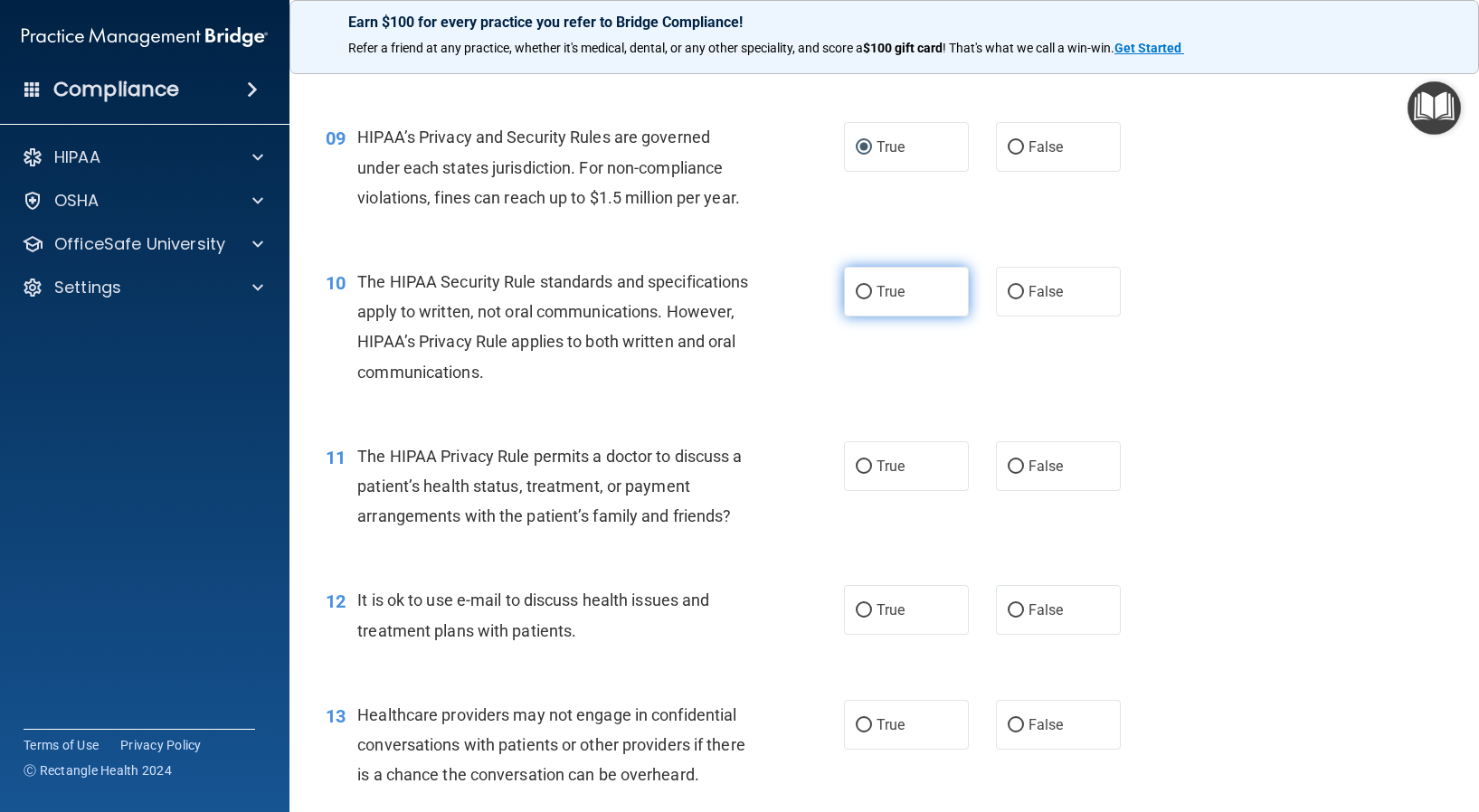
click at [861, 287] on input "True" at bounding box center [863, 293] width 17 height 14
radio input "true"
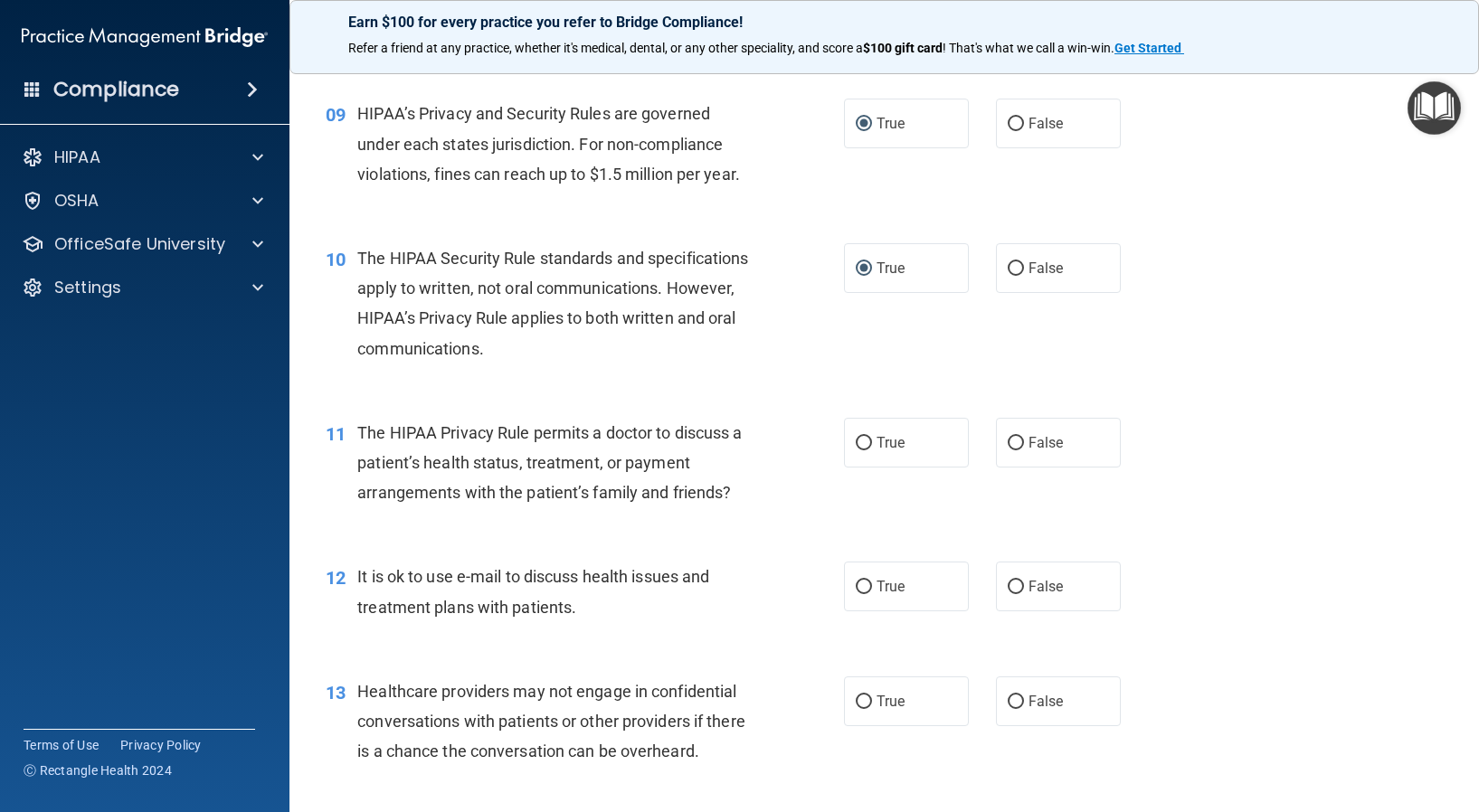
scroll to position [1356, 0]
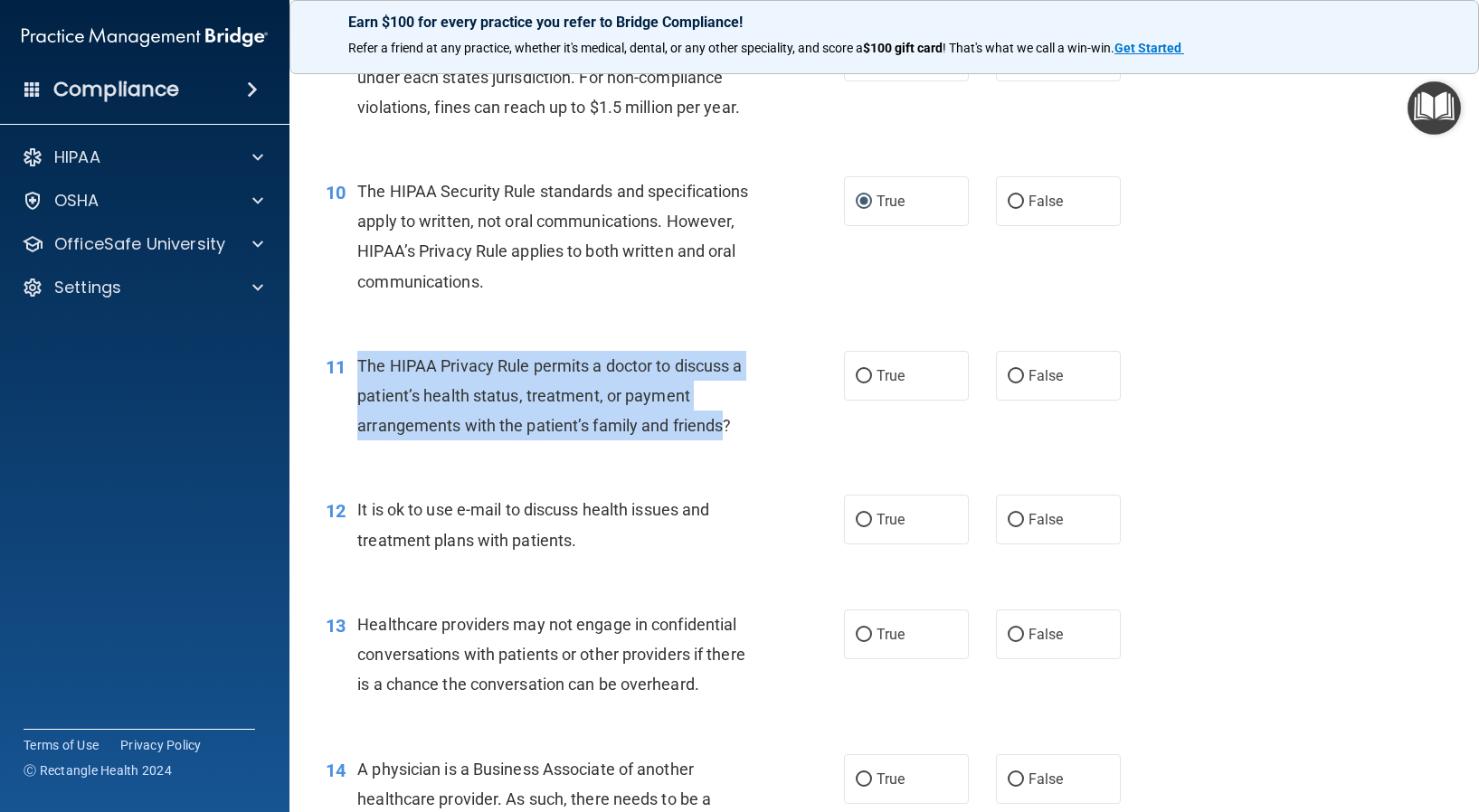
drag, startPoint x: 721, startPoint y: 424, endPoint x: 350, endPoint y: 368, distance: 375.2
click at [350, 368] on div "11 The HIPAA Privacy Rule permits a doctor to discuss a patient’s health status…" at bounding box center [584, 400] width 573 height 99
copy div "The HIPAA Privacy Rule permits a doctor to discuss a patient’s health status, t…"
click at [855, 372] on input "True" at bounding box center [863, 377] width 17 height 14
radio input "true"
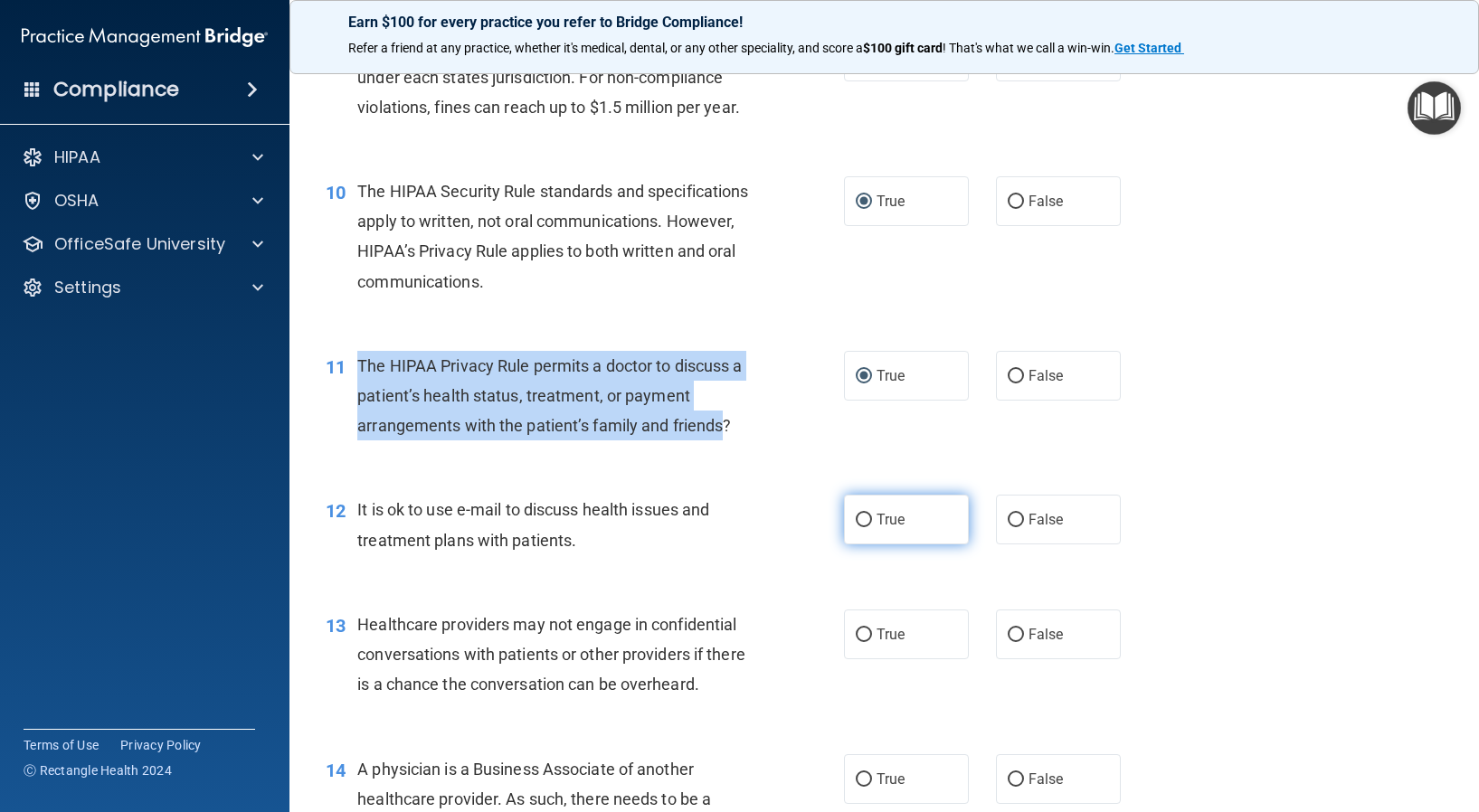
click at [855, 521] on input "True" at bounding box center [863, 520] width 17 height 14
radio input "true"
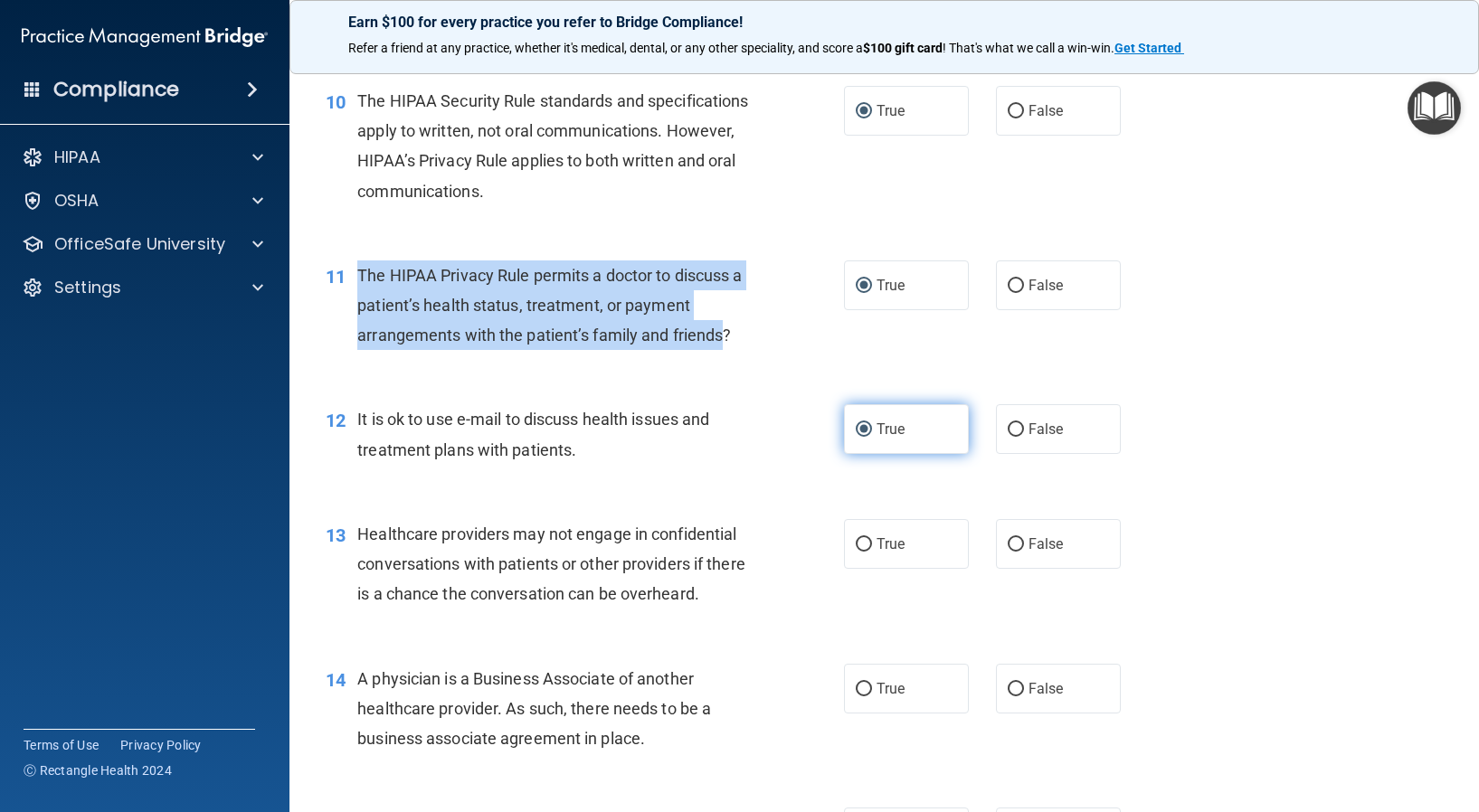
scroll to position [1537, 0]
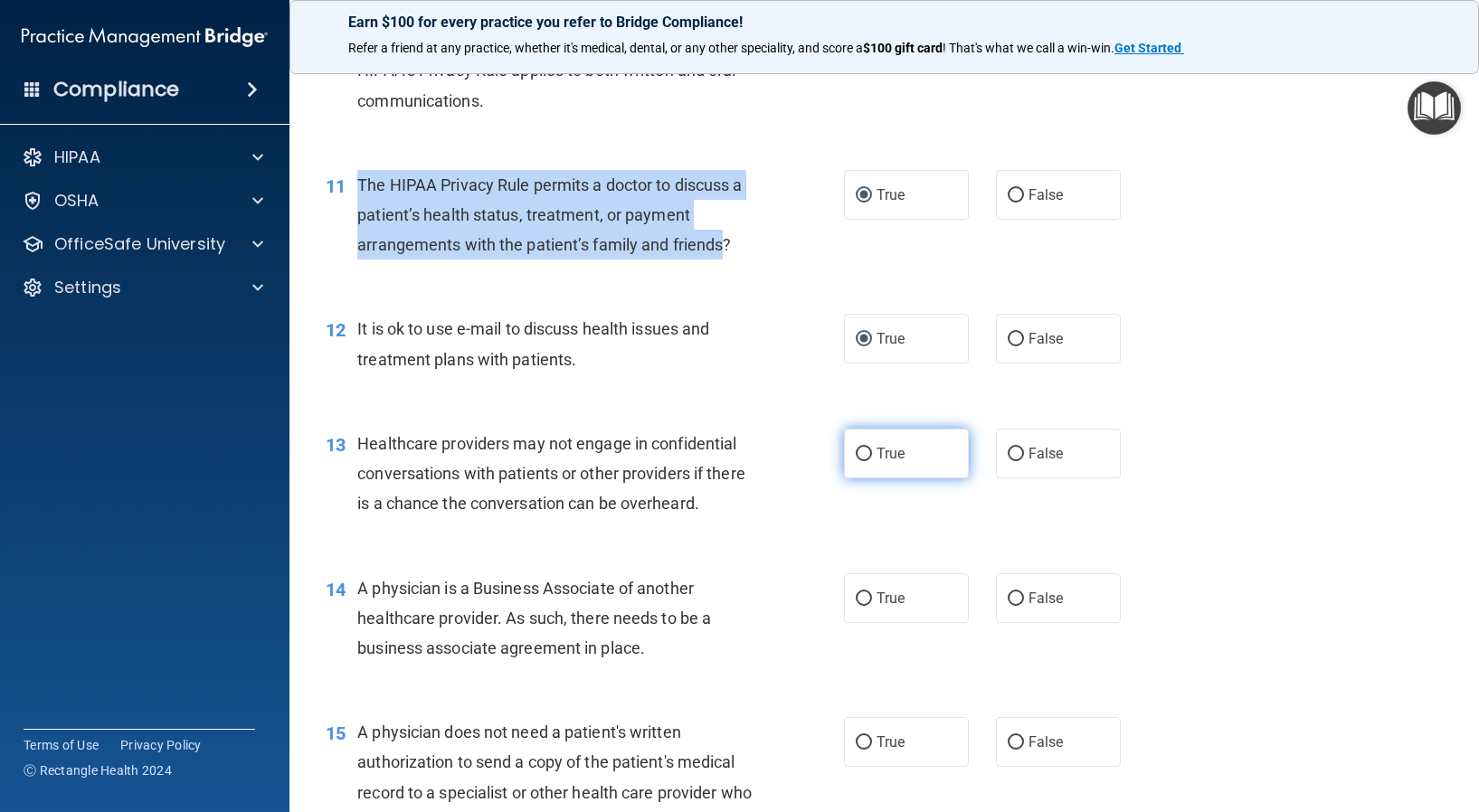
click at [855, 452] on input "True" at bounding box center [863, 455] width 17 height 14
radio input "true"
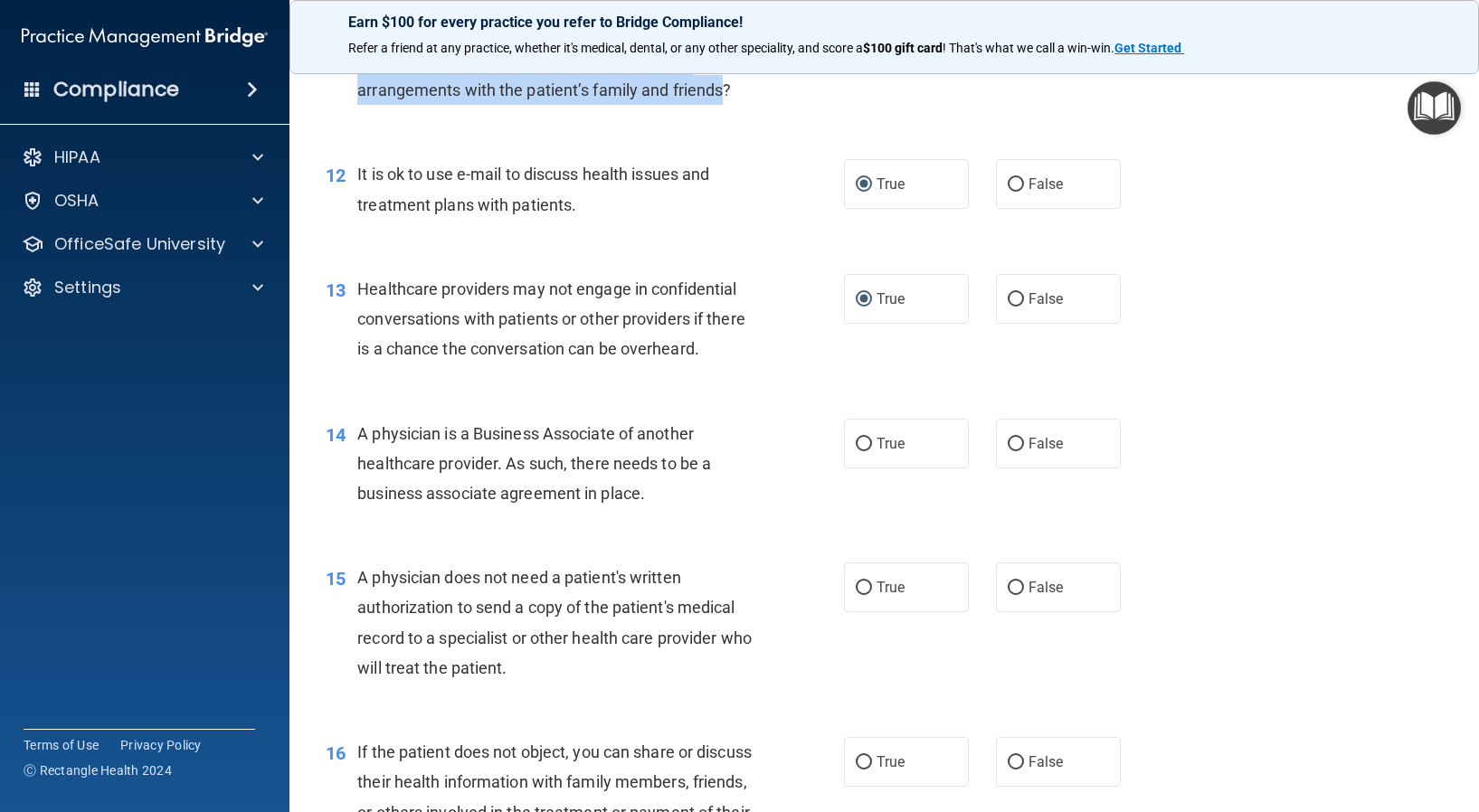
scroll to position [1718, 0]
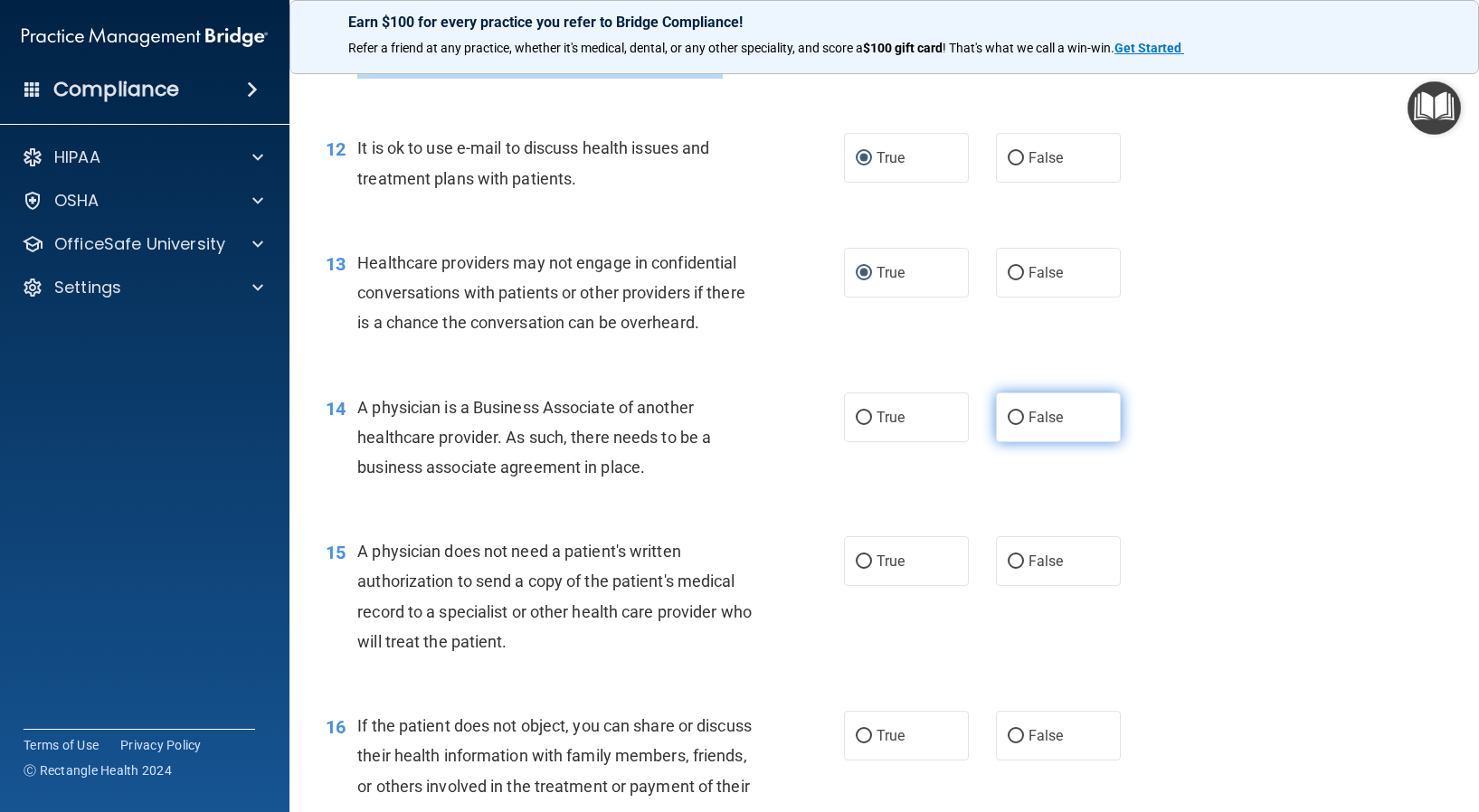
click at [1008, 421] on input "False" at bounding box center [1015, 418] width 17 height 14
radio input "true"
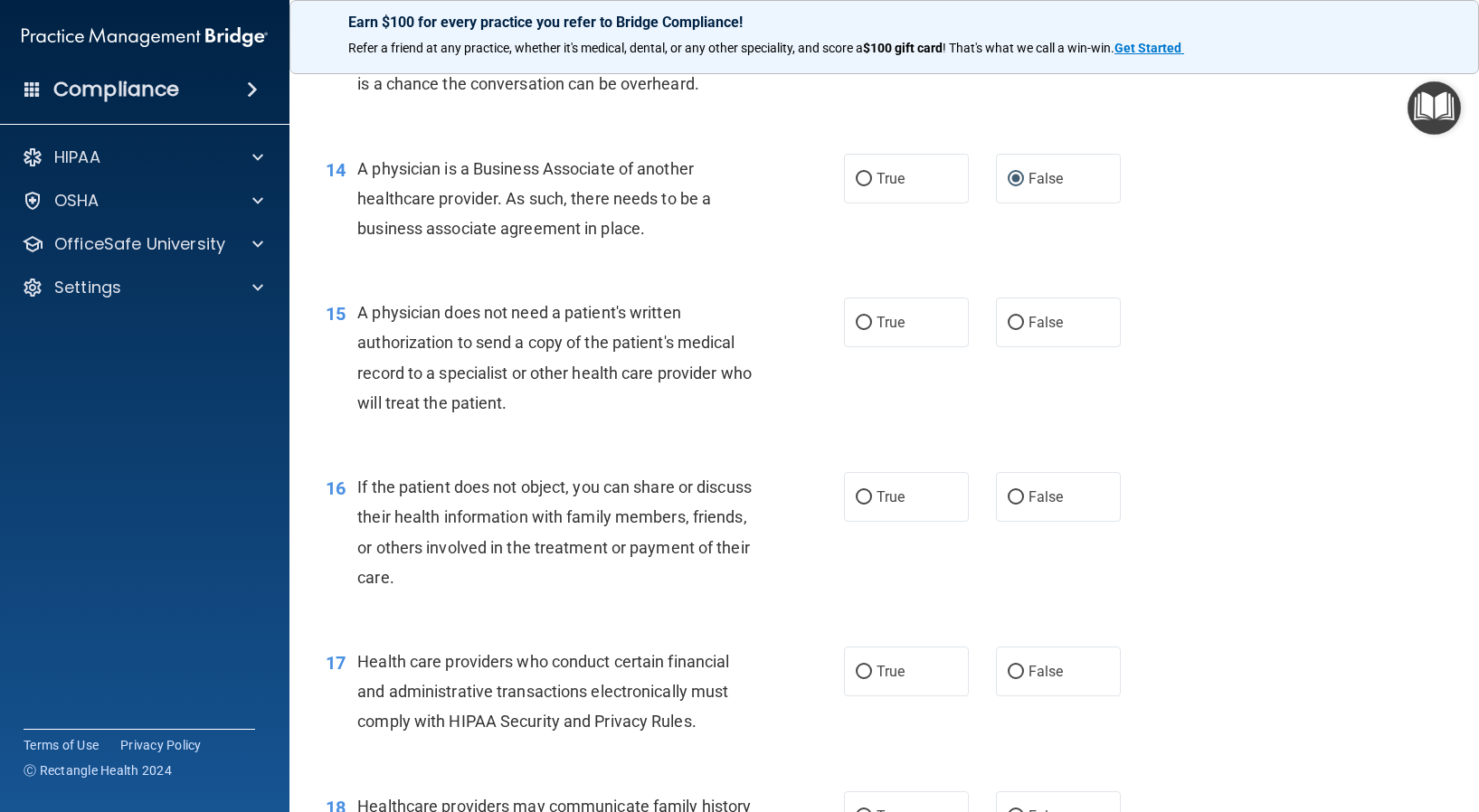
scroll to position [1989, 0]
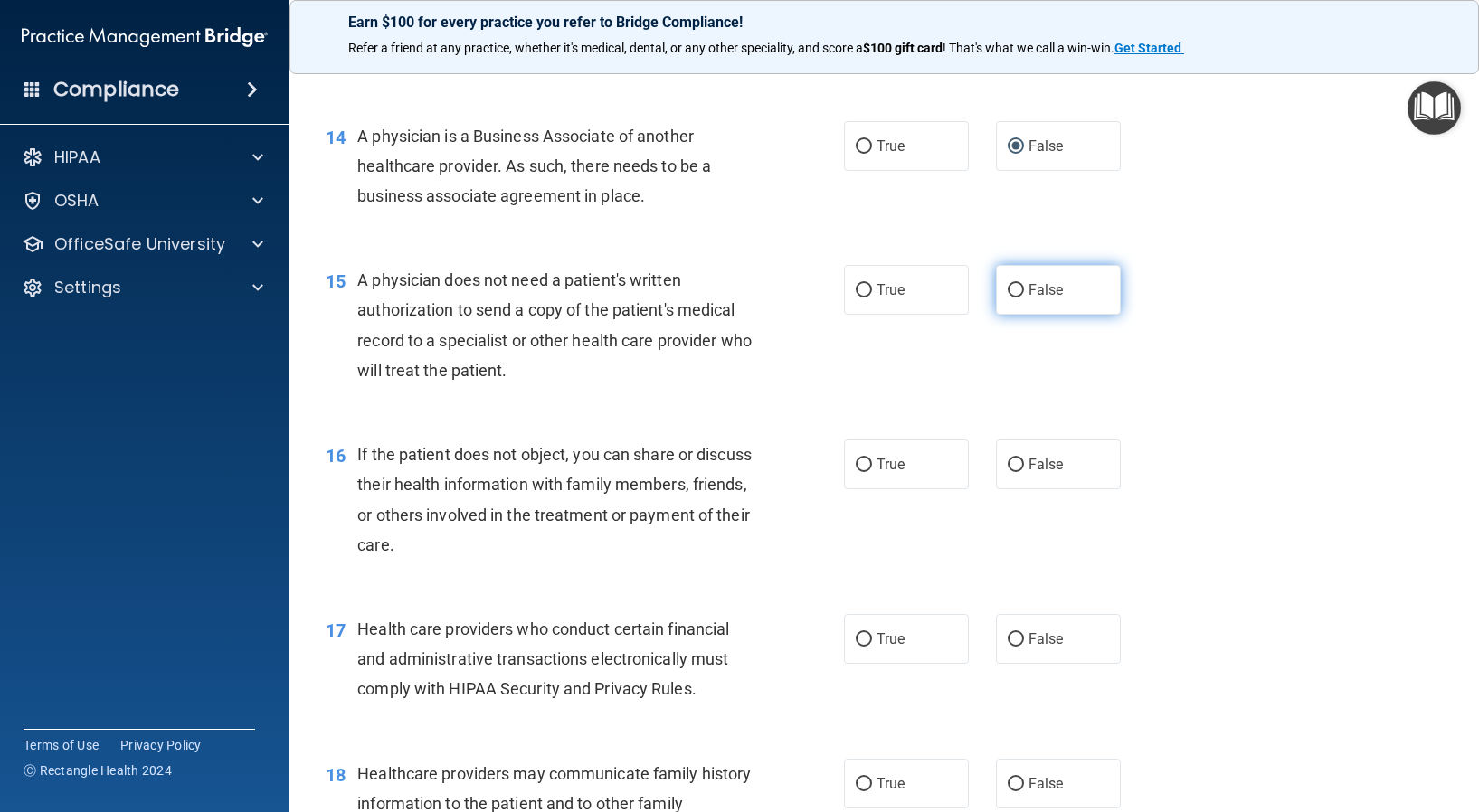
click at [1008, 289] on input "False" at bounding box center [1015, 291] width 17 height 14
radio input "true"
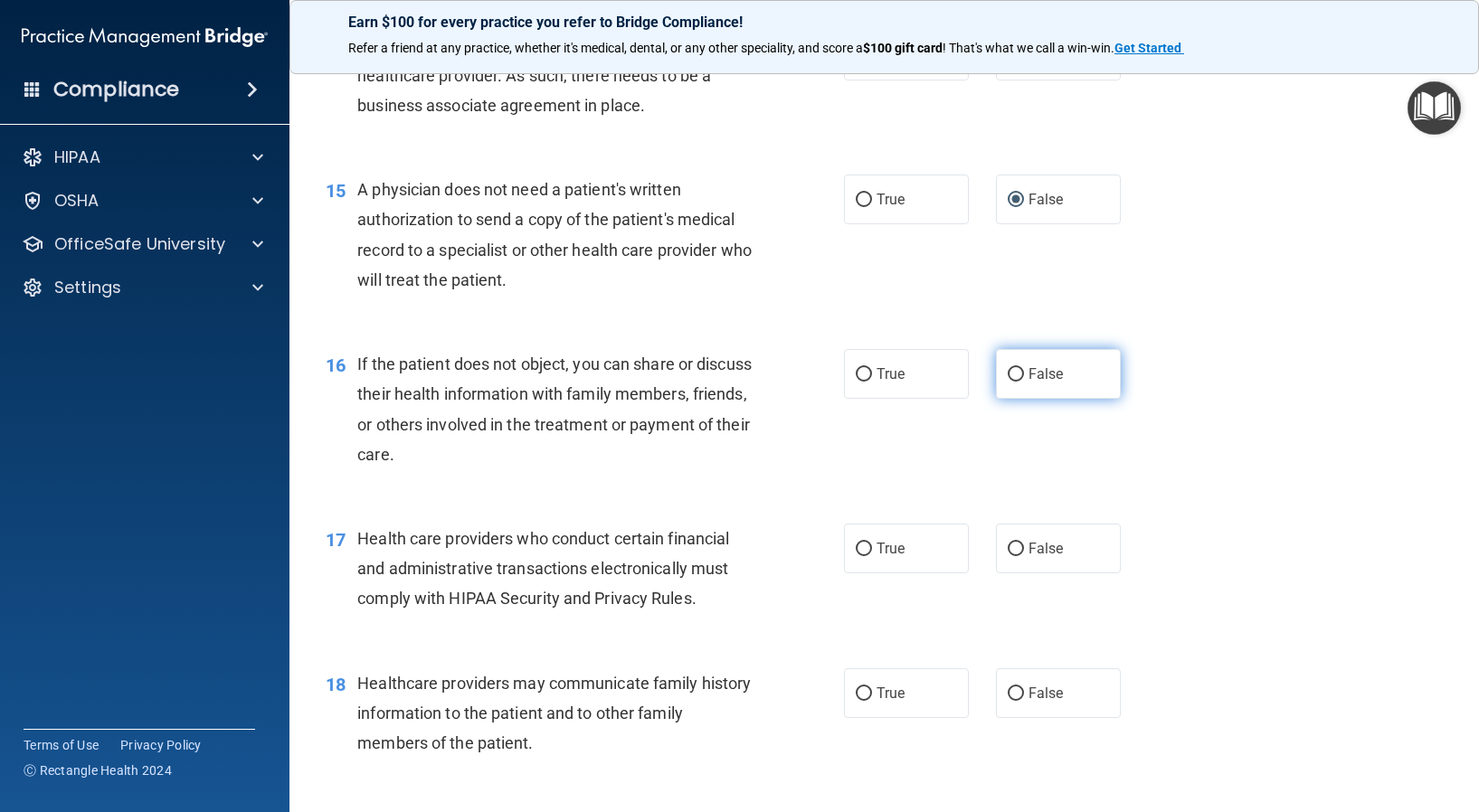
click at [1008, 370] on input "False" at bounding box center [1015, 375] width 17 height 14
radio input "true"
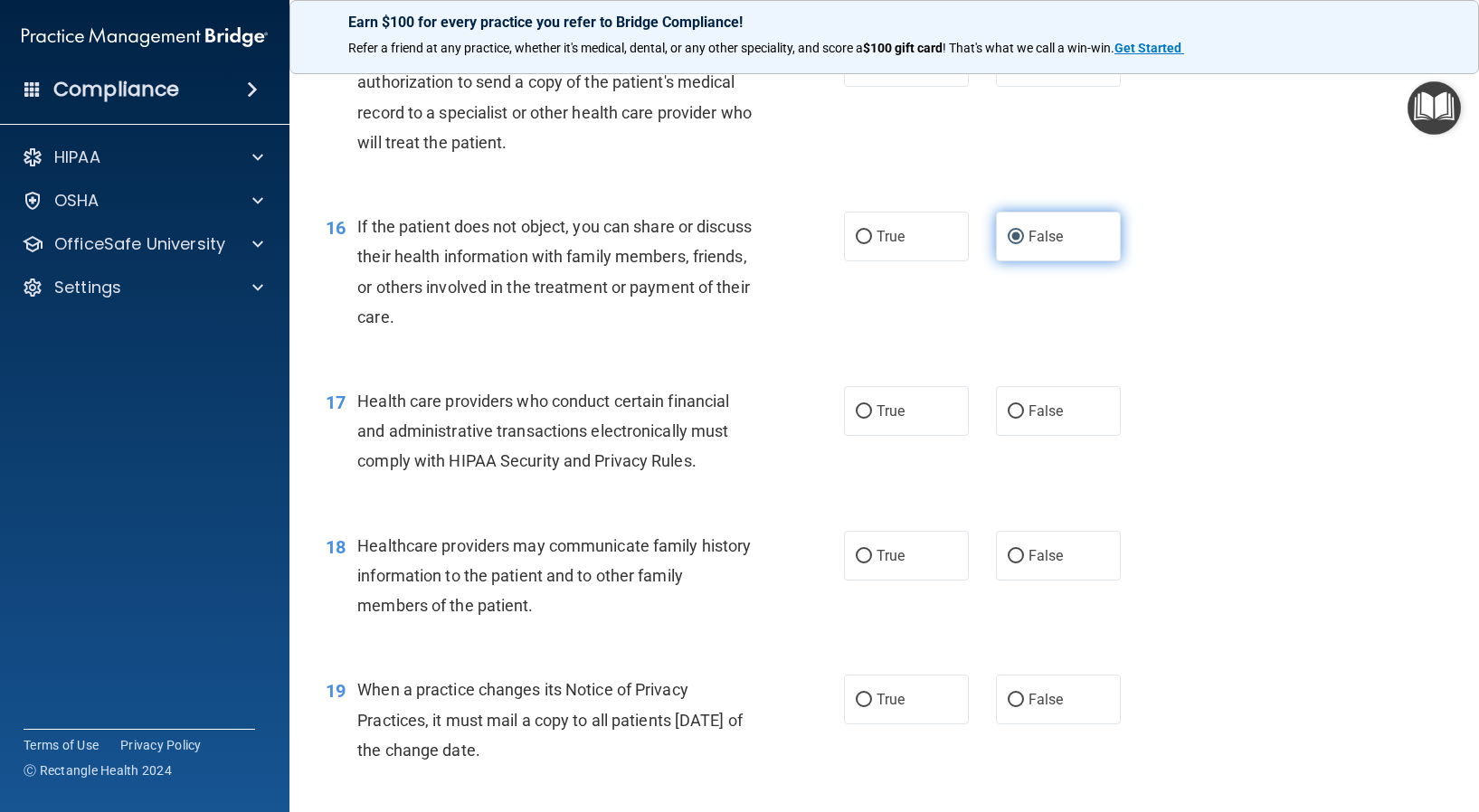
scroll to position [2260, 0]
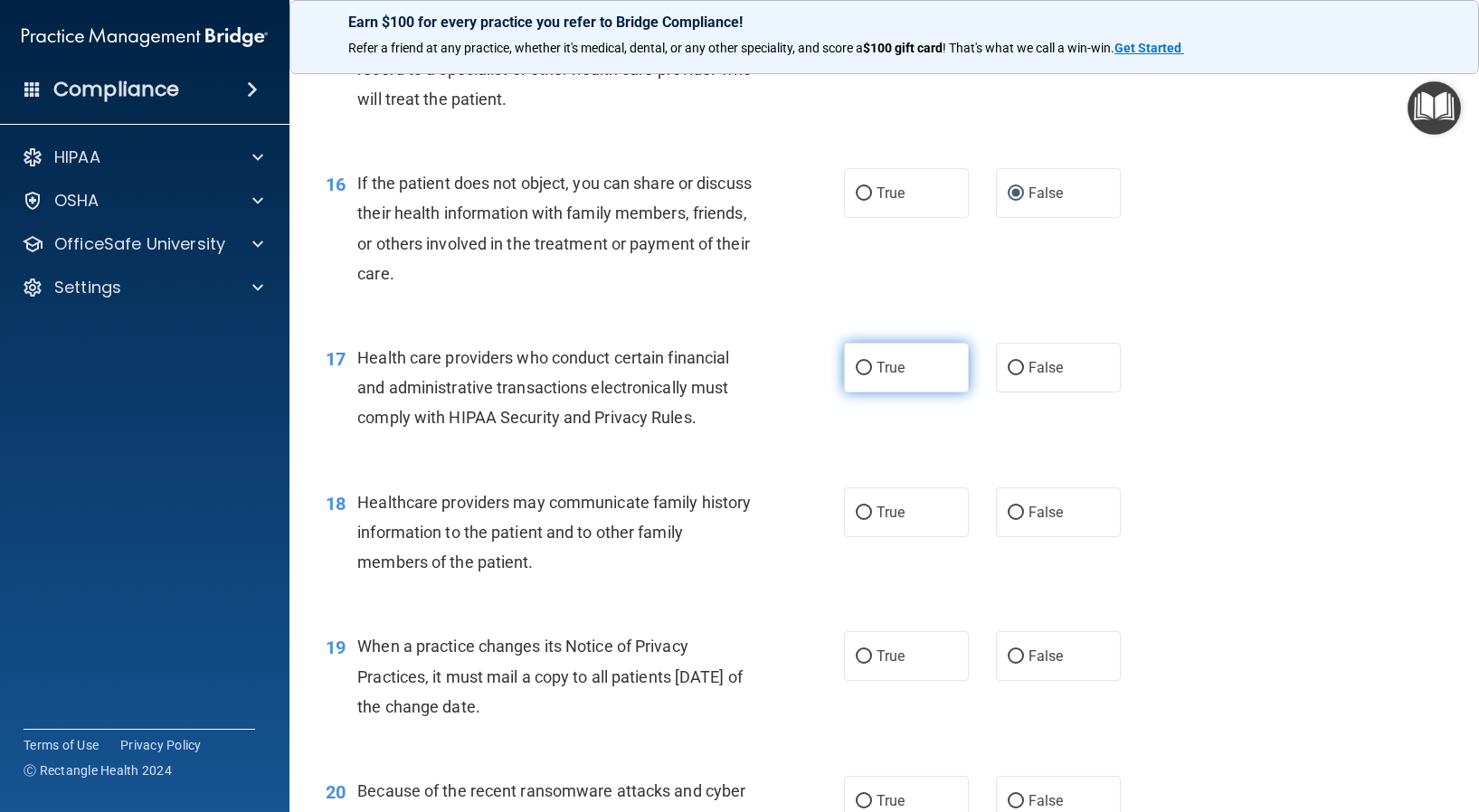
click at [855, 370] on input "True" at bounding box center [863, 368] width 17 height 14
radio input "true"
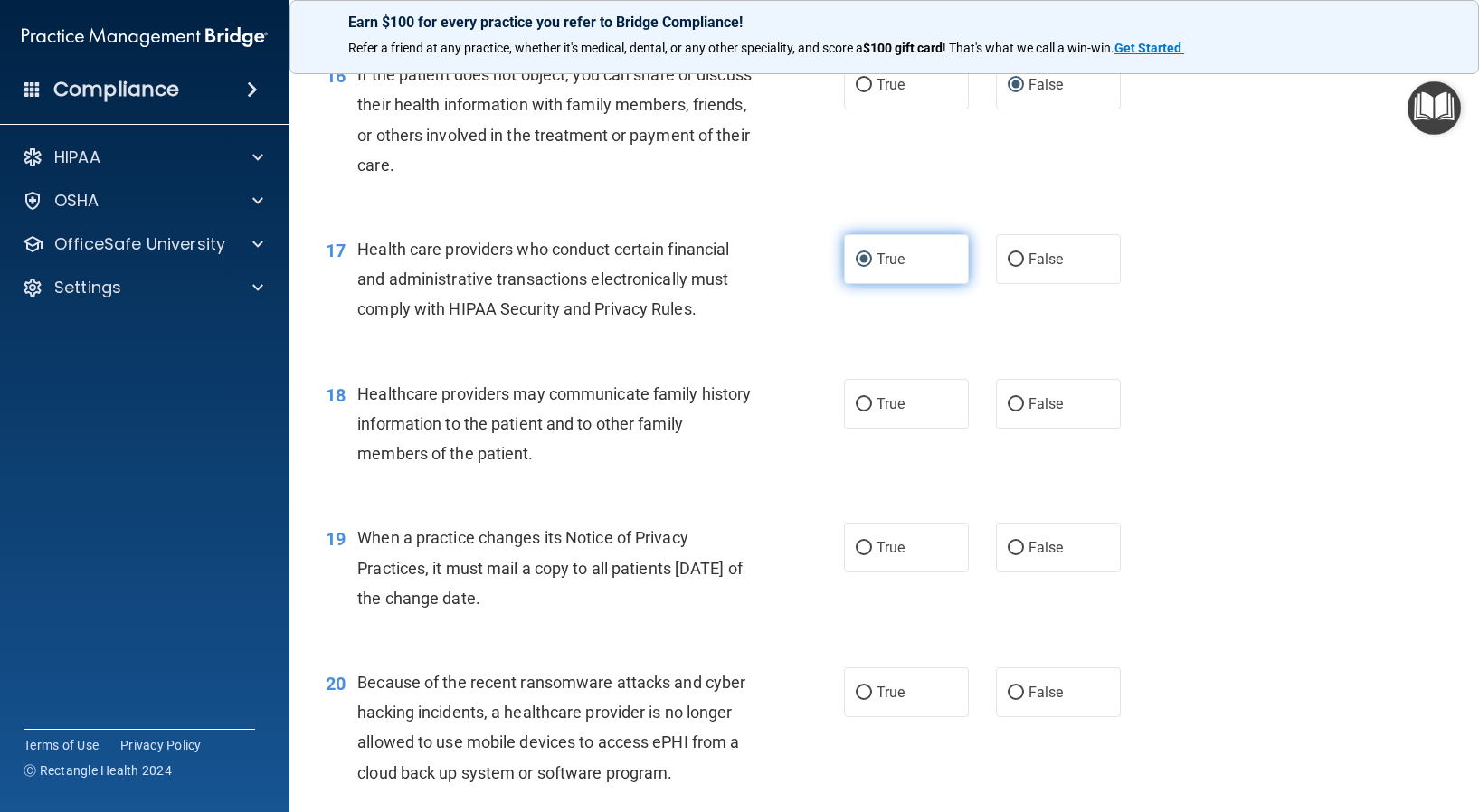
scroll to position [2441, 0]
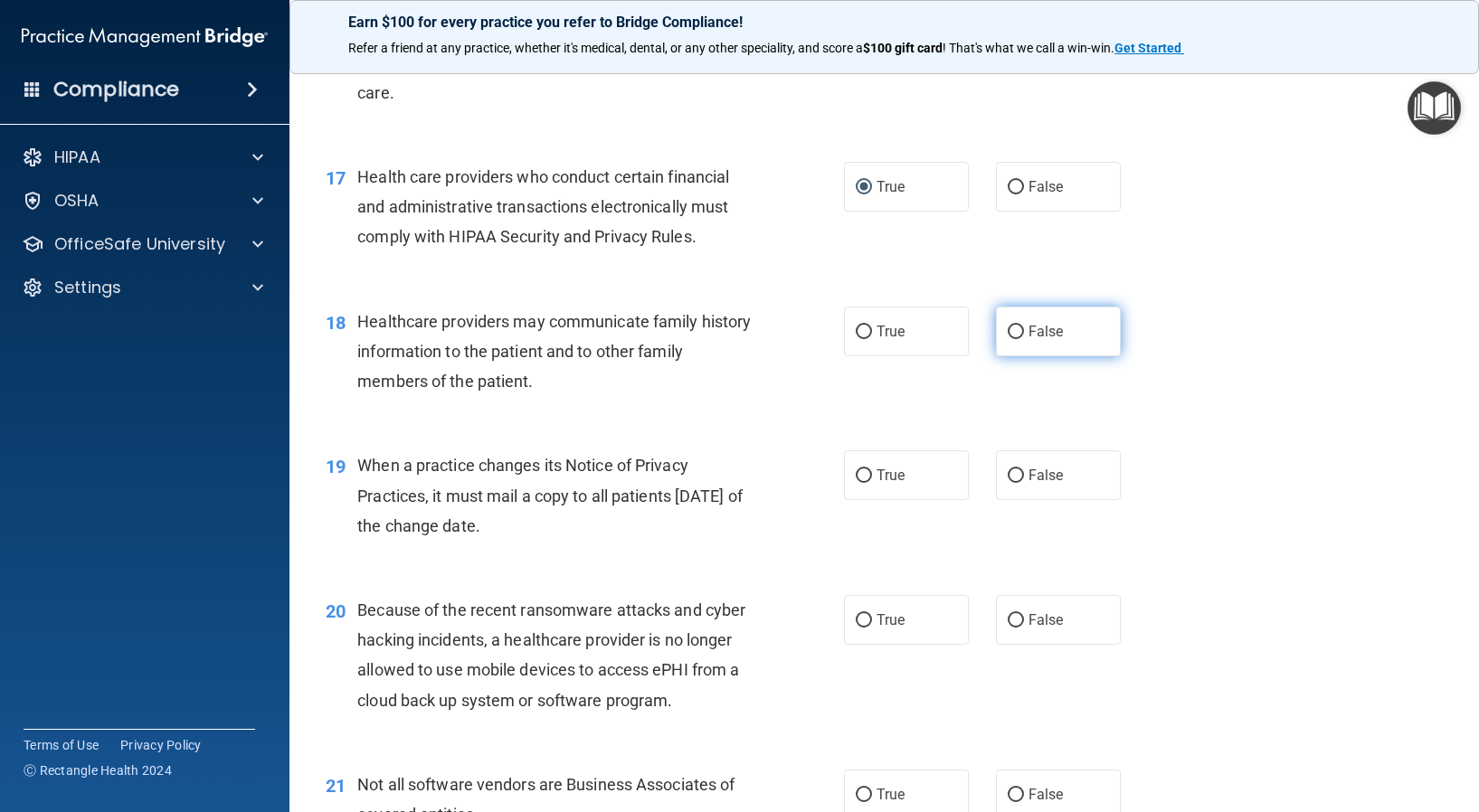
click at [1011, 329] on input "False" at bounding box center [1015, 332] width 17 height 14
radio input "true"
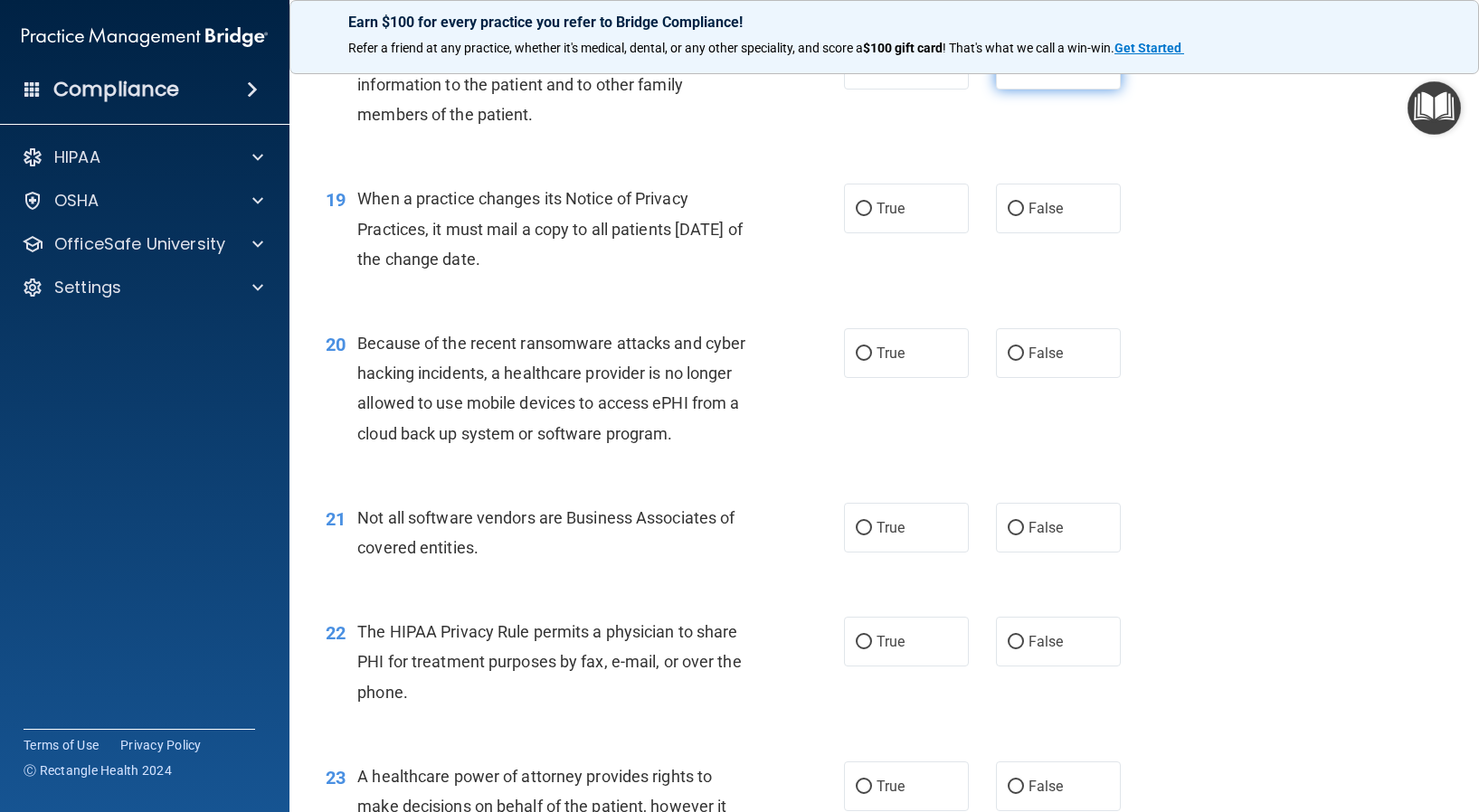
scroll to position [2712, 0]
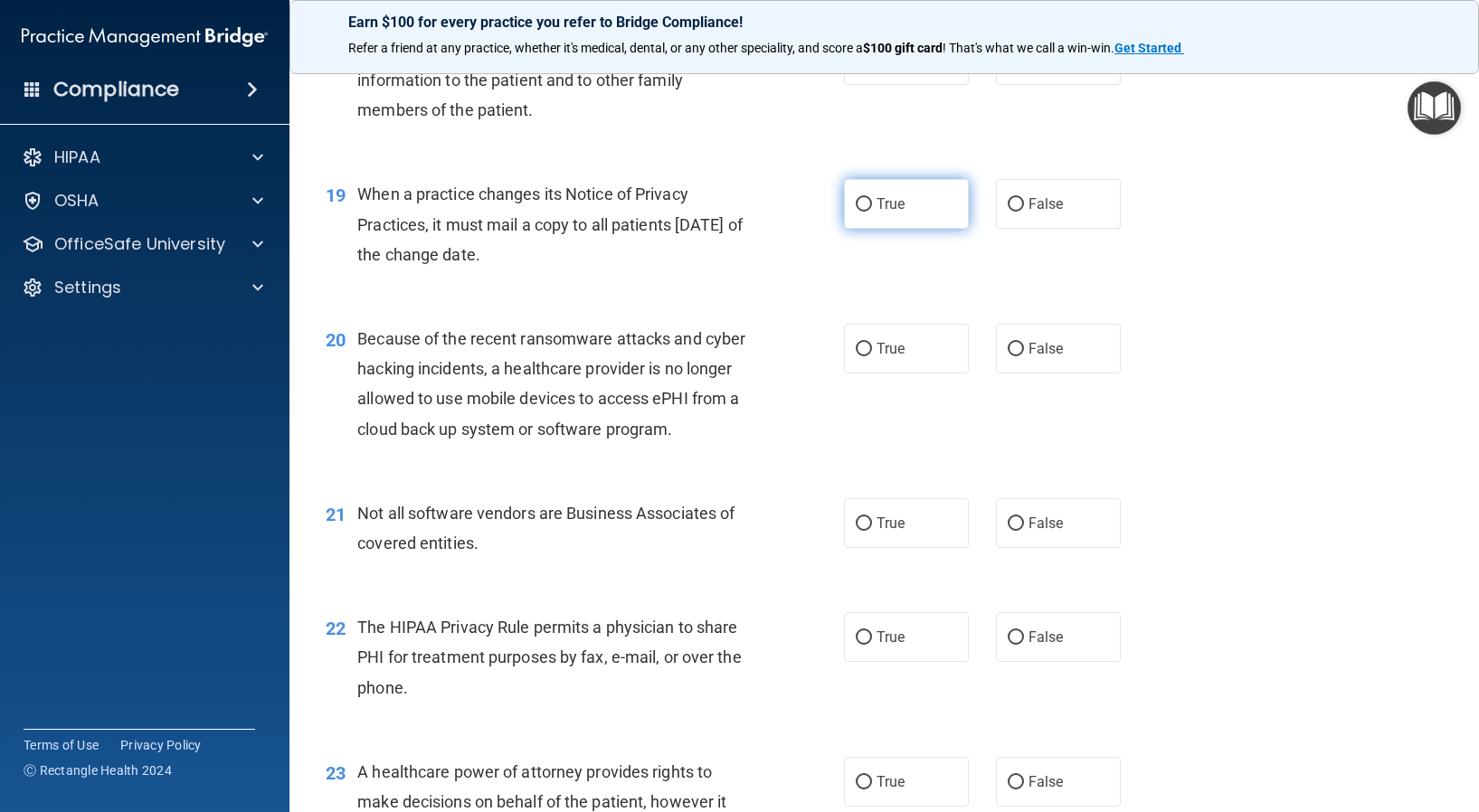
click at [859, 203] on input "True" at bounding box center [863, 205] width 17 height 14
radio input "true"
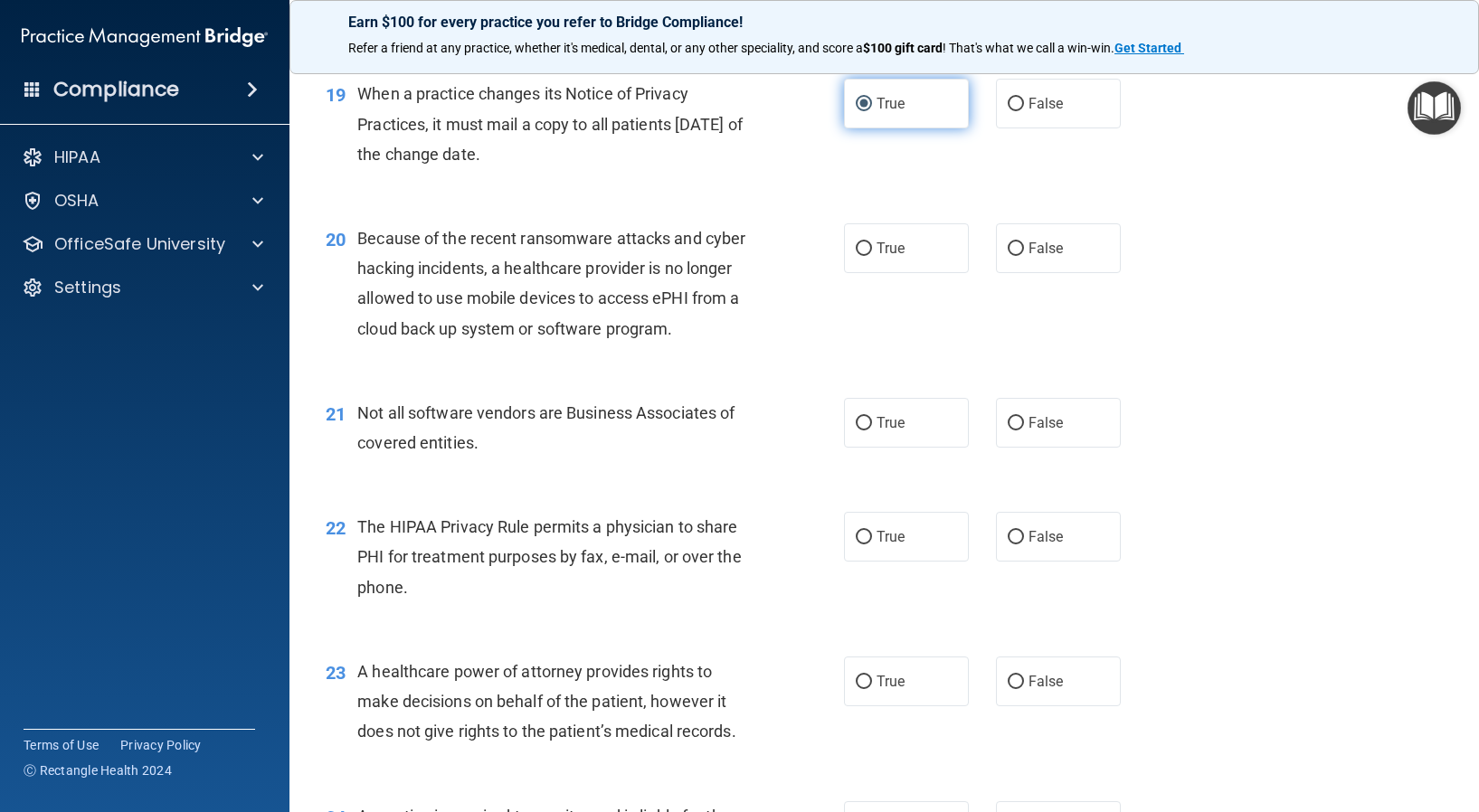
scroll to position [2894, 0]
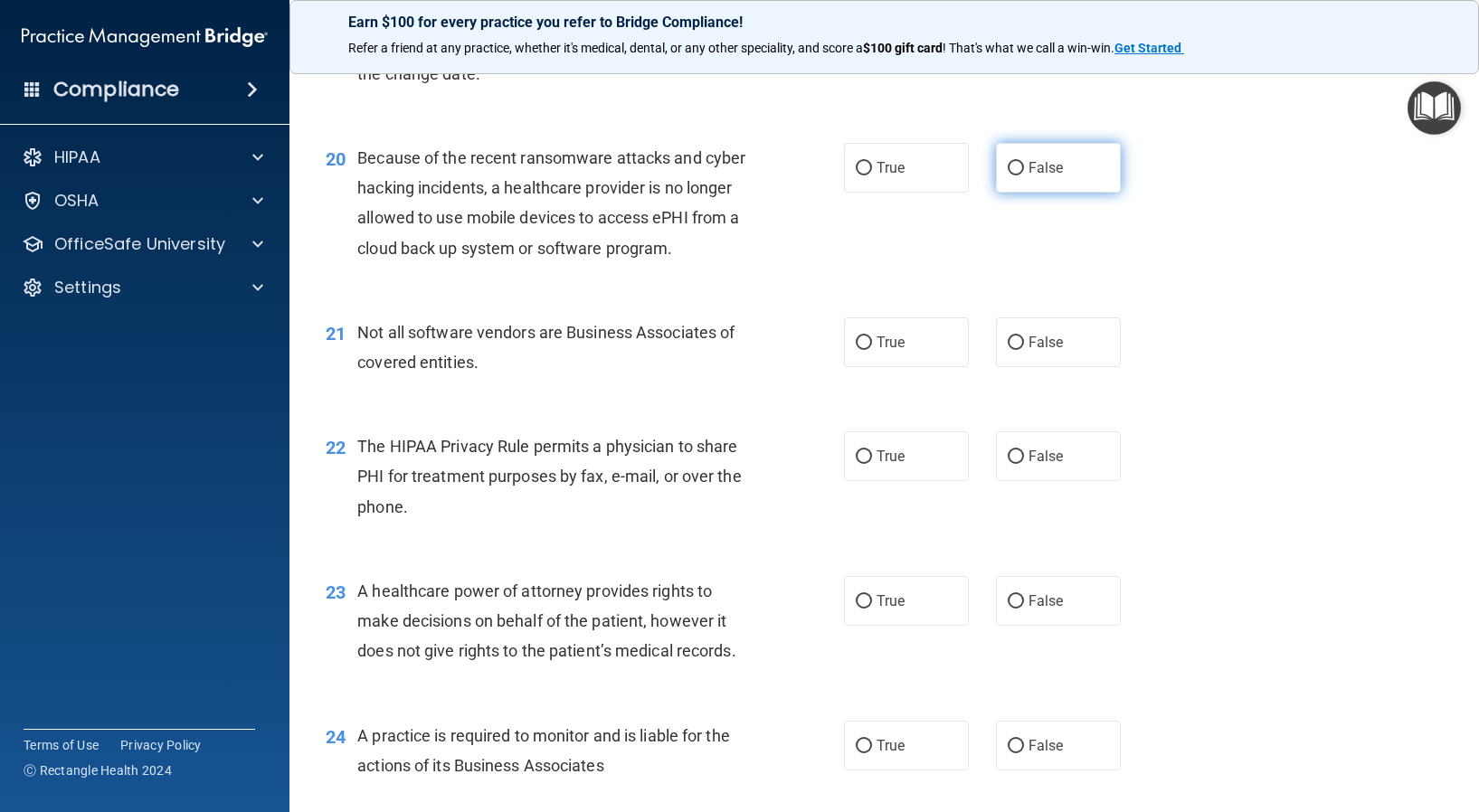
click at [1012, 166] on input "False" at bounding box center [1015, 169] width 17 height 14
radio input "true"
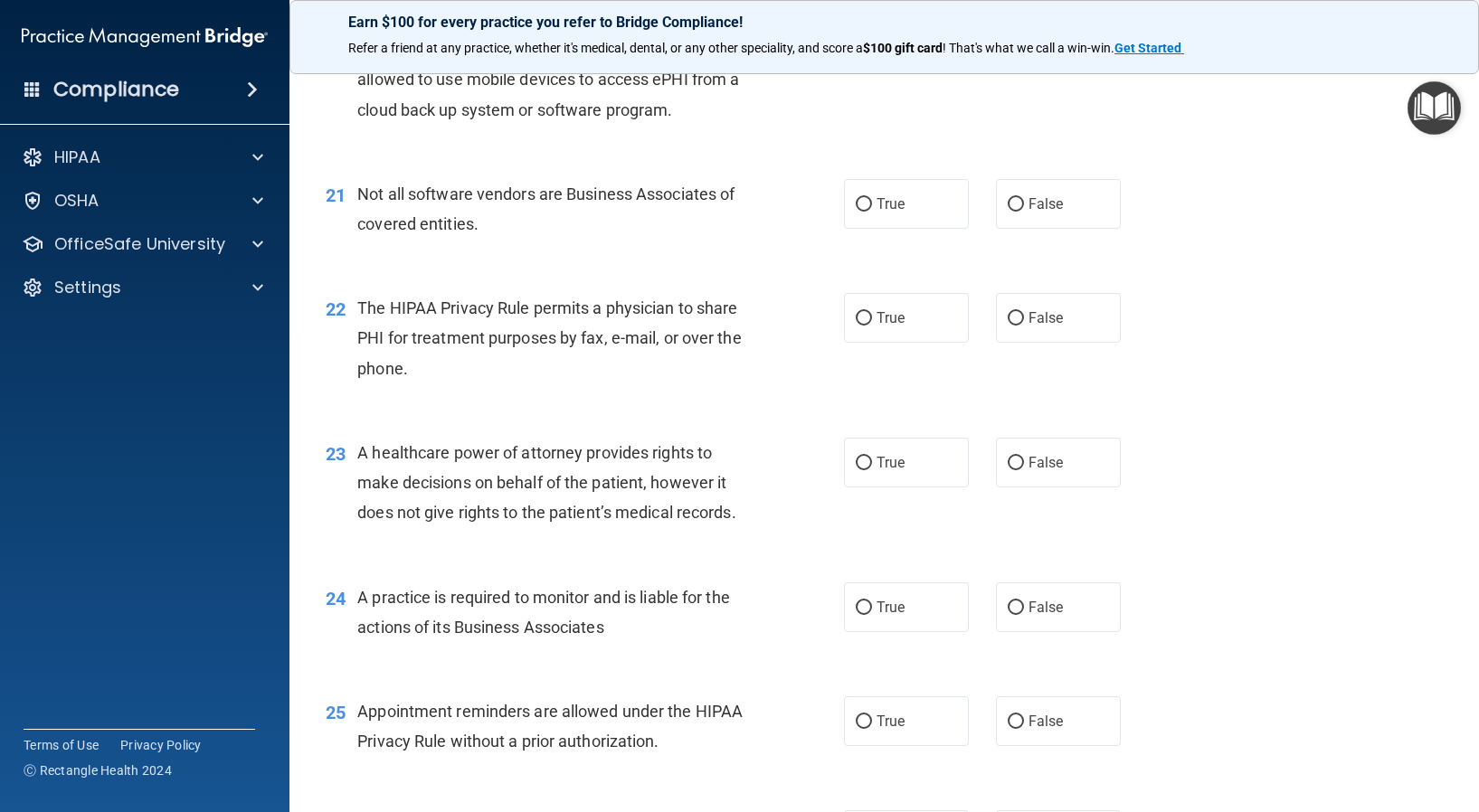
scroll to position [3074, 0]
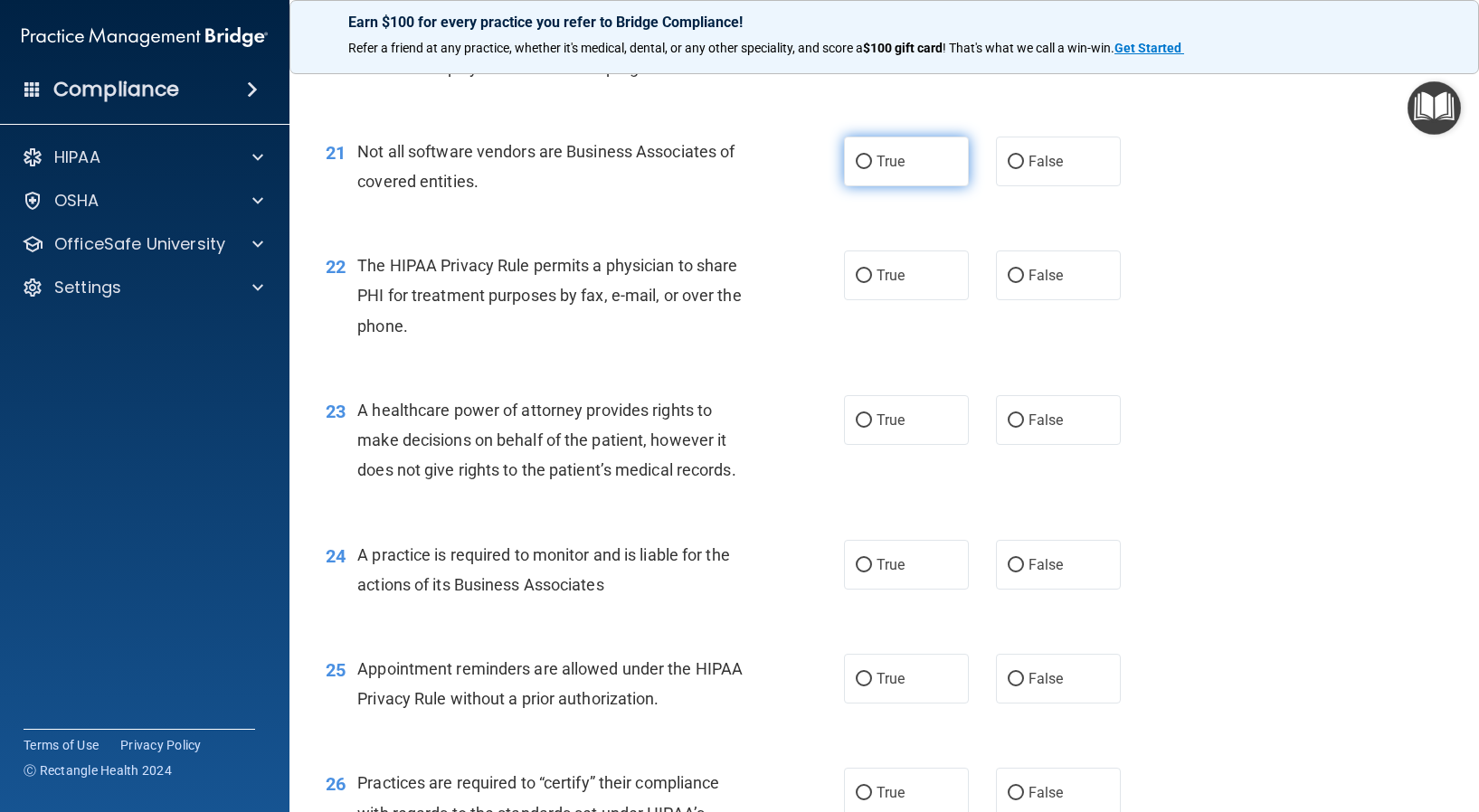
click at [858, 159] on input "True" at bounding box center [863, 162] width 17 height 14
radio input "true"
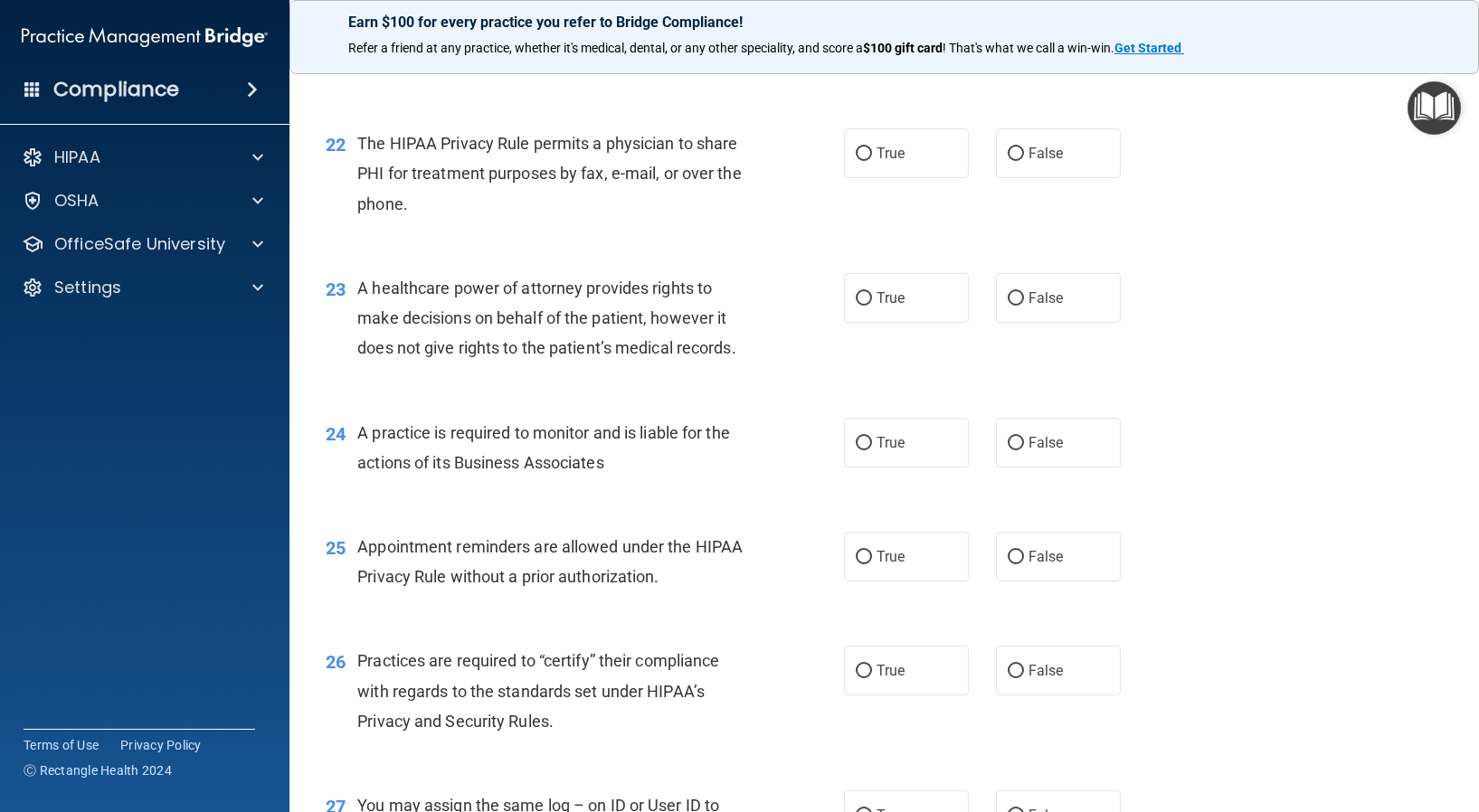
scroll to position [3165, 0]
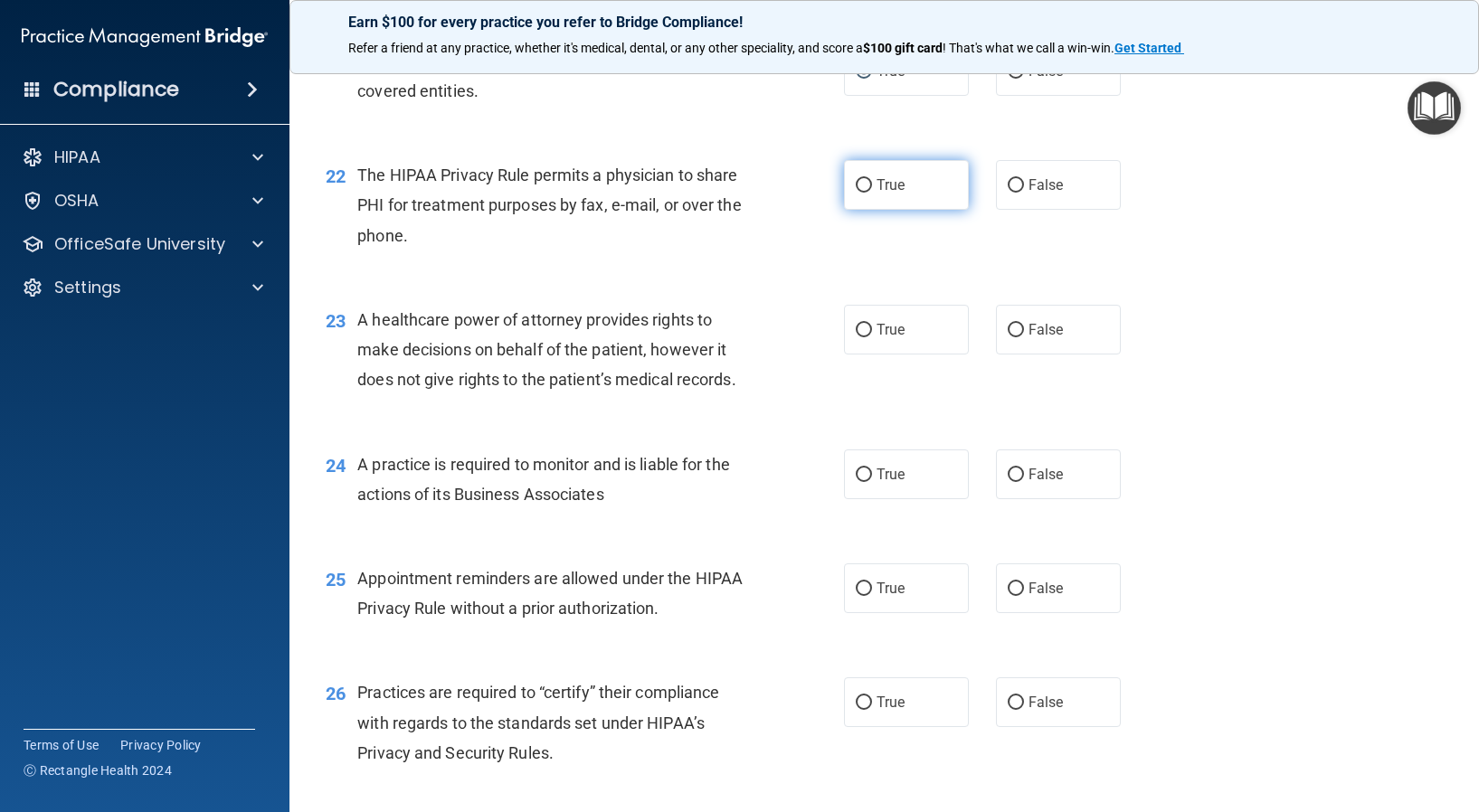
click at [855, 181] on input "True" at bounding box center [863, 186] width 17 height 14
radio input "true"
click at [858, 327] on input "True" at bounding box center [863, 331] width 17 height 14
radio input "true"
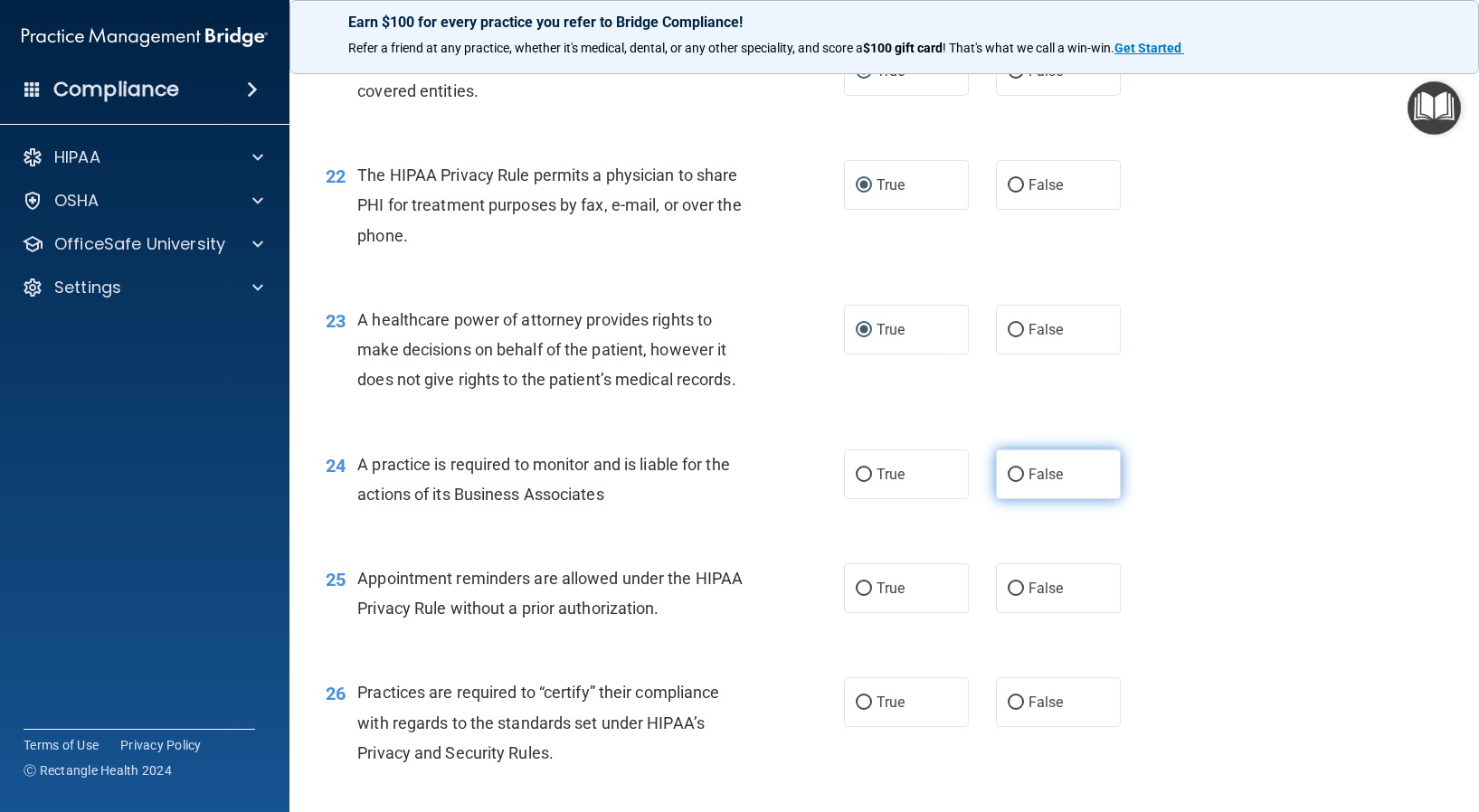
click at [1008, 480] on input "False" at bounding box center [1015, 475] width 17 height 14
radio input "true"
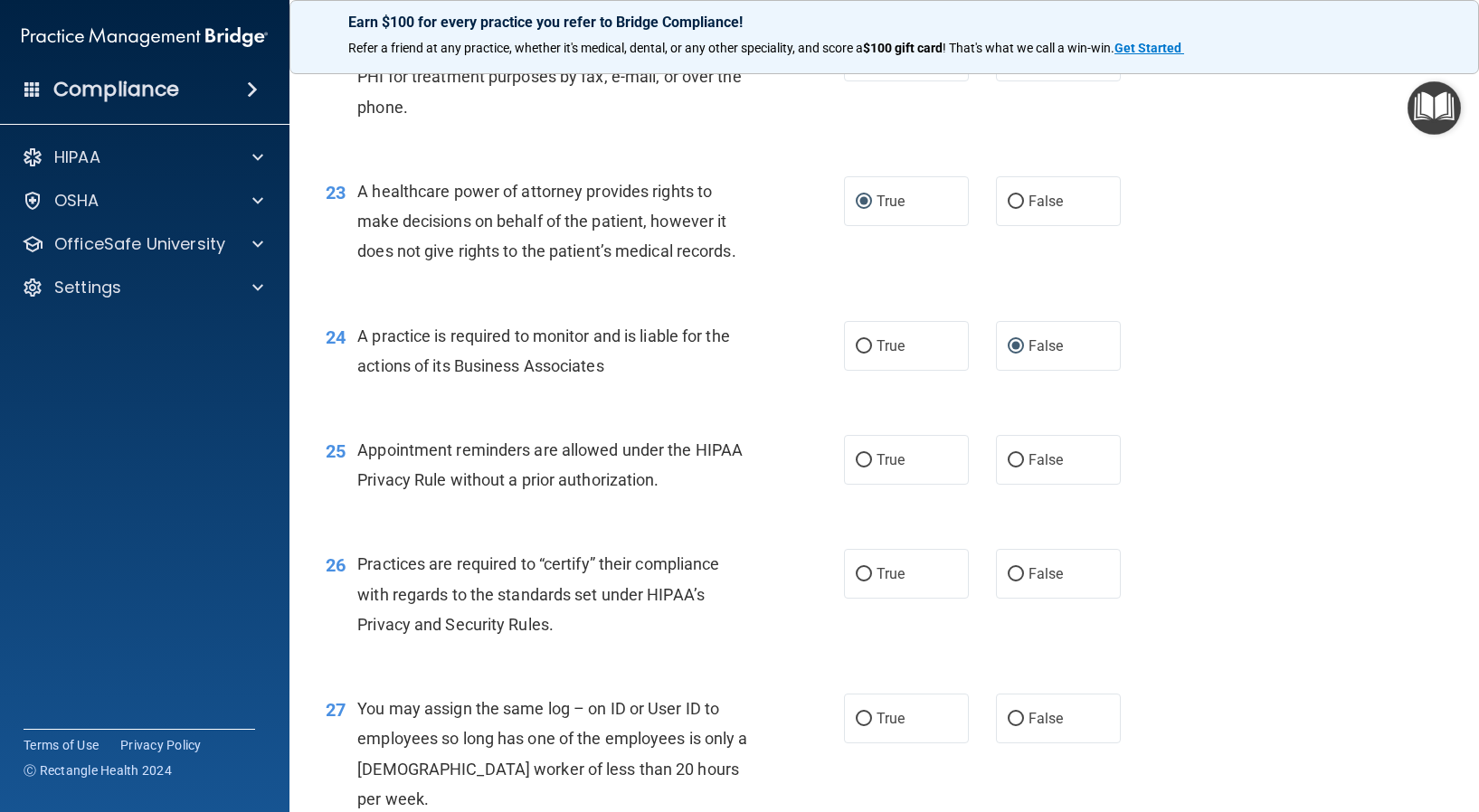
scroll to position [3345, 0]
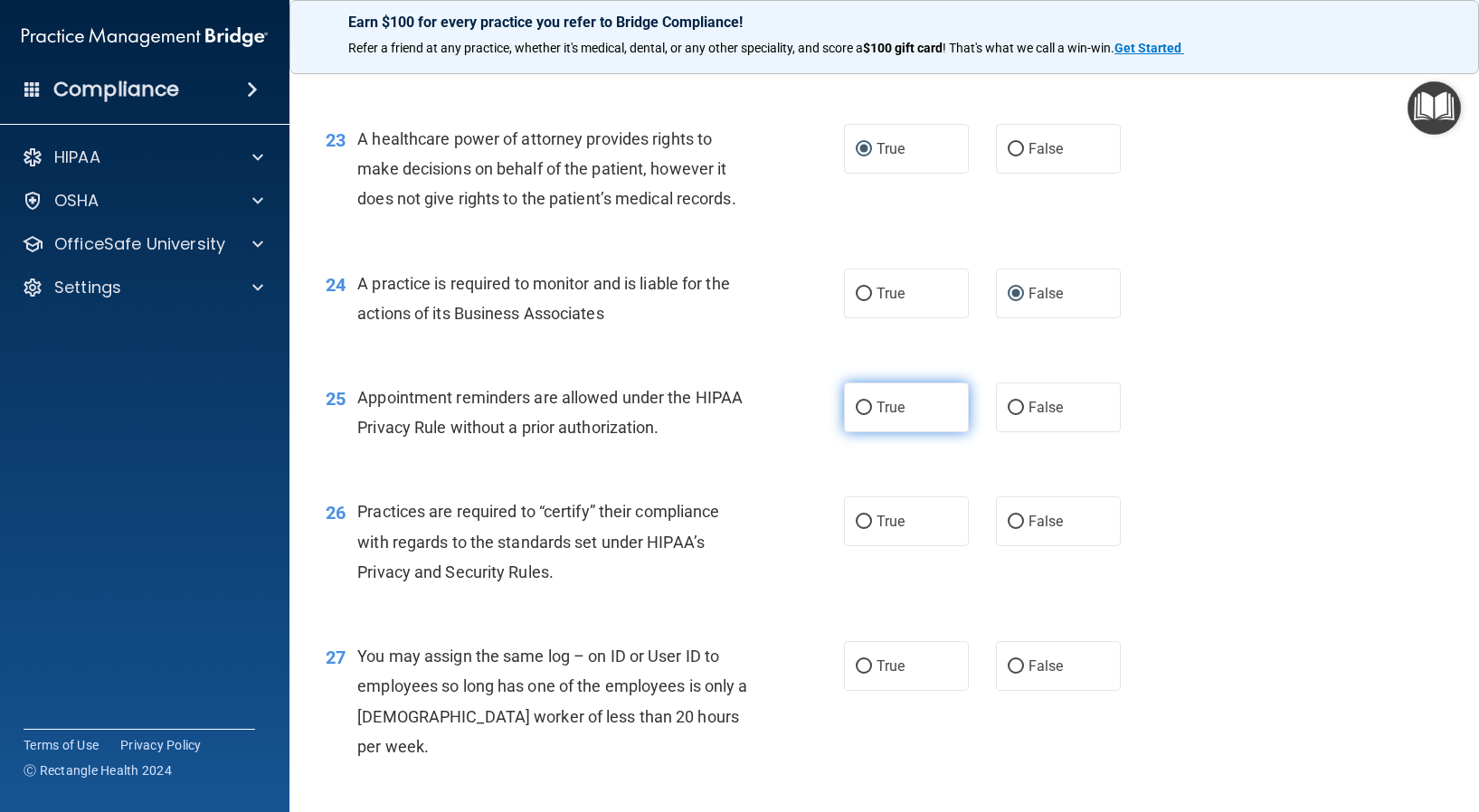
click at [855, 406] on input "True" at bounding box center [863, 408] width 17 height 14
radio input "true"
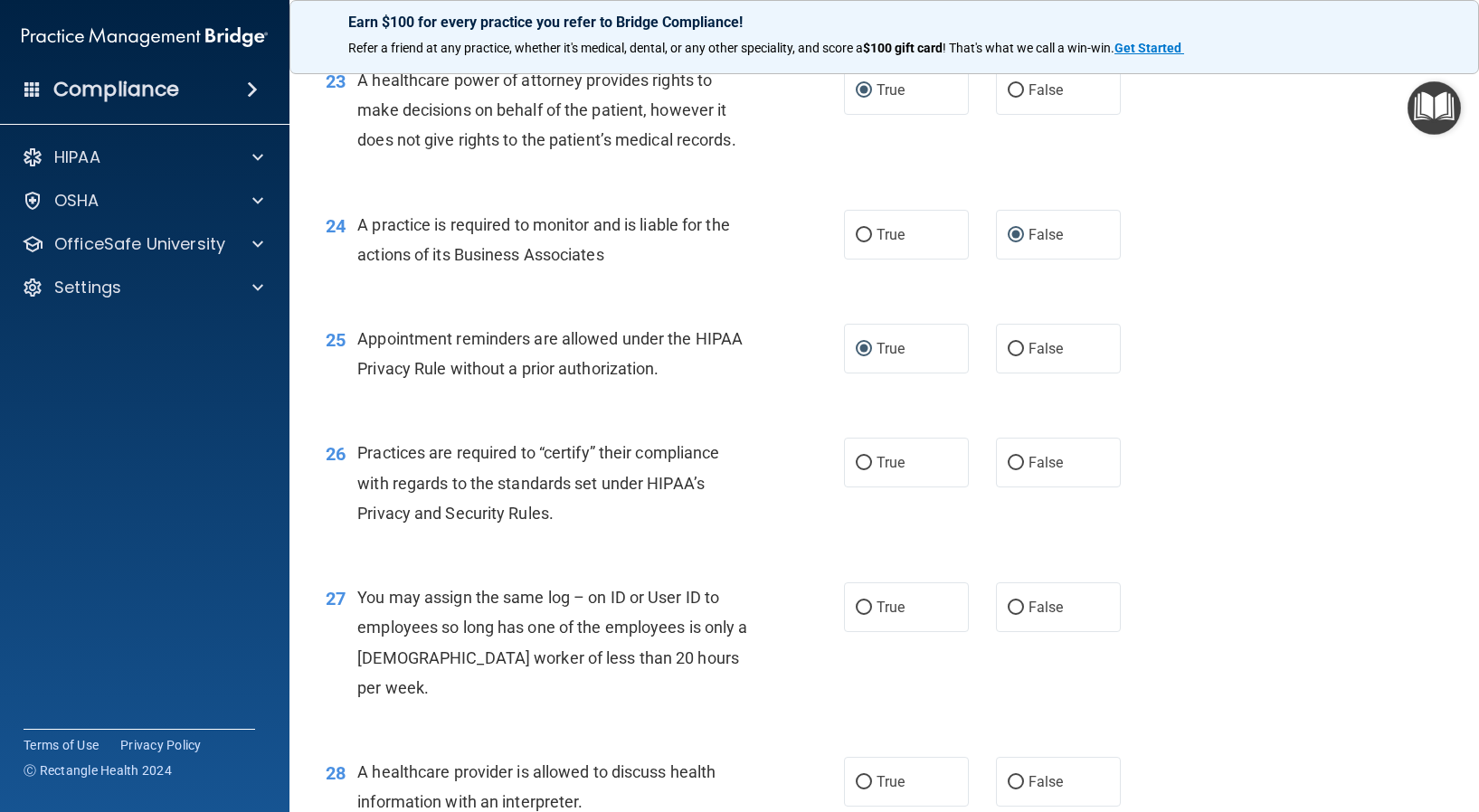
scroll to position [3436, 0]
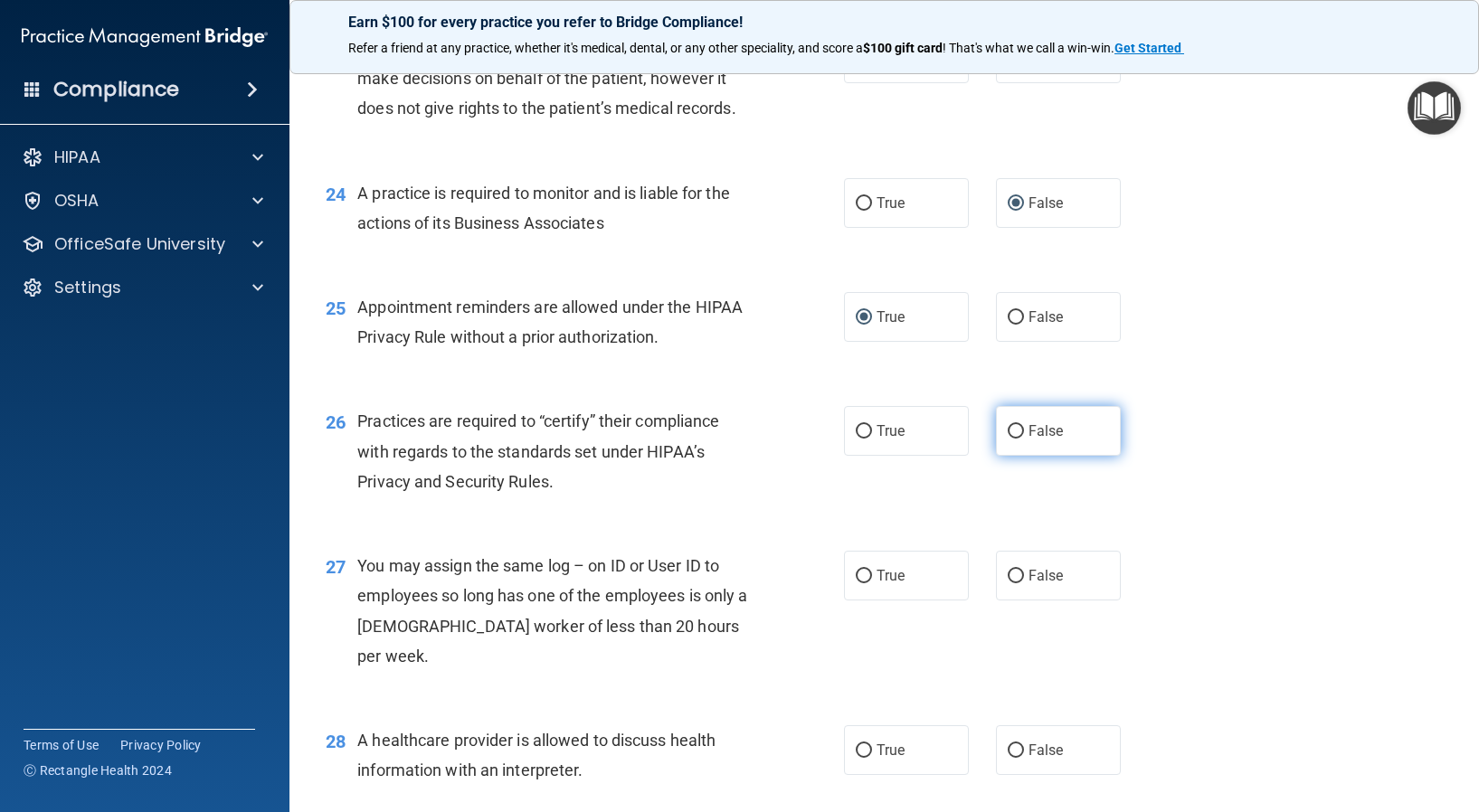
click at [1008, 428] on input "False" at bounding box center [1015, 432] width 17 height 14
radio input "true"
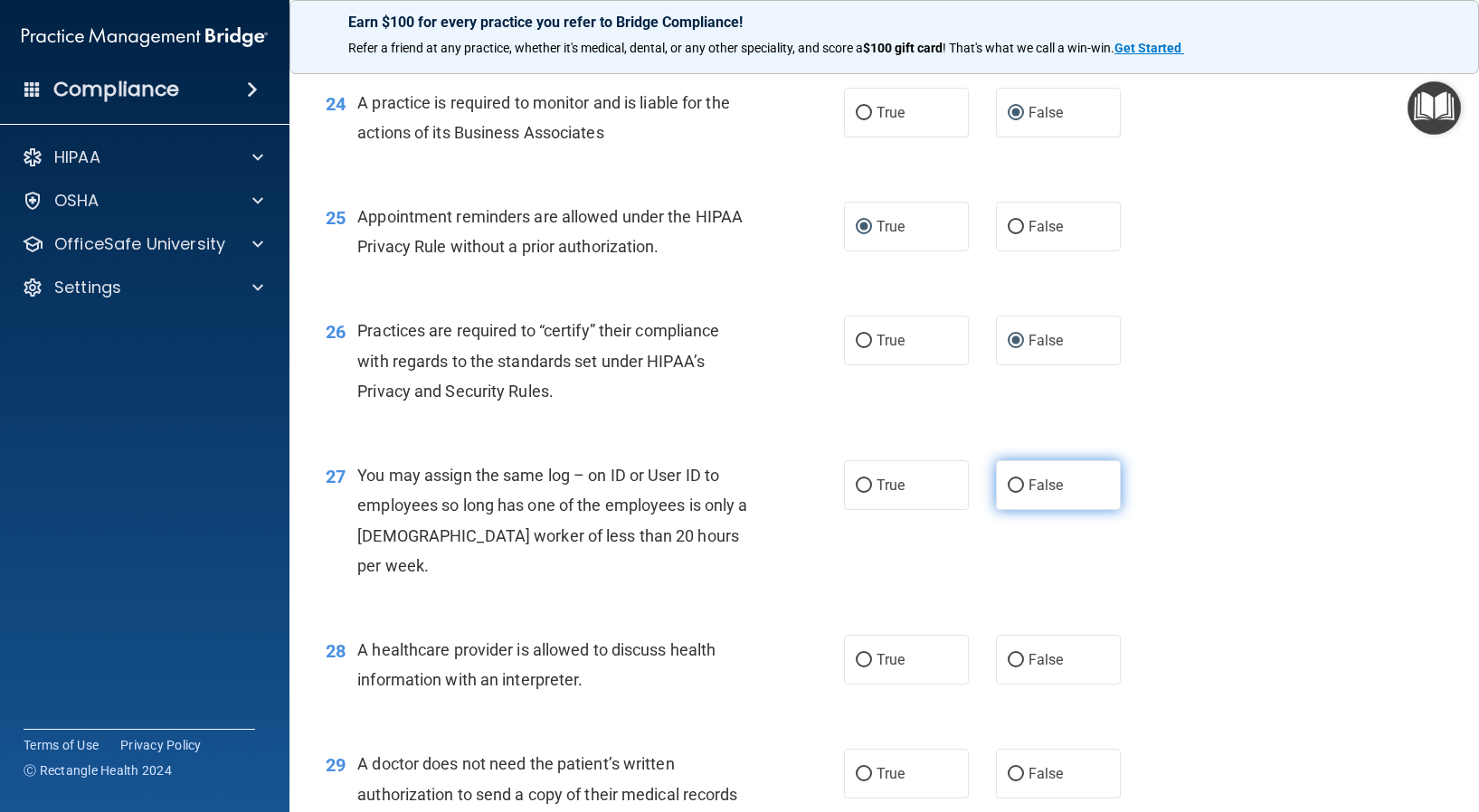
click at [1009, 481] on input "False" at bounding box center [1015, 486] width 17 height 14
radio input "true"
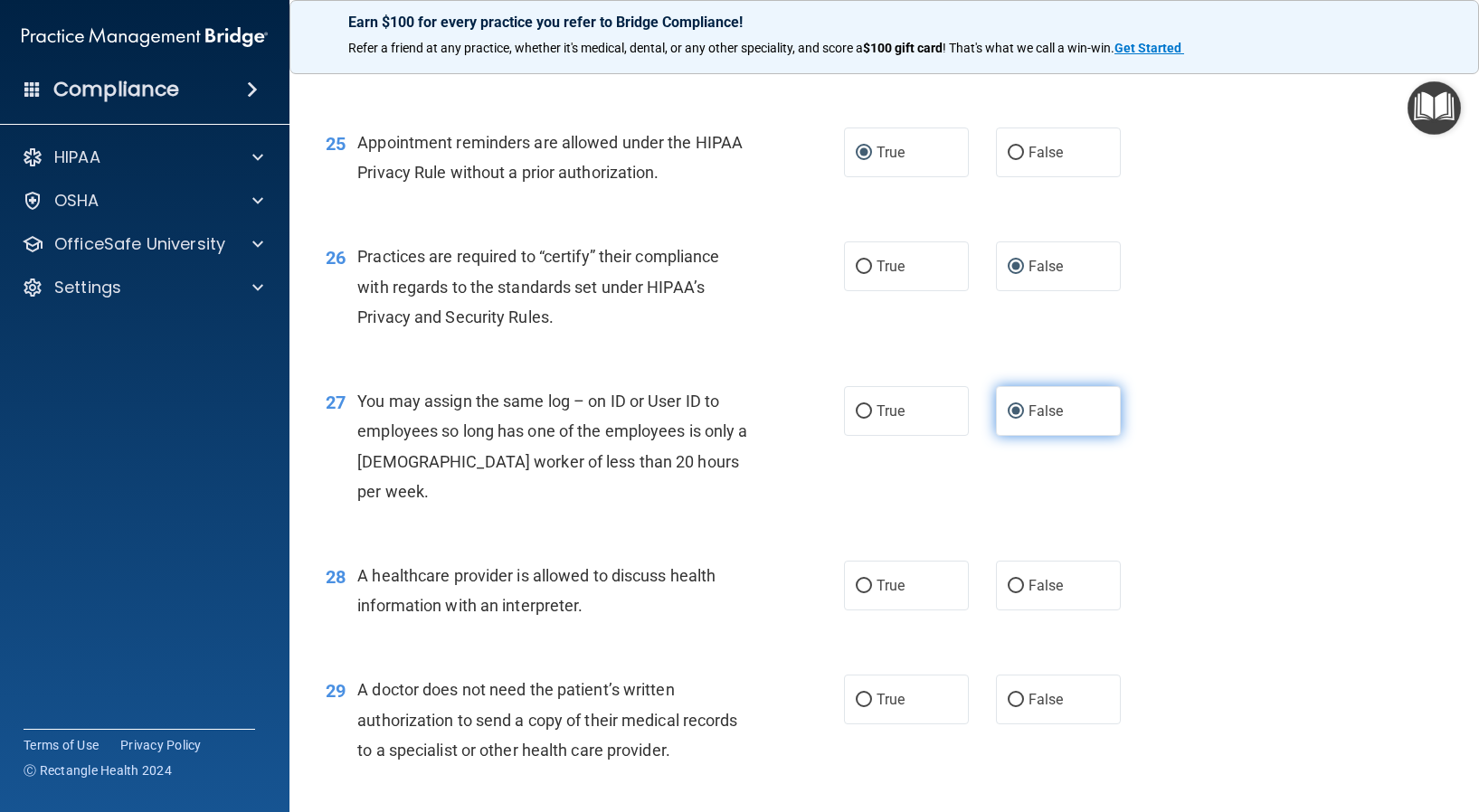
scroll to position [3707, 0]
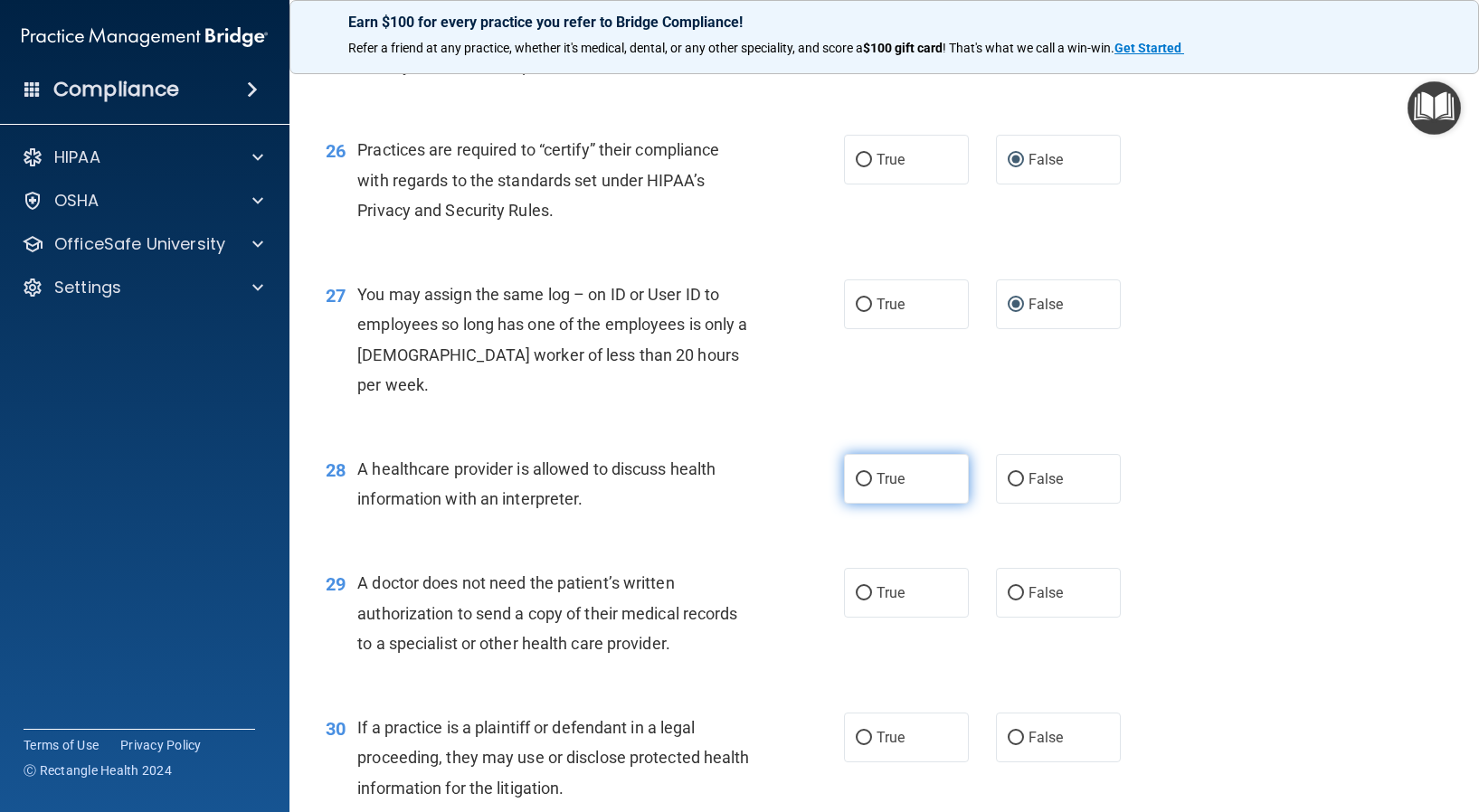
click at [855, 473] on input "True" at bounding box center [863, 480] width 17 height 14
radio input "true"
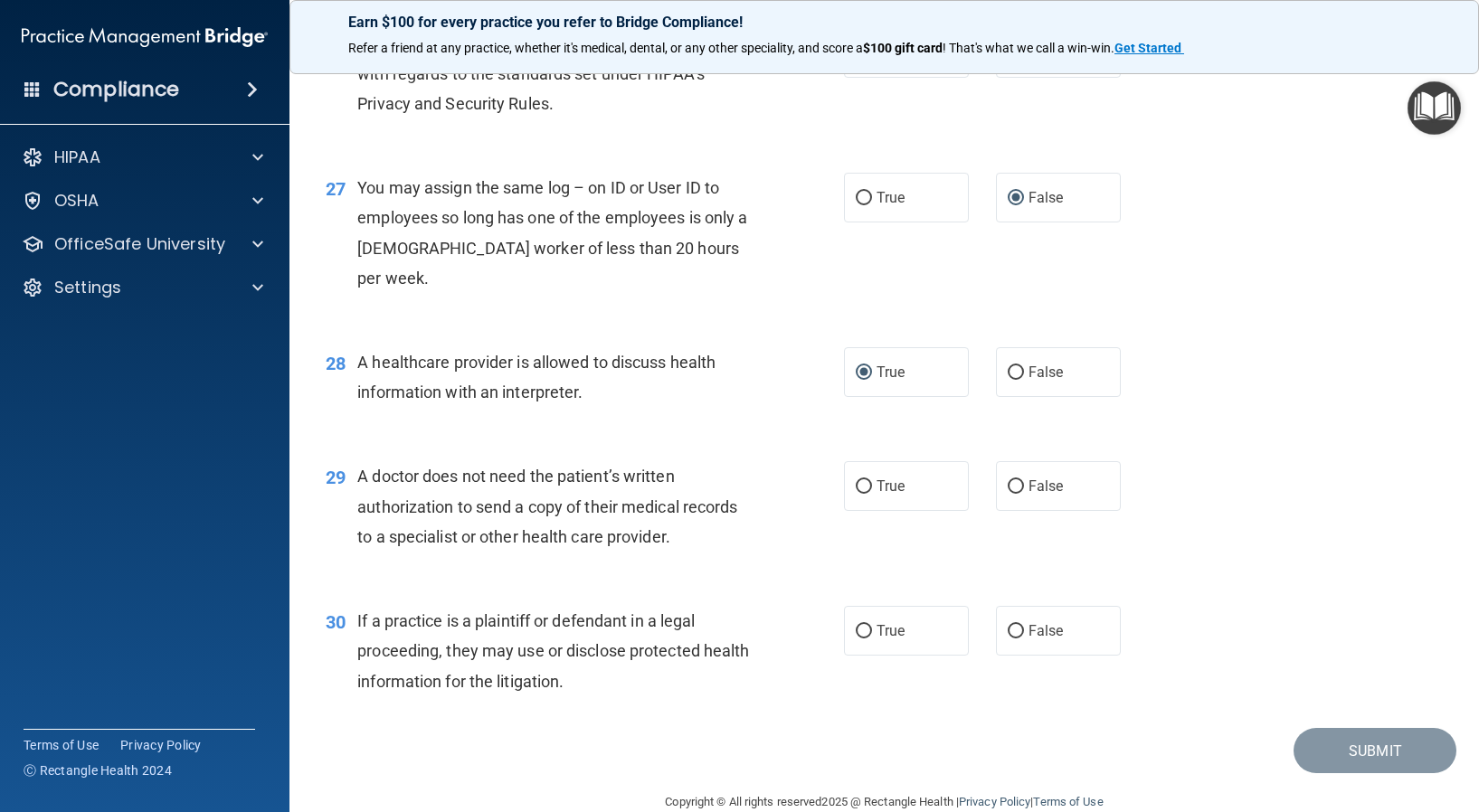
scroll to position [3817, 0]
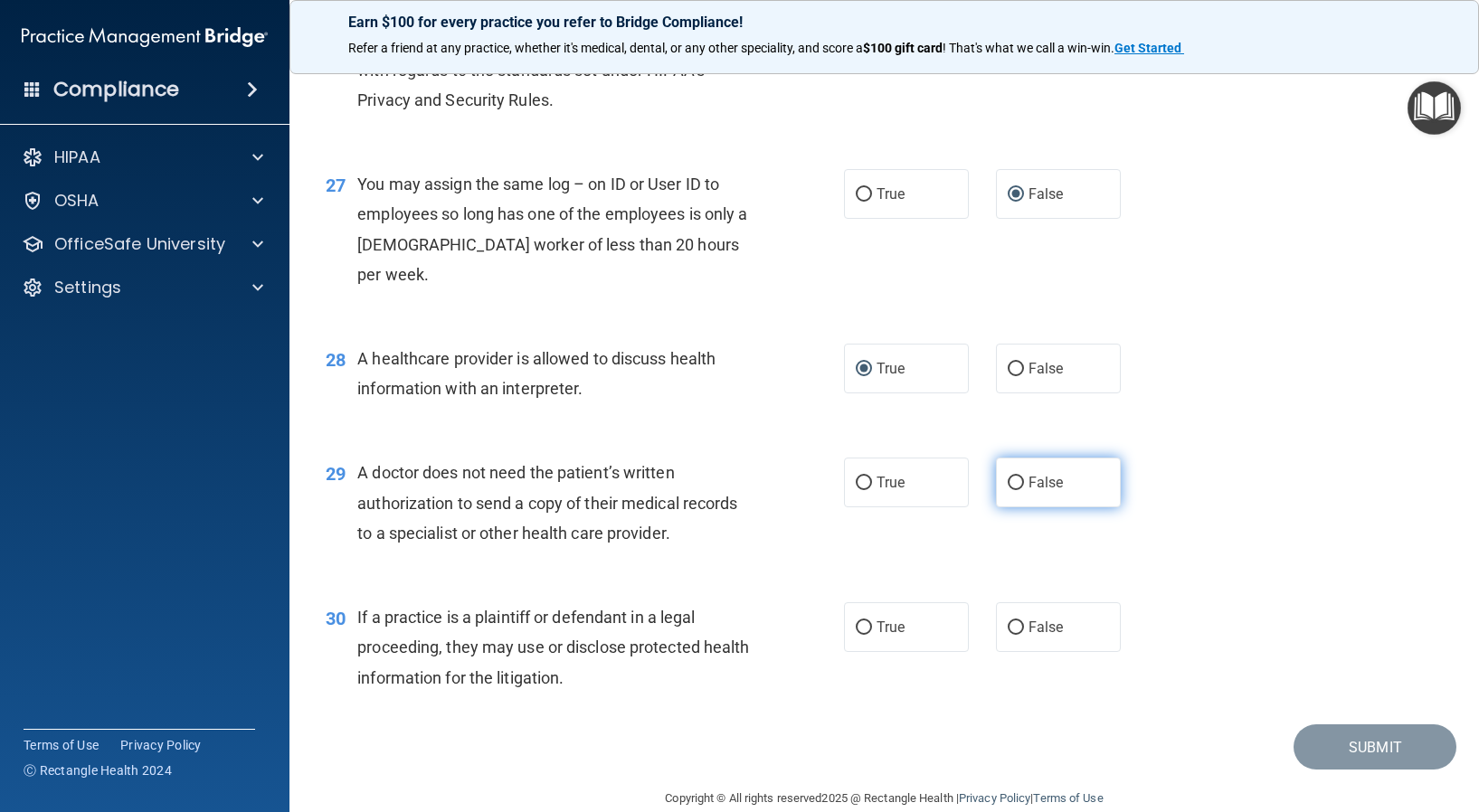
click at [1008, 476] on input "False" at bounding box center [1015, 483] width 17 height 14
radio input "true"
click at [857, 622] on input "True" at bounding box center [863, 628] width 17 height 14
radio input "true"
click at [1353, 725] on button "Submit" at bounding box center [1375, 747] width 163 height 46
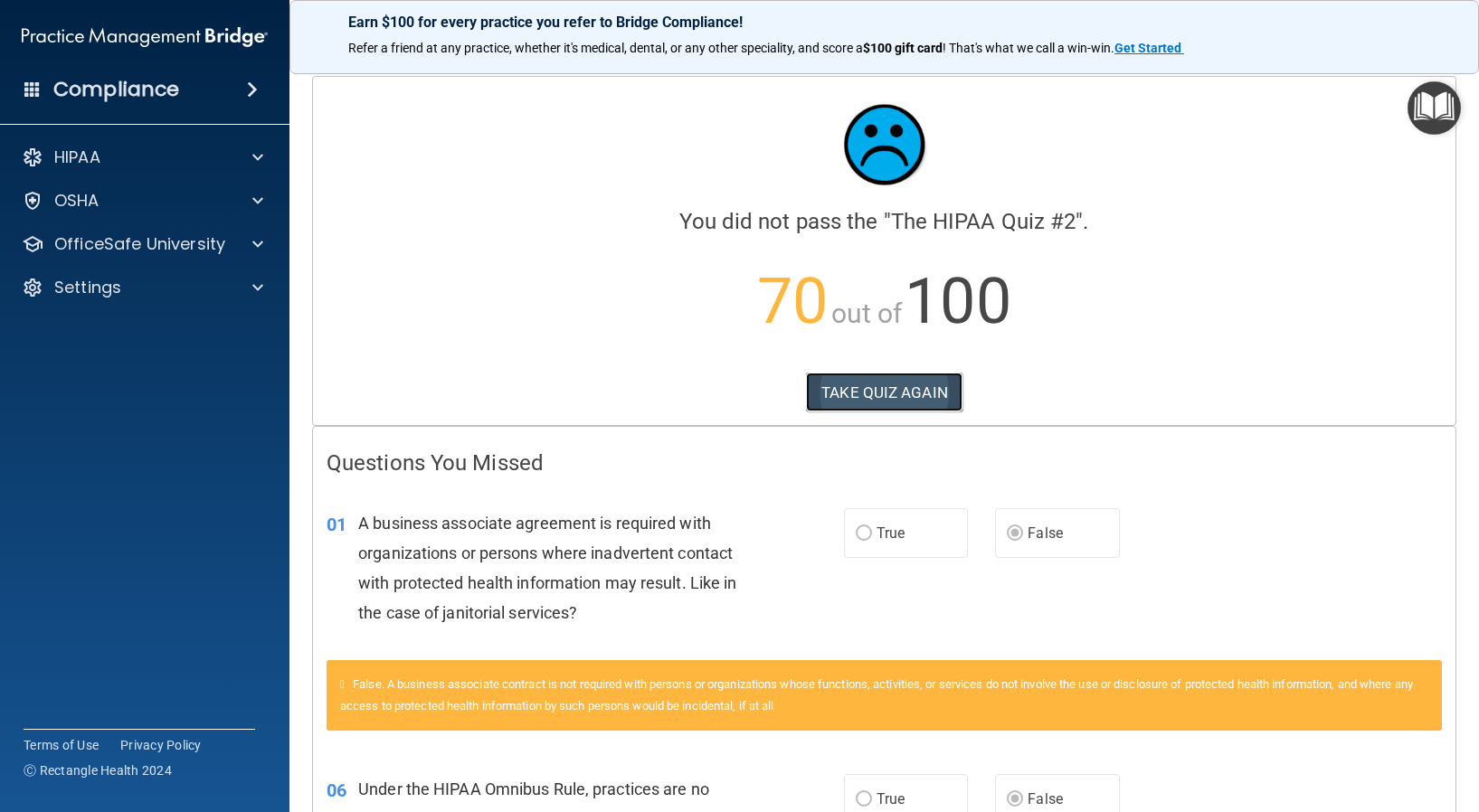
click at [856, 394] on button "TAKE QUIZ AGAIN" at bounding box center [883, 392] width 156 height 40
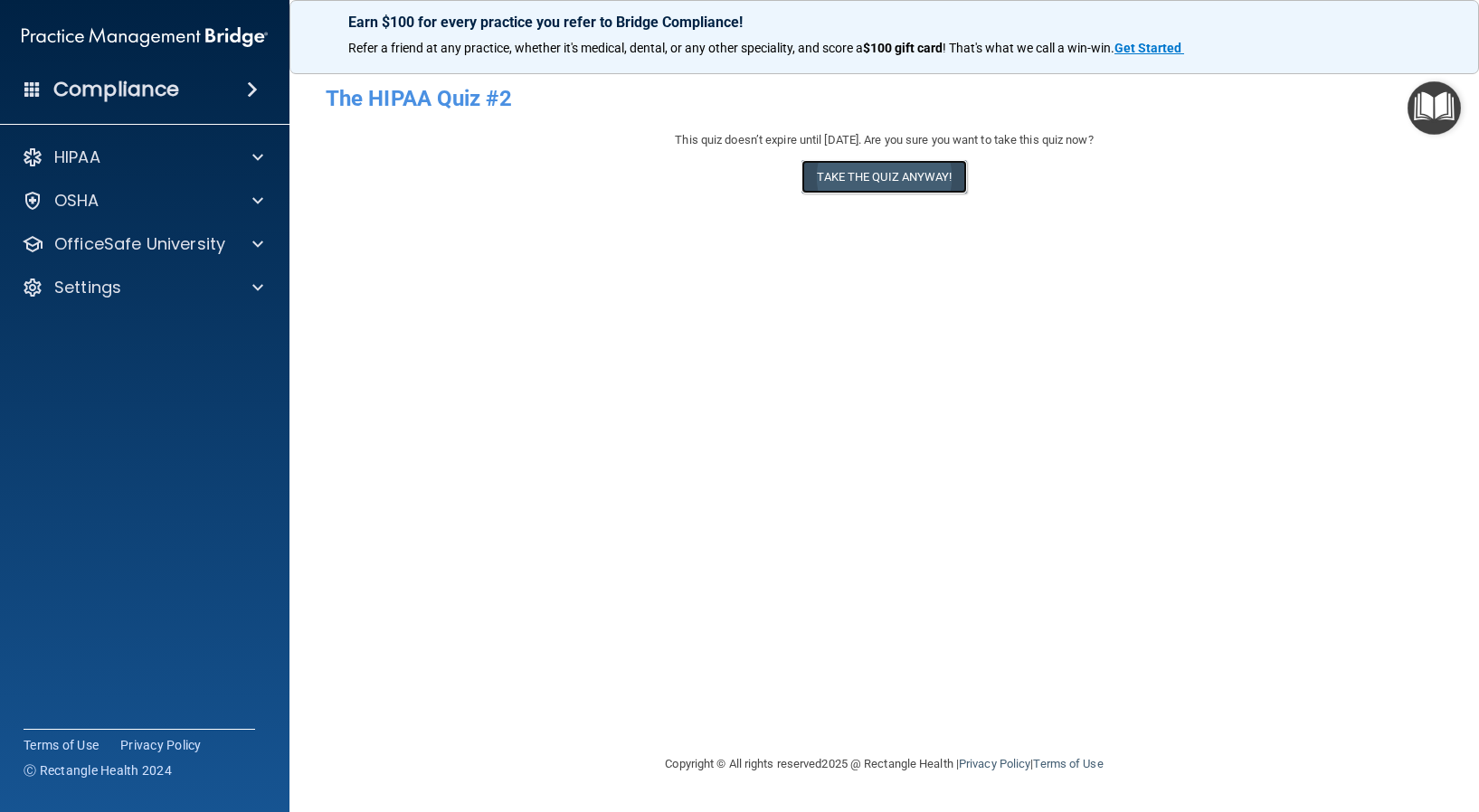
click at [861, 190] on button "Take the quiz anyway!" at bounding box center [884, 177] width 165 height 33
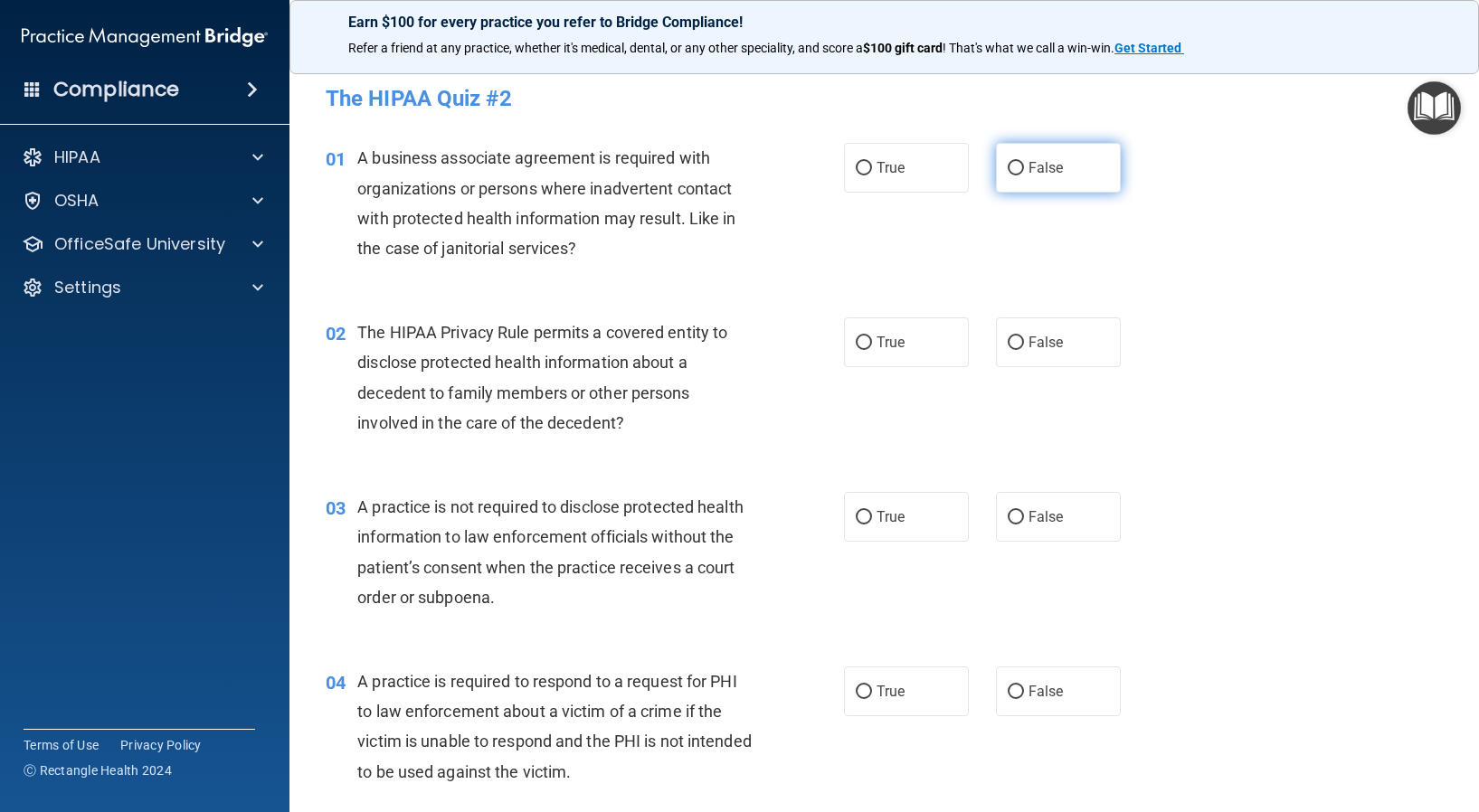
click at [1008, 169] on input "False" at bounding box center [1015, 169] width 17 height 14
radio input "true"
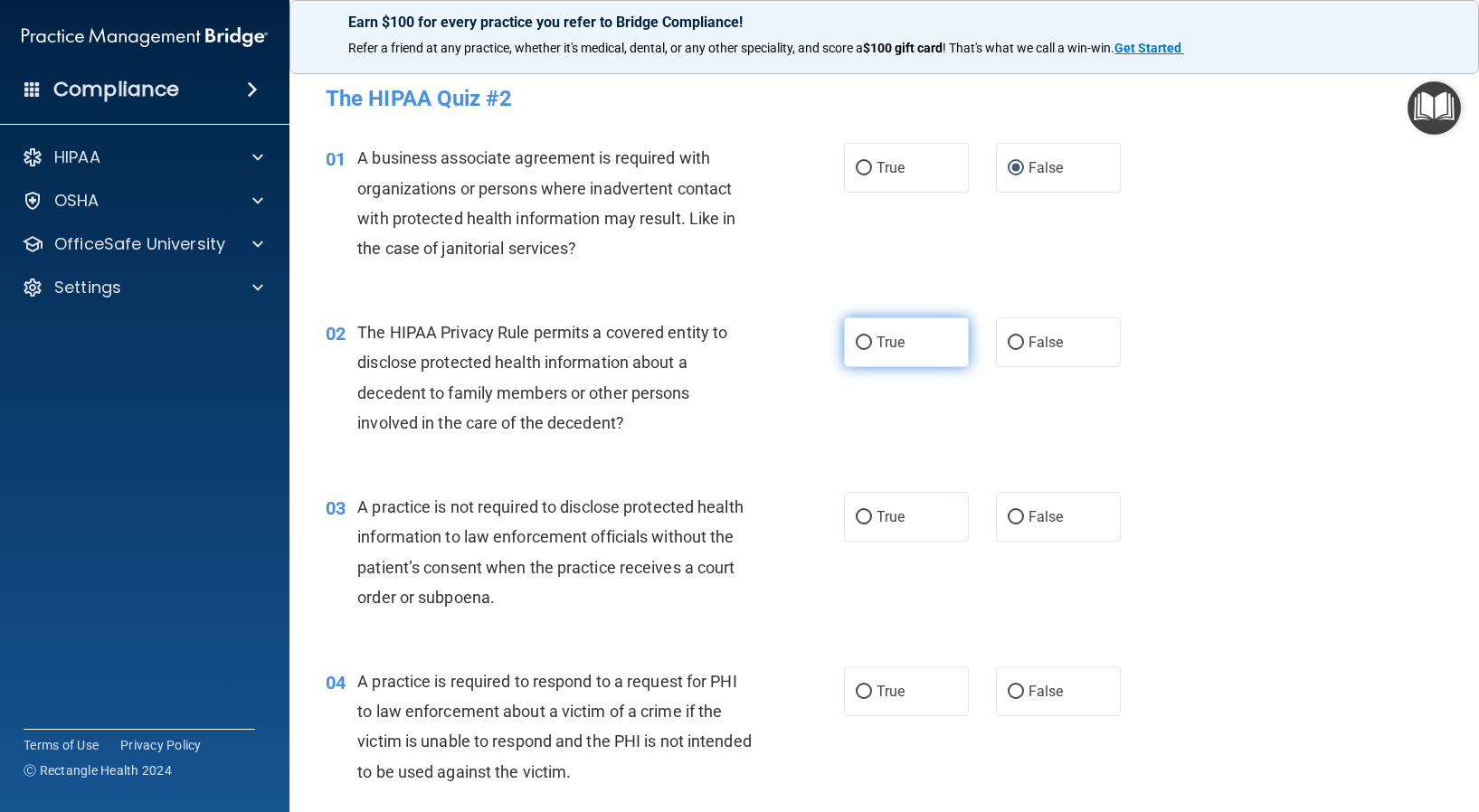
click at [856, 340] on input "True" at bounding box center [863, 344] width 17 height 14
radio input "true"
click at [1008, 517] on input "False" at bounding box center [1015, 517] width 17 height 14
radio input "true"
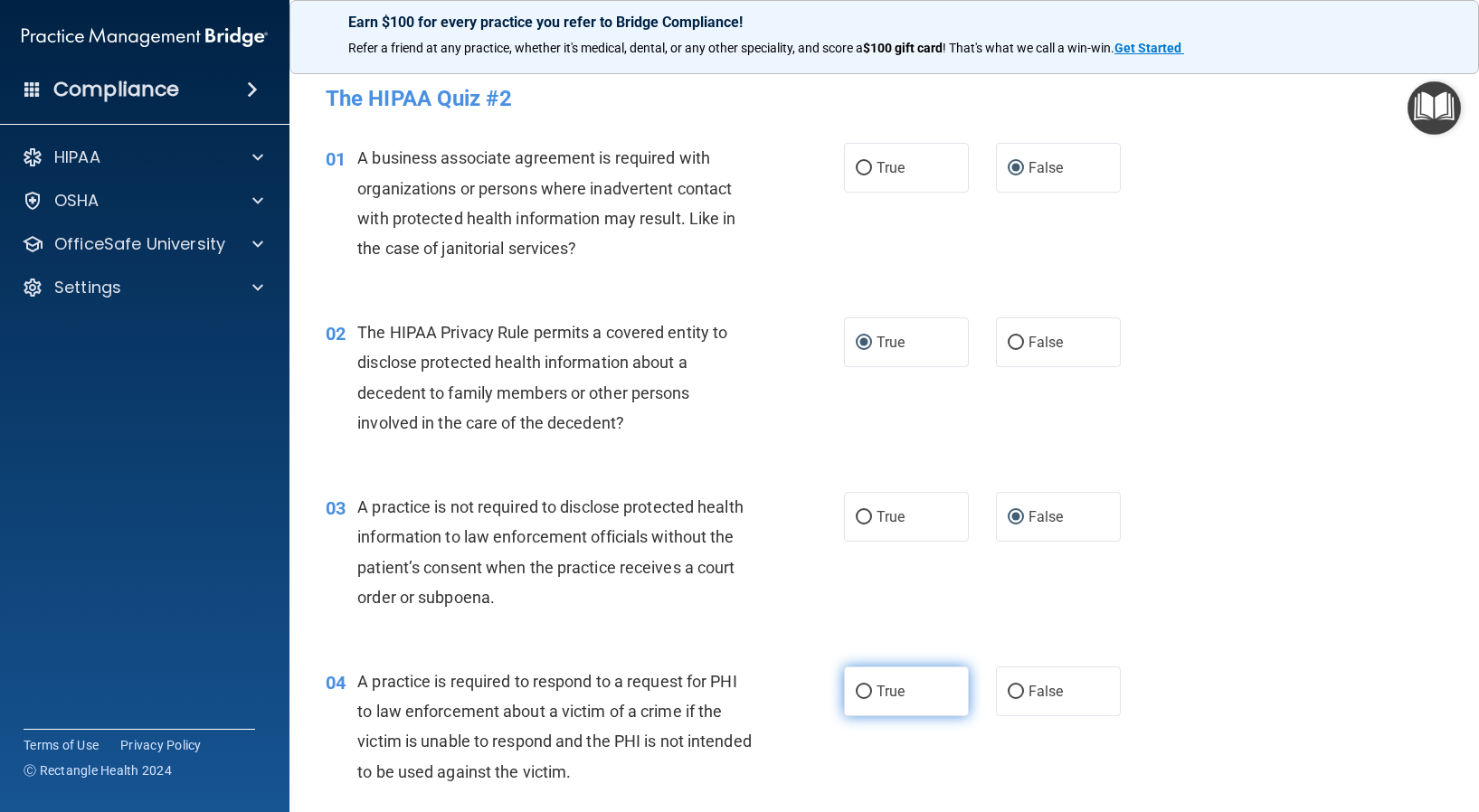
click at [858, 695] on input "True" at bounding box center [863, 692] width 17 height 14
radio input "true"
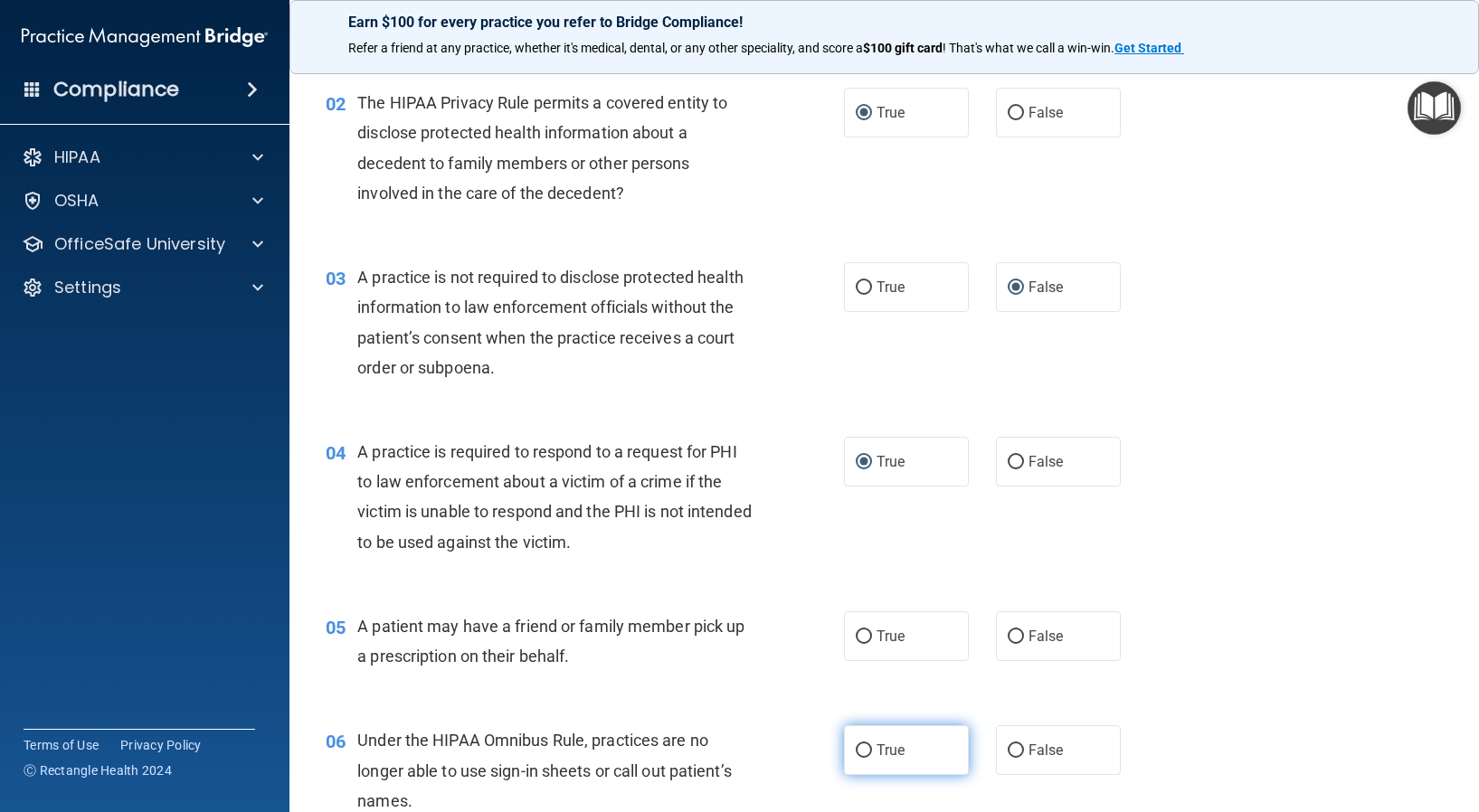
scroll to position [271, 0]
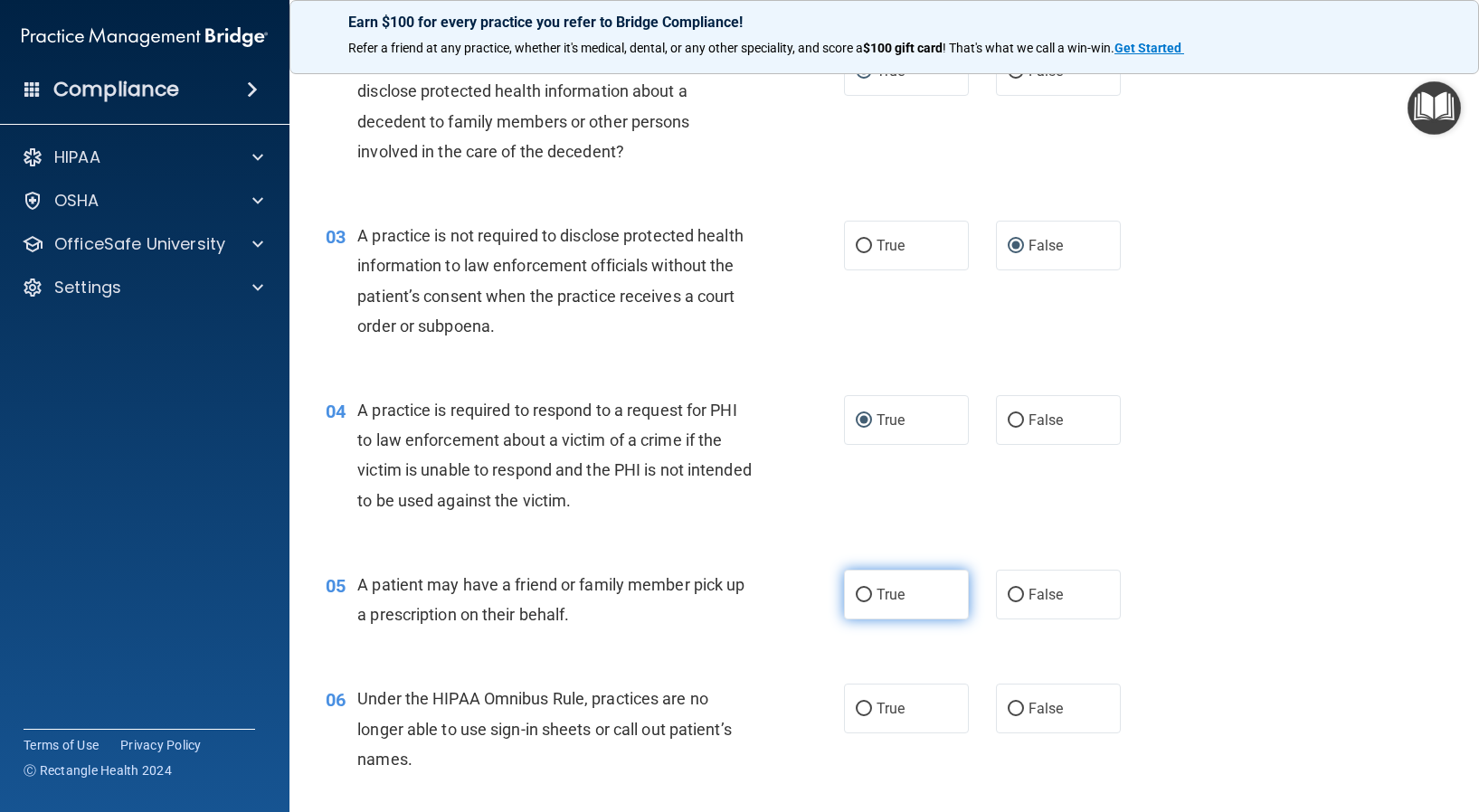
click at [855, 591] on input "True" at bounding box center [863, 595] width 17 height 14
radio input "true"
click at [1008, 702] on input "False" at bounding box center [1015, 709] width 17 height 14
radio input "true"
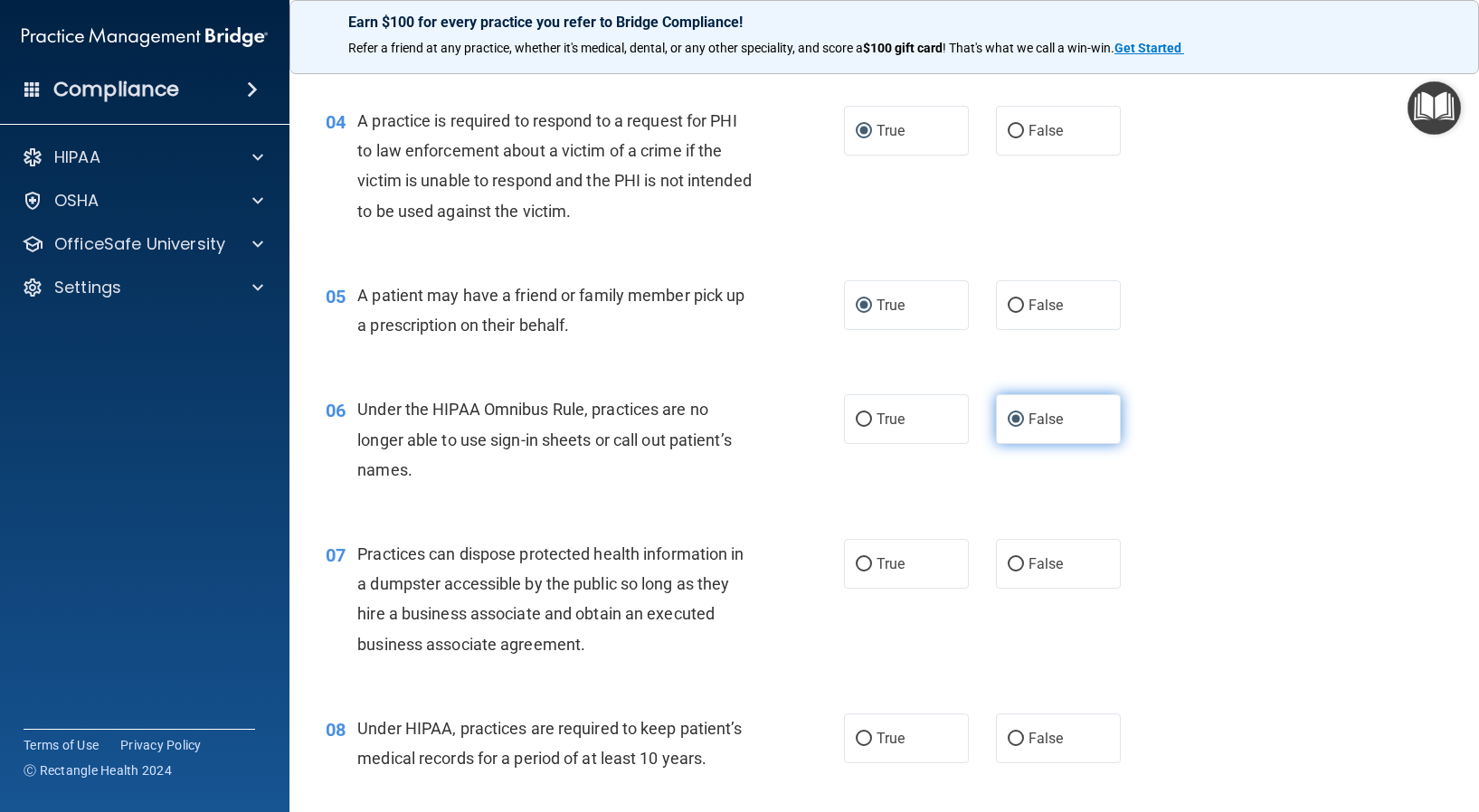
scroll to position [633, 0]
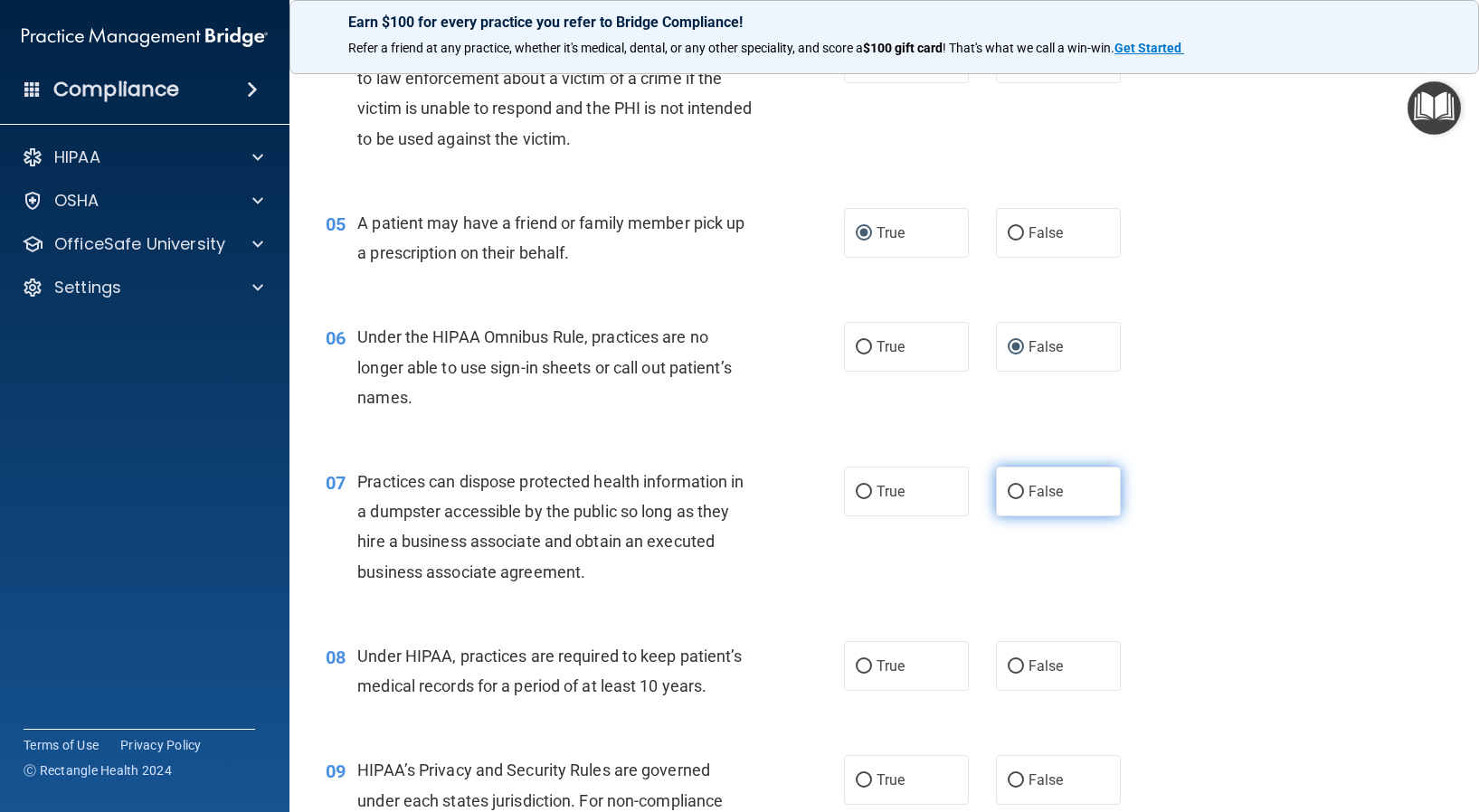
drag, startPoint x: 1001, startPoint y: 490, endPoint x: 1027, endPoint y: 554, distance: 69.1
click at [1008, 493] on input "False" at bounding box center [1015, 492] width 17 height 14
radio input "true"
click at [1008, 660] on input "False" at bounding box center [1015, 667] width 17 height 14
radio input "true"
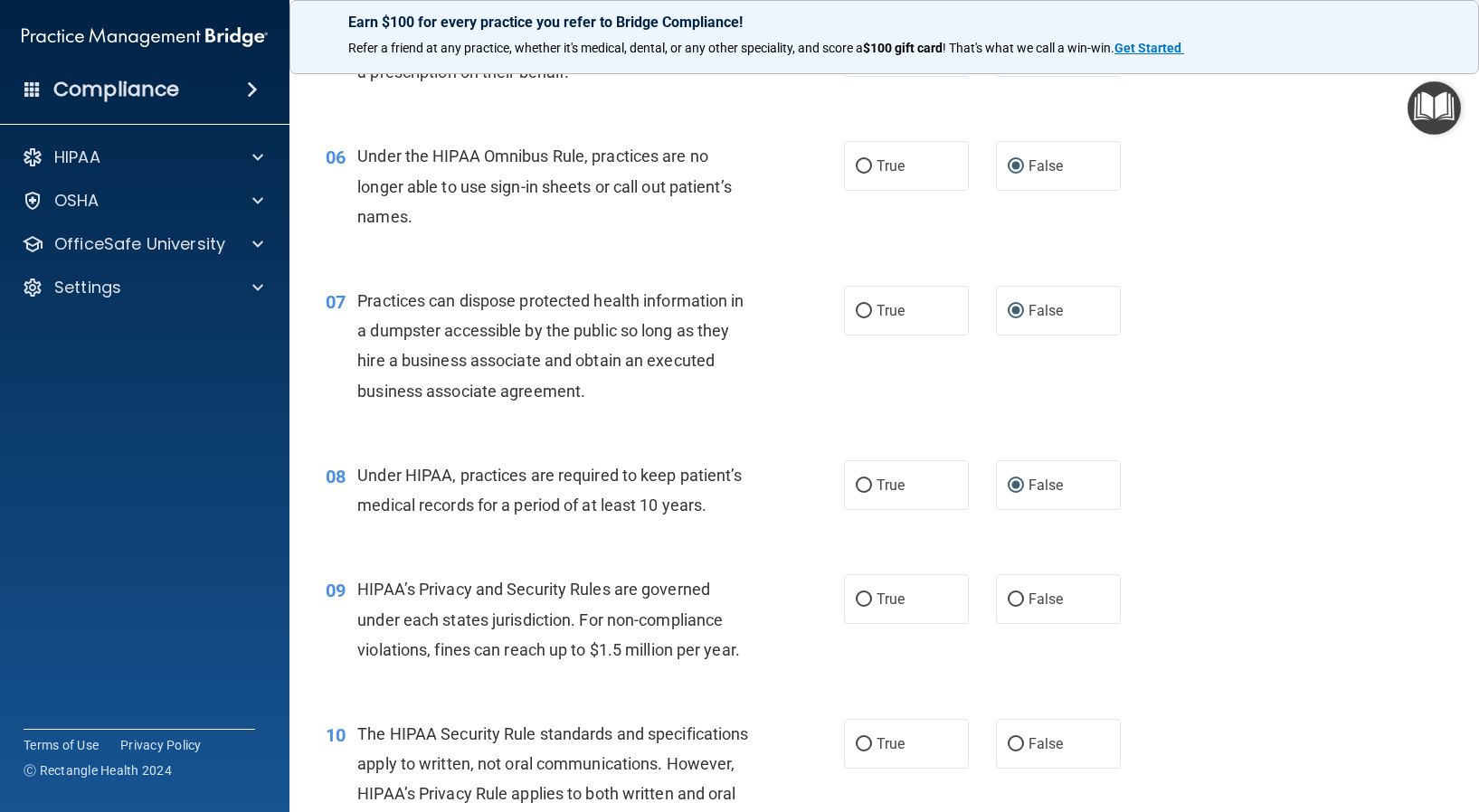
scroll to position [904, 0]
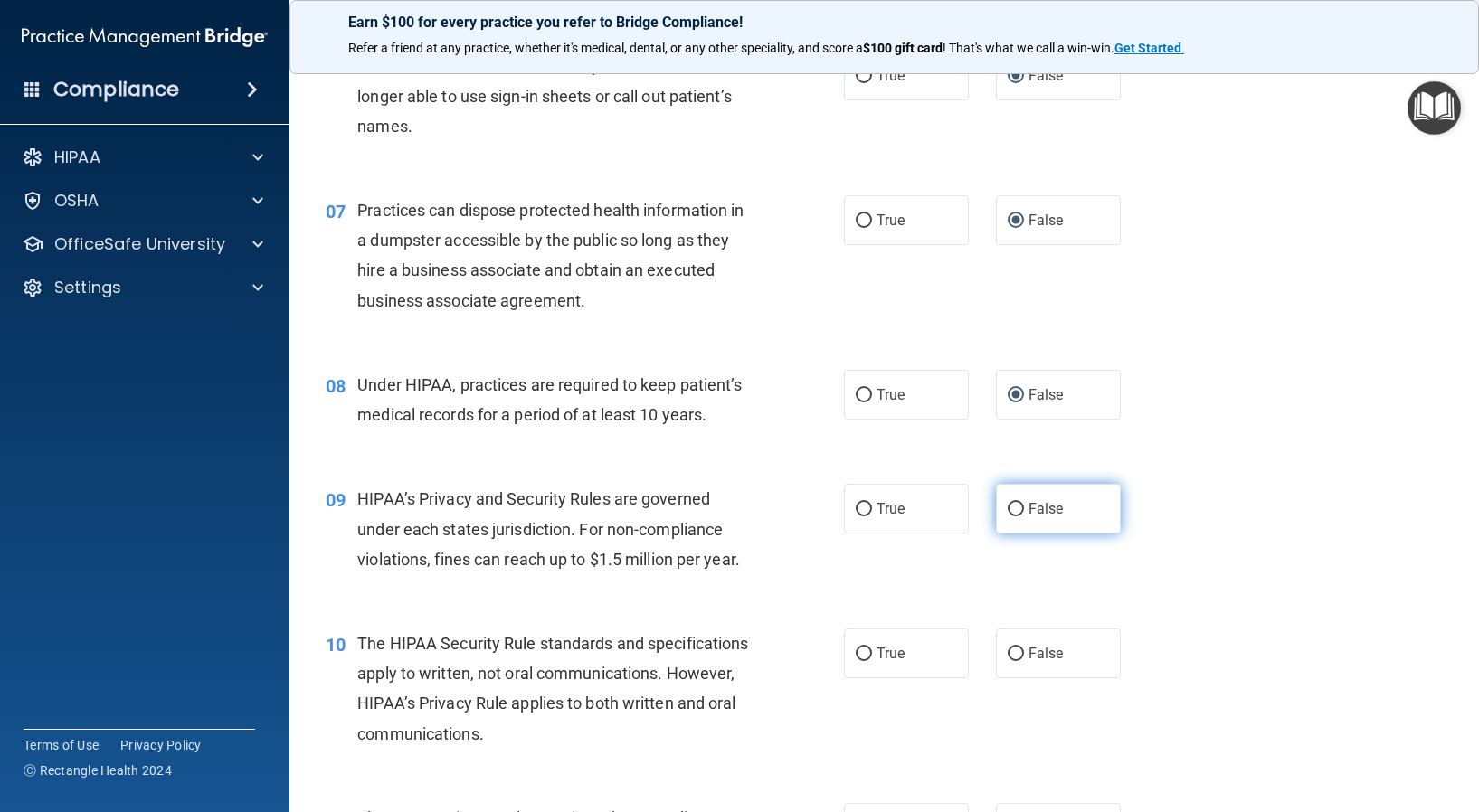
click at [1008, 514] on input "False" at bounding box center [1015, 510] width 17 height 14
radio input "true"
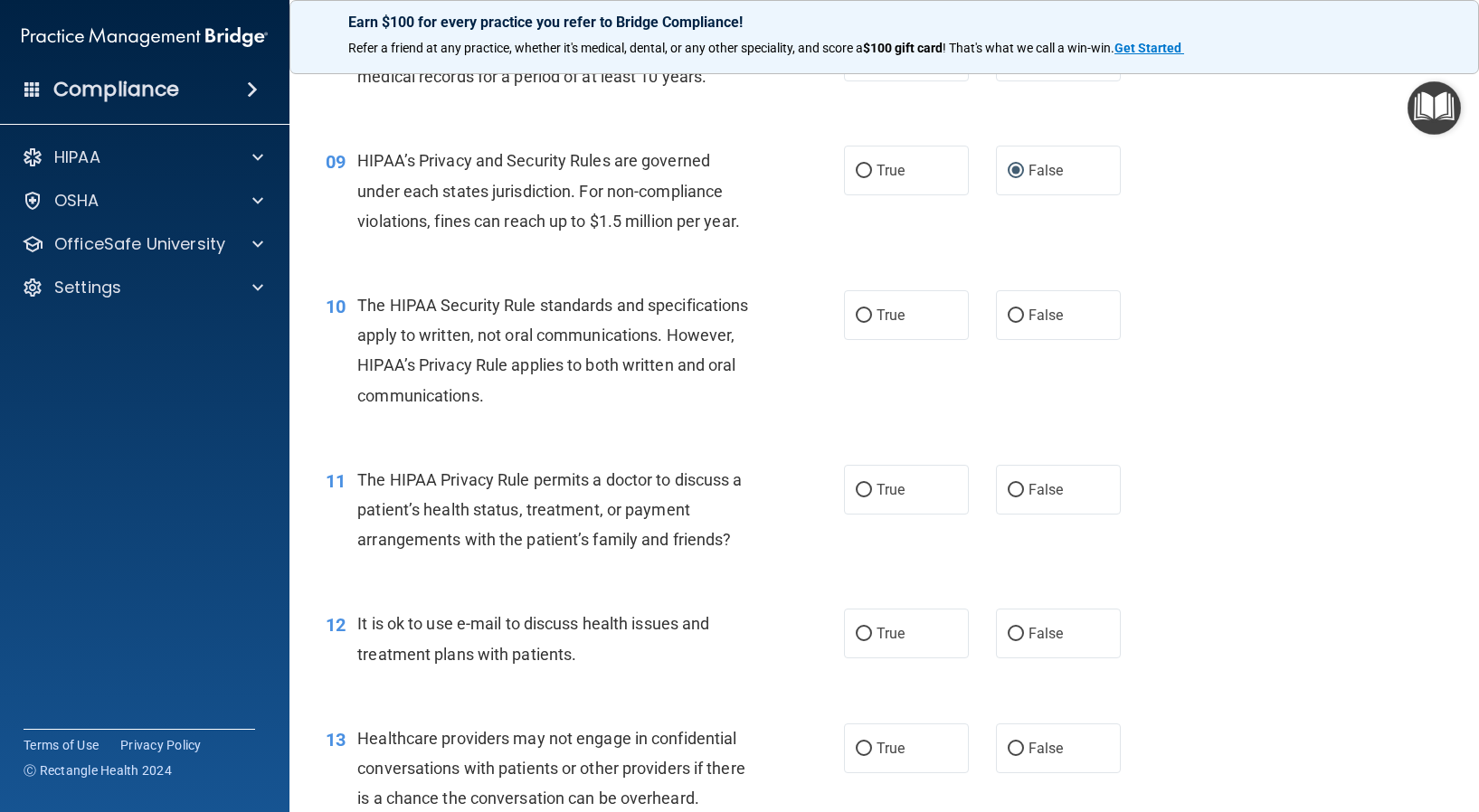
scroll to position [1266, 0]
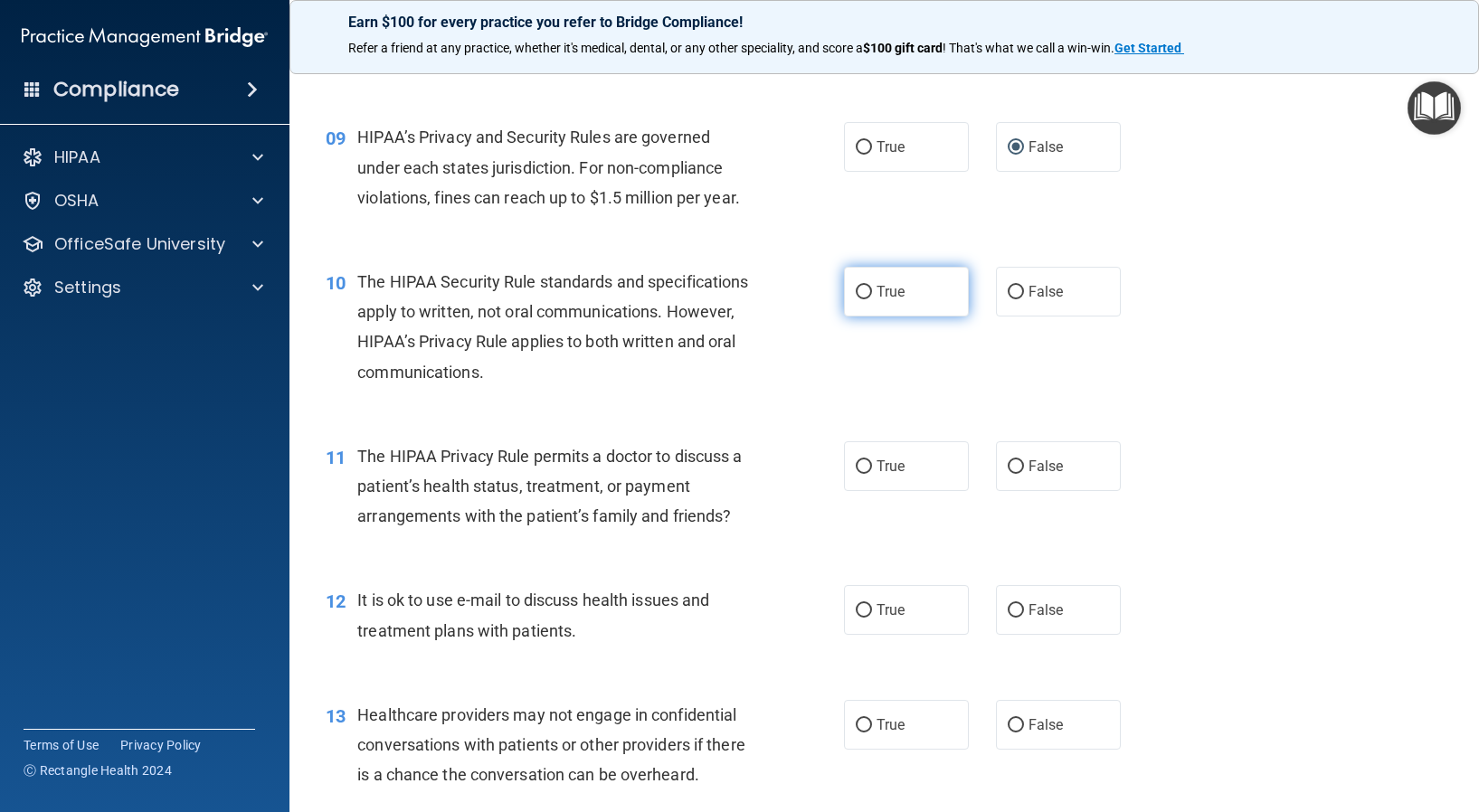
drag, startPoint x: 852, startPoint y: 292, endPoint x: 862, endPoint y: 306, distance: 17.2
click at [855, 294] on input "True" at bounding box center [863, 293] width 17 height 14
radio input "true"
click at [855, 466] on input "True" at bounding box center [863, 467] width 17 height 14
radio input "true"
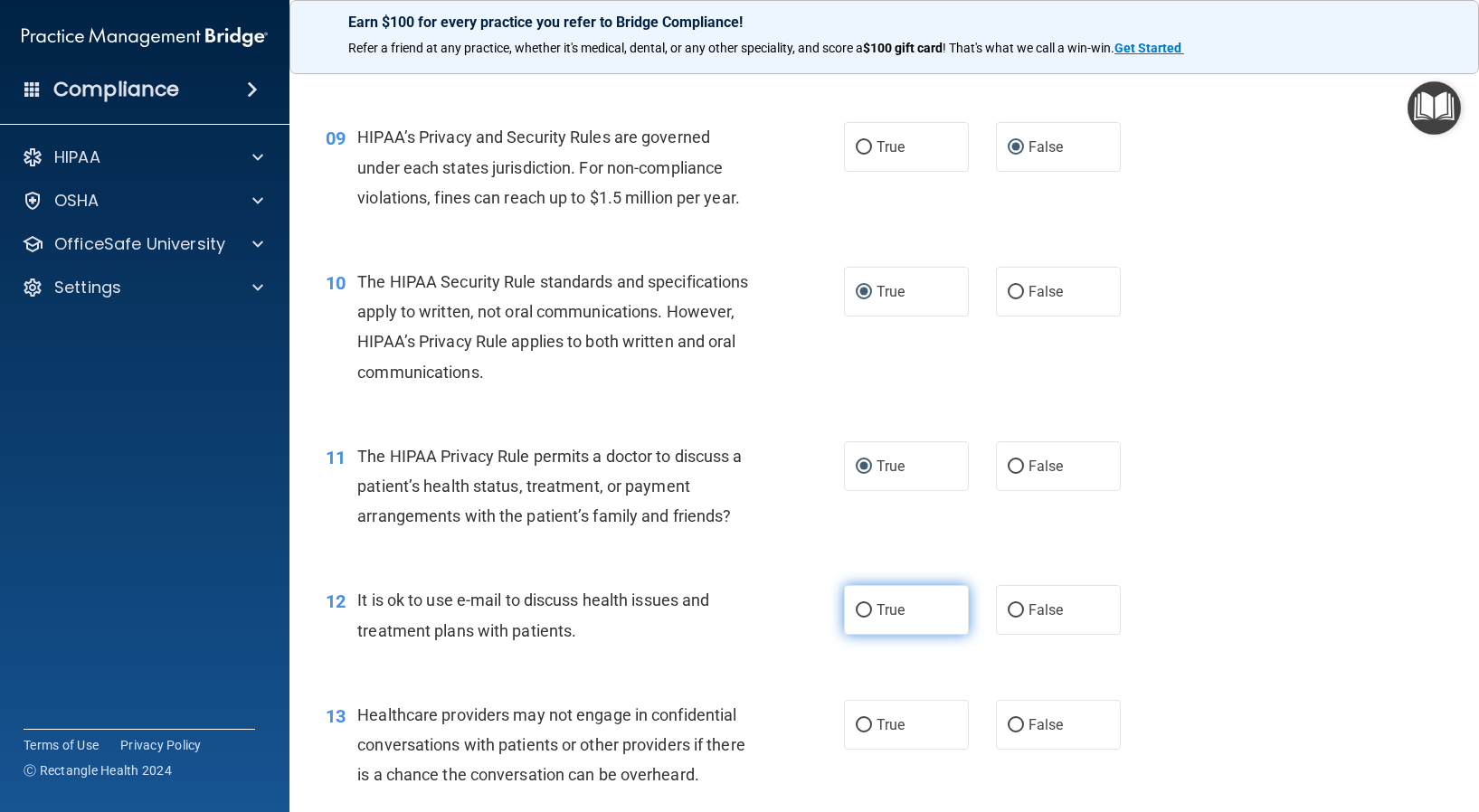
click at [855, 604] on input "True" at bounding box center [863, 611] width 17 height 14
radio input "true"
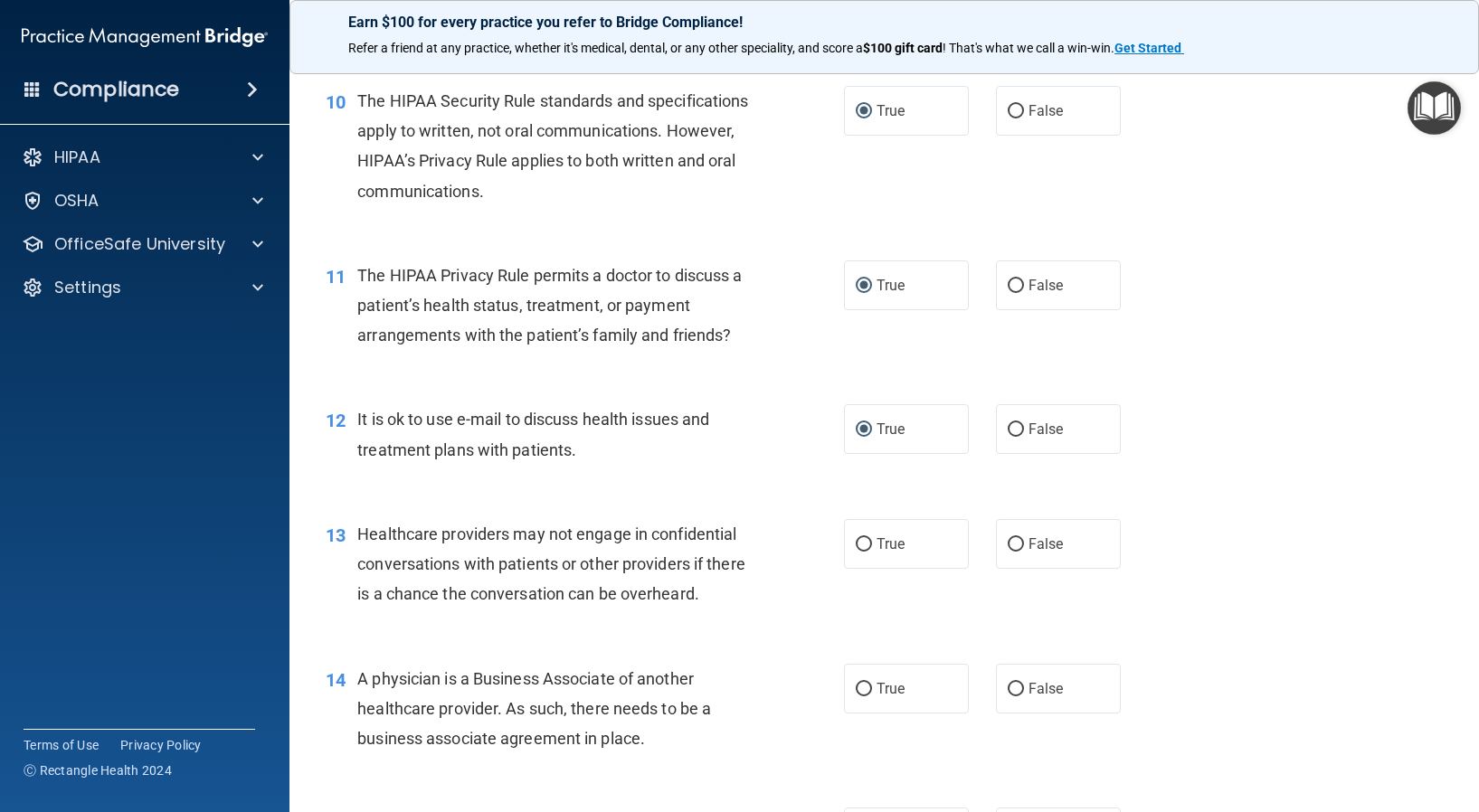
scroll to position [1537, 0]
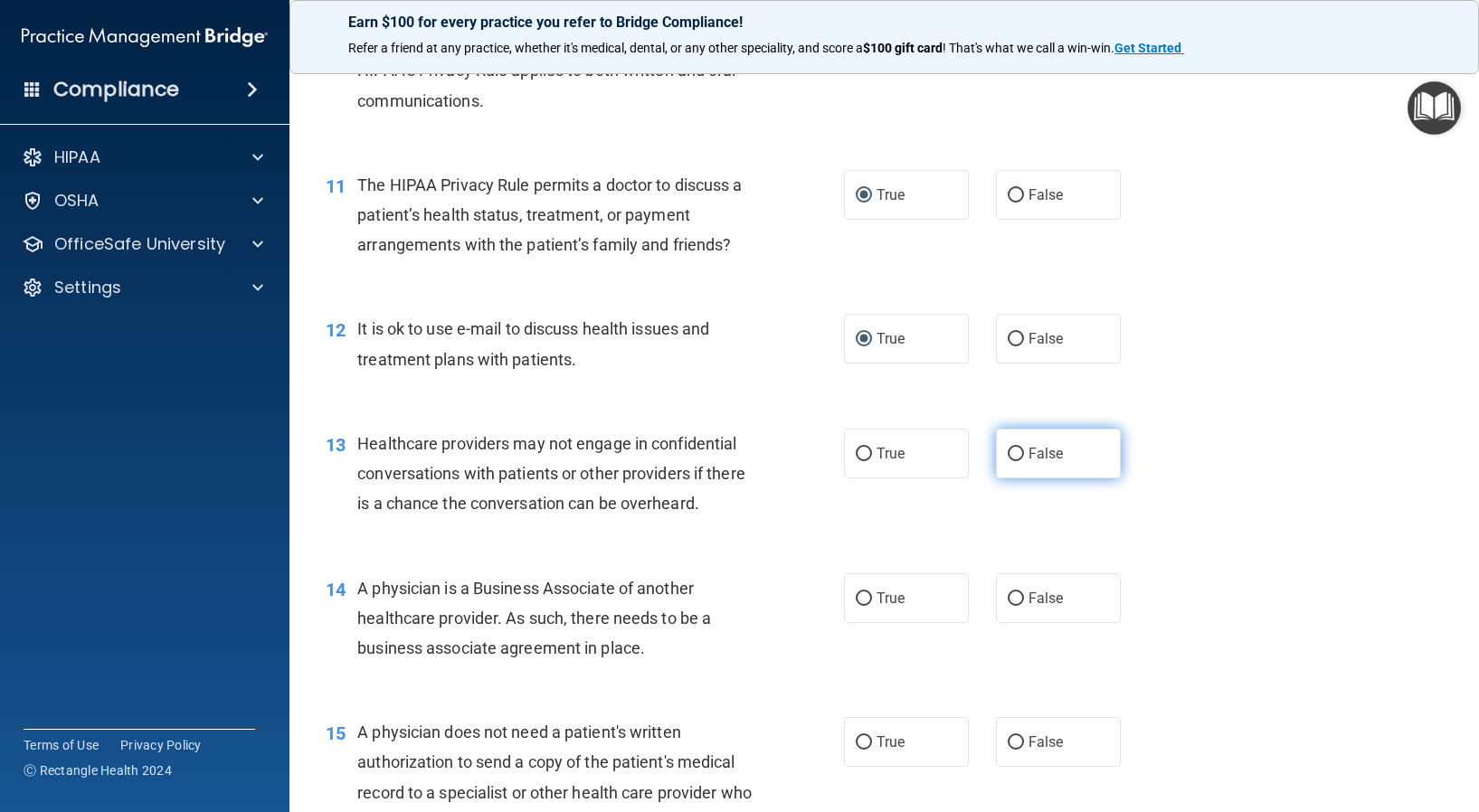
click at [1008, 454] on input "False" at bounding box center [1015, 455] width 17 height 14
radio input "true"
click at [1008, 600] on input "False" at bounding box center [1015, 599] width 17 height 14
radio input "true"
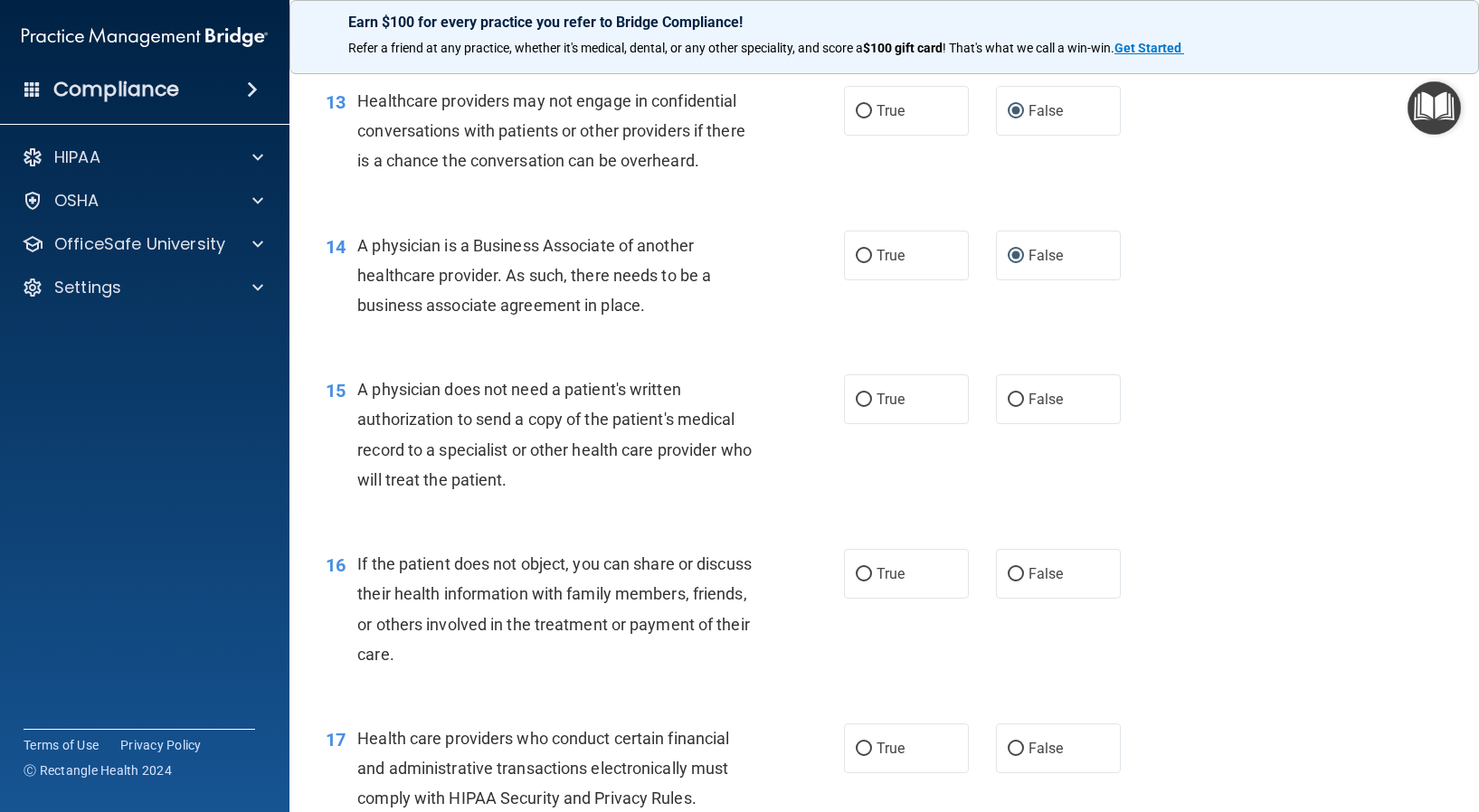
scroll to position [1899, 0]
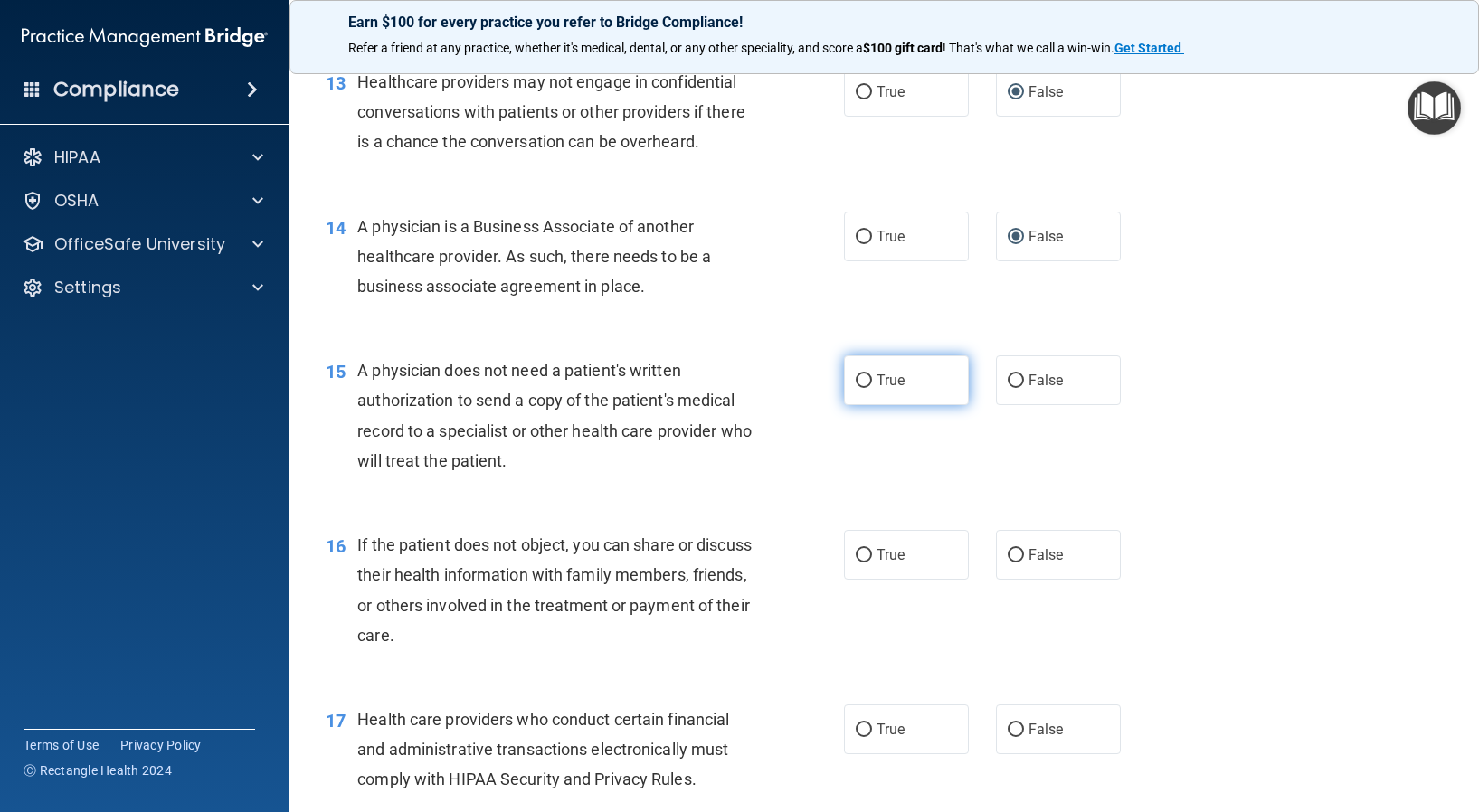
drag, startPoint x: 865, startPoint y: 380, endPoint x: 871, endPoint y: 390, distance: 11.7
click at [864, 383] on label "True" at bounding box center [905, 380] width 125 height 50
click at [864, 383] on input "True" at bounding box center [863, 381] width 17 height 14
radio input "true"
click at [855, 560] on input "True" at bounding box center [863, 556] width 17 height 14
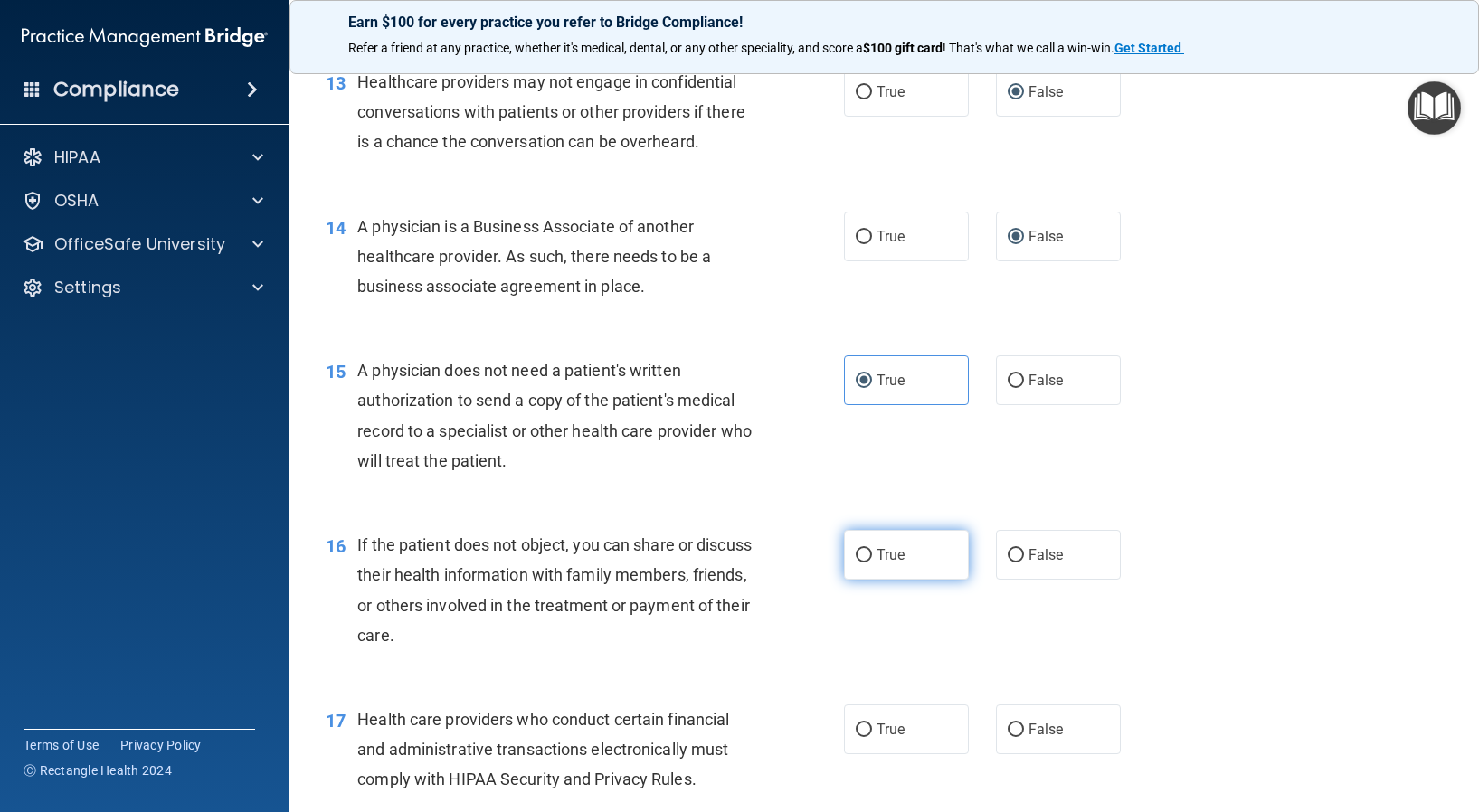
radio input "true"
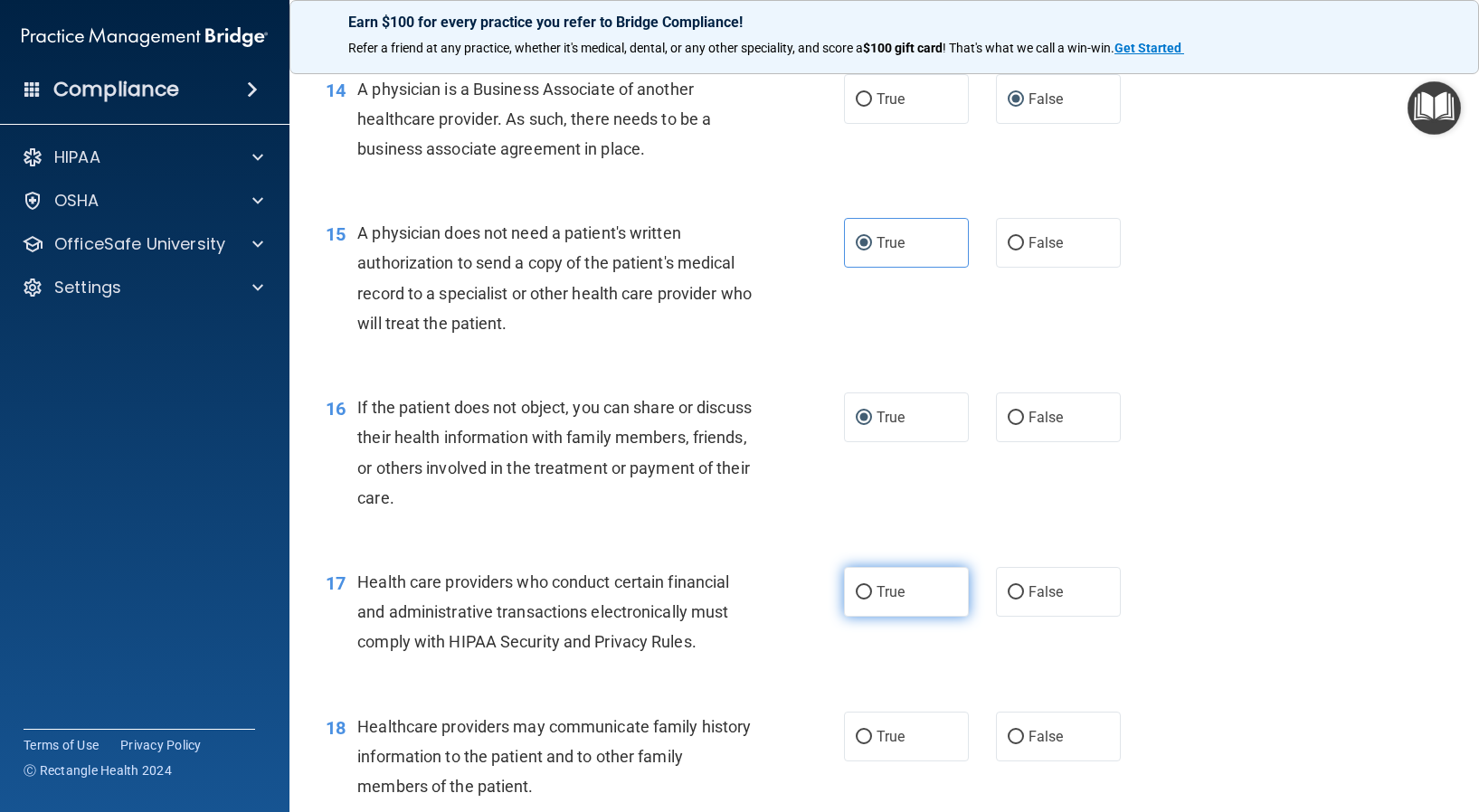
scroll to position [2080, 0]
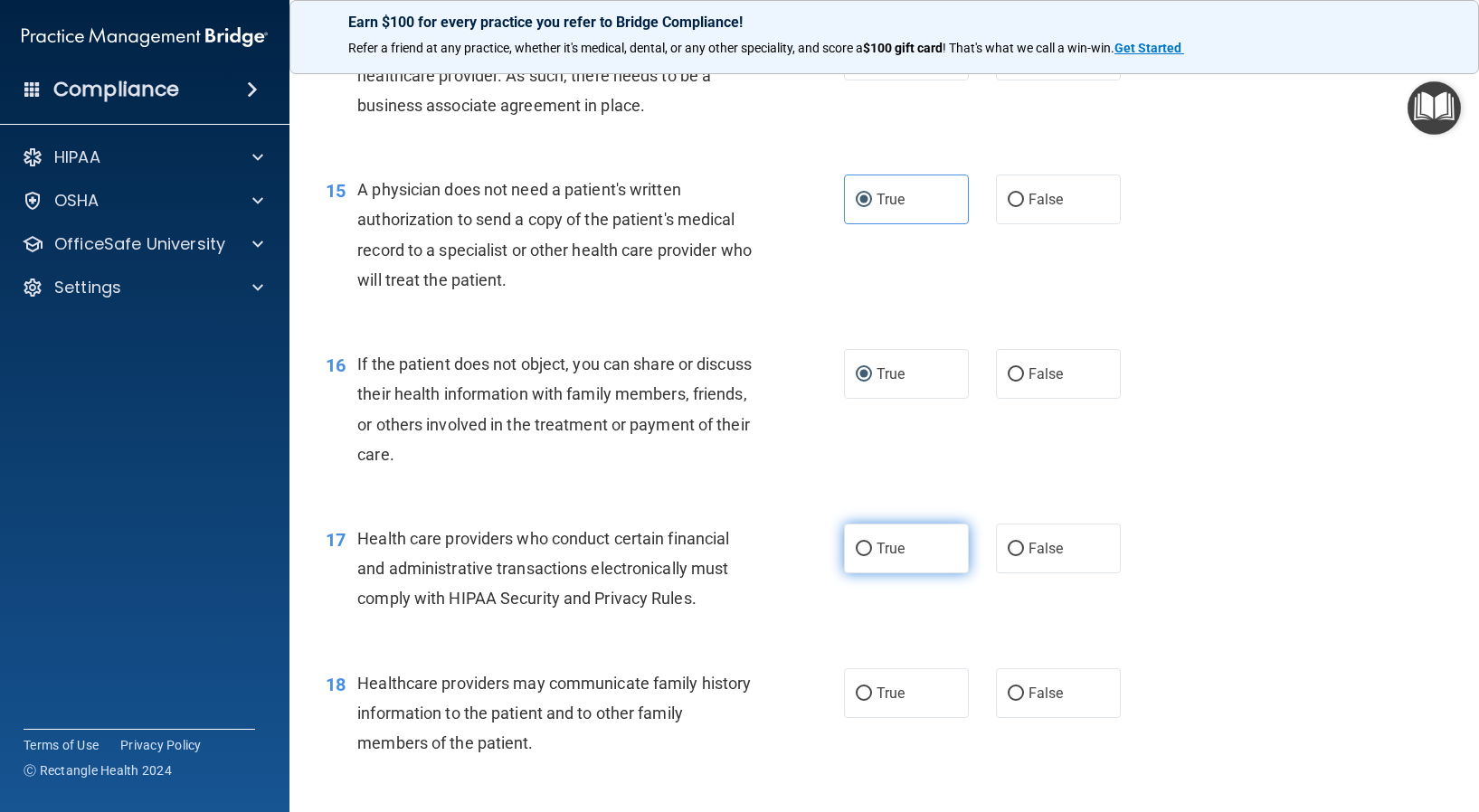
click at [862, 550] on input "True" at bounding box center [863, 549] width 17 height 14
radio input "true"
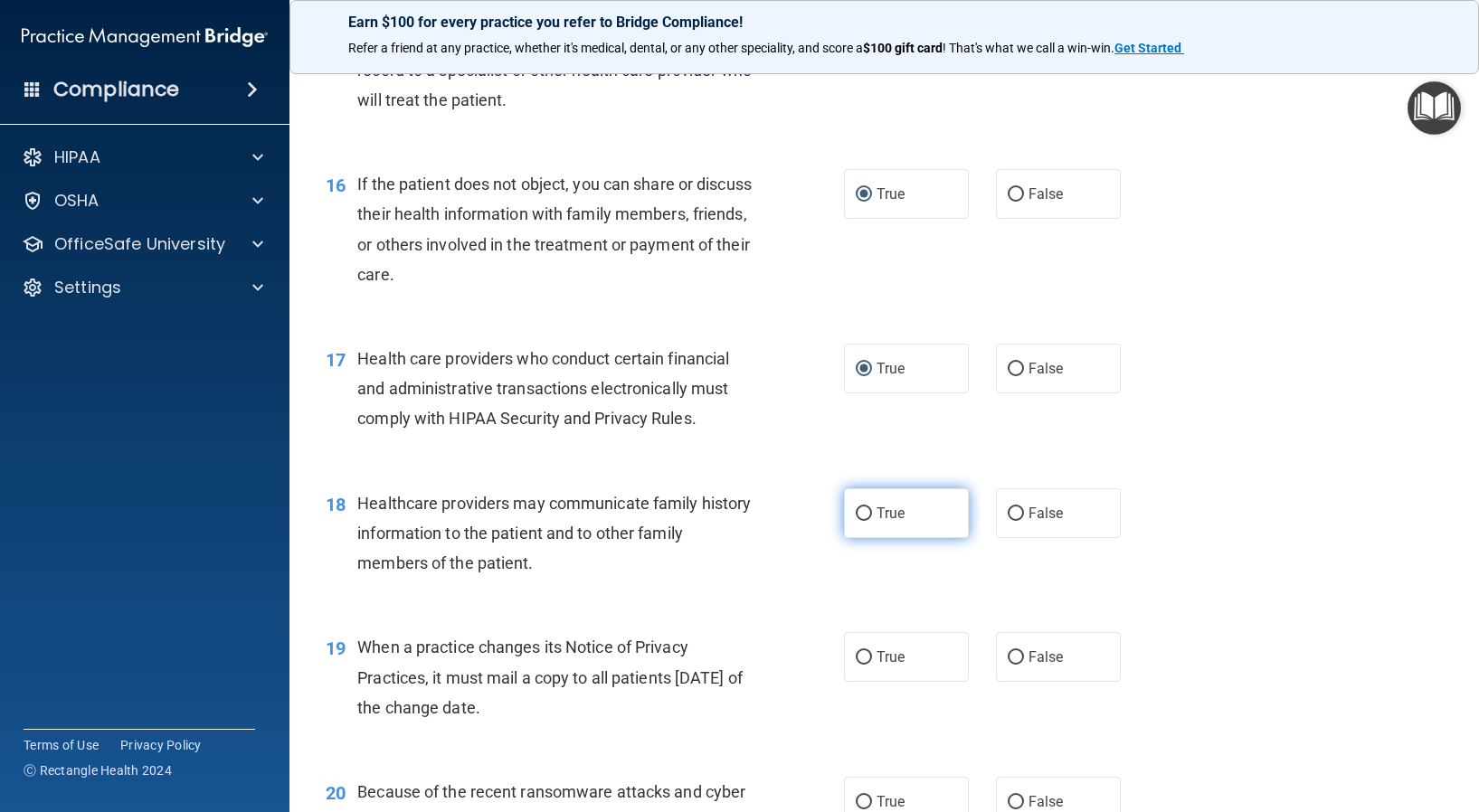
scroll to position [2260, 0]
click at [1008, 511] on input "False" at bounding box center [1015, 514] width 17 height 14
radio input "true"
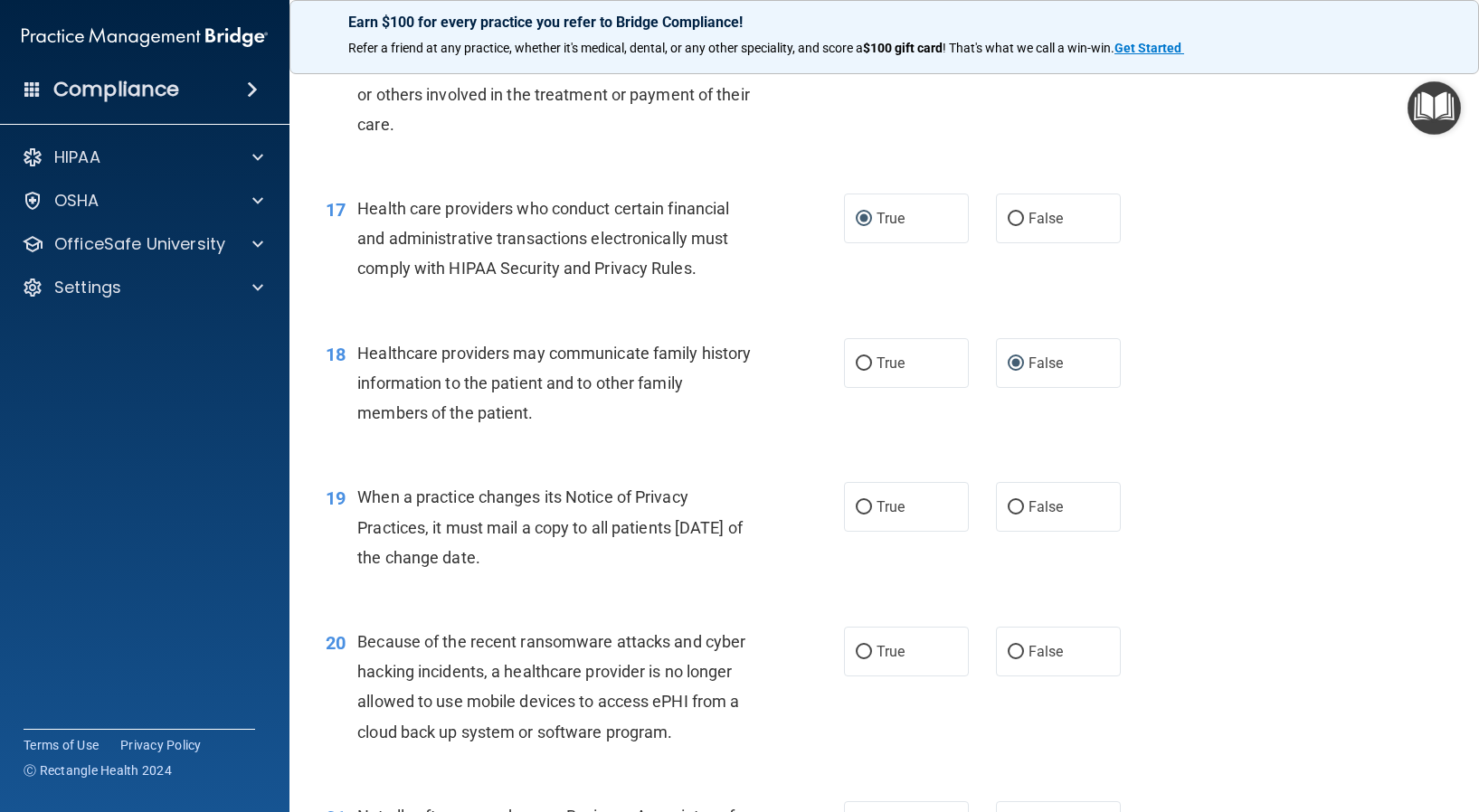
scroll to position [2441, 0]
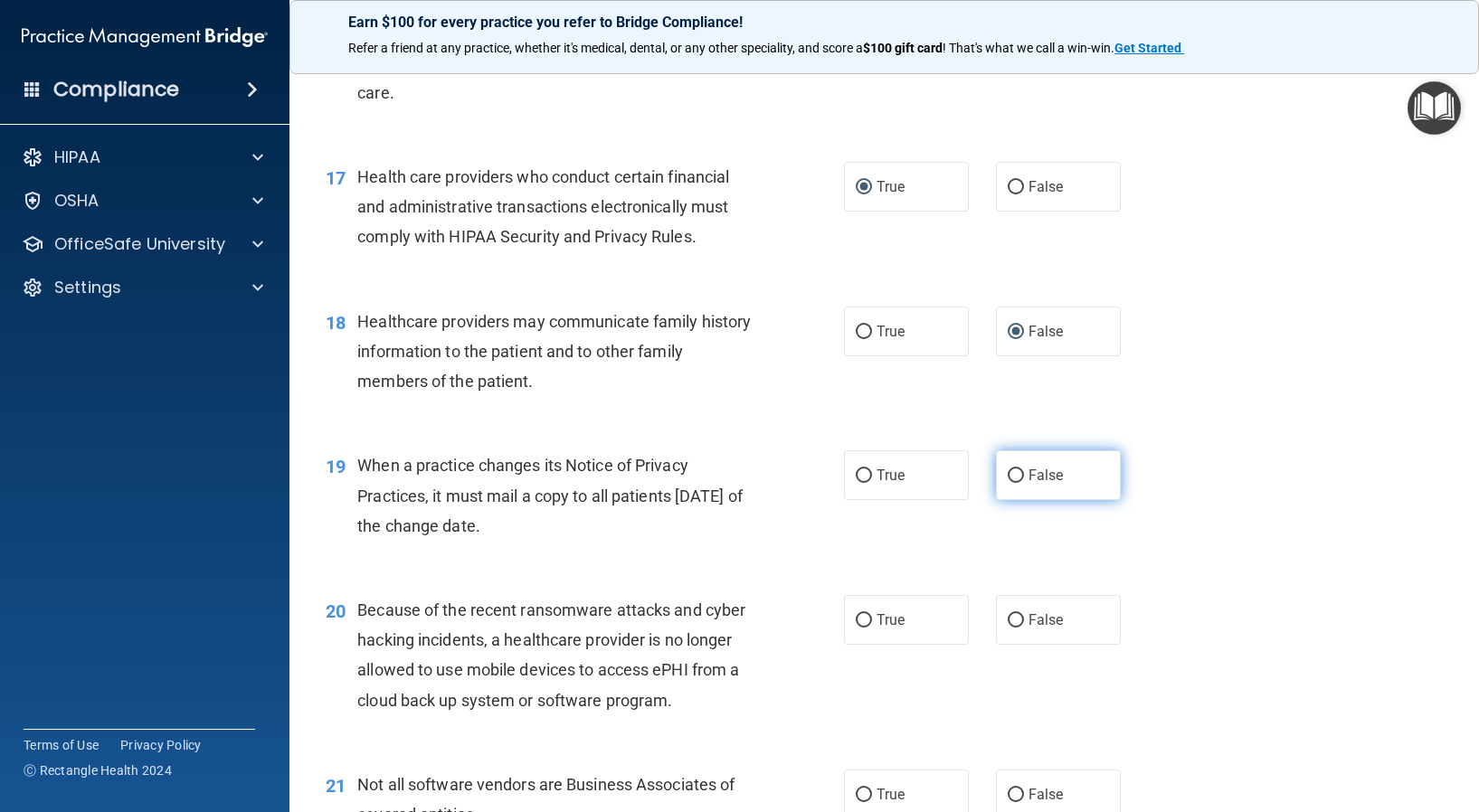
click at [1011, 472] on input "False" at bounding box center [1015, 476] width 17 height 14
radio input "true"
click at [1009, 618] on input "False" at bounding box center [1015, 621] width 17 height 14
radio input "true"
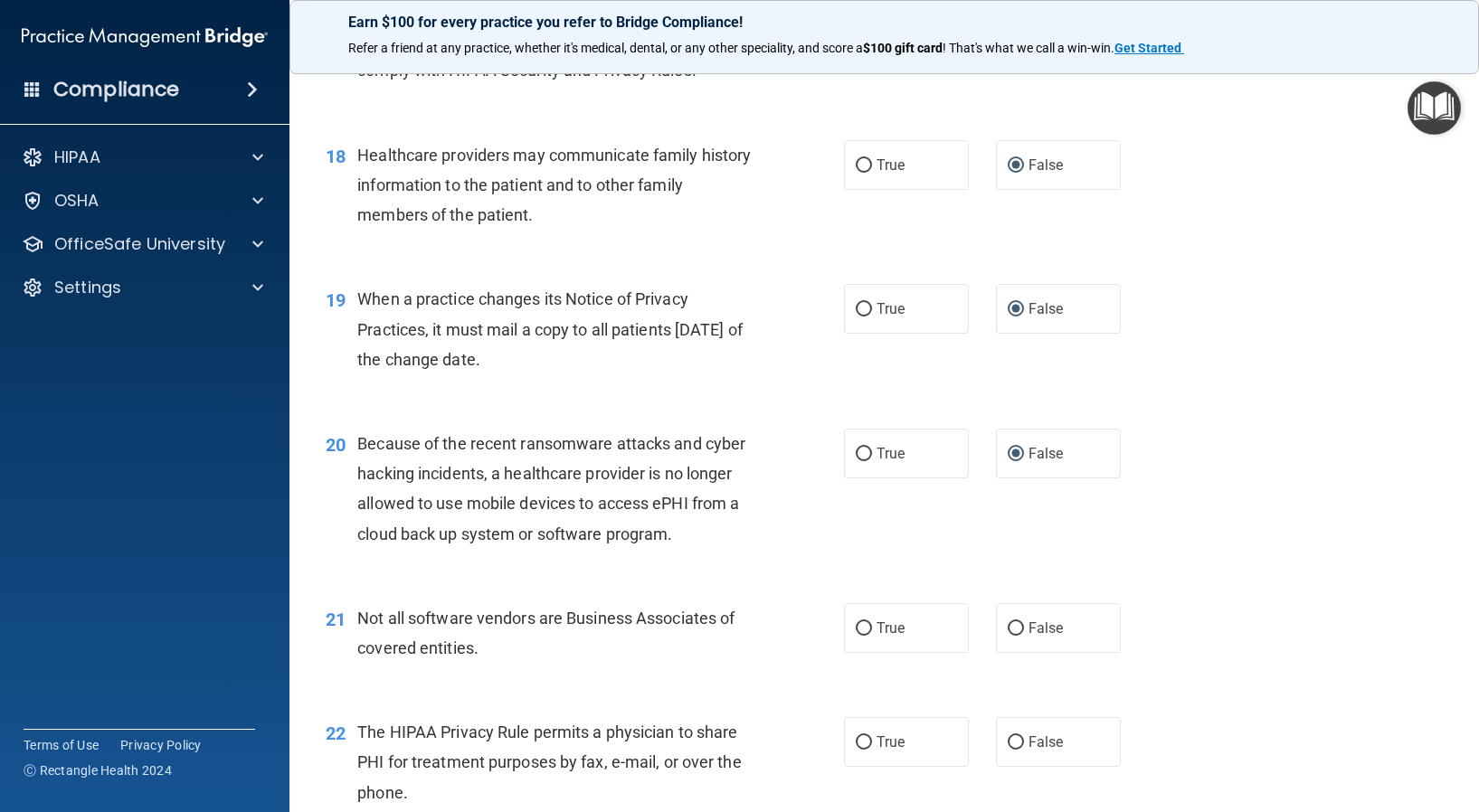
scroll to position [2712, 0]
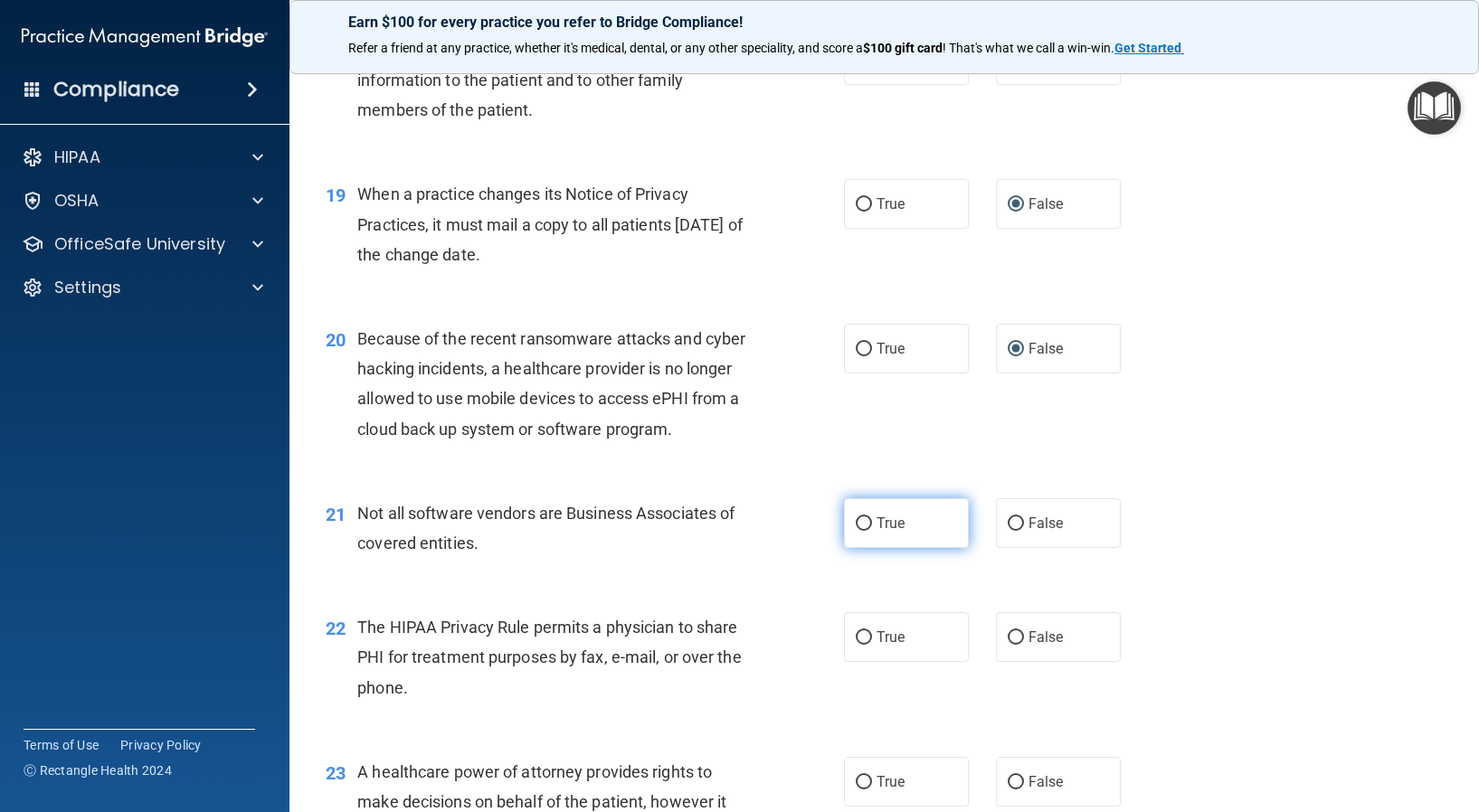
click at [855, 519] on input "True" at bounding box center [863, 524] width 17 height 14
radio input "true"
click at [855, 636] on input "True" at bounding box center [863, 638] width 17 height 14
radio input "true"
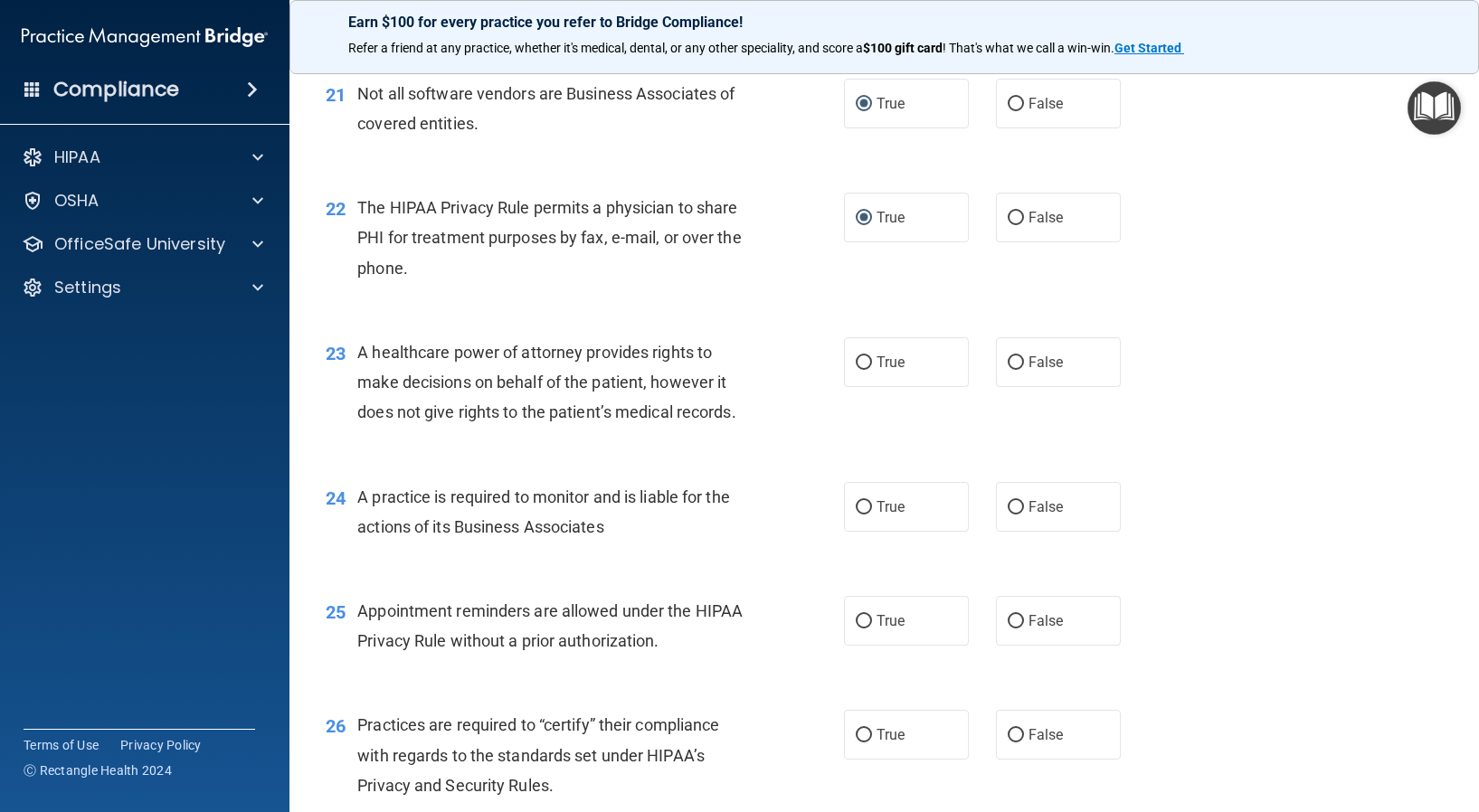
scroll to position [3165, 0]
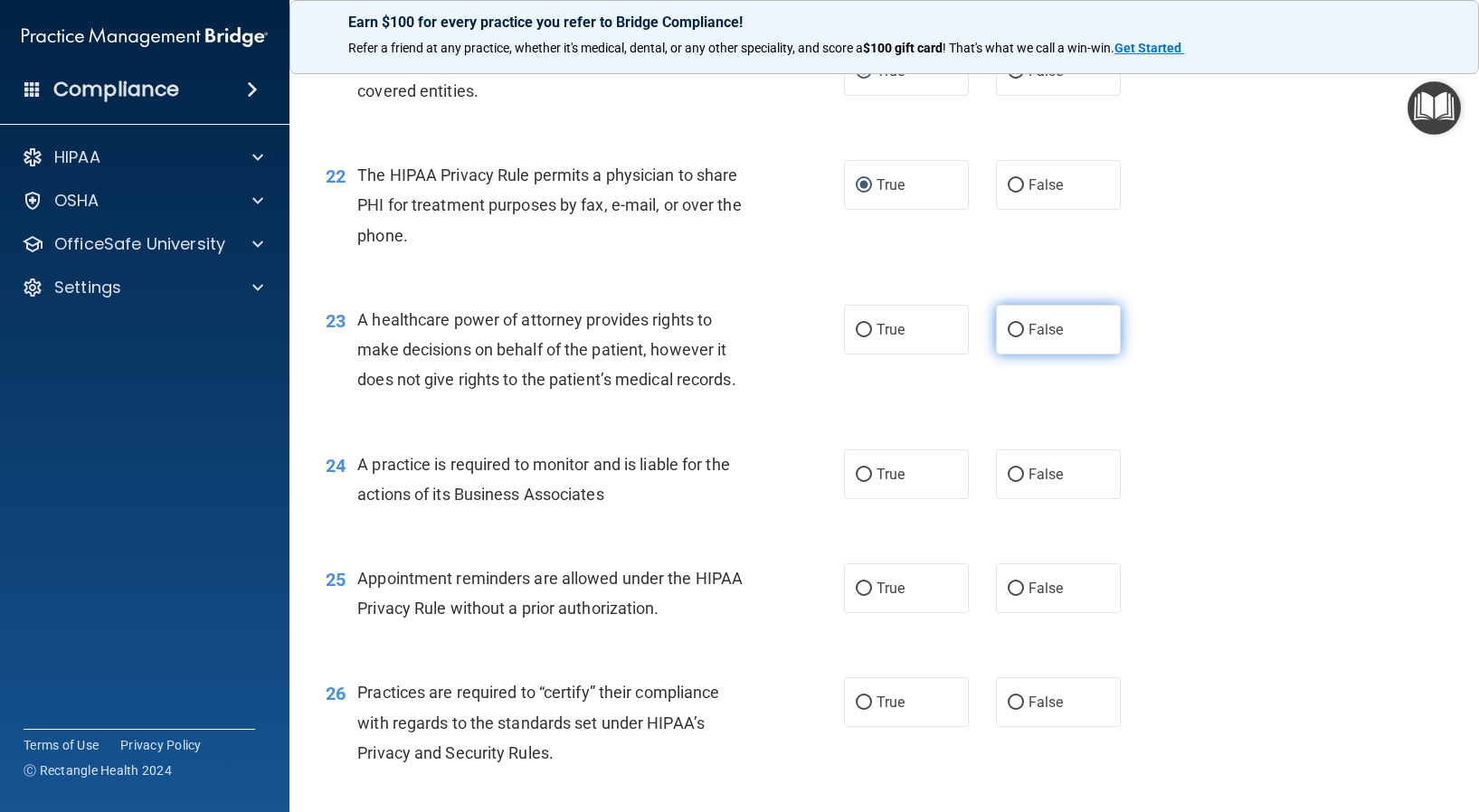
click at [1008, 333] on input "False" at bounding box center [1015, 331] width 17 height 14
radio input "true"
click at [1008, 475] on input "False" at bounding box center [1015, 475] width 17 height 14
radio input "true"
click at [855, 590] on input "True" at bounding box center [863, 589] width 17 height 14
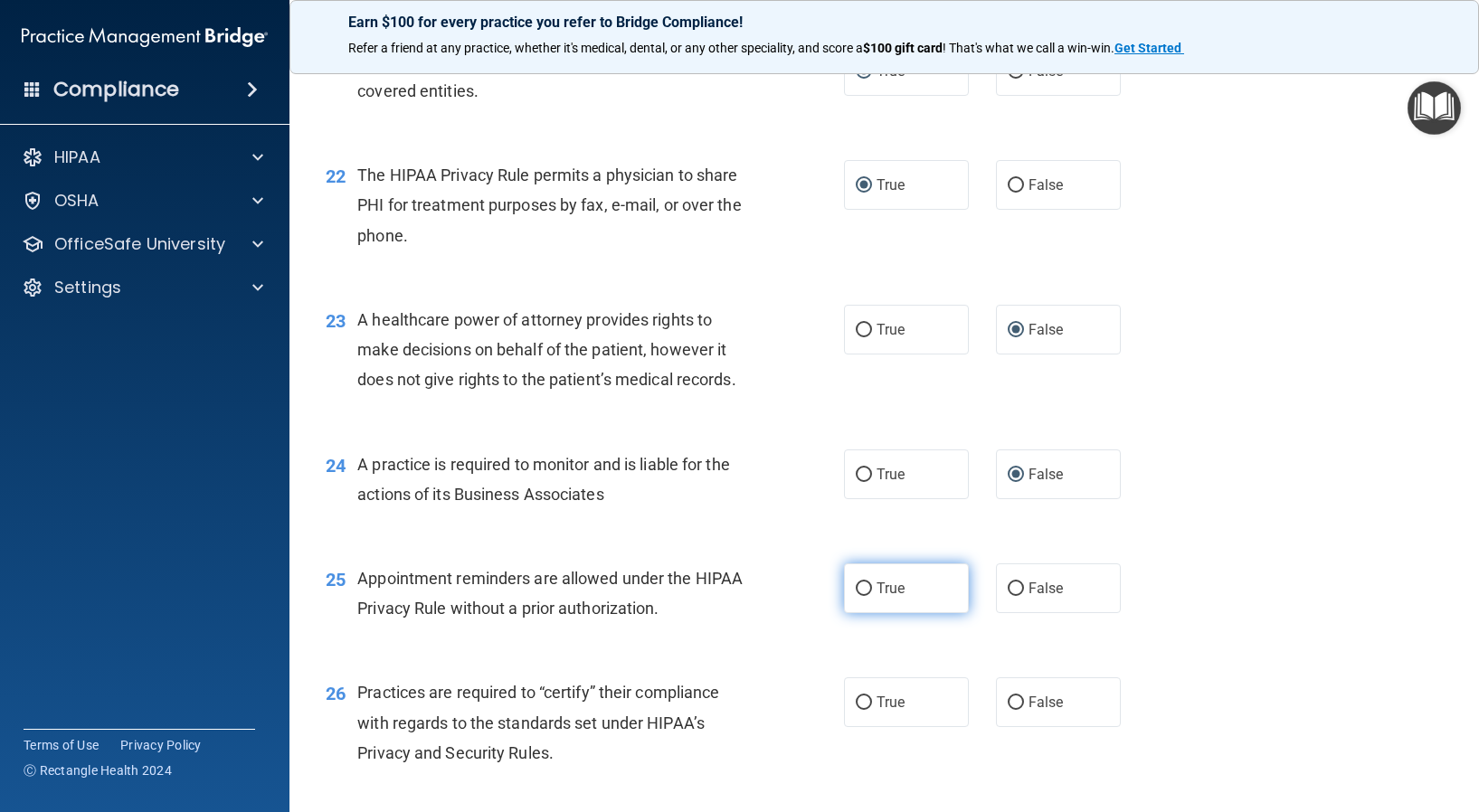
radio input "true"
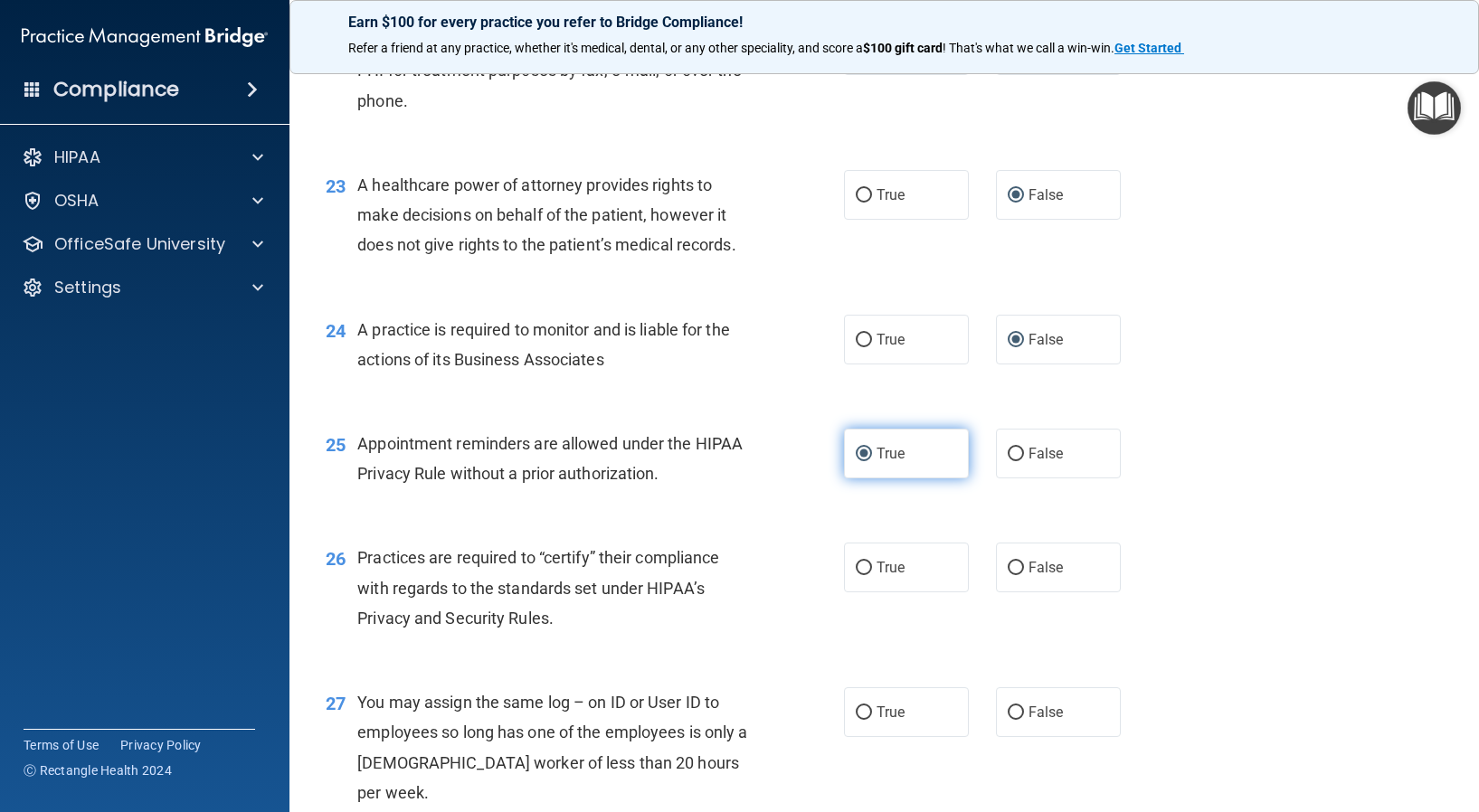
scroll to position [3345, 0]
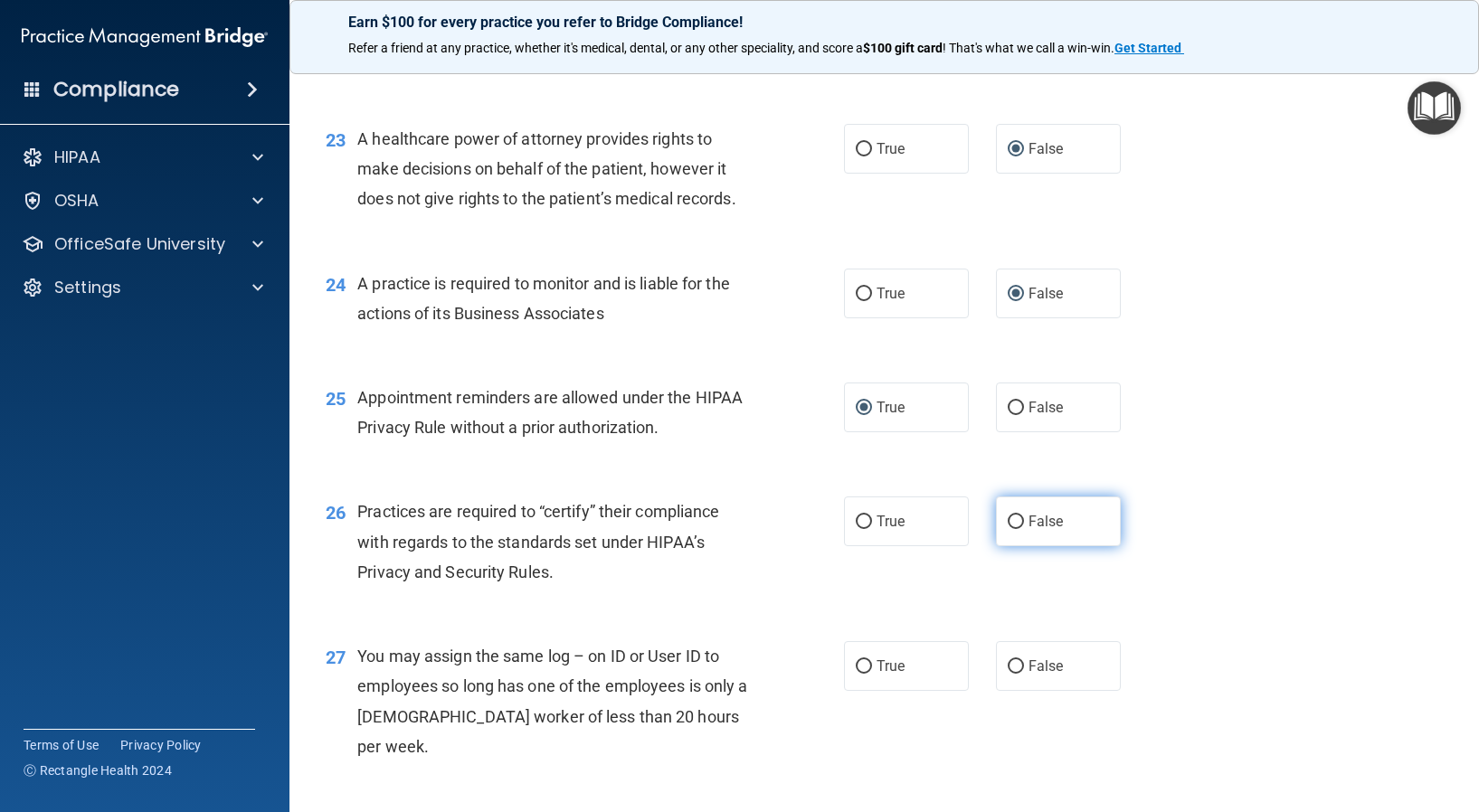
click at [1008, 521] on input "False" at bounding box center [1015, 522] width 17 height 14
radio input "true"
click at [1009, 662] on input "False" at bounding box center [1015, 667] width 17 height 14
radio input "true"
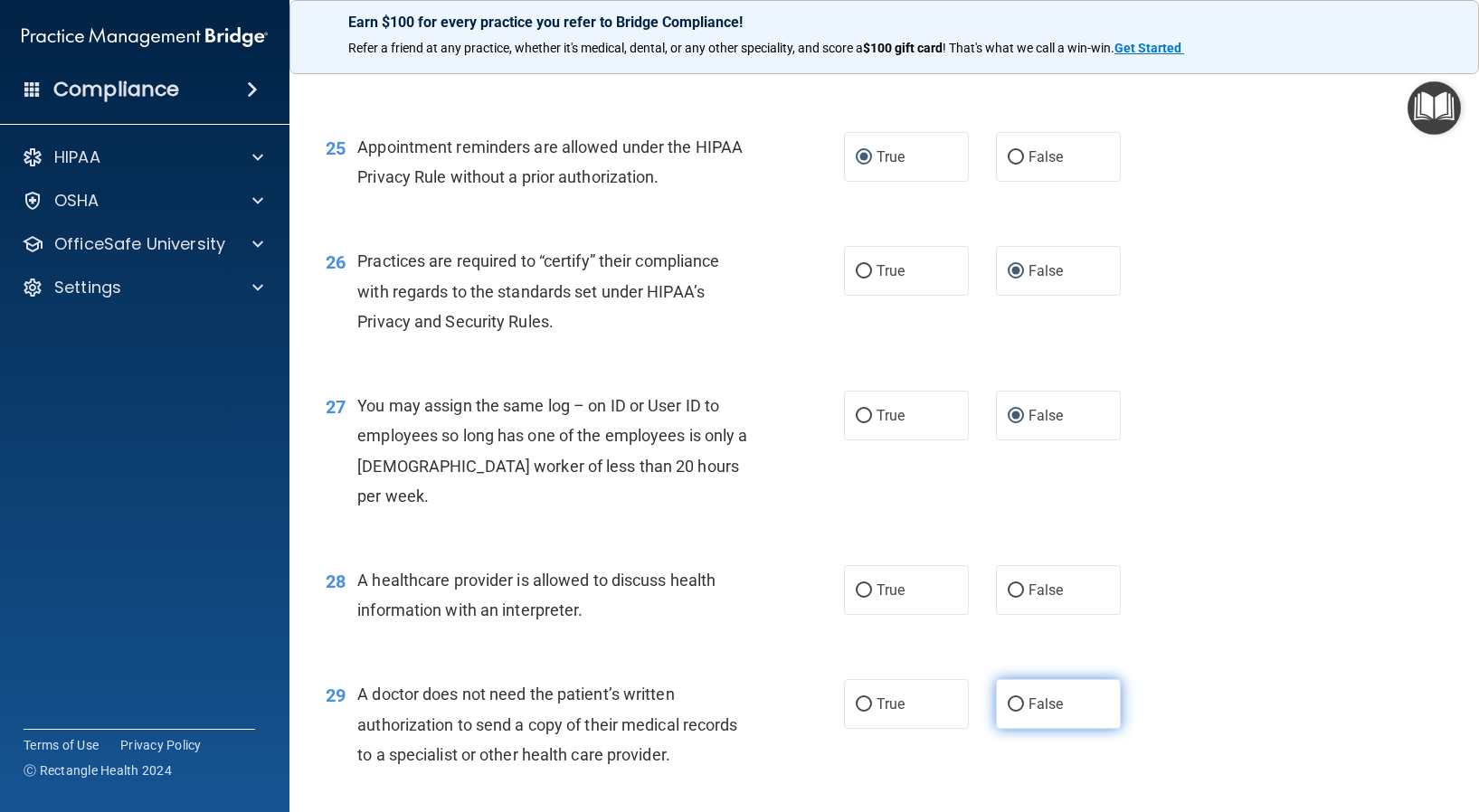
scroll to position [3616, 0]
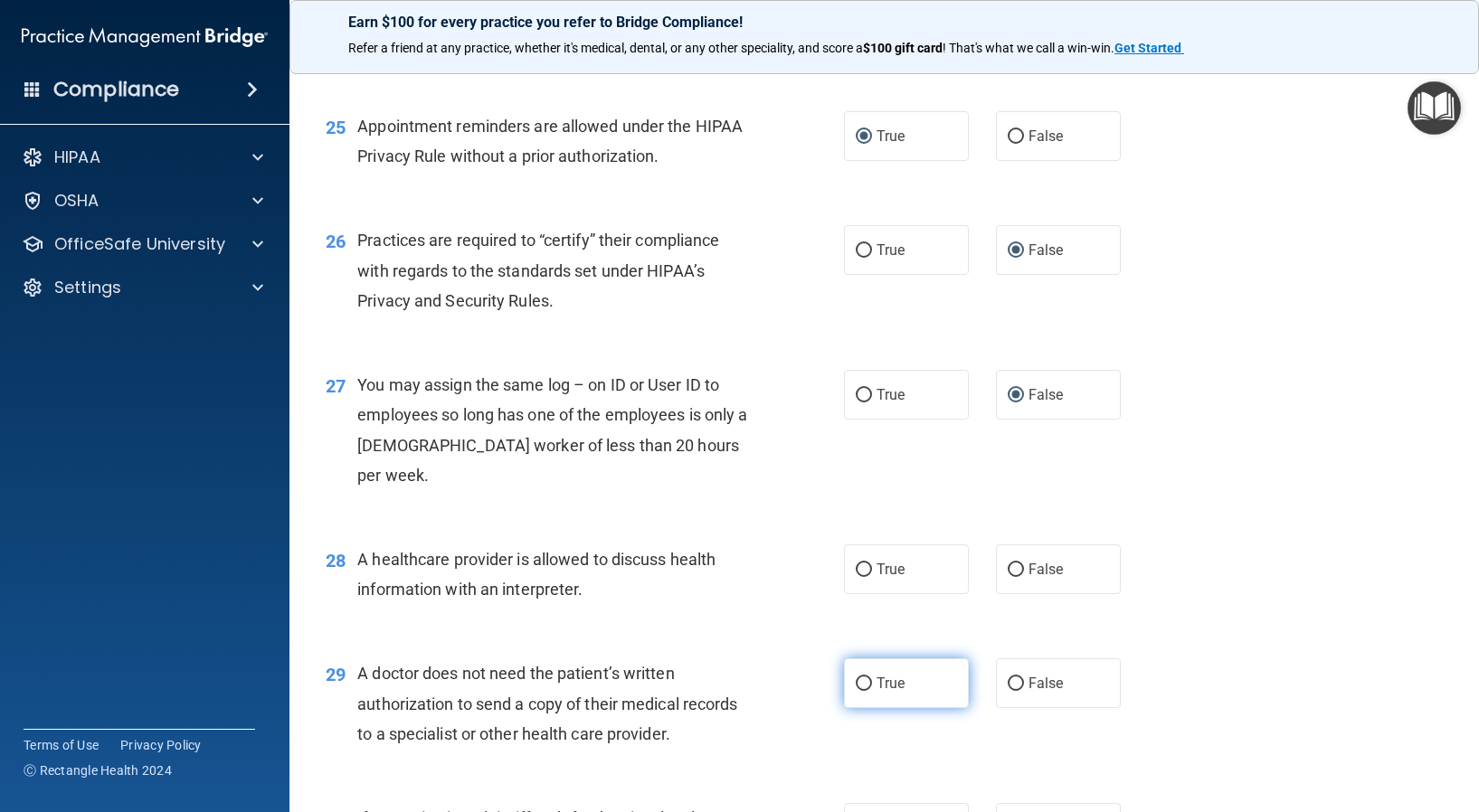
click at [858, 677] on input "True" at bounding box center [863, 684] width 17 height 14
radio input "true"
click at [855, 564] on input "True" at bounding box center [863, 570] width 17 height 14
radio input "true"
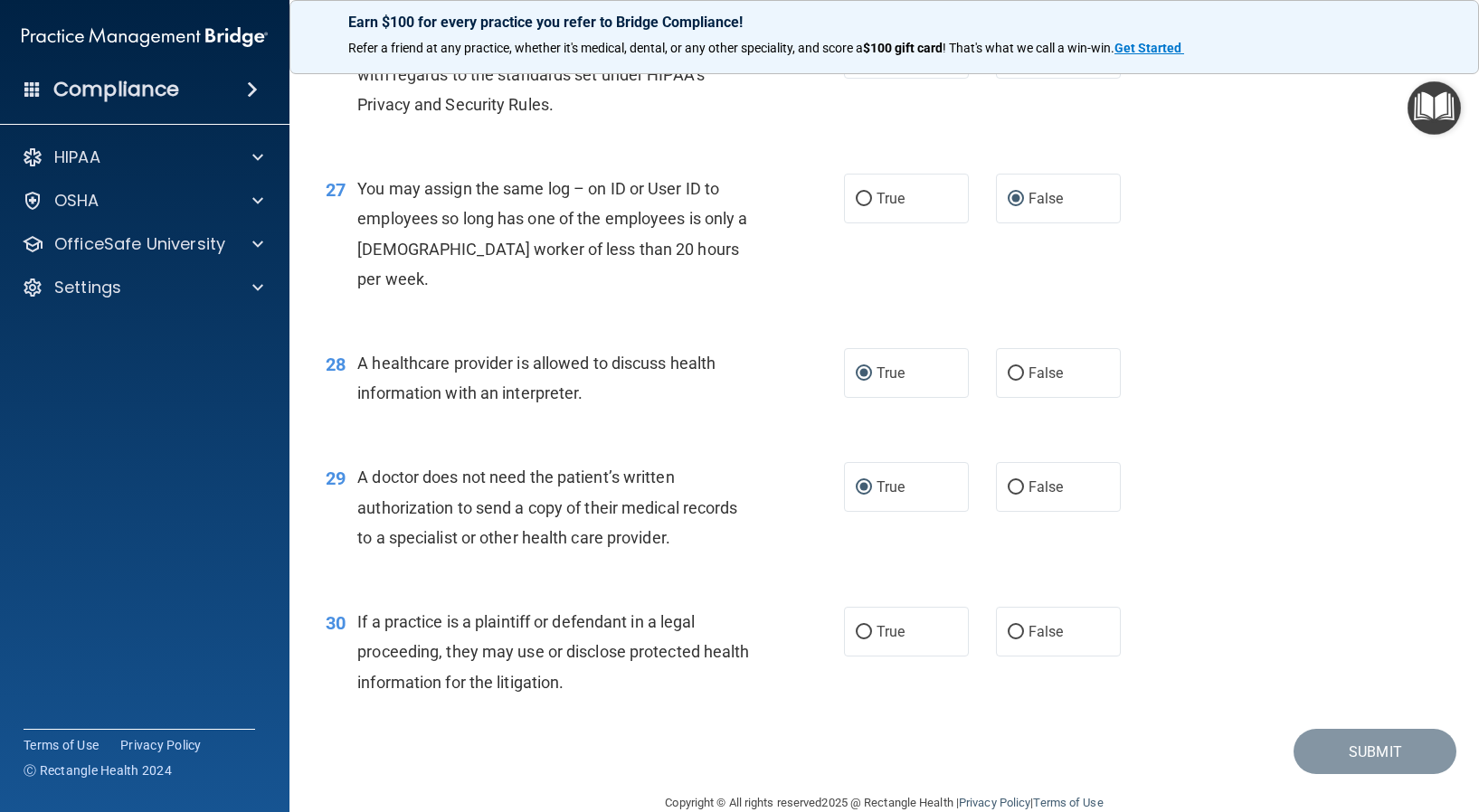
scroll to position [3817, 0]
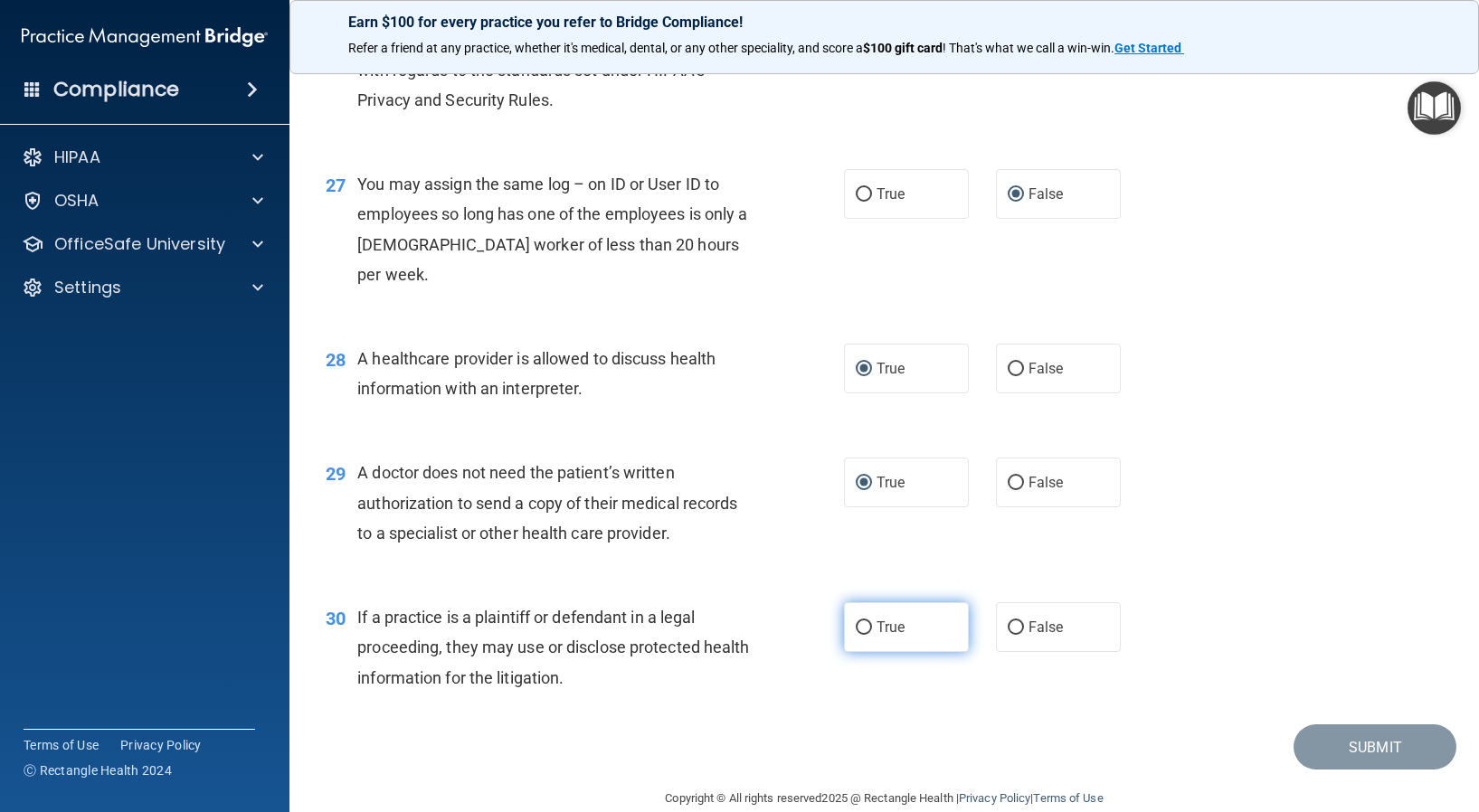
click at [856, 622] on input "True" at bounding box center [863, 628] width 17 height 14
radio input "true"
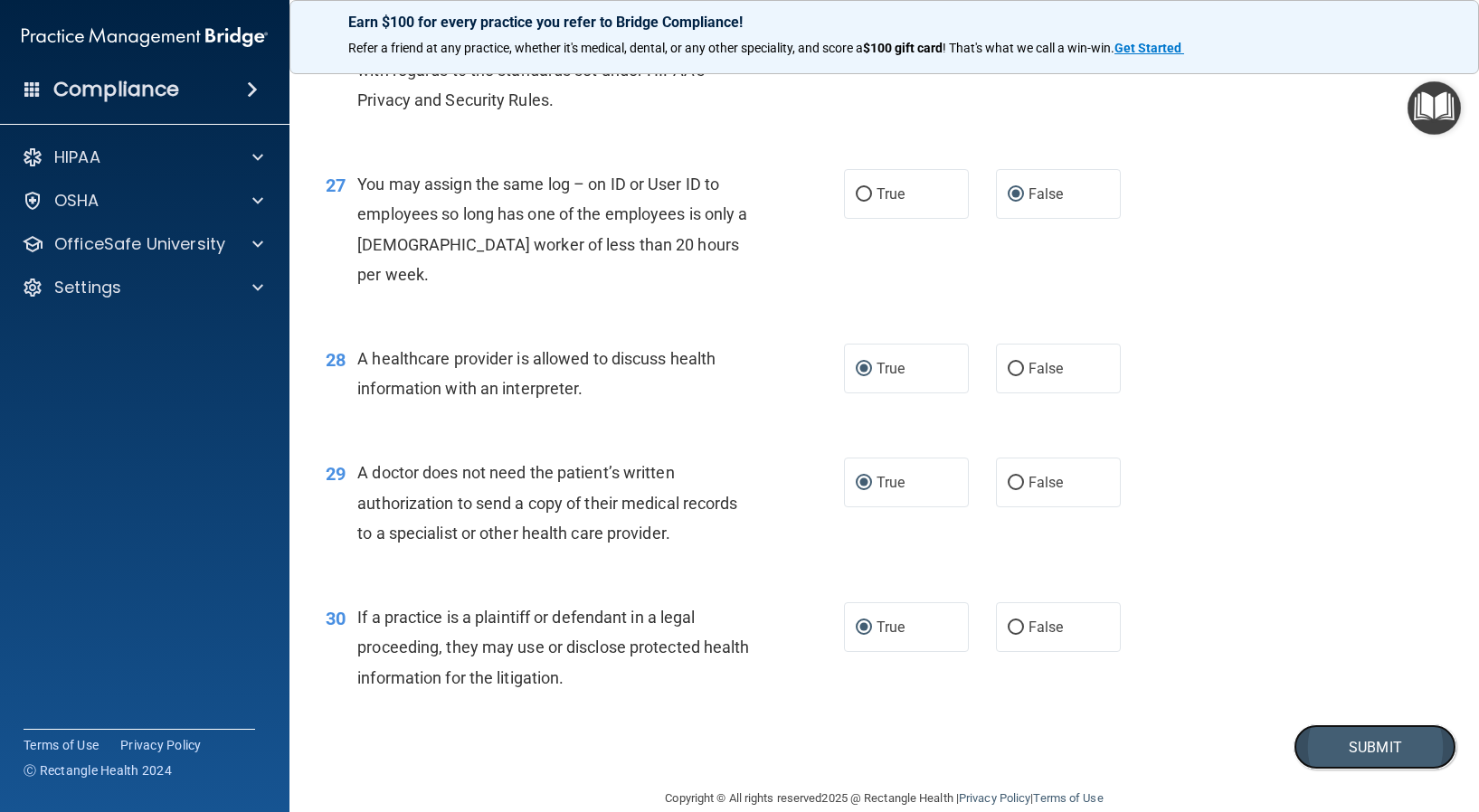
click at [1356, 725] on button "Submit" at bounding box center [1375, 747] width 163 height 46
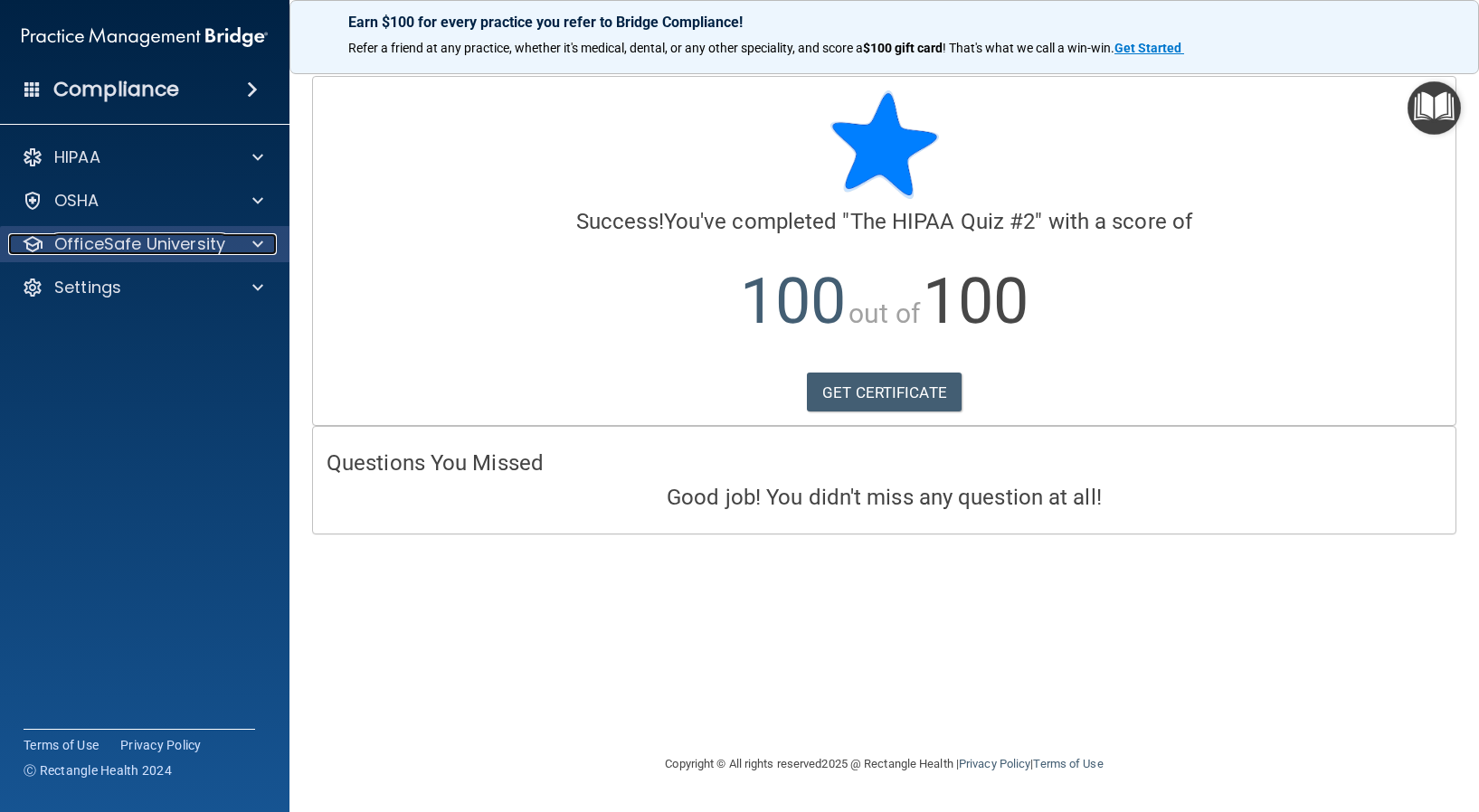
click at [166, 243] on p "OfficeSafe University" at bounding box center [139, 244] width 171 height 22
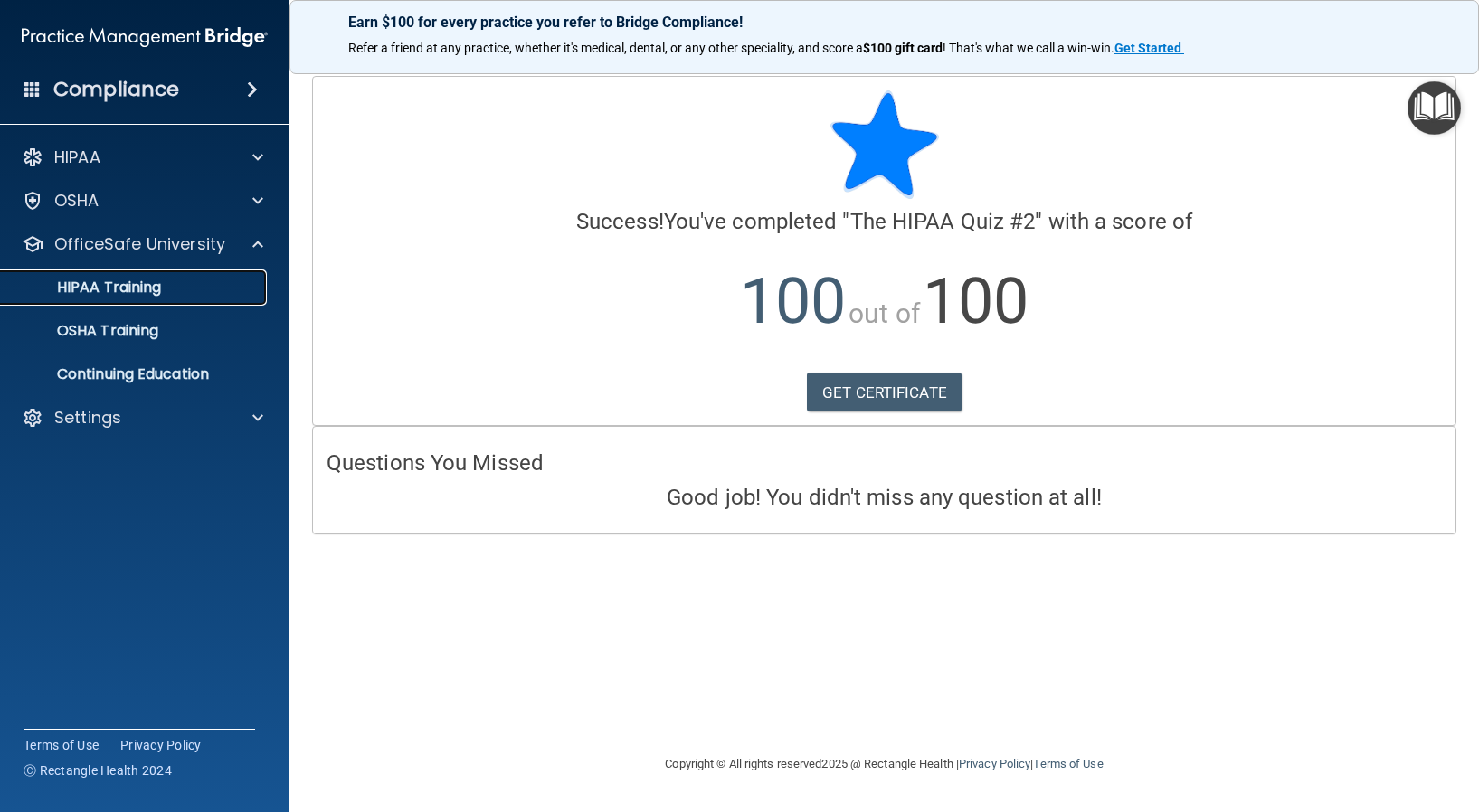
click at [143, 286] on p "HIPAA Training" at bounding box center [86, 288] width 149 height 18
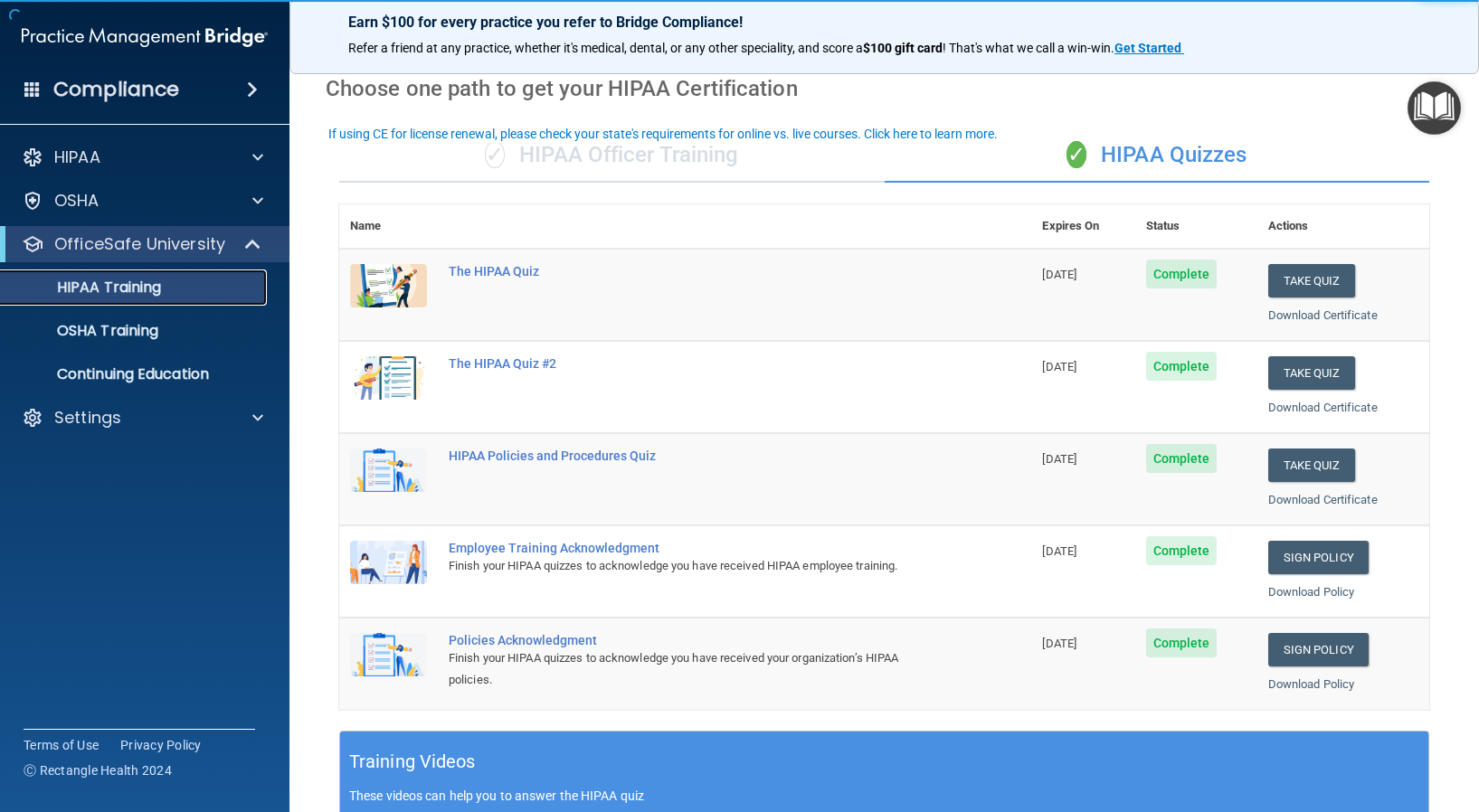
scroll to position [271, 0]
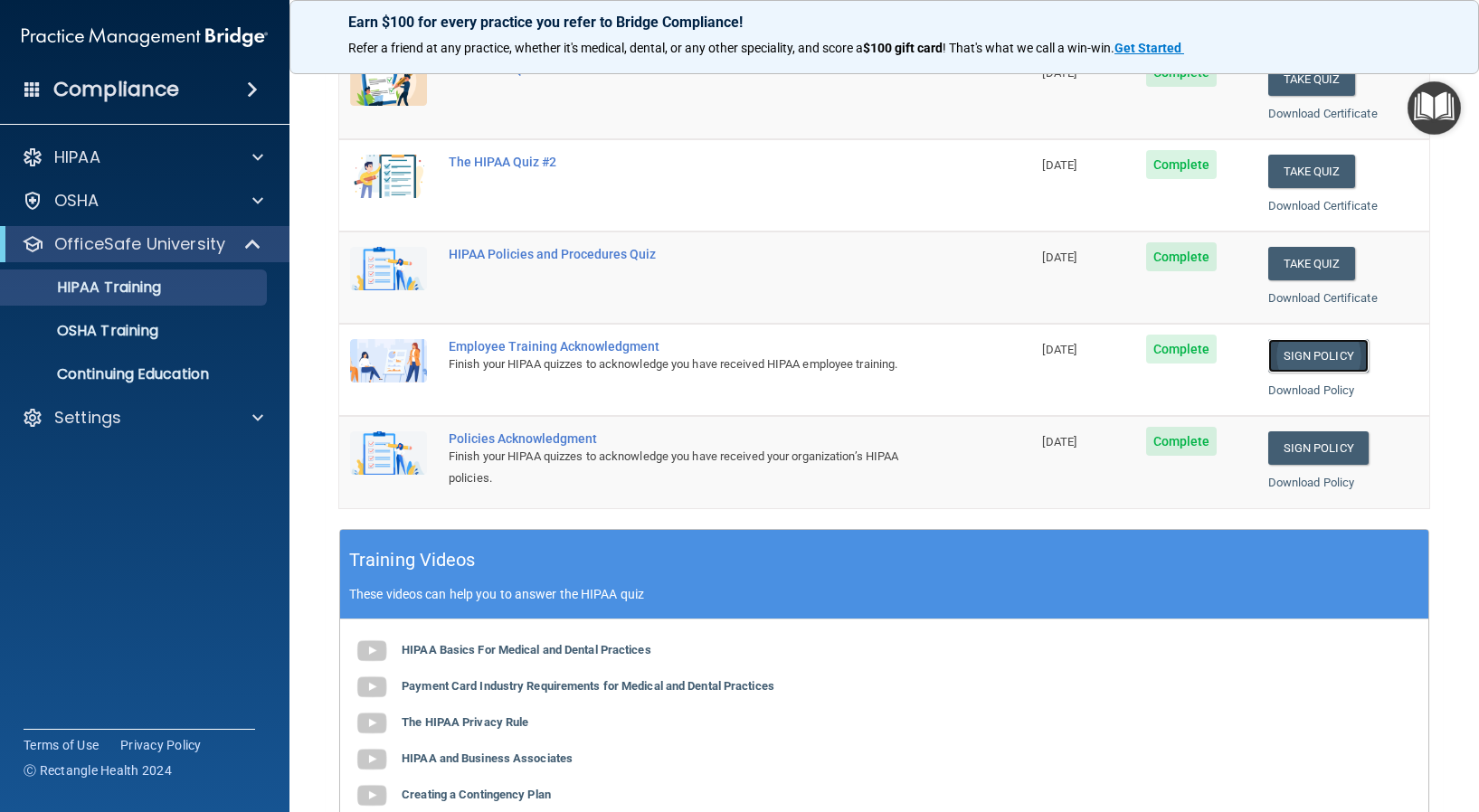
click at [1292, 357] on link "Sign Policy" at bounding box center [1318, 355] width 100 height 33
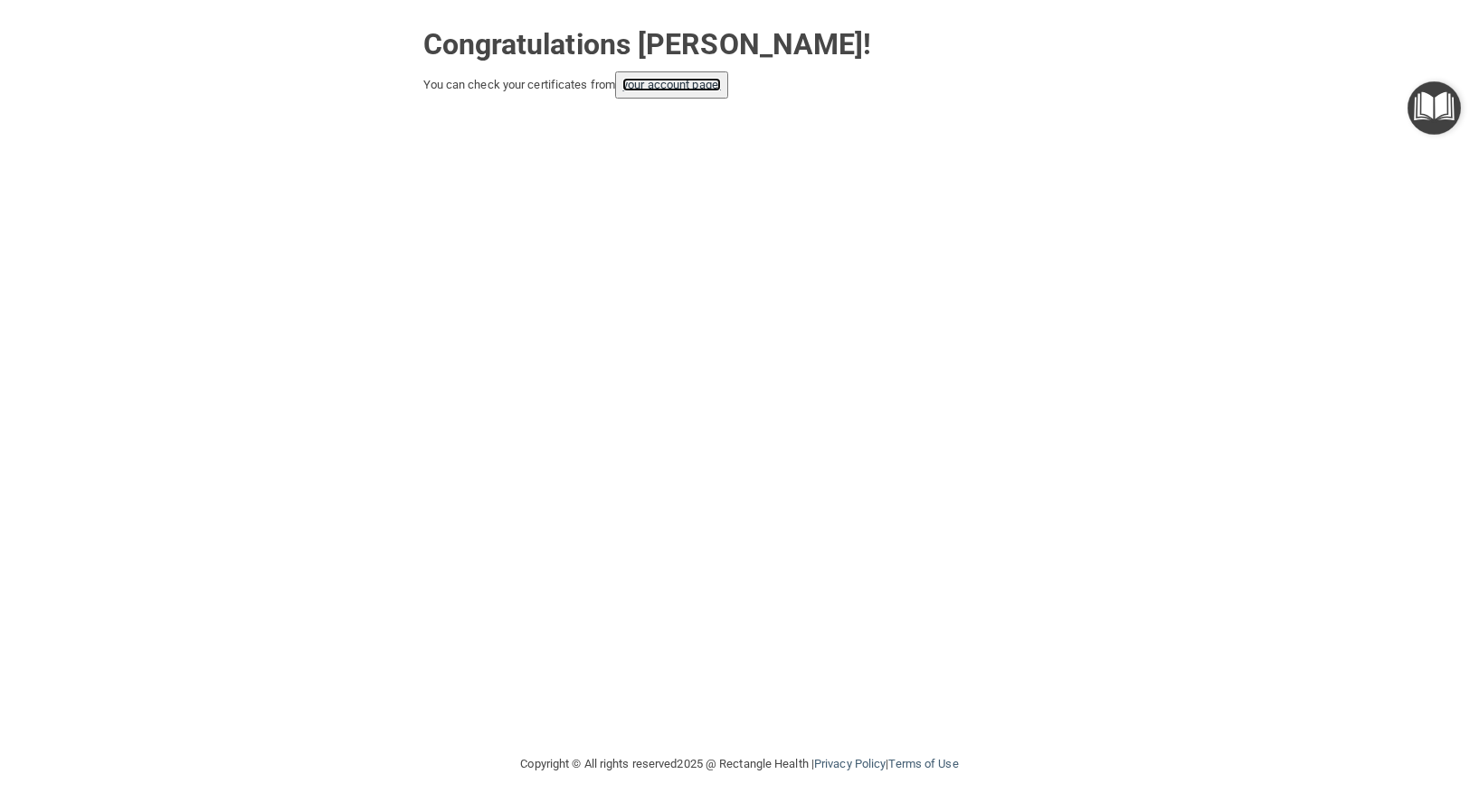
click at [710, 84] on link "your account page!" at bounding box center [672, 84] width 98 height 14
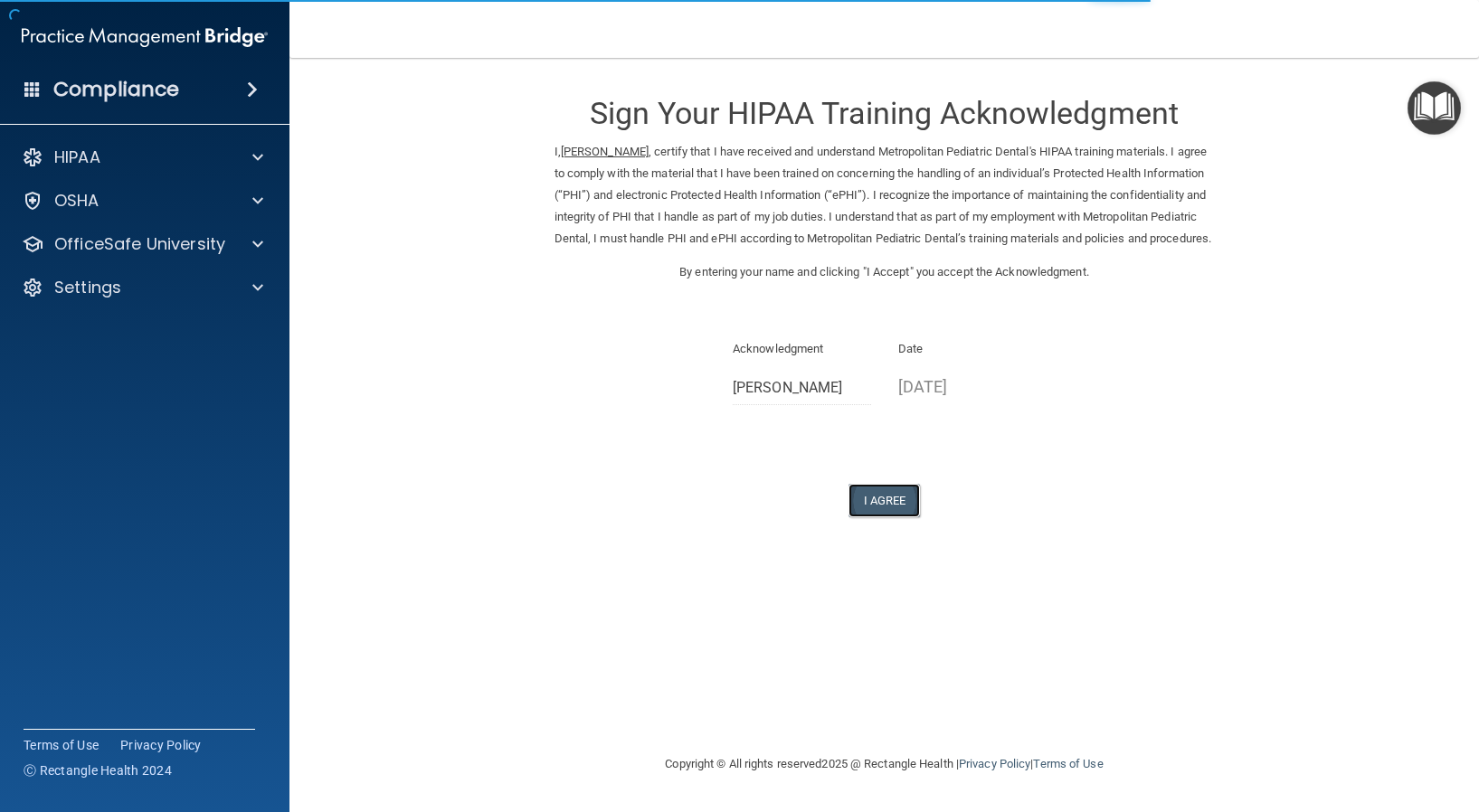
click at [889, 516] on button "I Agree" at bounding box center [885, 501] width 73 height 33
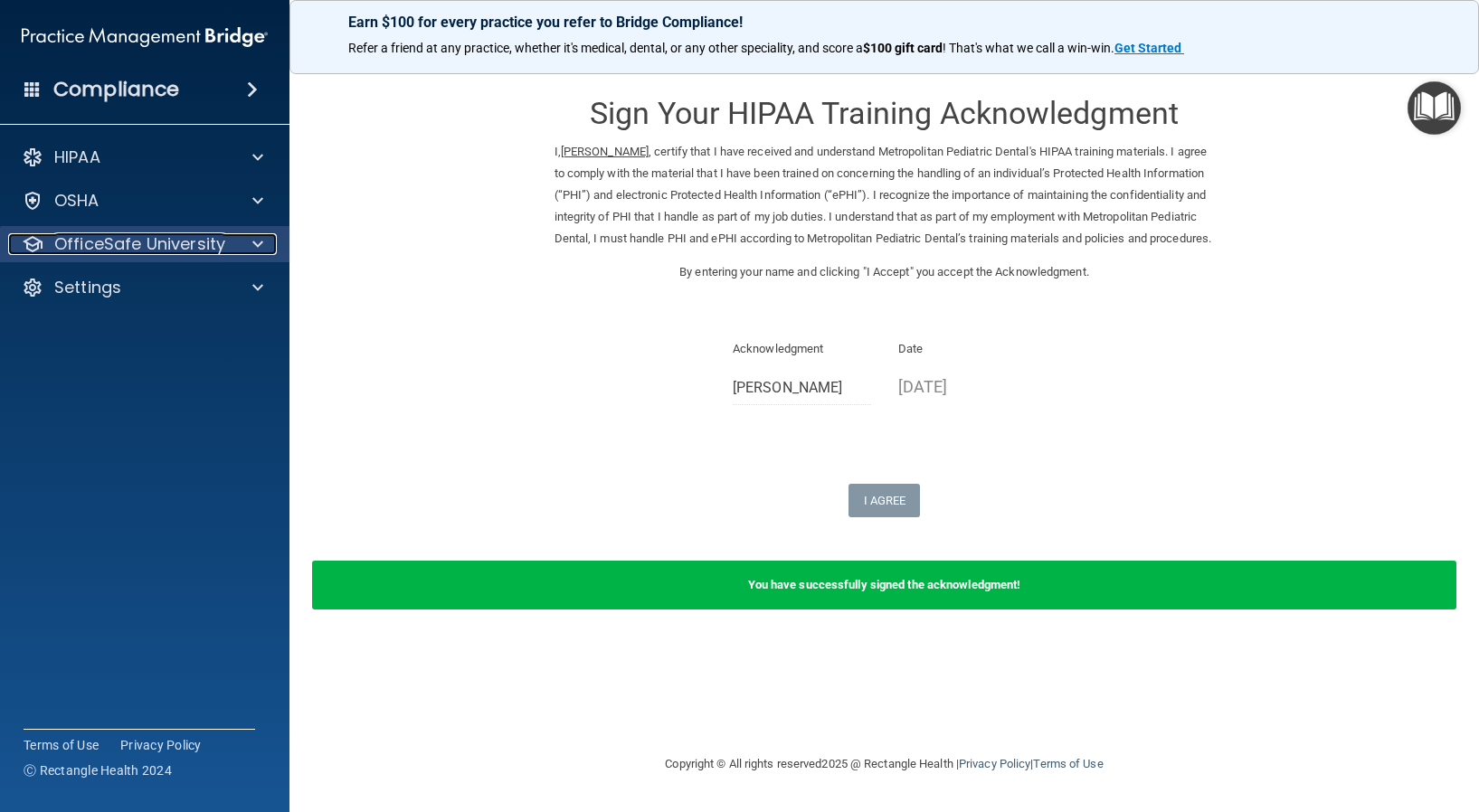
click at [81, 244] on p "OfficeSafe University" at bounding box center [139, 244] width 171 height 22
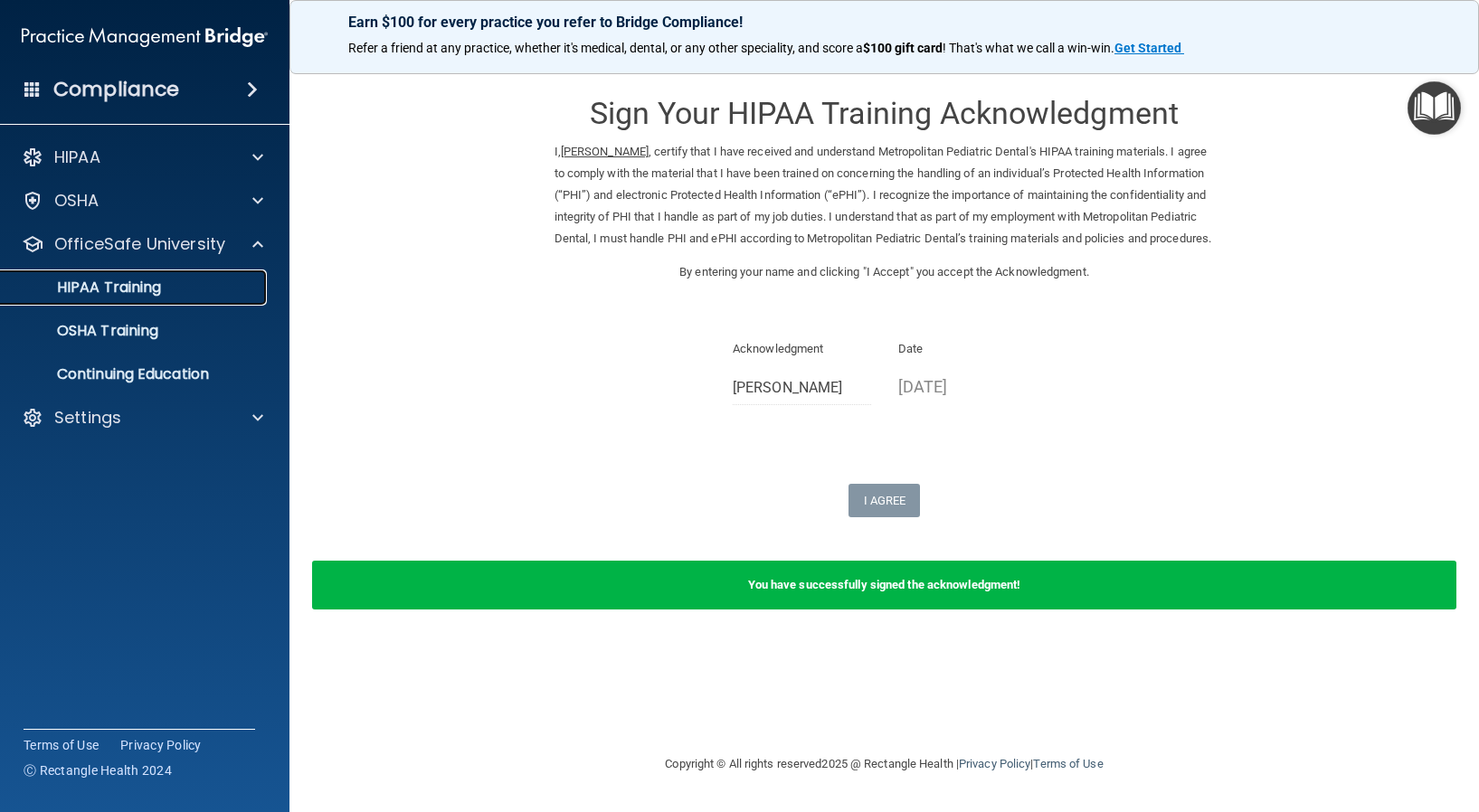
click at [135, 295] on p "HIPAA Training" at bounding box center [86, 288] width 149 height 18
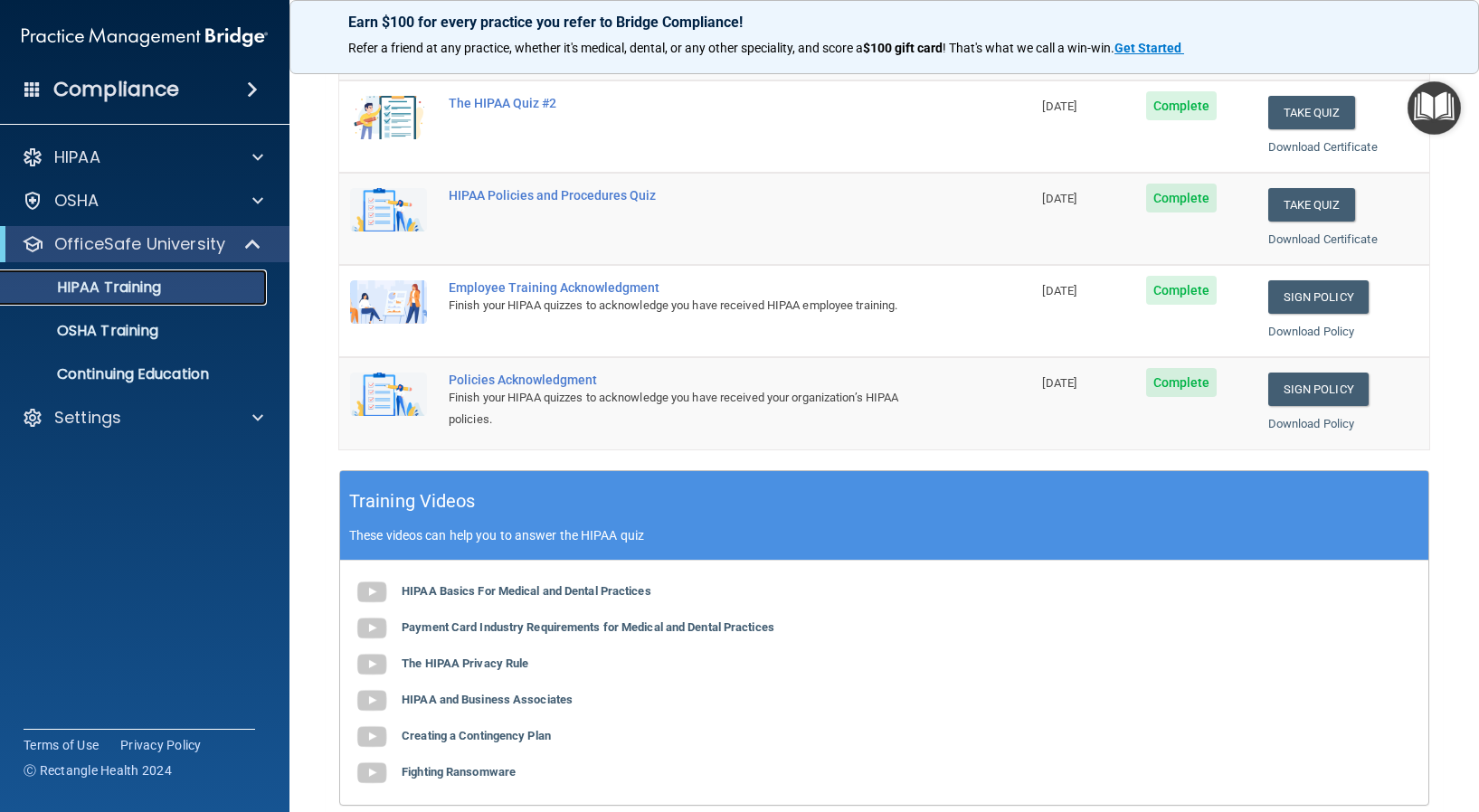
scroll to position [361, 0]
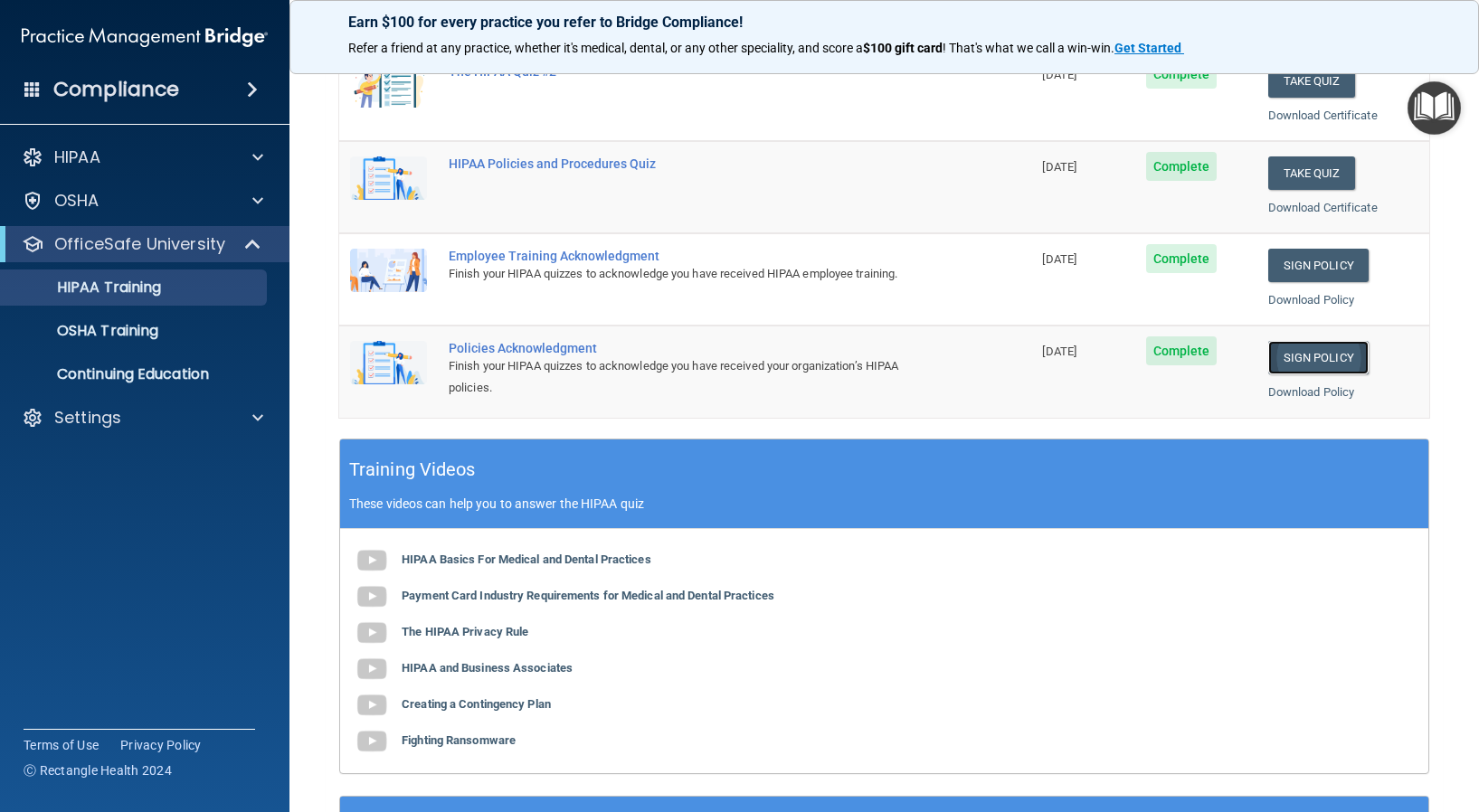
click at [1309, 354] on link "Sign Policy" at bounding box center [1318, 357] width 100 height 33
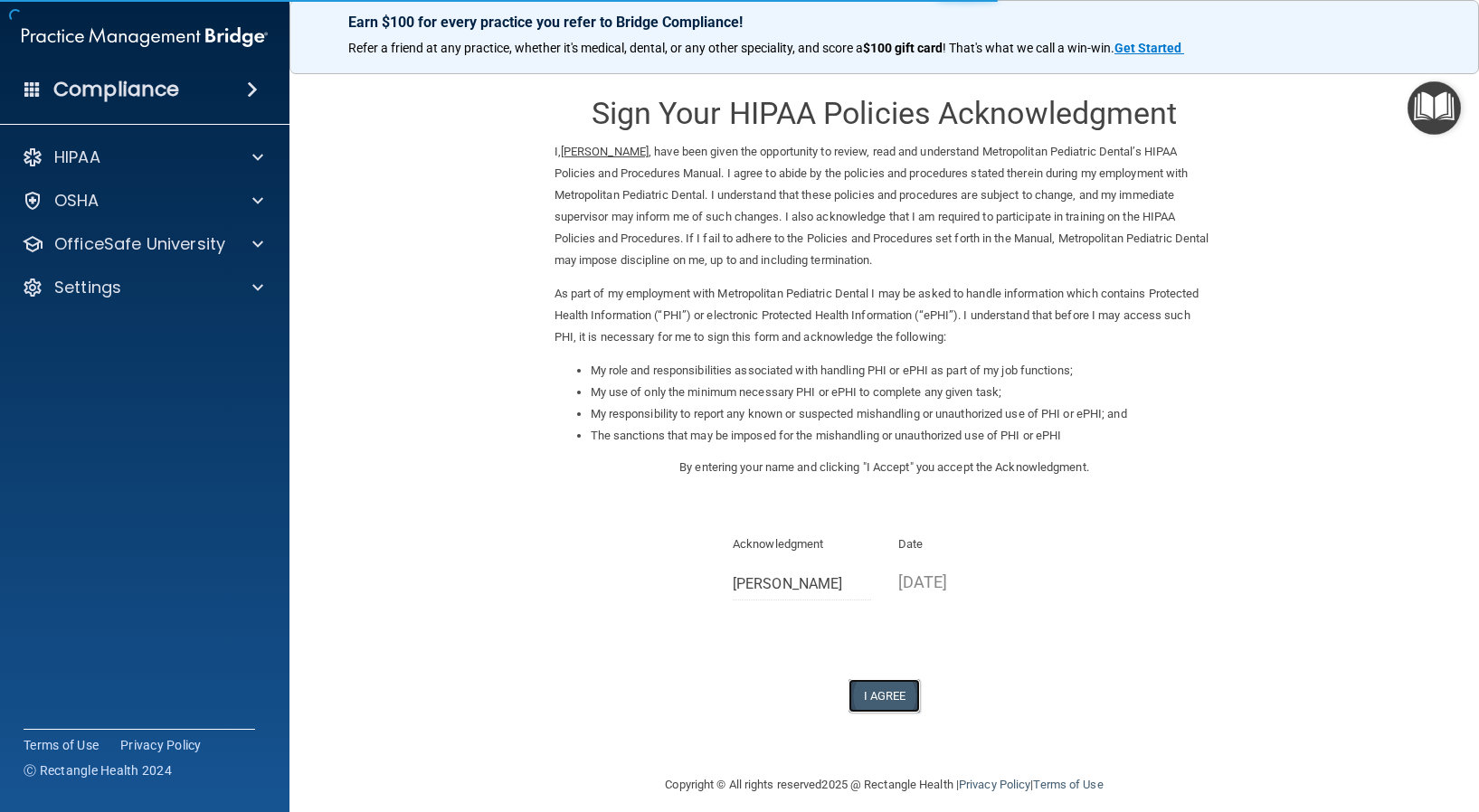
click at [885, 691] on button "I Agree" at bounding box center [885, 696] width 73 height 33
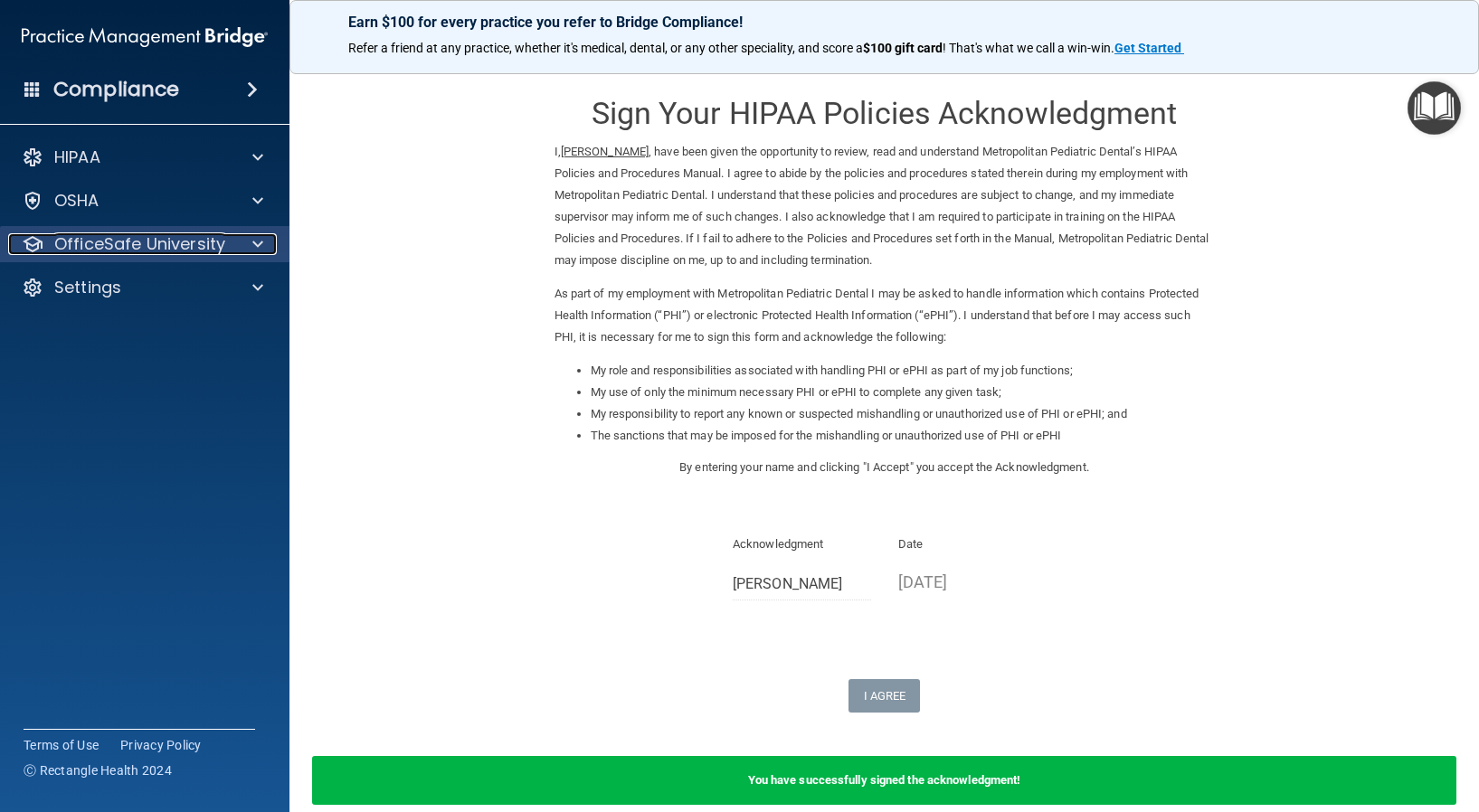
click at [109, 243] on p "OfficeSafe University" at bounding box center [139, 244] width 171 height 22
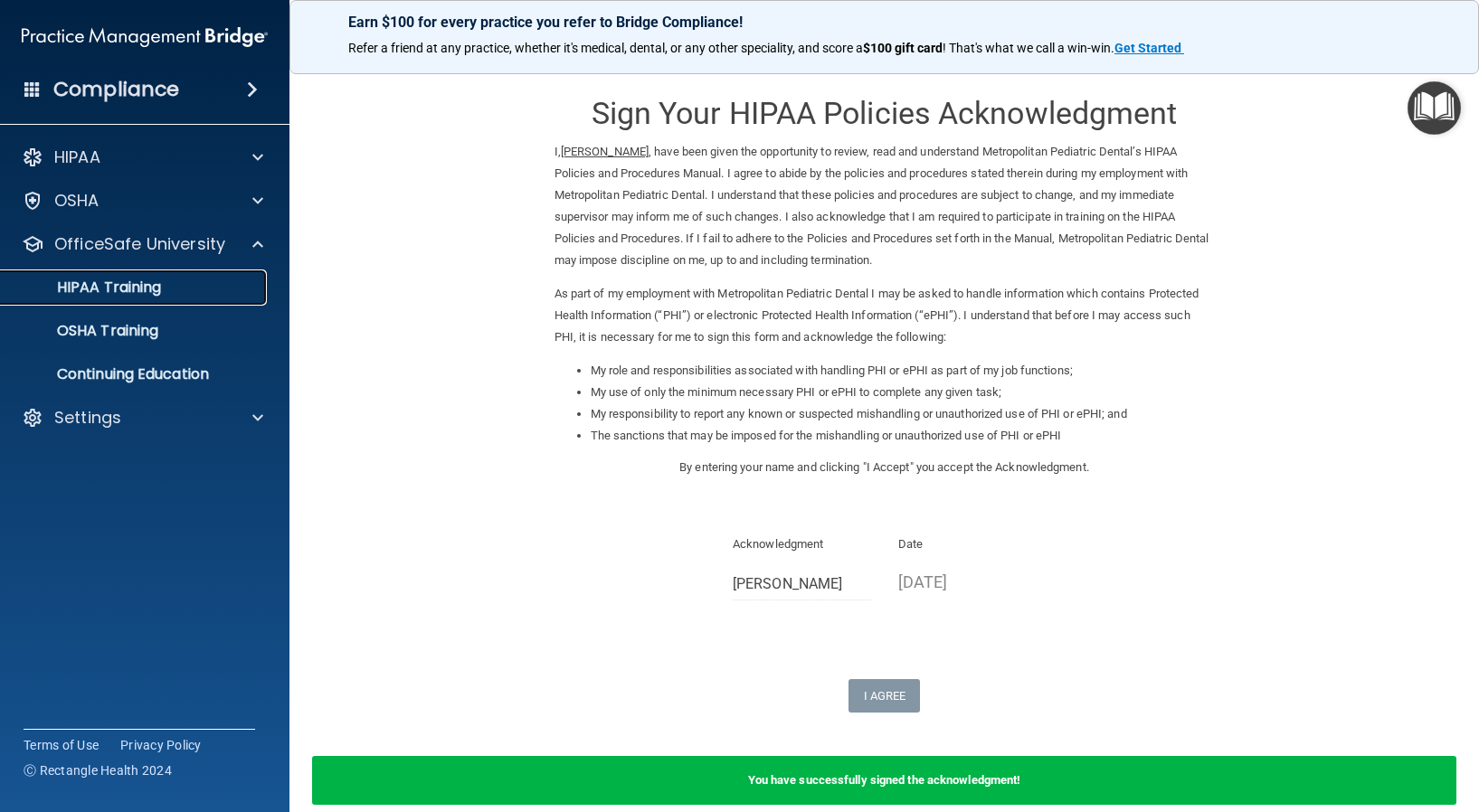
click at [117, 291] on p "HIPAA Training" at bounding box center [86, 288] width 149 height 18
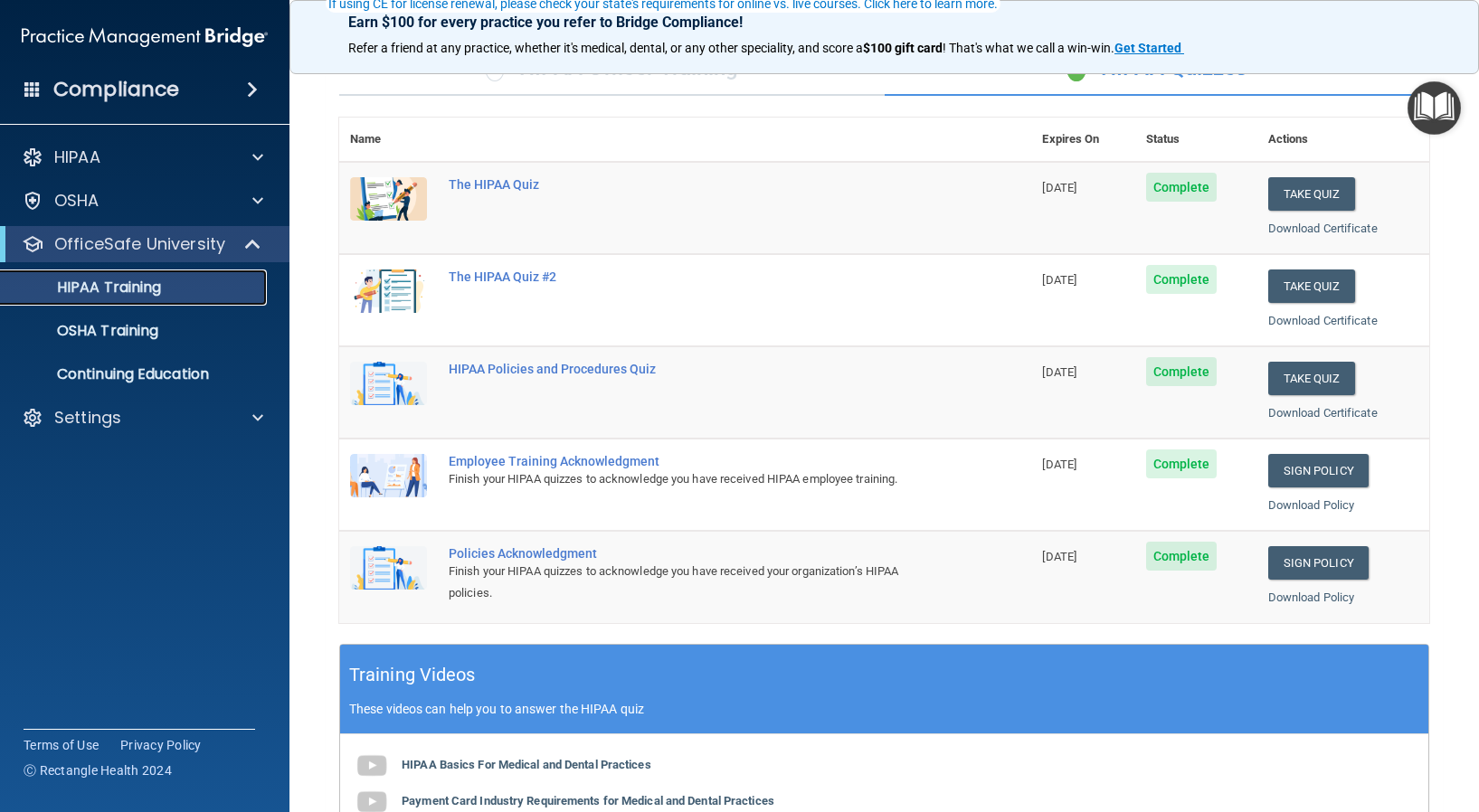
scroll to position [181, 0]
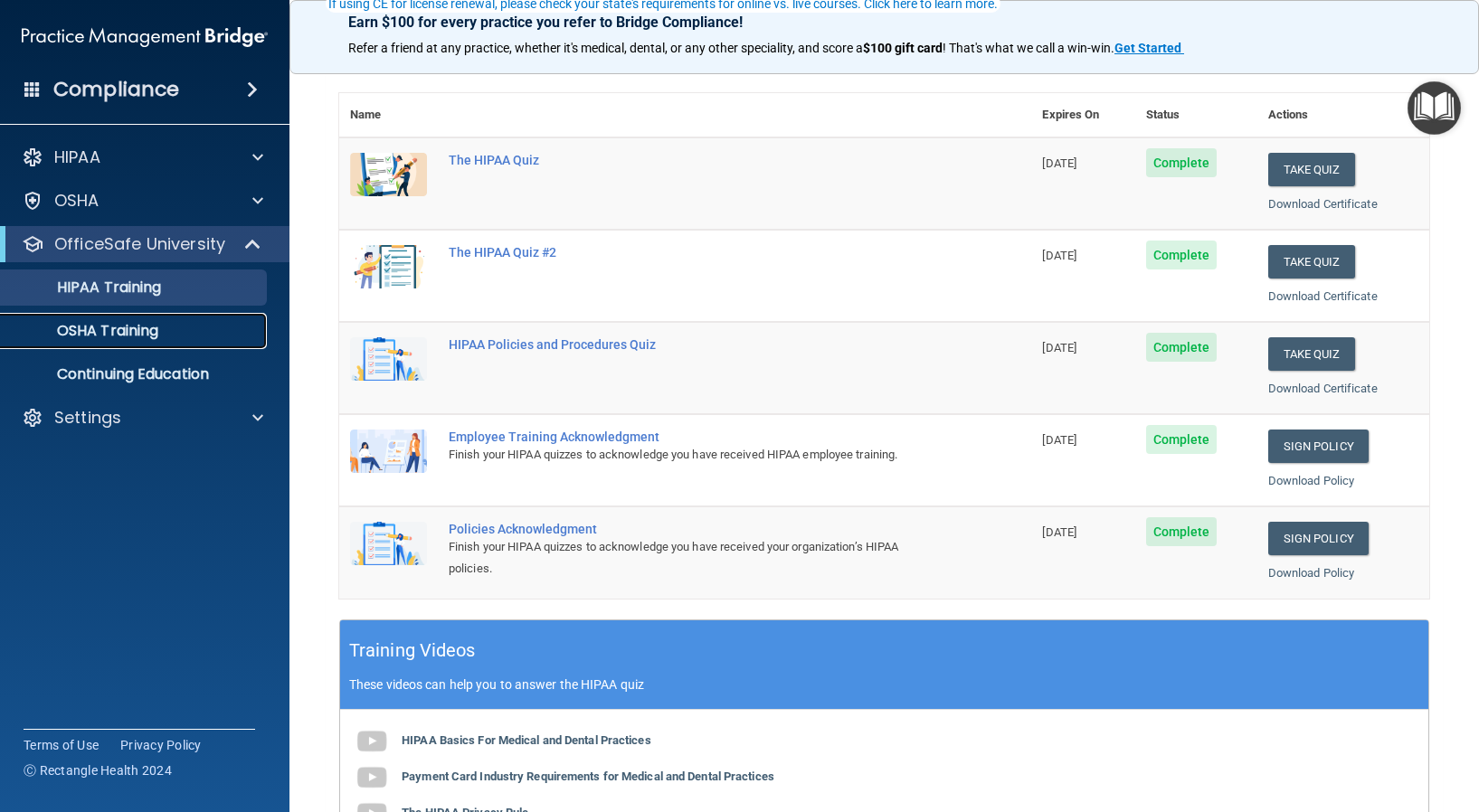
click at [123, 337] on p "OSHA Training" at bounding box center [84, 331] width 146 height 18
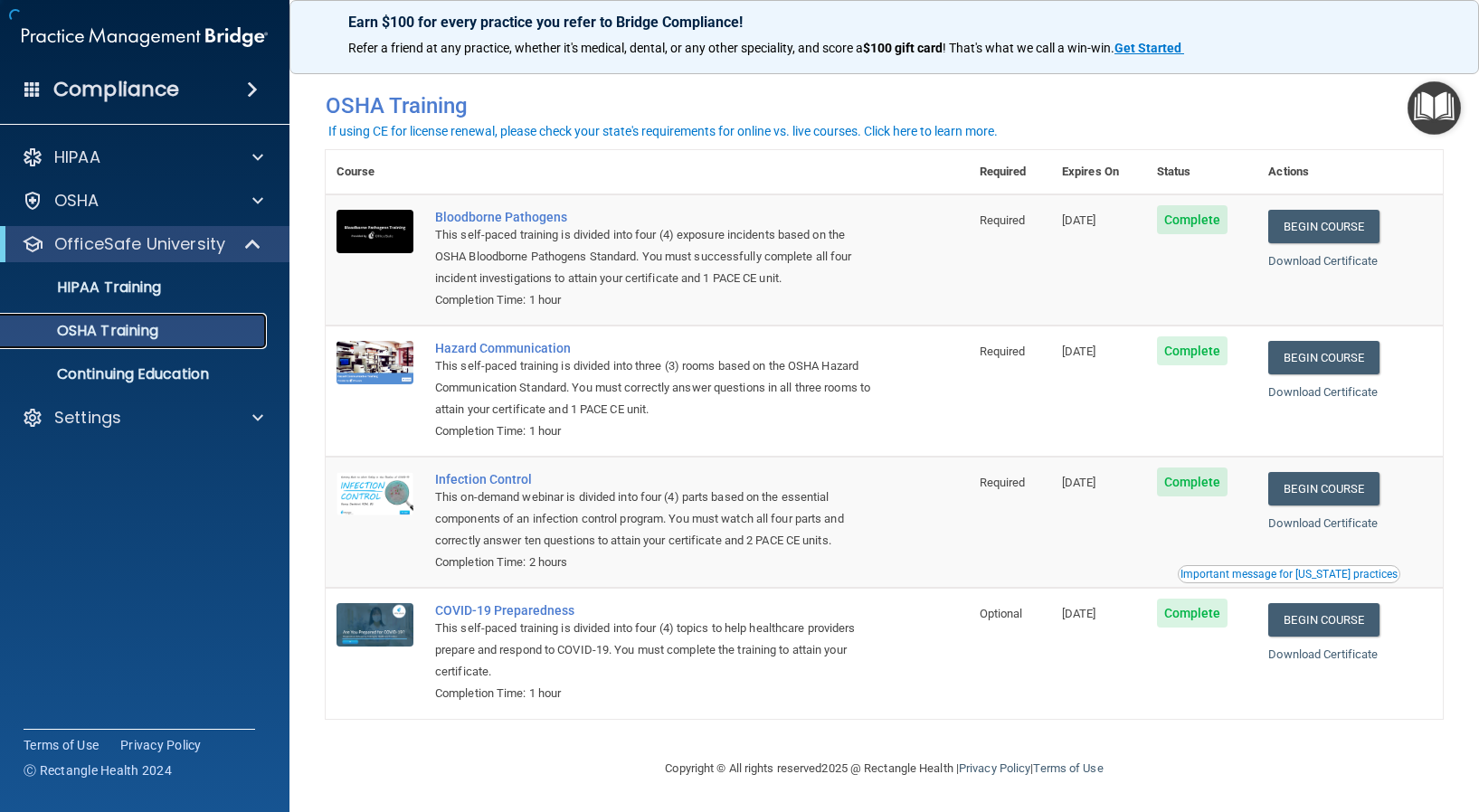
scroll to position [13, 0]
